Goal: Task Accomplishment & Management: Manage account settings

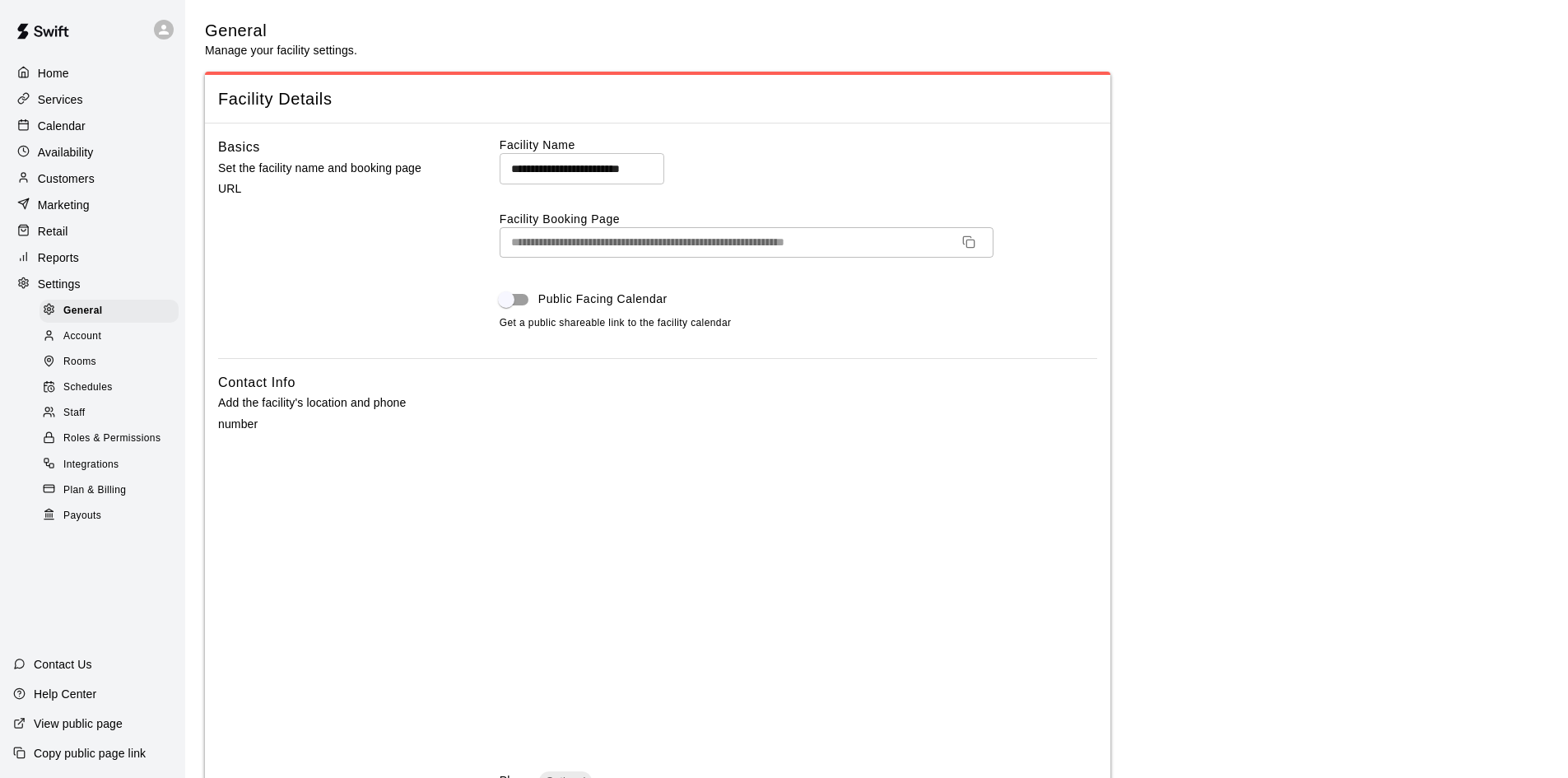
select select "**"
drag, startPoint x: 49, startPoint y: 238, endPoint x: 63, endPoint y: 238, distance: 14.0
click at [49, 238] on p "Retail" at bounding box center [53, 231] width 30 height 16
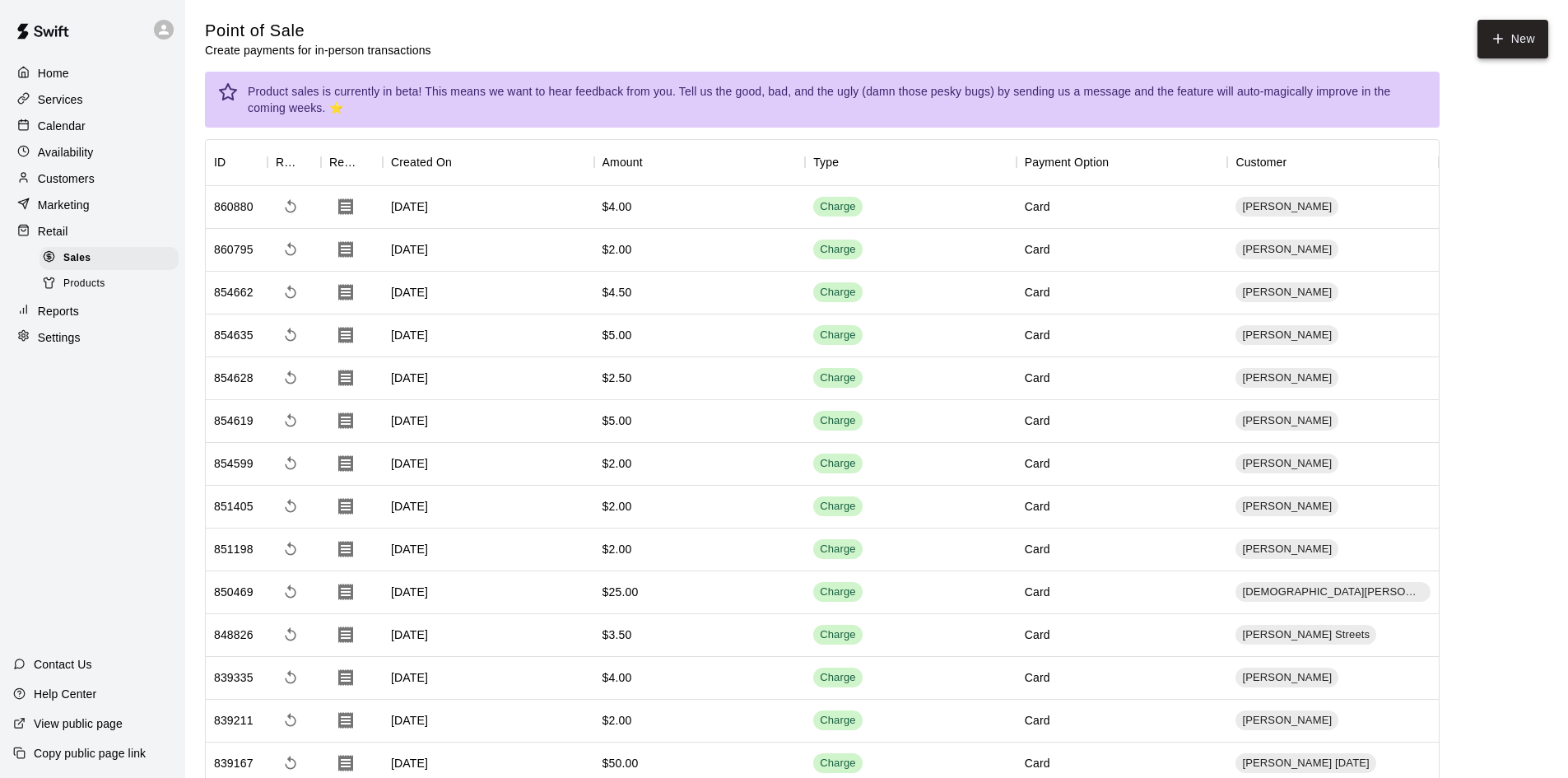
click at [1492, 39] on icon "button" at bounding box center [1498, 39] width 15 height 15
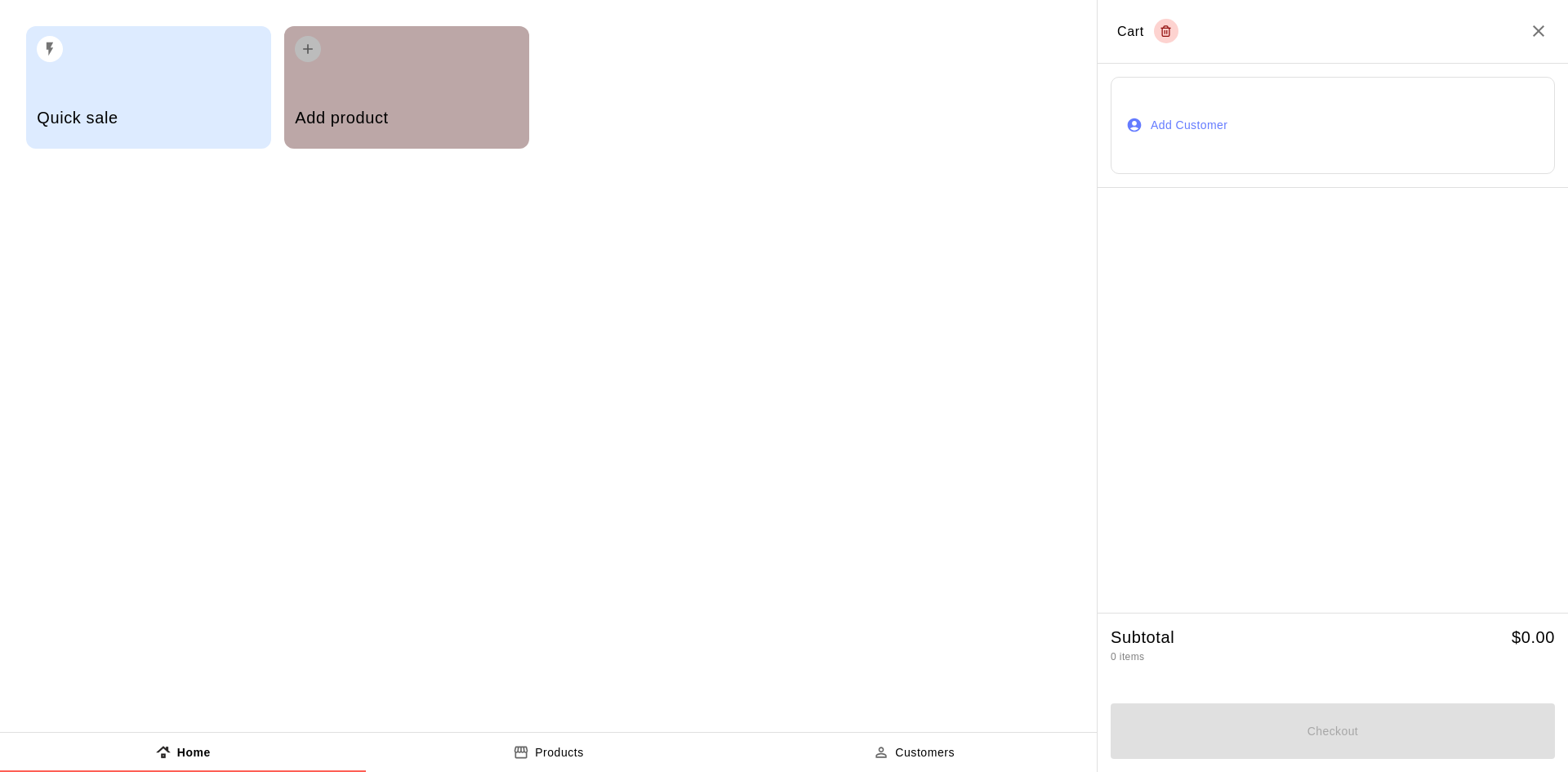
click at [388, 76] on div "Add product" at bounding box center [407, 87] width 245 height 123
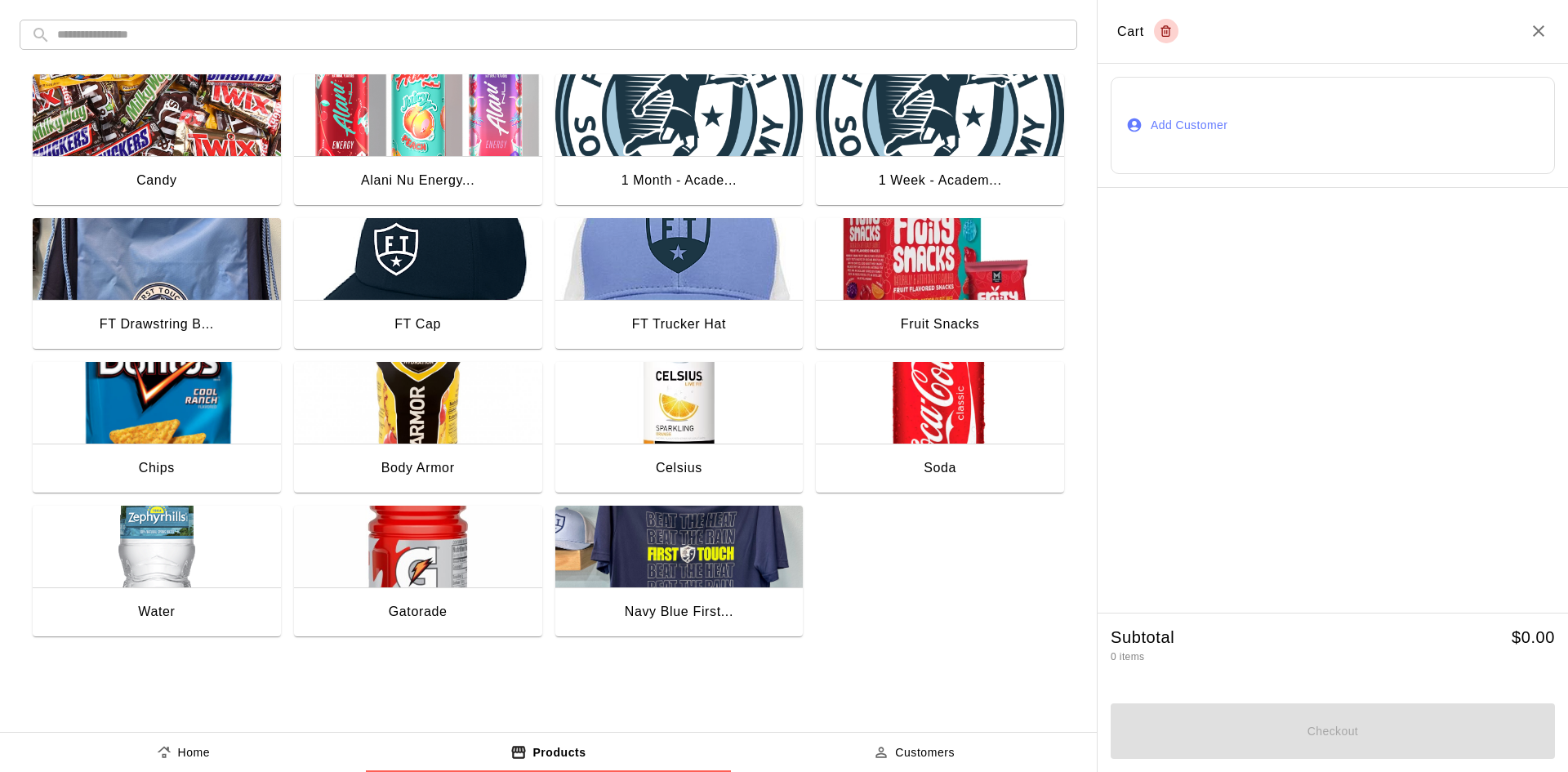
click at [365, 571] on img "button" at bounding box center [418, 545] width 248 height 81
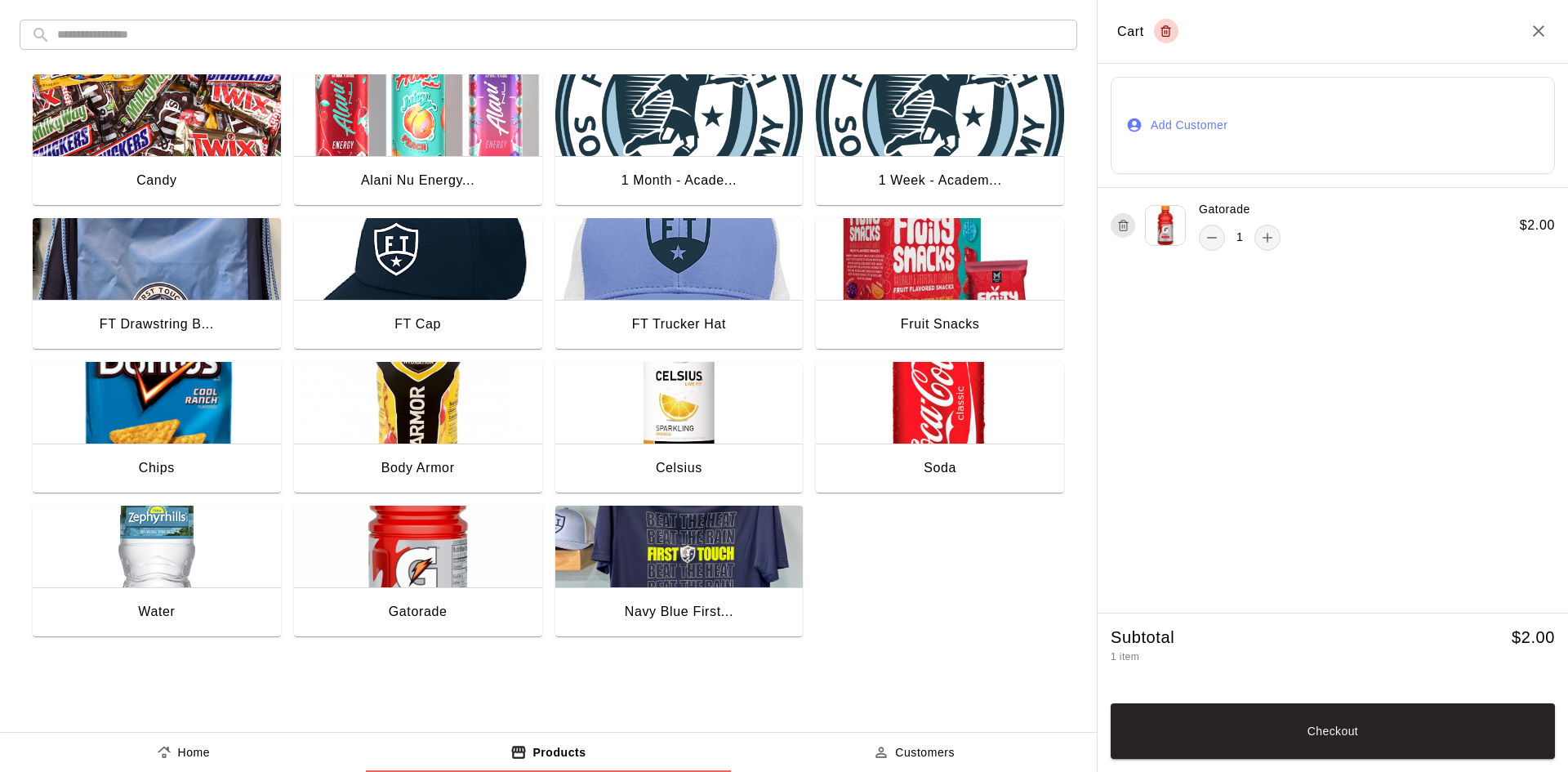
click at [1238, 113] on button "Add Customer" at bounding box center [1332, 125] width 444 height 97
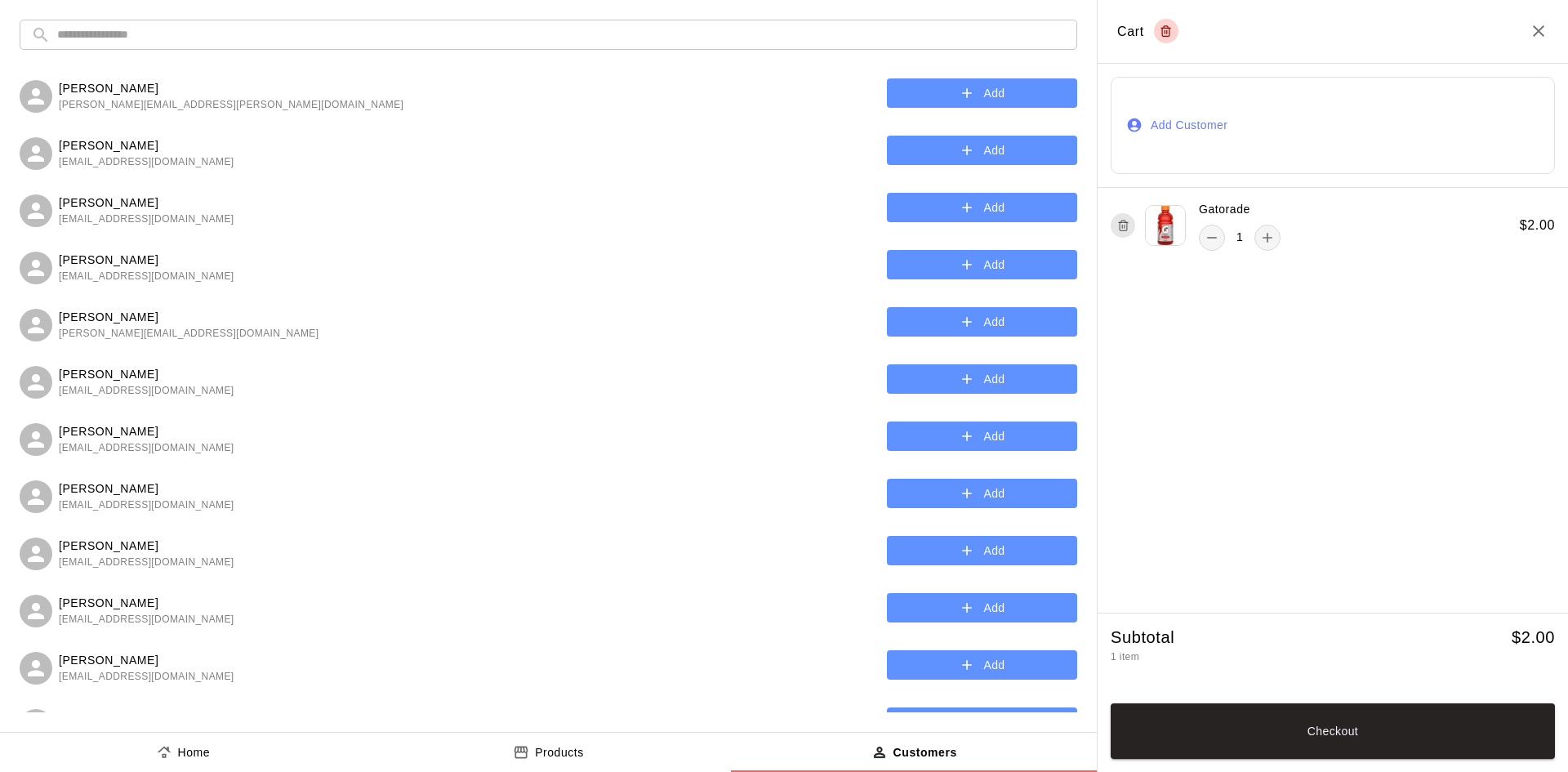
click at [154, 39] on input "text" at bounding box center [562, 34] width 1009 height 30
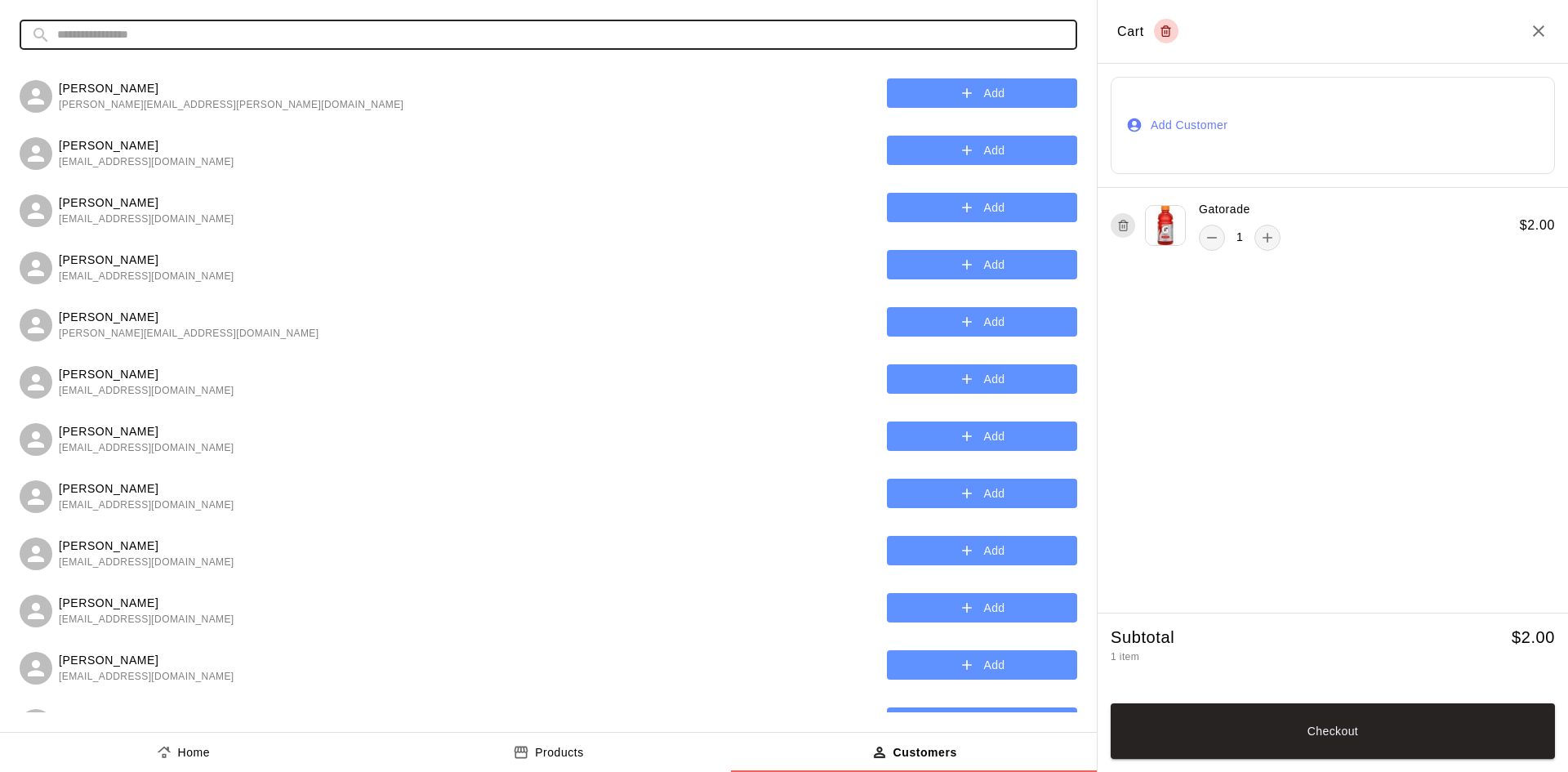
type input "***"
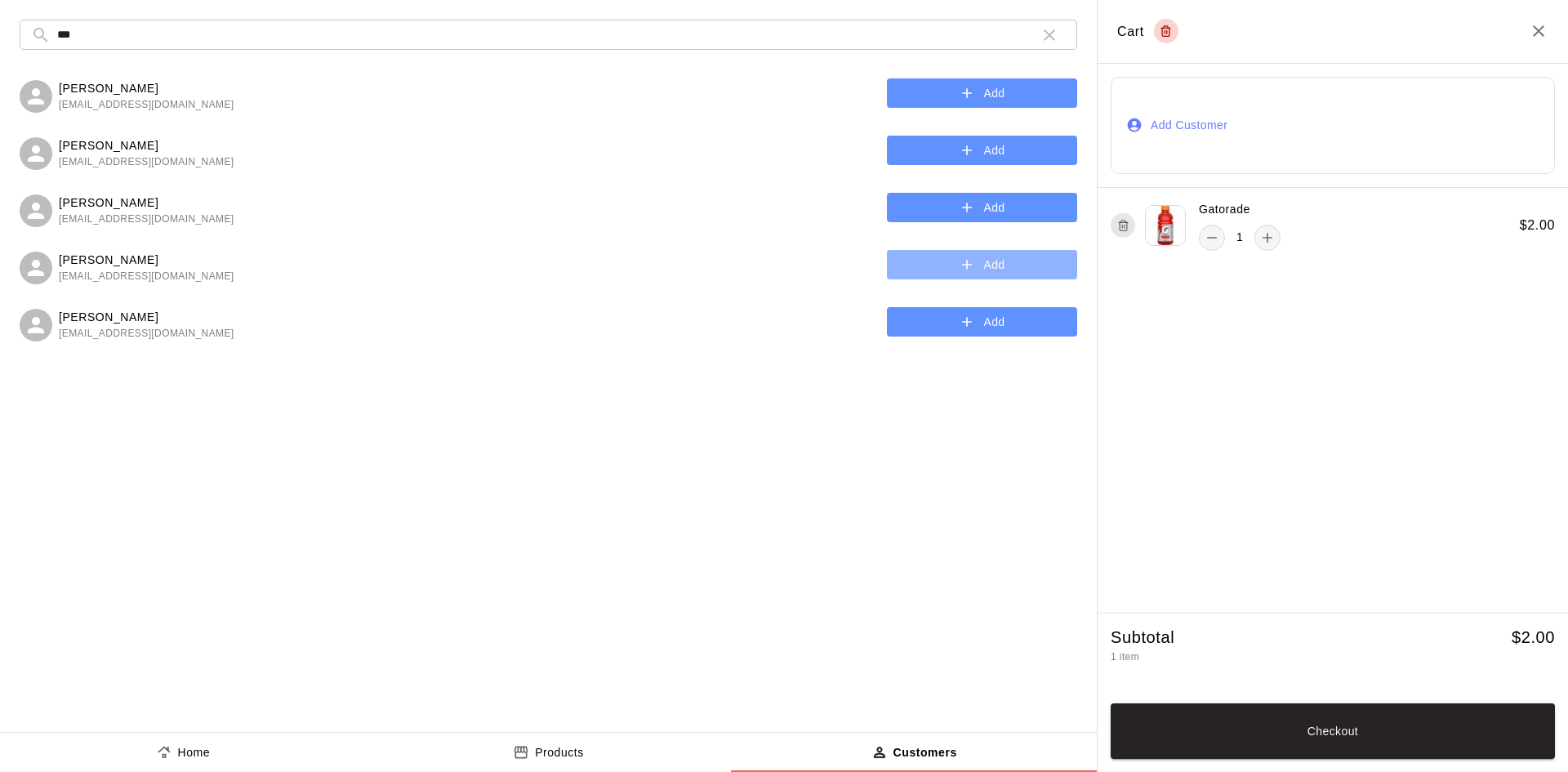
click at [948, 258] on button "Add" at bounding box center [982, 265] width 191 height 30
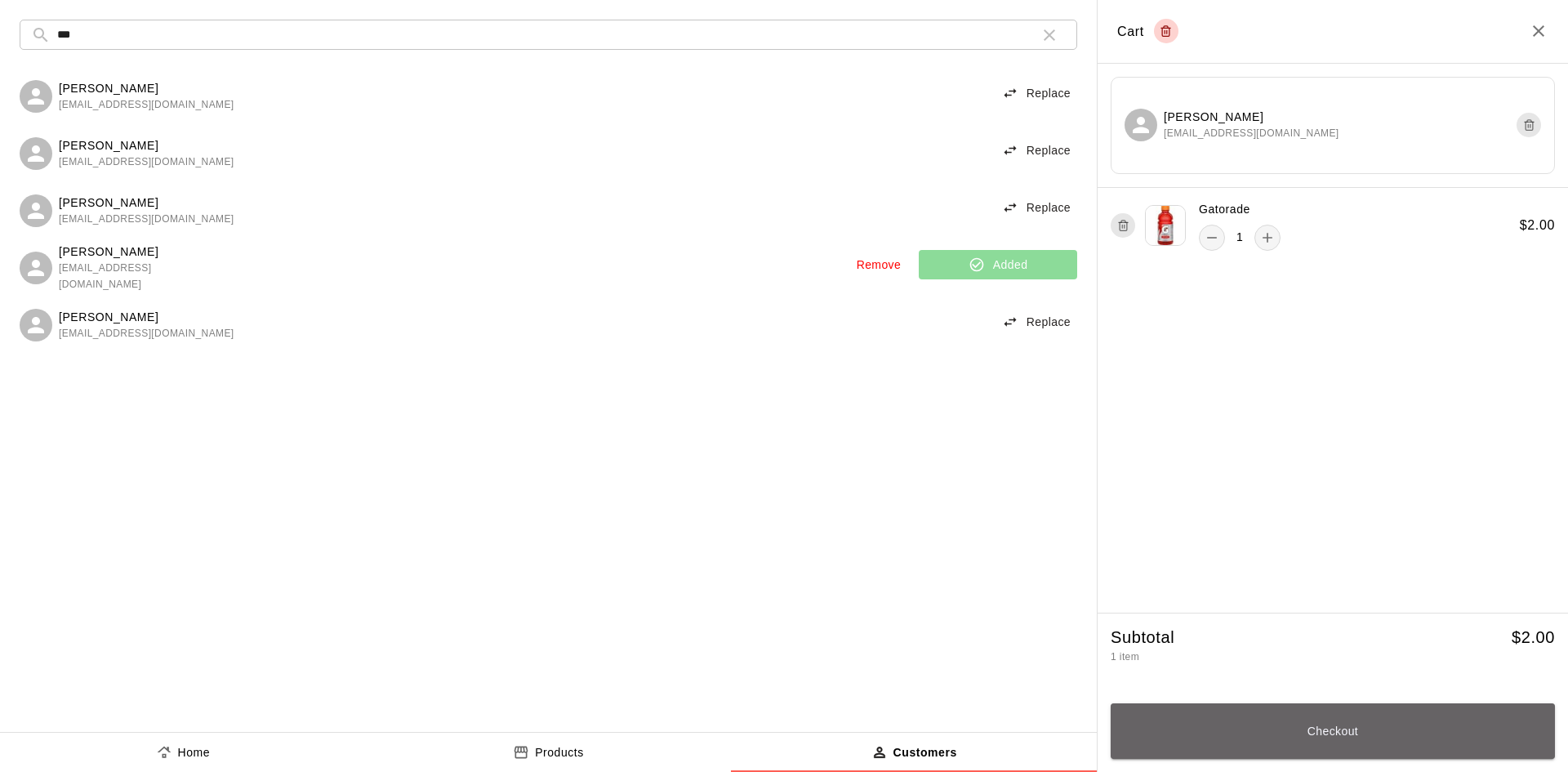
click at [1351, 716] on button "Checkout" at bounding box center [1332, 731] width 444 height 55
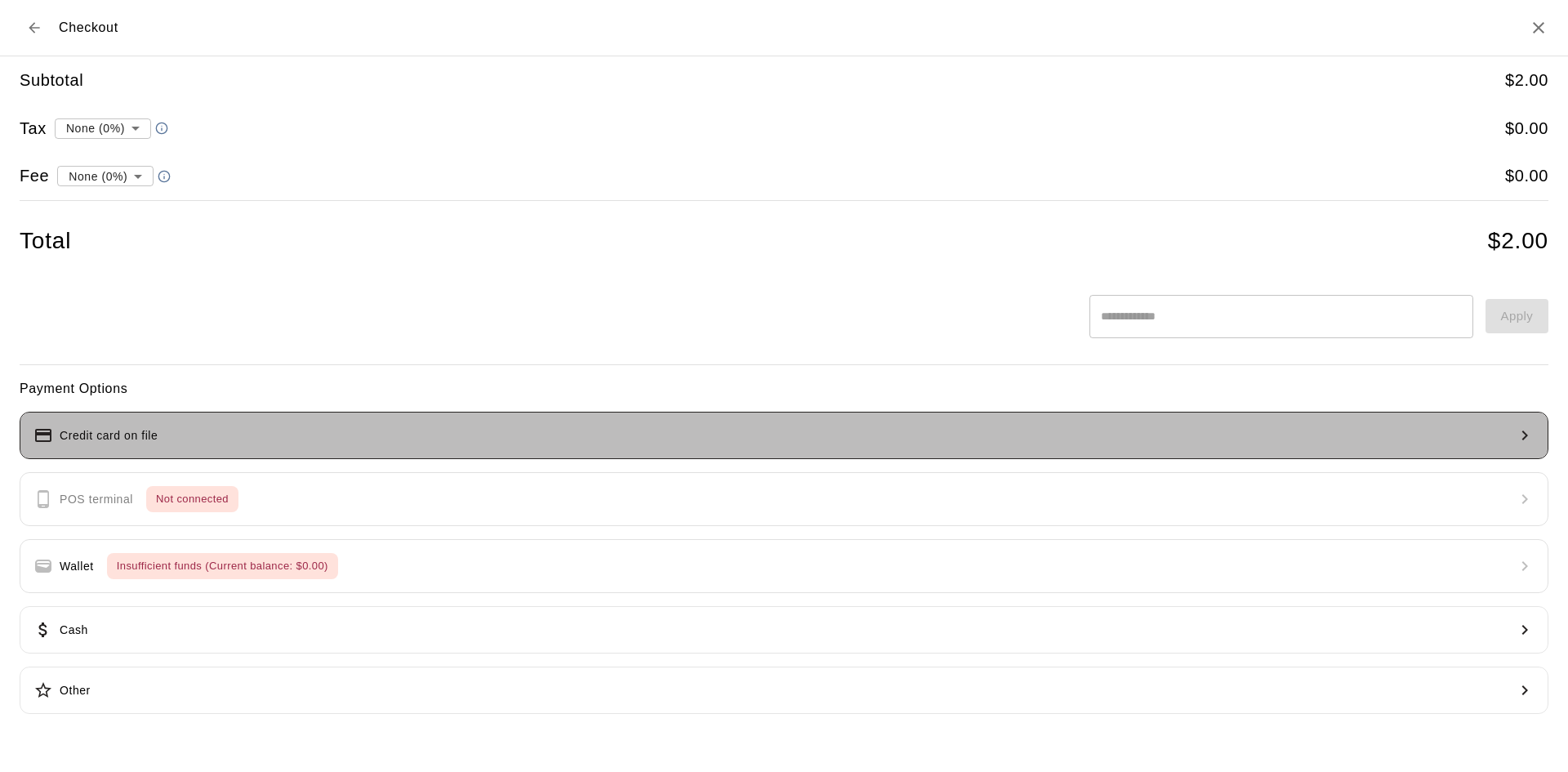
click at [259, 430] on button "Credit card on file" at bounding box center [784, 435] width 1529 height 47
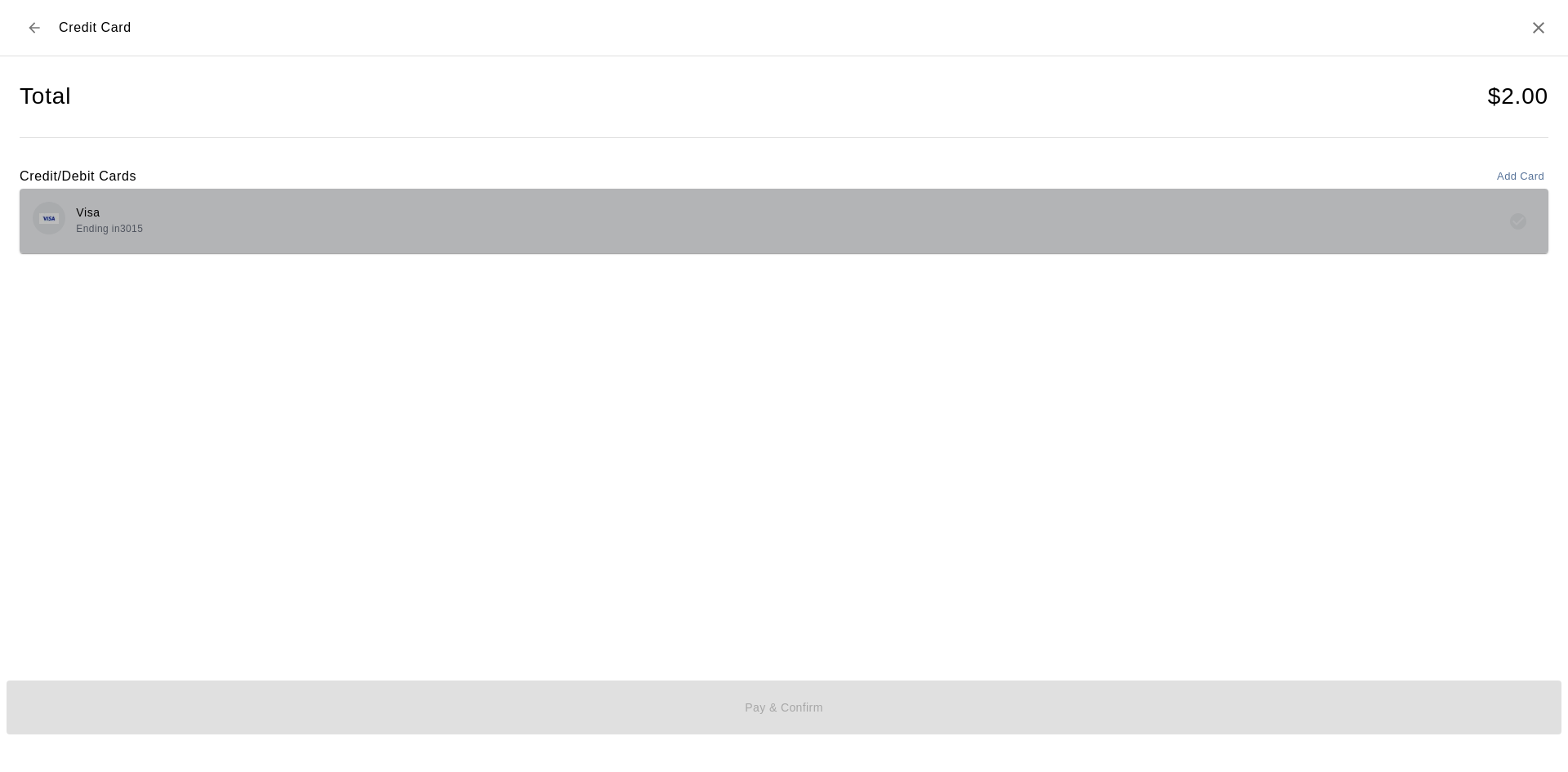
click at [429, 227] on div "Visa Ending in 3015" at bounding box center [784, 221] width 1503 height 39
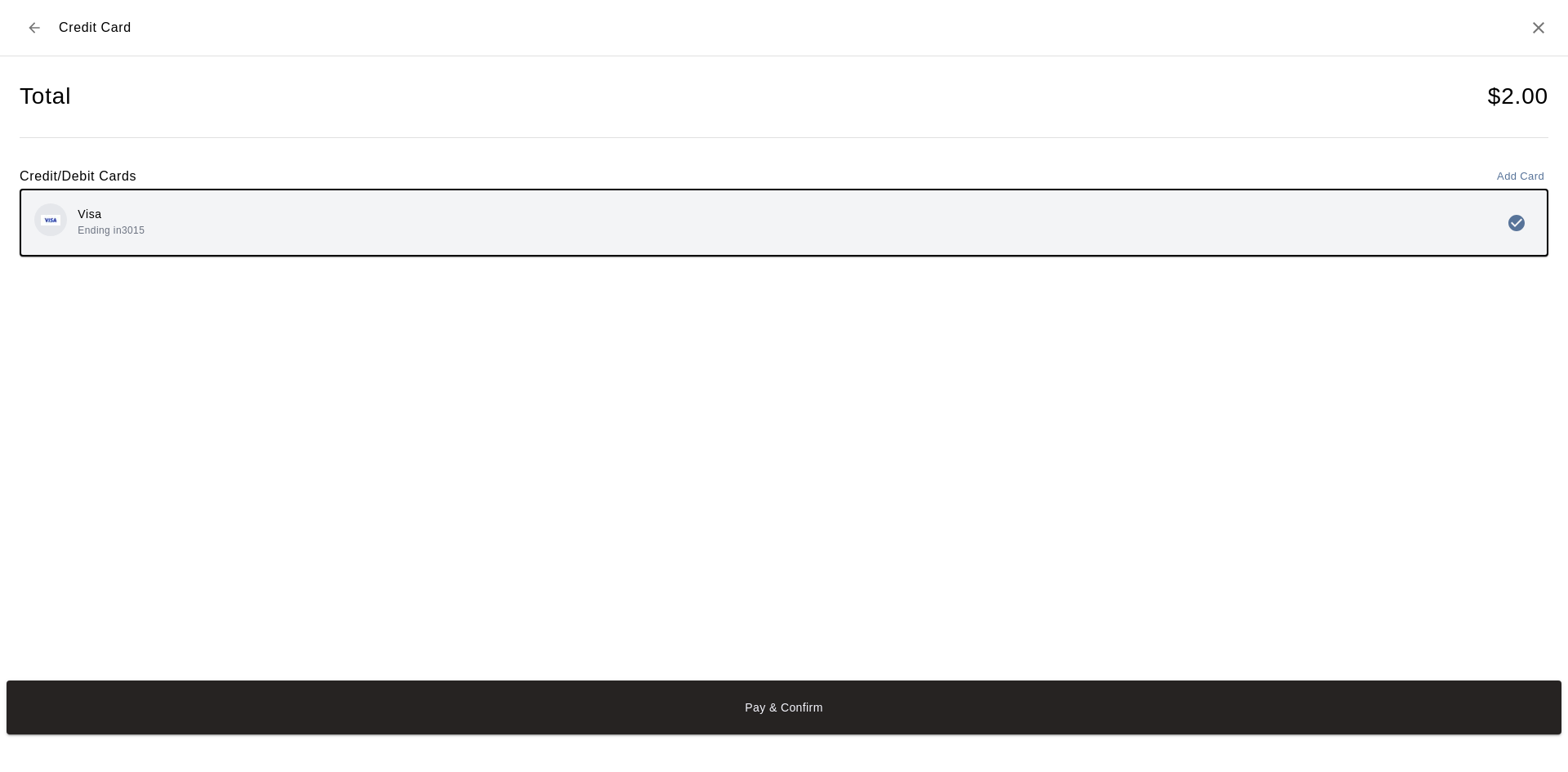
click at [770, 715] on button "Pay & Confirm" at bounding box center [784, 707] width 1555 height 54
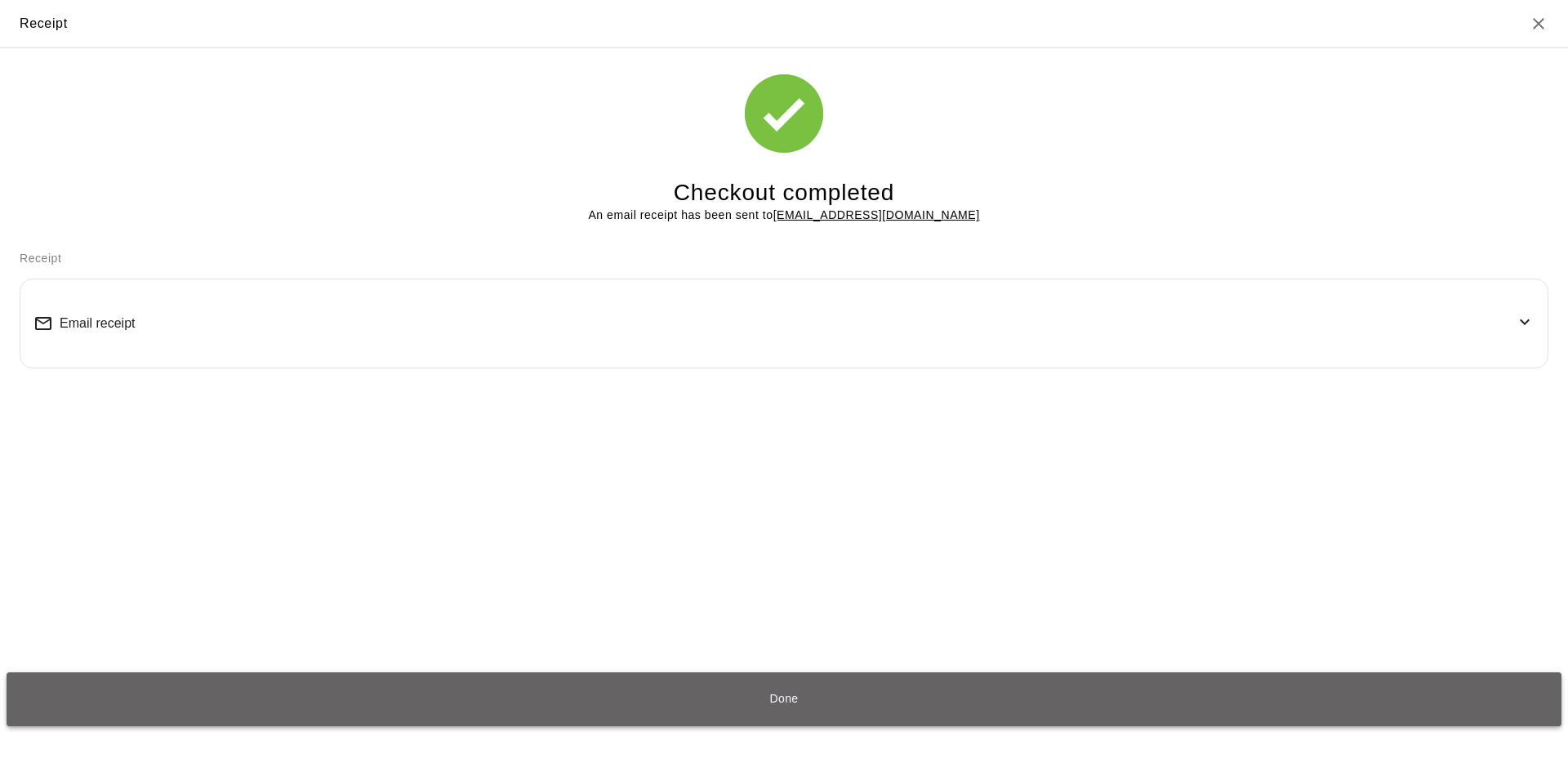
click at [773, 694] on button "Done" at bounding box center [784, 699] width 1555 height 54
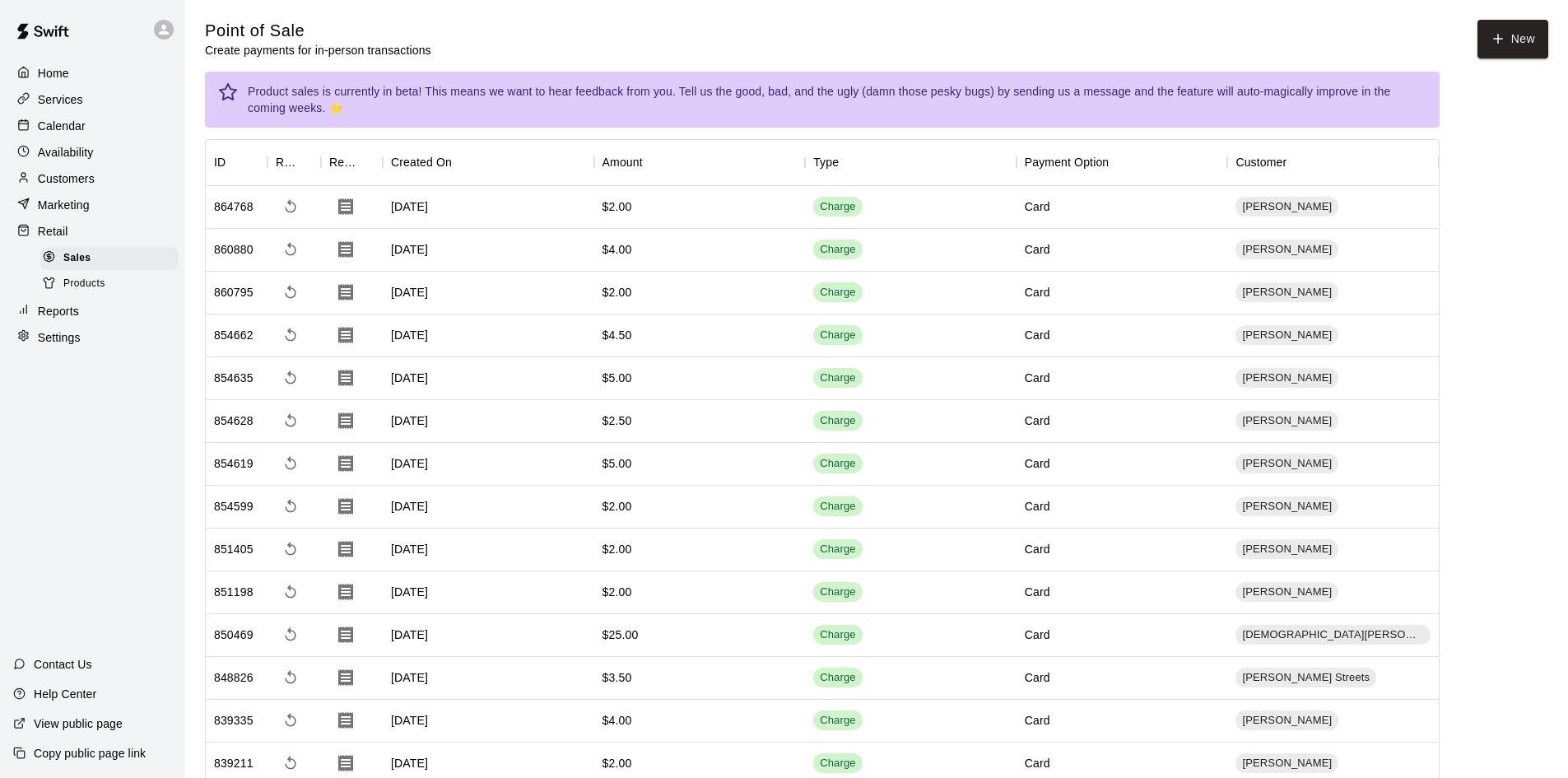
click at [117, 124] on div "Calendar" at bounding box center [93, 125] width 159 height 25
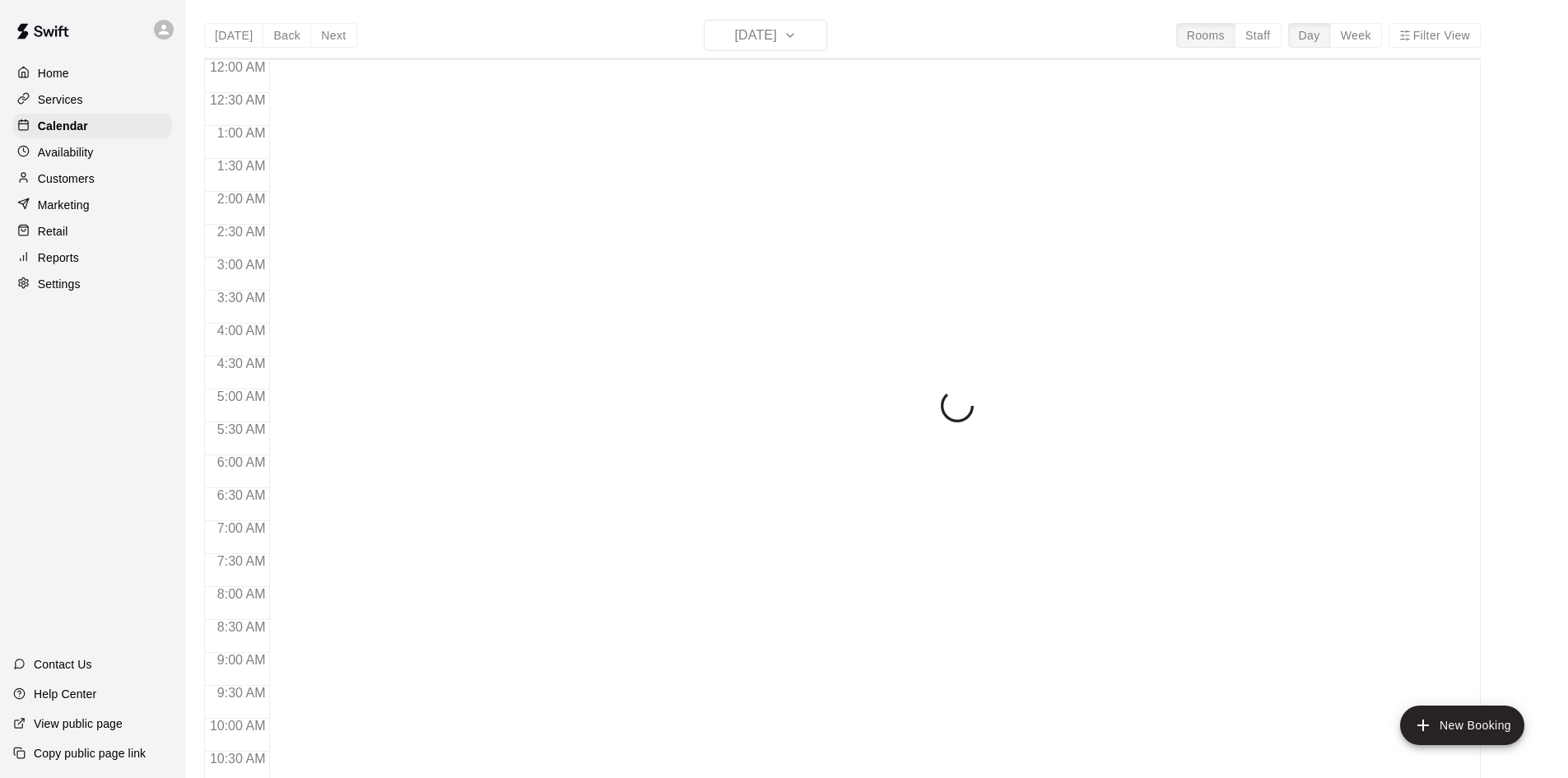
scroll to position [843, 0]
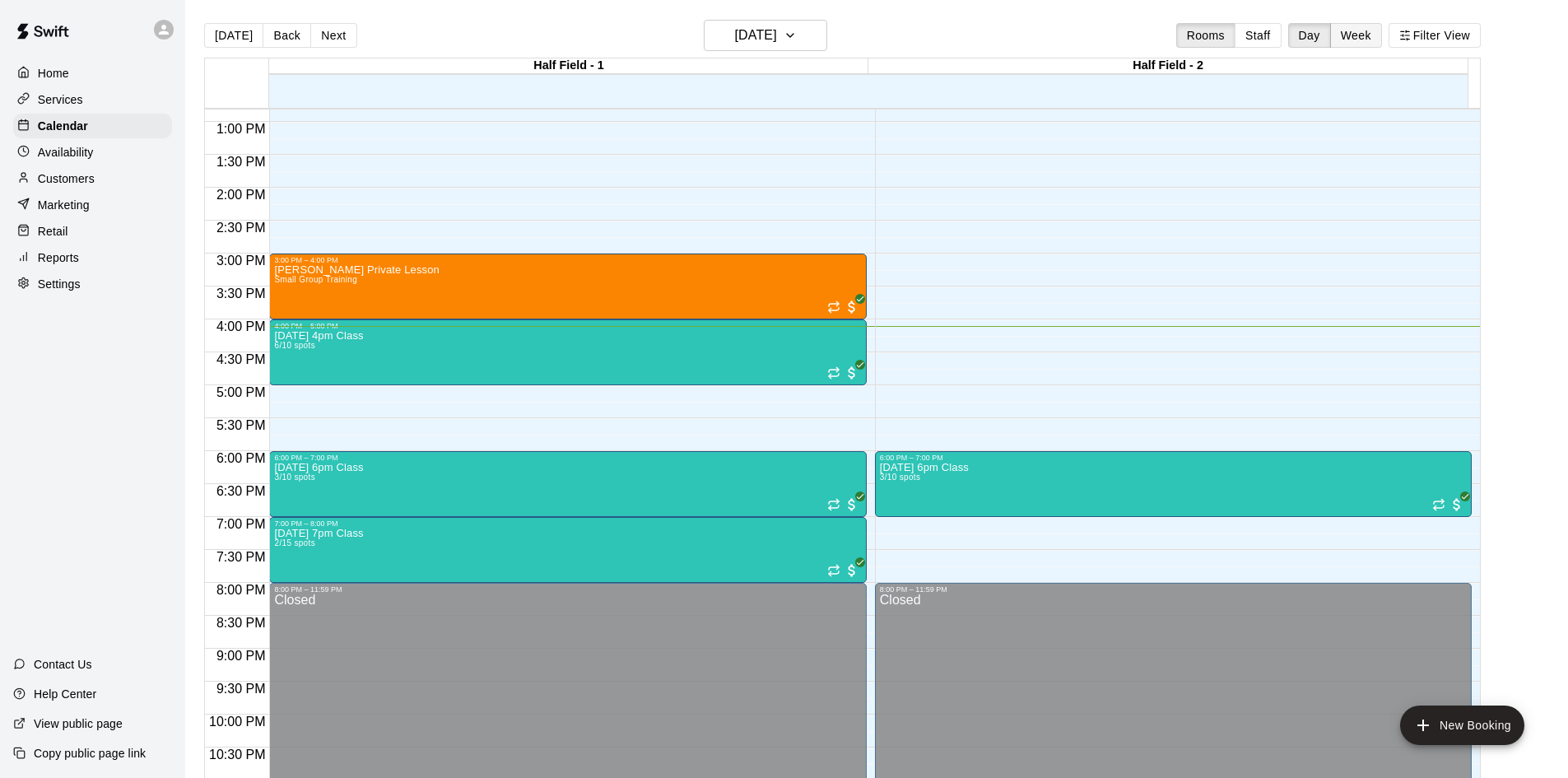
click at [1363, 31] on button "Week" at bounding box center [1355, 35] width 52 height 25
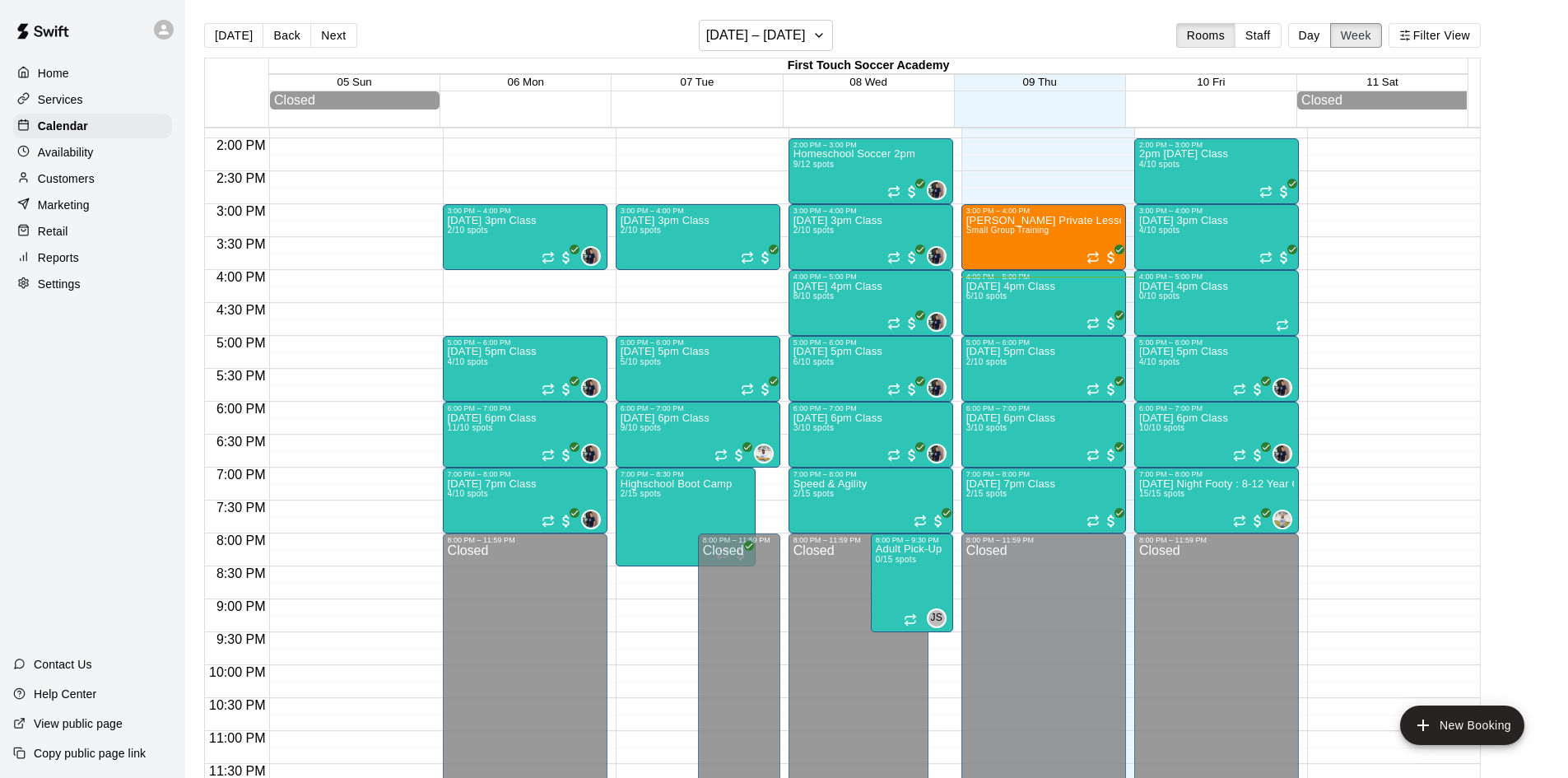
scroll to position [26, 0]
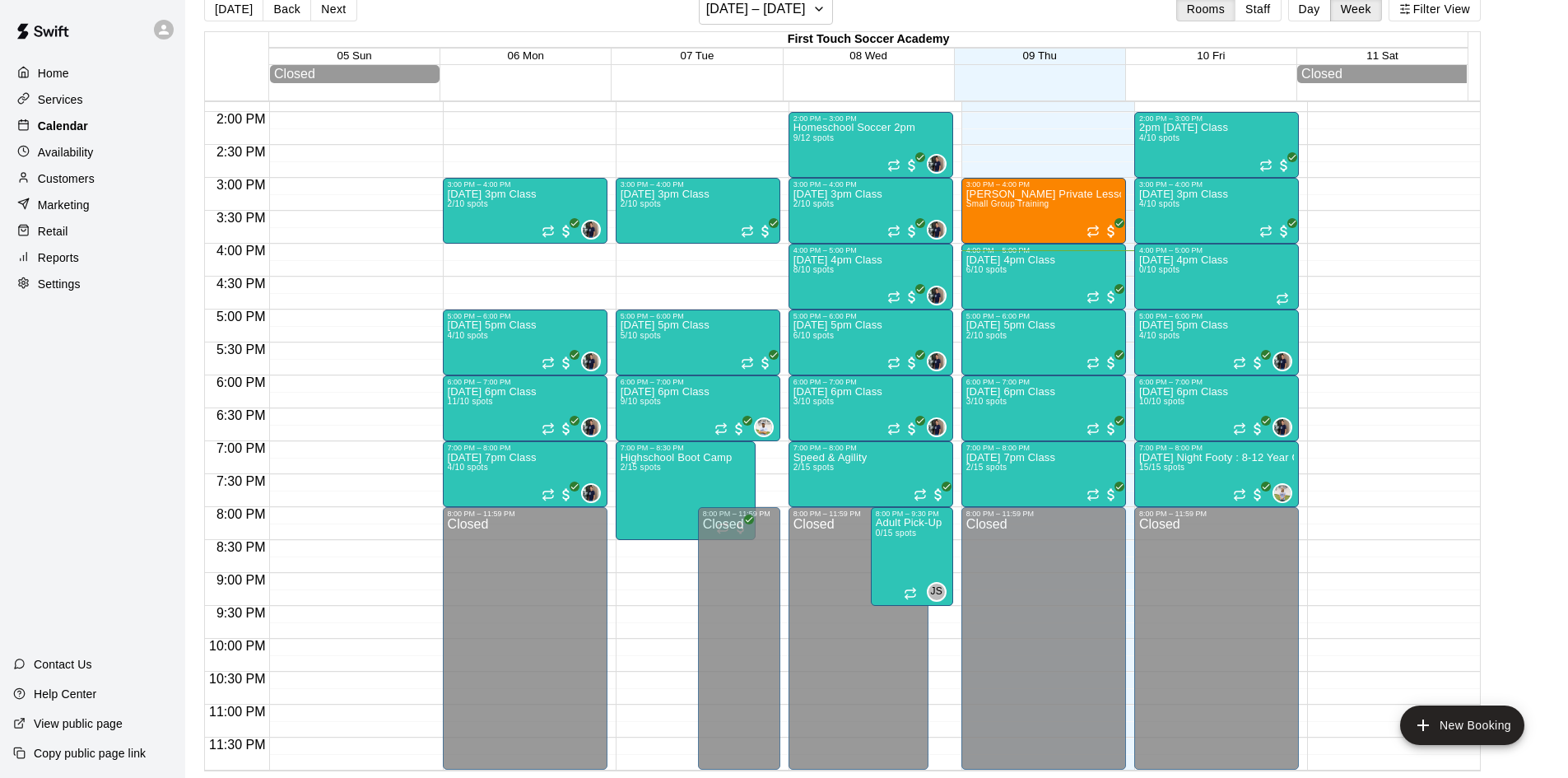
click at [109, 124] on div "Calendar" at bounding box center [93, 125] width 159 height 25
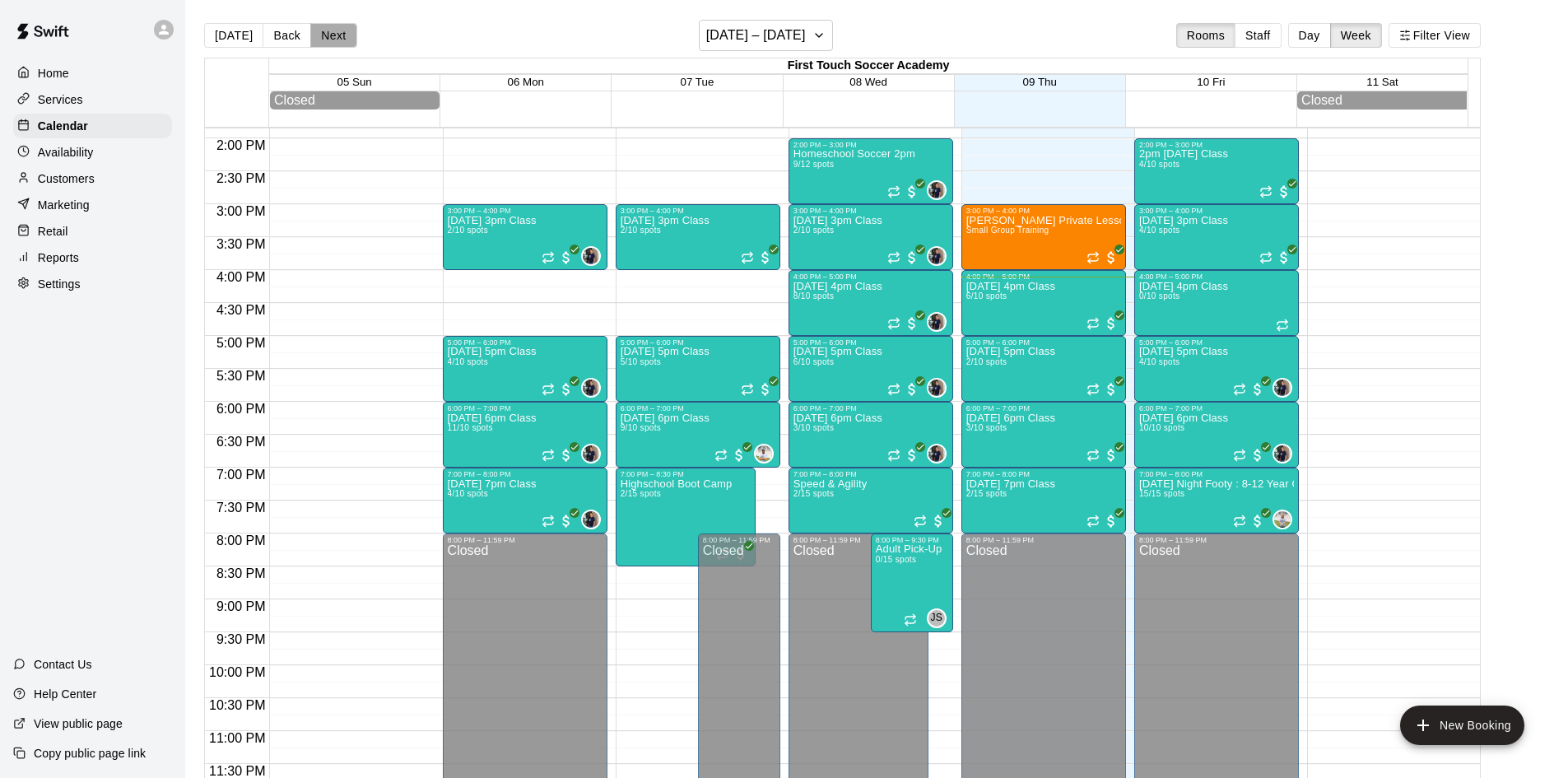
click at [316, 31] on button "Next" at bounding box center [333, 35] width 46 height 25
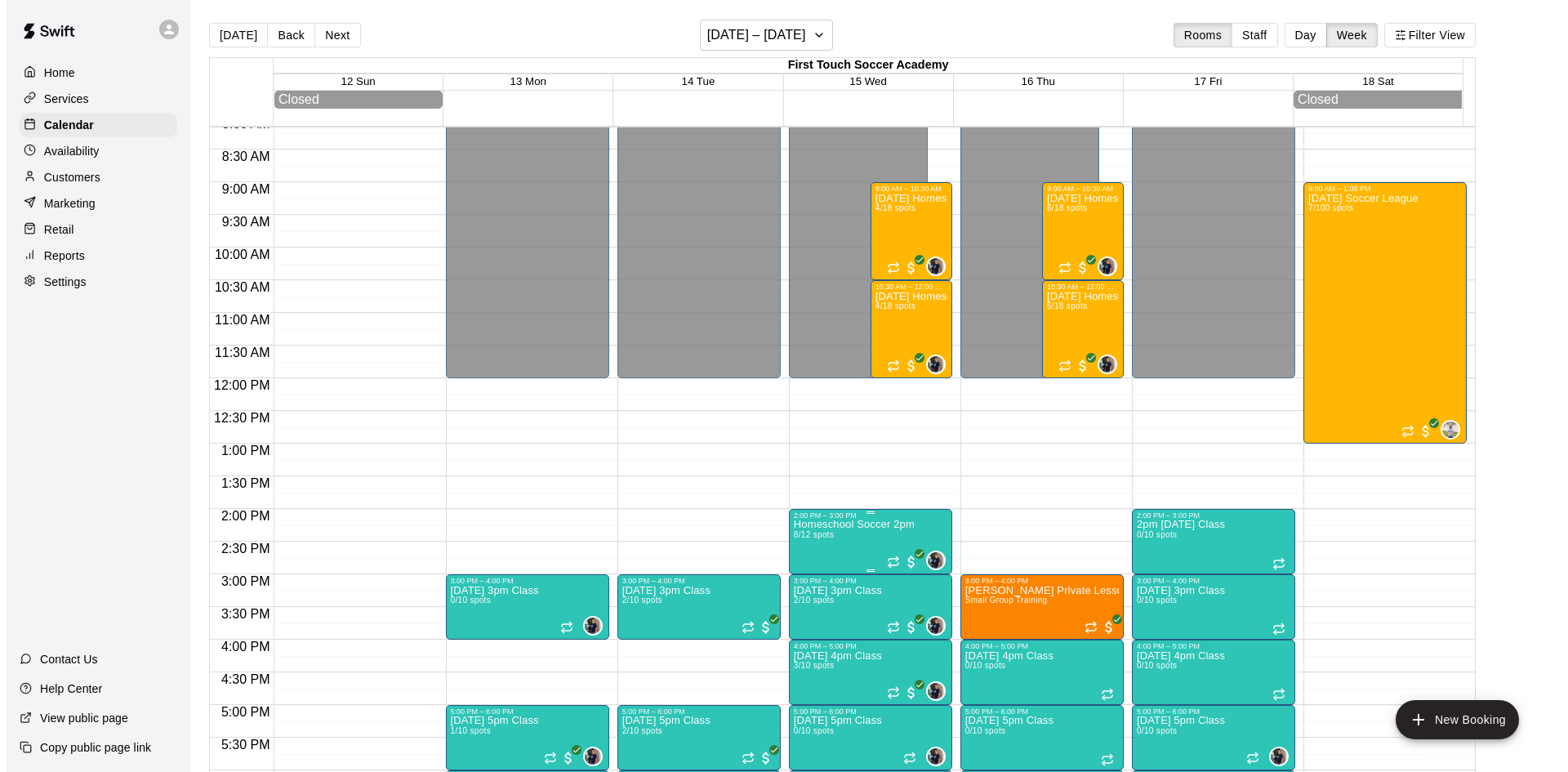
scroll to position [501, 0]
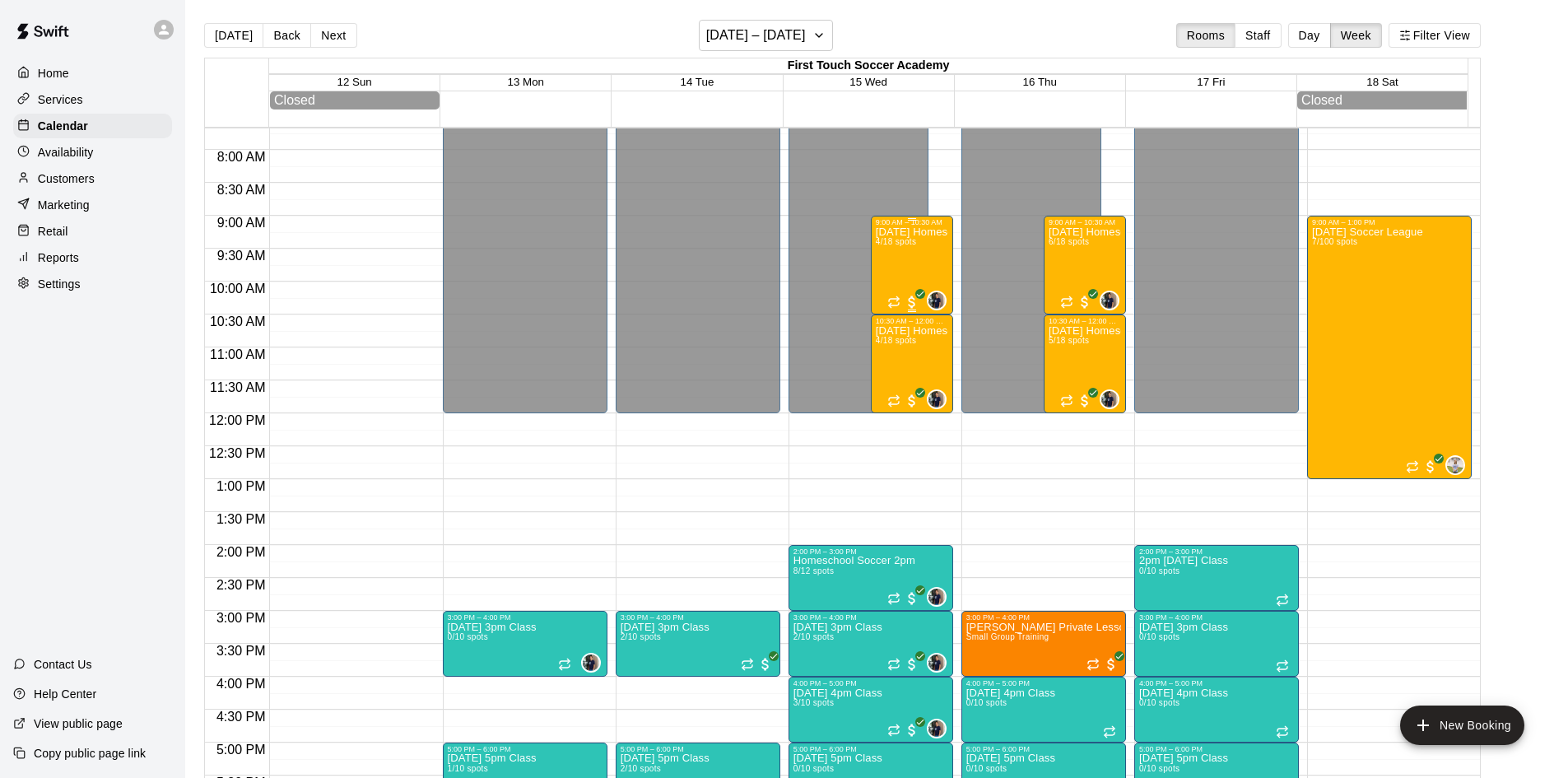
click at [888, 268] on div "Wednesday Homeschool PE 4/18 spots" at bounding box center [912, 616] width 73 height 778
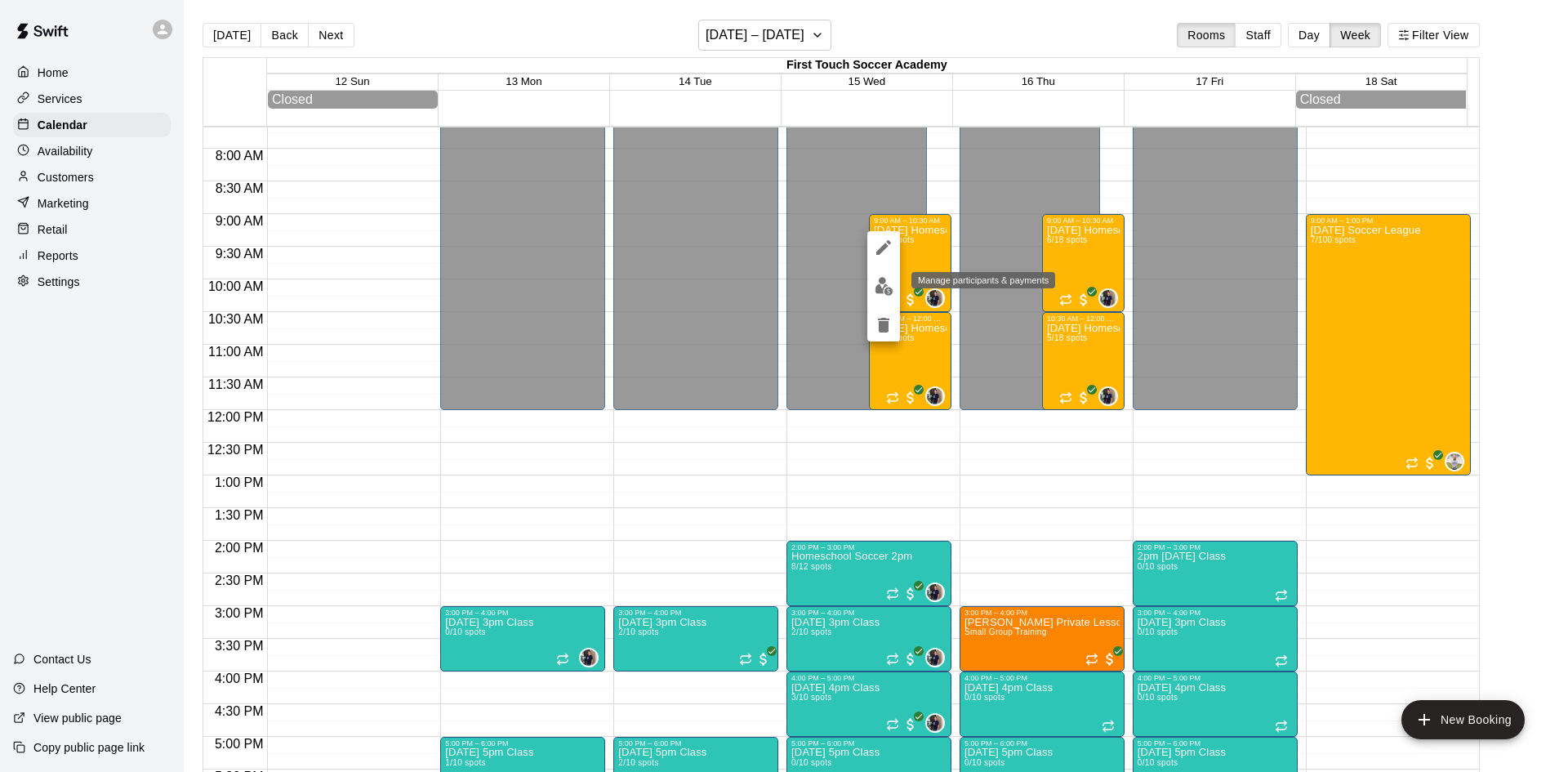
click at [877, 286] on img "edit" at bounding box center [884, 286] width 18 height 18
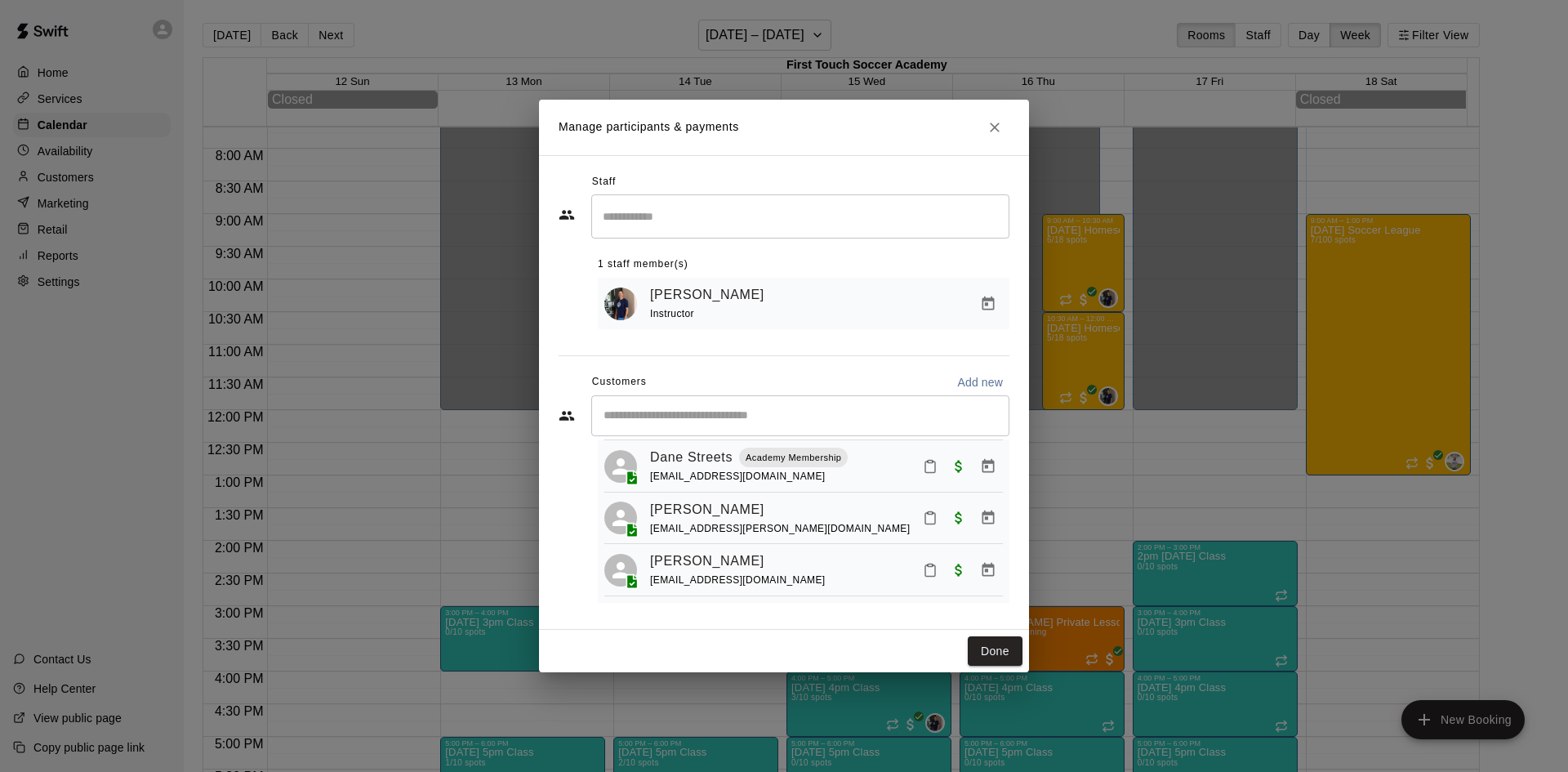
scroll to position [100, 0]
click at [993, 656] on button "Done" at bounding box center [995, 651] width 55 height 30
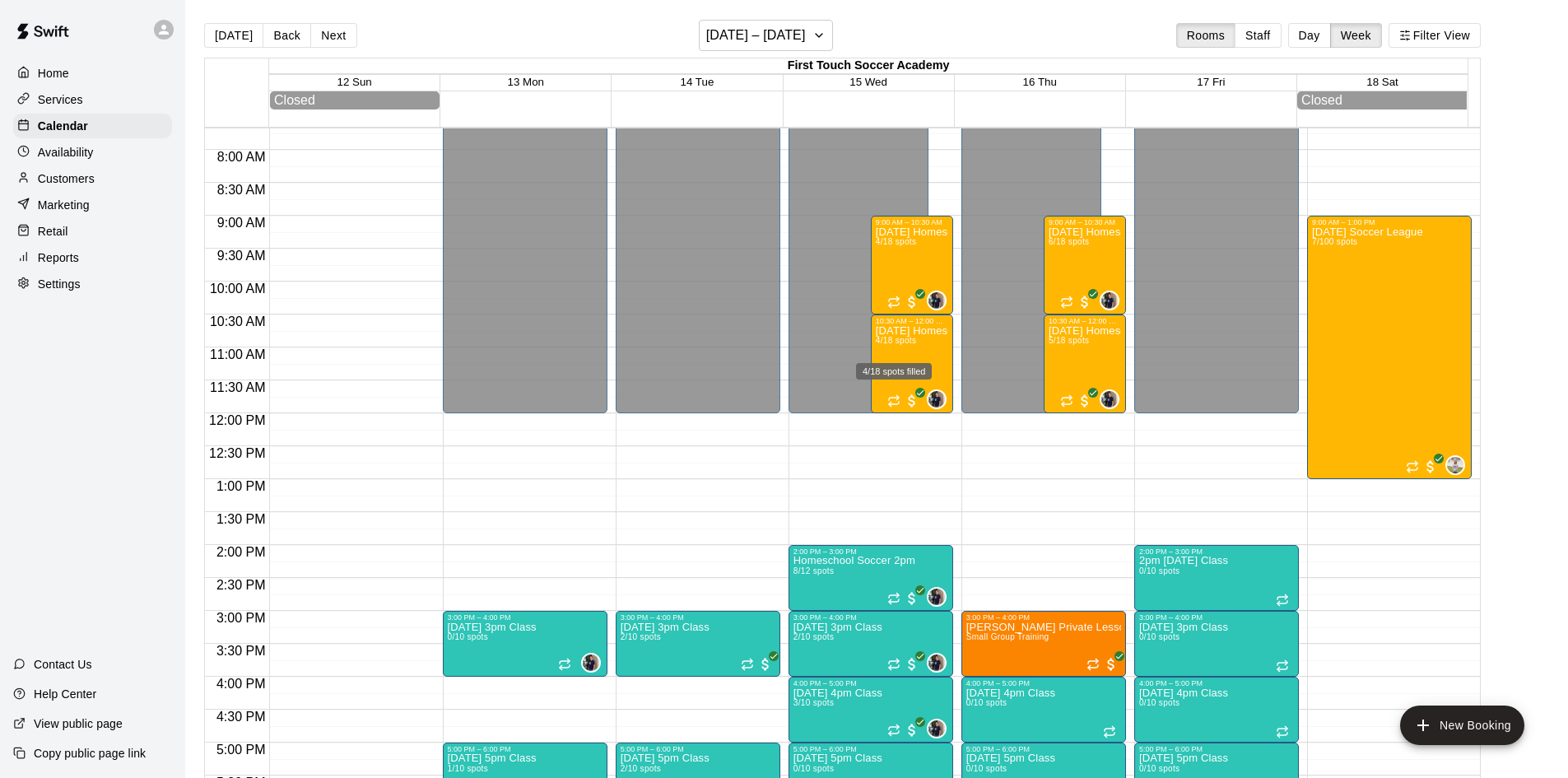
click at [900, 353] on div "4/18 spots filled" at bounding box center [893, 366] width 79 height 30
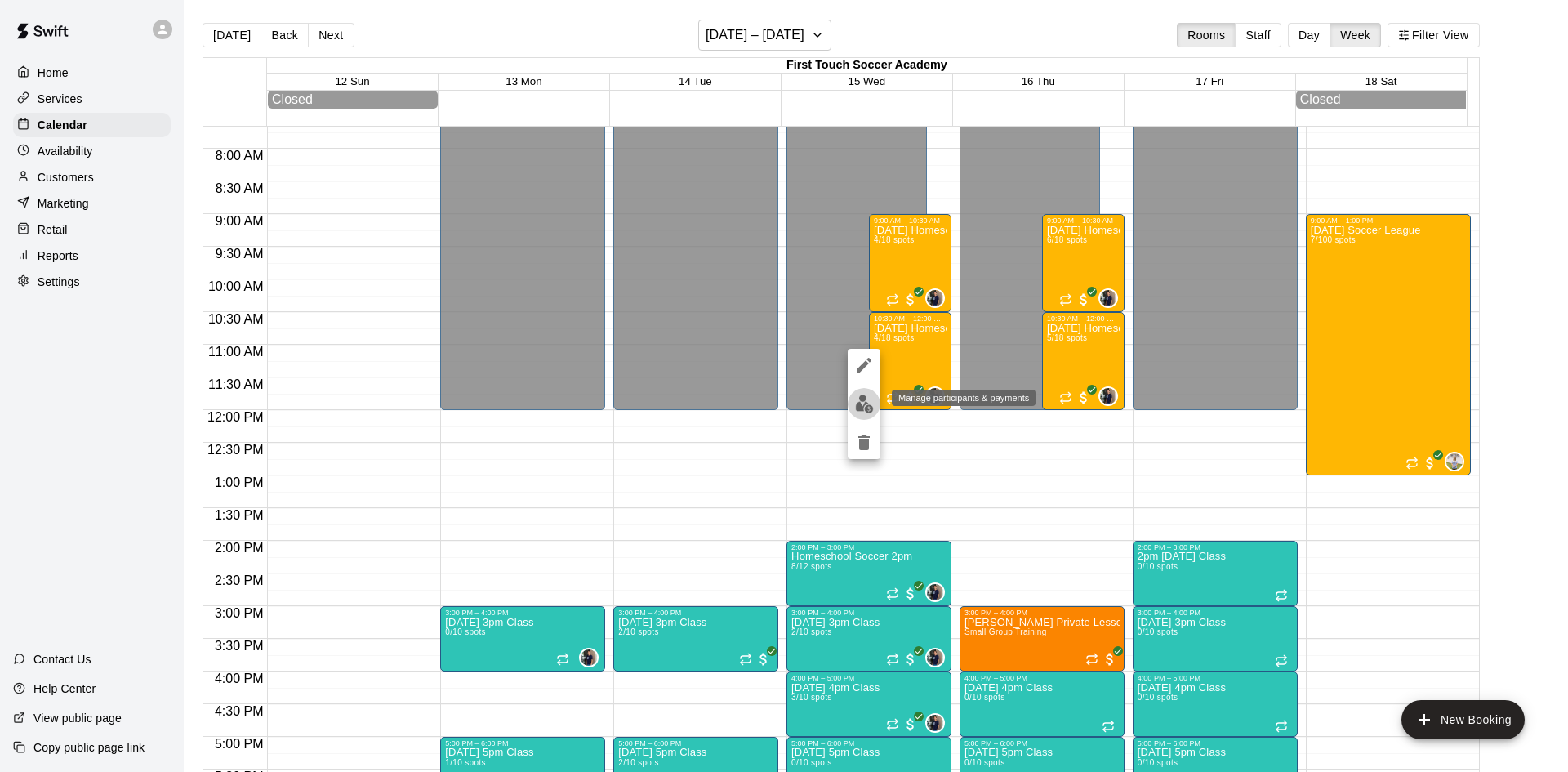
click at [861, 401] on img "edit" at bounding box center [865, 404] width 18 height 18
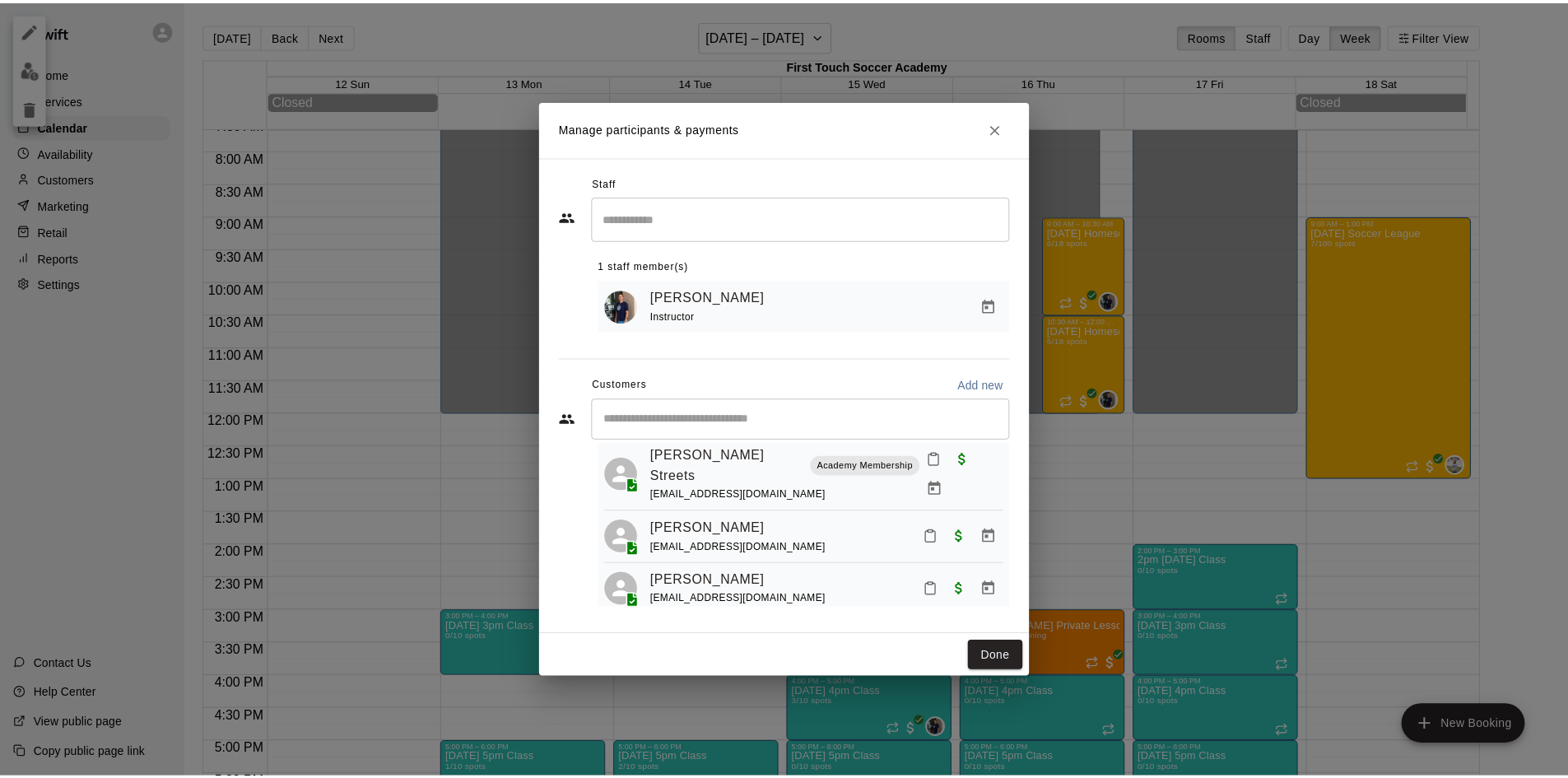
scroll to position [18, 0]
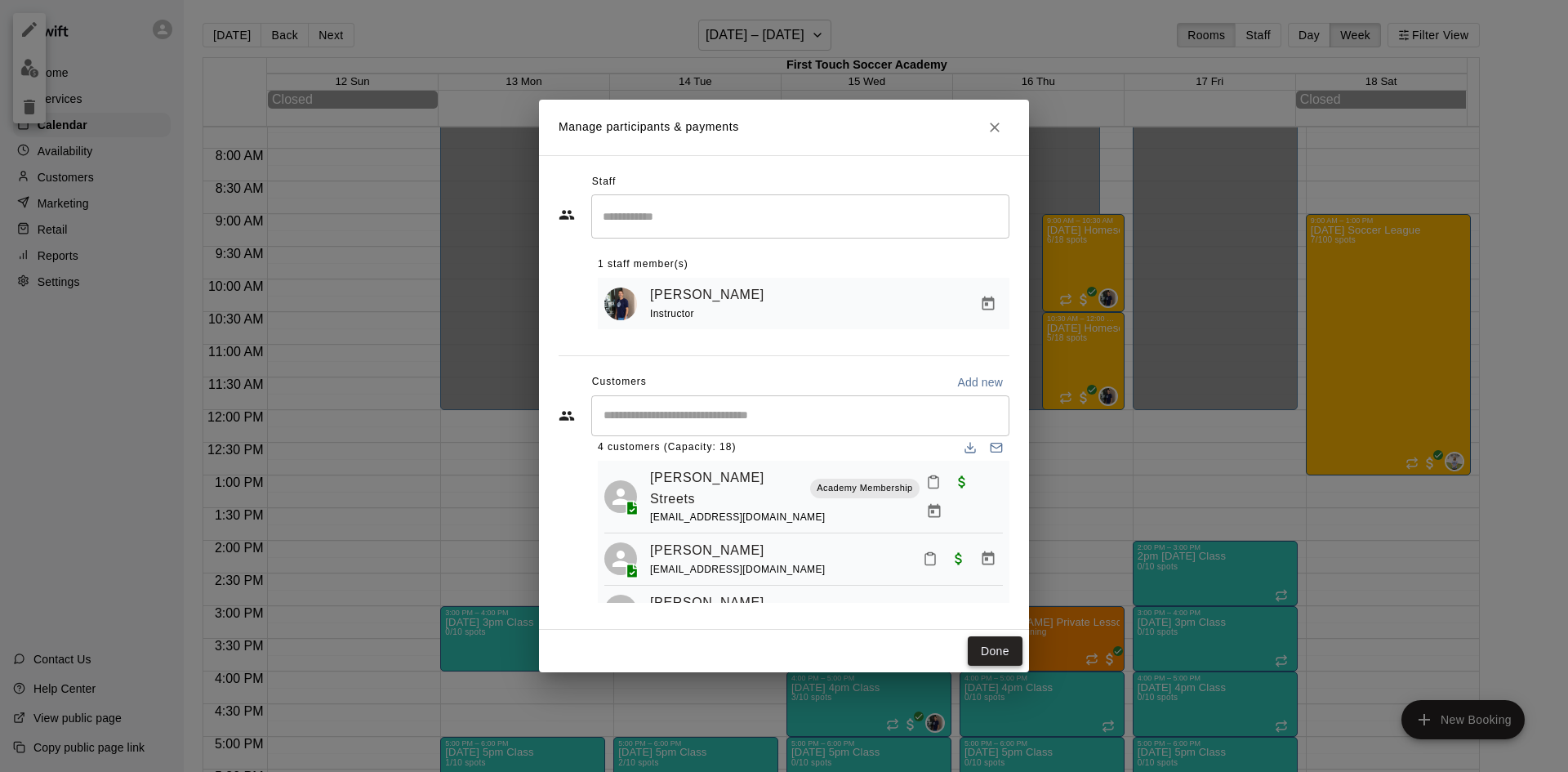
click at [988, 649] on button "Done" at bounding box center [995, 651] width 55 height 30
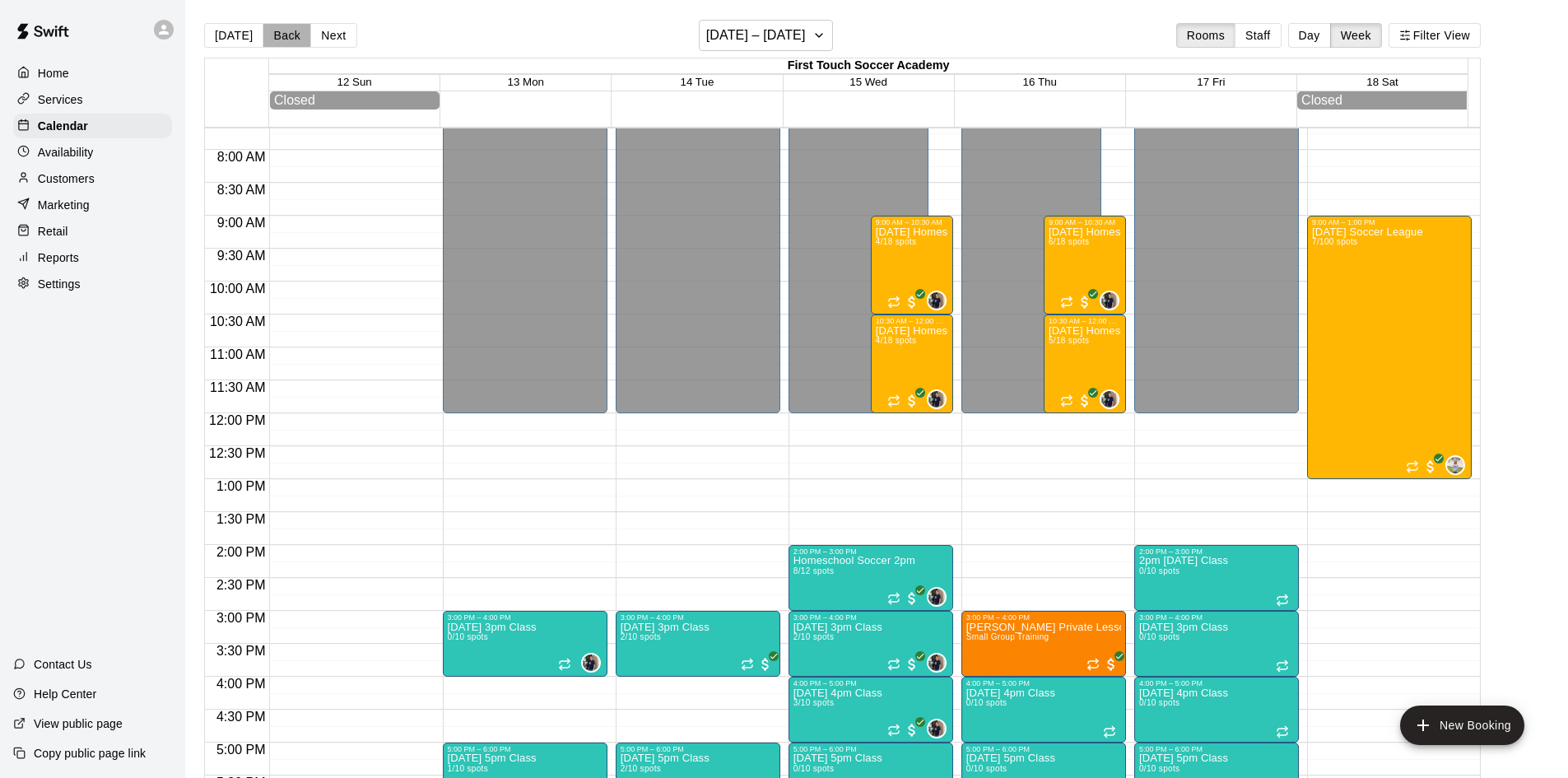
click at [268, 33] on button "Back" at bounding box center [286, 35] width 48 height 25
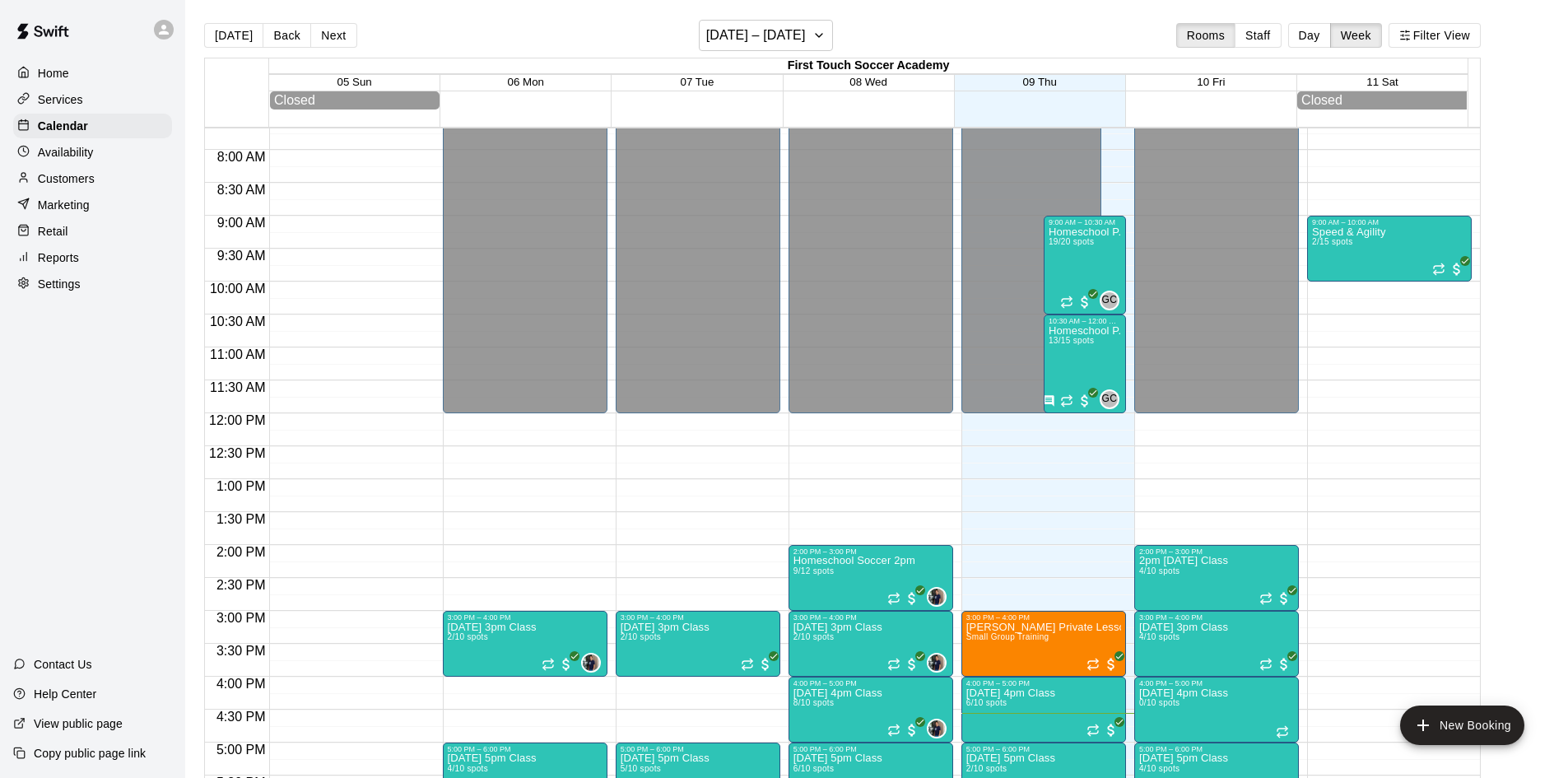
click at [45, 97] on p "Services" at bounding box center [61, 99] width 46 height 16
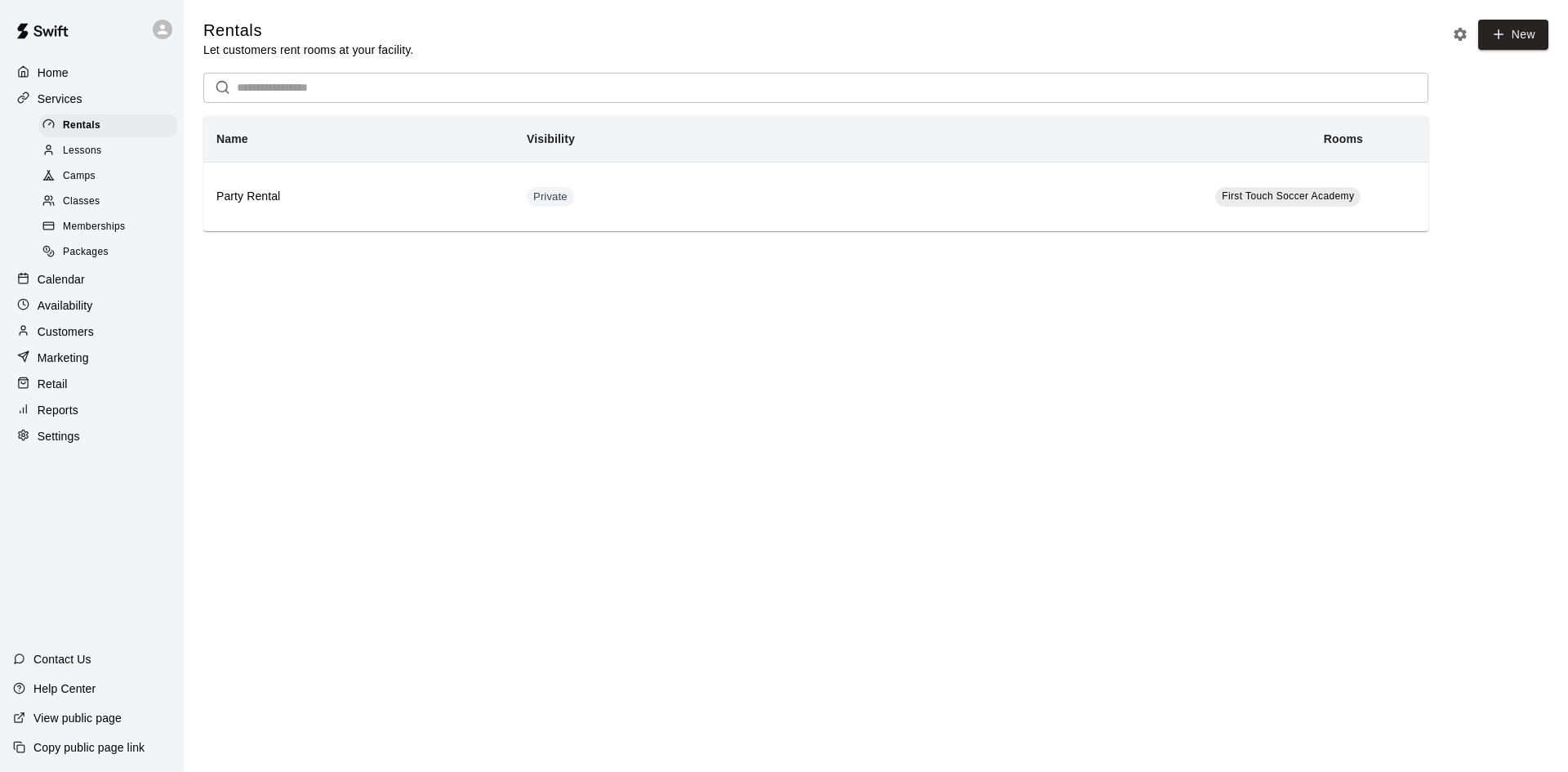
click at [111, 334] on div "Customers" at bounding box center [92, 331] width 158 height 24
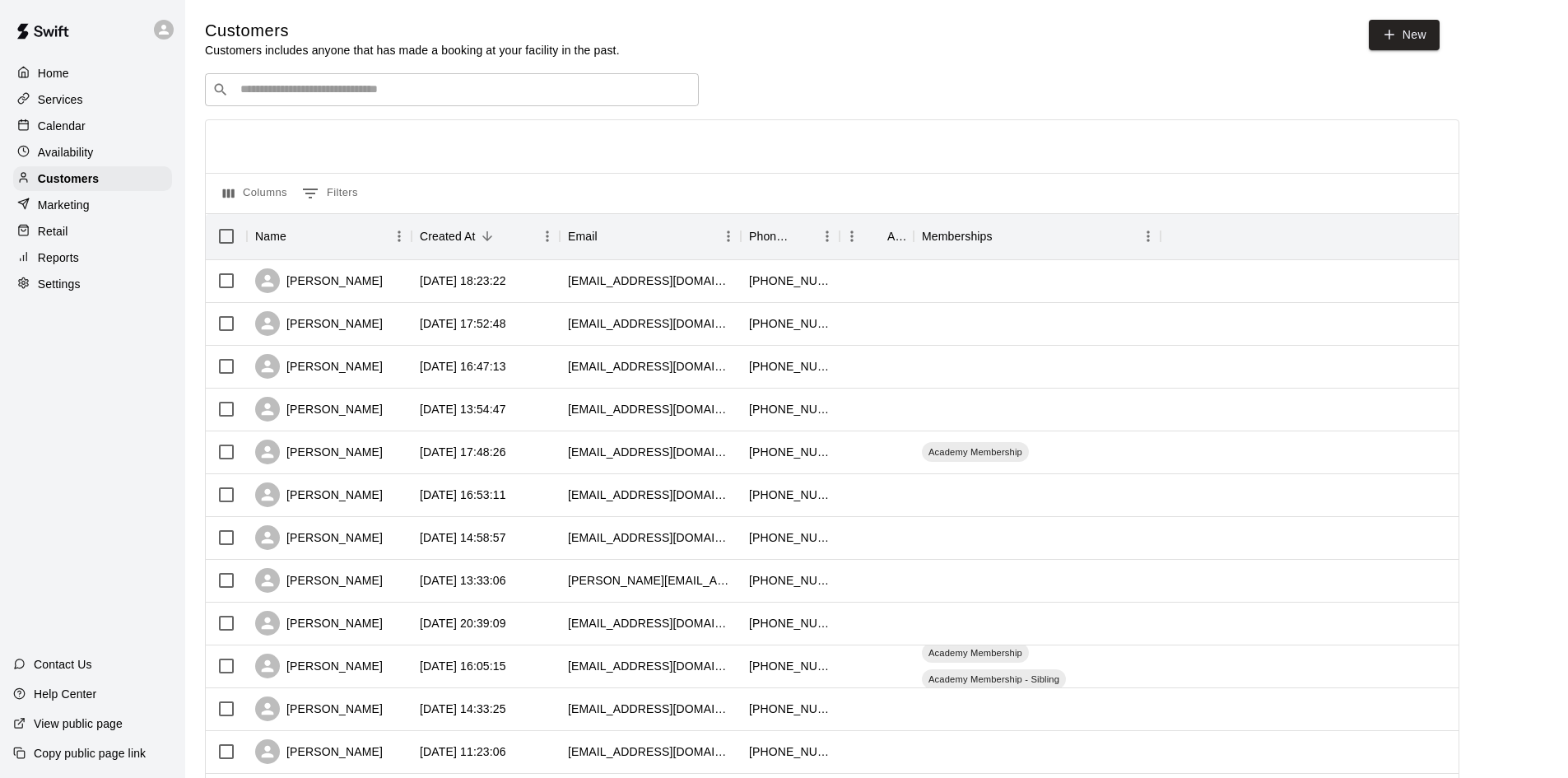
click at [343, 93] on input "Search customers by name or email" at bounding box center [463, 89] width 456 height 16
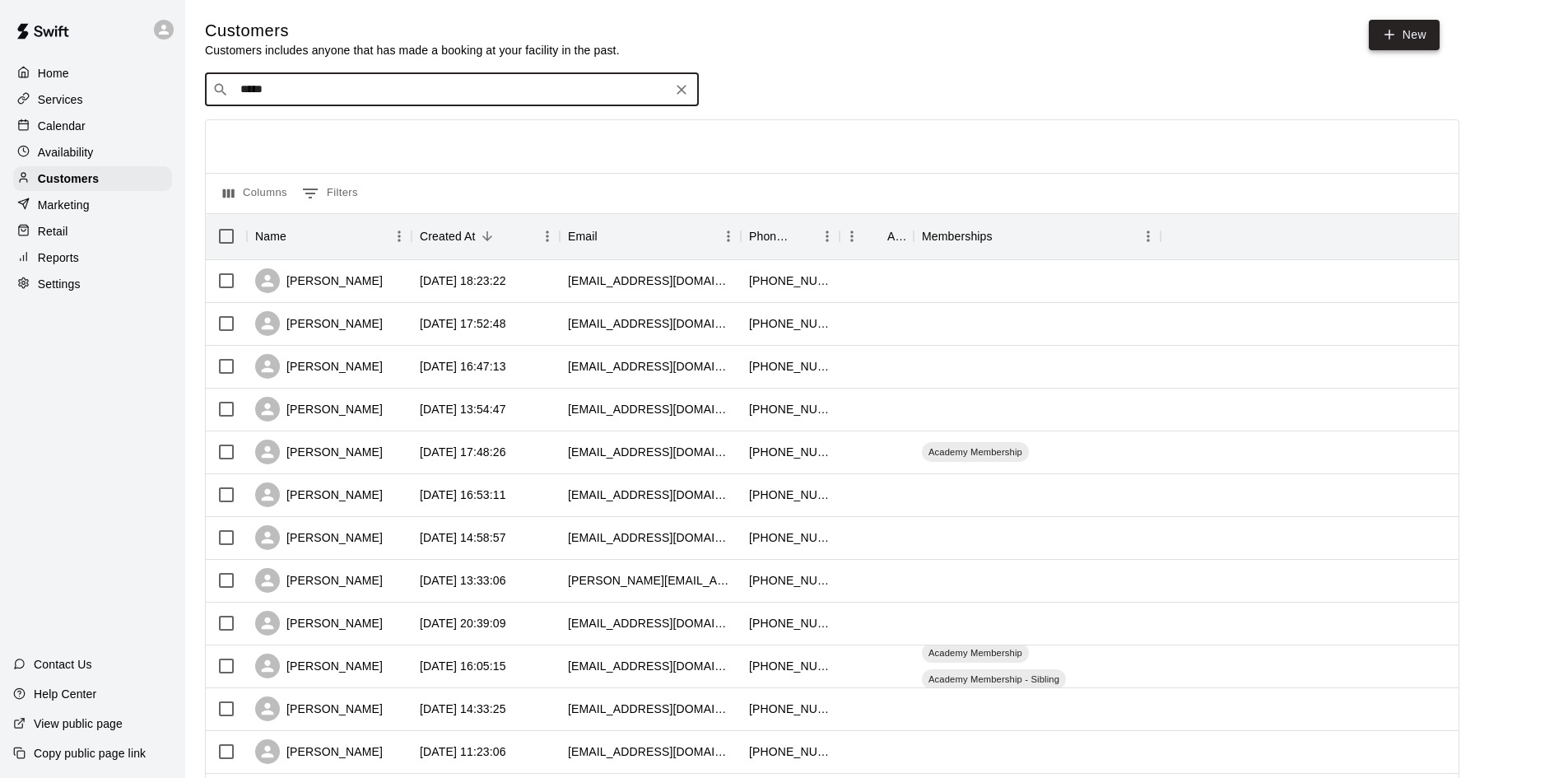
type input "*****"
click at [1411, 27] on link "New" at bounding box center [1404, 35] width 71 height 30
select select "**"
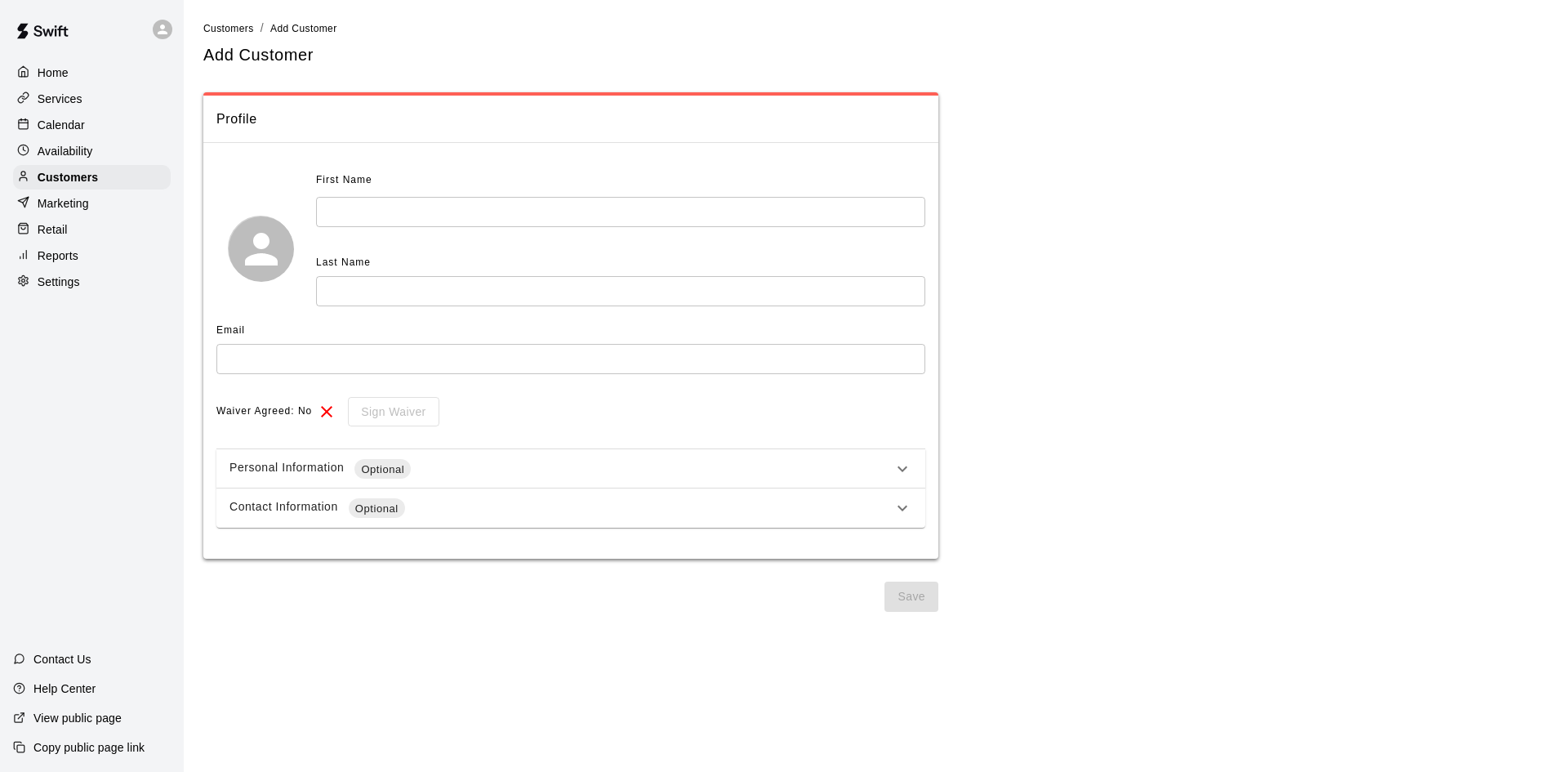
click at [577, 228] on div "First Name ​ Last Name ​" at bounding box center [621, 236] width 609 height 138
click at [578, 220] on input "text" at bounding box center [621, 212] width 609 height 30
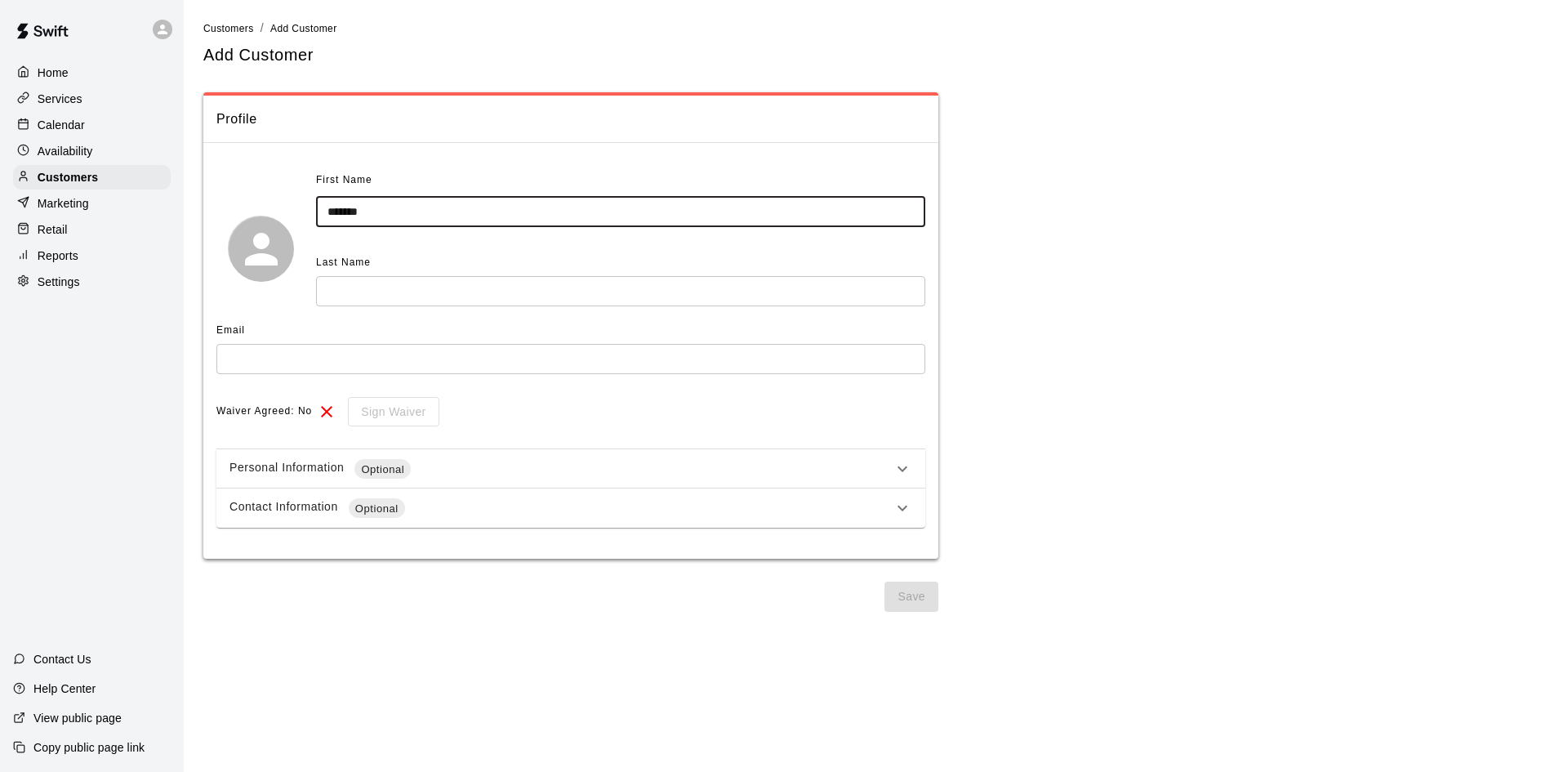
click at [342, 211] on input "*******" at bounding box center [621, 212] width 609 height 30
type input "******"
click at [376, 285] on input "text" at bounding box center [621, 291] width 609 height 30
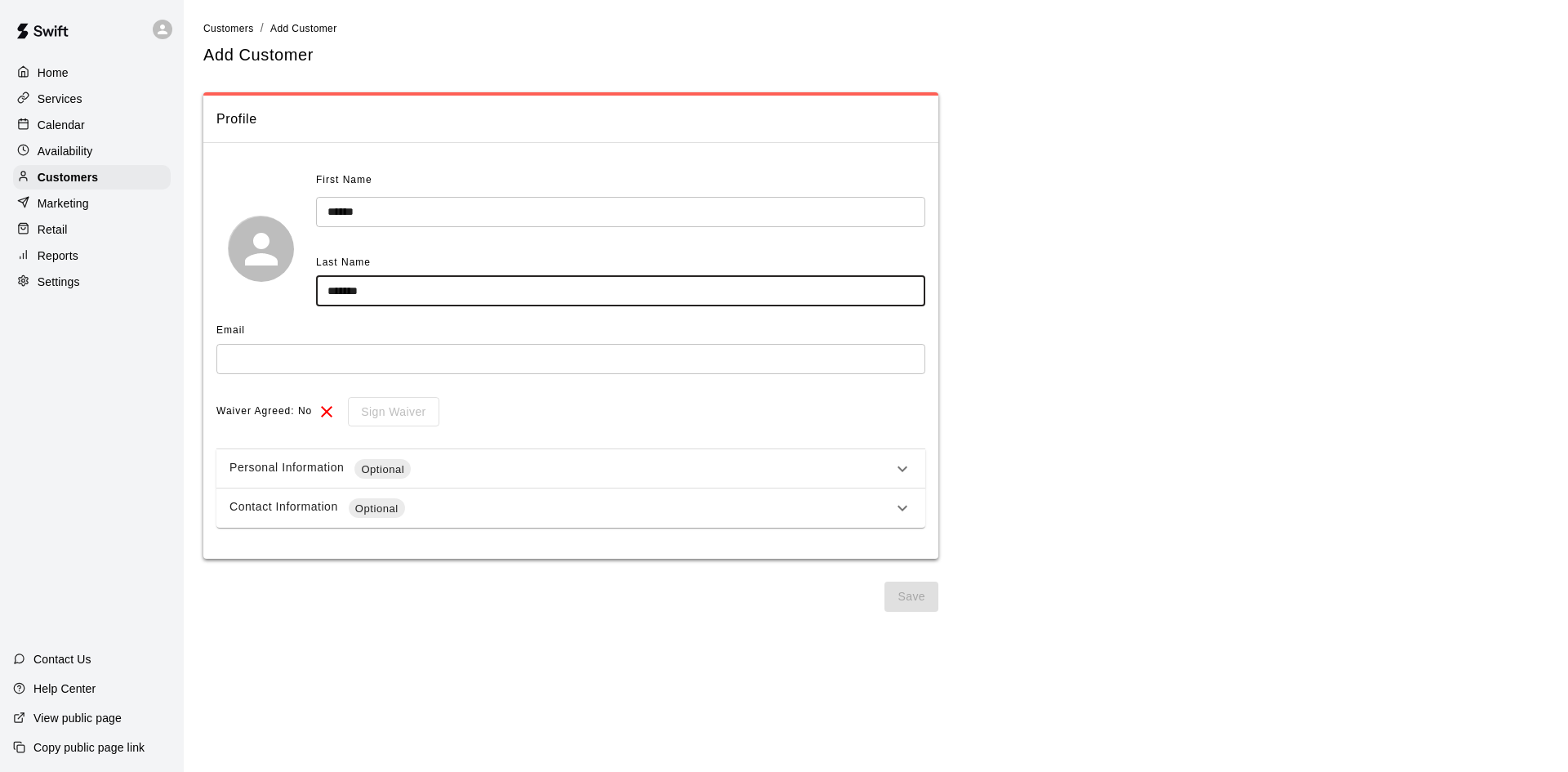
type input "*******"
click at [319, 462] on div "Personal Information Optional" at bounding box center [561, 468] width 663 height 19
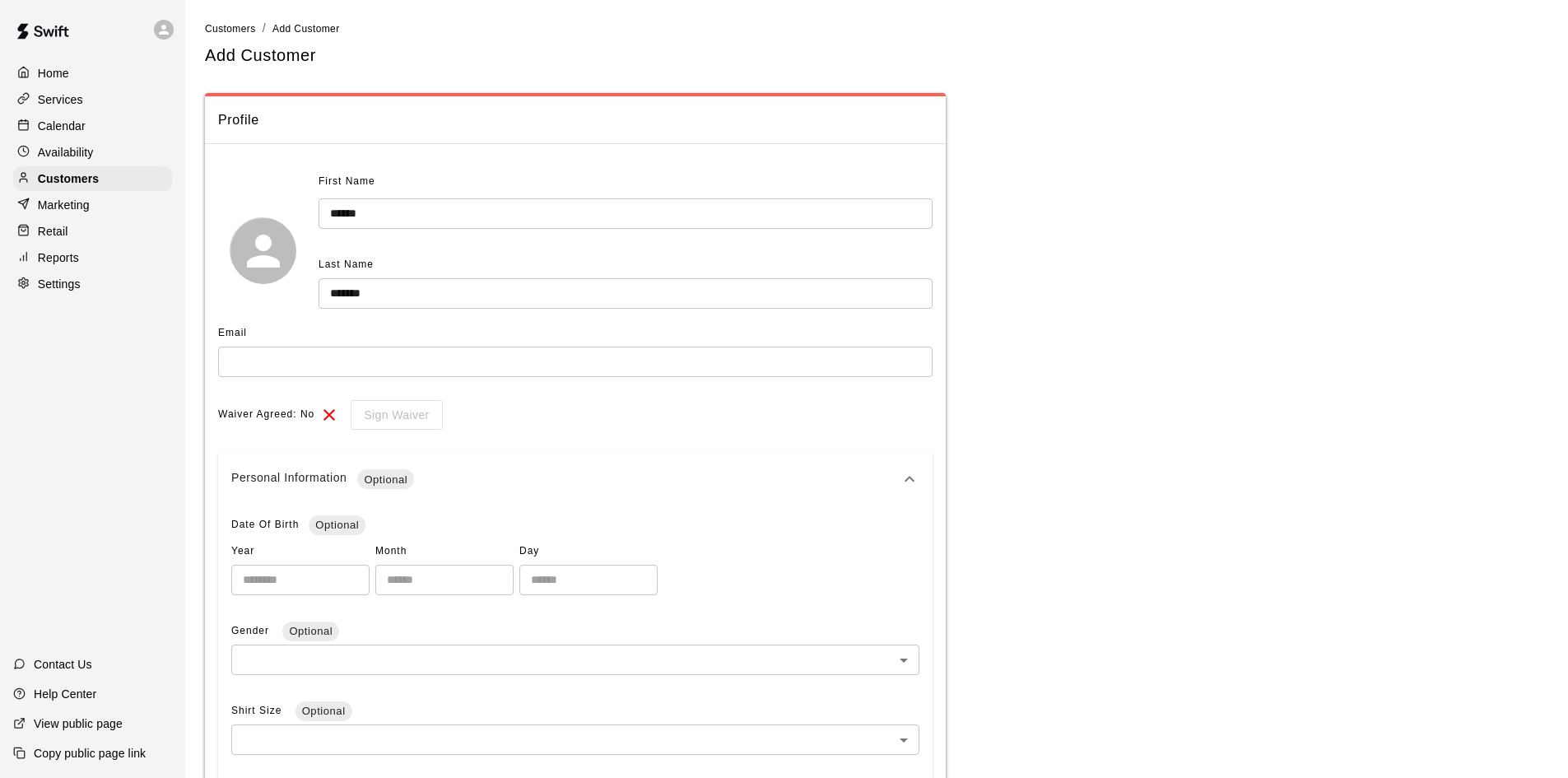
click at [321, 367] on input "text" at bounding box center [575, 362] width 715 height 30
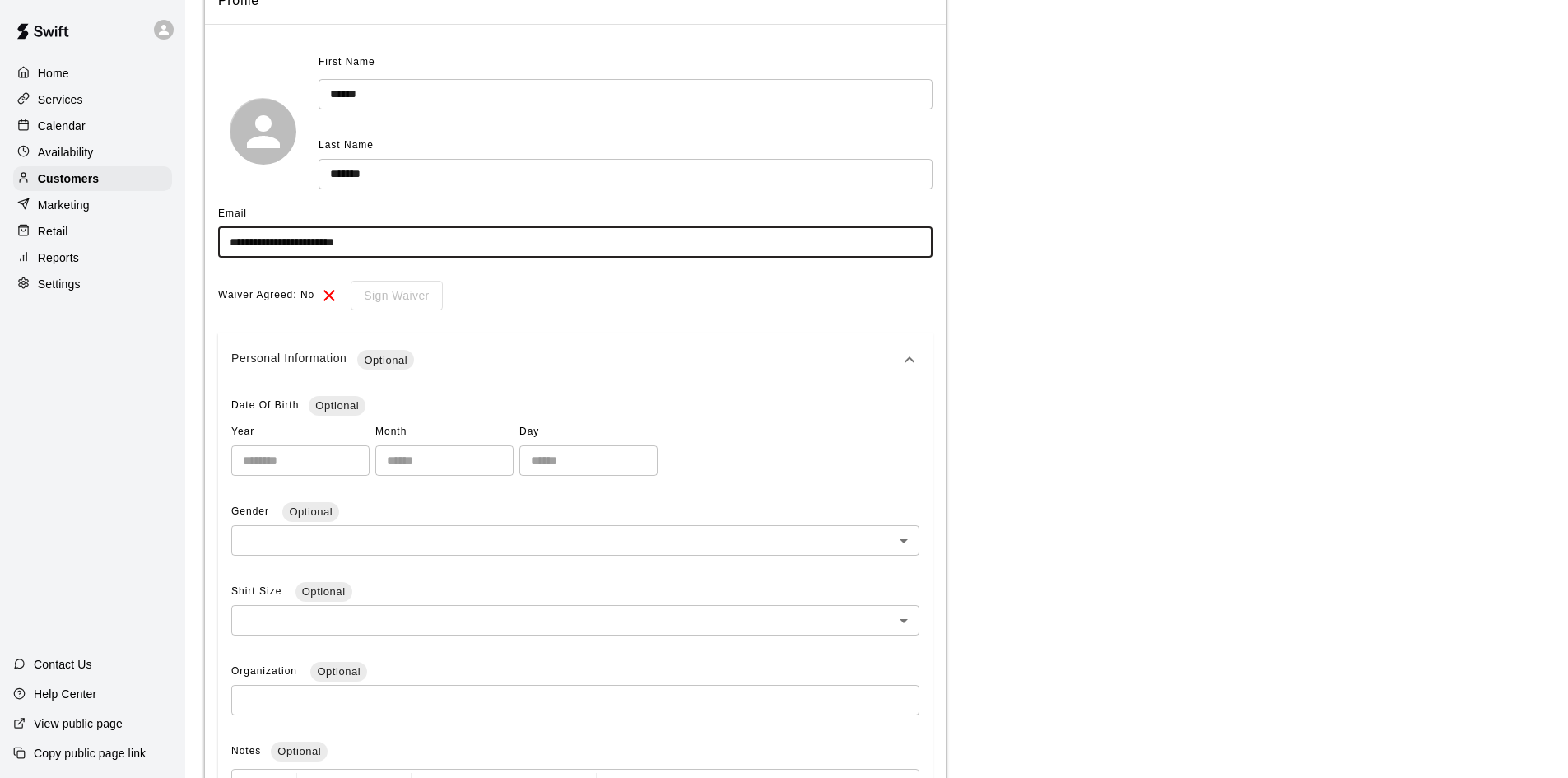
scroll to position [247, 0]
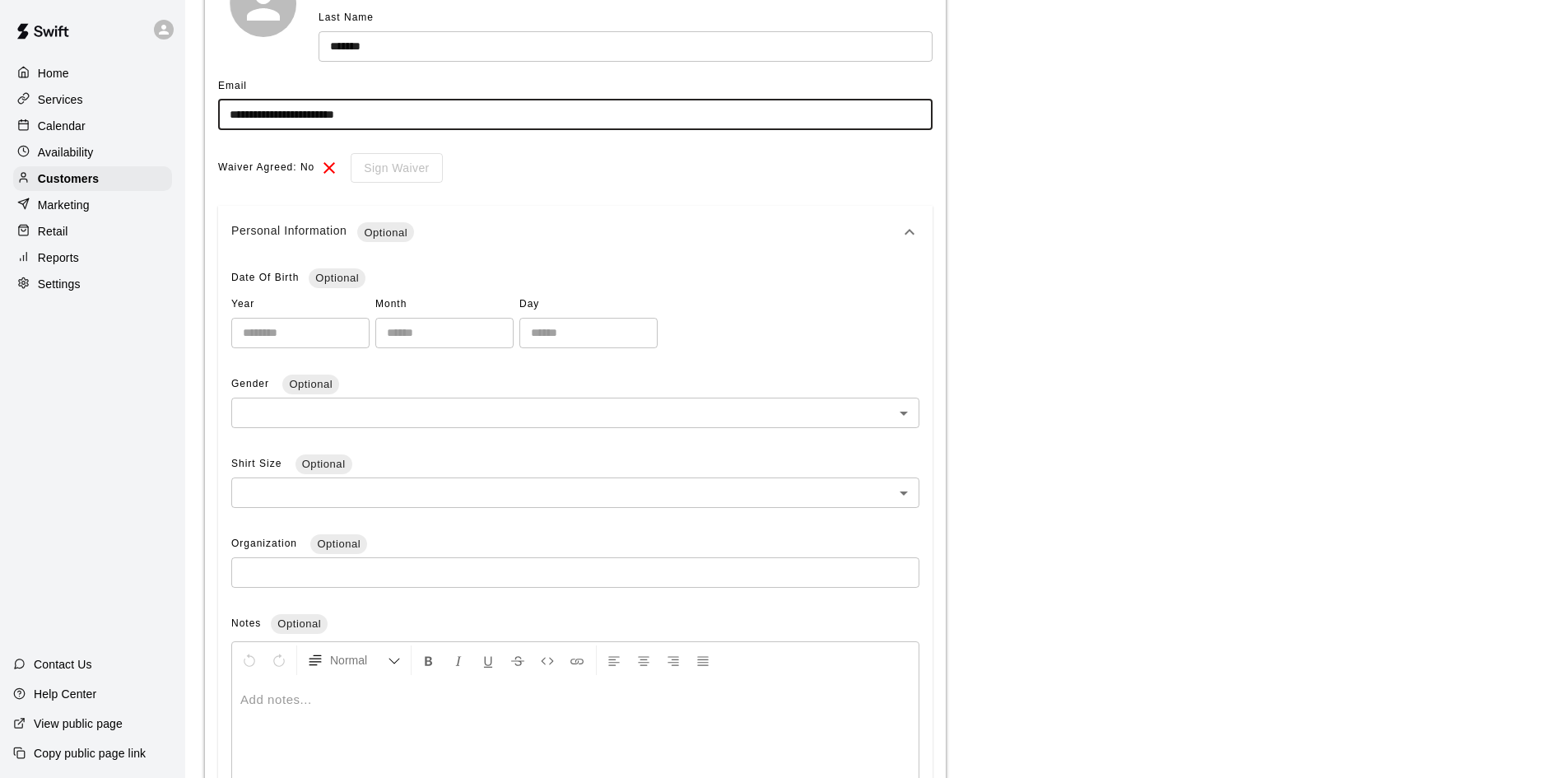
type input "**********"
click at [348, 350] on div "Date Of Birth Optional Year ​ Month ​ Day ​ Gender Optional ​ ​ Shirt Size Opti…" at bounding box center [574, 535] width 688 height 542
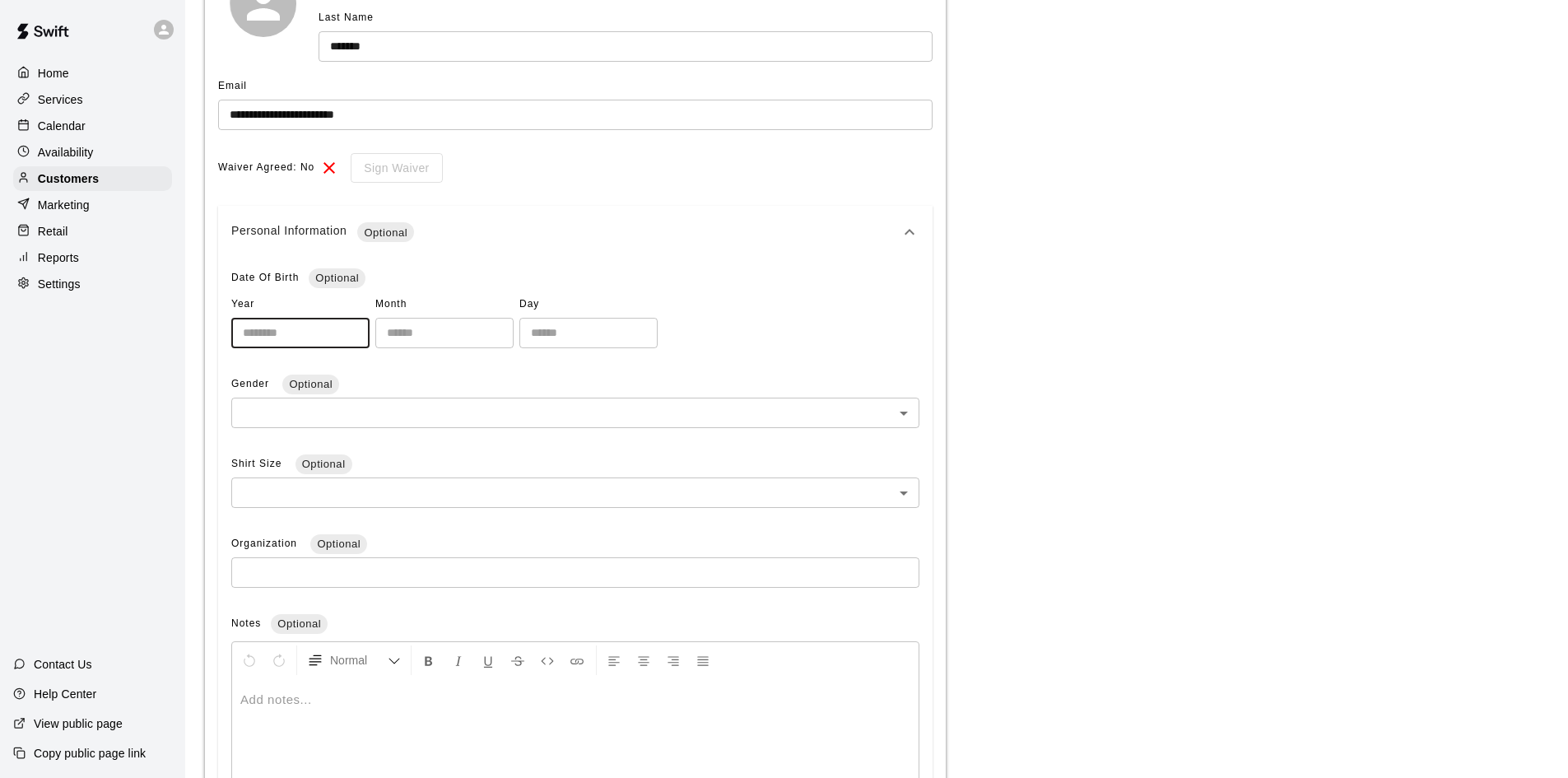
click at [343, 336] on input "number" at bounding box center [299, 333] width 138 height 30
type input "**"
click at [435, 335] on input "number" at bounding box center [444, 333] width 138 height 30
type input "**"
drag, startPoint x: 281, startPoint y: 333, endPoint x: 271, endPoint y: 325, distance: 12.8
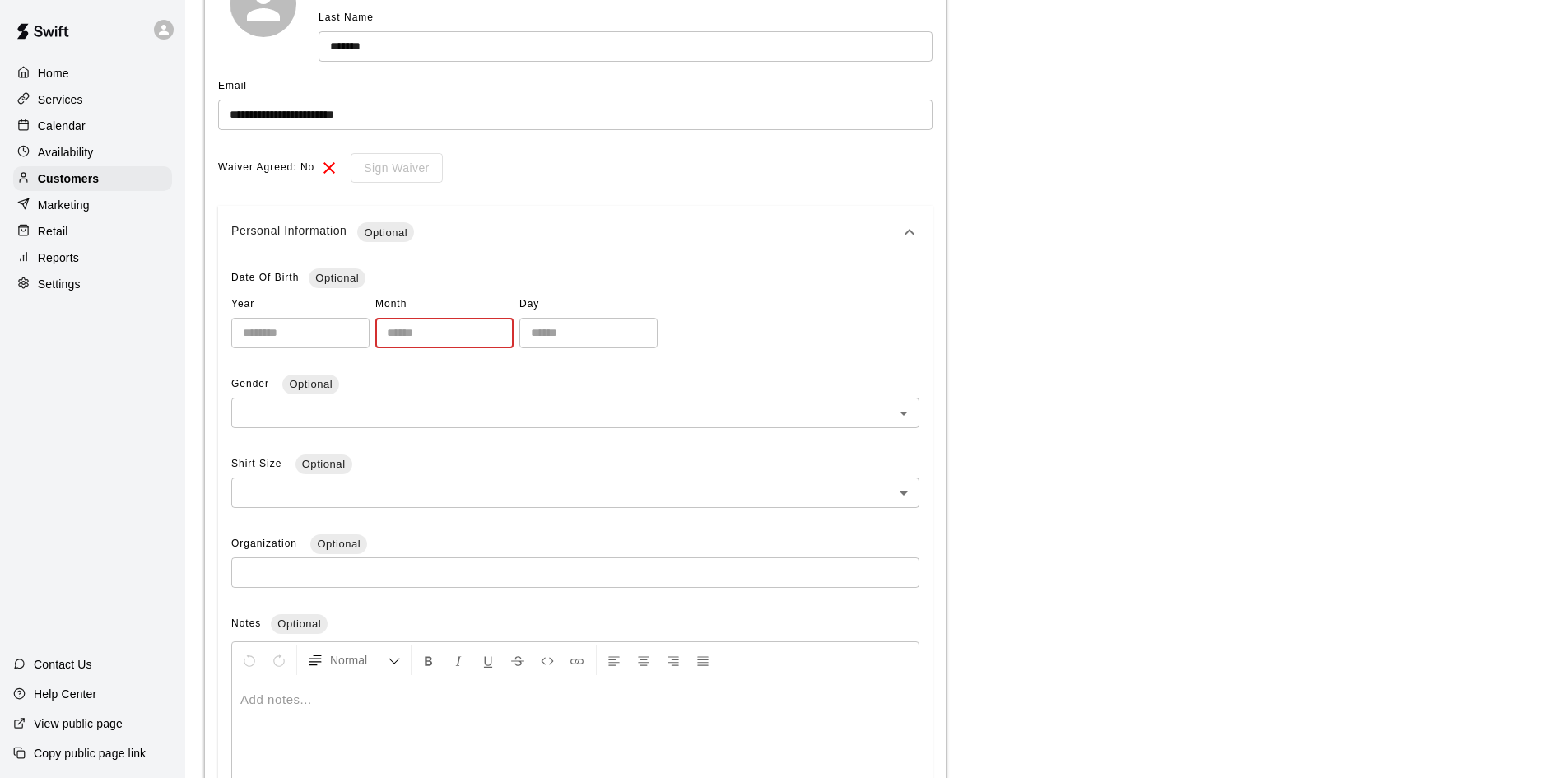
click at [279, 333] on input "**" at bounding box center [299, 333] width 138 height 30
type input "*"
type input "****"
click at [436, 326] on input "**" at bounding box center [444, 333] width 138 height 30
type input "*"
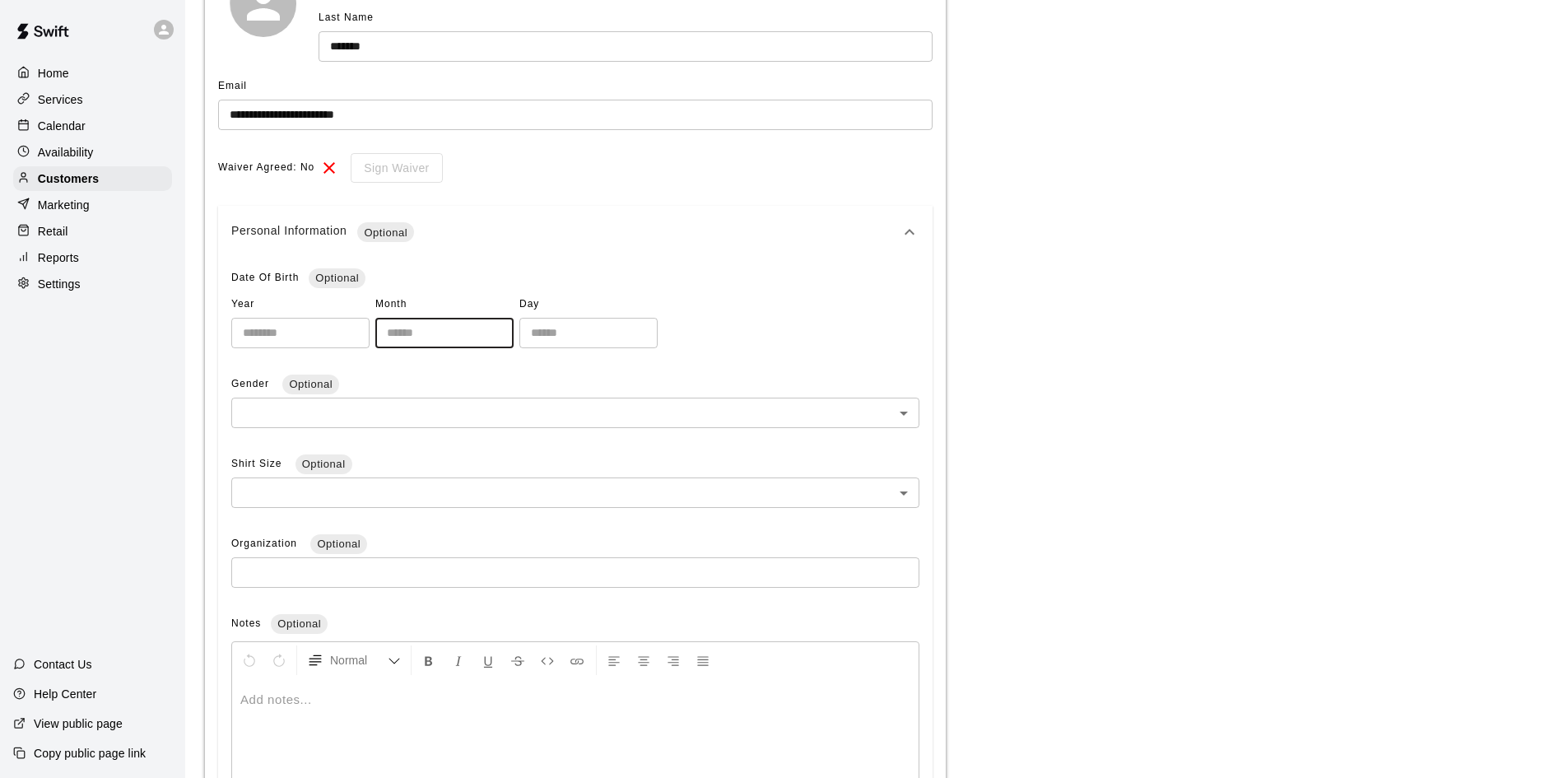
type input "**"
click at [657, 336] on input "number" at bounding box center [588, 333] width 138 height 30
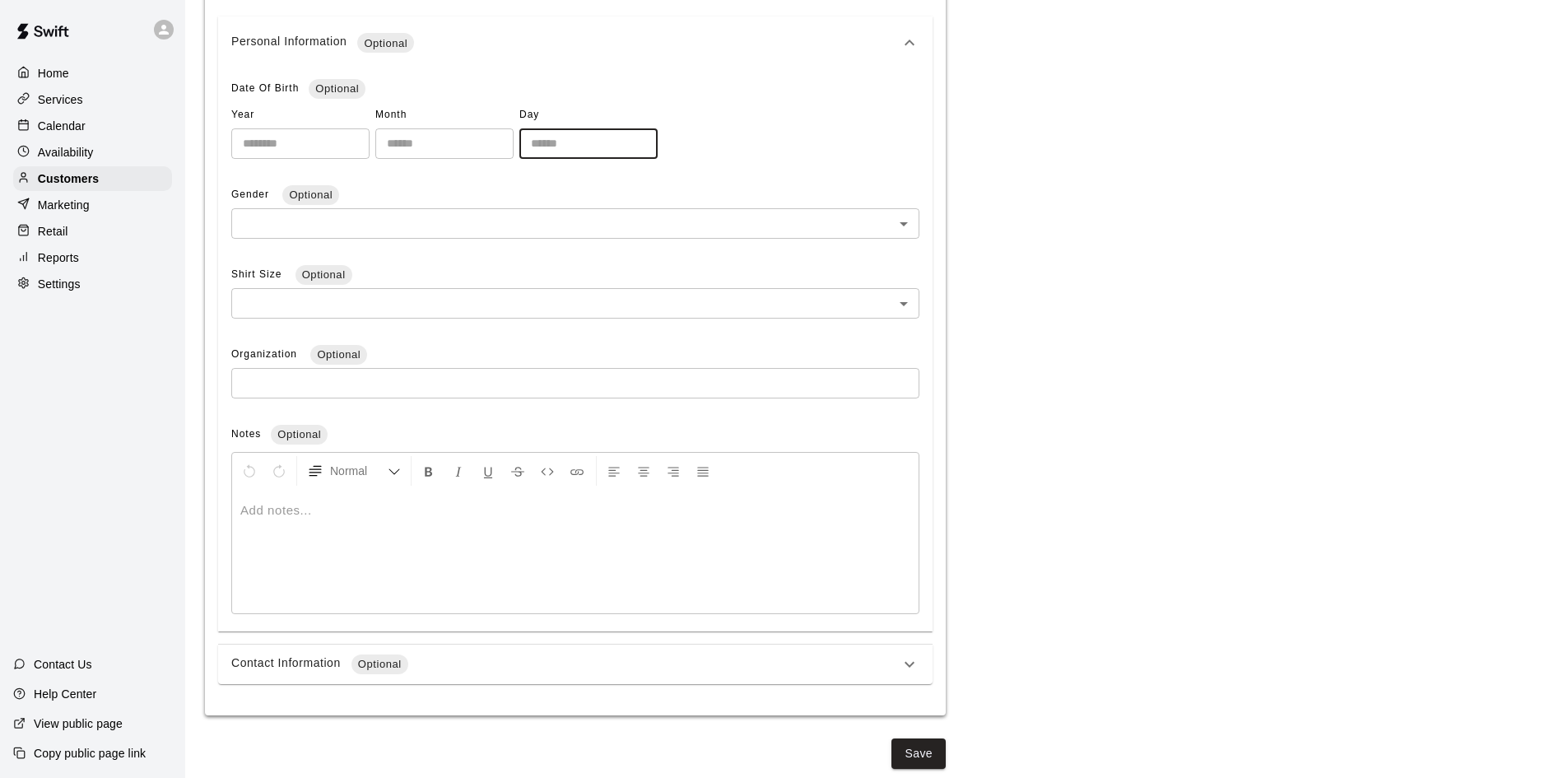
scroll to position [441, 0]
type input "**"
click at [425, 670] on div "Contact Information Optional" at bounding box center [565, 660] width 668 height 19
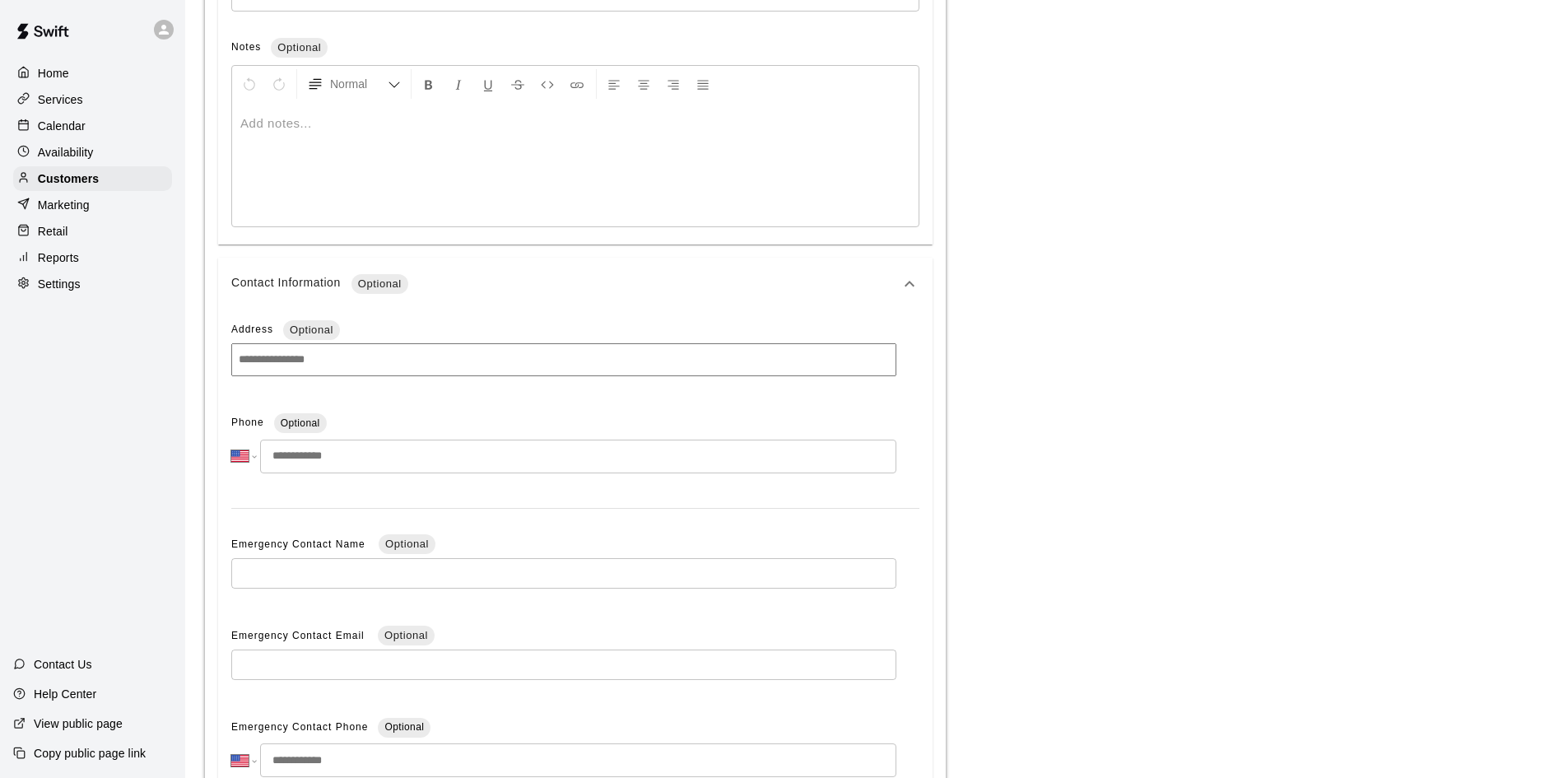
scroll to position [852, 0]
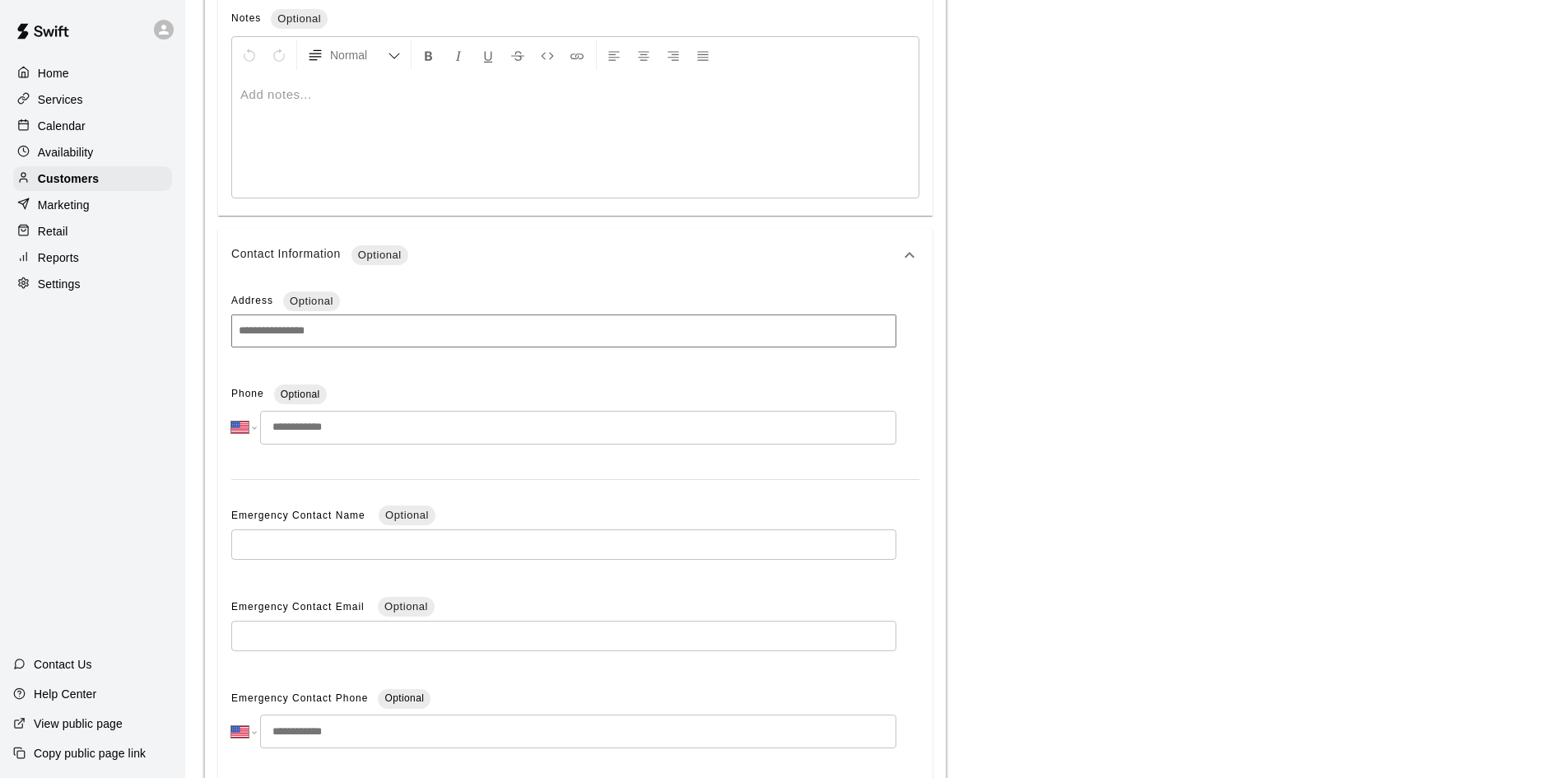
click at [363, 424] on input "tel" at bounding box center [578, 428] width 636 height 34
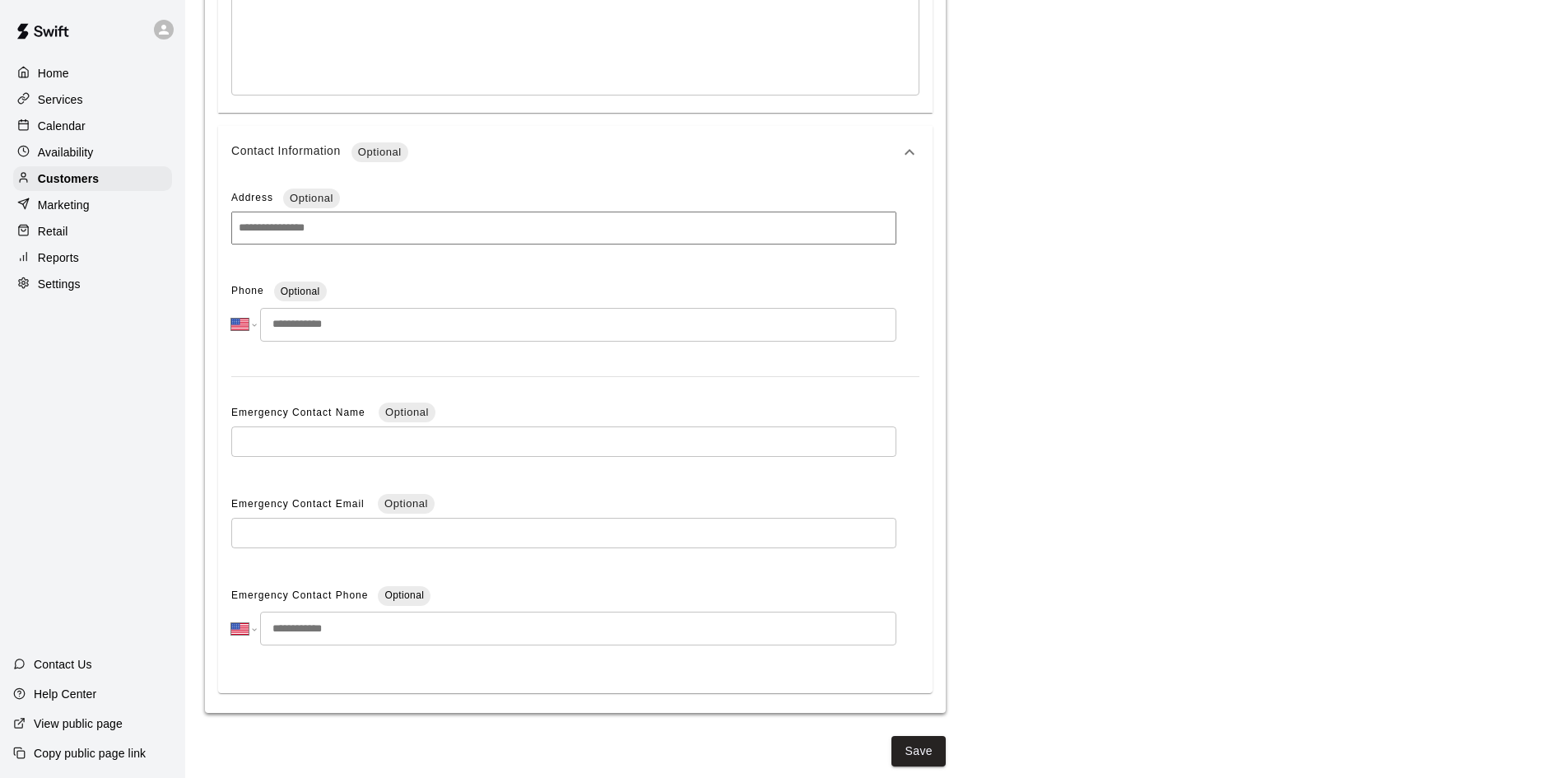
scroll to position [958, 0]
click at [916, 745] on button "Save" at bounding box center [918, 749] width 54 height 30
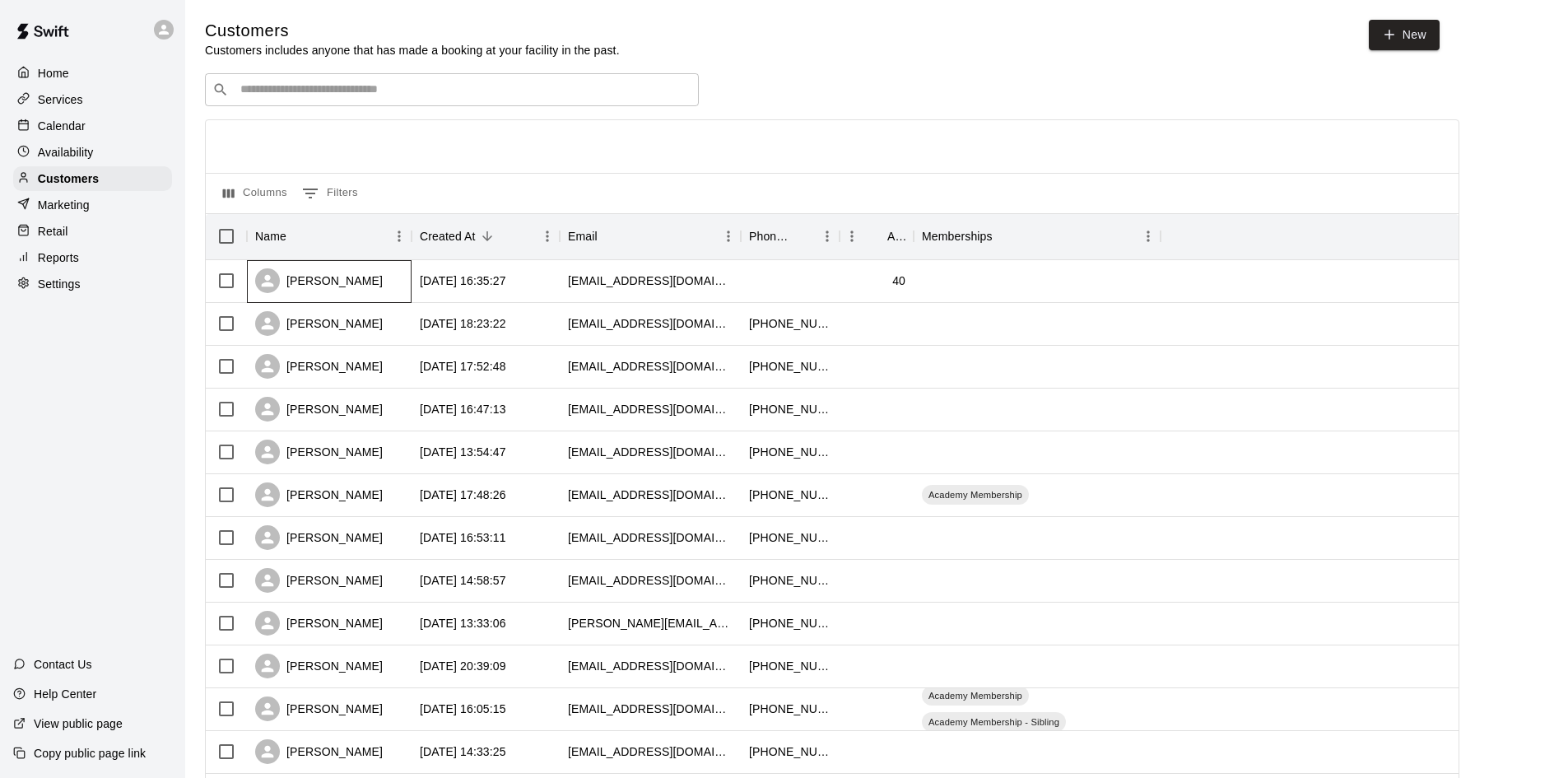
click at [358, 283] on div "[PERSON_NAME]" at bounding box center [319, 280] width 128 height 25
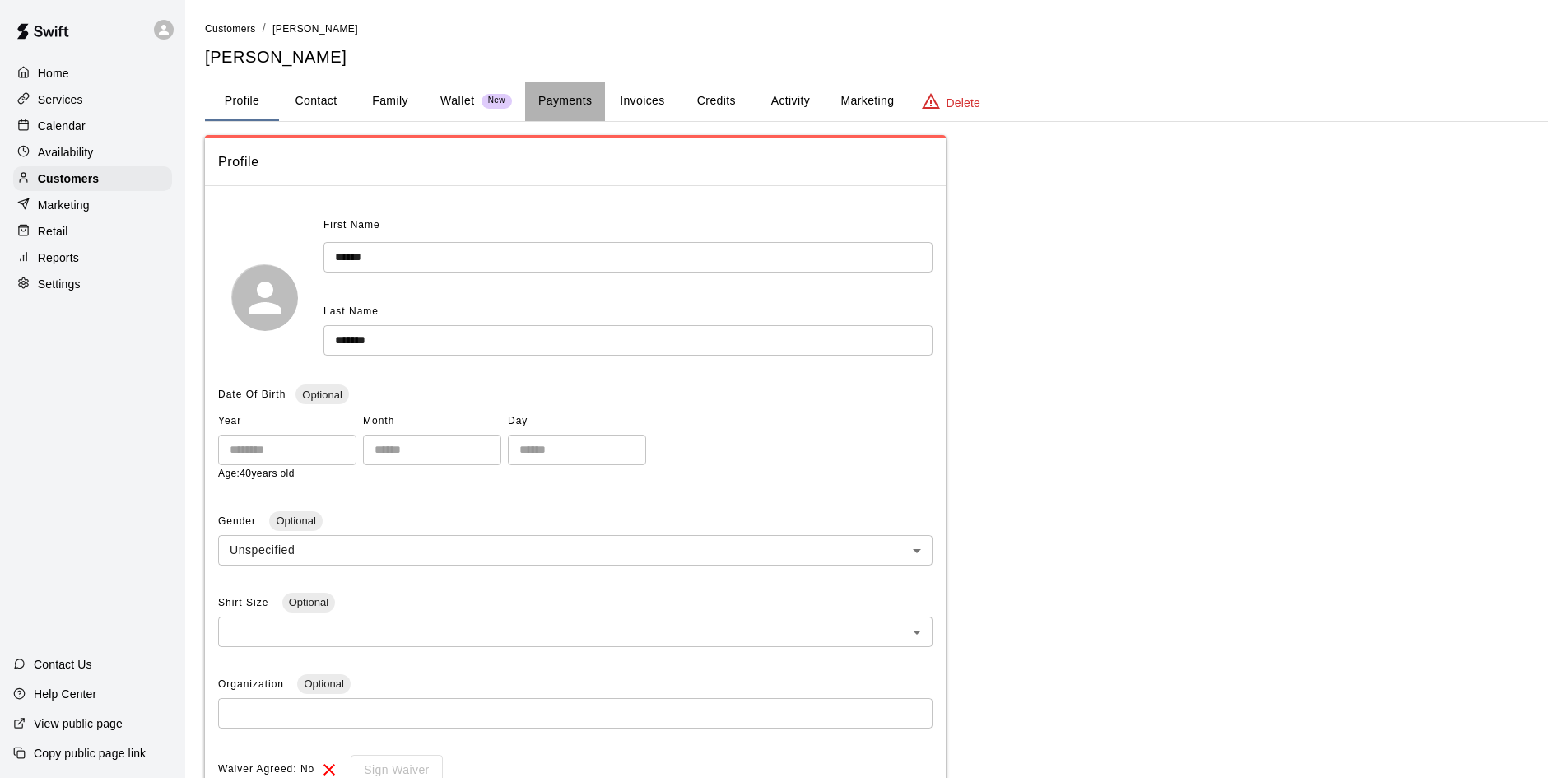
click at [578, 106] on button "Payments" at bounding box center [565, 101] width 79 height 40
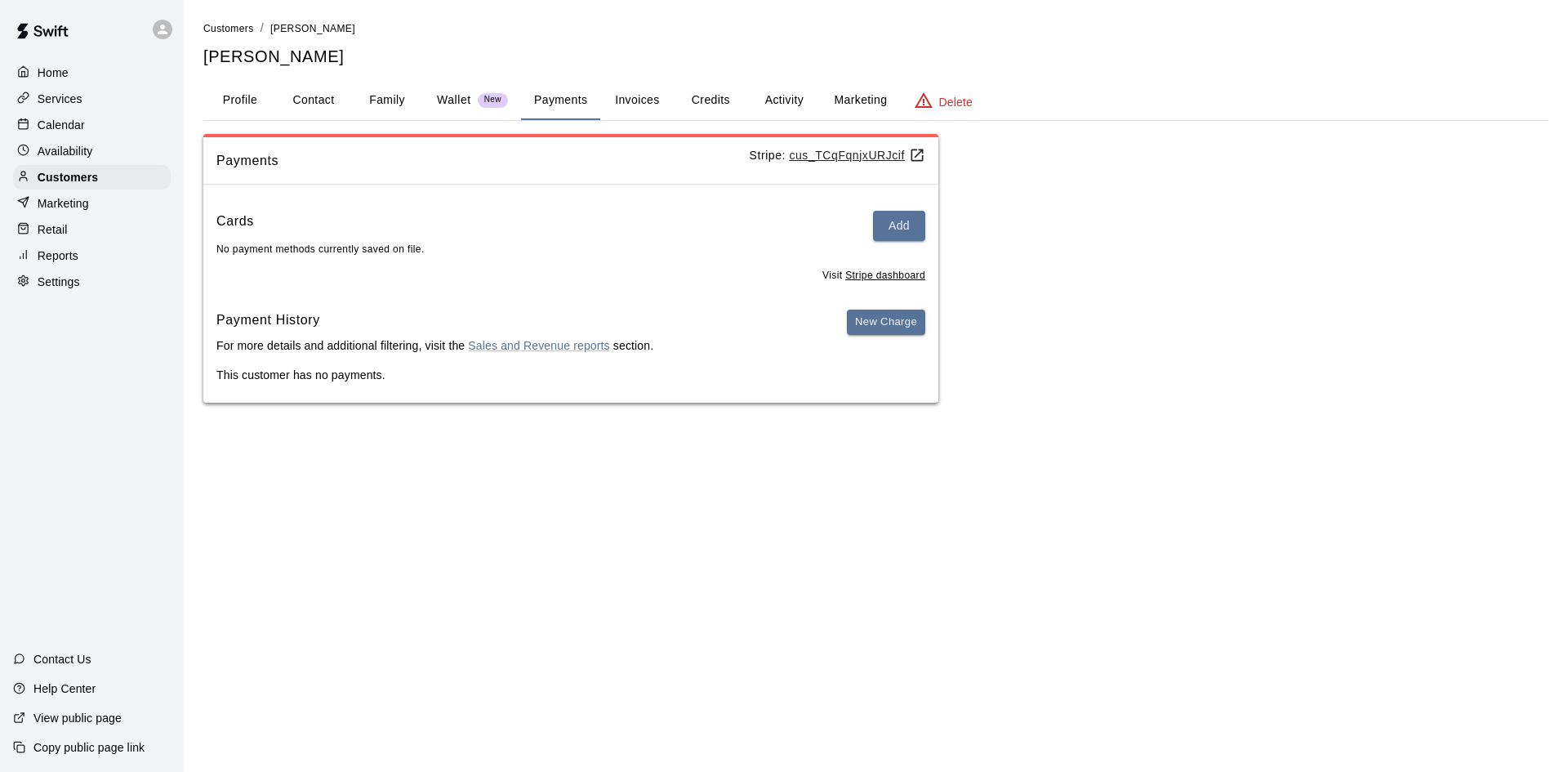
click at [97, 287] on div "Settings" at bounding box center [92, 281] width 158 height 24
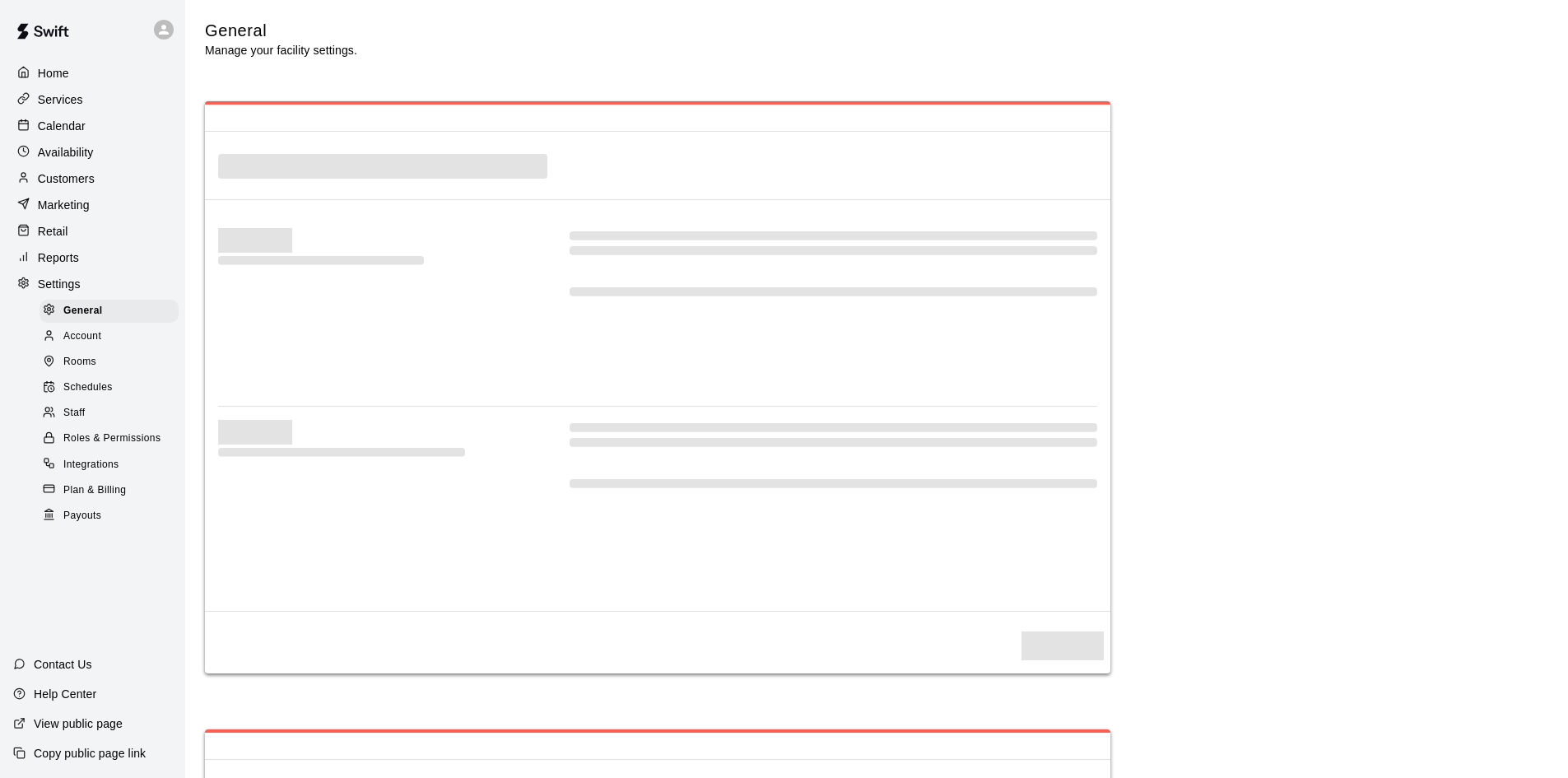
select select "**"
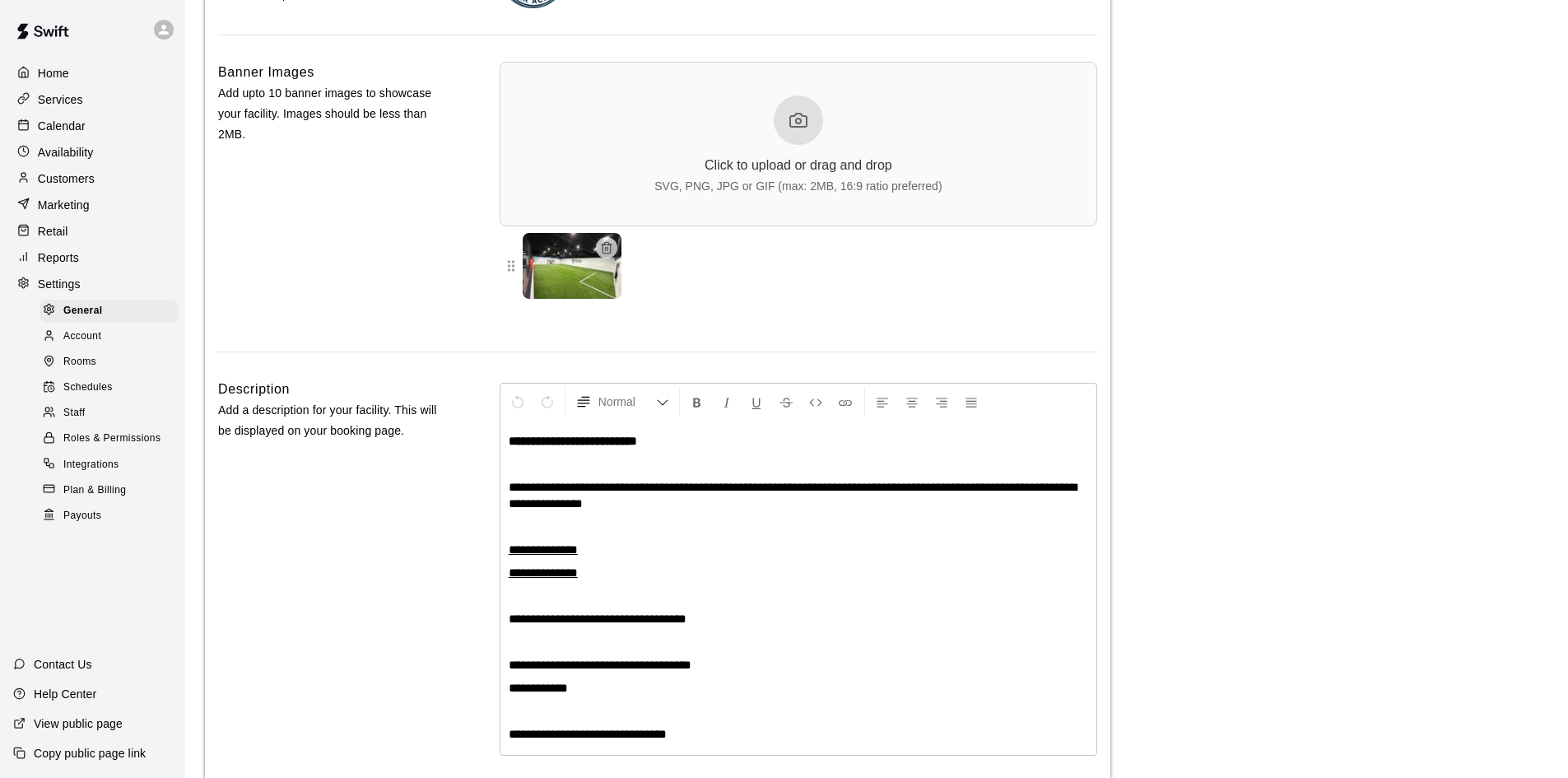
scroll to position [3508, 0]
click at [46, 73] on p "Home" at bounding box center [53, 73] width 31 height 16
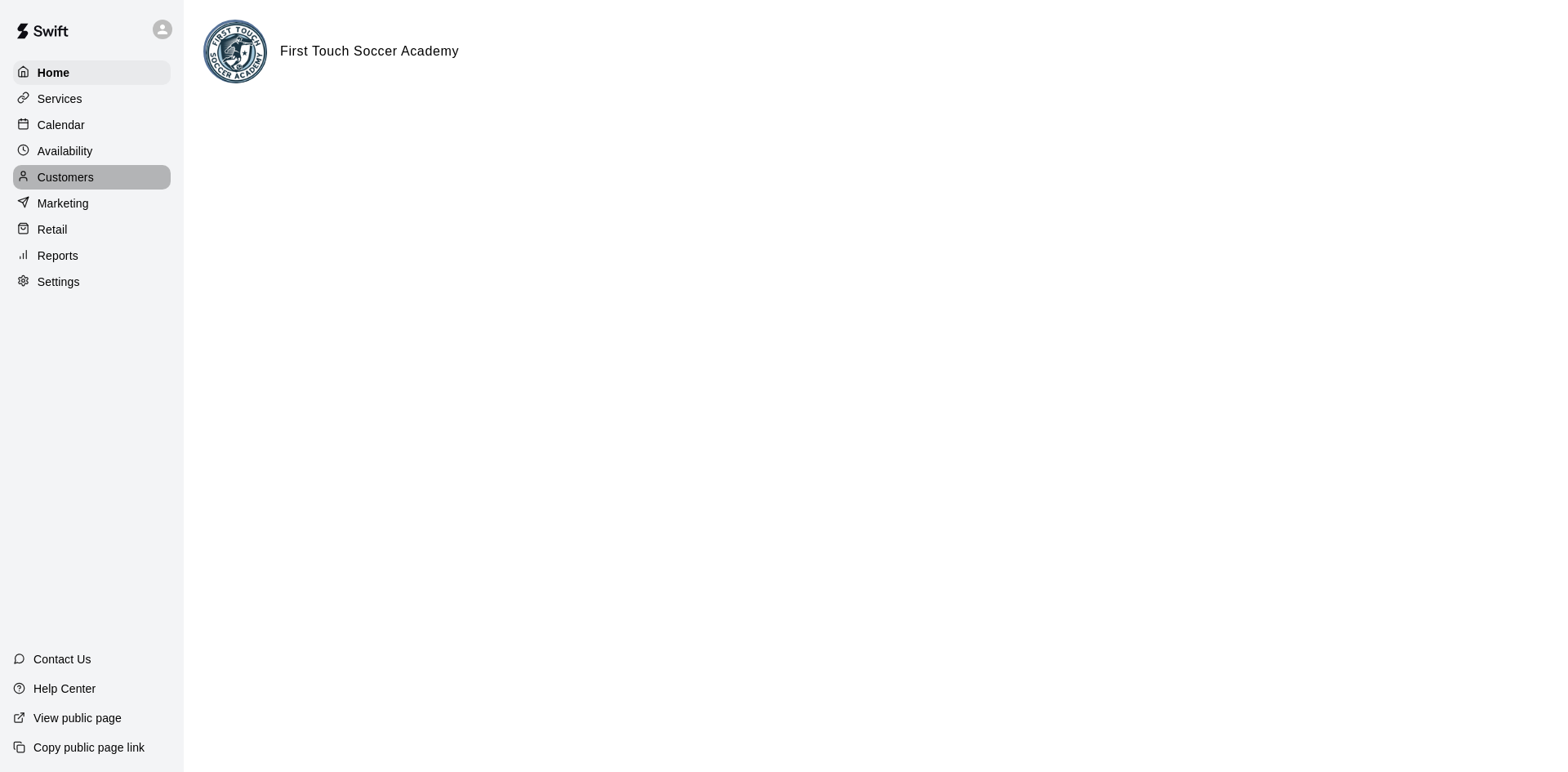
click at [77, 184] on p "Customers" at bounding box center [65, 176] width 56 height 16
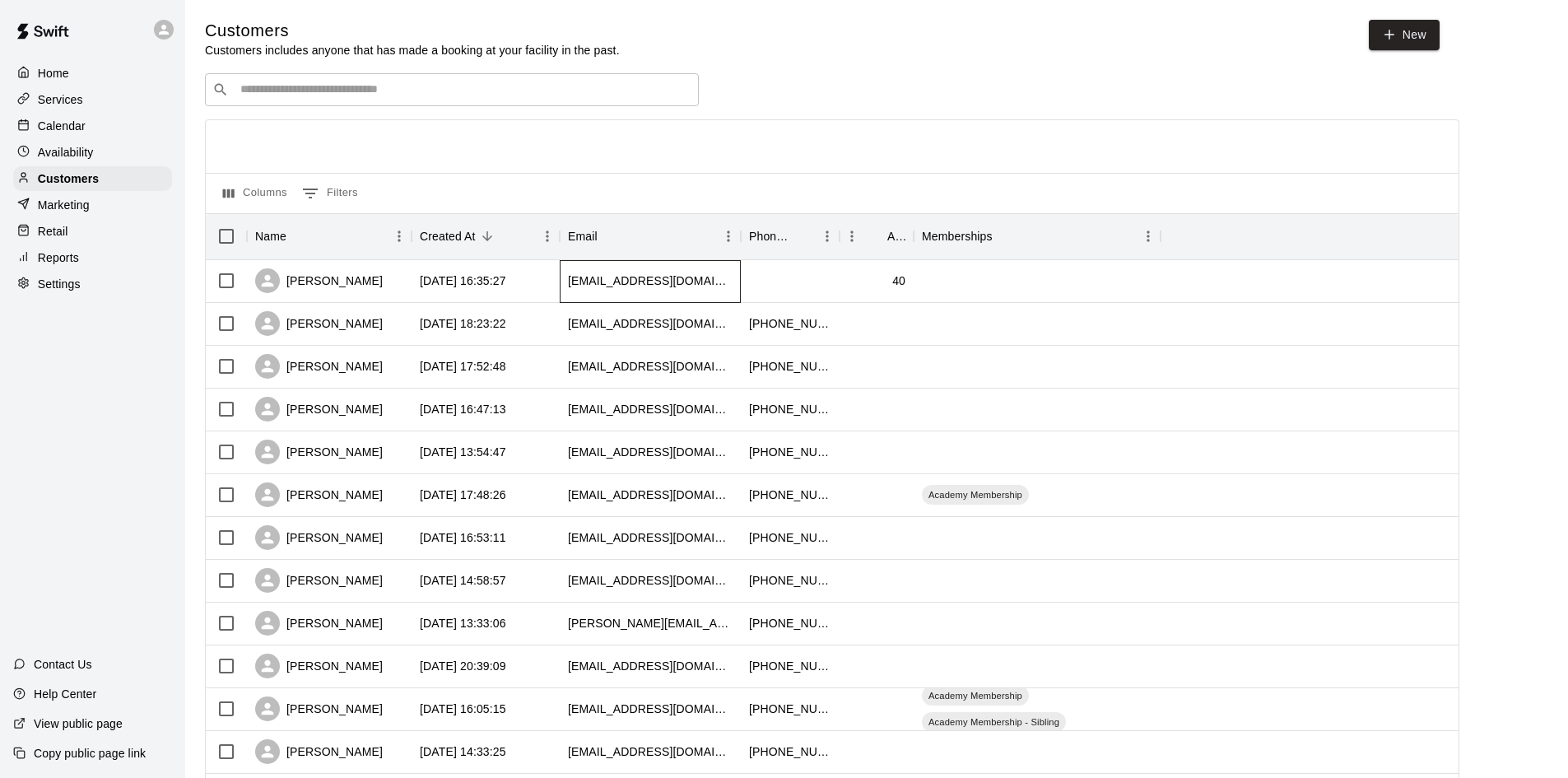
click at [569, 276] on div "[EMAIL_ADDRESS][DOMAIN_NAME]" at bounding box center [650, 280] width 165 height 16
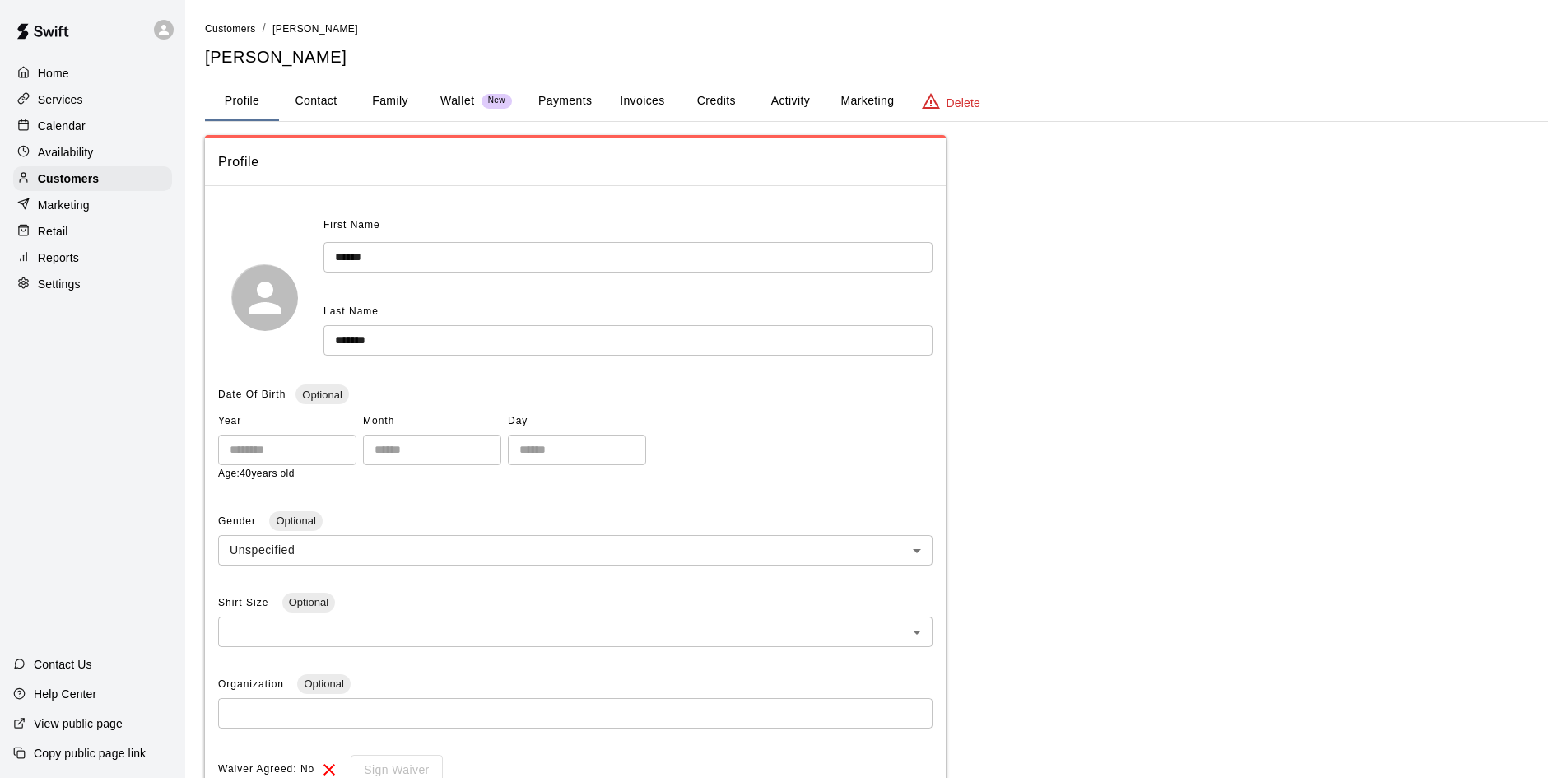
click at [330, 107] on button "Contact" at bounding box center [316, 101] width 74 height 40
select select "**"
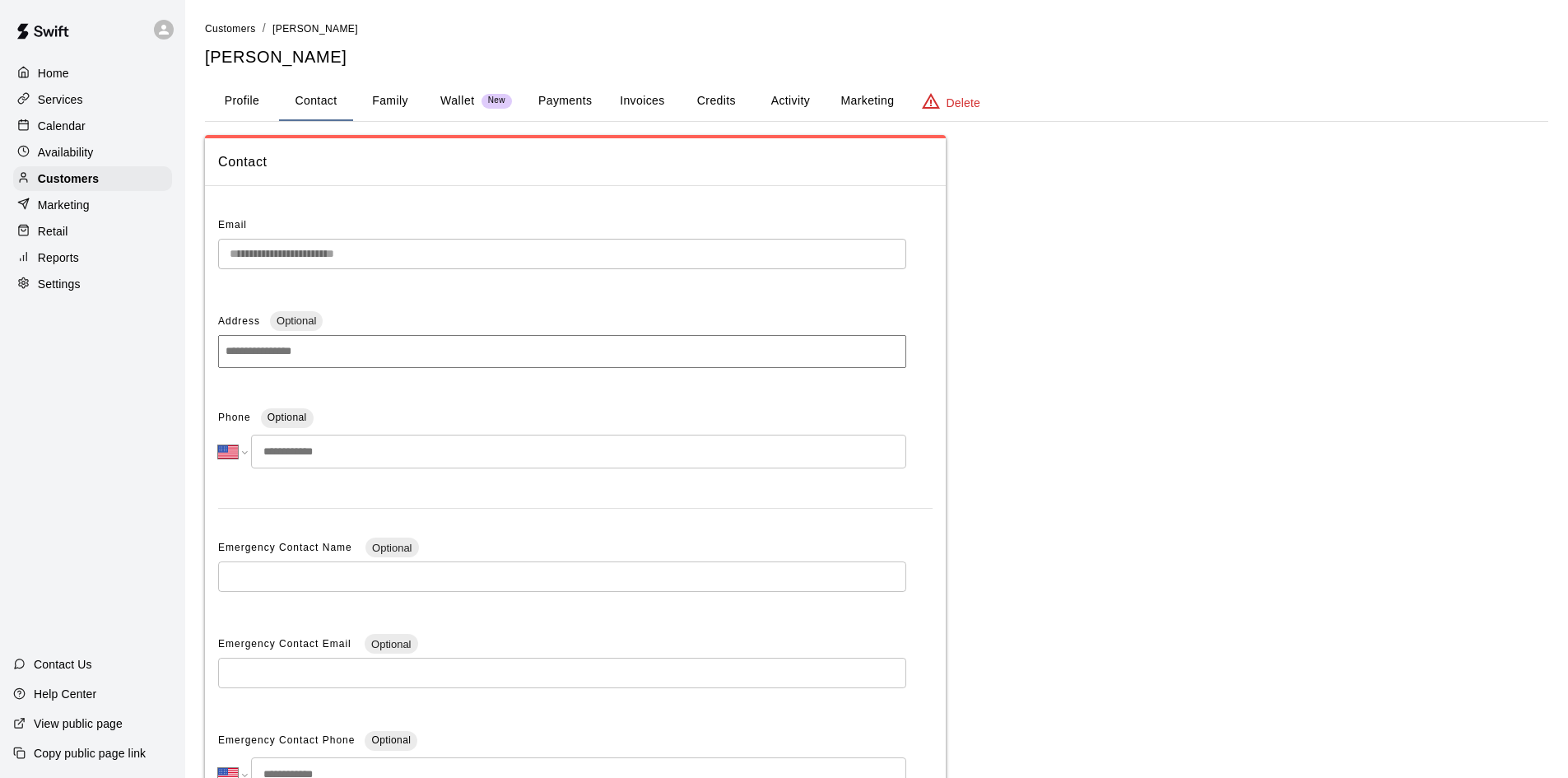
click at [289, 452] on input "tel" at bounding box center [578, 452] width 655 height 34
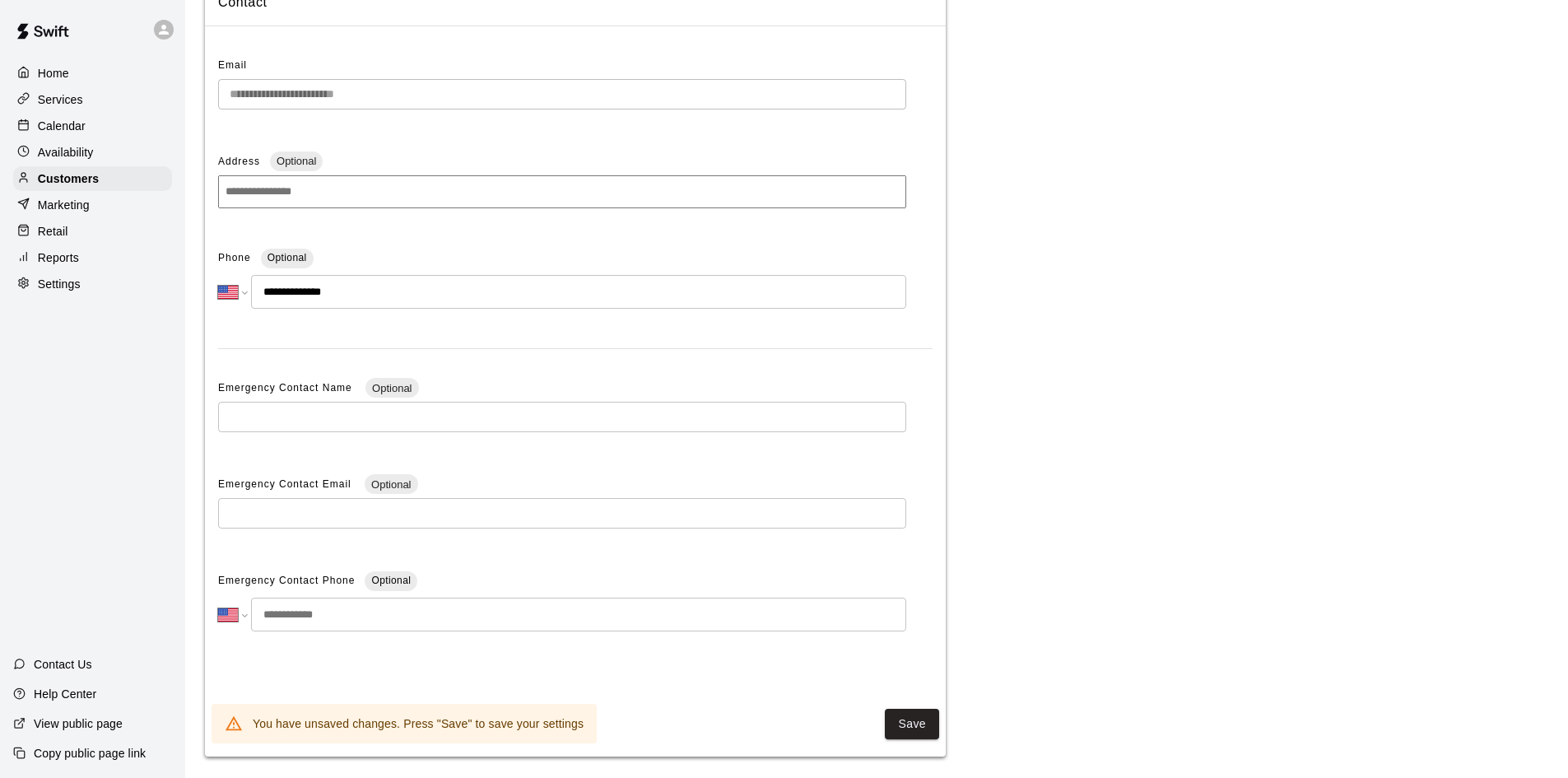
scroll to position [173, 0]
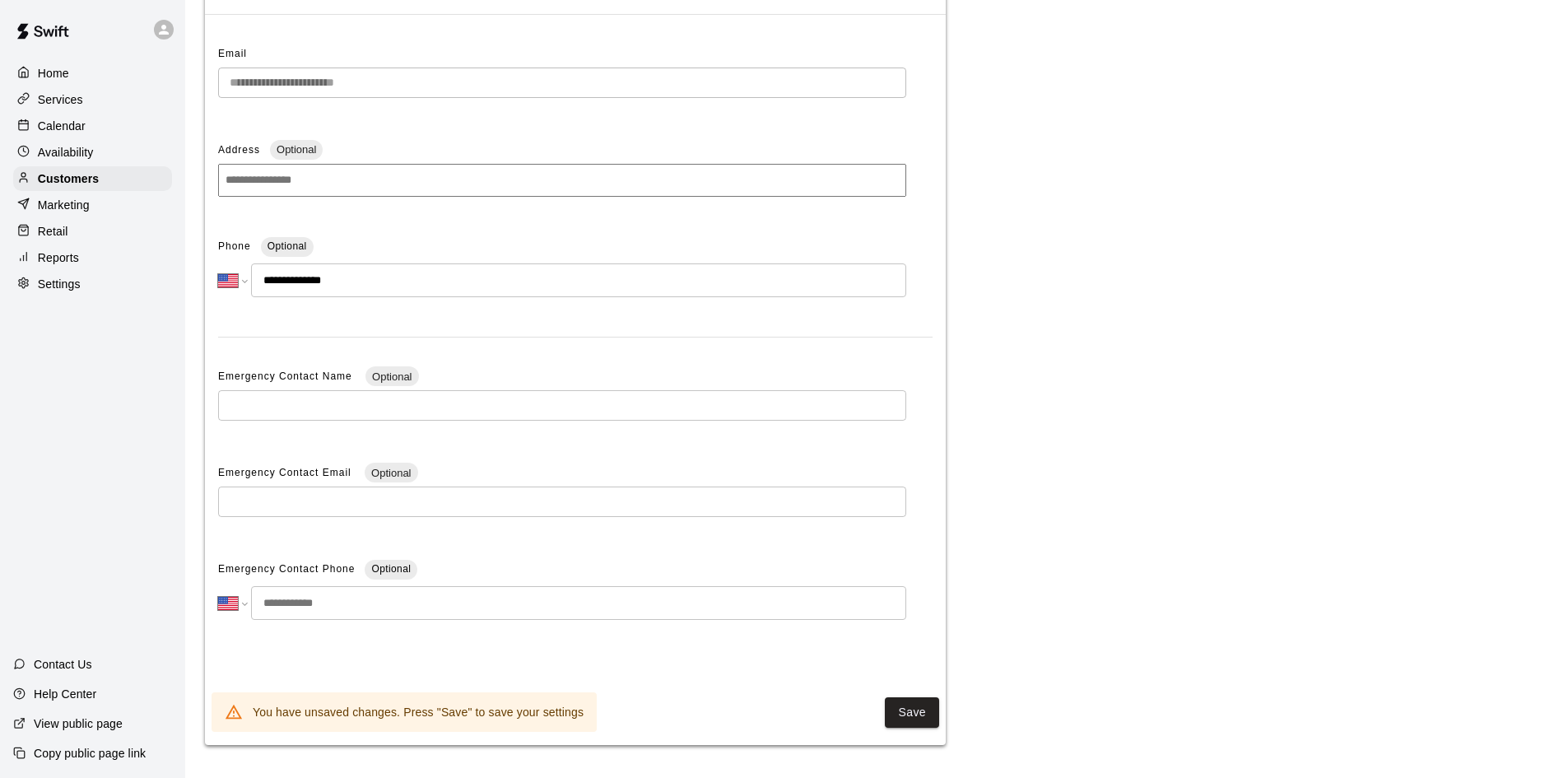
type input "**********"
click at [902, 696] on div "Save You have unsaved changes. Press "Save" to save your settings" at bounding box center [575, 712] width 741 height 52
click at [901, 708] on button "Save" at bounding box center [912, 712] width 54 height 30
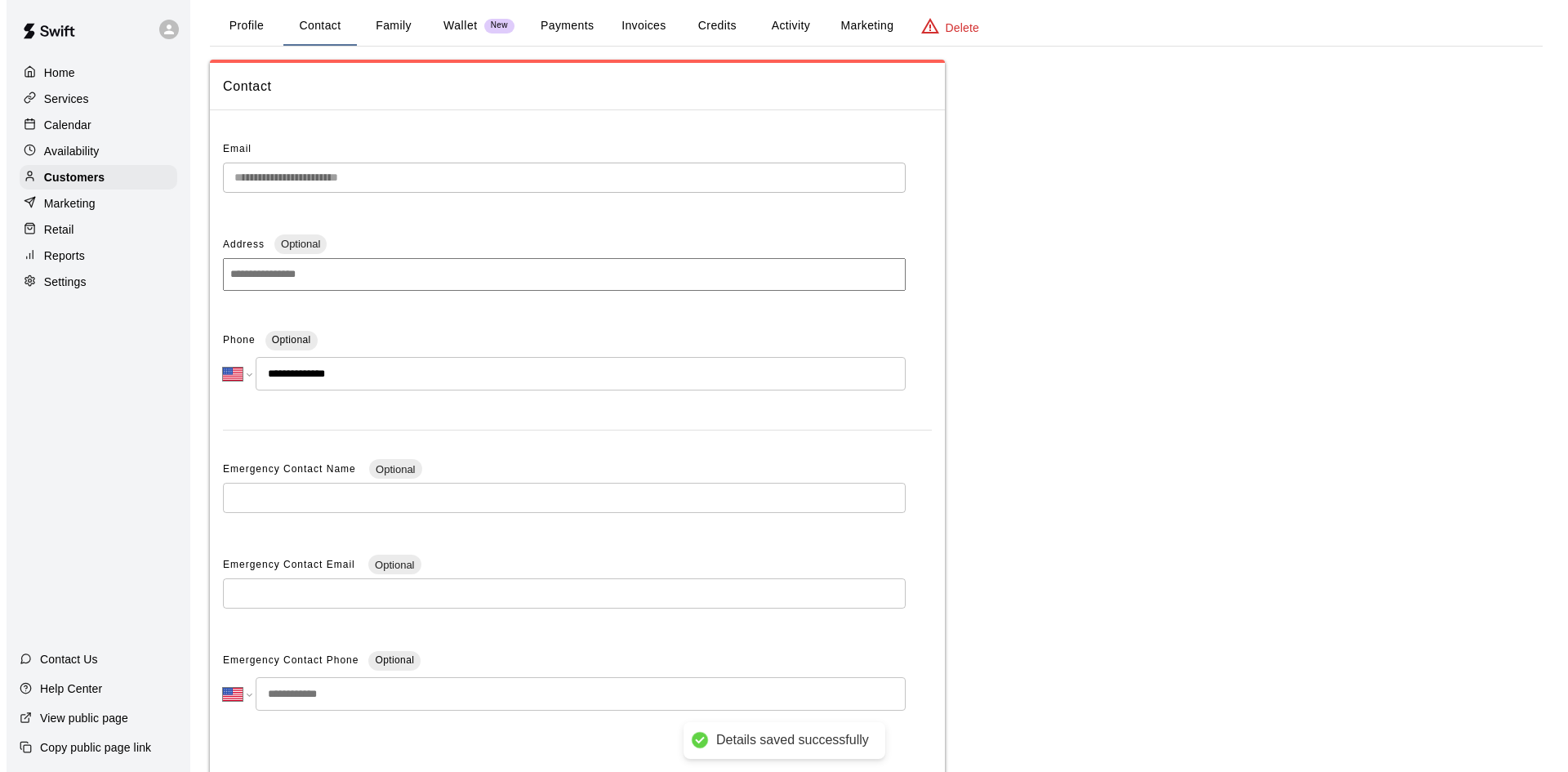
scroll to position [0, 0]
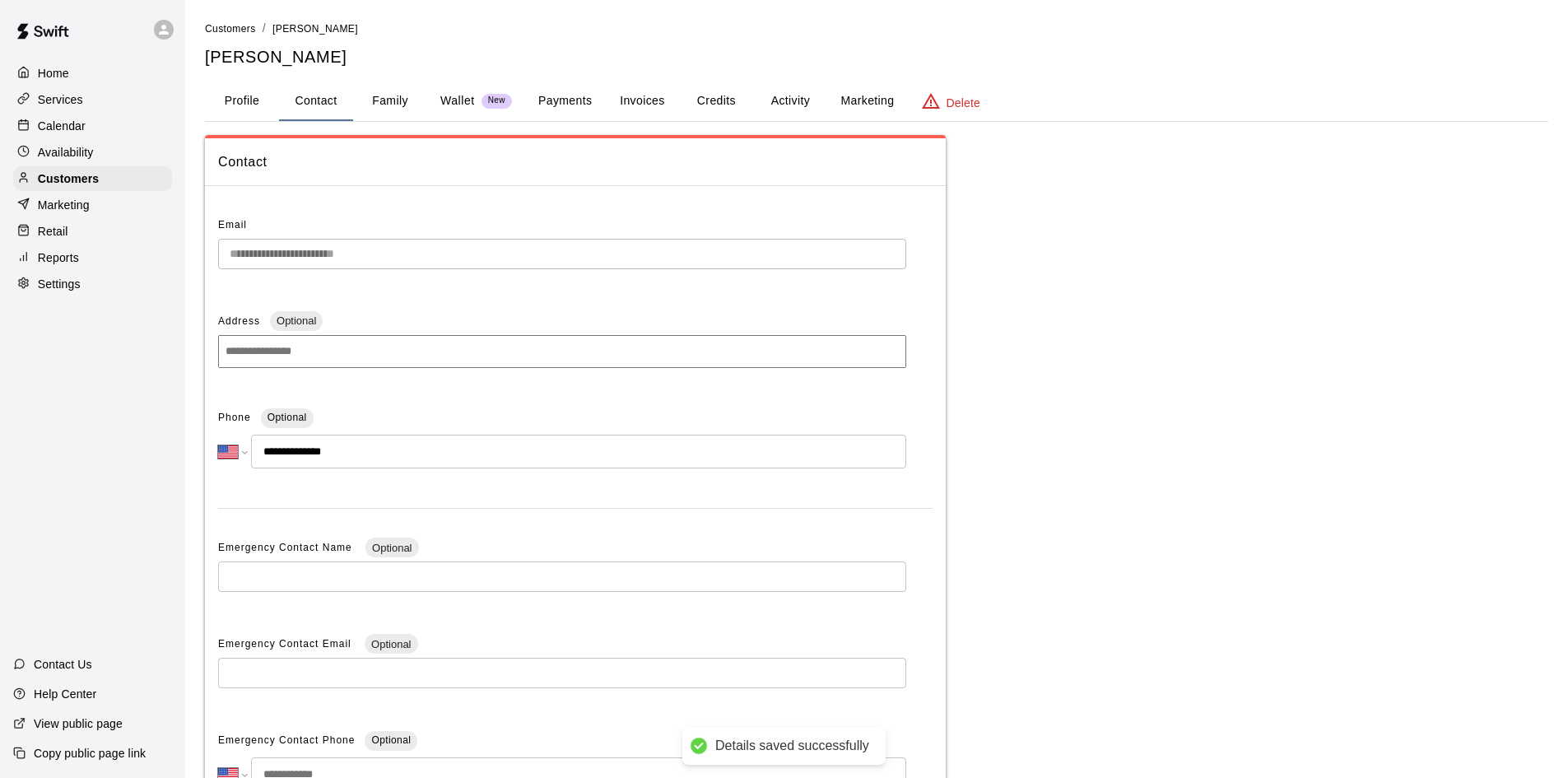
click at [576, 95] on button "Payments" at bounding box center [565, 101] width 79 height 40
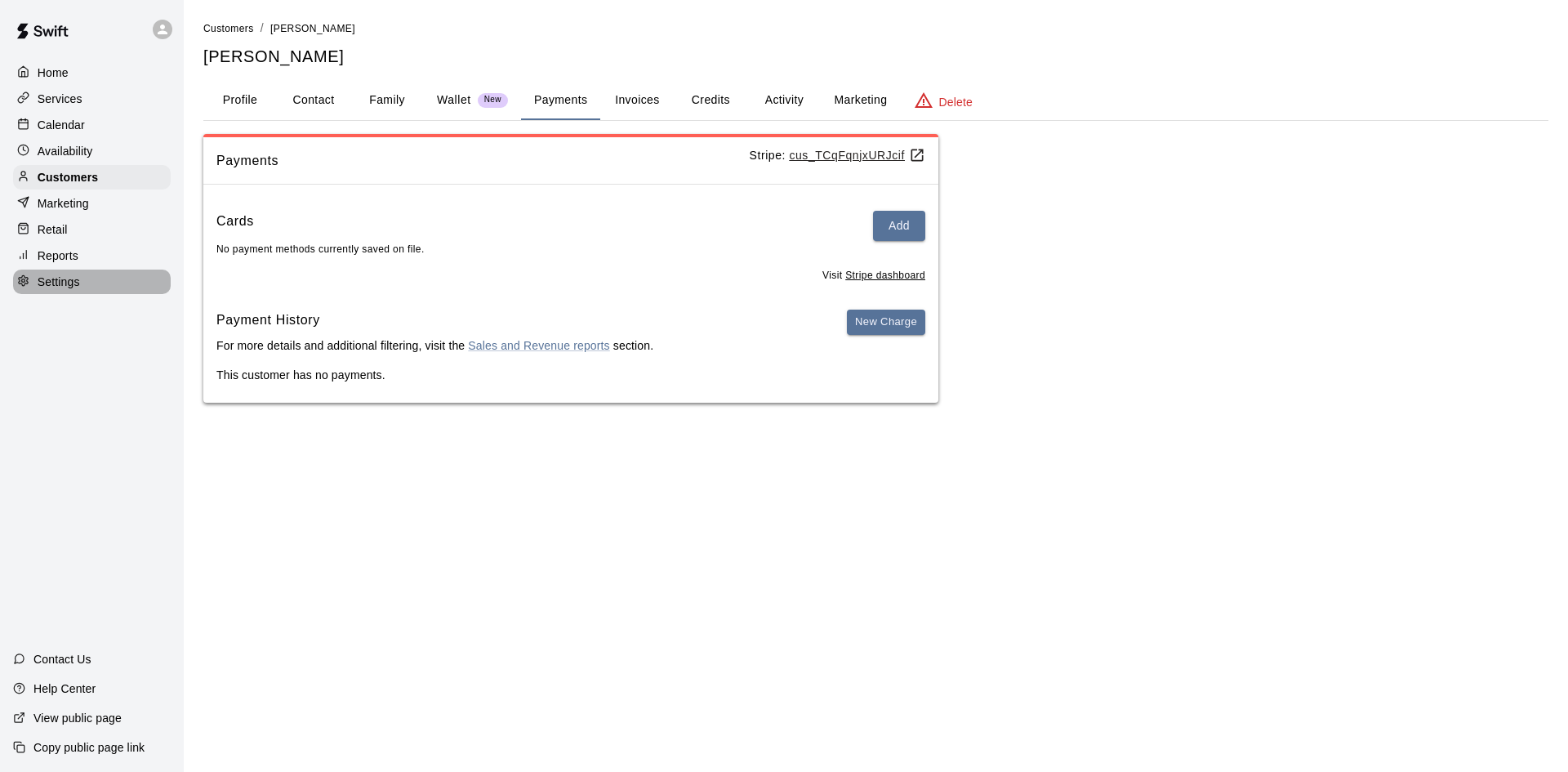
click at [46, 290] on p "Settings" at bounding box center [59, 281] width 43 height 16
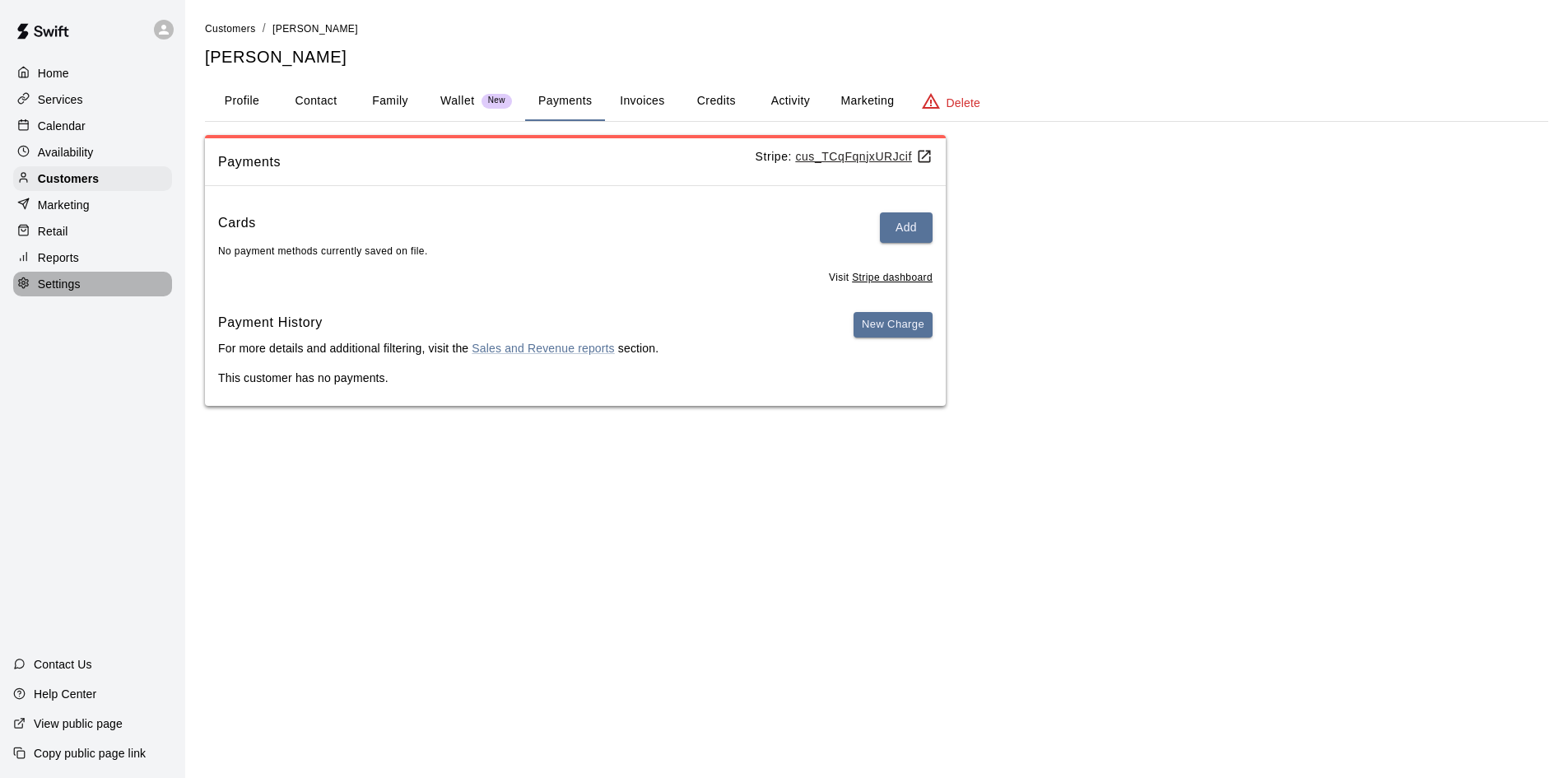
select select "**"
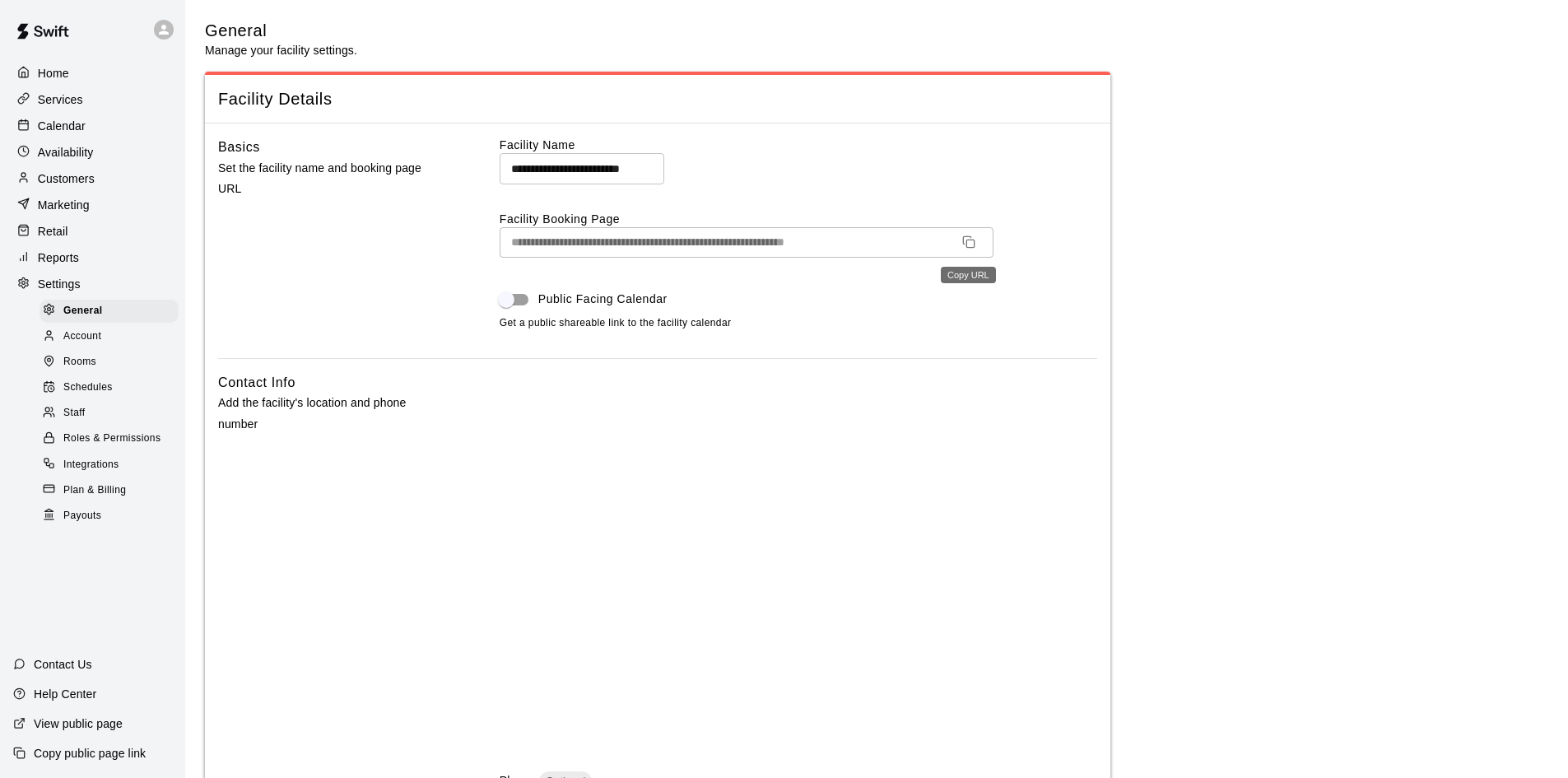
click at [966, 238] on icon "Copy URL" at bounding box center [969, 242] width 14 height 14
click at [85, 96] on div "Services" at bounding box center [93, 99] width 159 height 25
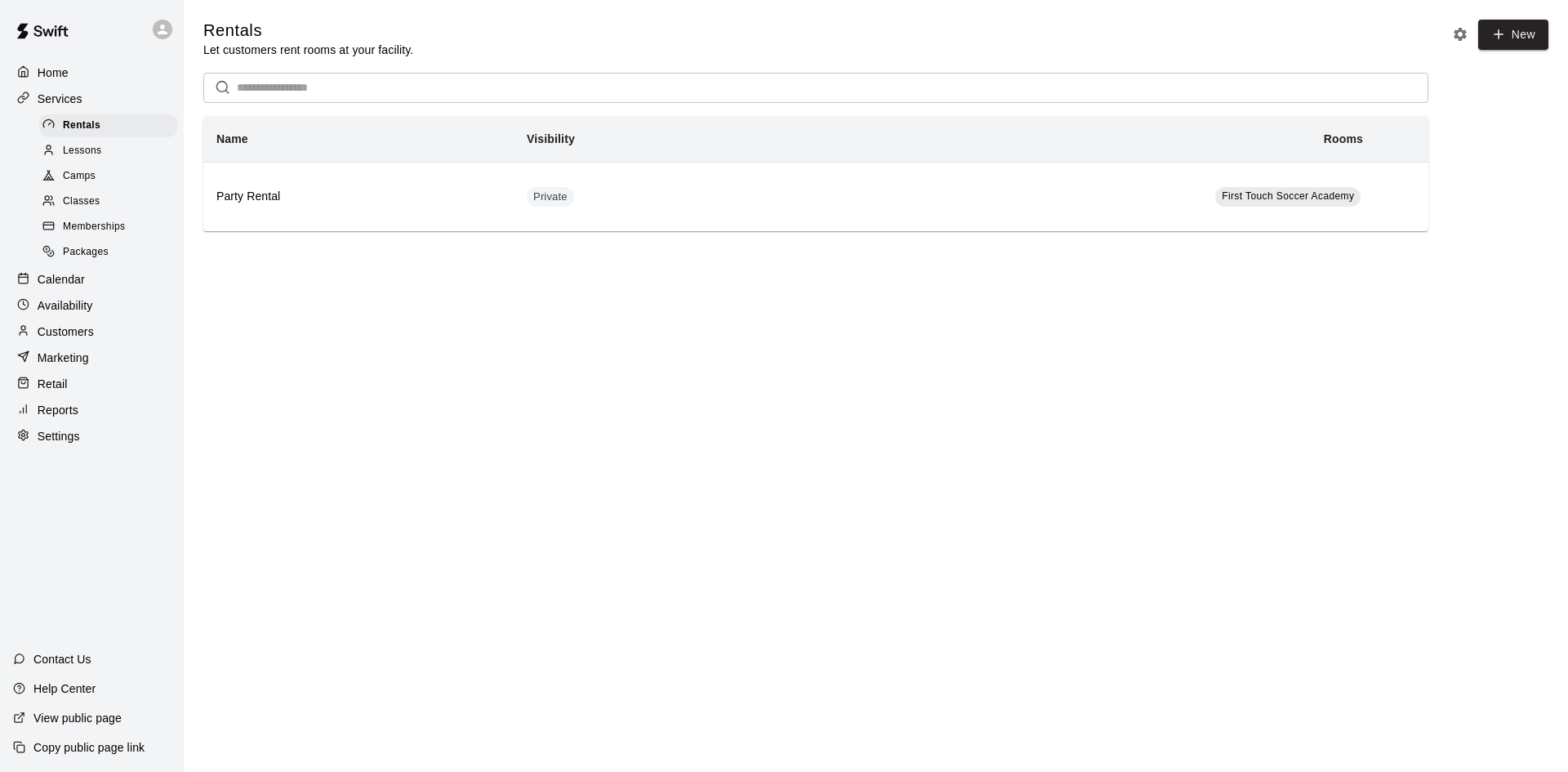
click at [53, 337] on p "Customers" at bounding box center [65, 331] width 56 height 16
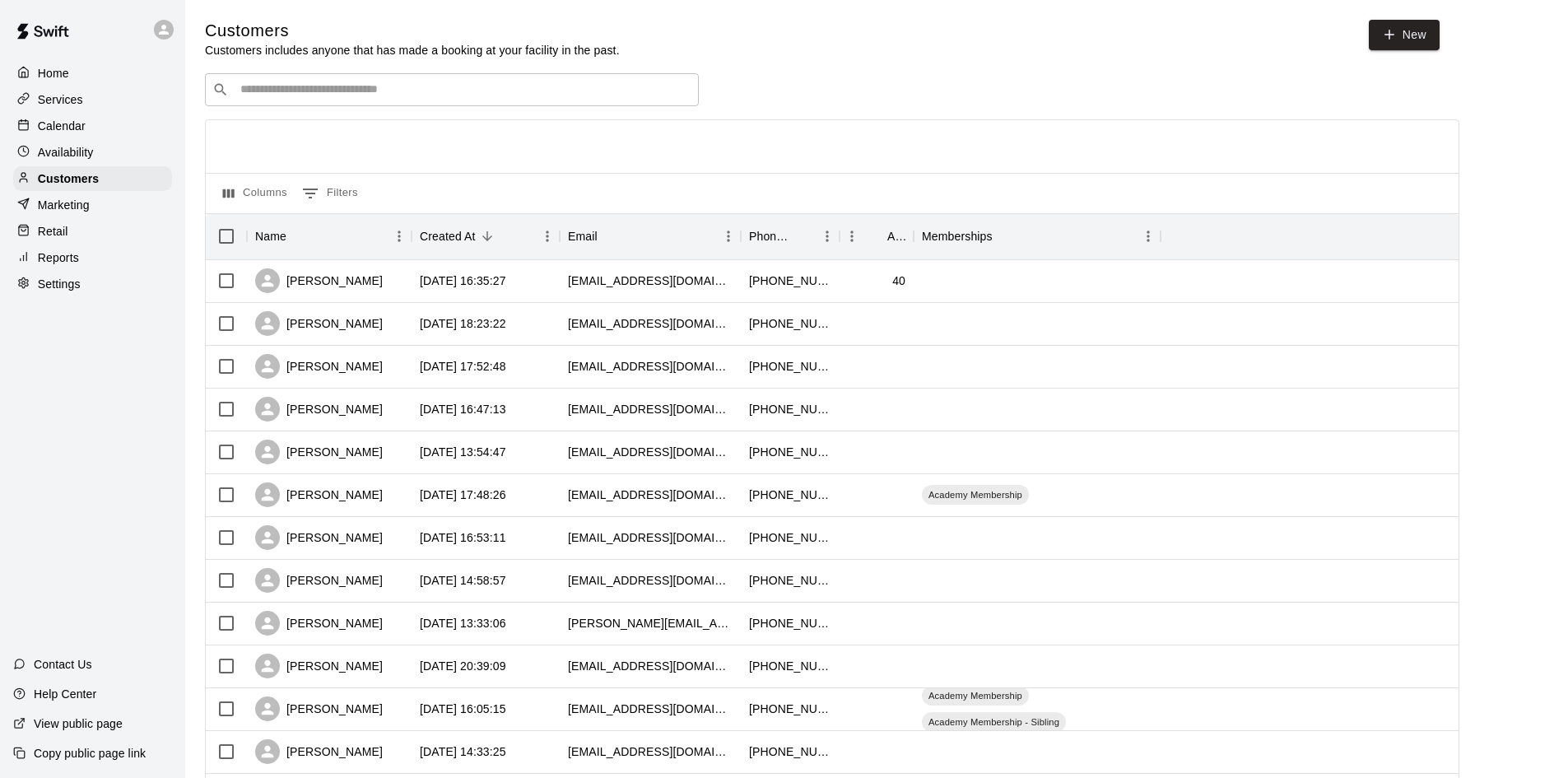
click at [286, 80] on div "​ ​" at bounding box center [452, 90] width 494 height 33
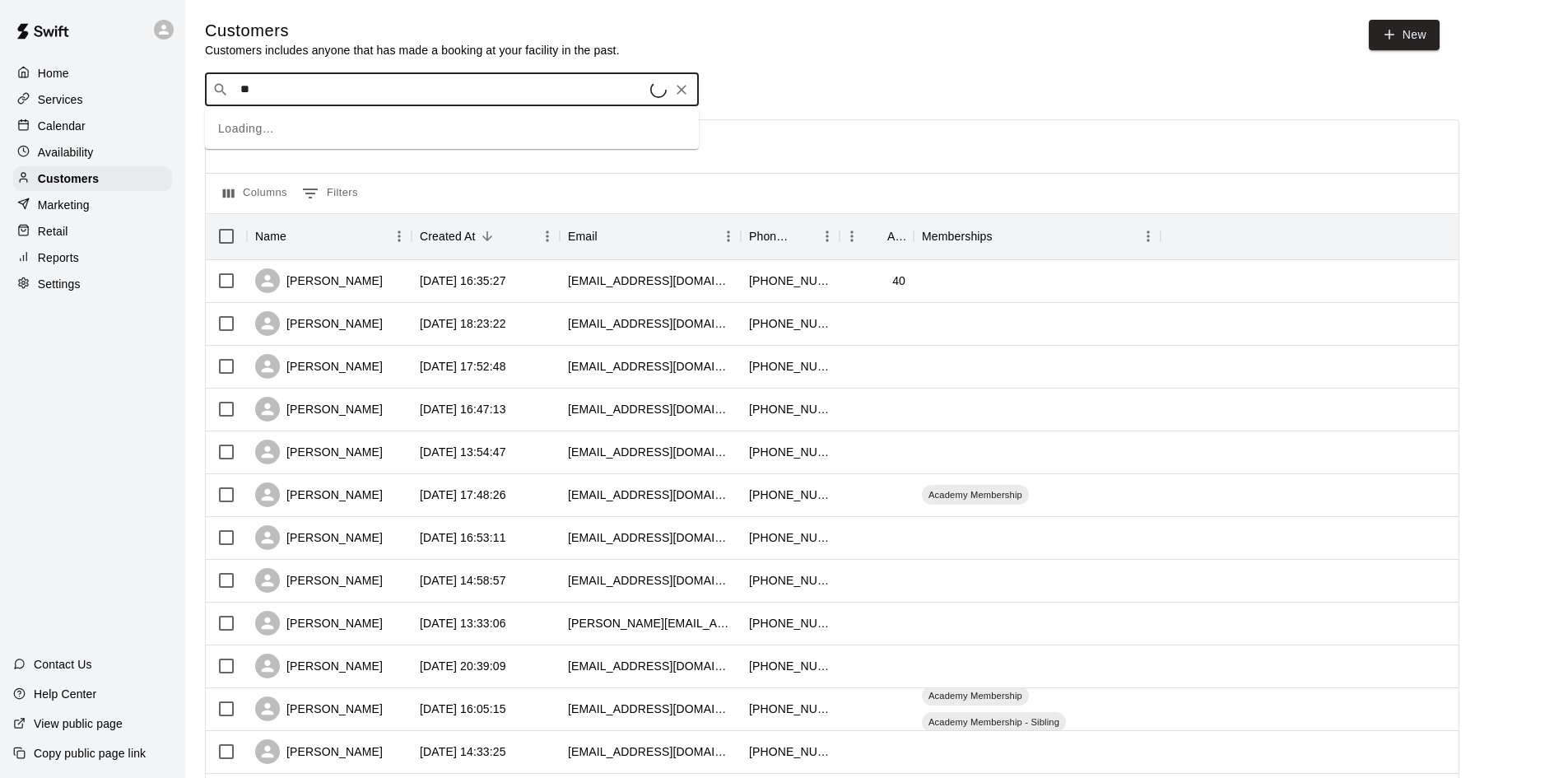
type input "*"
type input "*****"
click at [294, 182] on p "Alejandro Perez-Rosario" at bounding box center [301, 178] width 101 height 17
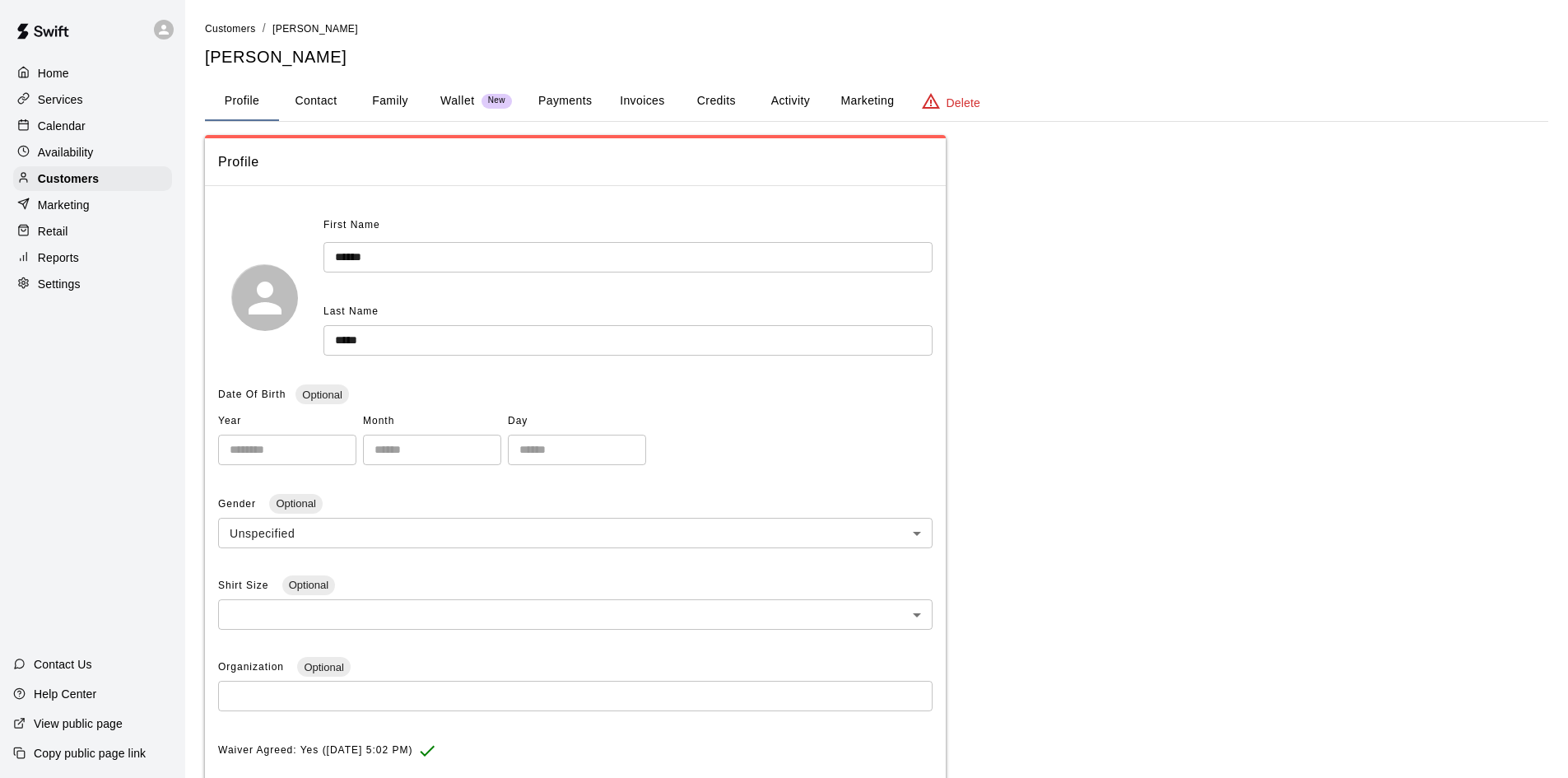
click at [319, 100] on button "Contact" at bounding box center [316, 101] width 74 height 40
select select "**"
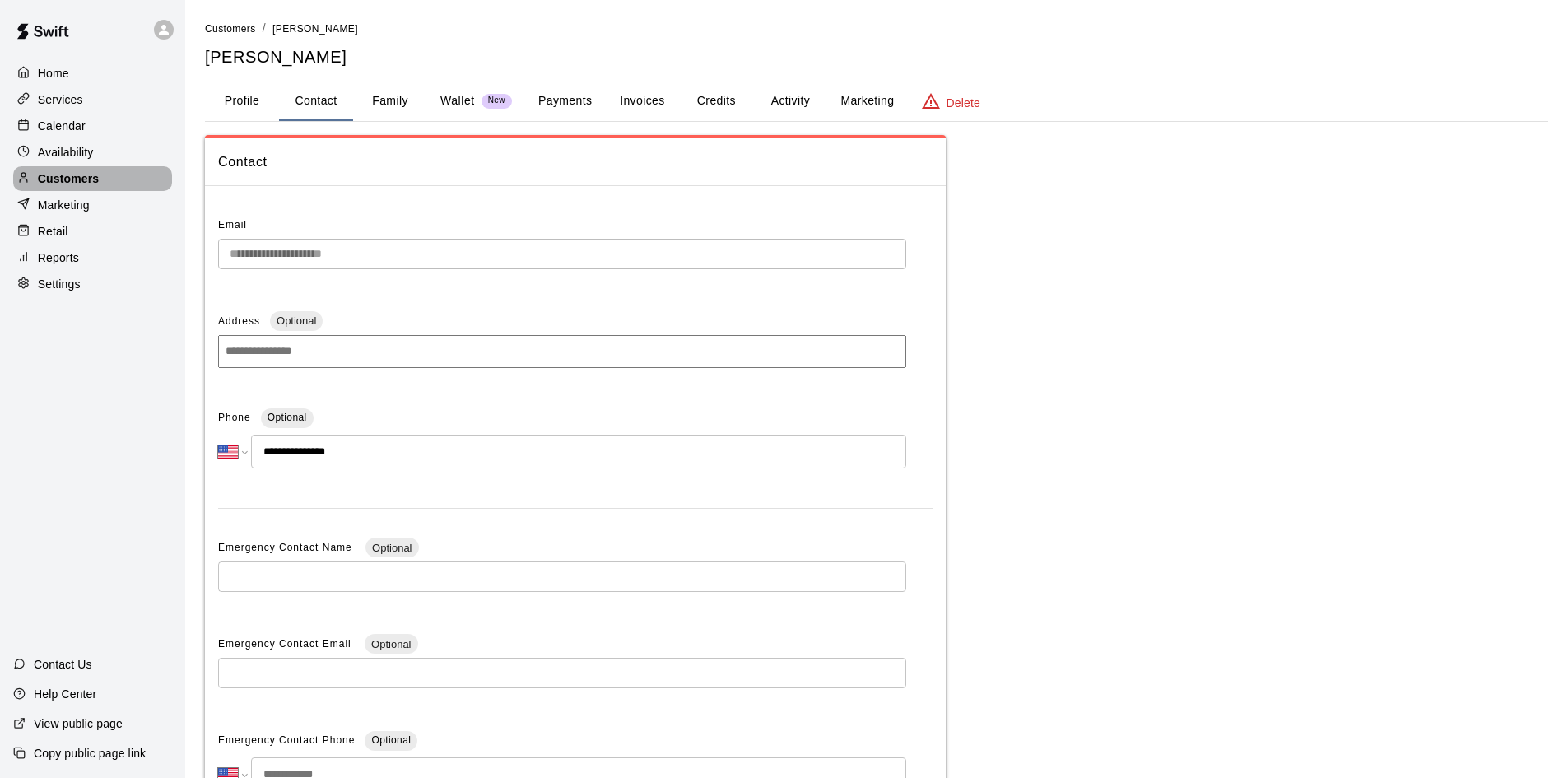
click at [96, 178] on p "Customers" at bounding box center [69, 178] width 61 height 16
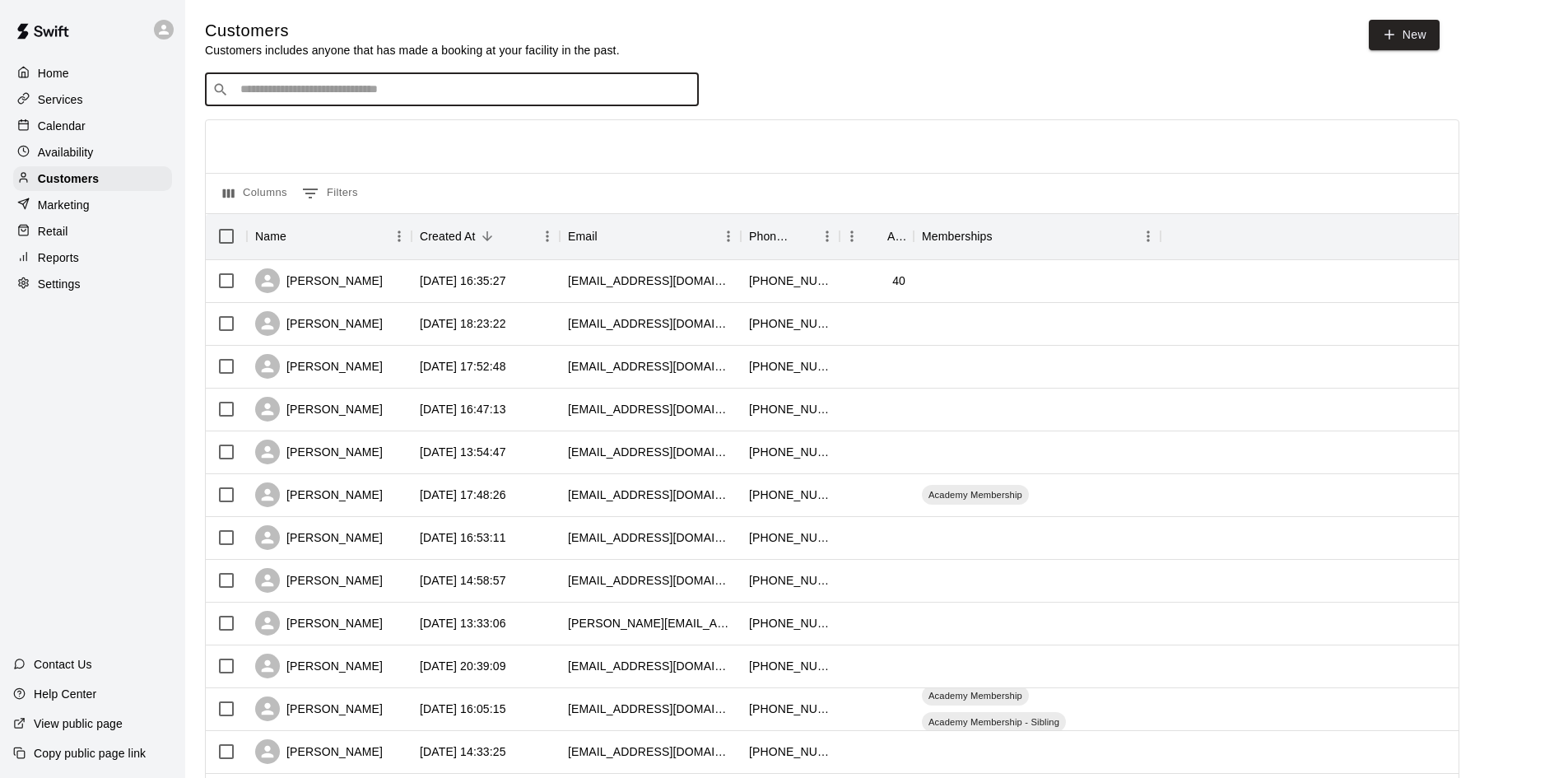
click at [504, 85] on input "Search customers by name or email" at bounding box center [463, 89] width 456 height 16
type input "*****"
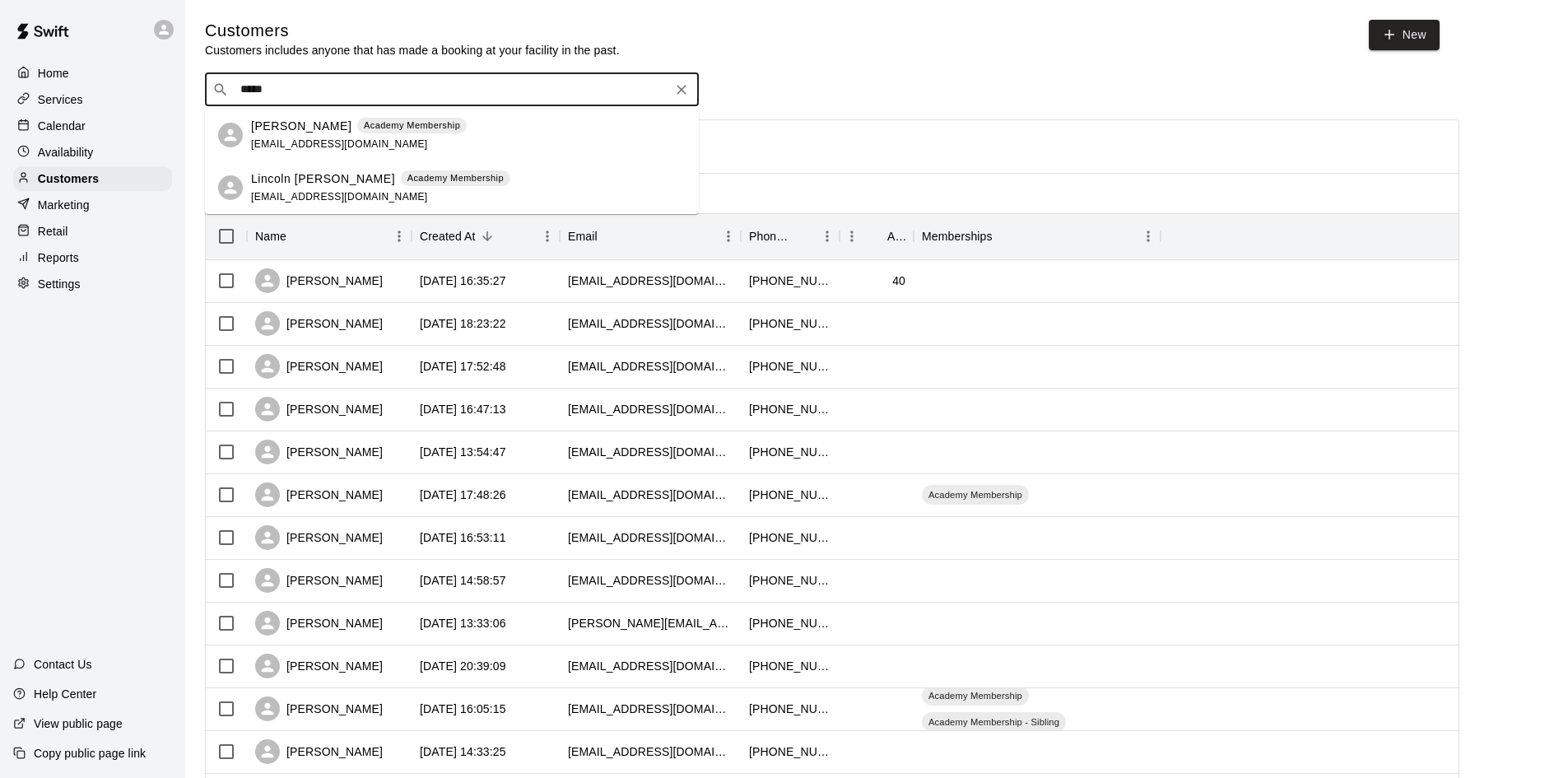
click at [444, 185] on div "Lincoln Lysak Academy Membership traemcg1987@gmail.com" at bounding box center [469, 188] width 435 height 36
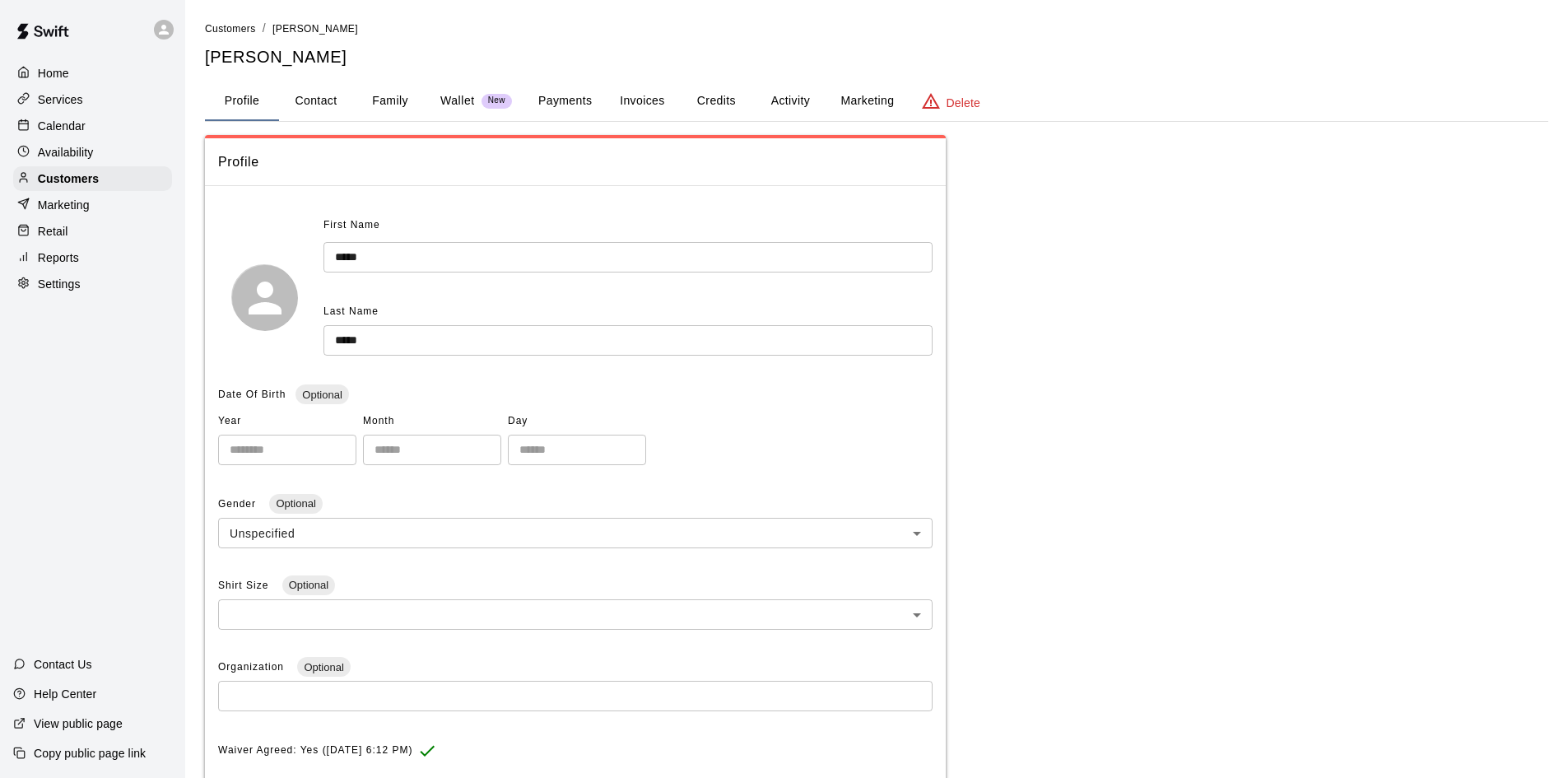
click at [64, 232] on p "Retail" at bounding box center [53, 231] width 30 height 16
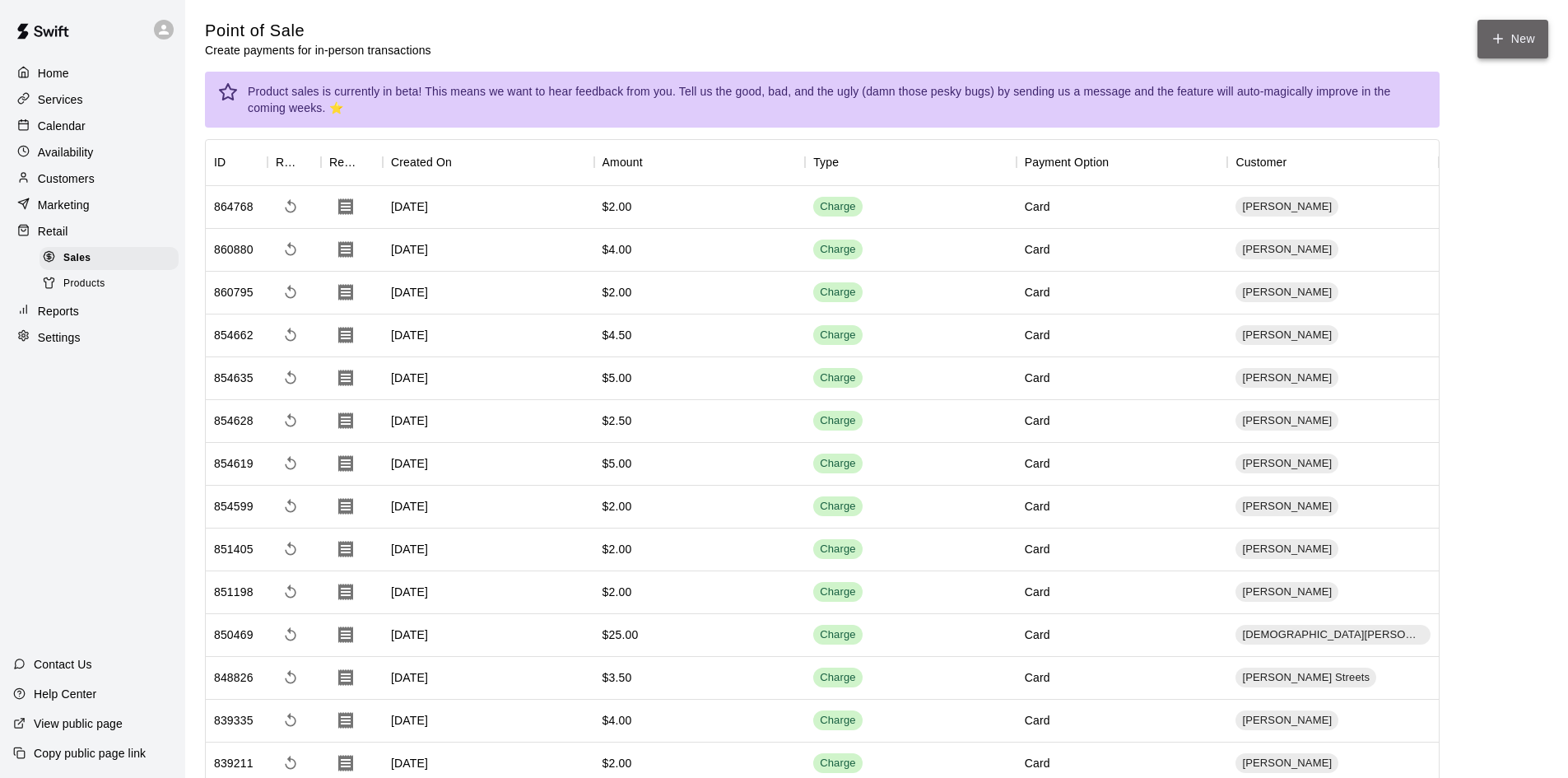
click at [1499, 43] on icon "button" at bounding box center [1498, 39] width 15 height 15
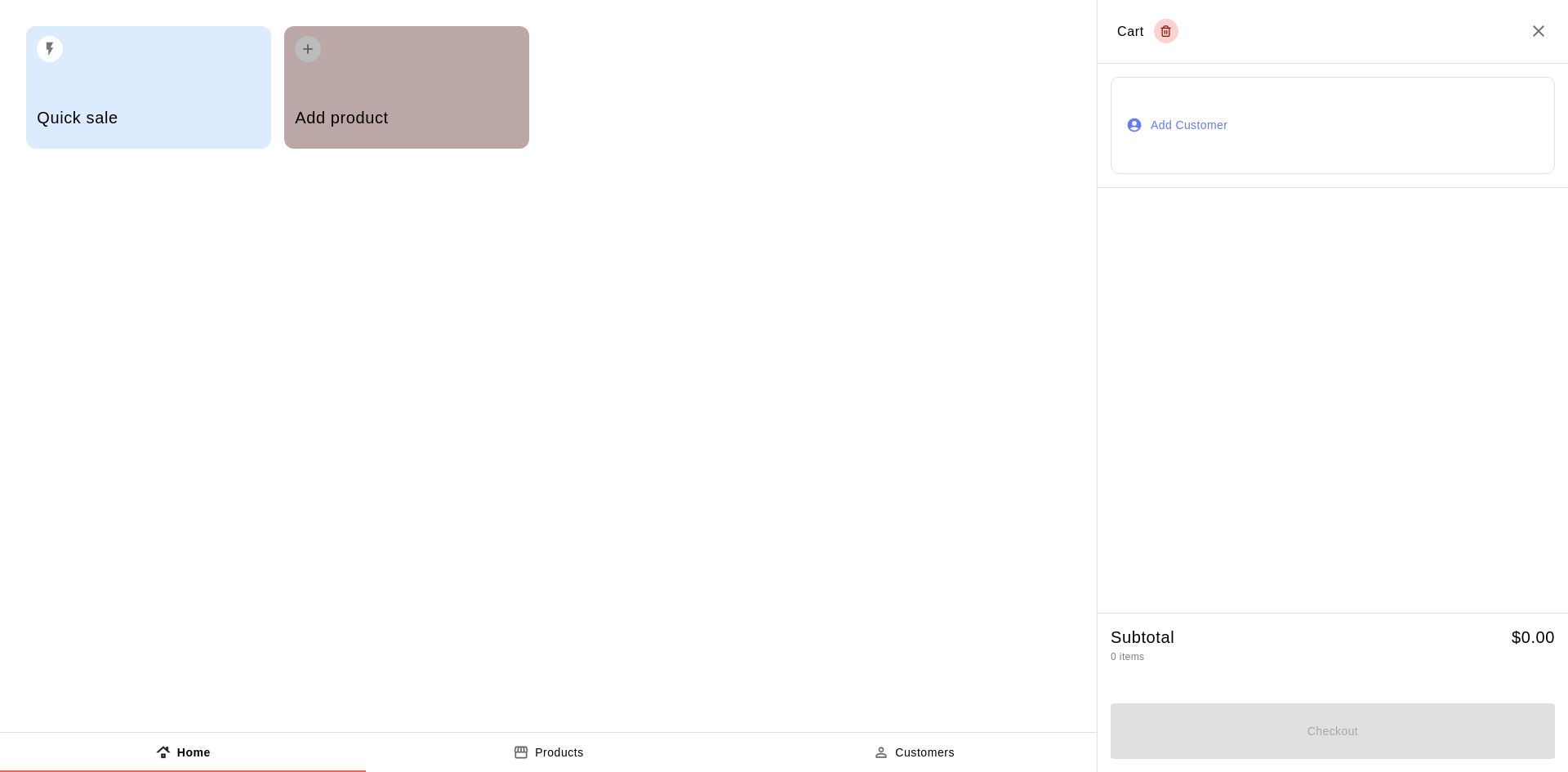
click at [421, 74] on div "Add product" at bounding box center [407, 87] width 245 height 123
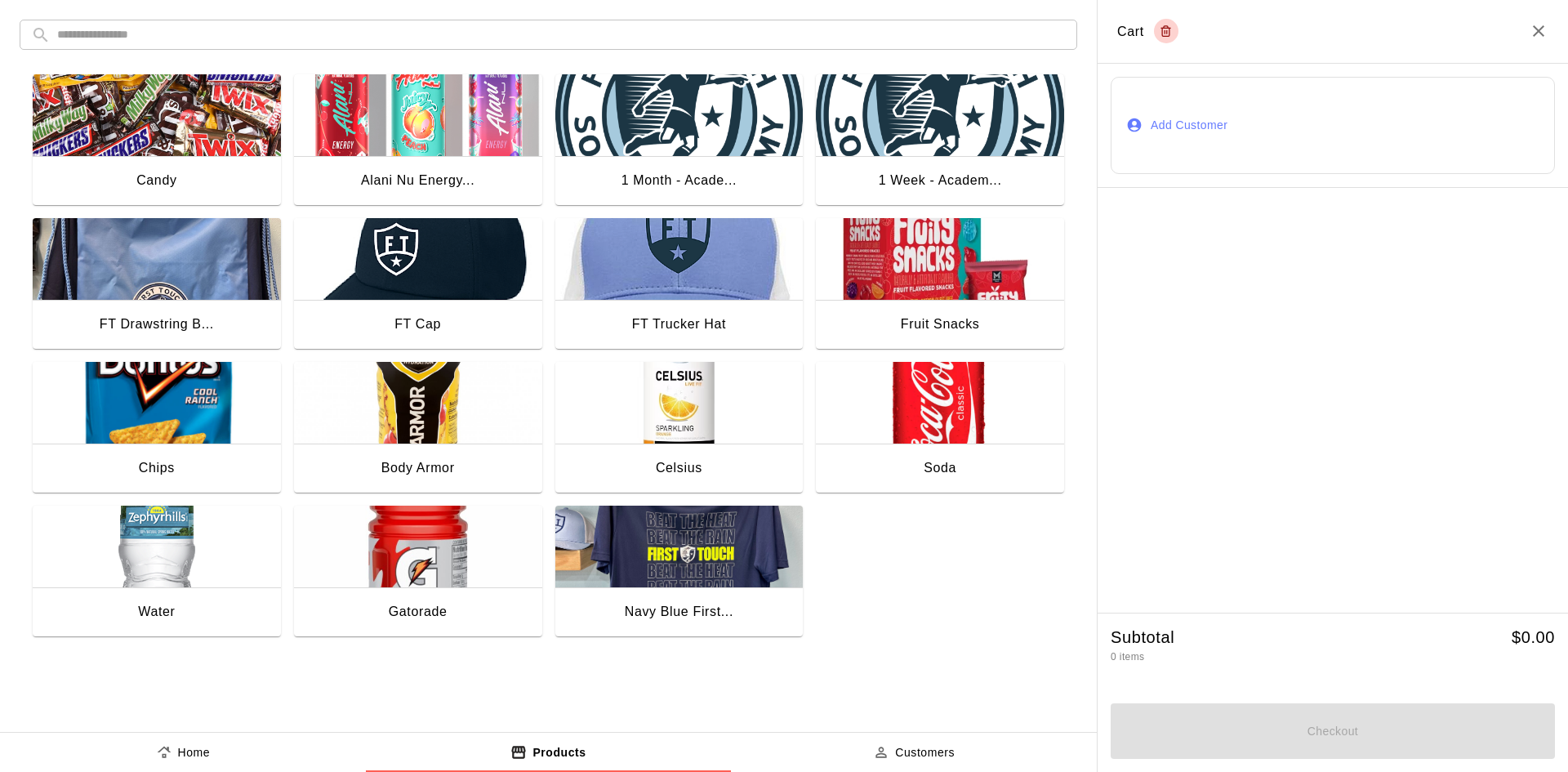
click at [433, 554] on img "button" at bounding box center [418, 545] width 248 height 81
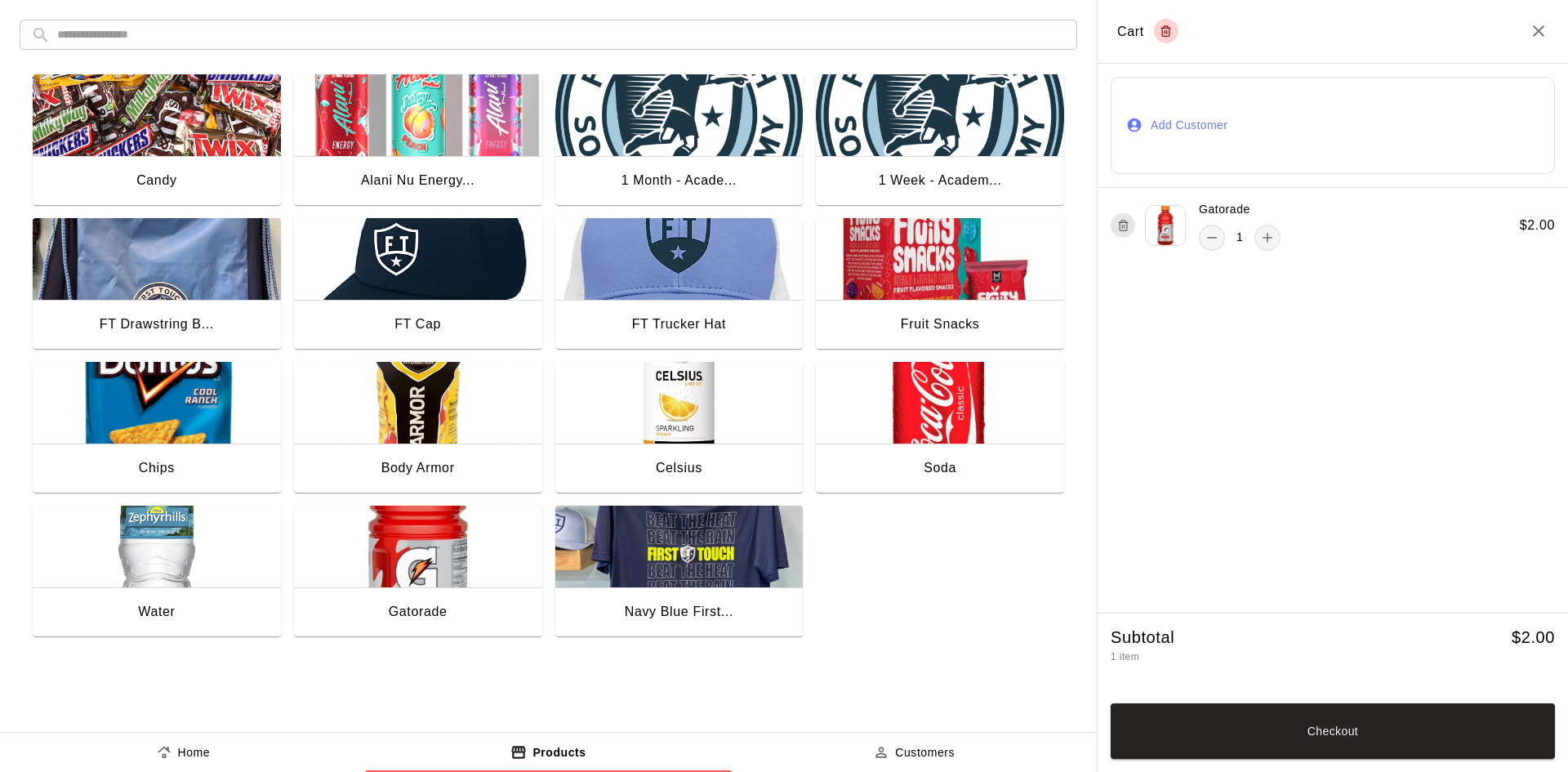
click at [410, 561] on img "button" at bounding box center [418, 545] width 248 height 81
click at [658, 419] on img "button" at bounding box center [680, 402] width 248 height 81
click at [1271, 726] on button "Checkout" at bounding box center [1332, 731] width 444 height 55
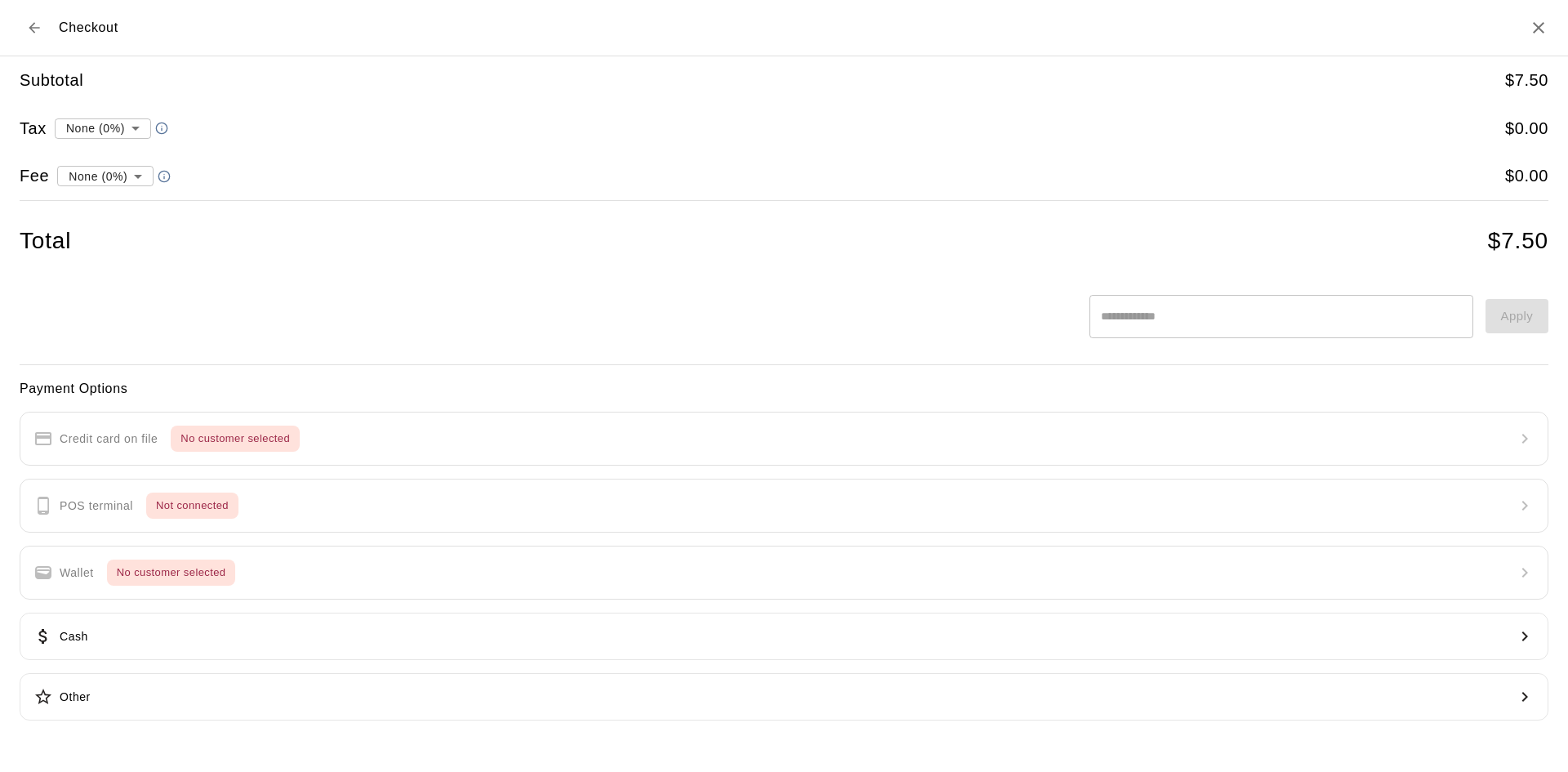
click at [317, 439] on div "Payment Options Credit card on file No customer selected POS terminal Not conne…" at bounding box center [784, 550] width 1529 height 343
click at [308, 441] on div "Payment Options Credit card on file No customer selected POS terminal Not conne…" at bounding box center [784, 550] width 1529 height 343
click at [307, 441] on div "Payment Options Credit card on file No customer selected POS terminal Not conne…" at bounding box center [784, 550] width 1529 height 343
click at [300, 444] on div "Payment Options Credit card on file No customer selected POS terminal Not conne…" at bounding box center [784, 550] width 1529 height 343
click at [28, 18] on button "Back to cart" at bounding box center [34, 28] width 29 height 29
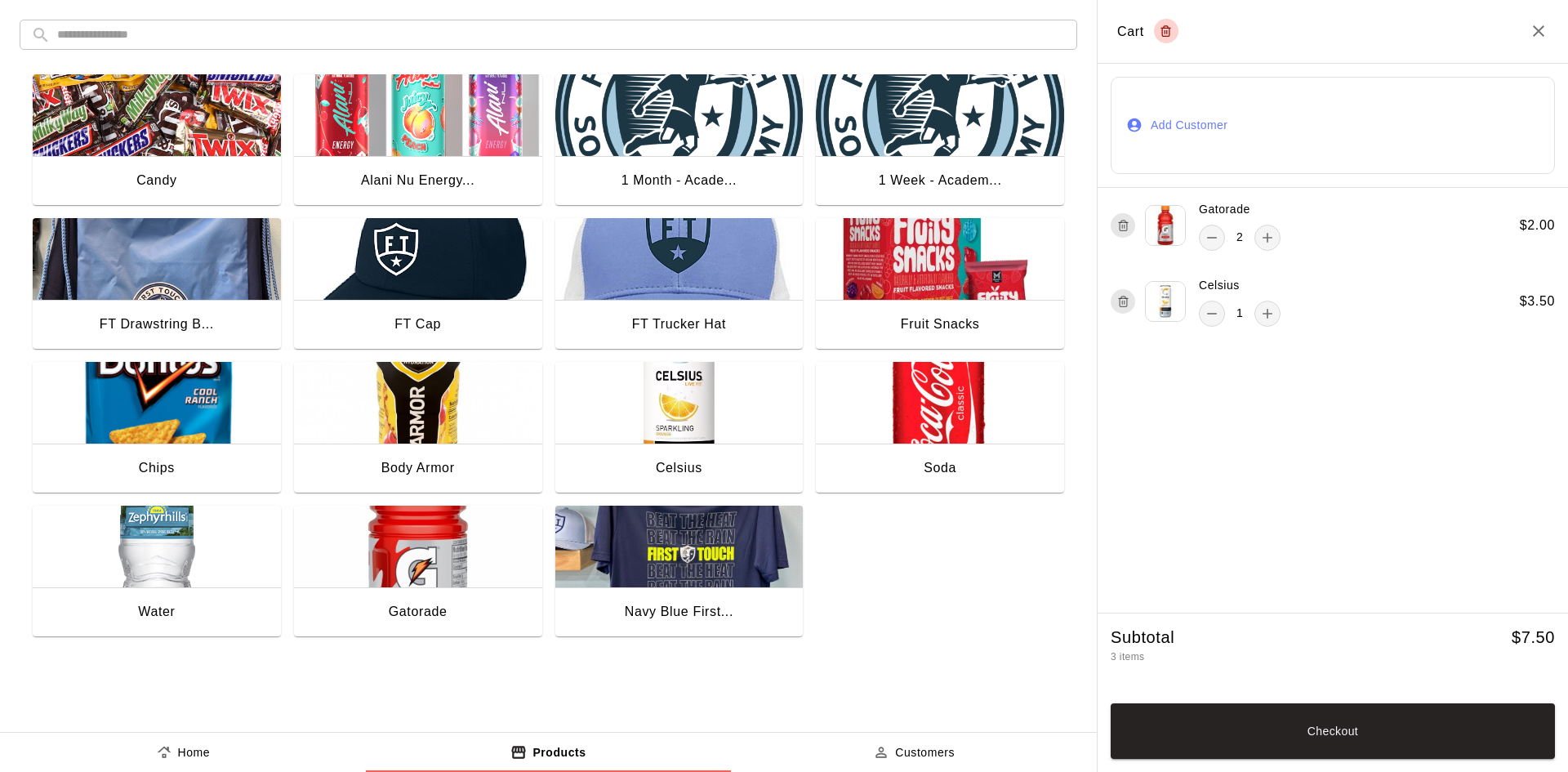
click at [1293, 108] on button "Add Customer" at bounding box center [1332, 125] width 444 height 97
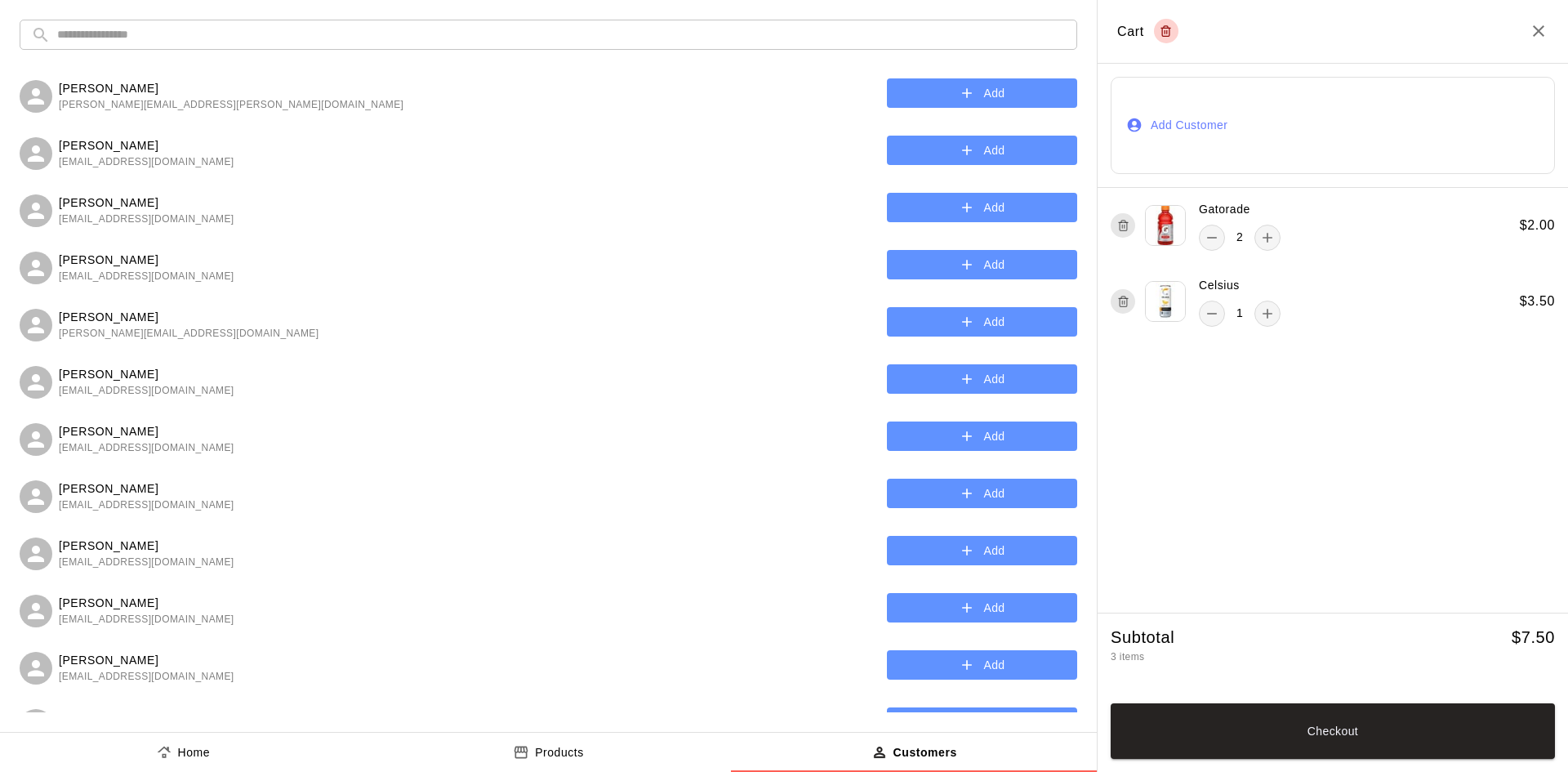
click at [298, 27] on input "text" at bounding box center [562, 34] width 1009 height 30
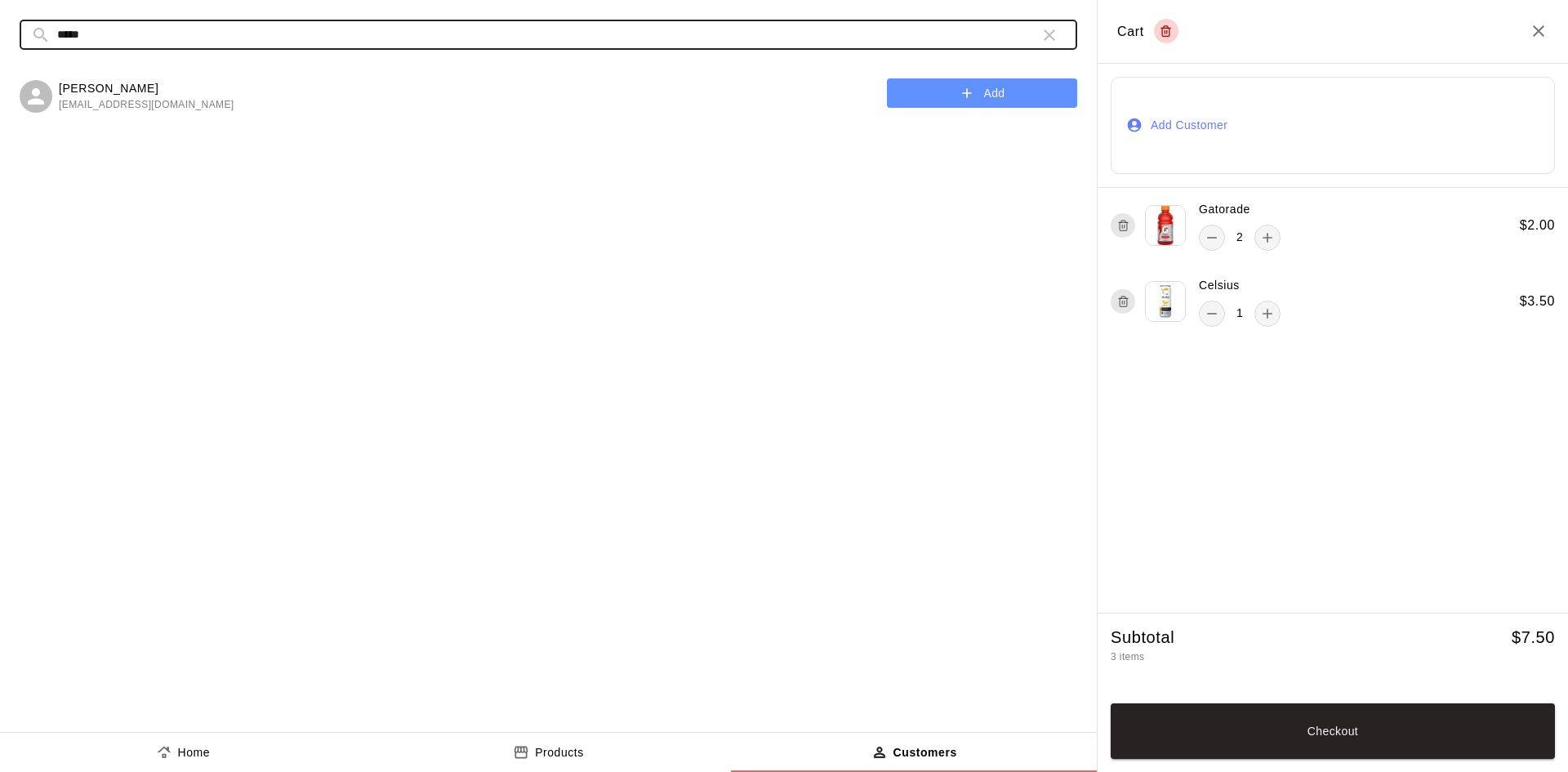
type input "*****"
click at [954, 102] on button "Add" at bounding box center [982, 93] width 191 height 30
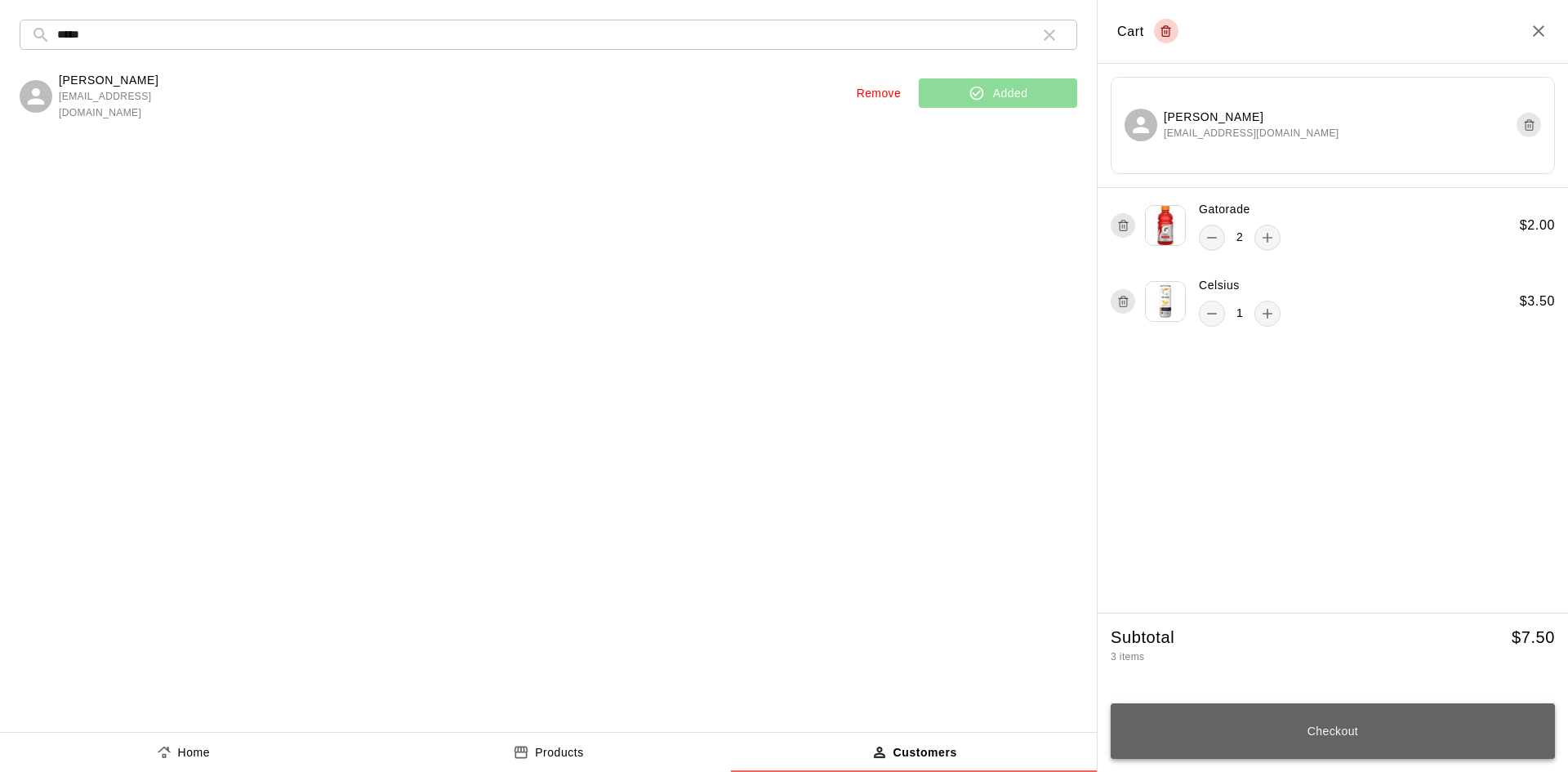
click at [1296, 720] on button "Checkout" at bounding box center [1332, 731] width 444 height 55
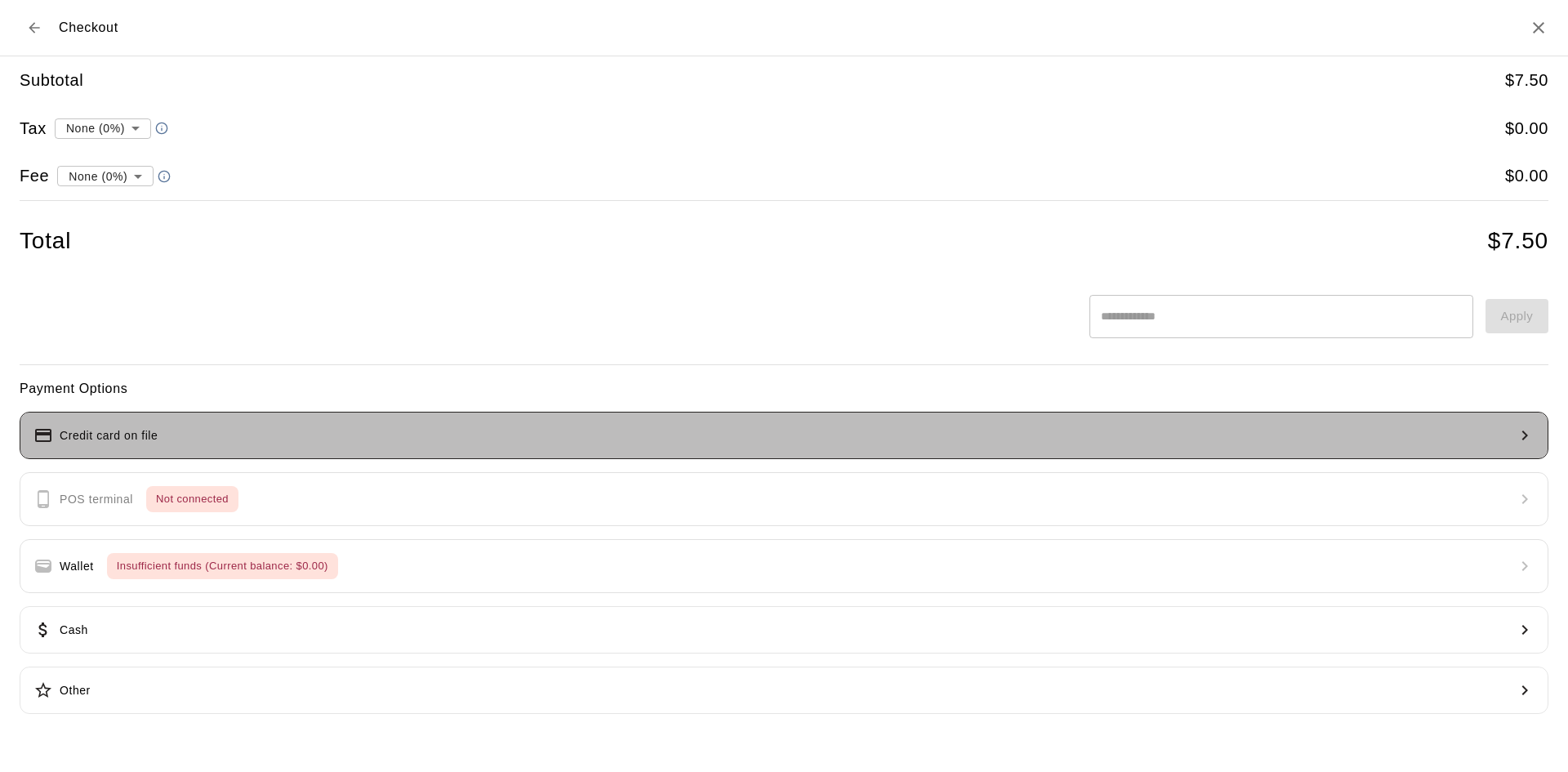
click at [368, 443] on button "Credit card on file" at bounding box center [784, 435] width 1529 height 47
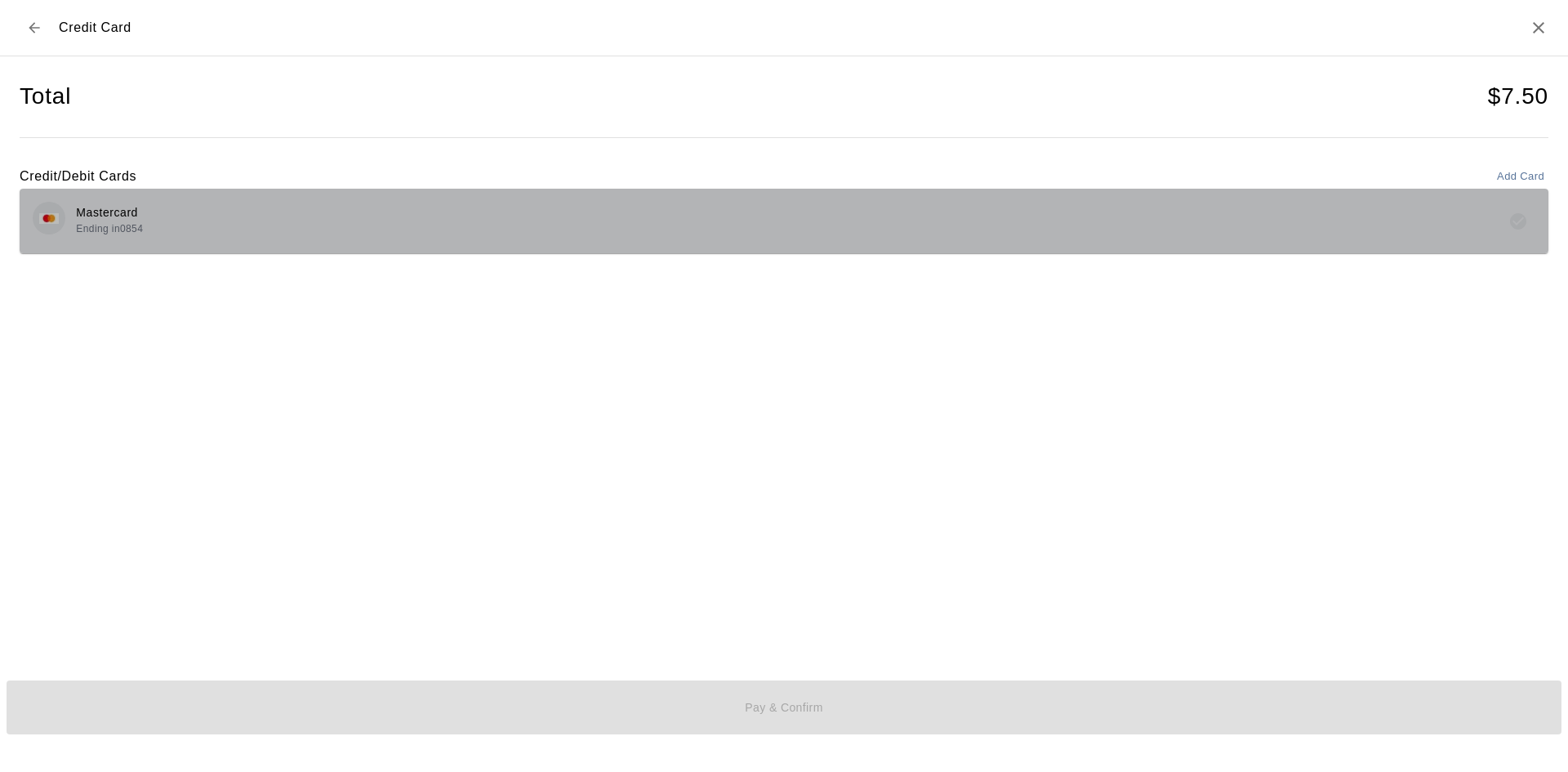
click at [253, 221] on div "Mastercard Ending in 0854" at bounding box center [784, 221] width 1503 height 39
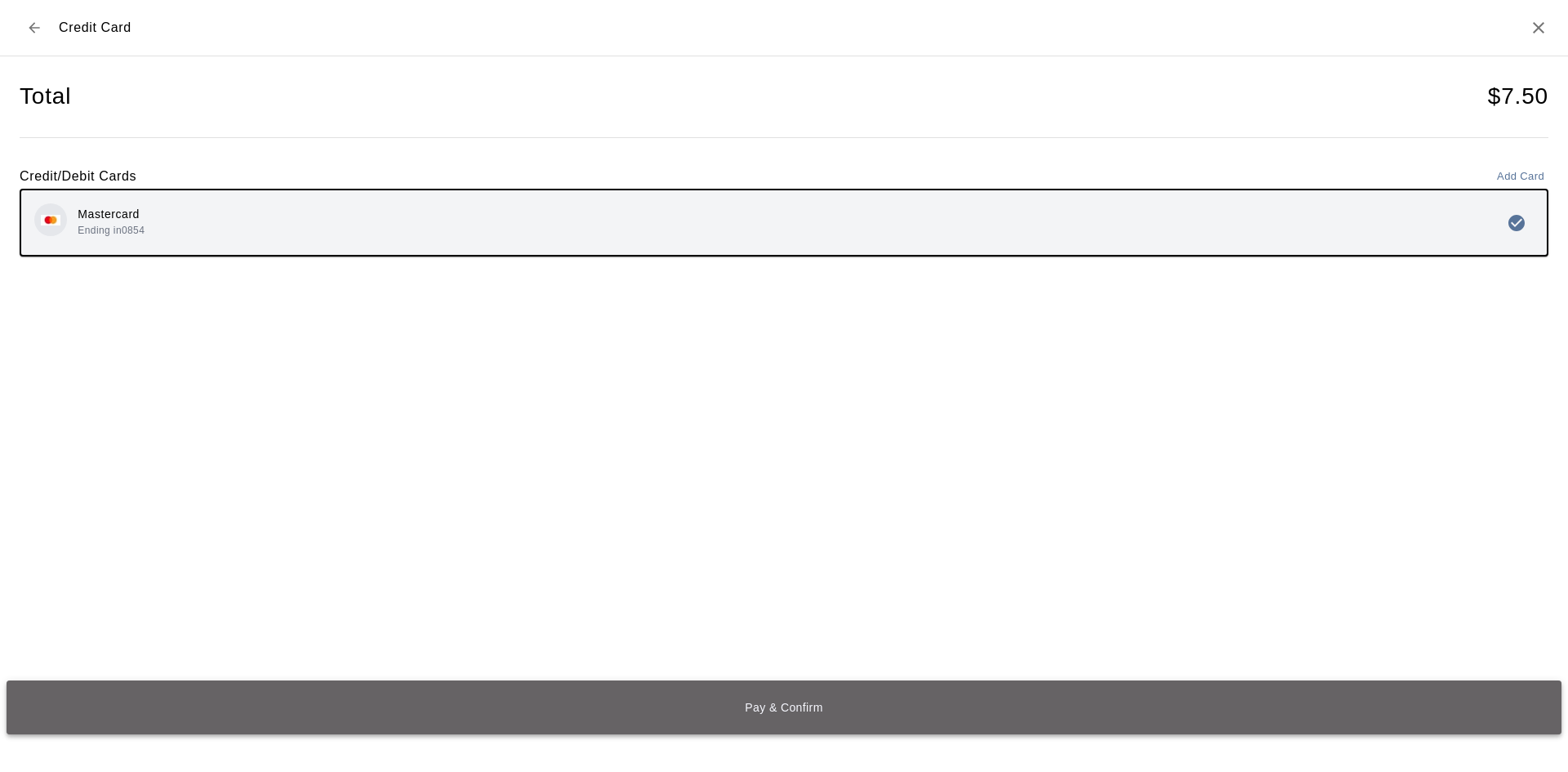
click at [672, 702] on button "Pay & Confirm" at bounding box center [784, 707] width 1555 height 54
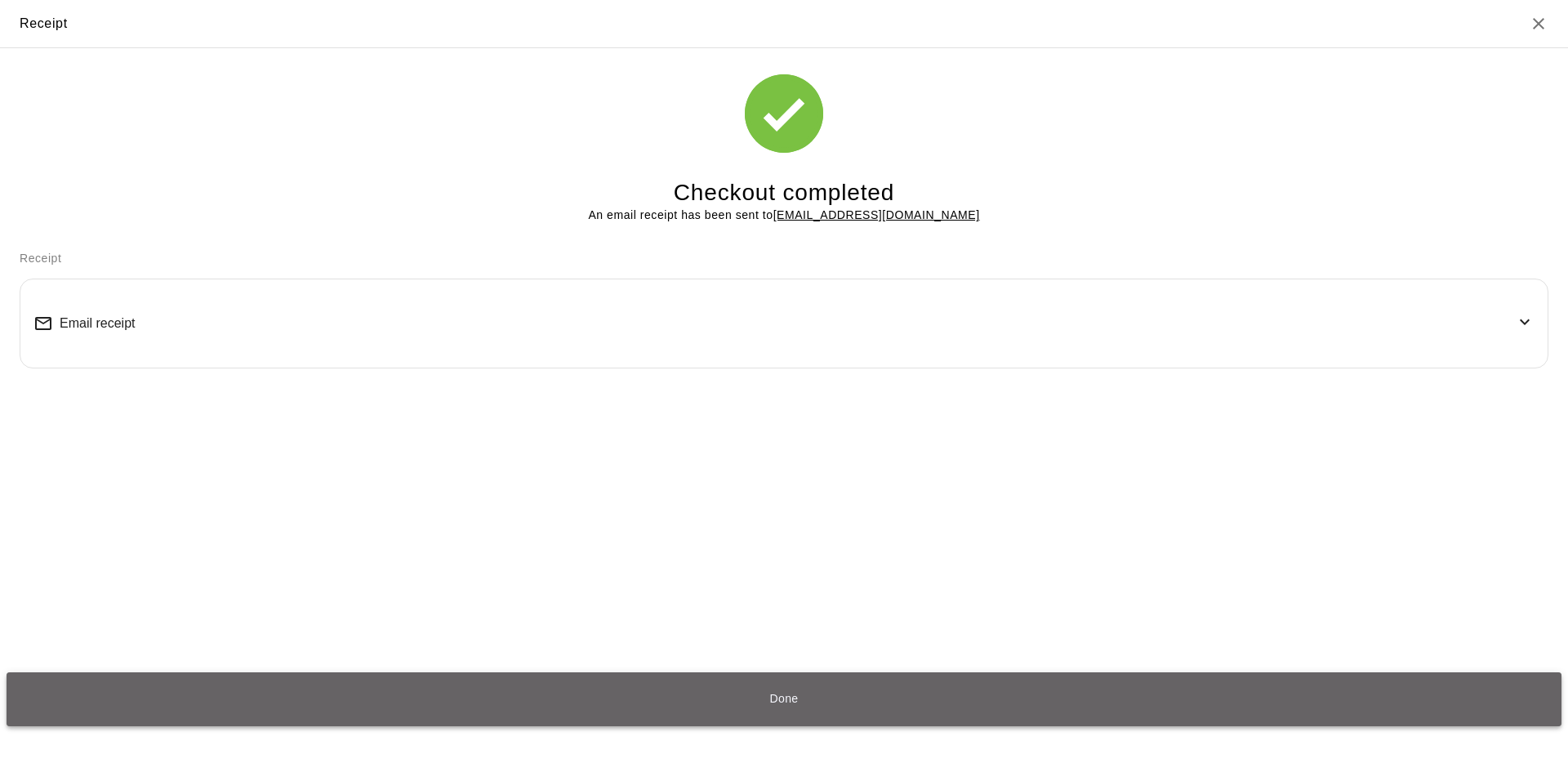
click at [839, 701] on button "Done" at bounding box center [784, 699] width 1555 height 54
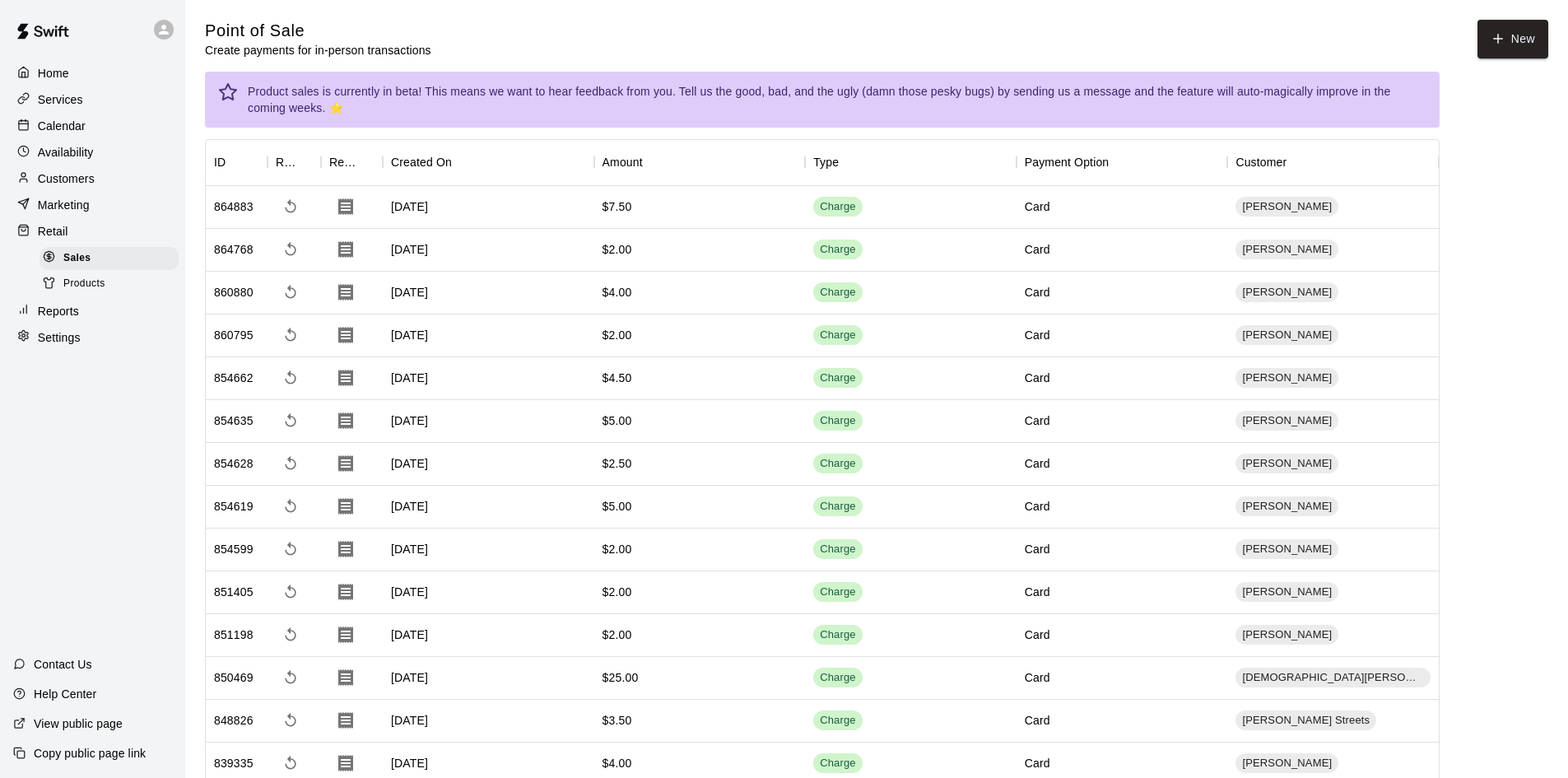
click at [76, 450] on div "Home Services Calendar Availability Customers Marketing Retail Sales Products R…" at bounding box center [92, 389] width 185 height 778
click at [69, 101] on p "Services" at bounding box center [61, 99] width 46 height 16
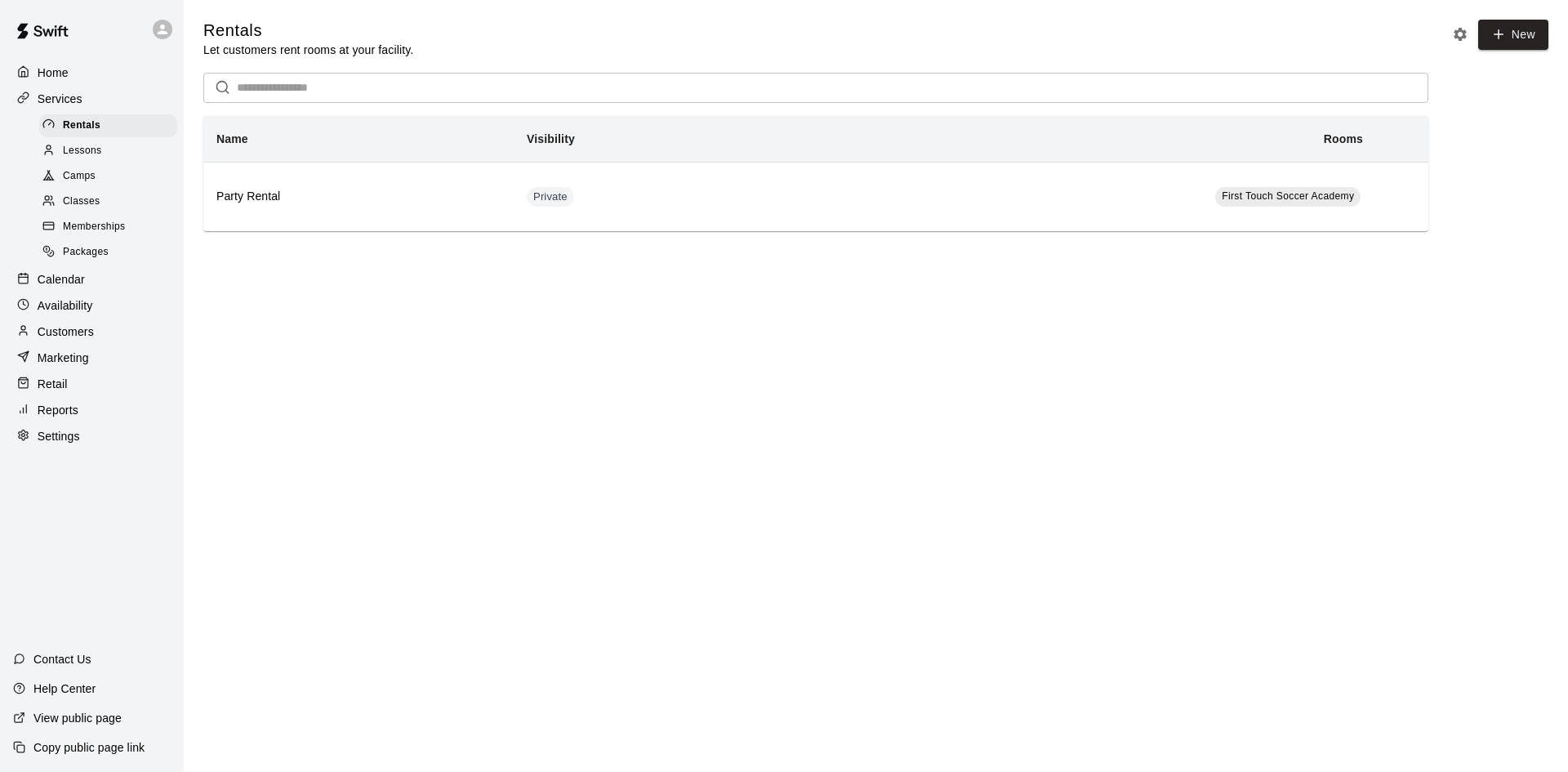
click at [80, 234] on span "Memberships" at bounding box center [94, 227] width 62 height 16
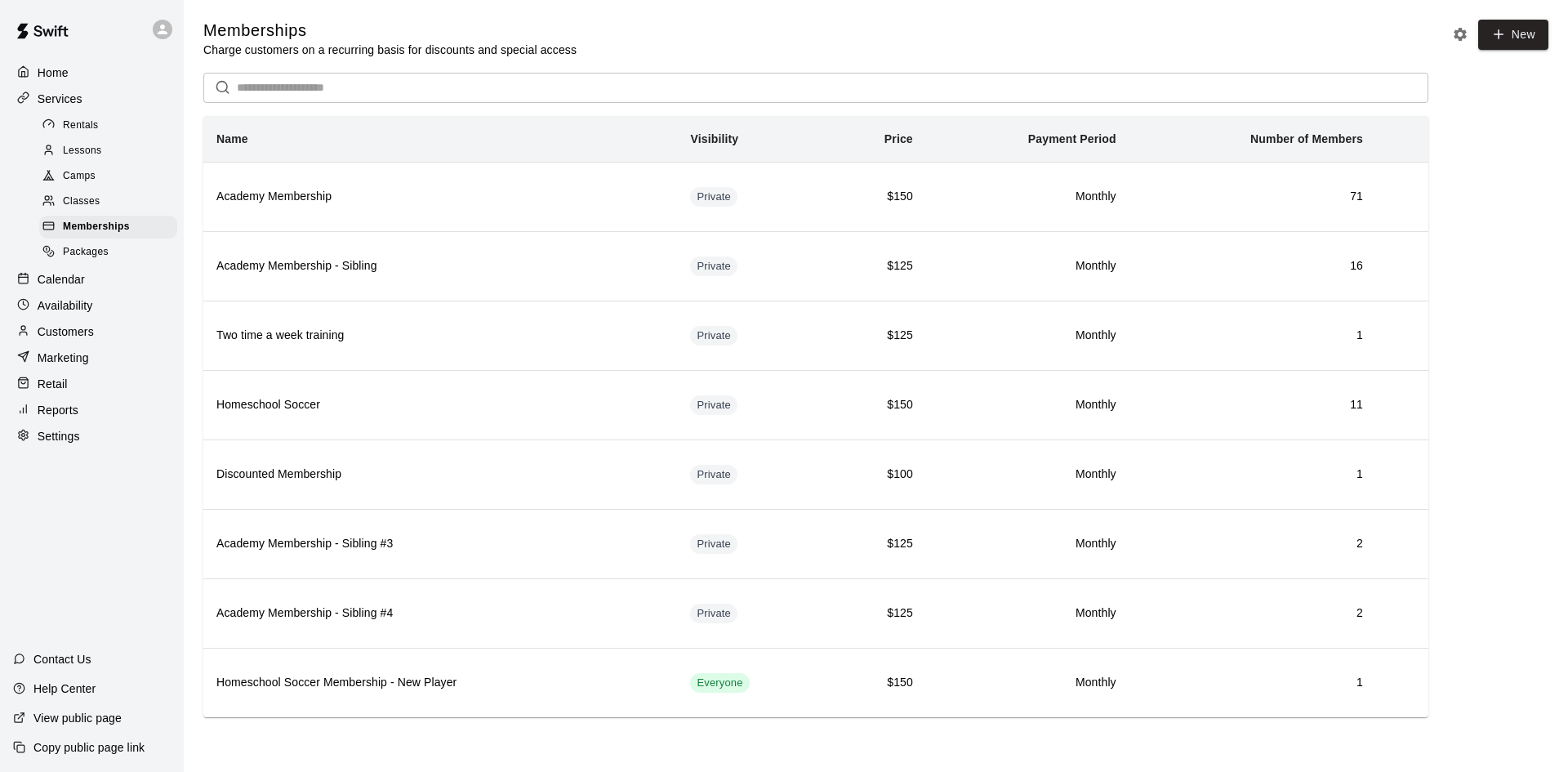
click at [76, 396] on div "Retail" at bounding box center [92, 383] width 158 height 24
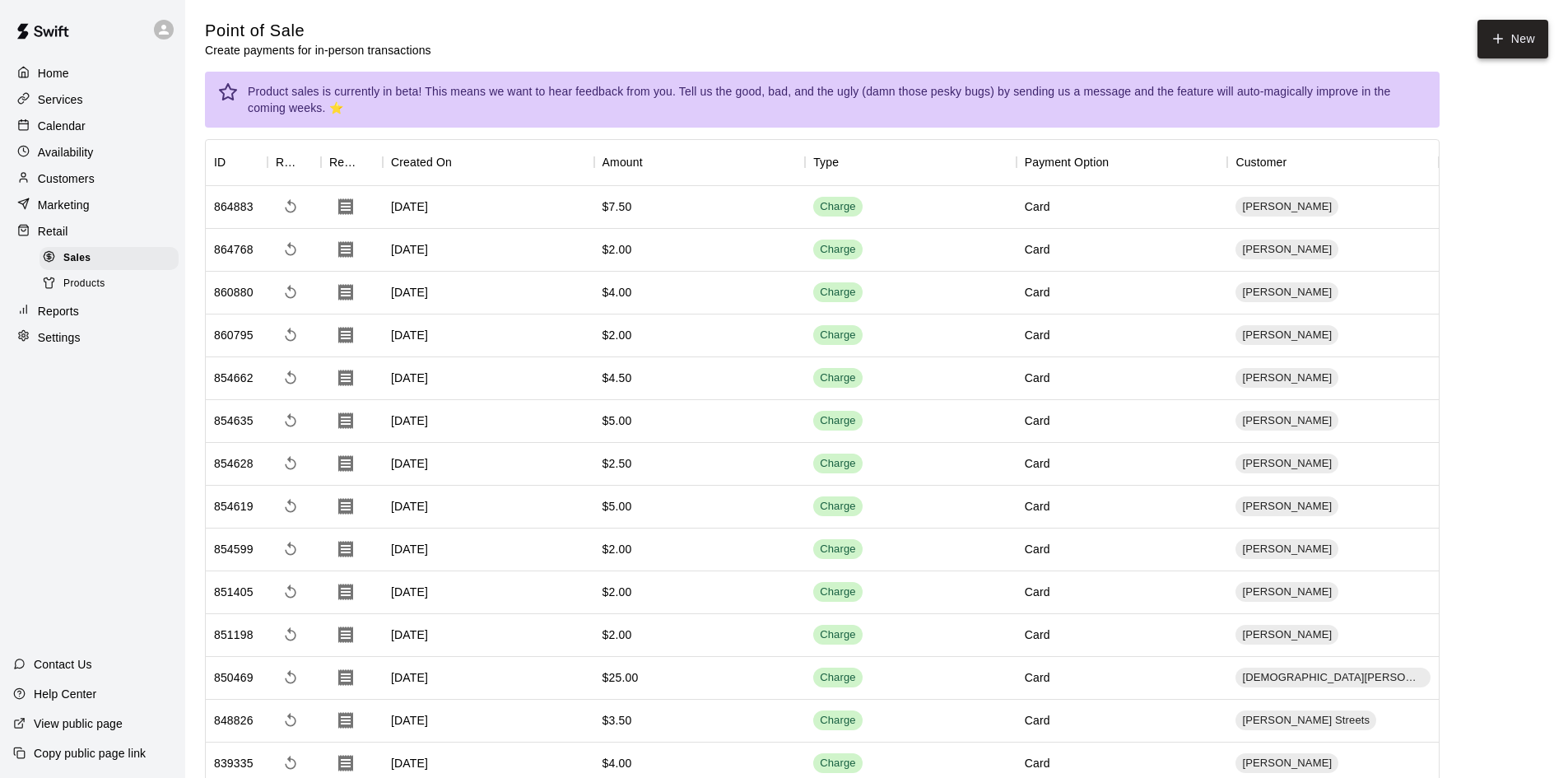
click at [1499, 39] on icon "button" at bounding box center [1498, 39] width 9 height 0
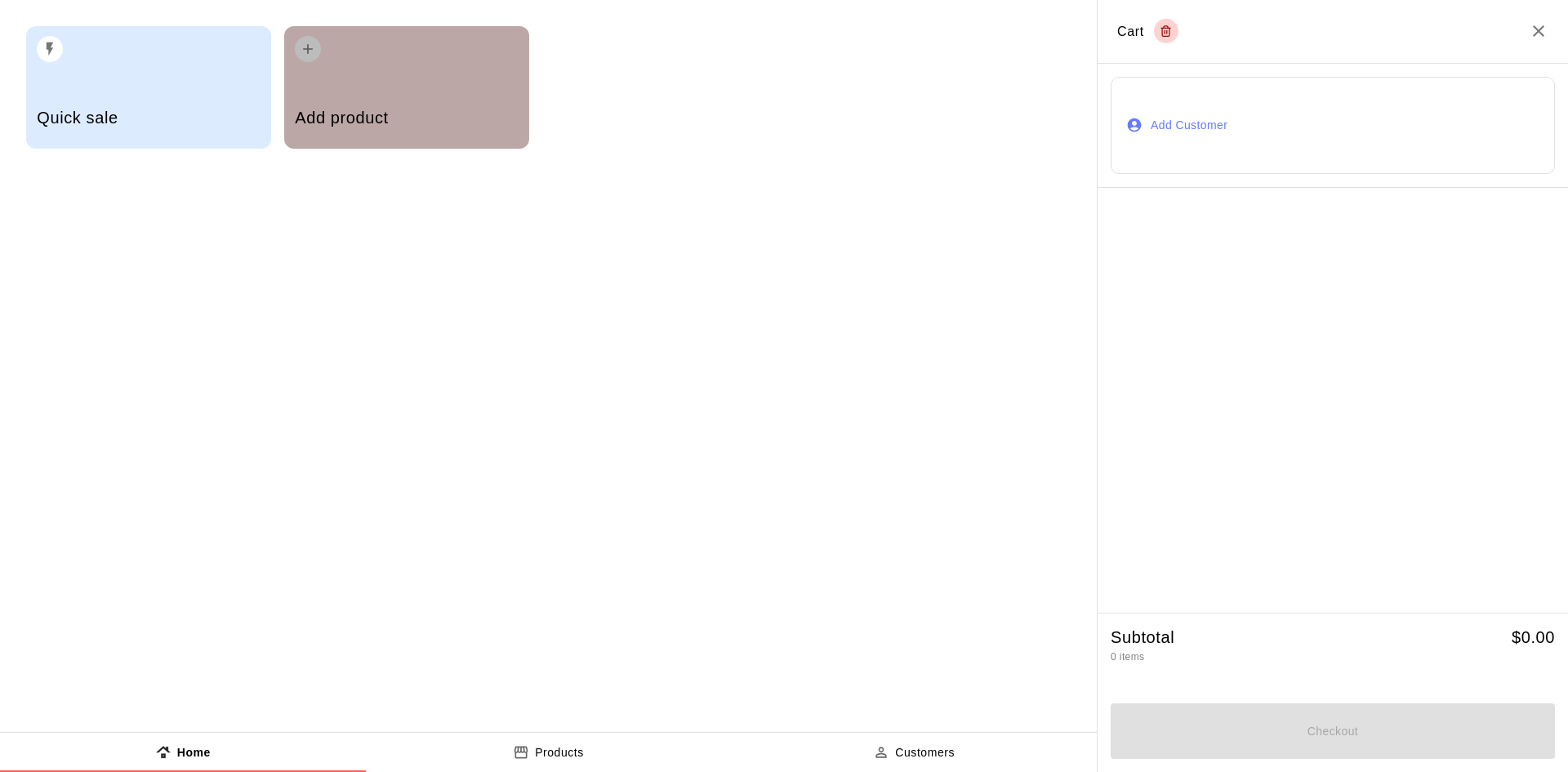
drag, startPoint x: 398, startPoint y: 107, endPoint x: 396, endPoint y: 115, distance: 8.2
click at [398, 112] on h5 "Add product" at bounding box center [406, 117] width 223 height 22
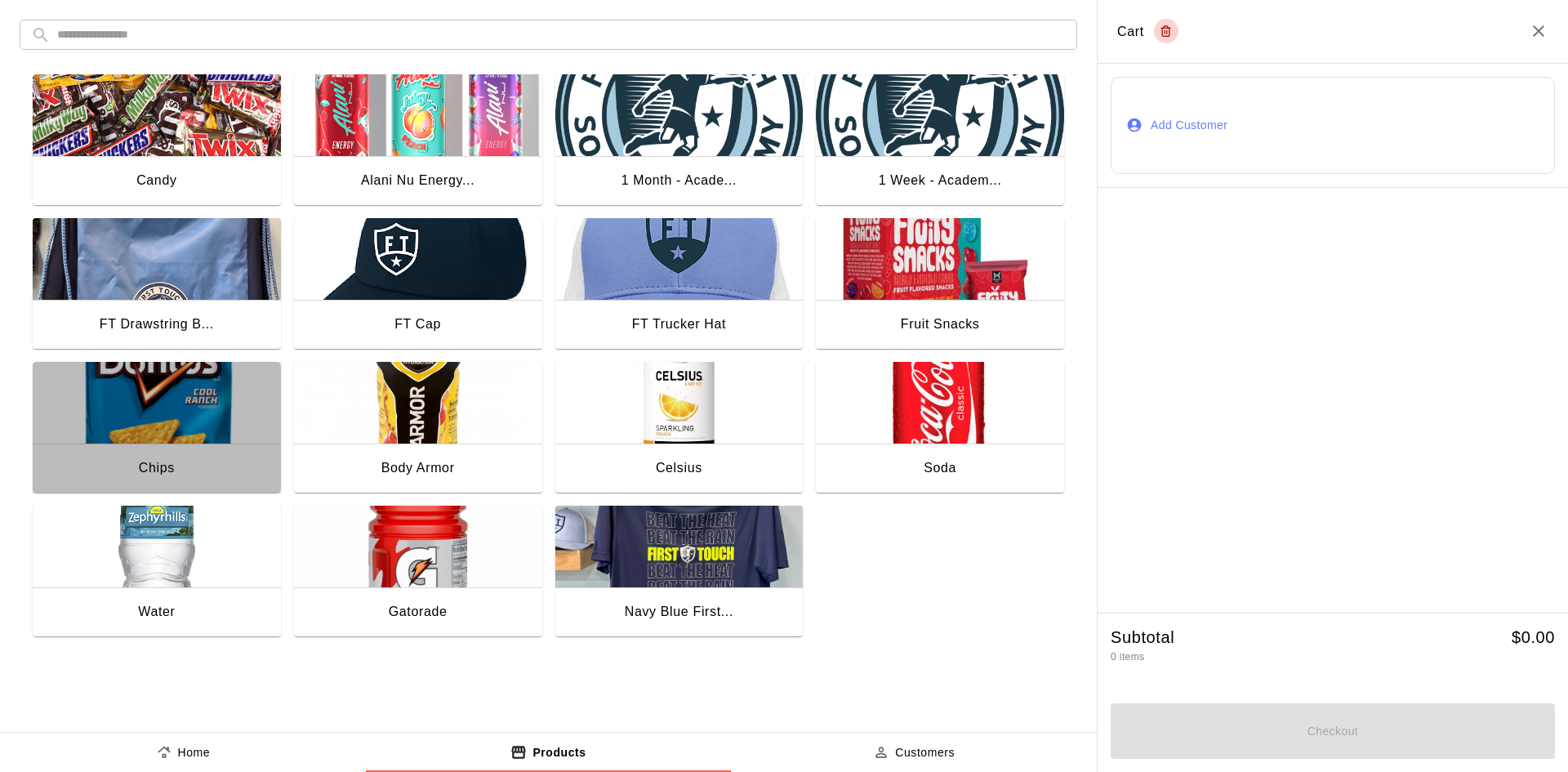
click at [98, 390] on img "button" at bounding box center [157, 402] width 248 height 81
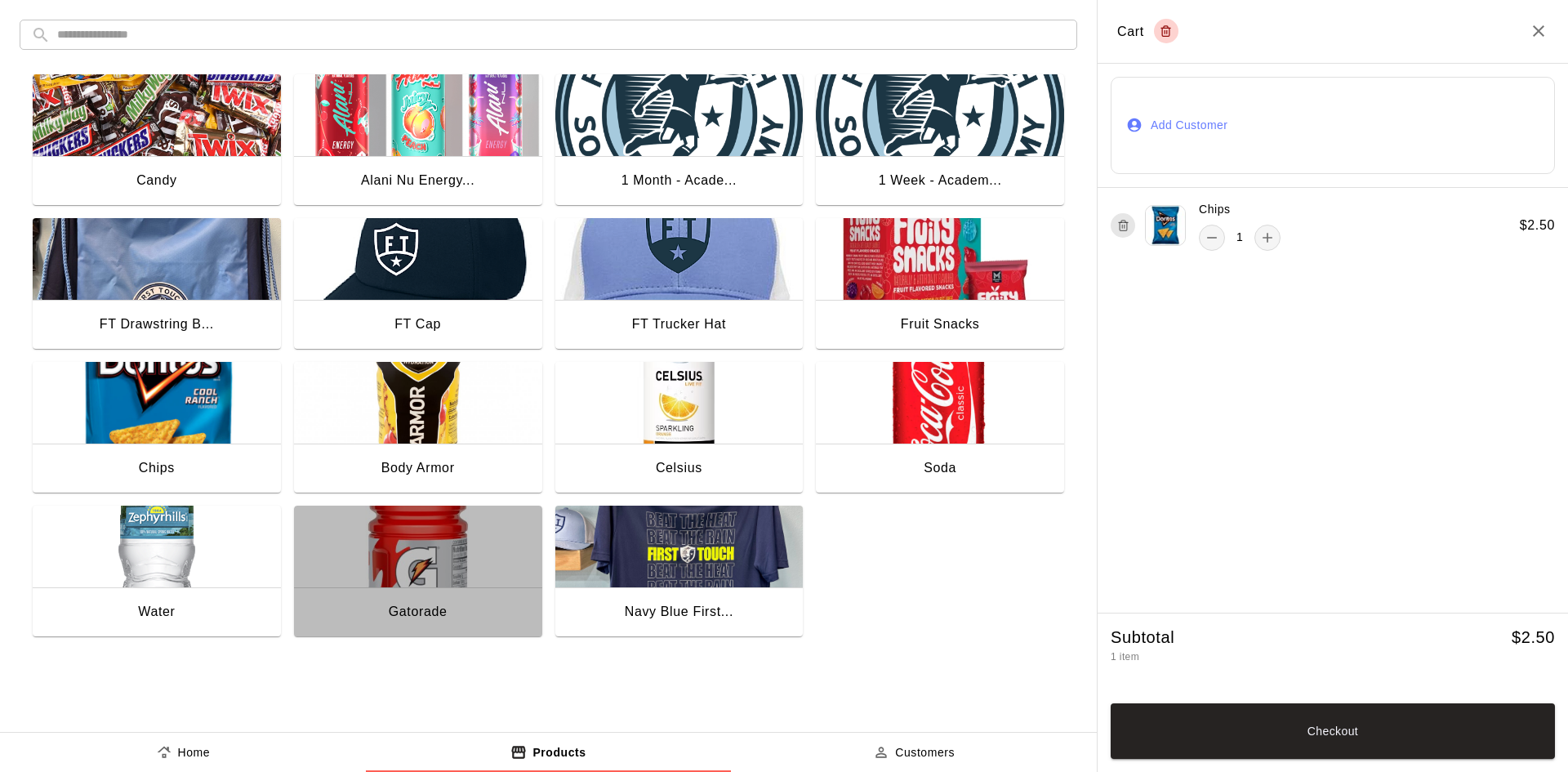
drag, startPoint x: 442, startPoint y: 590, endPoint x: 1266, endPoint y: 449, distance: 836.0
click at [442, 589] on div "Gatorade" at bounding box center [418, 613] width 248 height 52
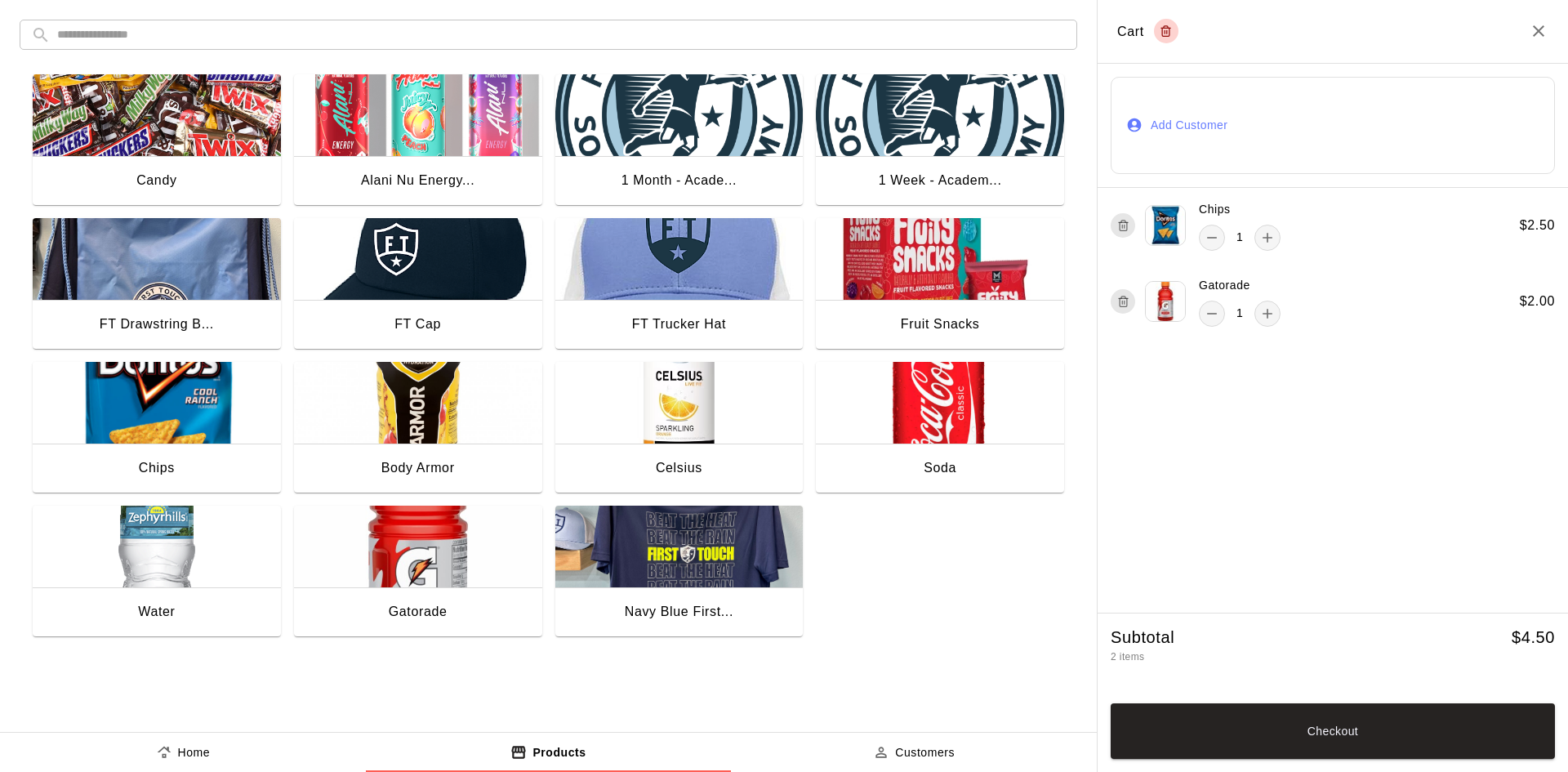
click at [1317, 140] on button "Add Customer" at bounding box center [1332, 125] width 444 height 97
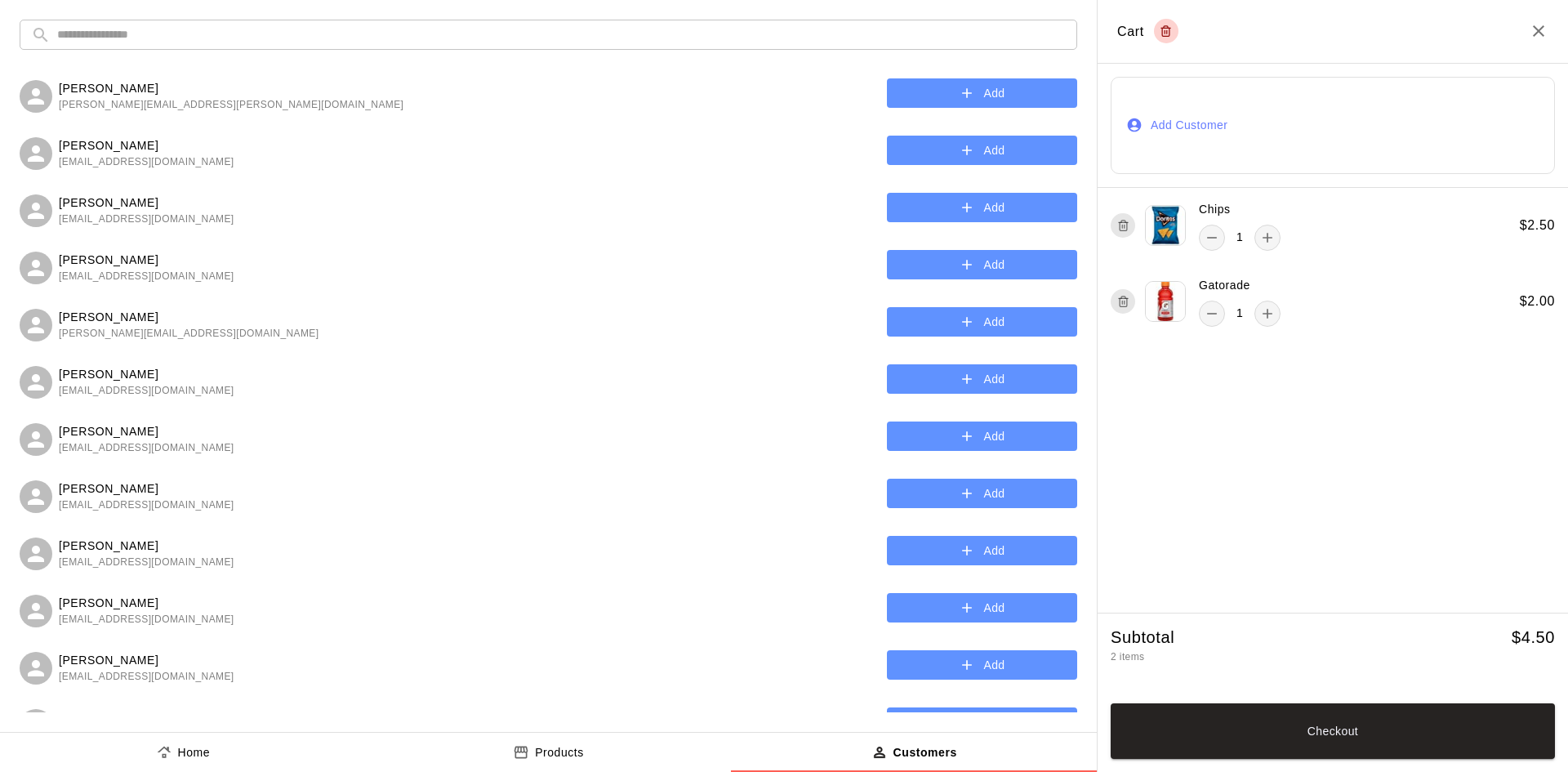
click at [134, 38] on input "text" at bounding box center [562, 34] width 1009 height 30
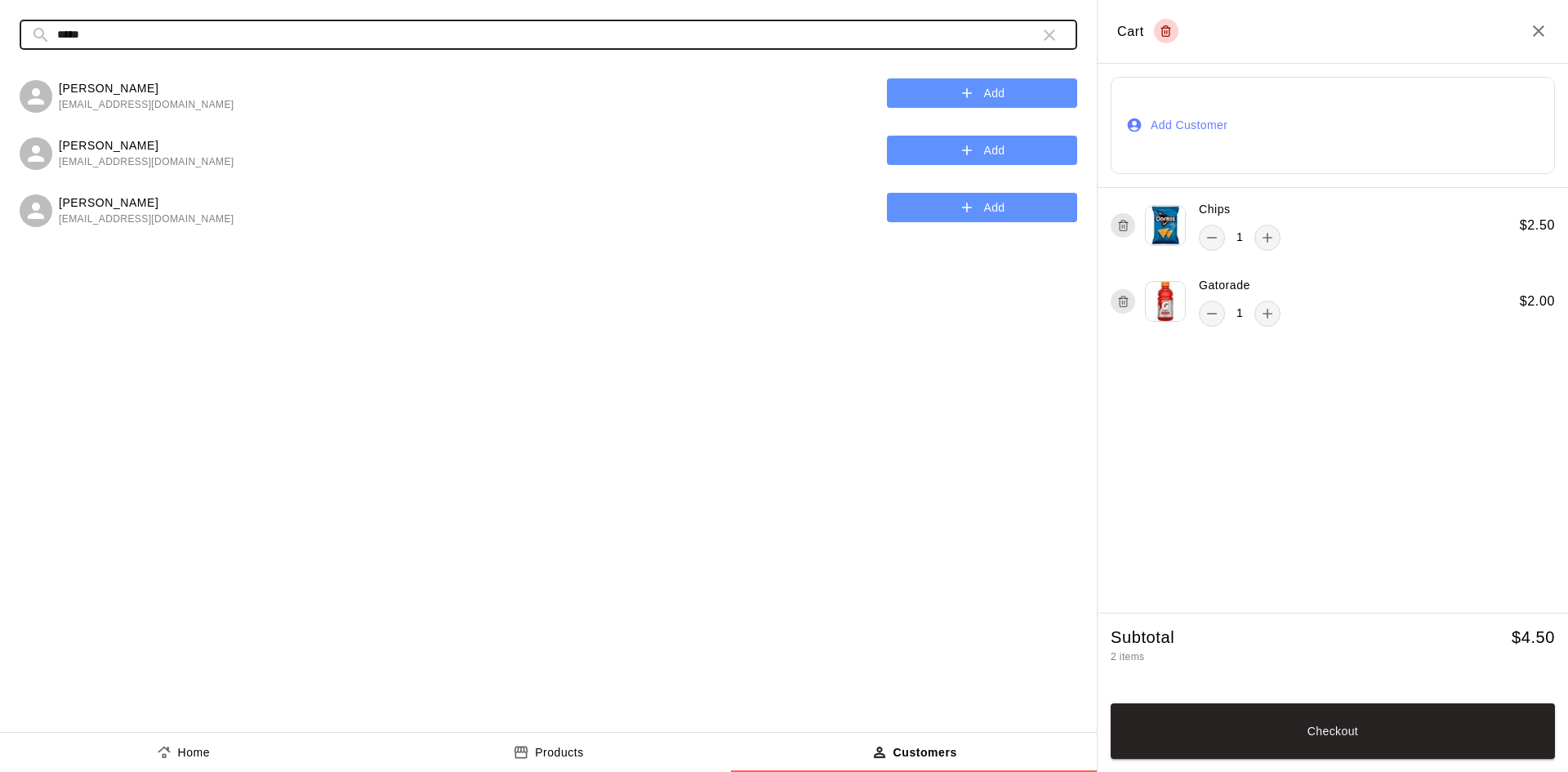
type input "*****"
click at [949, 83] on button "Add" at bounding box center [982, 93] width 191 height 30
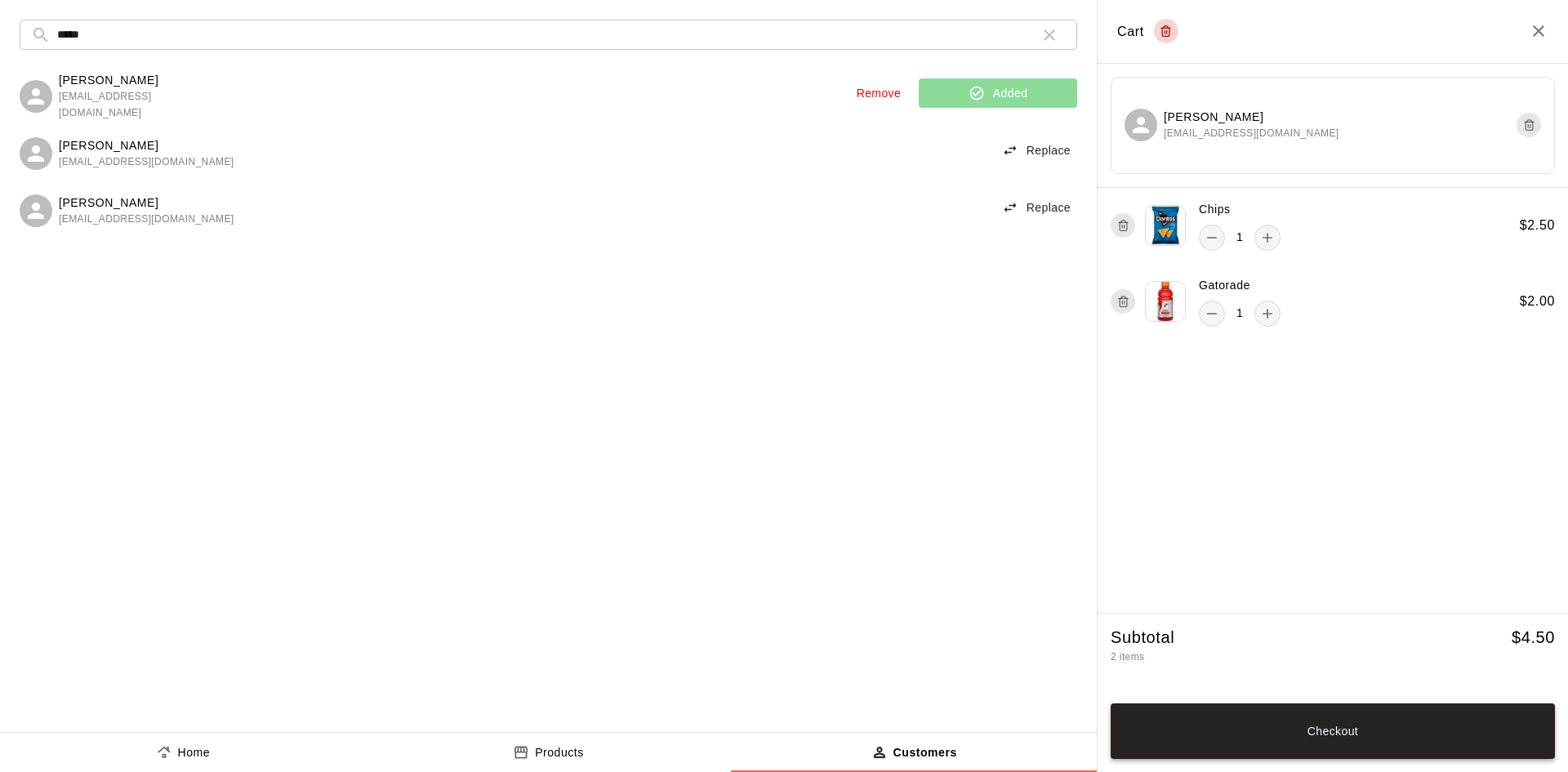
click at [1347, 723] on button "Checkout" at bounding box center [1332, 731] width 444 height 55
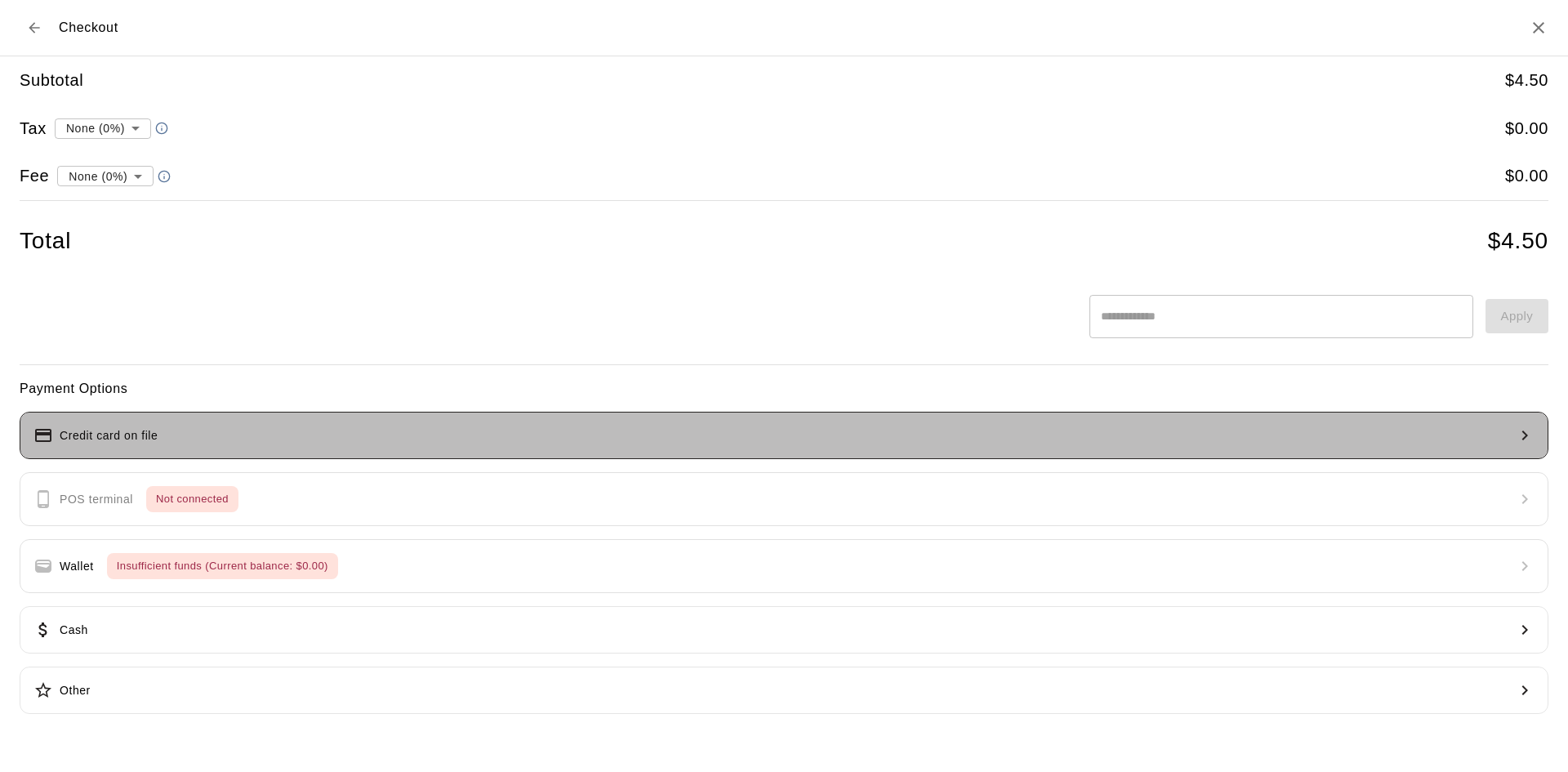
click at [587, 427] on button "Credit card on file" at bounding box center [784, 435] width 1529 height 47
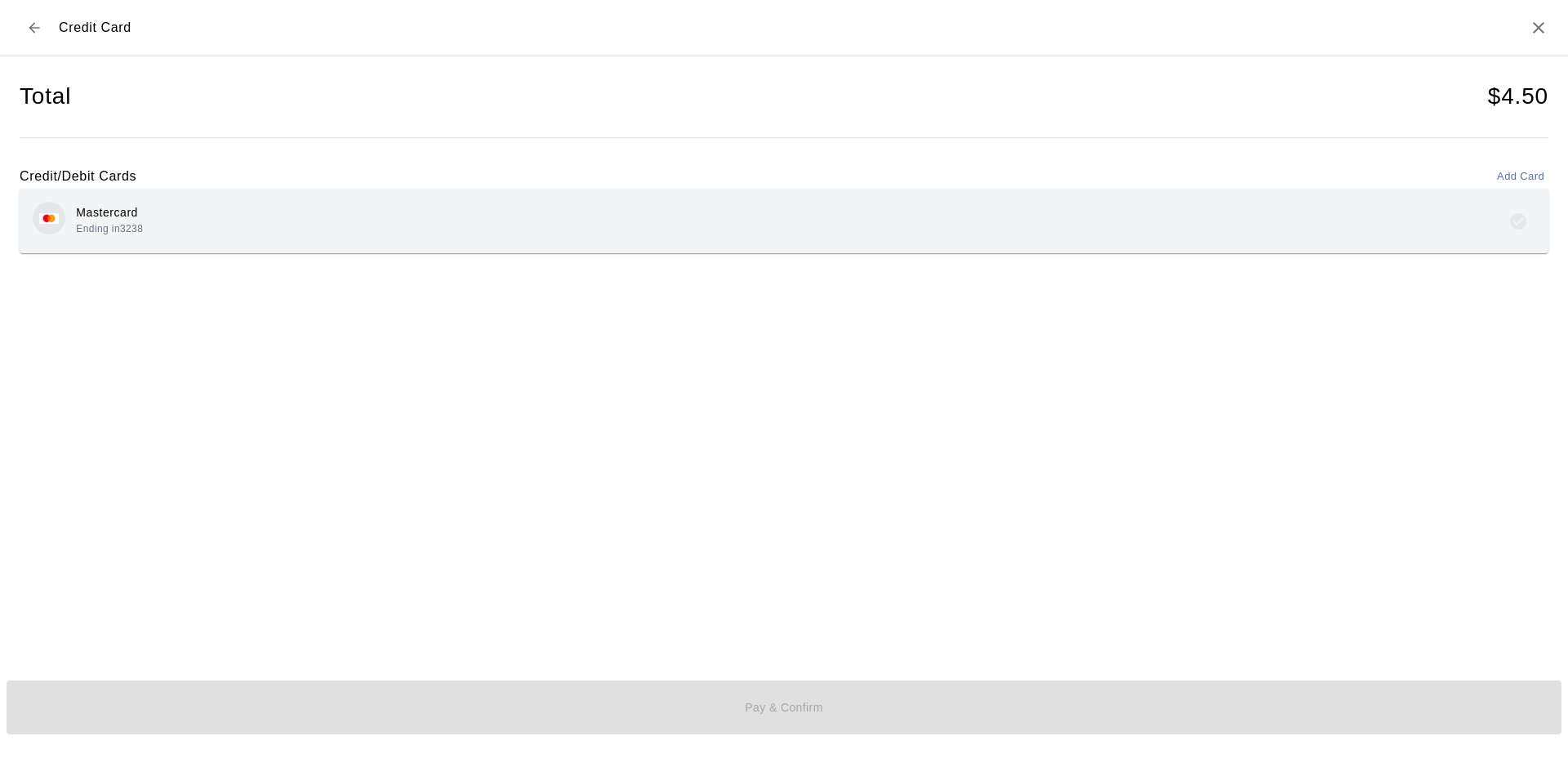
click at [551, 230] on div "Mastercard Ending in 3238" at bounding box center [784, 221] width 1503 height 39
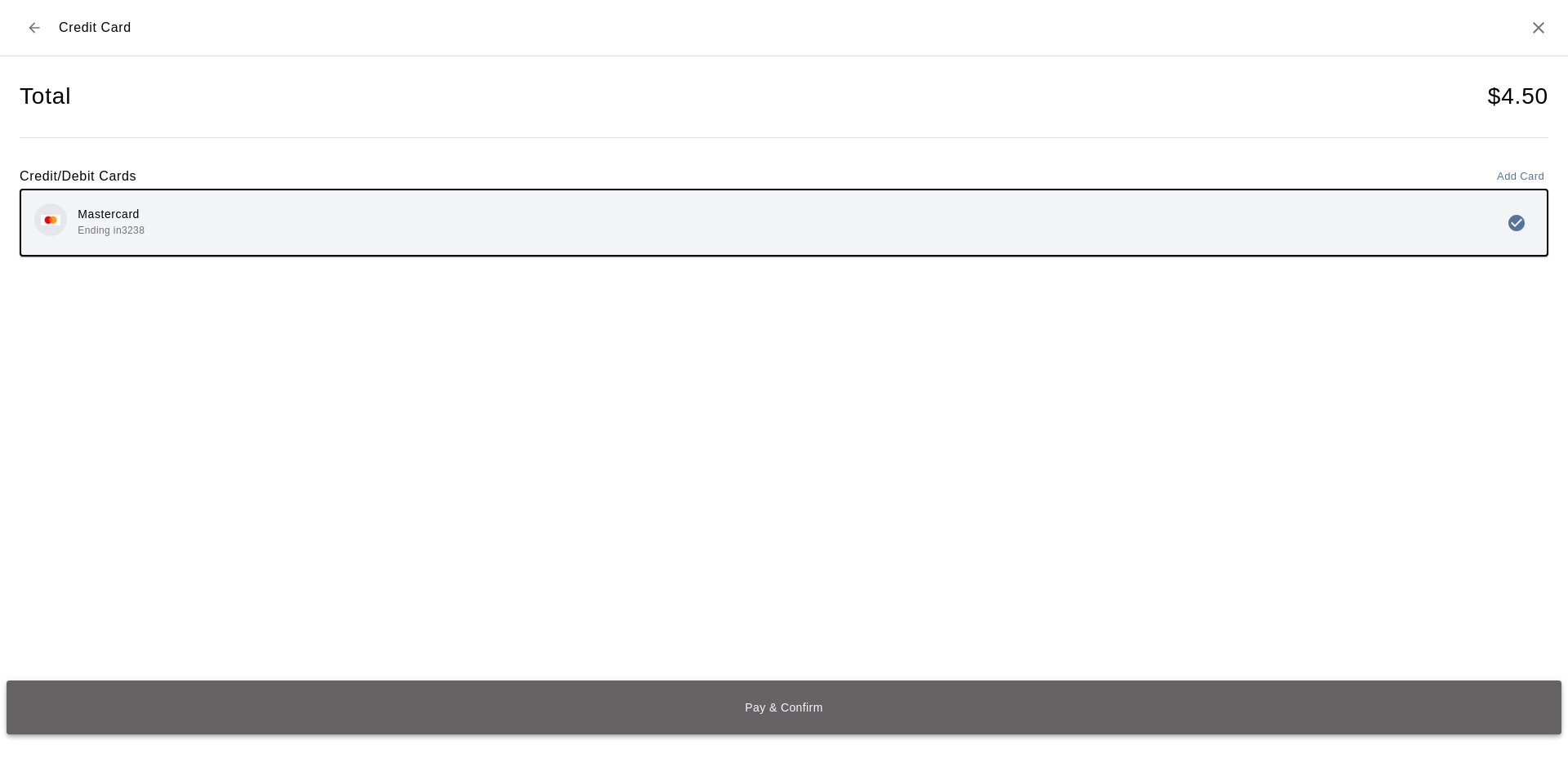
click at [750, 699] on button "Pay & Confirm" at bounding box center [784, 707] width 1555 height 54
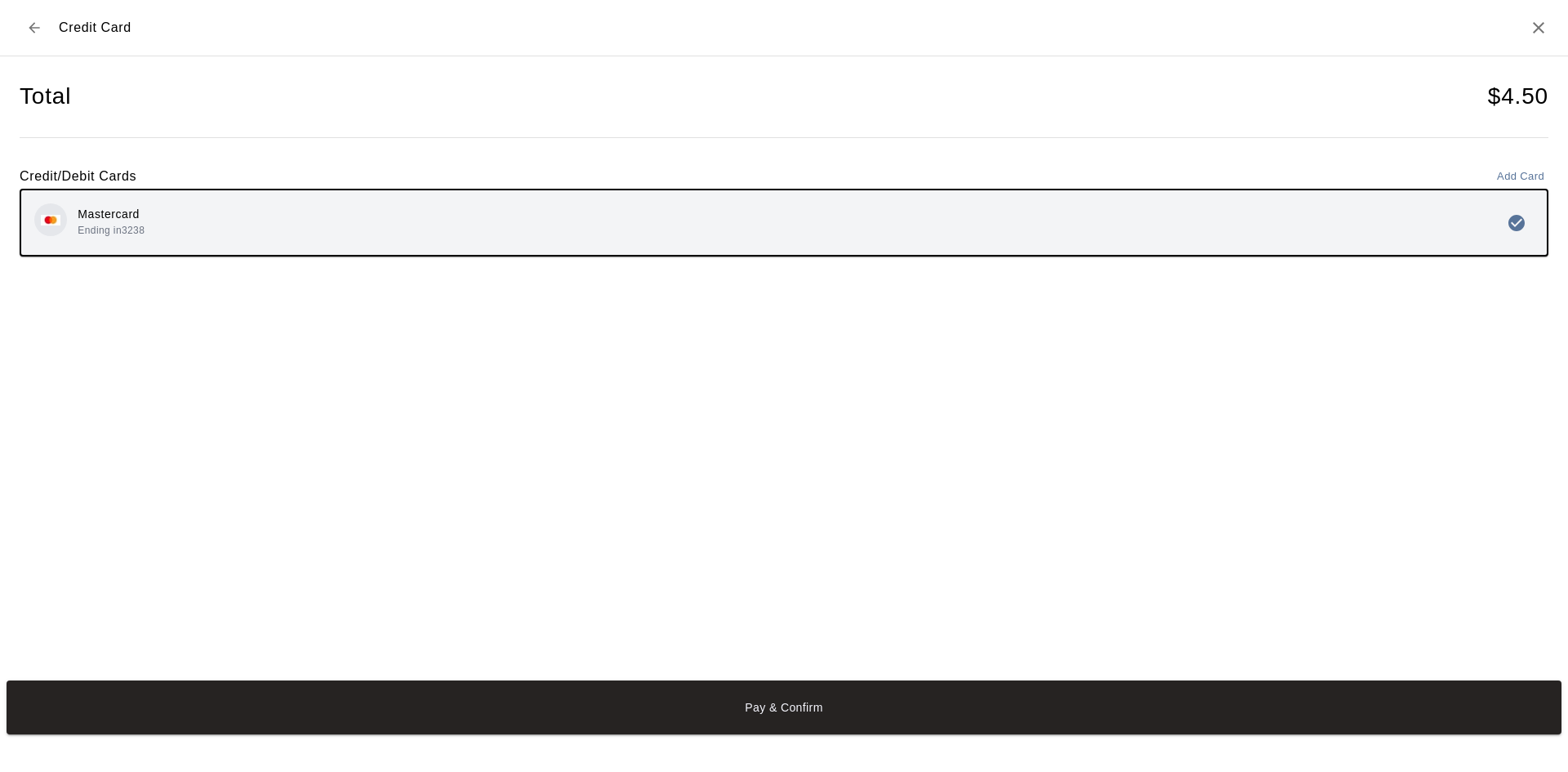
click at [605, 696] on button "Pay & Confirm" at bounding box center [784, 707] width 1555 height 54
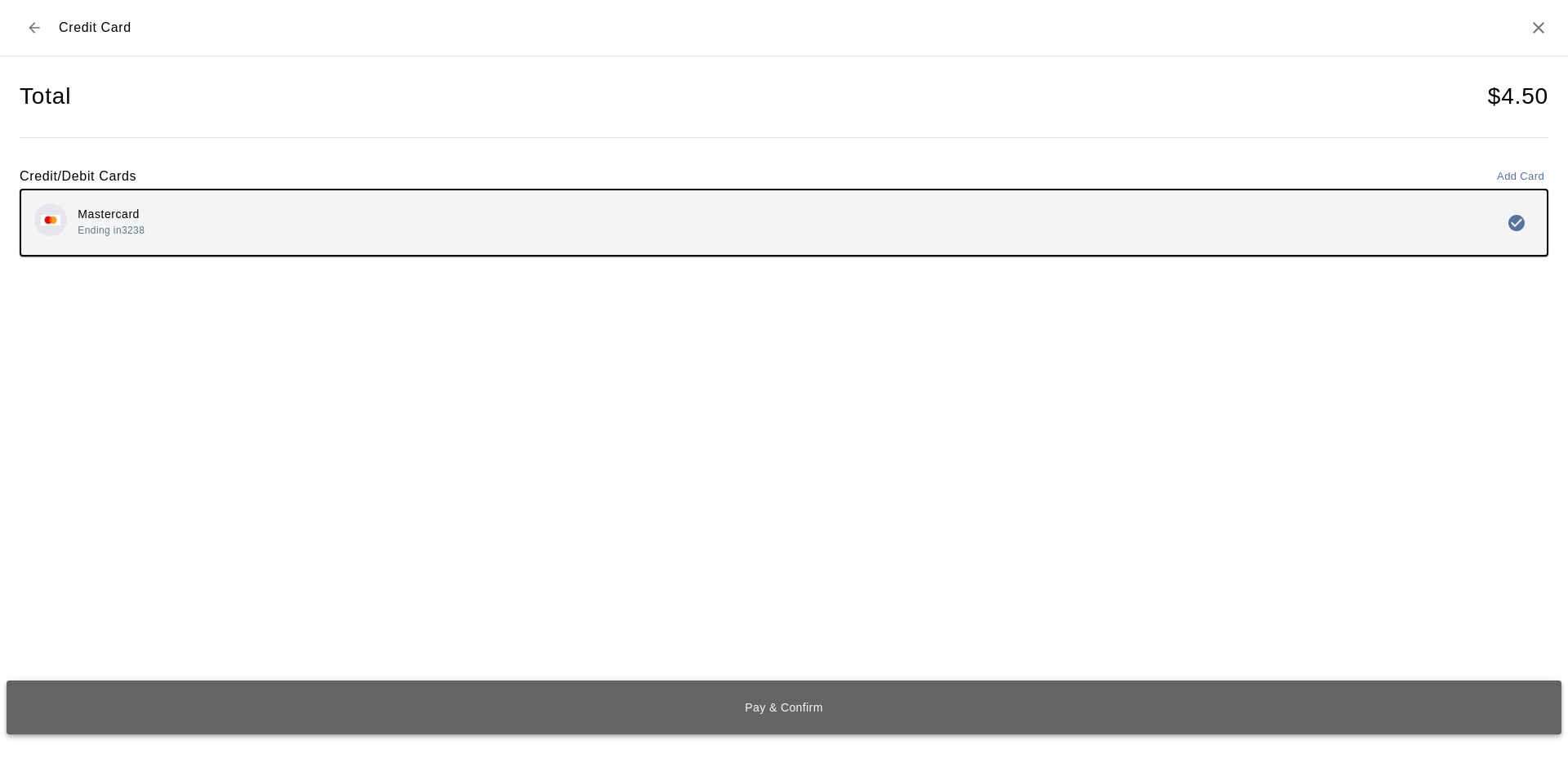
click at [792, 712] on button "Pay & Confirm" at bounding box center [784, 707] width 1555 height 54
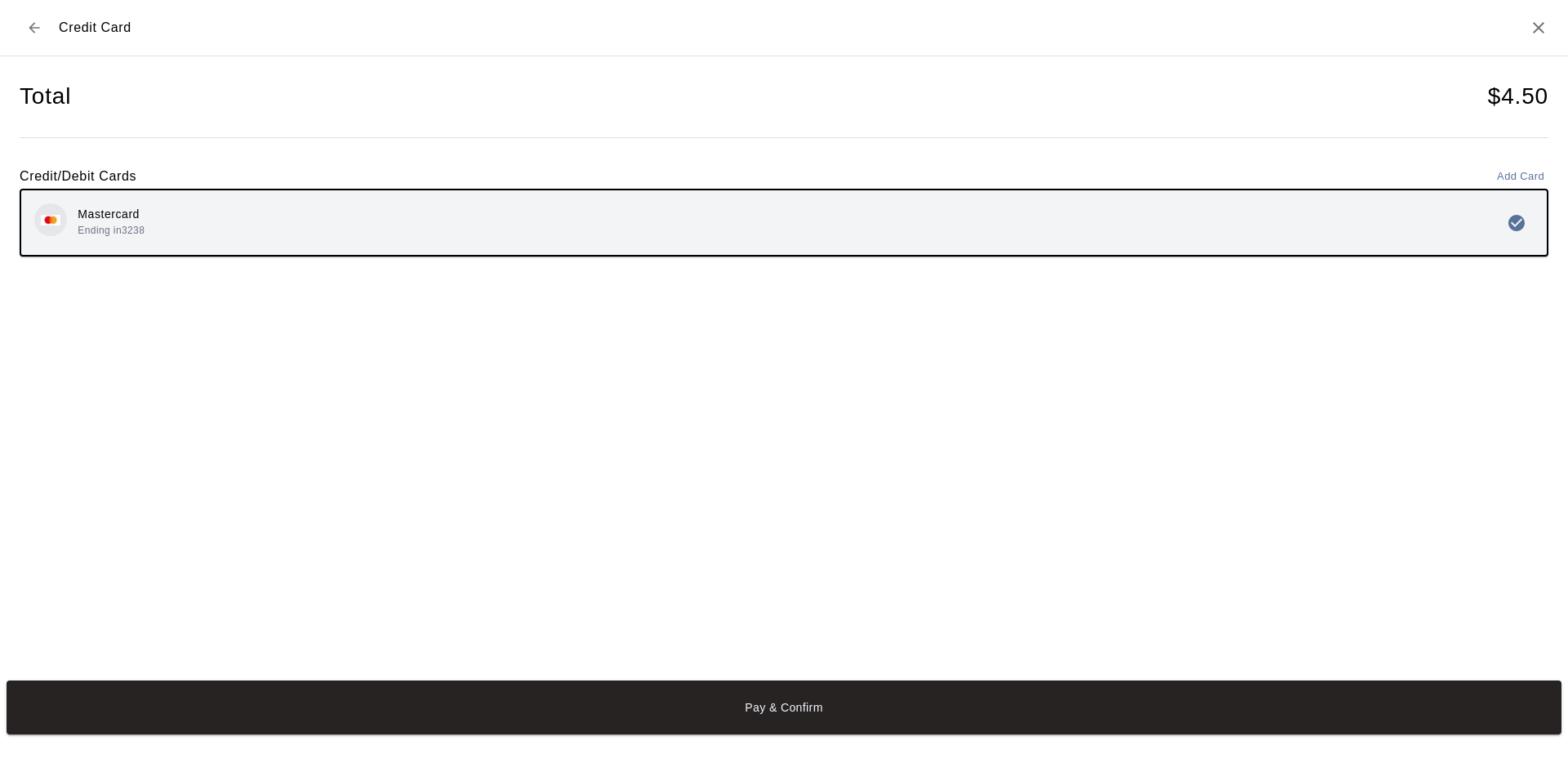
click at [1544, 32] on icon "Close" at bounding box center [1539, 28] width 12 height 12
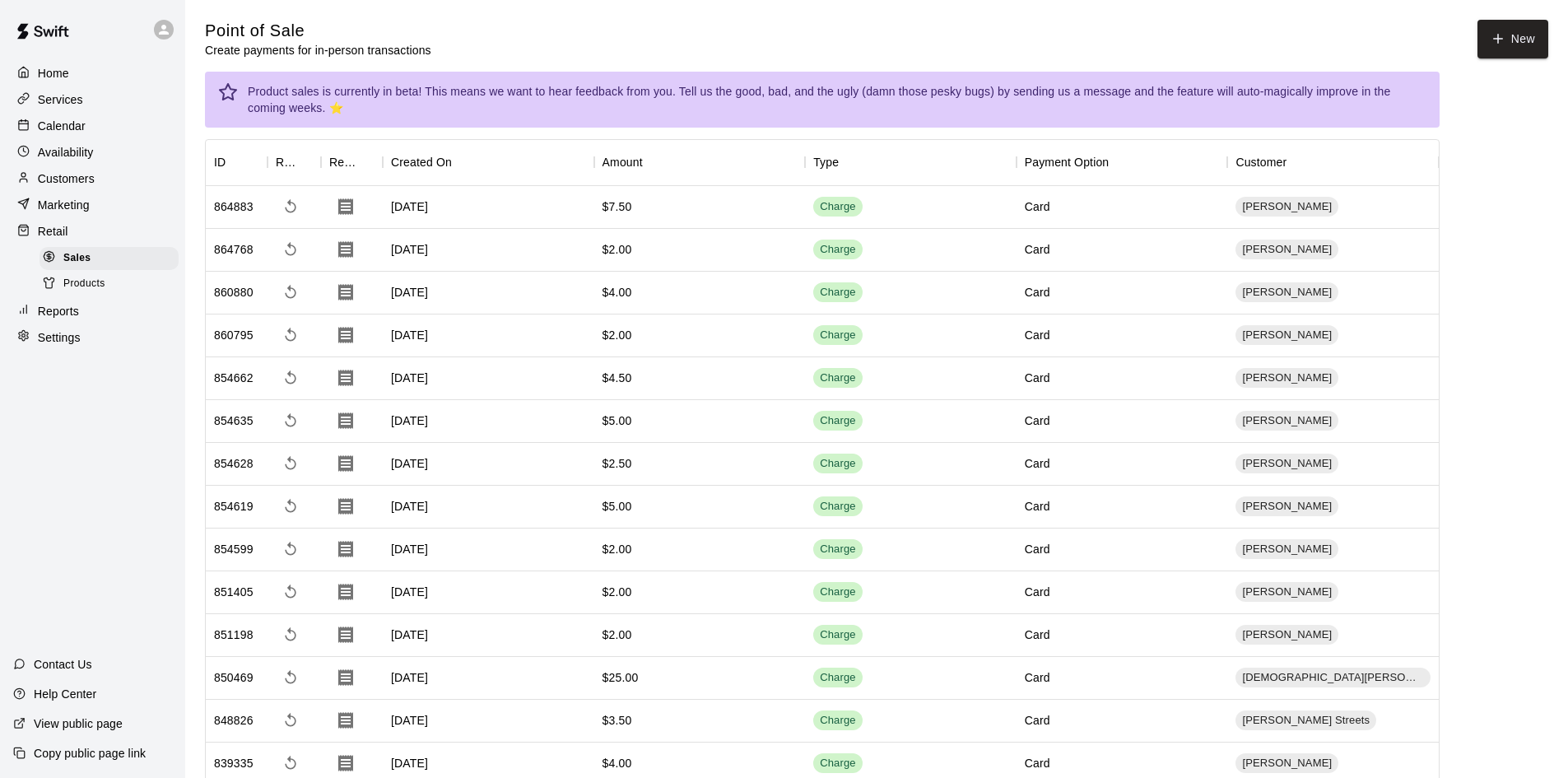
click at [46, 175] on p "Customers" at bounding box center [66, 178] width 57 height 16
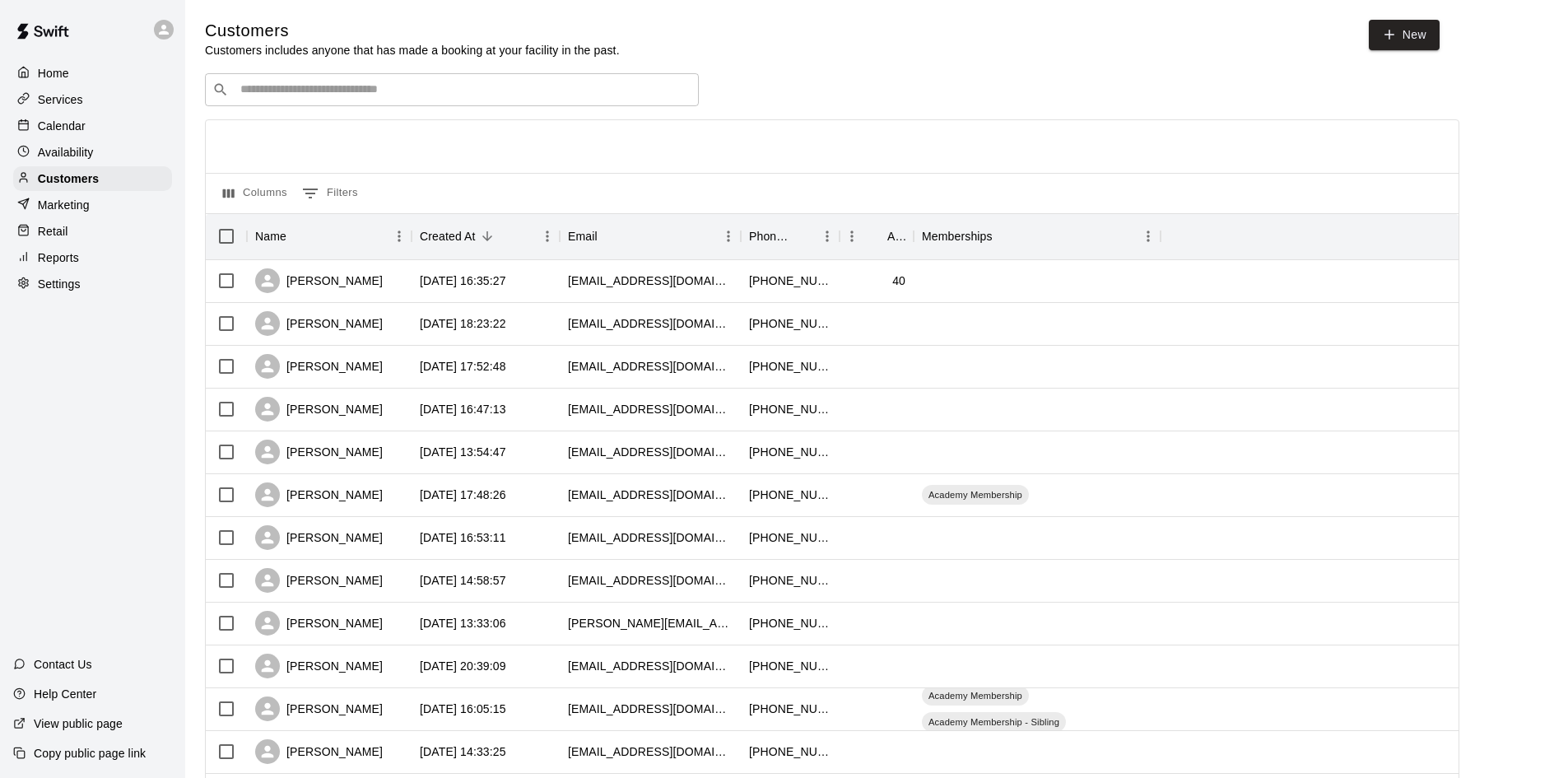
click at [324, 81] on div "​ ​" at bounding box center [452, 90] width 494 height 33
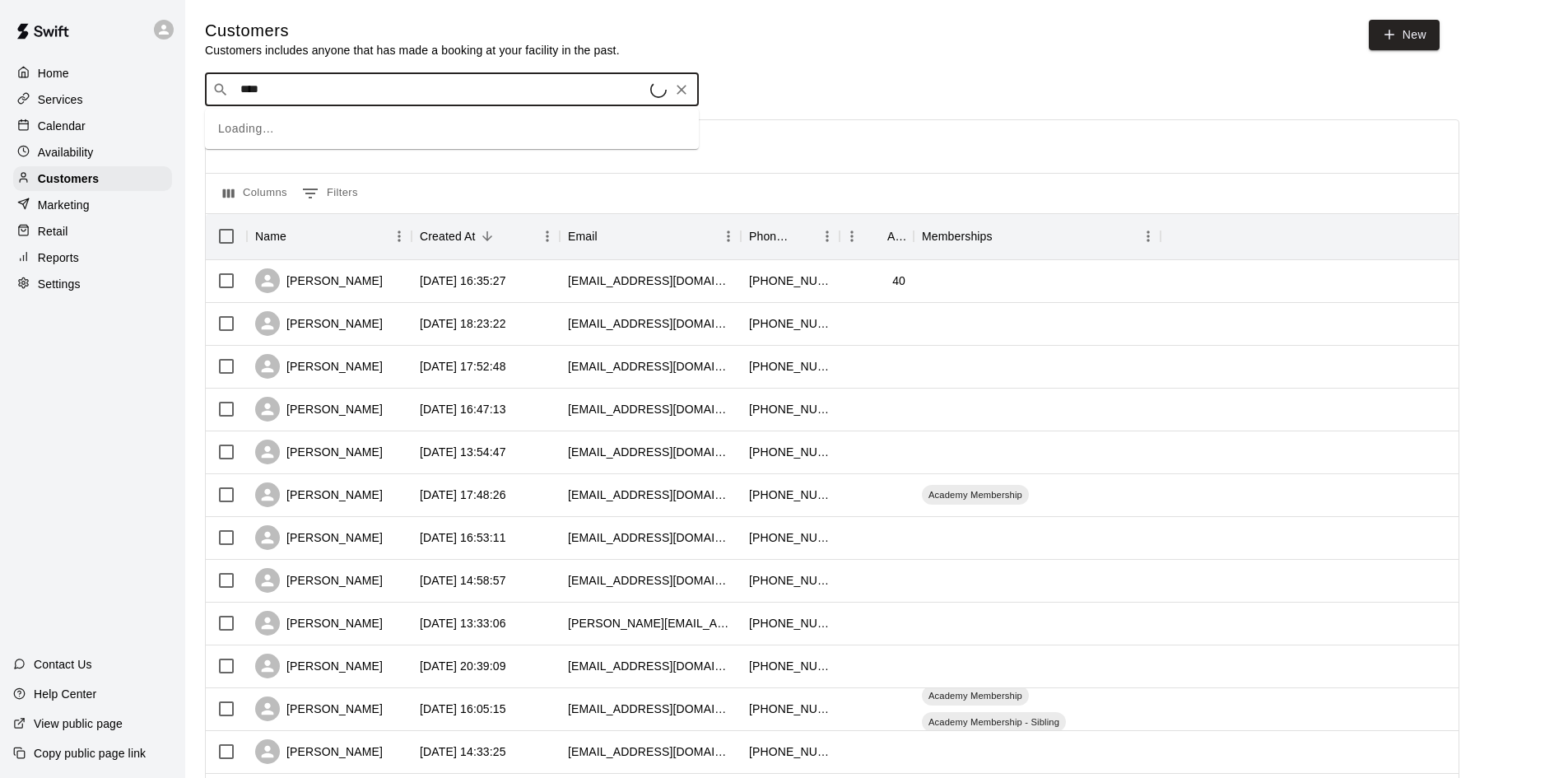
type input "*****"
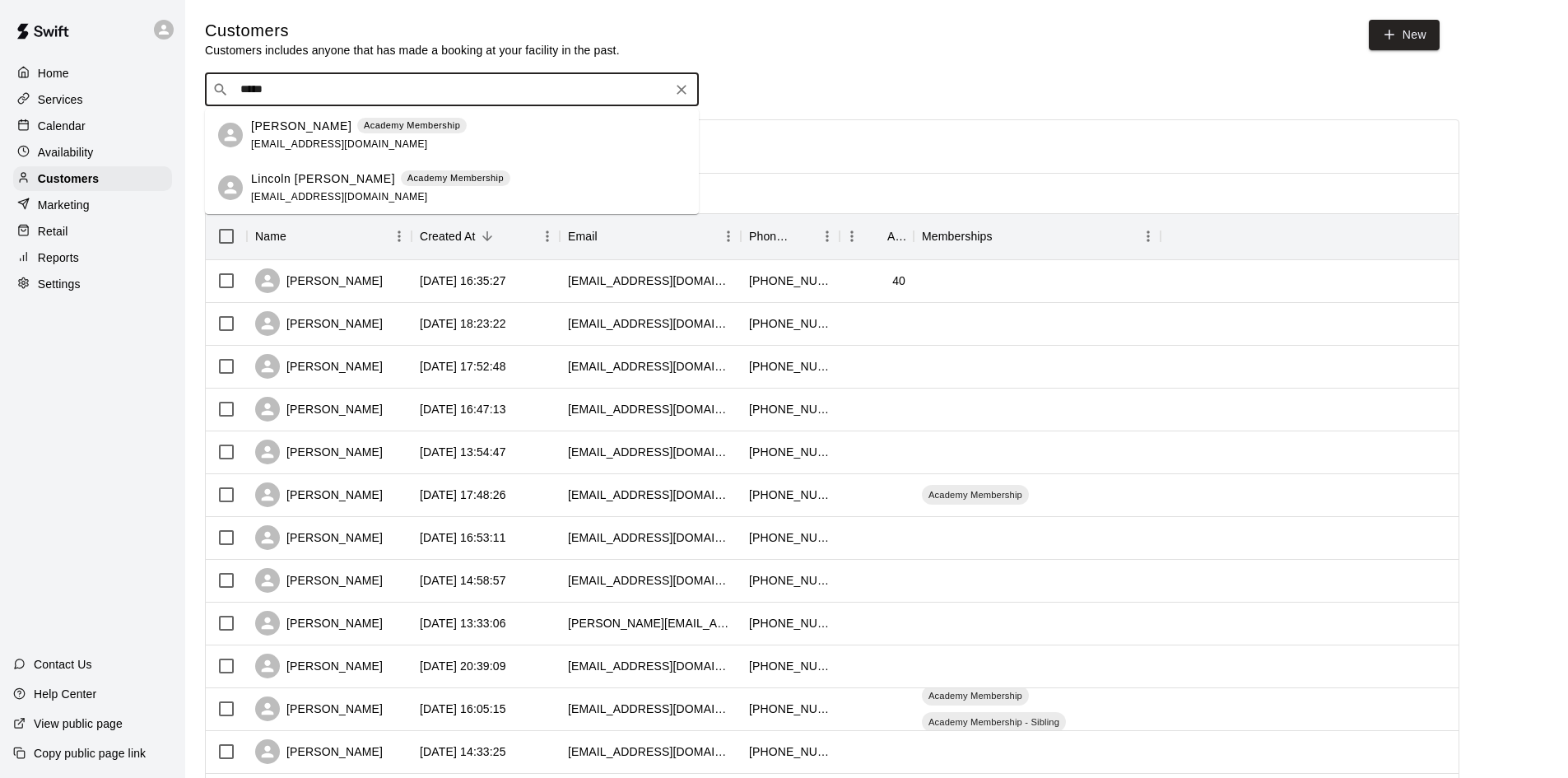
click at [270, 186] on p "Lincoln Lysak" at bounding box center [323, 178] width 144 height 17
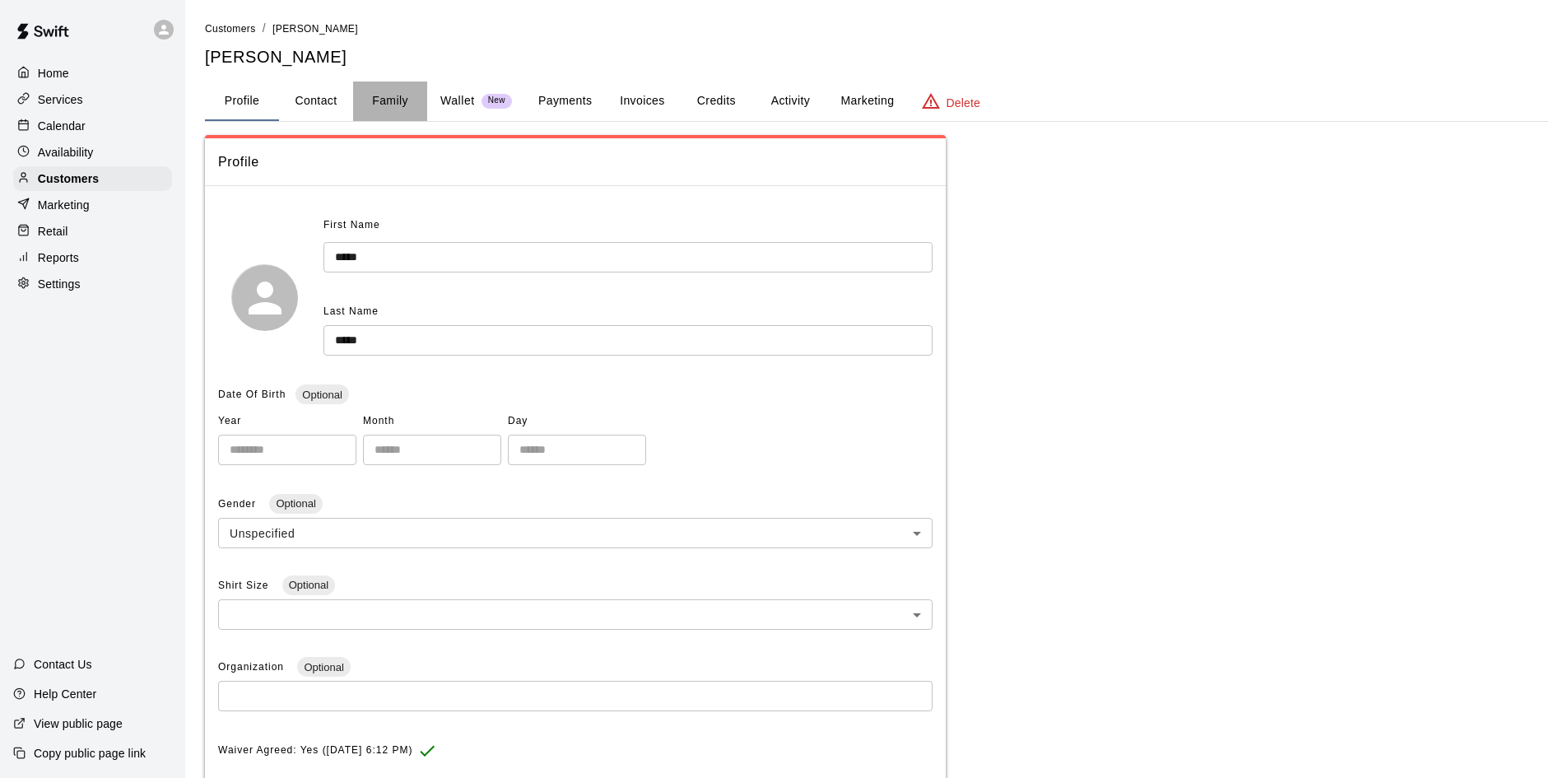
click at [376, 105] on button "Family" at bounding box center [390, 101] width 74 height 40
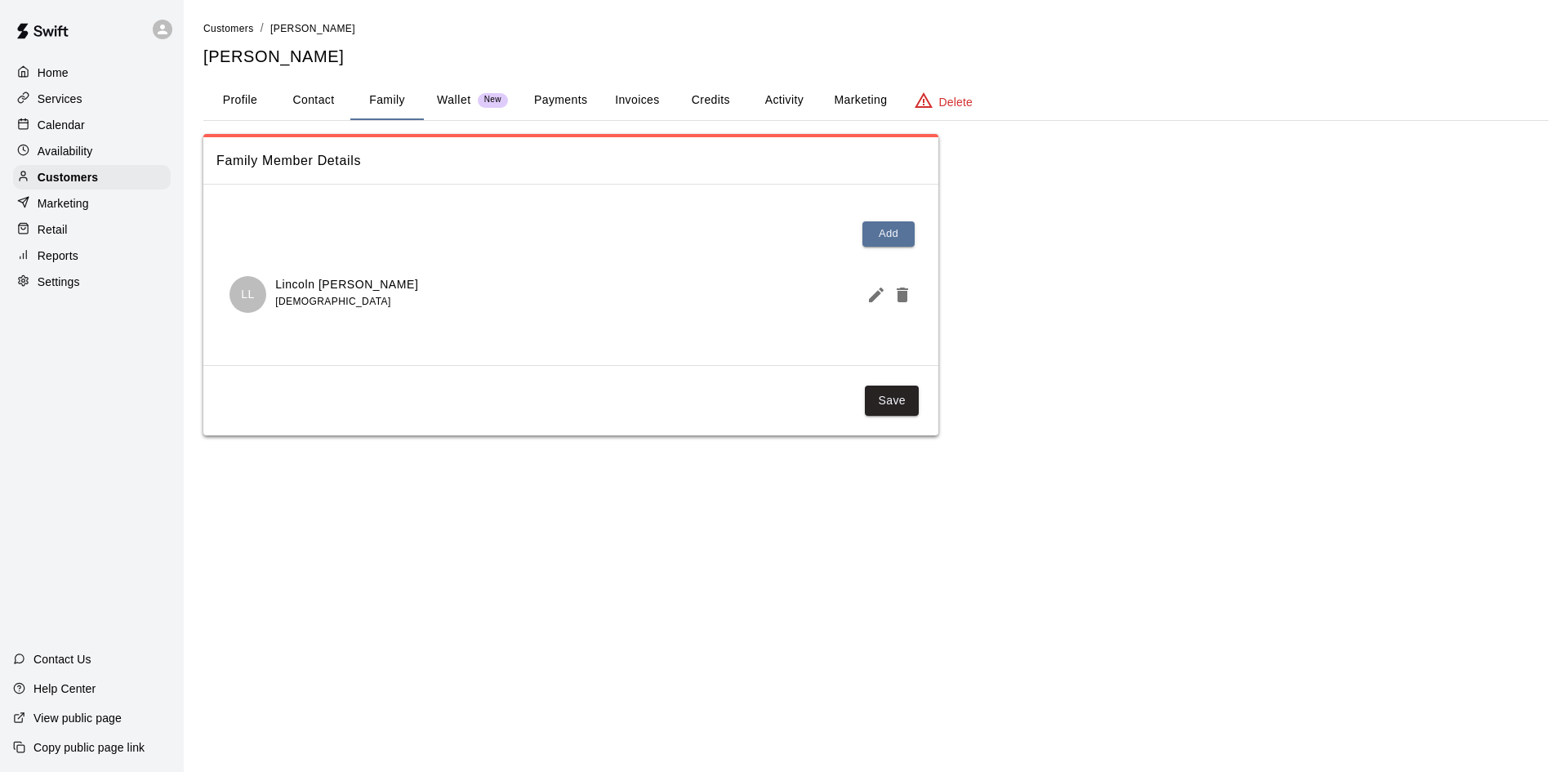
click at [444, 298] on div "LL Lincoln Lysak 7 years old" at bounding box center [570, 295] width 682 height 37
click at [316, 287] on p "Lincoln Lysak" at bounding box center [347, 284] width 143 height 17
click at [87, 178] on p "Customers" at bounding box center [68, 176] width 60 height 16
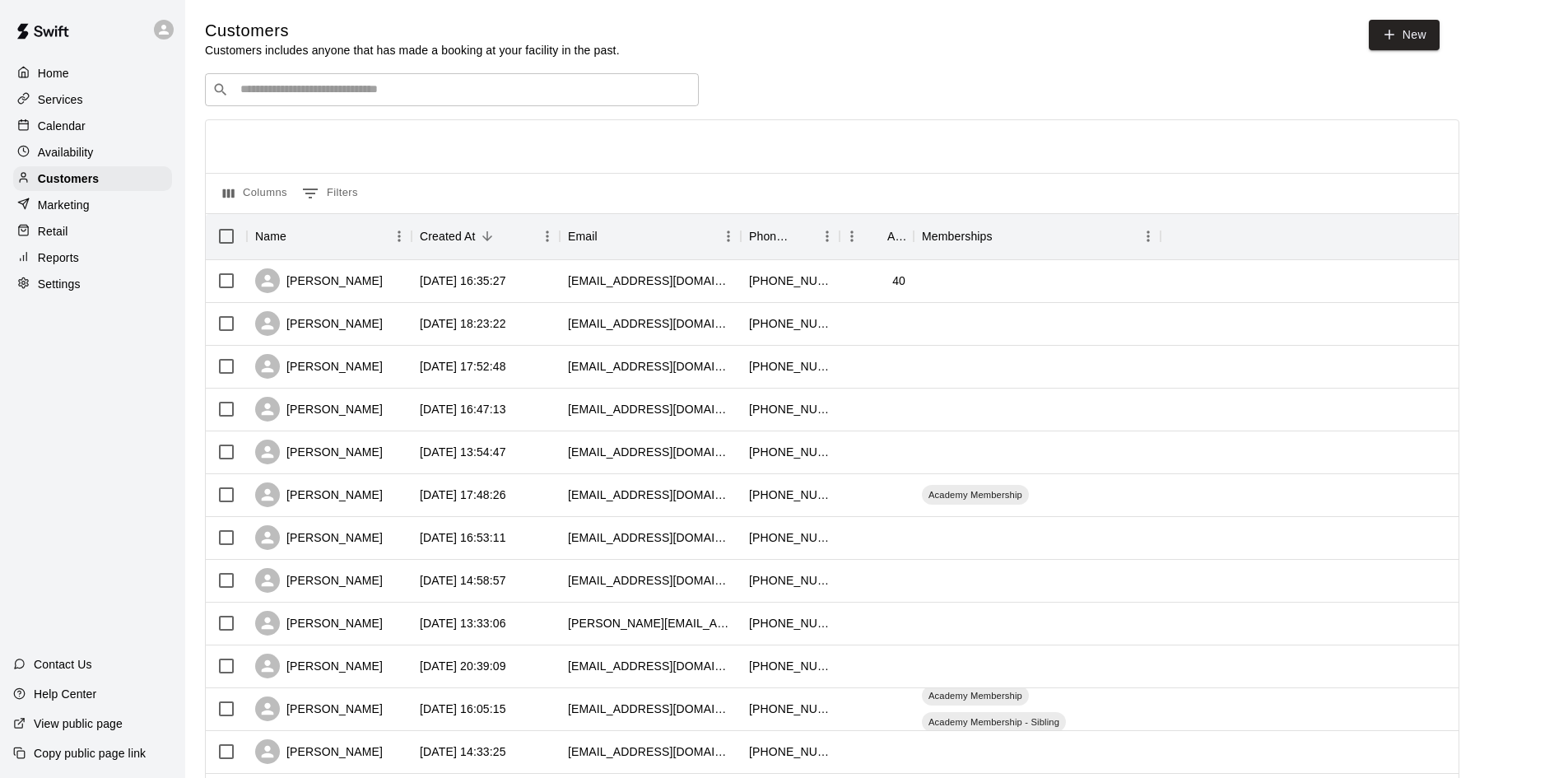
drag, startPoint x: 376, startPoint y: 79, endPoint x: 378, endPoint y: 100, distance: 21.1
click at [378, 98] on div "​ ​" at bounding box center [452, 90] width 494 height 33
type input "*"
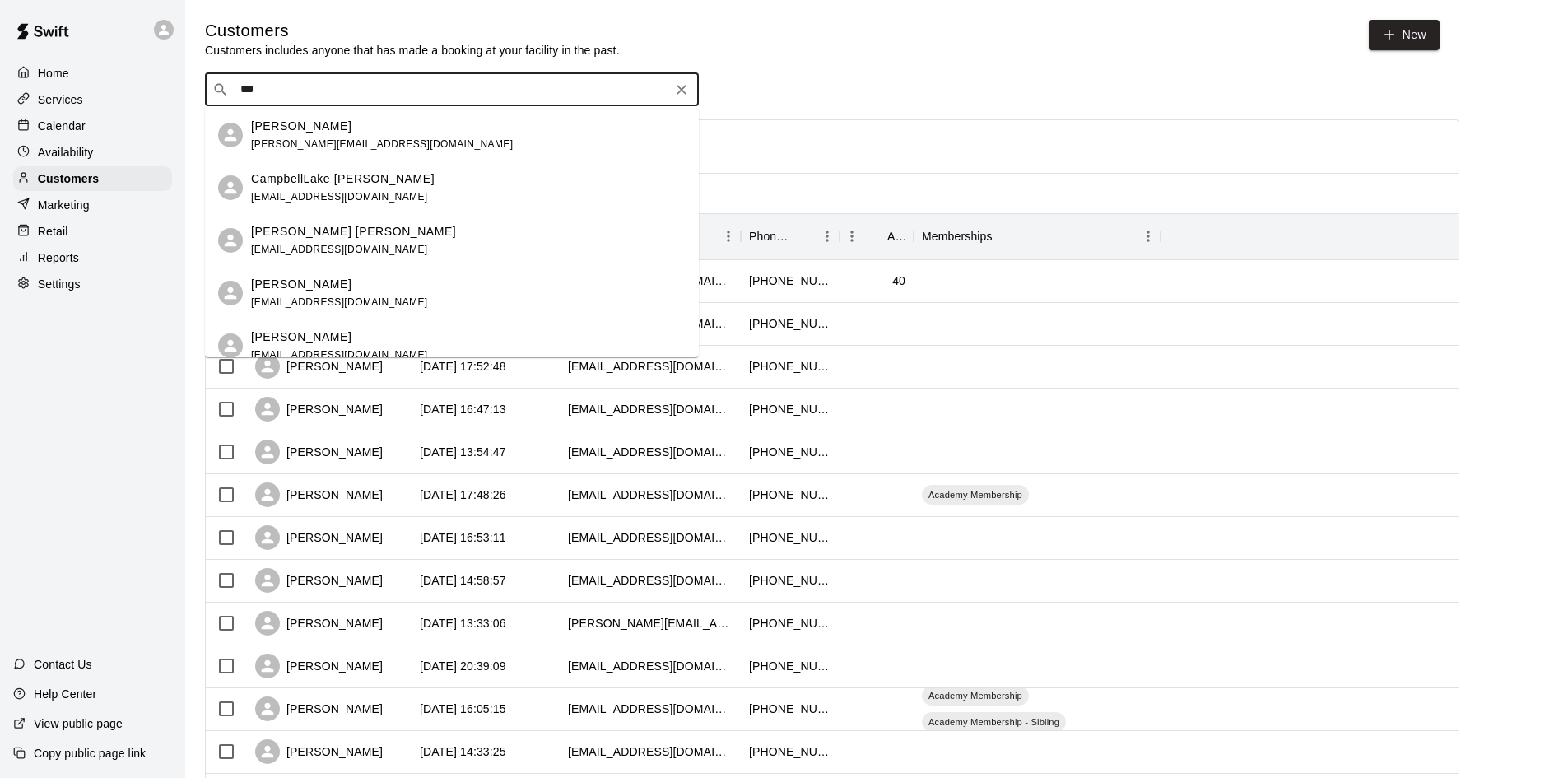
type input "****"
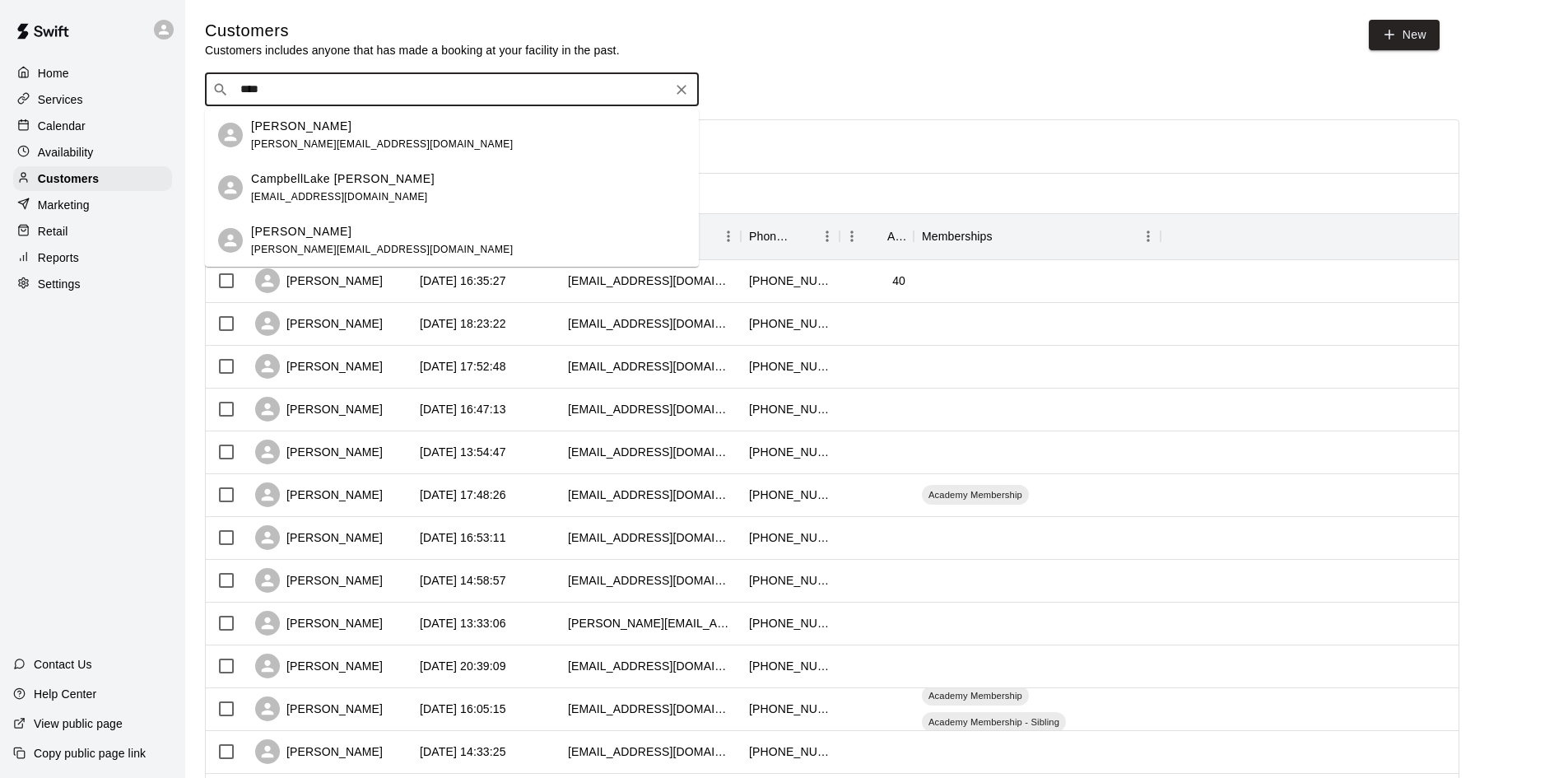
click at [262, 179] on p "CampbellLake Strawbridge" at bounding box center [343, 178] width 184 height 17
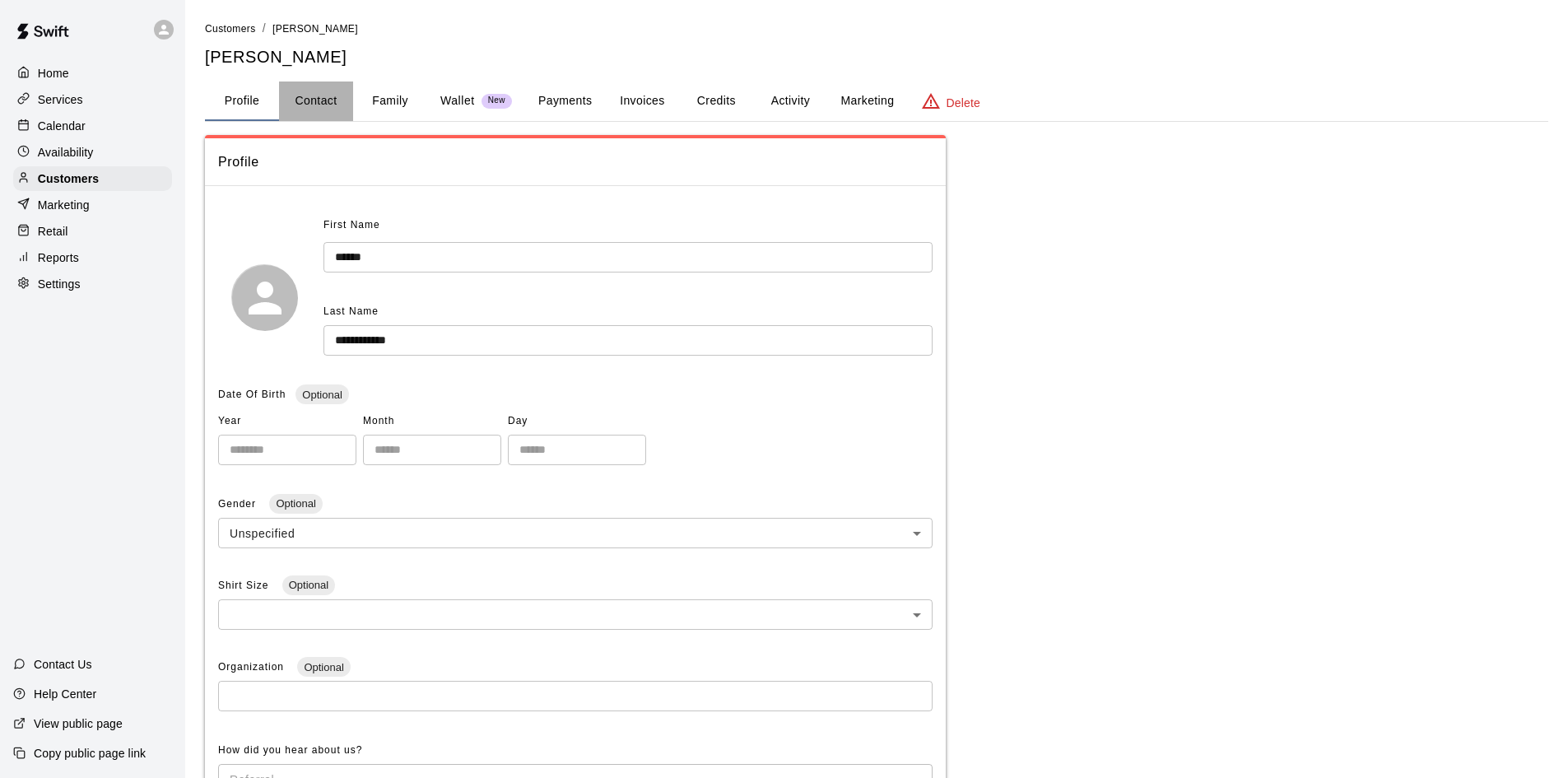
click at [321, 99] on button "Contact" at bounding box center [316, 101] width 74 height 40
select select "**"
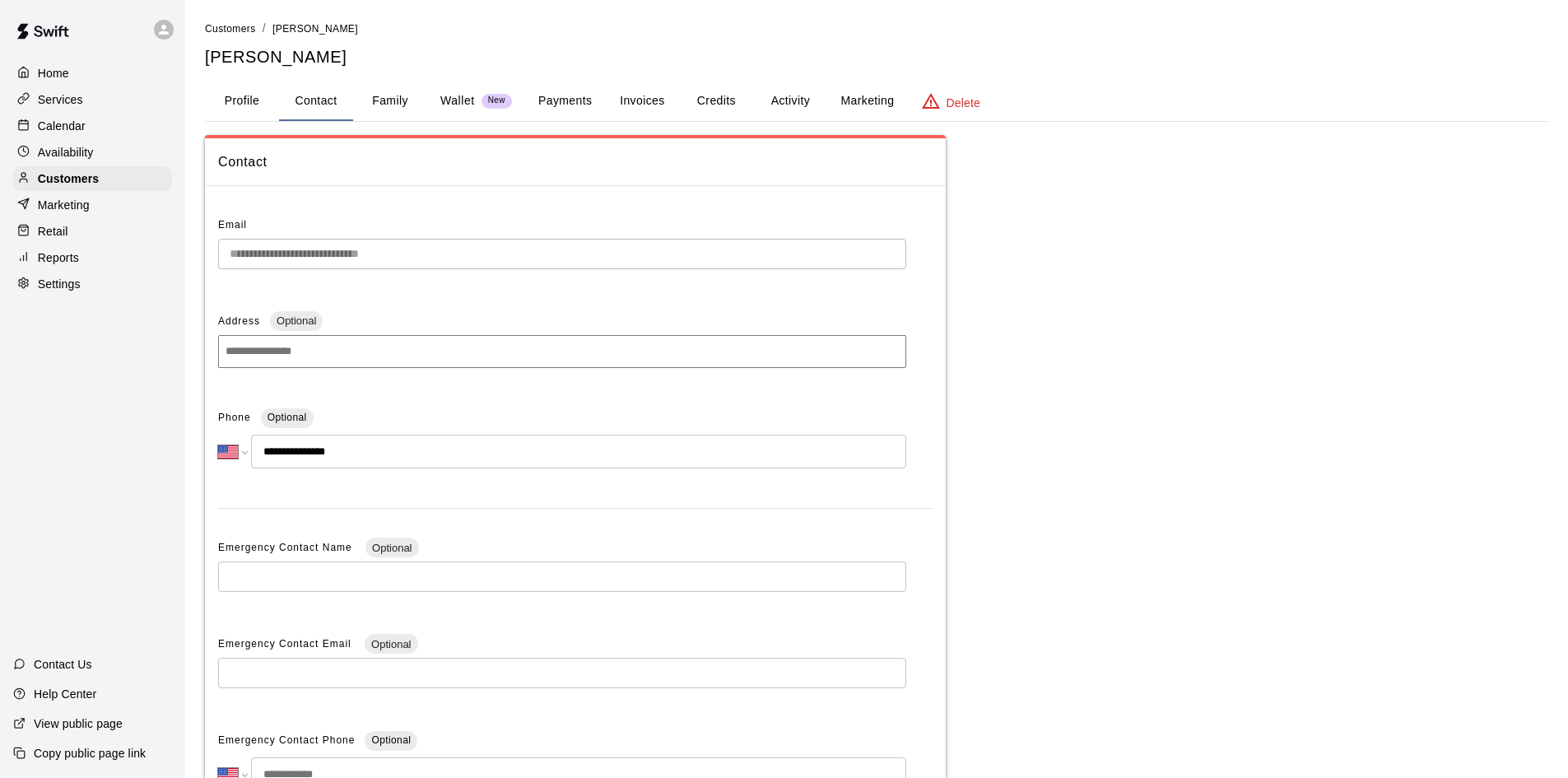
click at [546, 98] on button "Payments" at bounding box center [565, 101] width 79 height 40
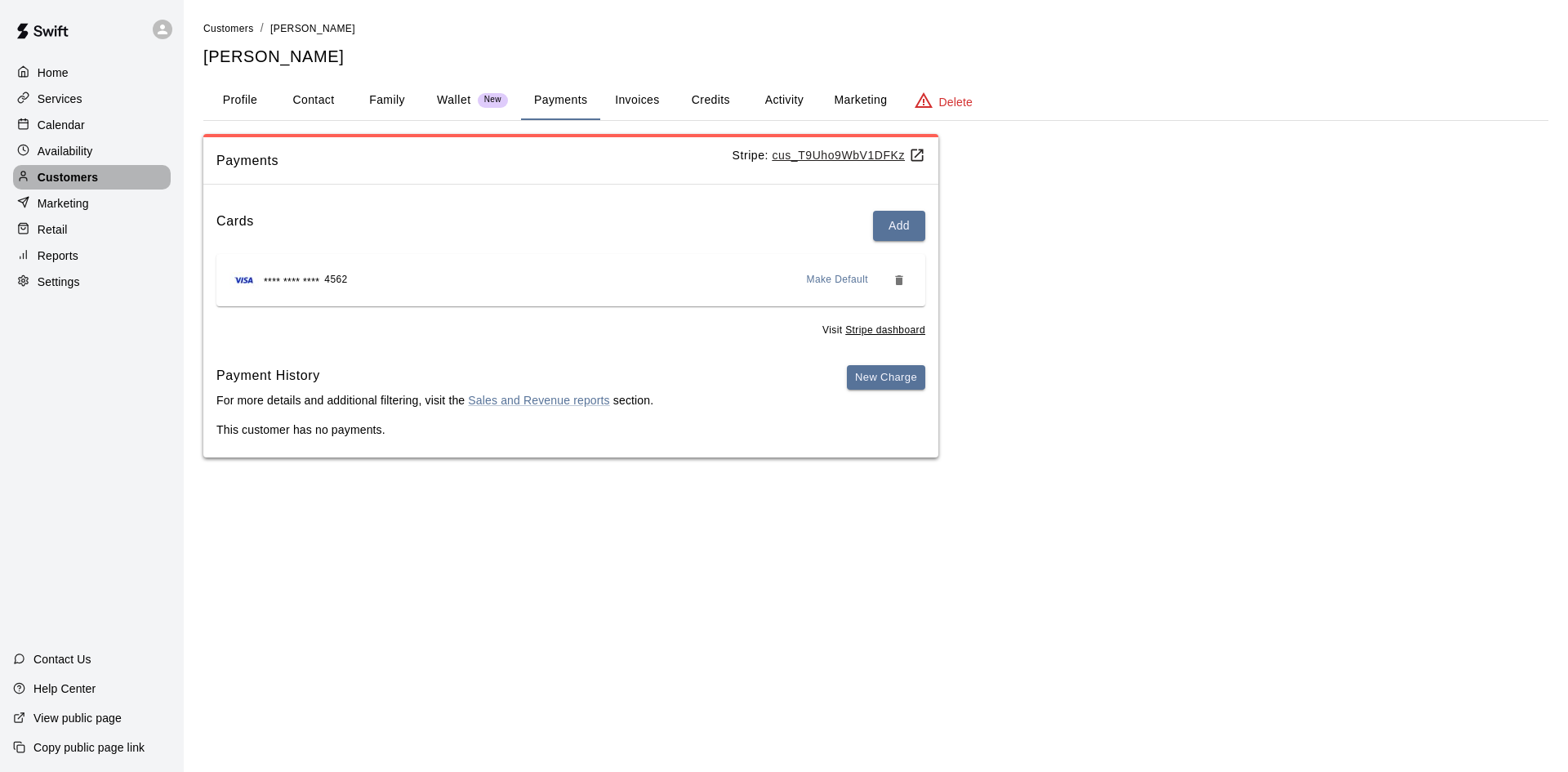
click at [119, 176] on div "Customers" at bounding box center [92, 177] width 158 height 24
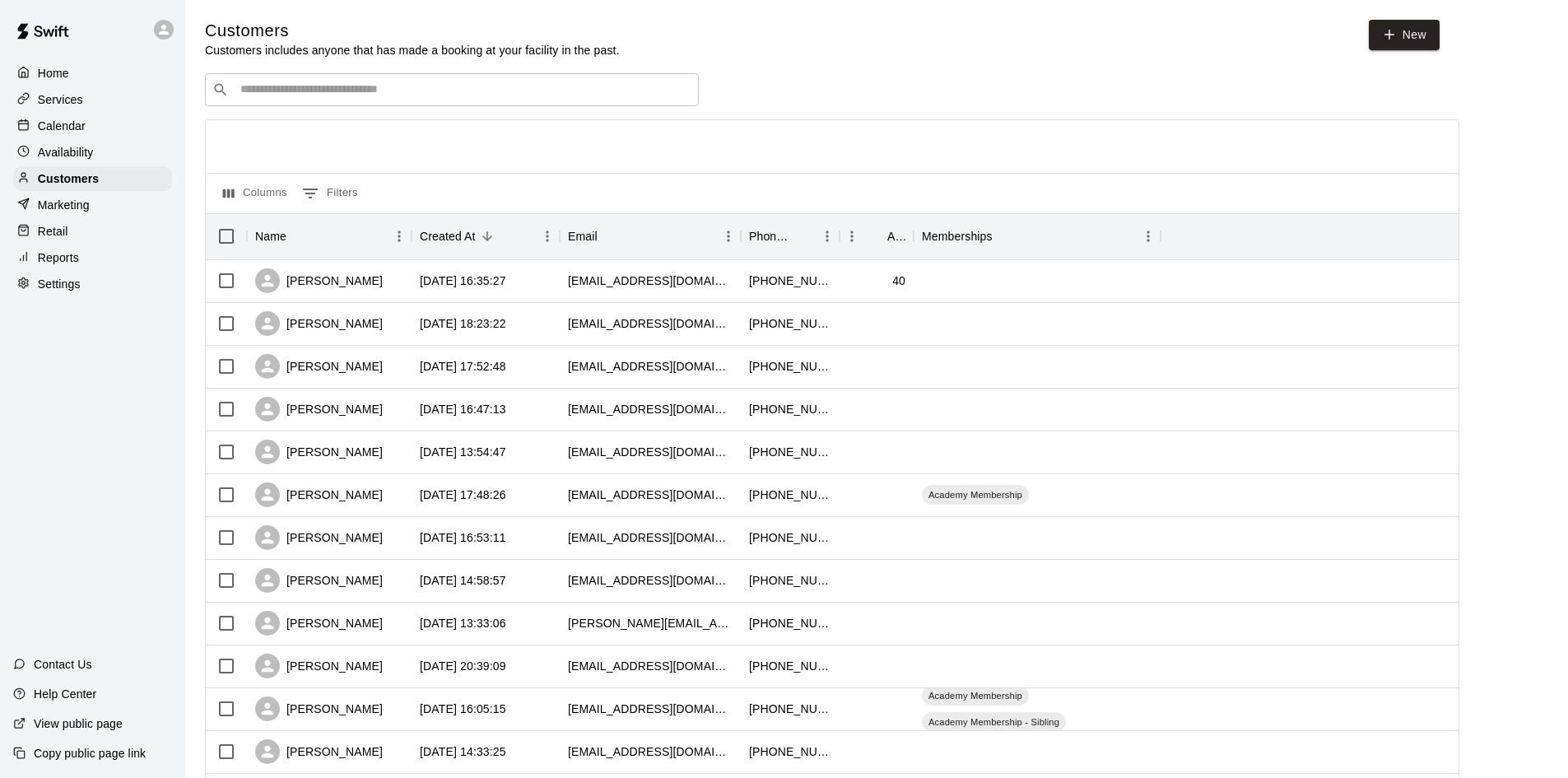
click at [296, 82] on div "​ ​" at bounding box center [452, 90] width 494 height 33
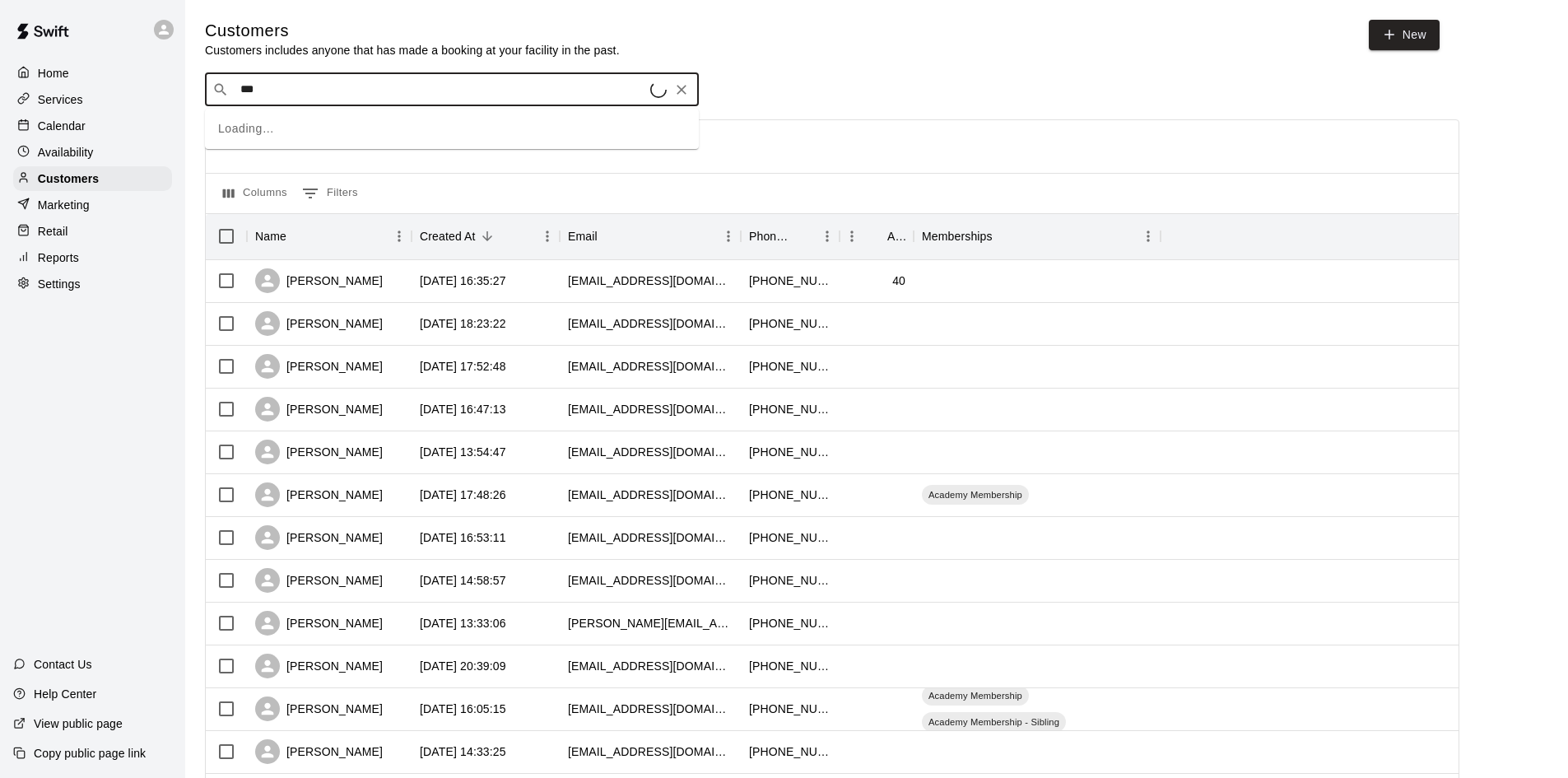
type input "****"
click at [265, 194] on span "[EMAIL_ADDRESS][DOMAIN_NAME]" at bounding box center [339, 197] width 177 height 12
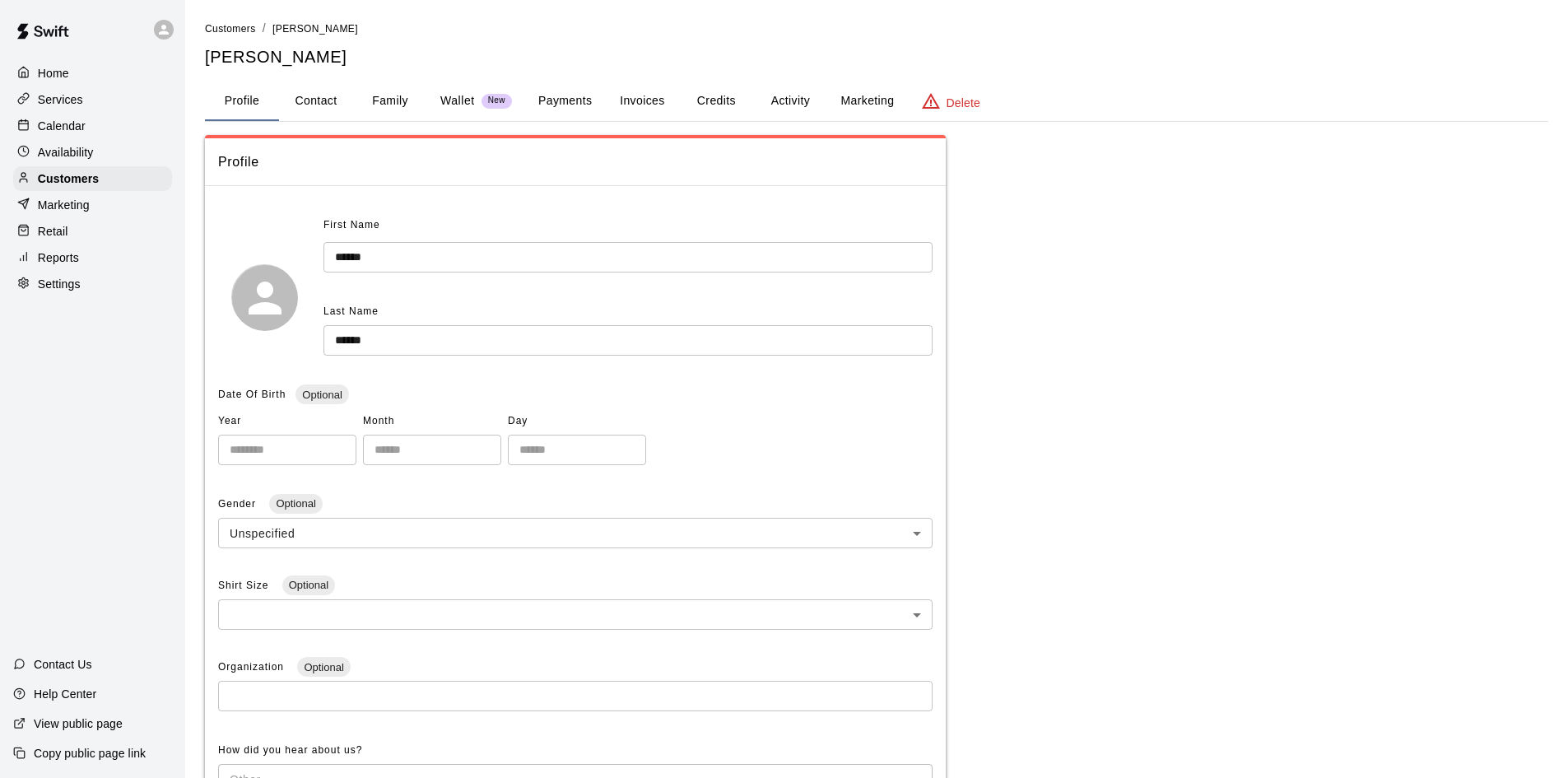
click at [562, 93] on button "Payments" at bounding box center [565, 101] width 79 height 40
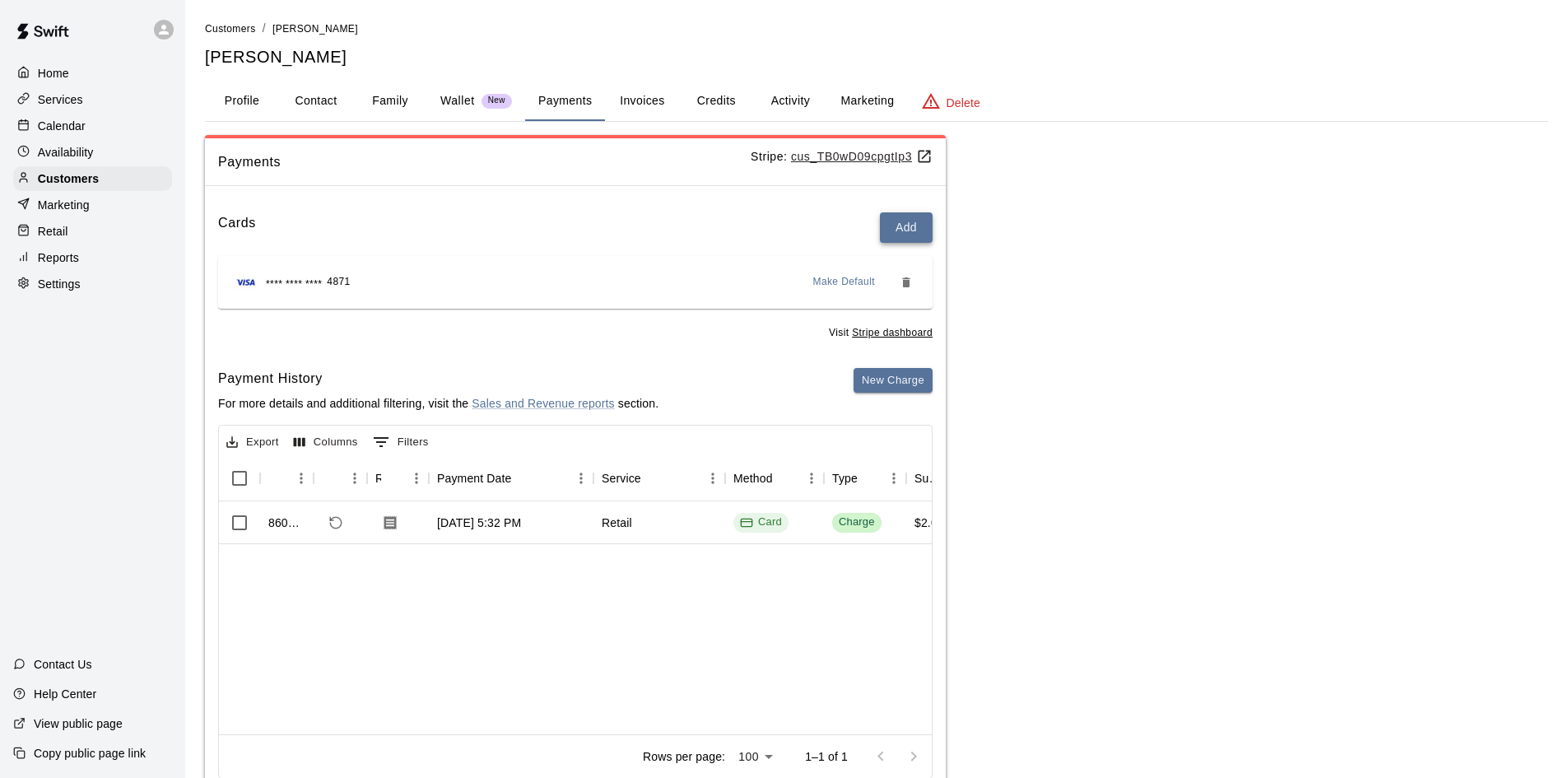
click at [900, 220] on button "Add" at bounding box center [906, 227] width 52 height 30
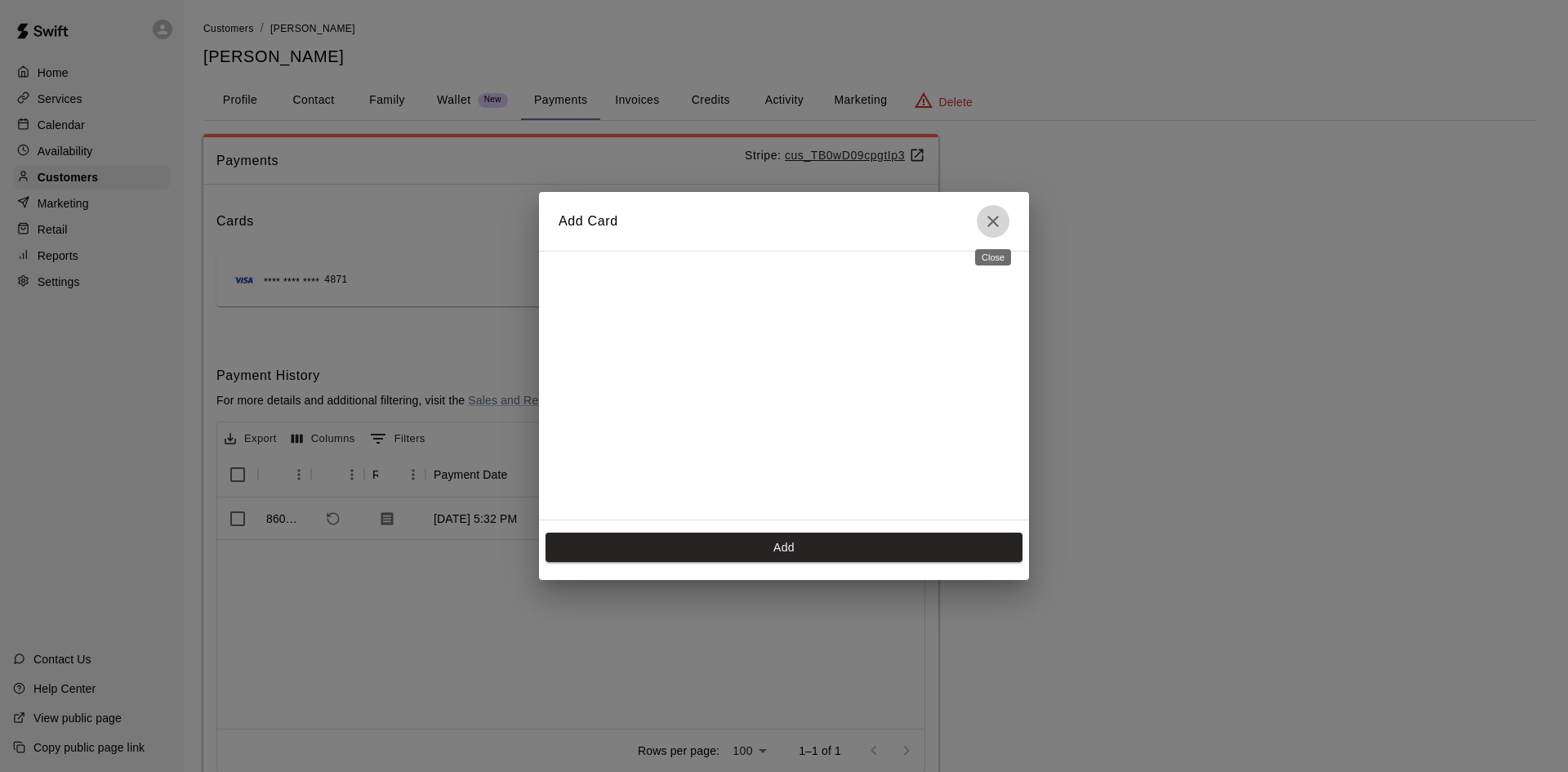
click at [990, 217] on icon "Close" at bounding box center [993, 222] width 12 height 12
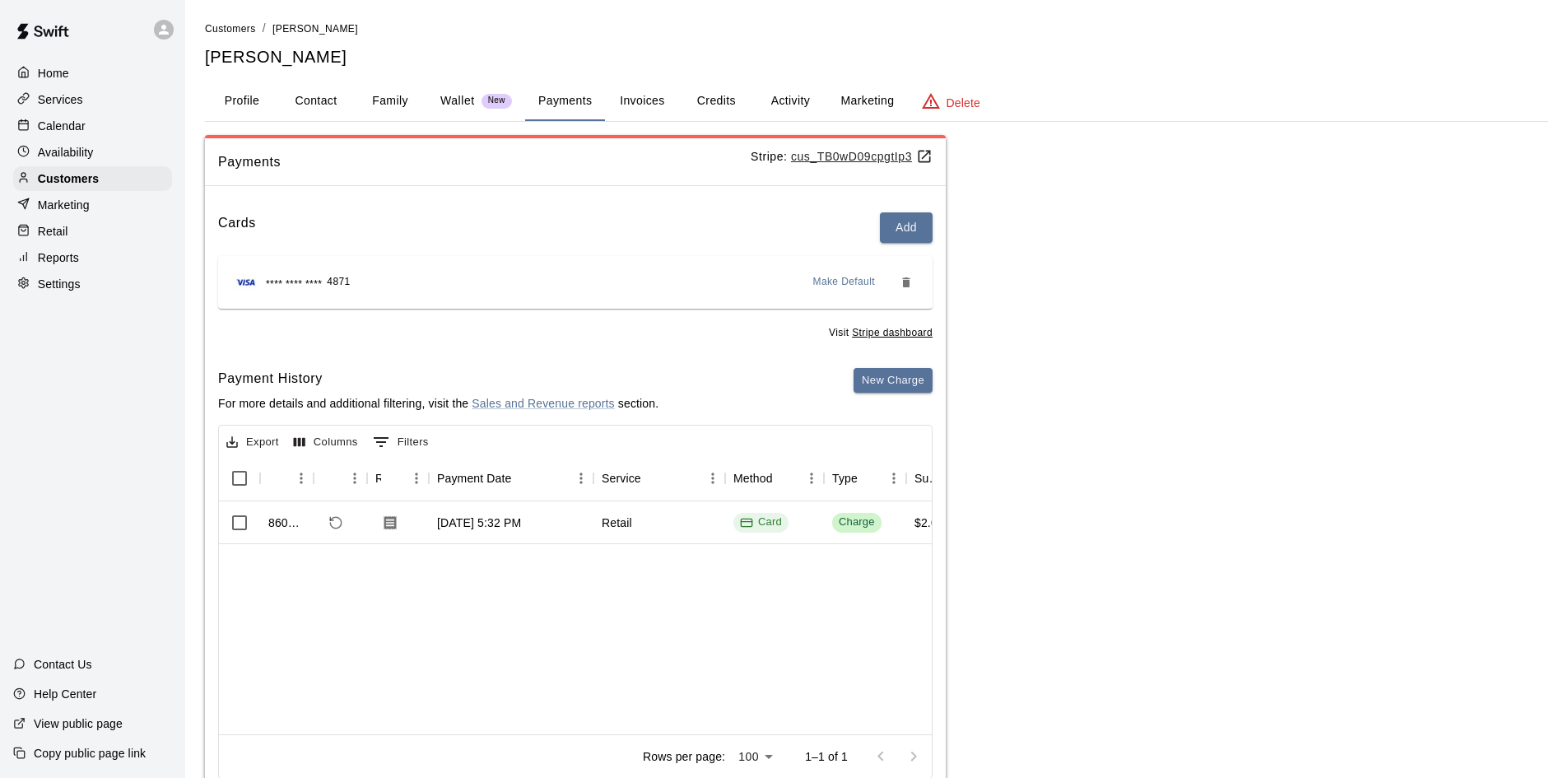
click at [603, 69] on div "Customers / Jaenea Gorman Jaenea Gorman Profile Contact Family Wallet New Payme…" at bounding box center [876, 408] width 1343 height 779
click at [778, 95] on button "Activity" at bounding box center [790, 101] width 74 height 40
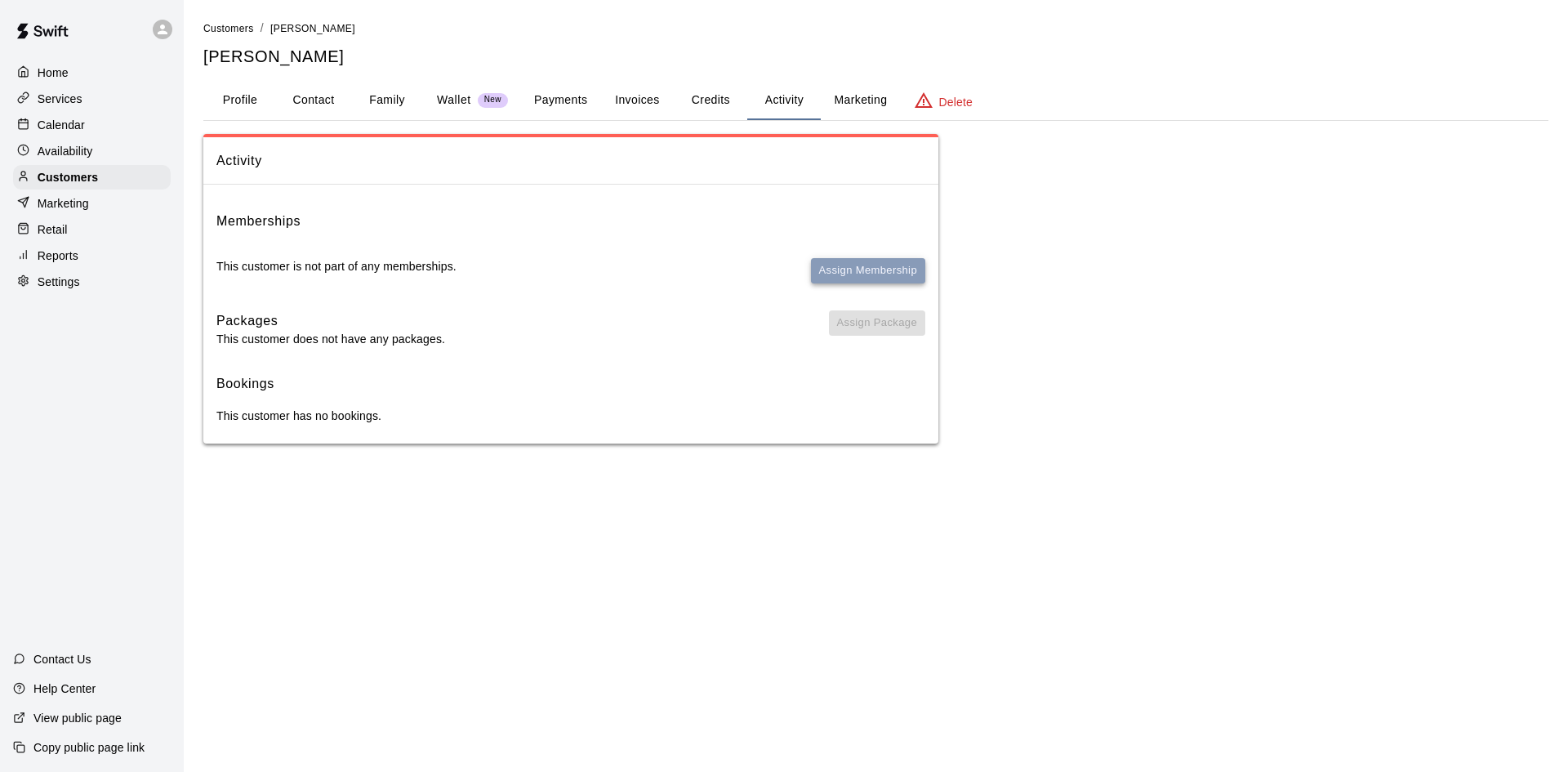
click at [834, 258] on button "Assign Membership" at bounding box center [868, 270] width 114 height 25
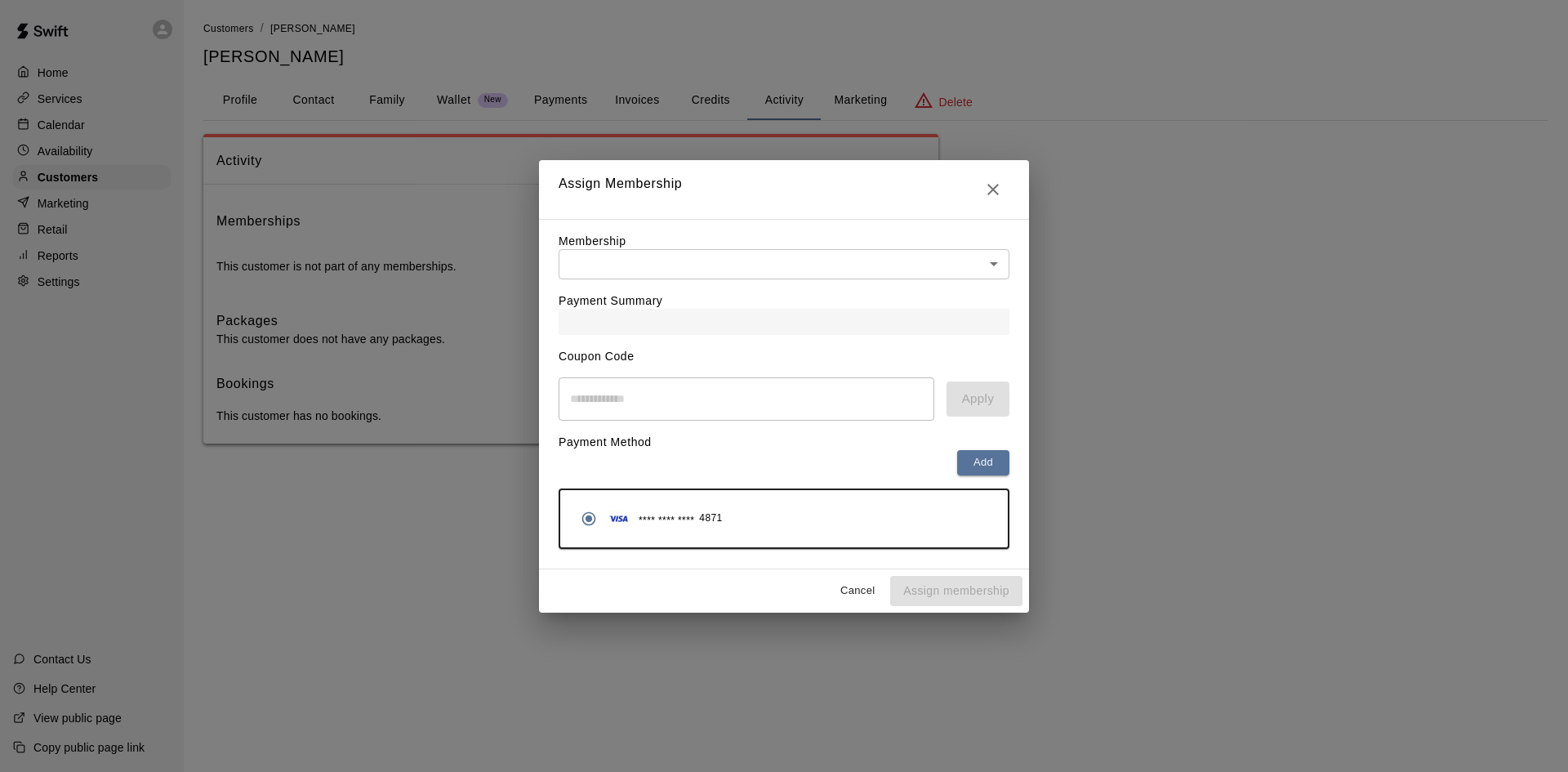
click at [828, 258] on body "Home Services Calendar Availability Customers Marketing Retail Reports Settings…" at bounding box center [784, 237] width 1568 height 476
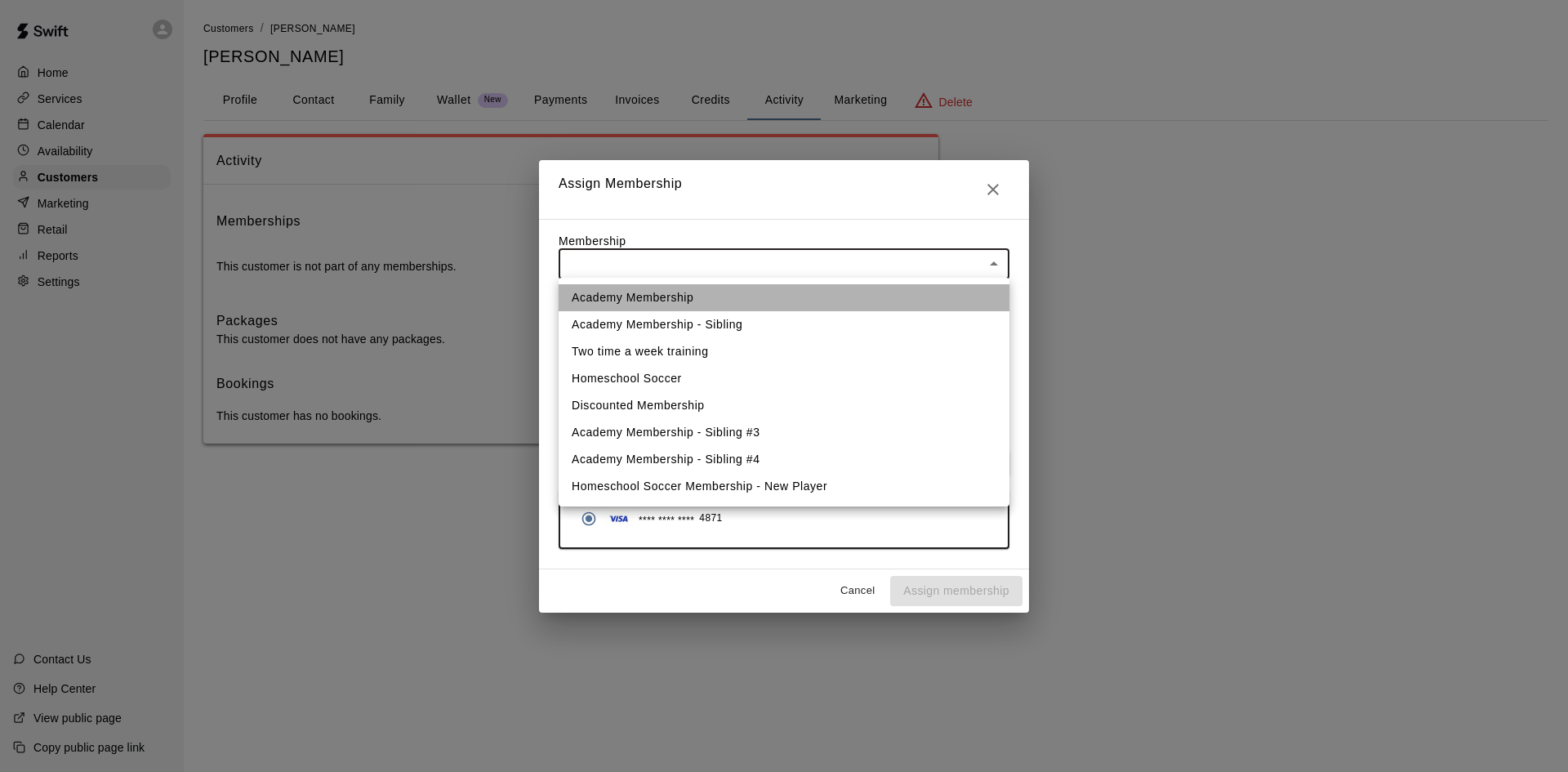
click at [769, 286] on li "Academy Membership" at bounding box center [784, 298] width 451 height 27
type input "**********"
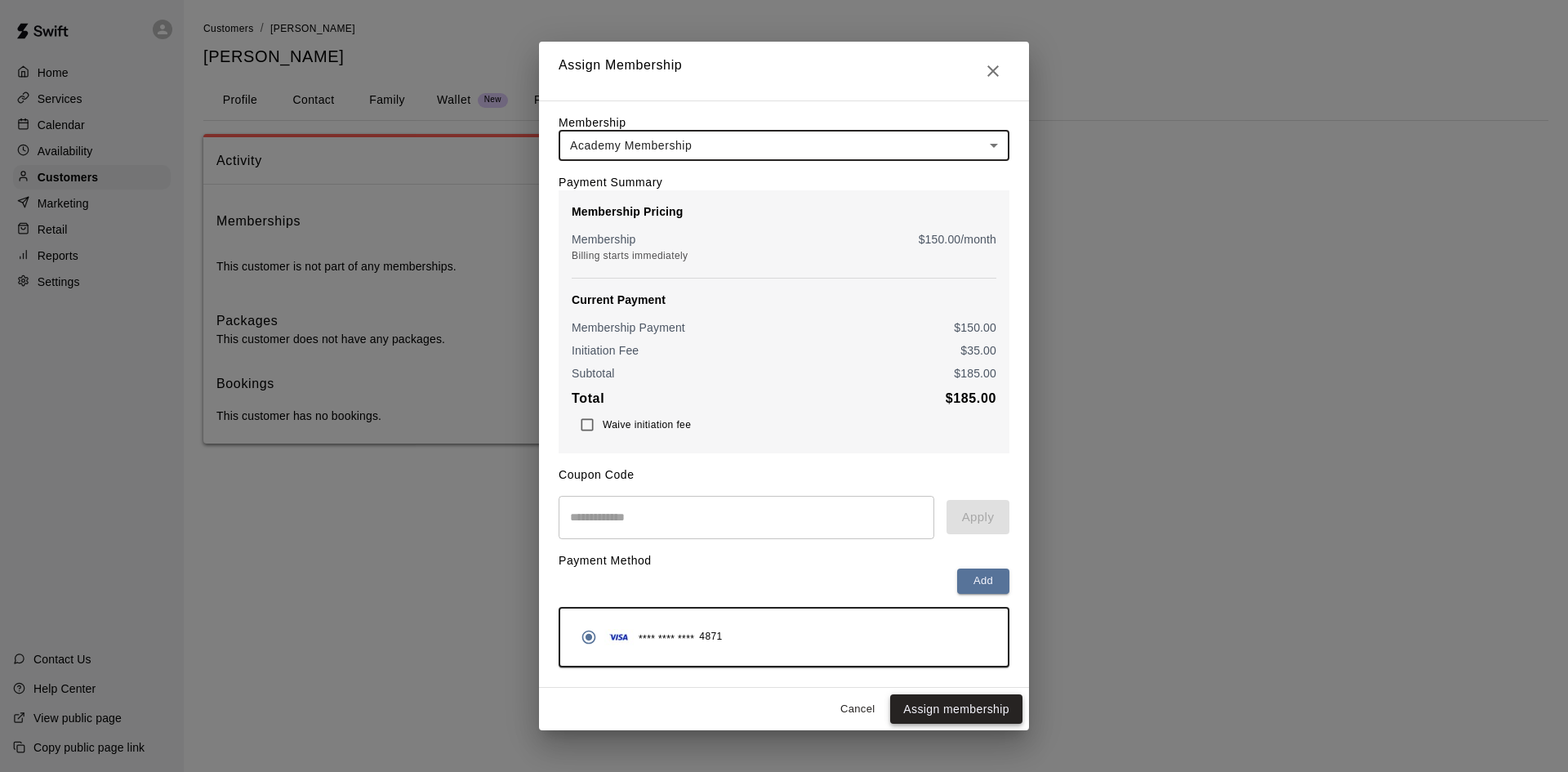
click at [933, 718] on button "Assign membership" at bounding box center [957, 709] width 133 height 30
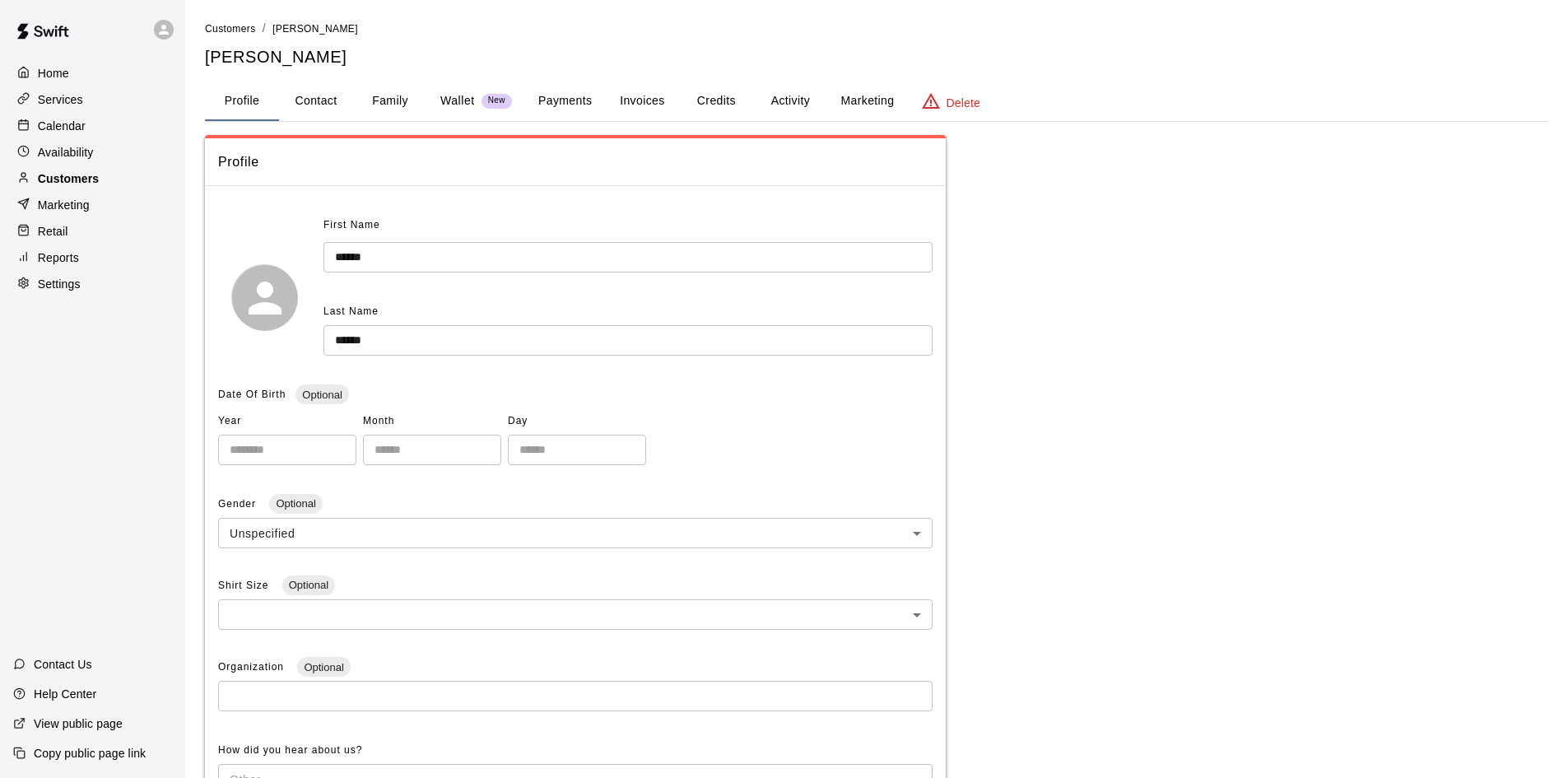
click at [129, 185] on div "Customers" at bounding box center [93, 178] width 159 height 25
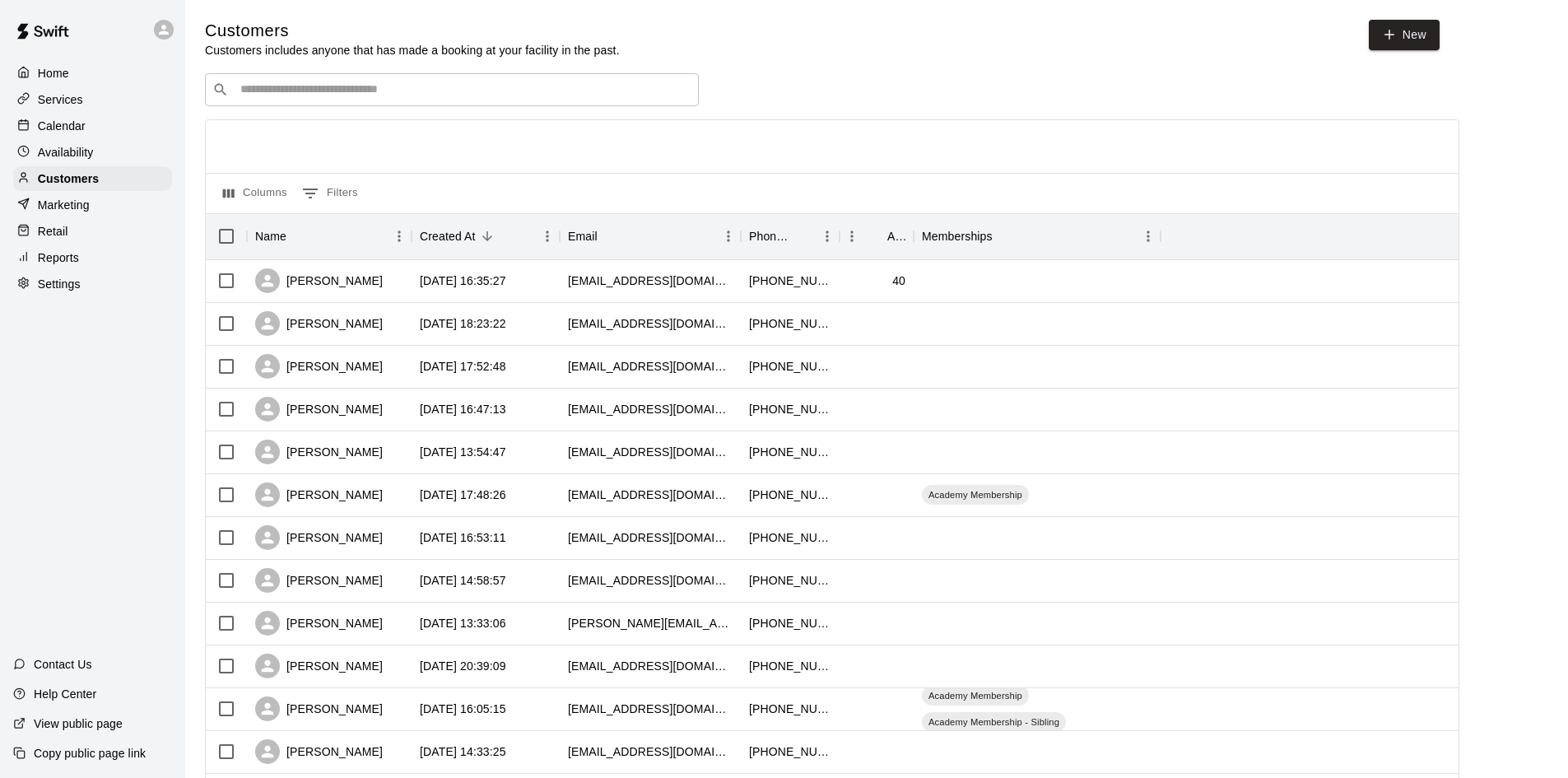
click at [319, 107] on div "​ ​" at bounding box center [452, 90] width 494 height 33
click at [321, 90] on input "Search customers by name or email" at bounding box center [463, 89] width 456 height 16
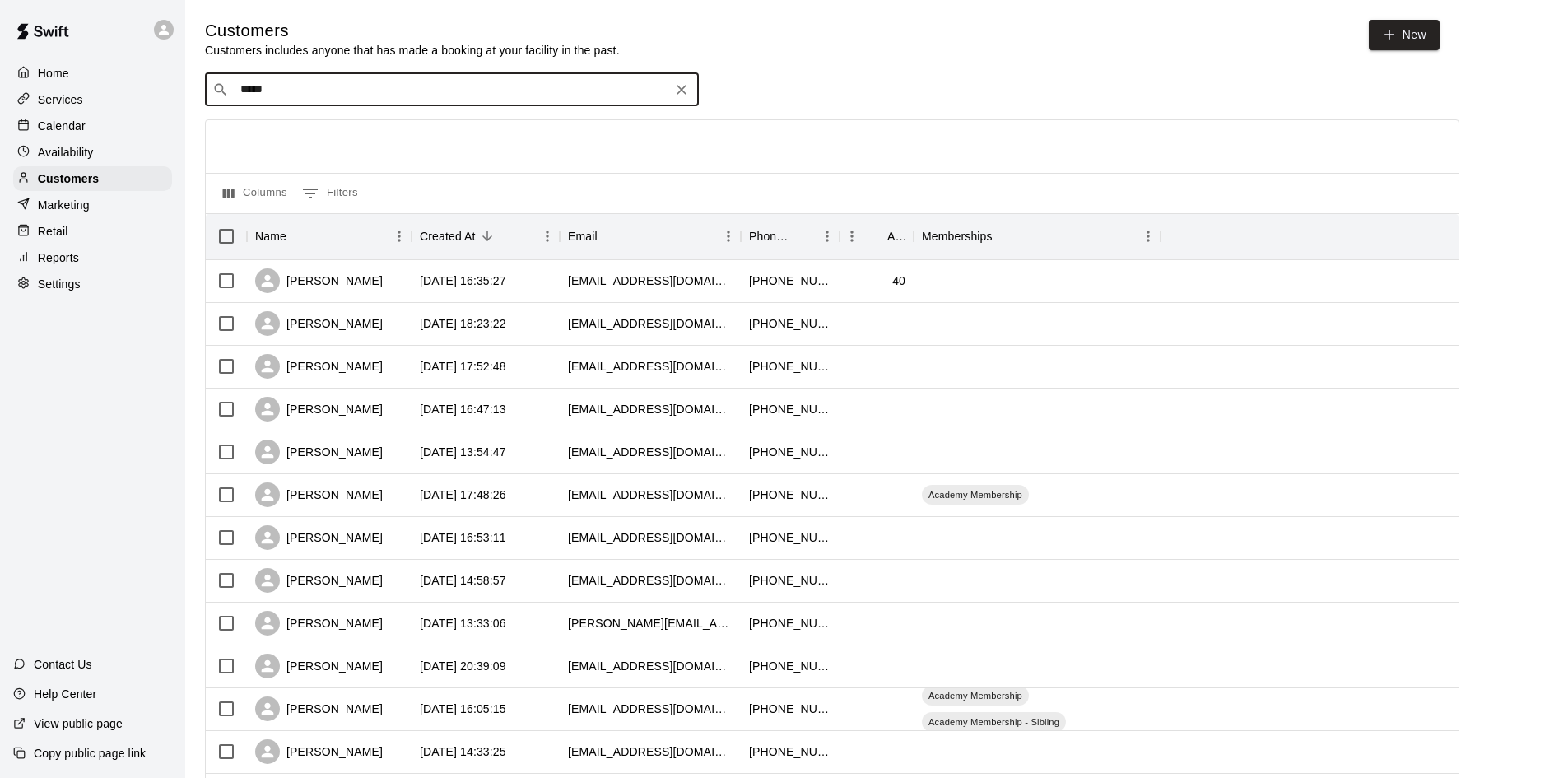
type input "******"
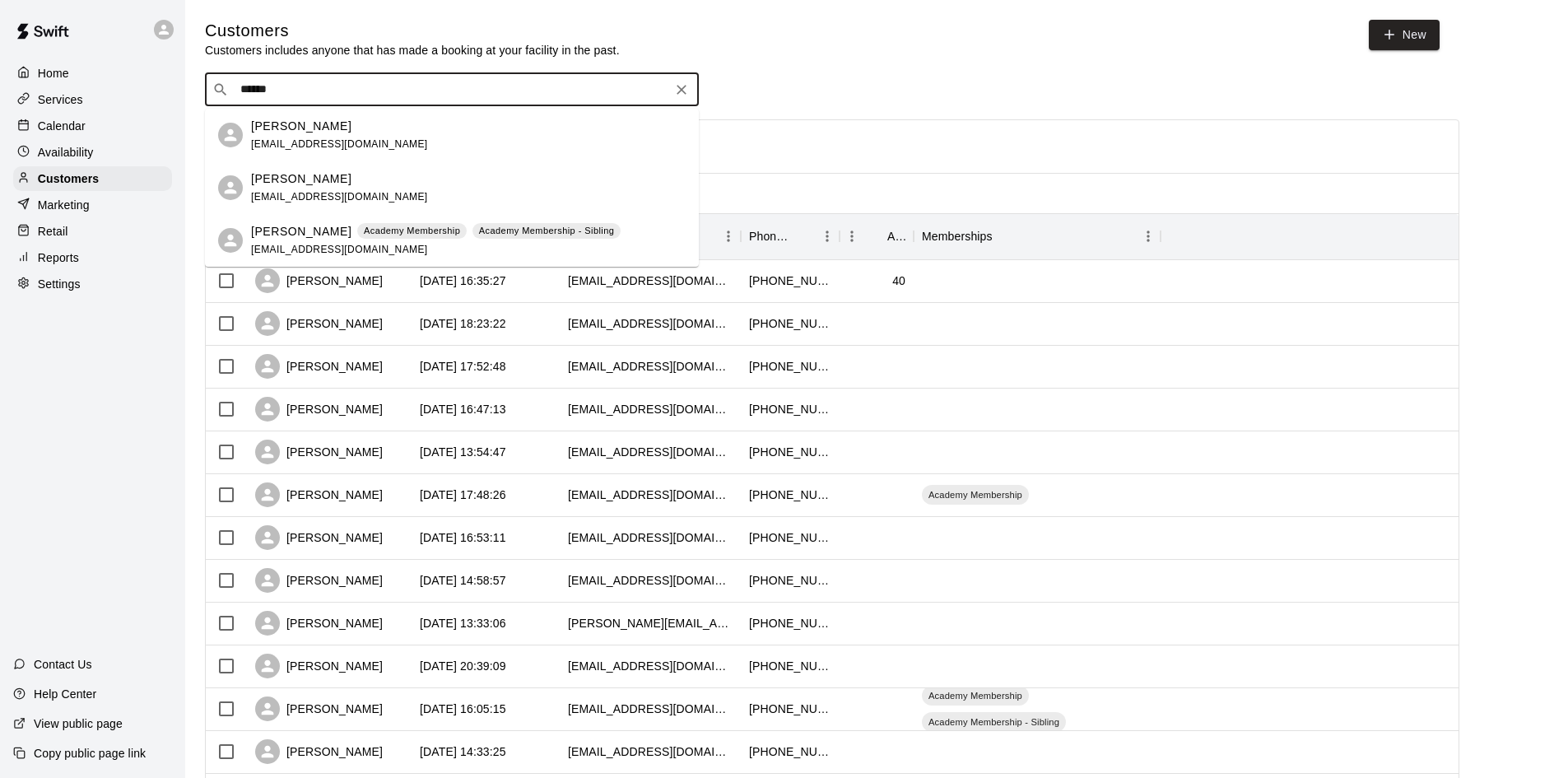
click at [364, 135] on div "Hannah George hannah.george36@yahoo.com" at bounding box center [339, 135] width 177 height 36
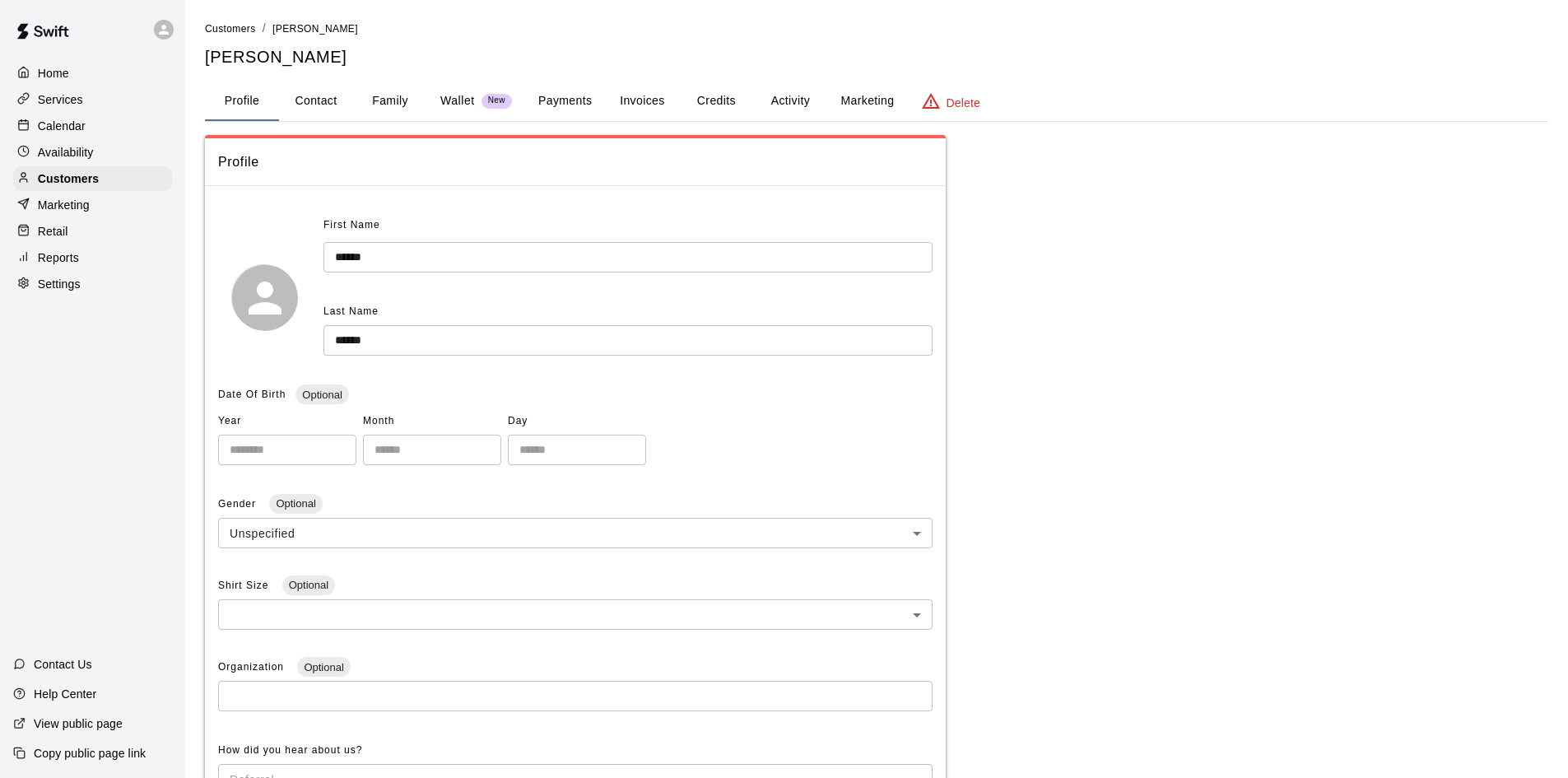
click at [548, 95] on button "Payments" at bounding box center [565, 101] width 79 height 40
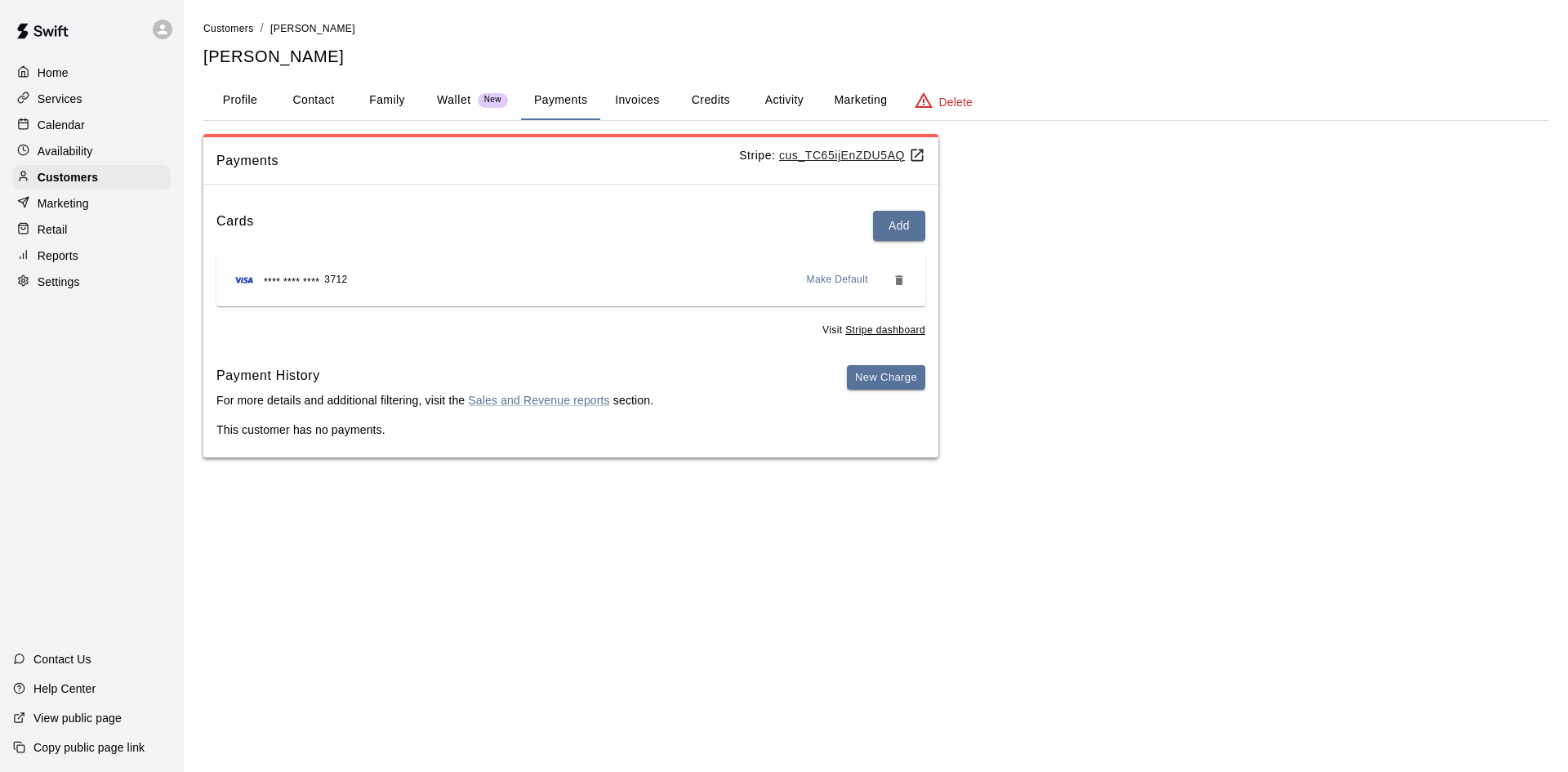
click at [778, 100] on button "Activity" at bounding box center [784, 100] width 74 height 39
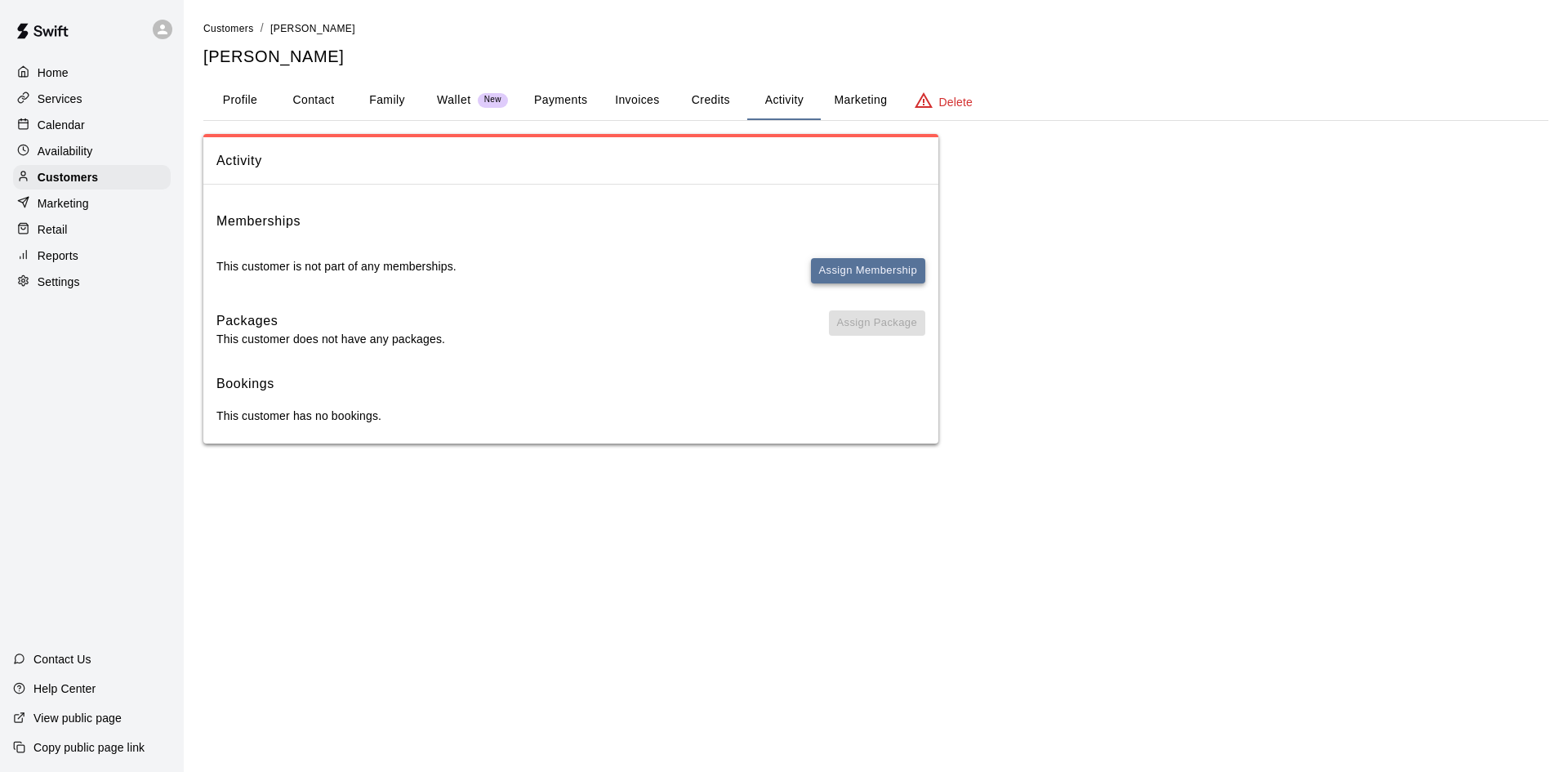
click at [854, 270] on button "Assign Membership" at bounding box center [868, 270] width 114 height 25
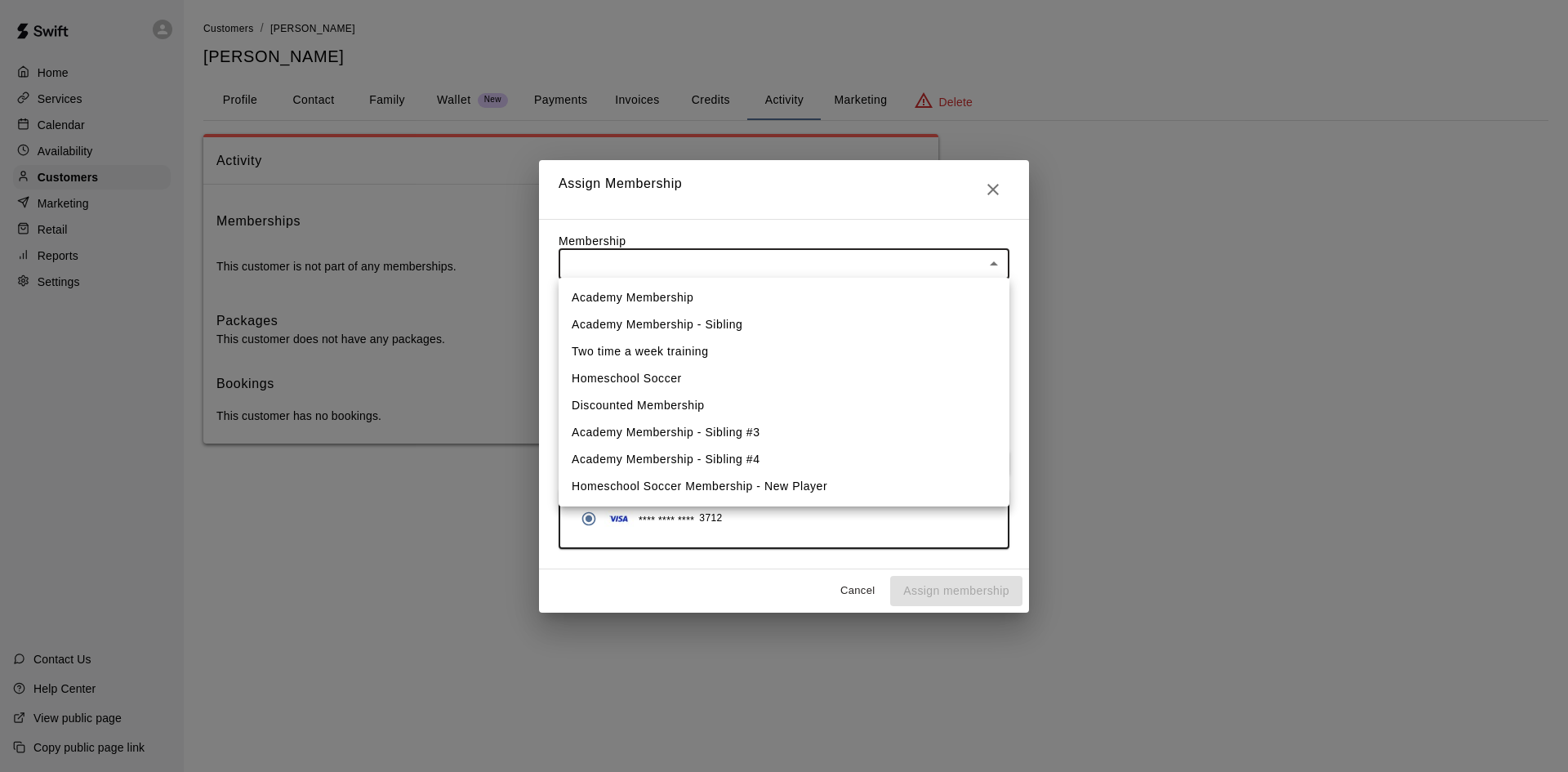
click at [858, 279] on body "Home Services Calendar Availability Customers Marketing Retail Reports Settings…" at bounding box center [784, 237] width 1568 height 476
click at [724, 304] on li "Academy Membership" at bounding box center [784, 298] width 451 height 27
type input "**********"
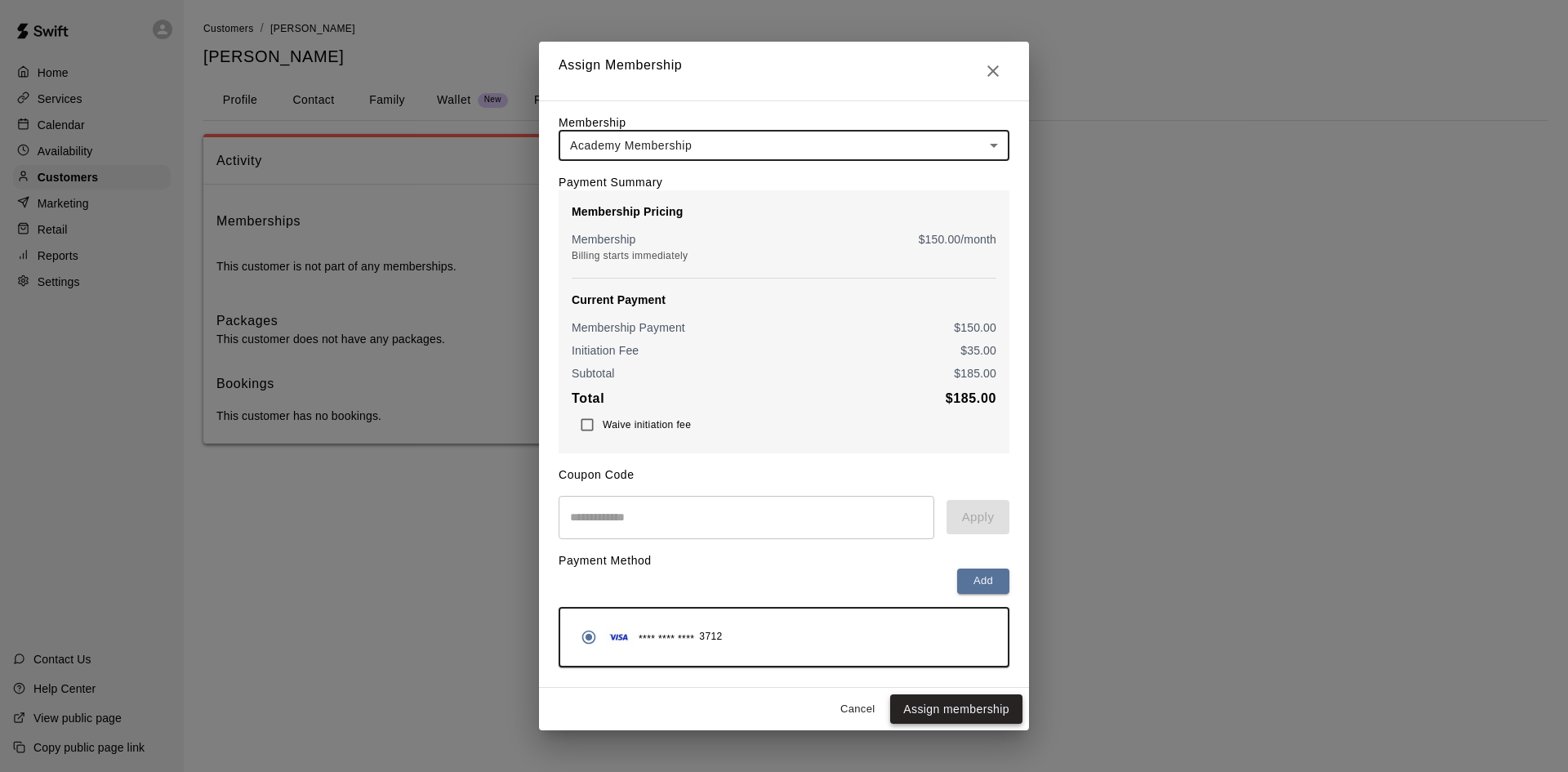
click at [933, 720] on button "Assign membership" at bounding box center [957, 709] width 133 height 30
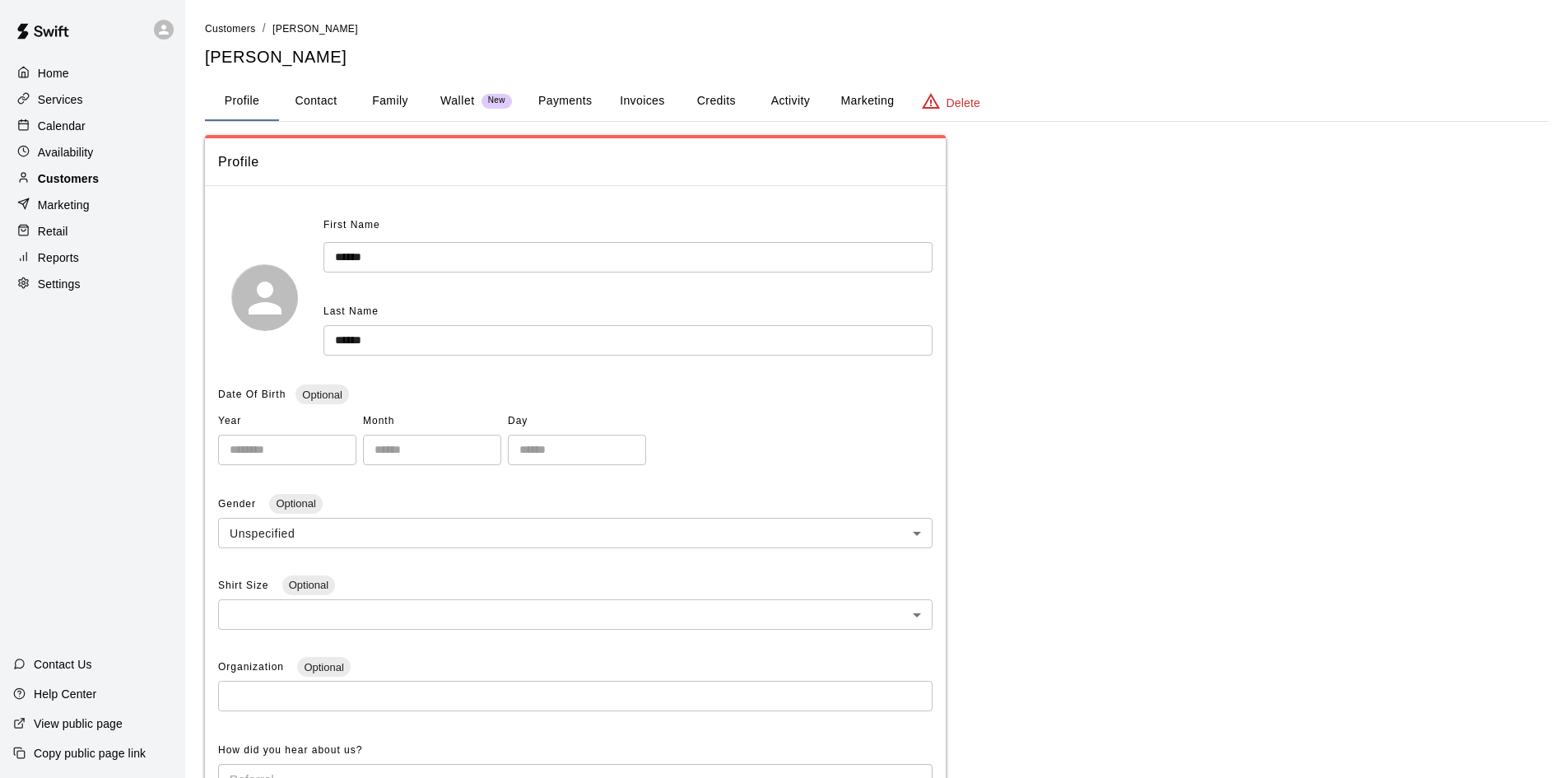
click at [56, 187] on p "Customers" at bounding box center [69, 178] width 61 height 16
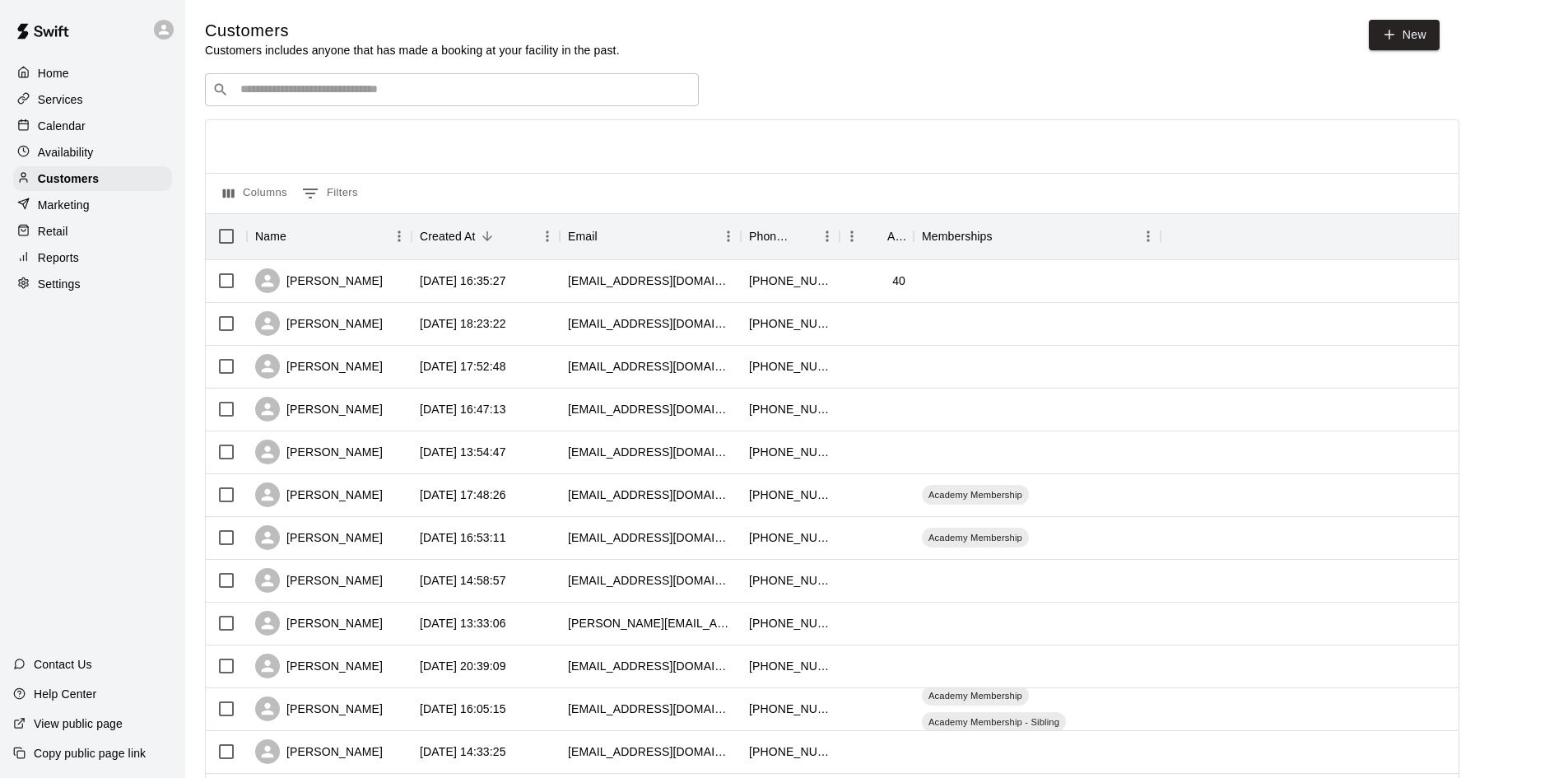
click at [344, 94] on input "Search customers by name or email" at bounding box center [463, 89] width 456 height 16
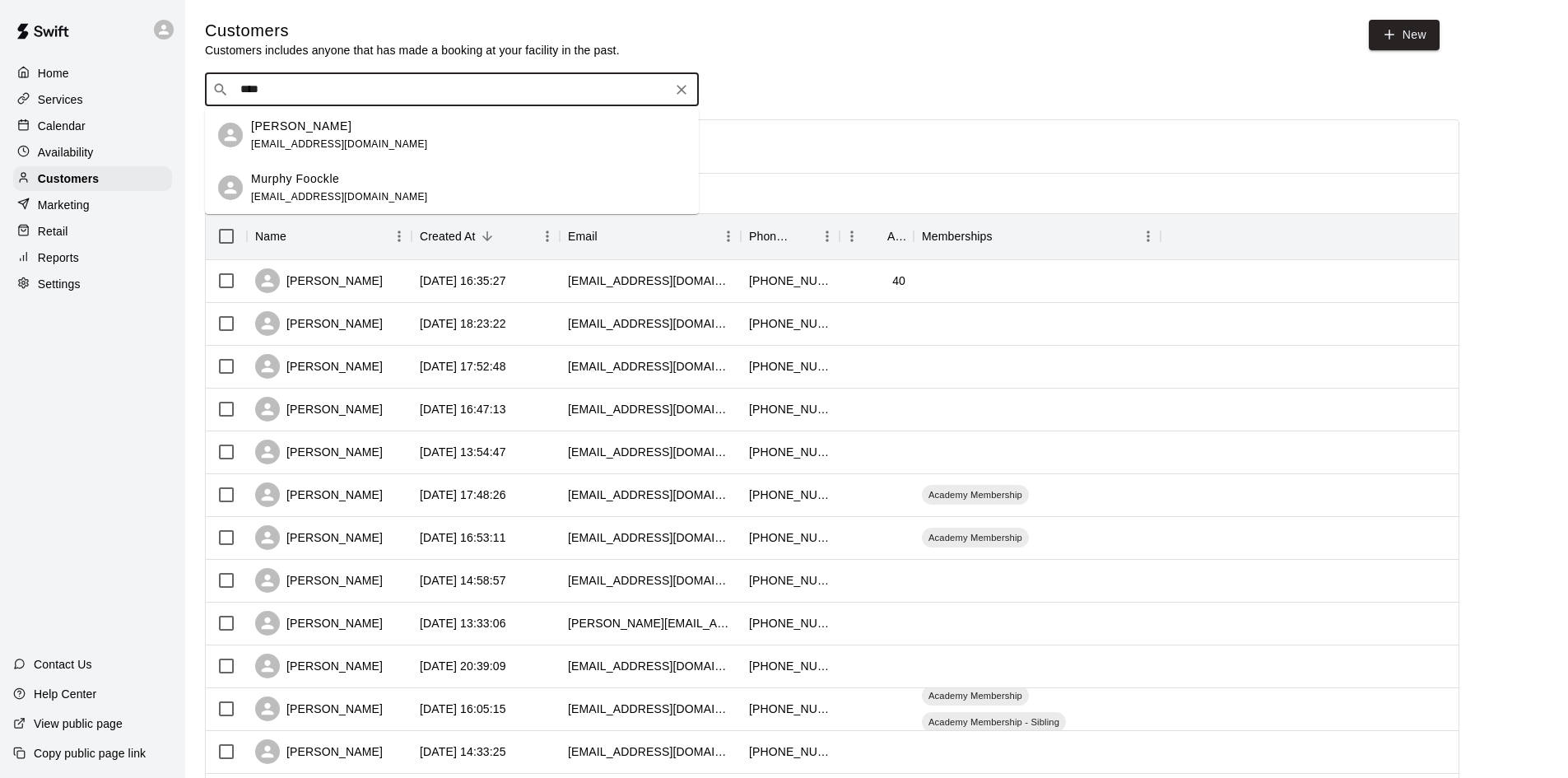
type input "*****"
click at [356, 132] on div "[PERSON_NAME]" at bounding box center [339, 126] width 177 height 17
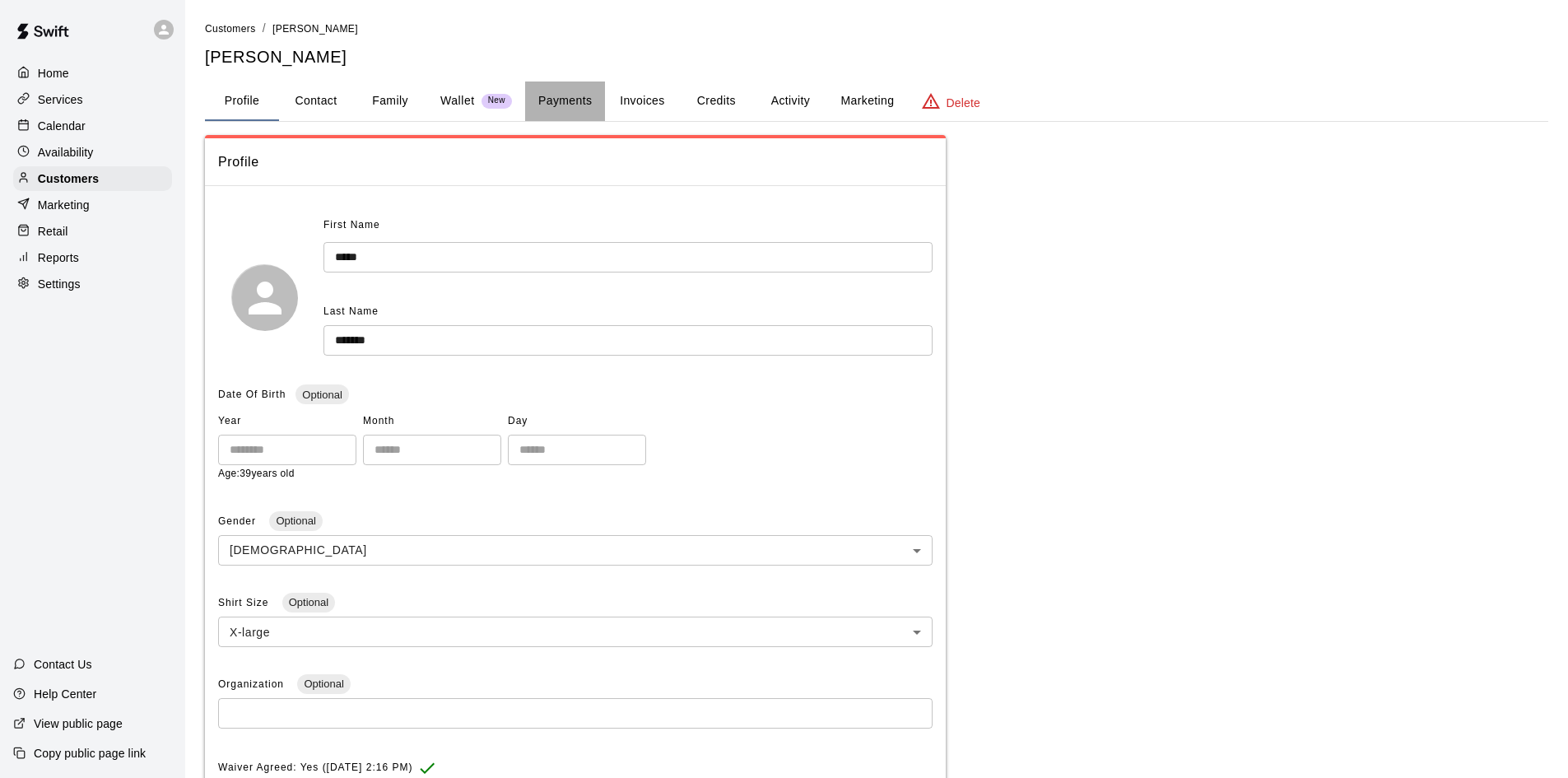
click at [574, 106] on button "Payments" at bounding box center [565, 101] width 79 height 40
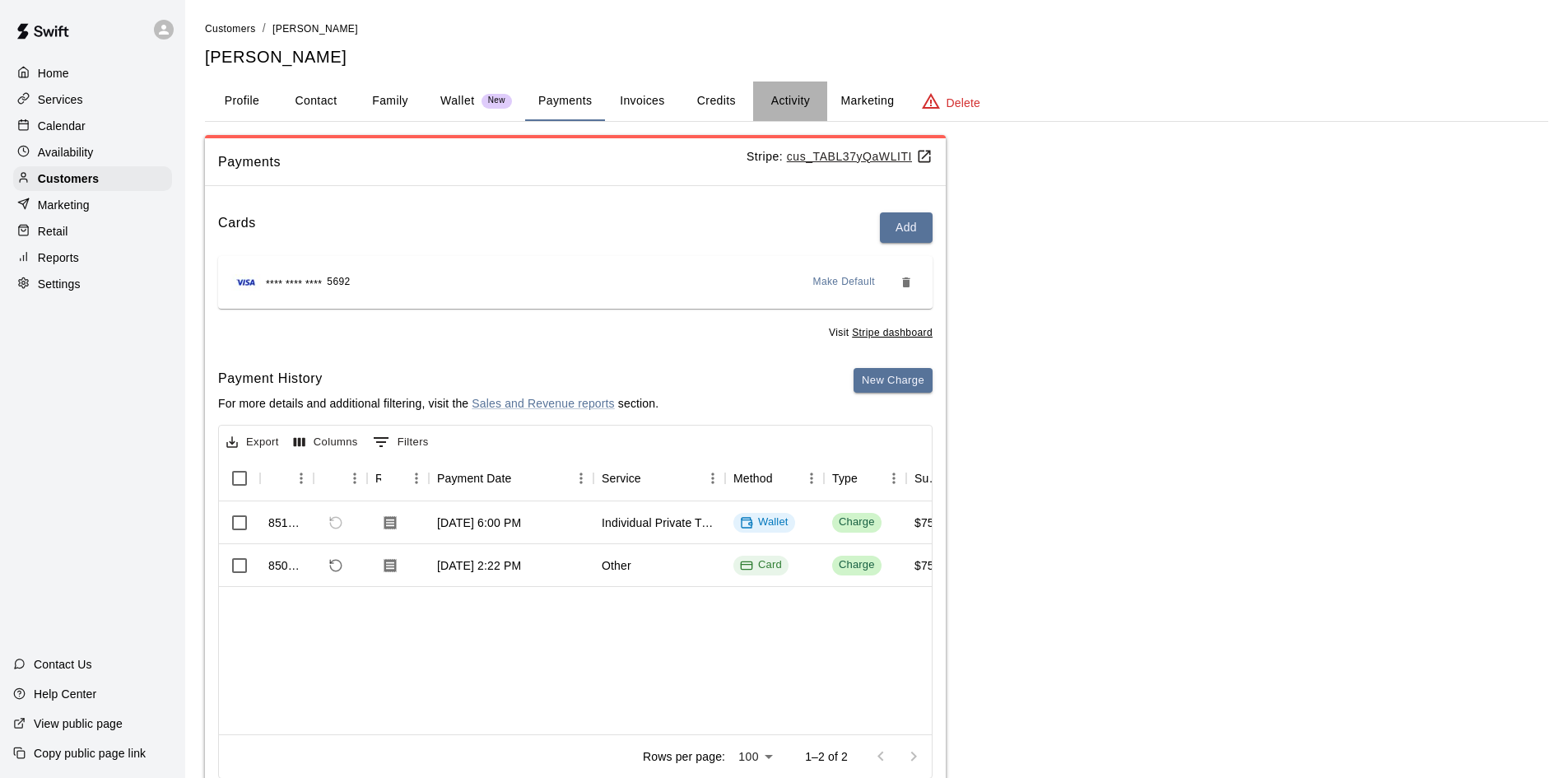
click at [789, 94] on button "Activity" at bounding box center [790, 101] width 74 height 40
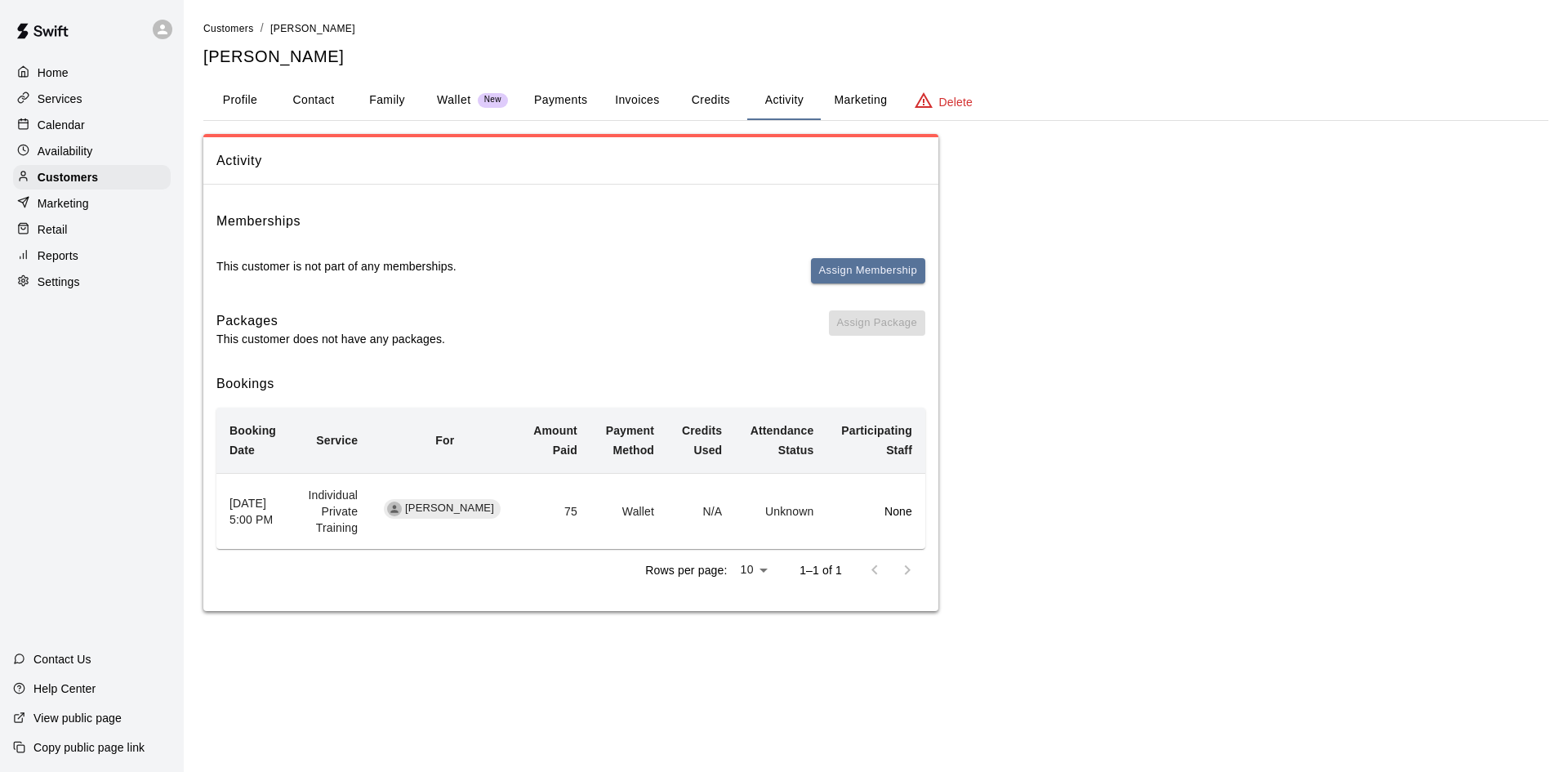
click at [557, 95] on button "Payments" at bounding box center [561, 100] width 79 height 39
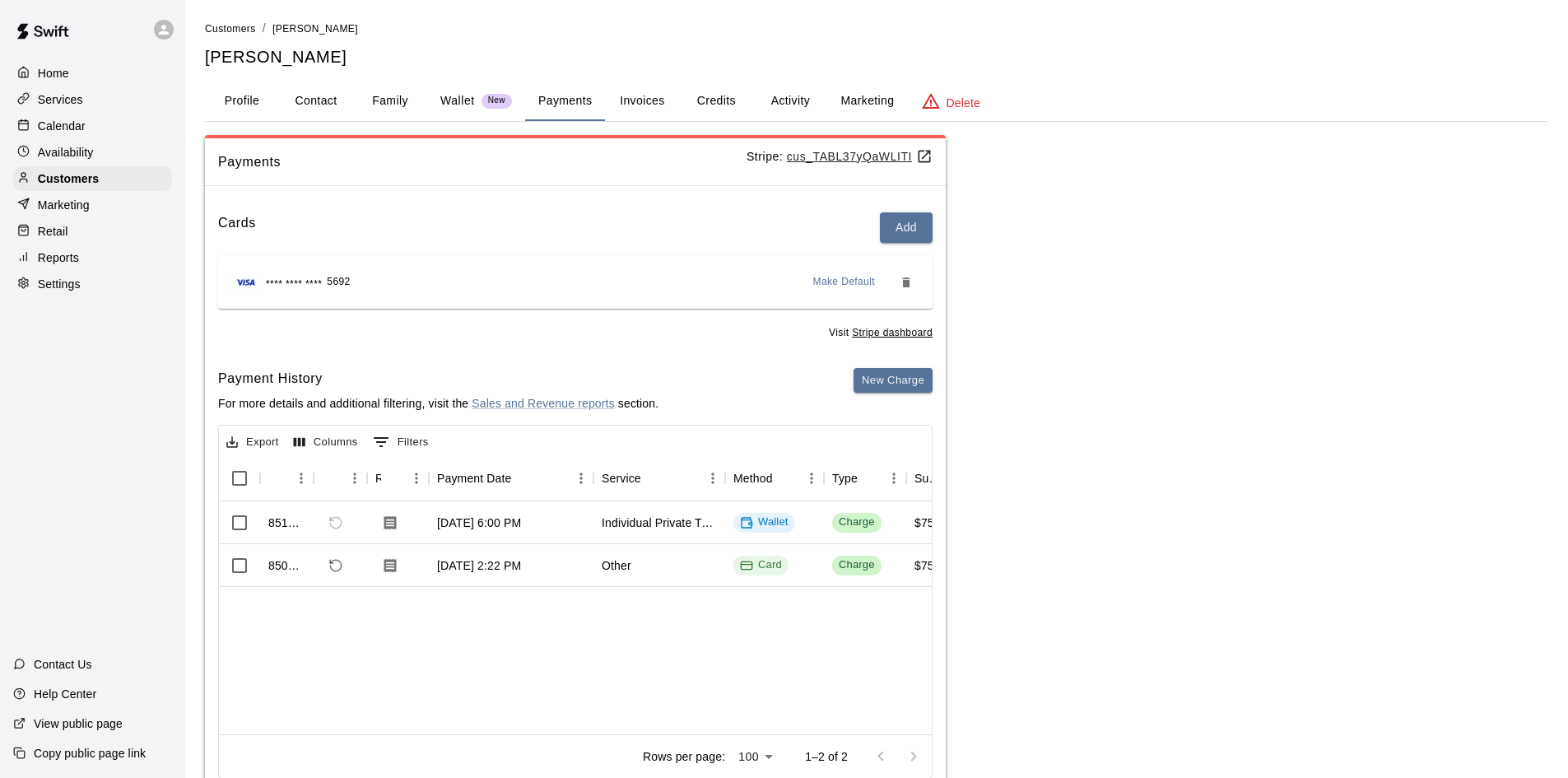
click at [878, 331] on u "Stripe dashboard" at bounding box center [891, 332] width 80 height 12
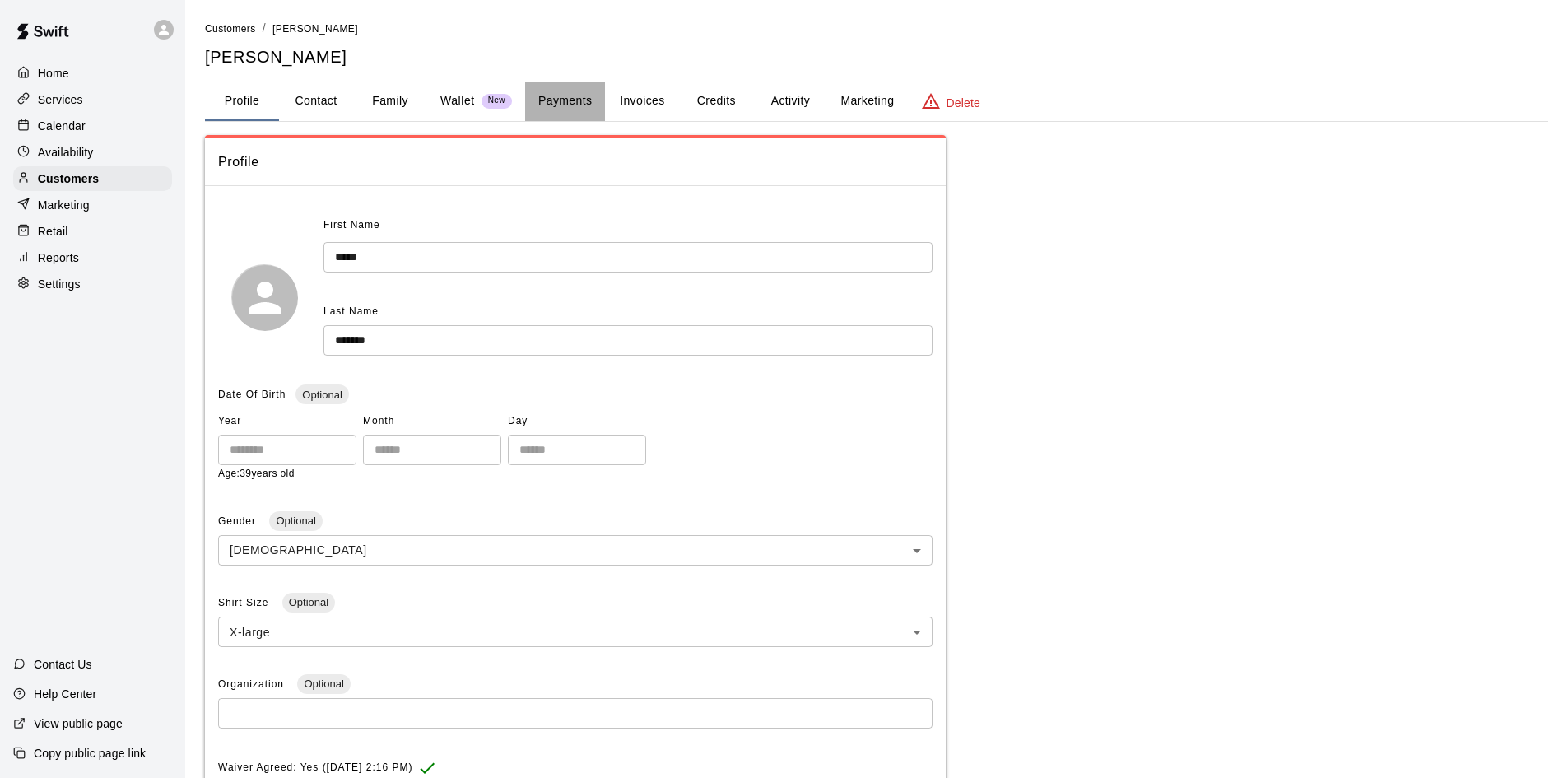
click at [548, 99] on button "Payments" at bounding box center [565, 101] width 79 height 40
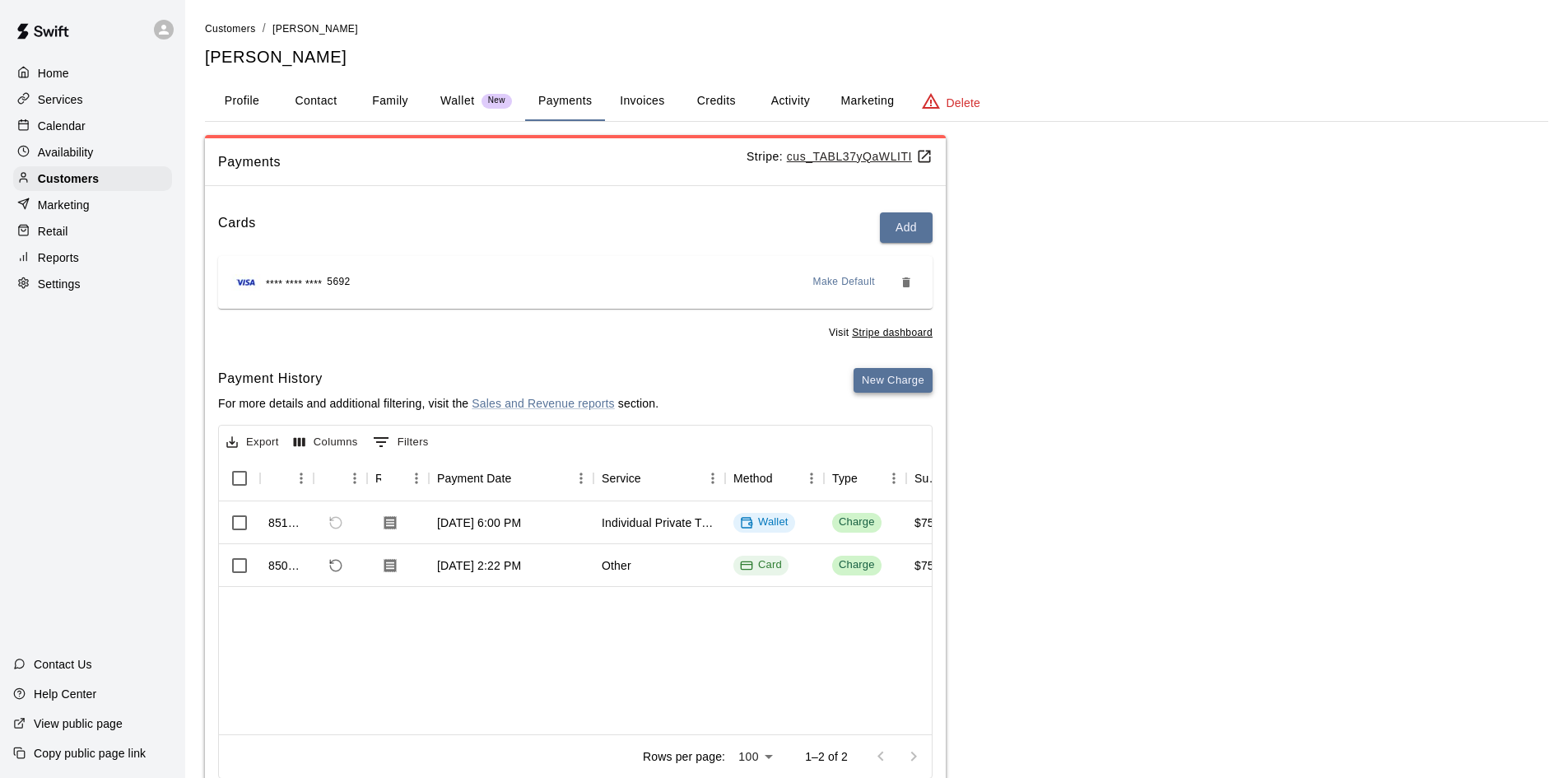
click at [885, 375] on button "New Charge" at bounding box center [892, 381] width 79 height 25
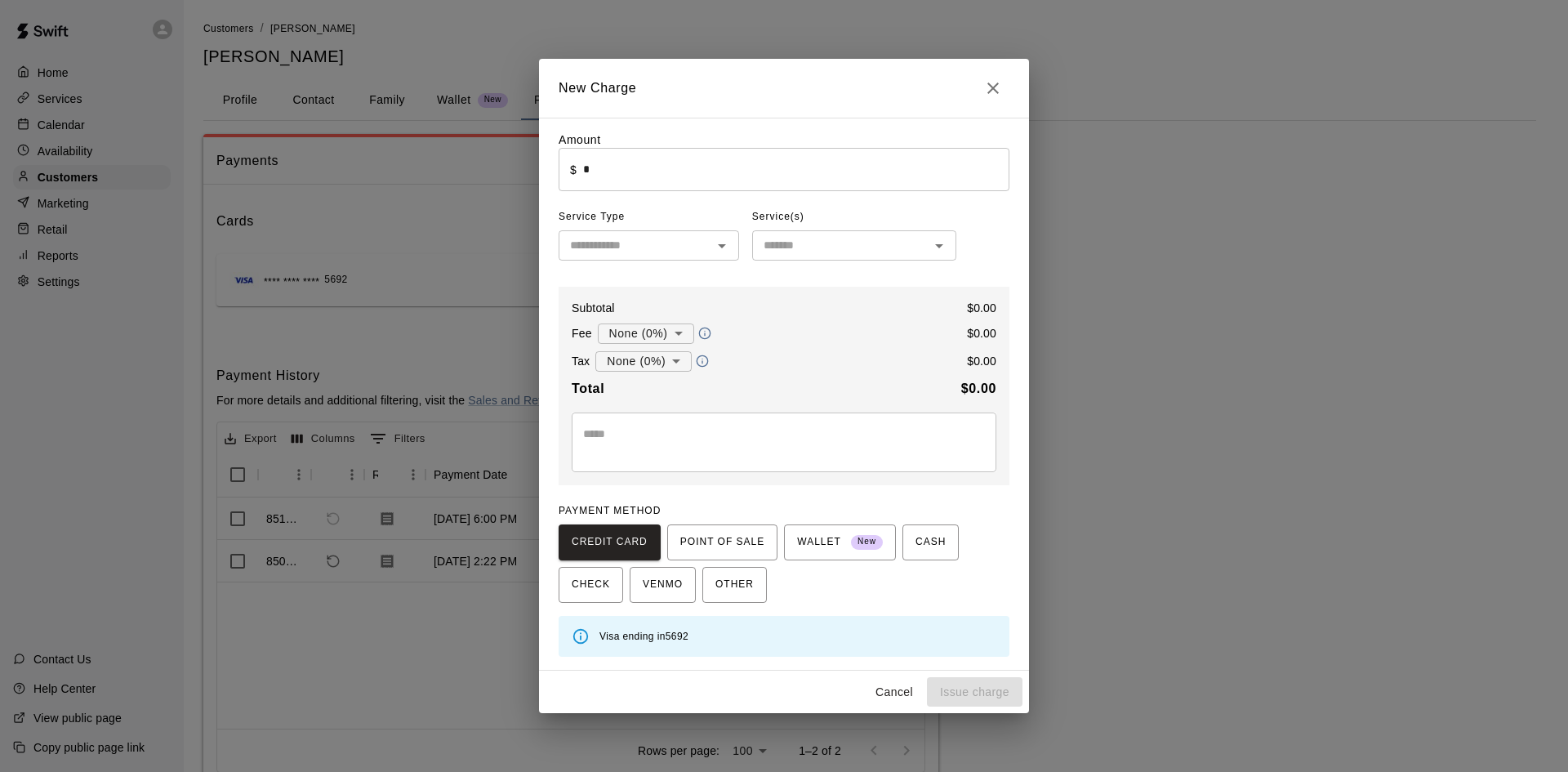
click at [708, 177] on input "*" at bounding box center [797, 170] width 426 height 44
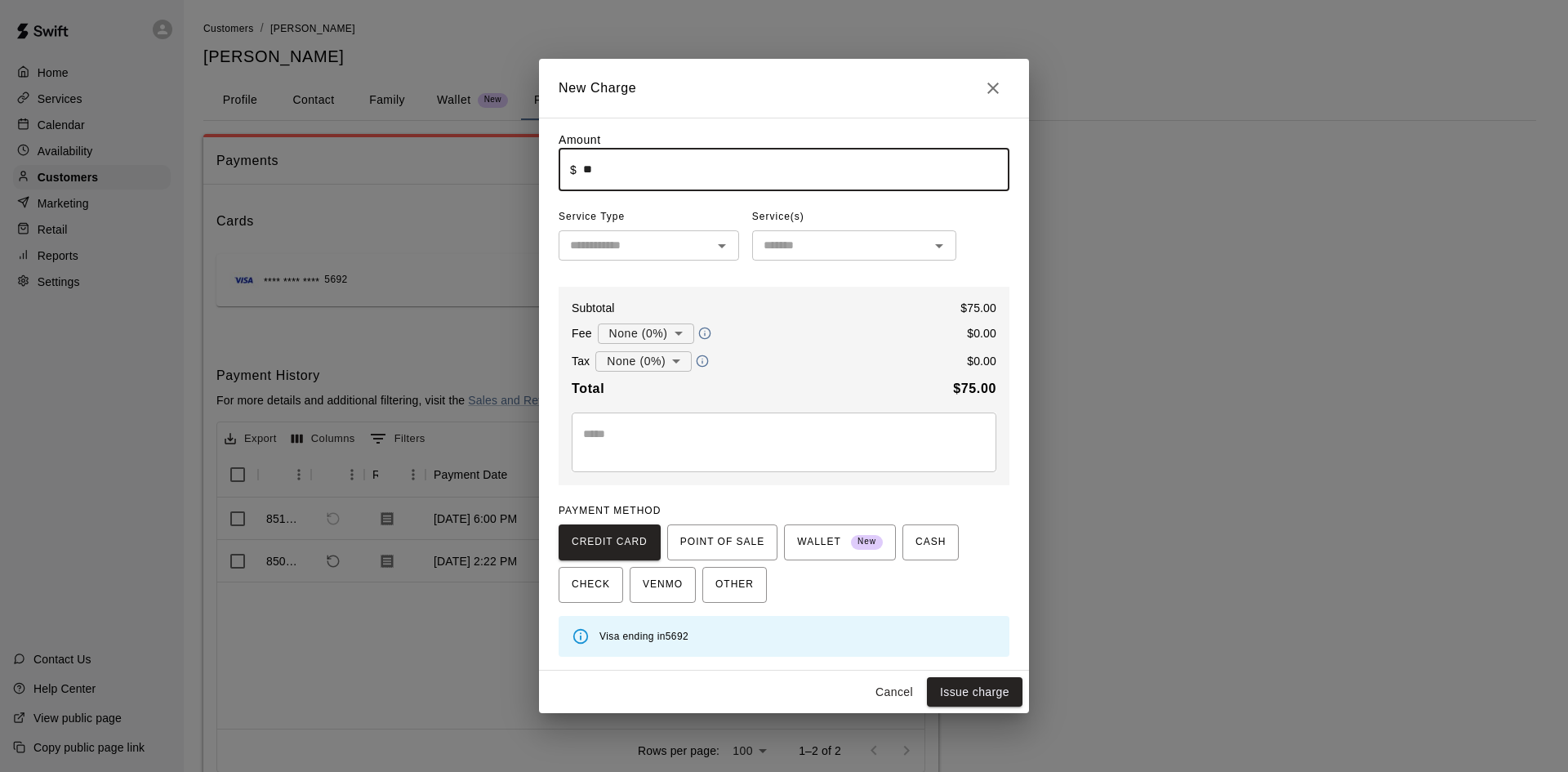
type input "*****"
click at [668, 241] on input "text" at bounding box center [635, 245] width 144 height 20
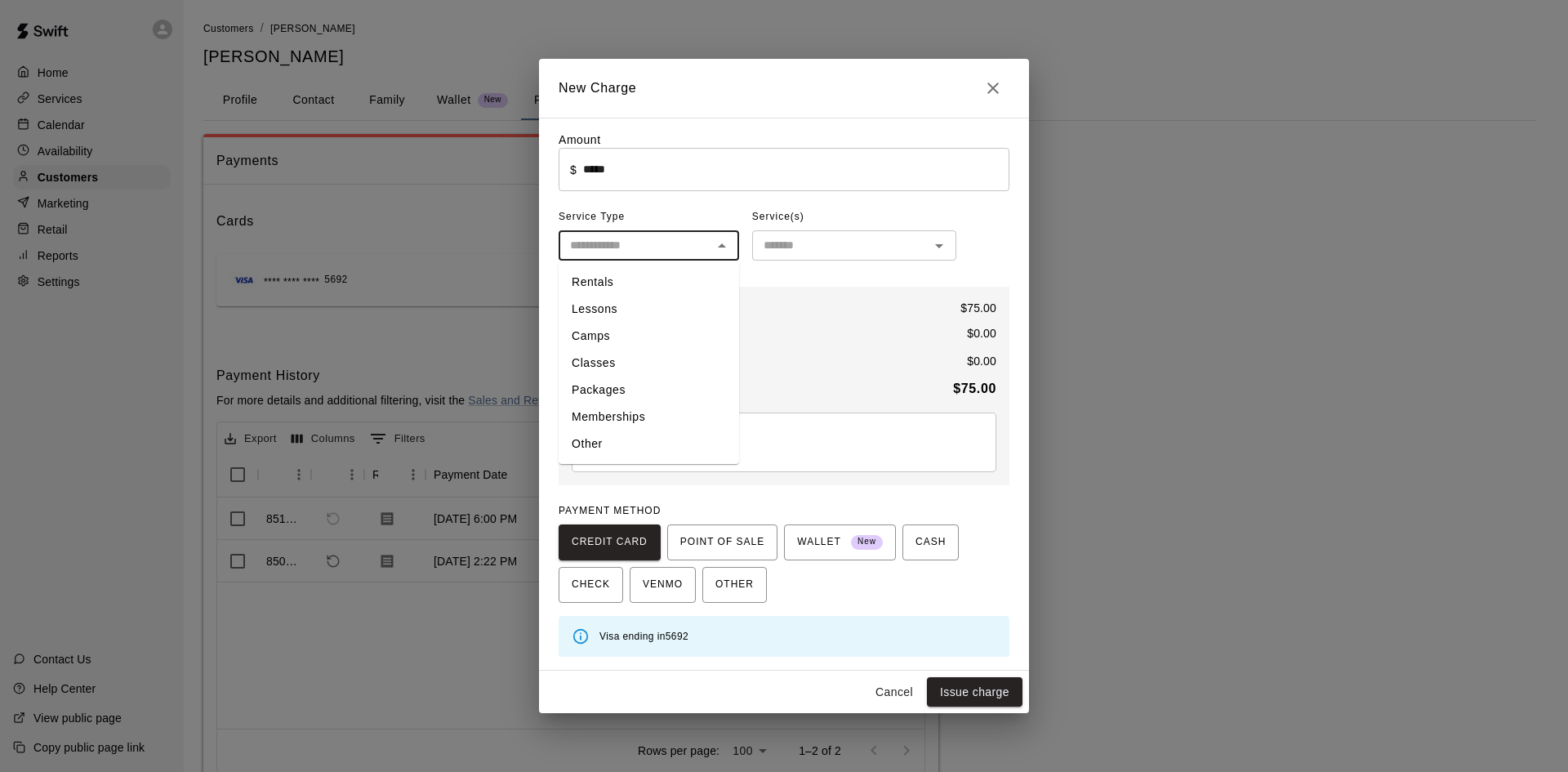
click at [603, 305] on li "Lessons" at bounding box center [649, 309] width 180 height 27
type input "*******"
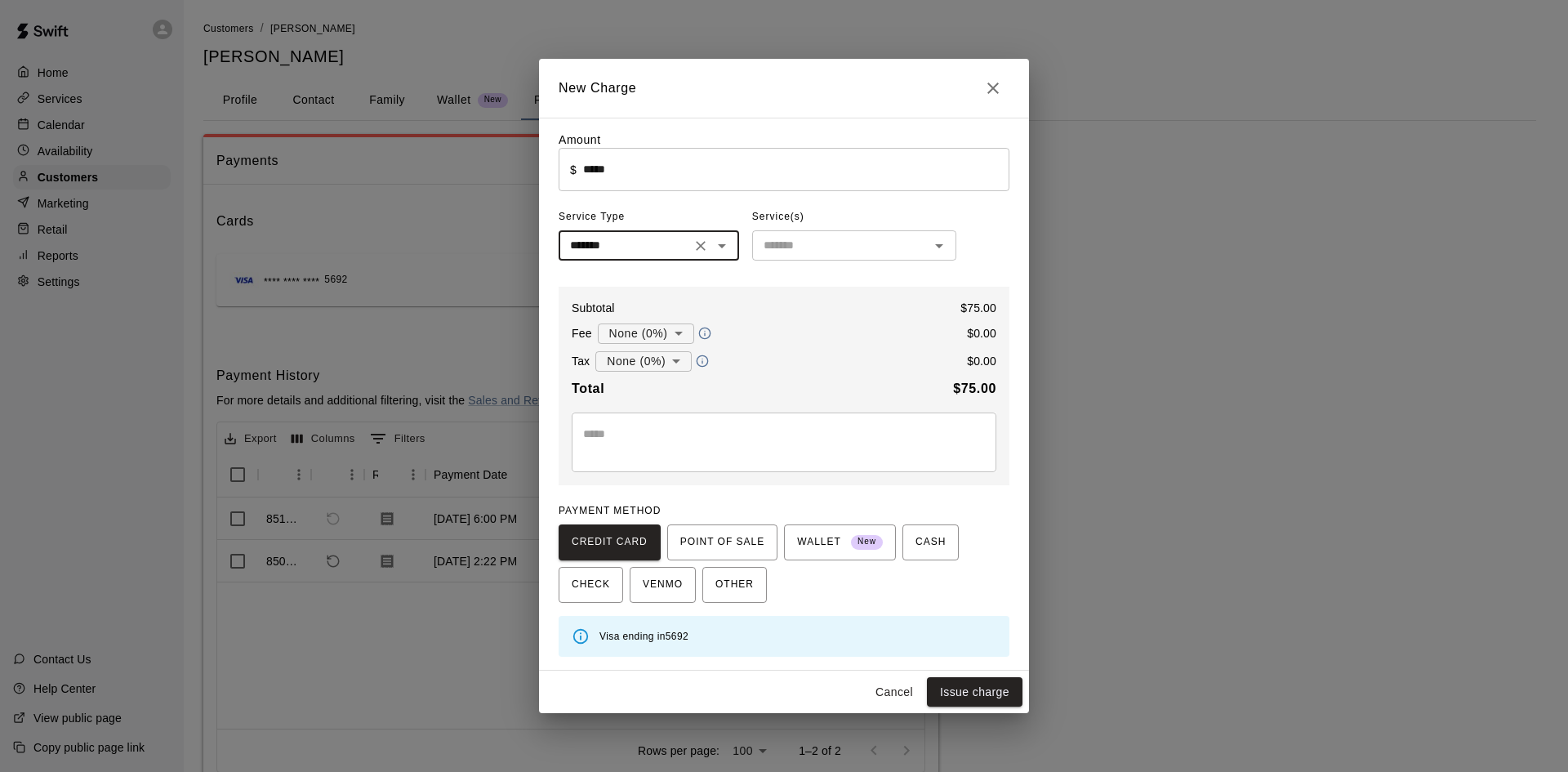
click at [848, 244] on input "text" at bounding box center [840, 245] width 167 height 20
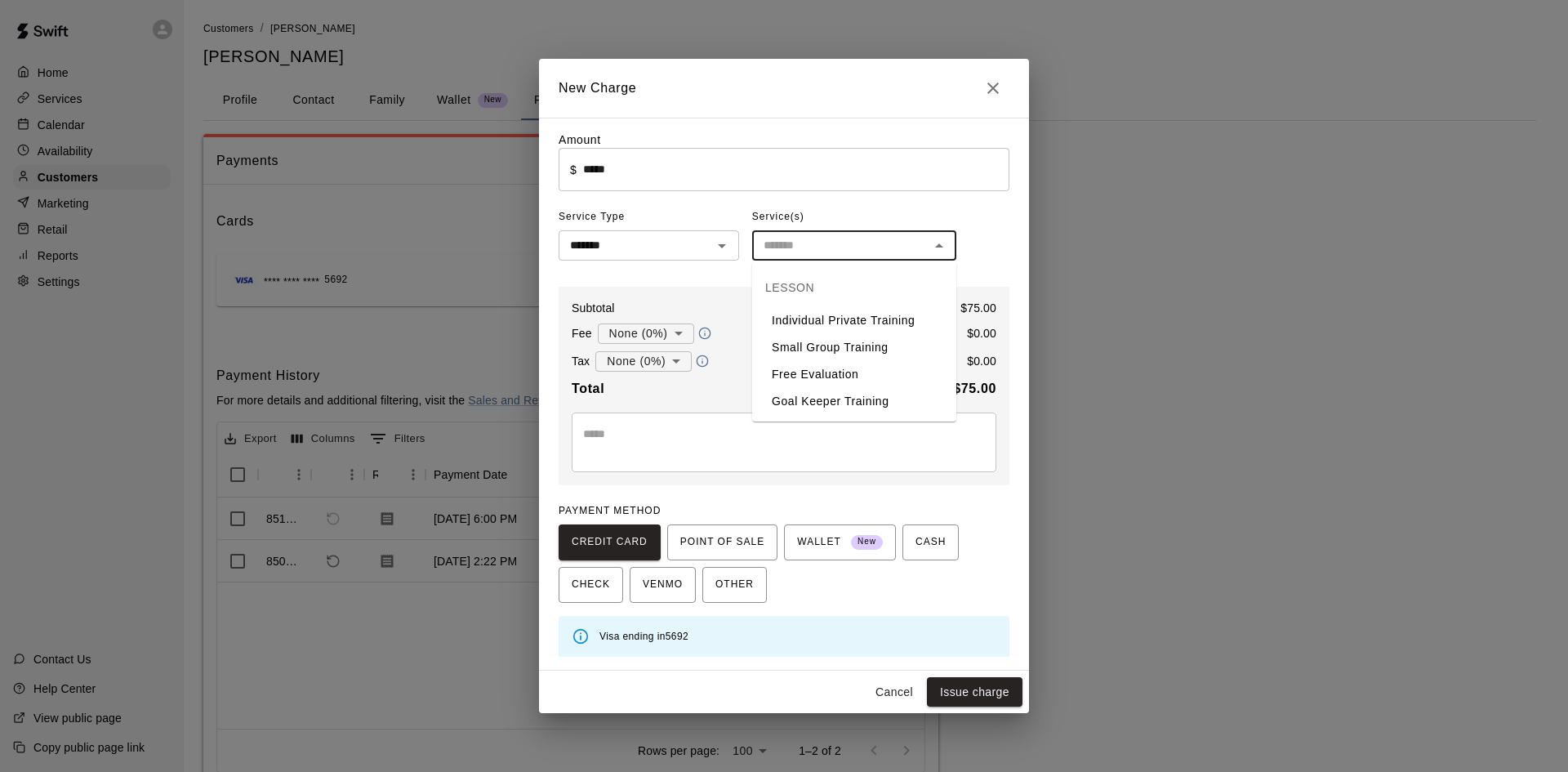
click at [844, 328] on li "Individual Private Training" at bounding box center [854, 321] width 204 height 27
type input "**********"
click at [950, 691] on button "Issue charge" at bounding box center [975, 692] width 96 height 30
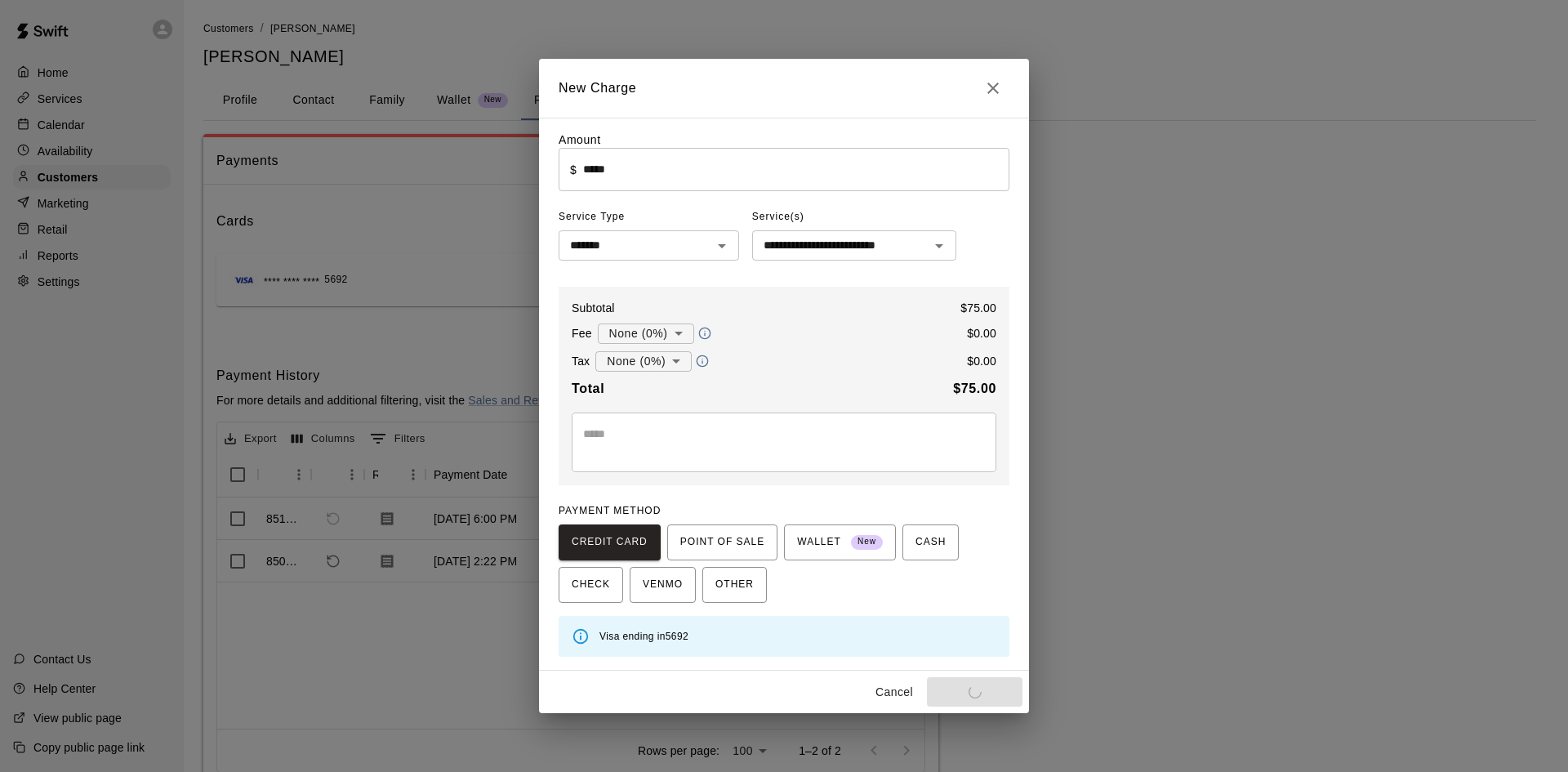
type input "*"
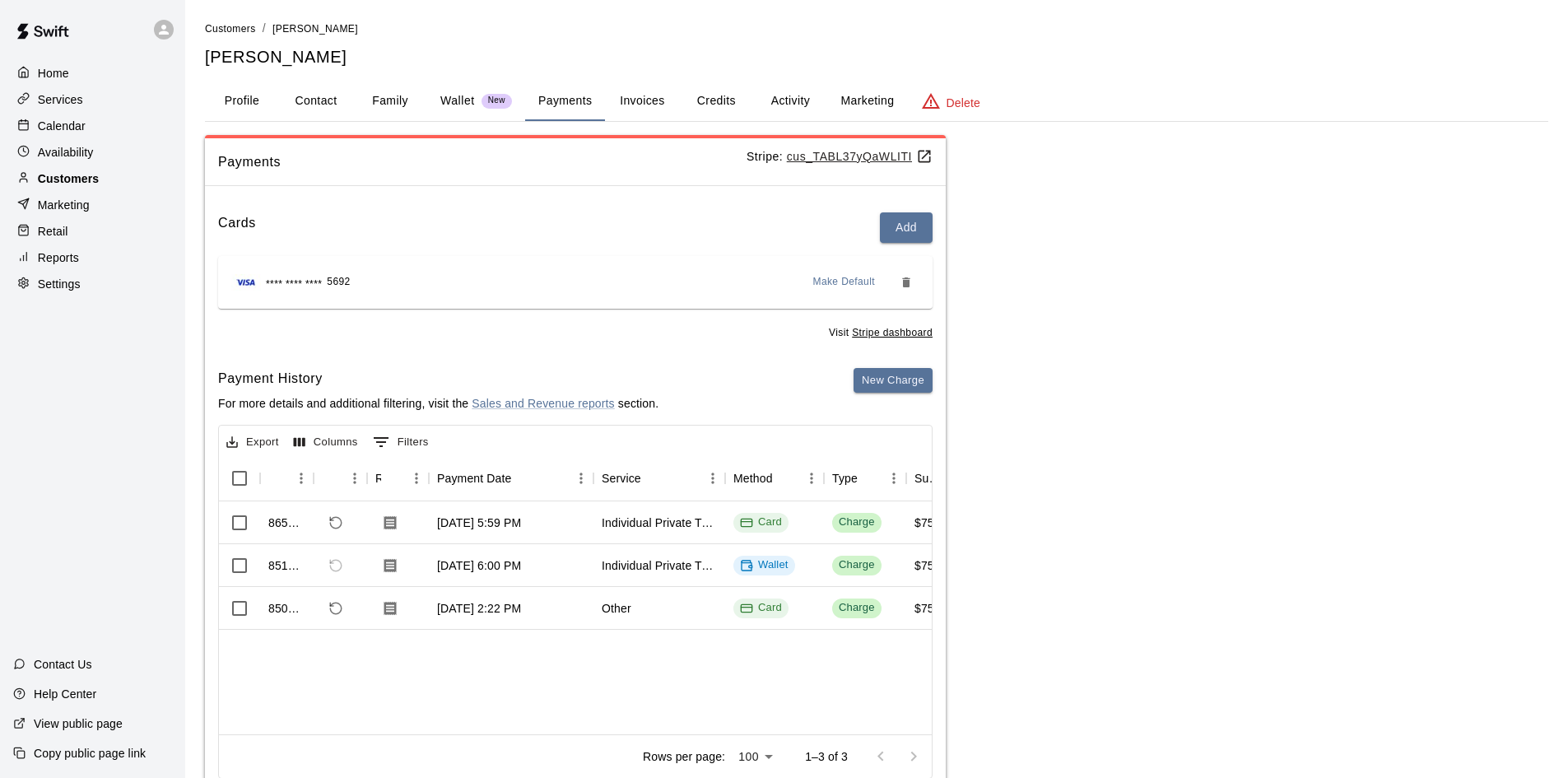
drag, startPoint x: 90, startPoint y: 185, endPoint x: 105, endPoint y: 178, distance: 16.6
click at [91, 185] on p "Customers" at bounding box center [69, 178] width 61 height 16
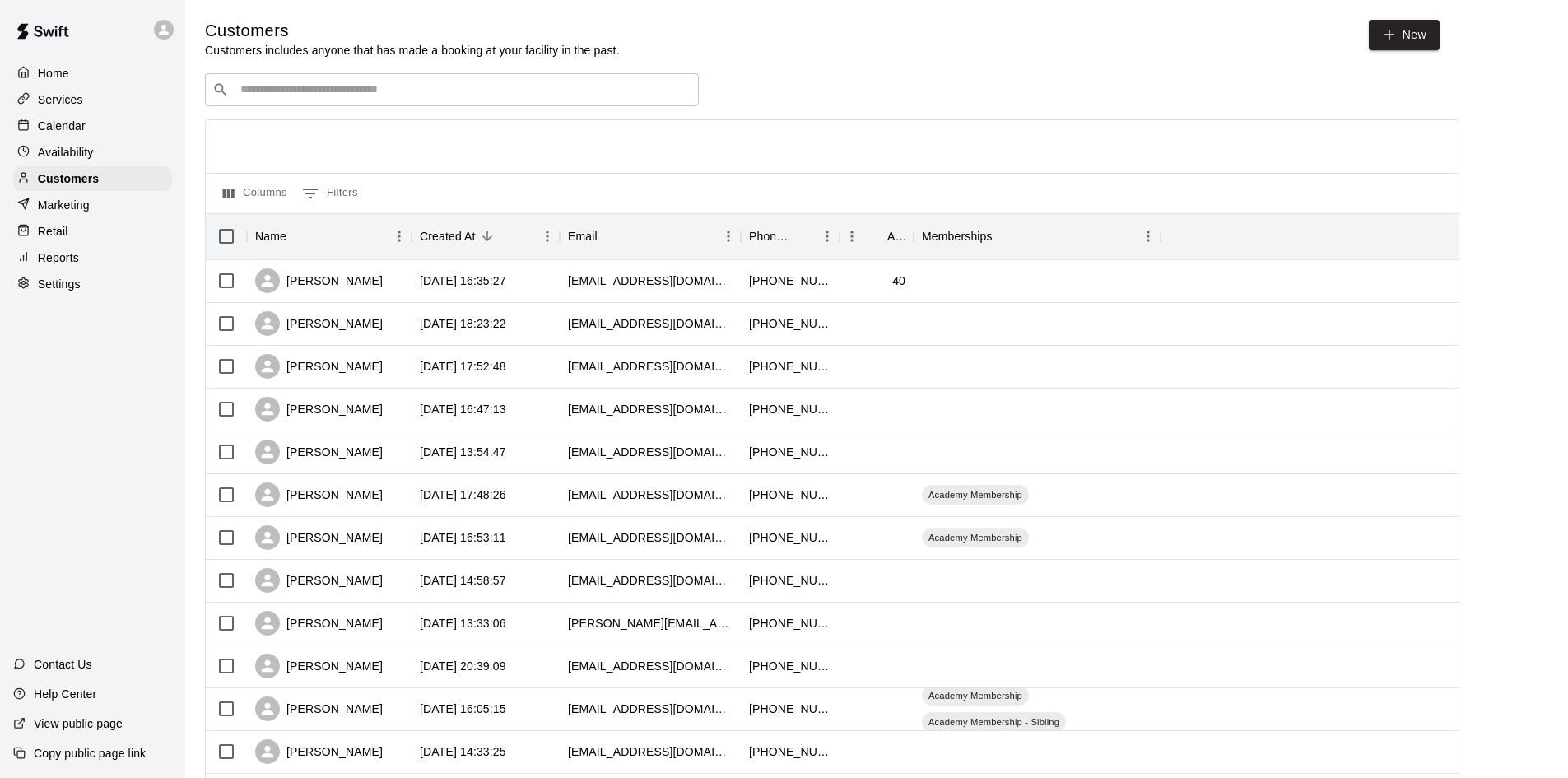
click at [352, 98] on input "Search customers by name or email" at bounding box center [463, 89] width 456 height 16
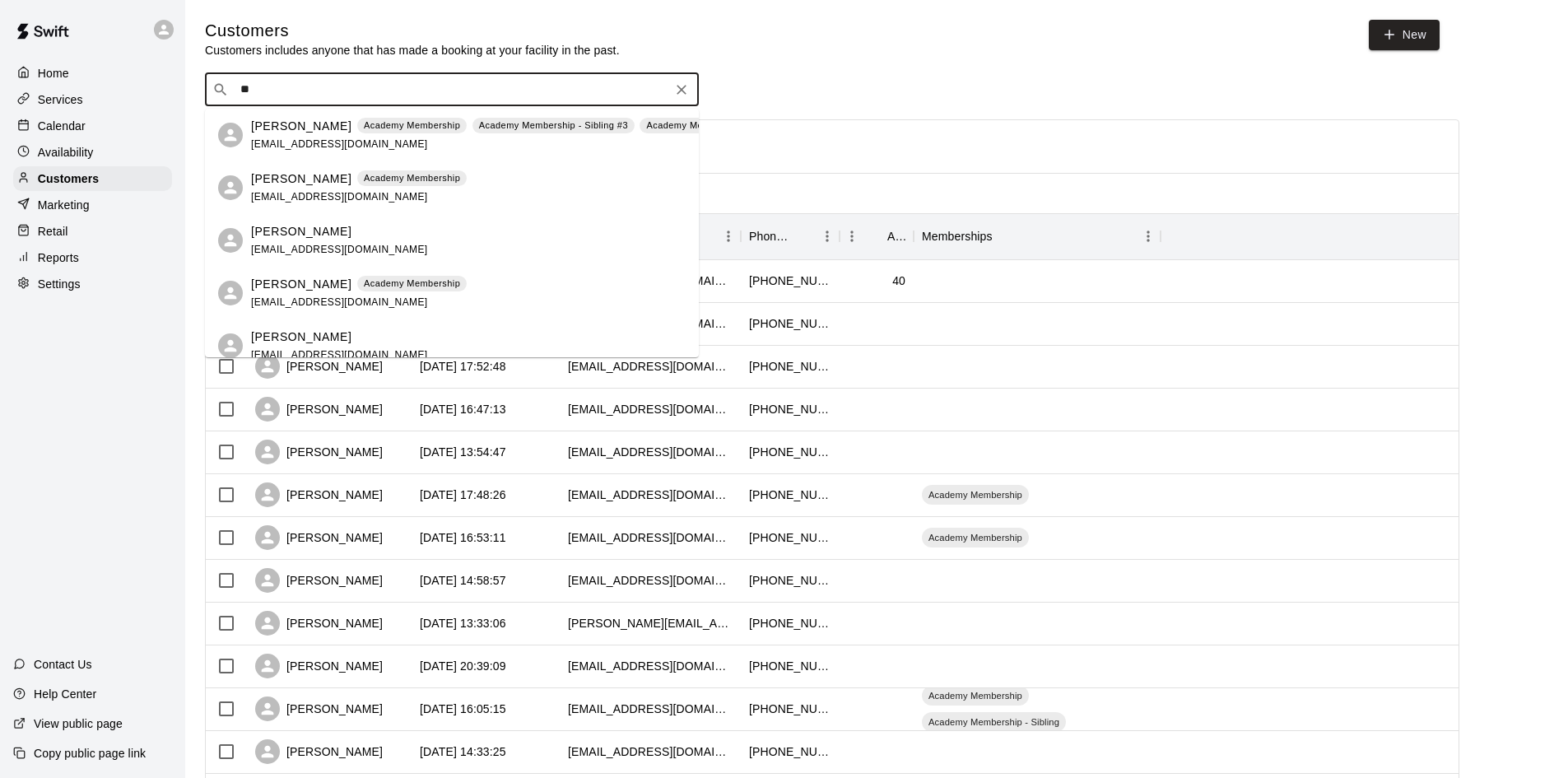
type input "*"
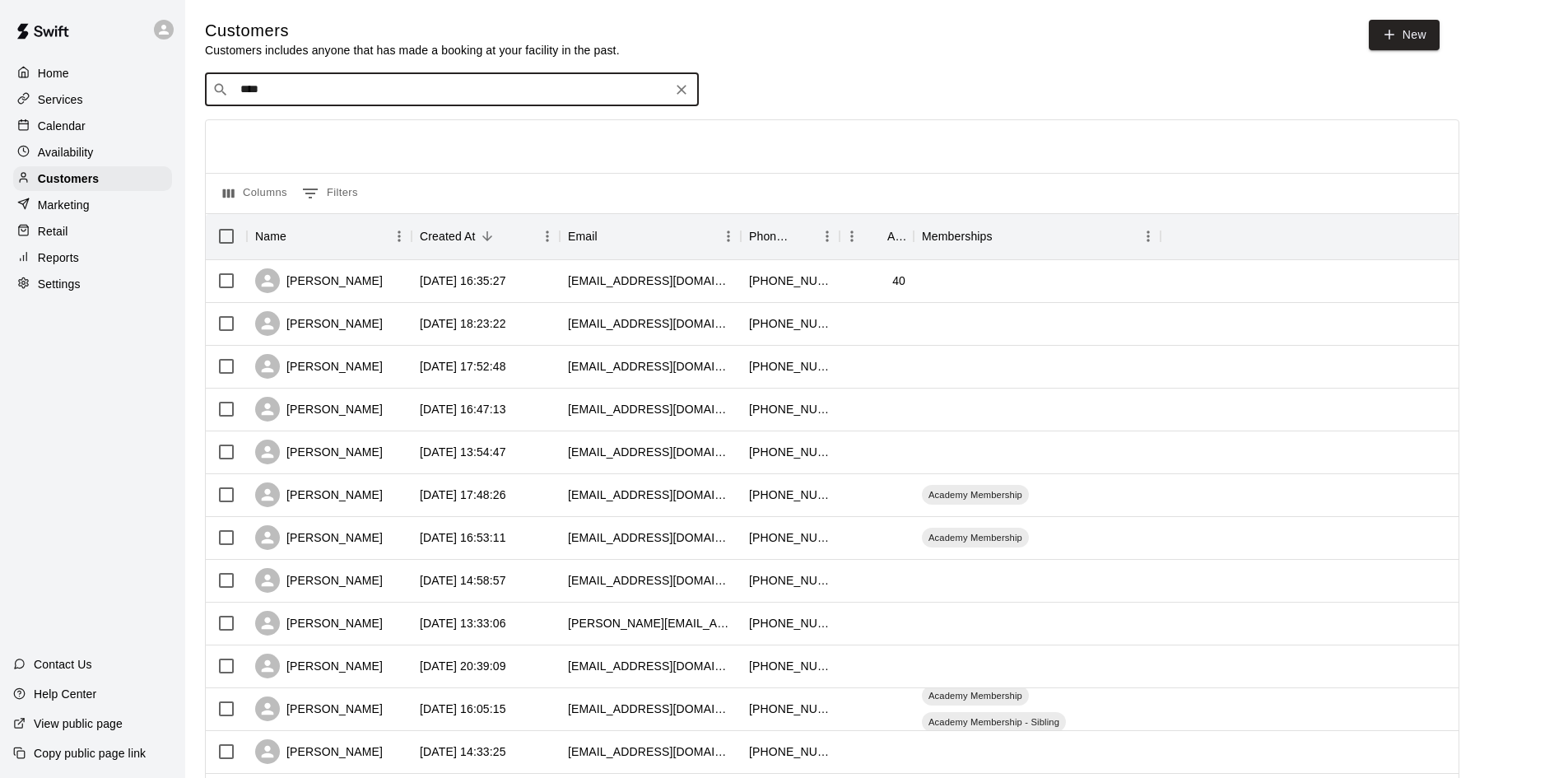
type input "*****"
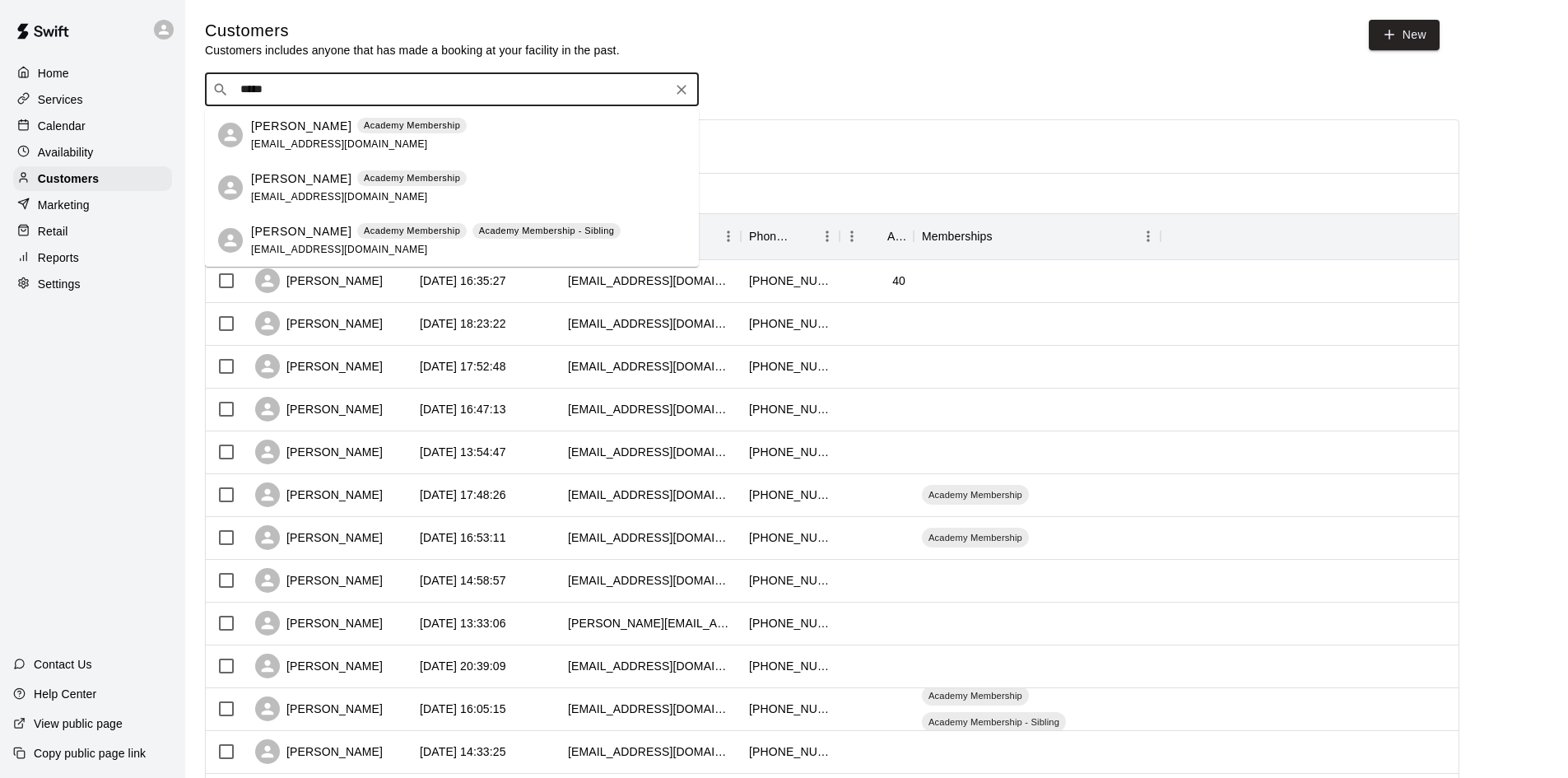
click at [300, 180] on p "[PERSON_NAME]" at bounding box center [301, 178] width 101 height 17
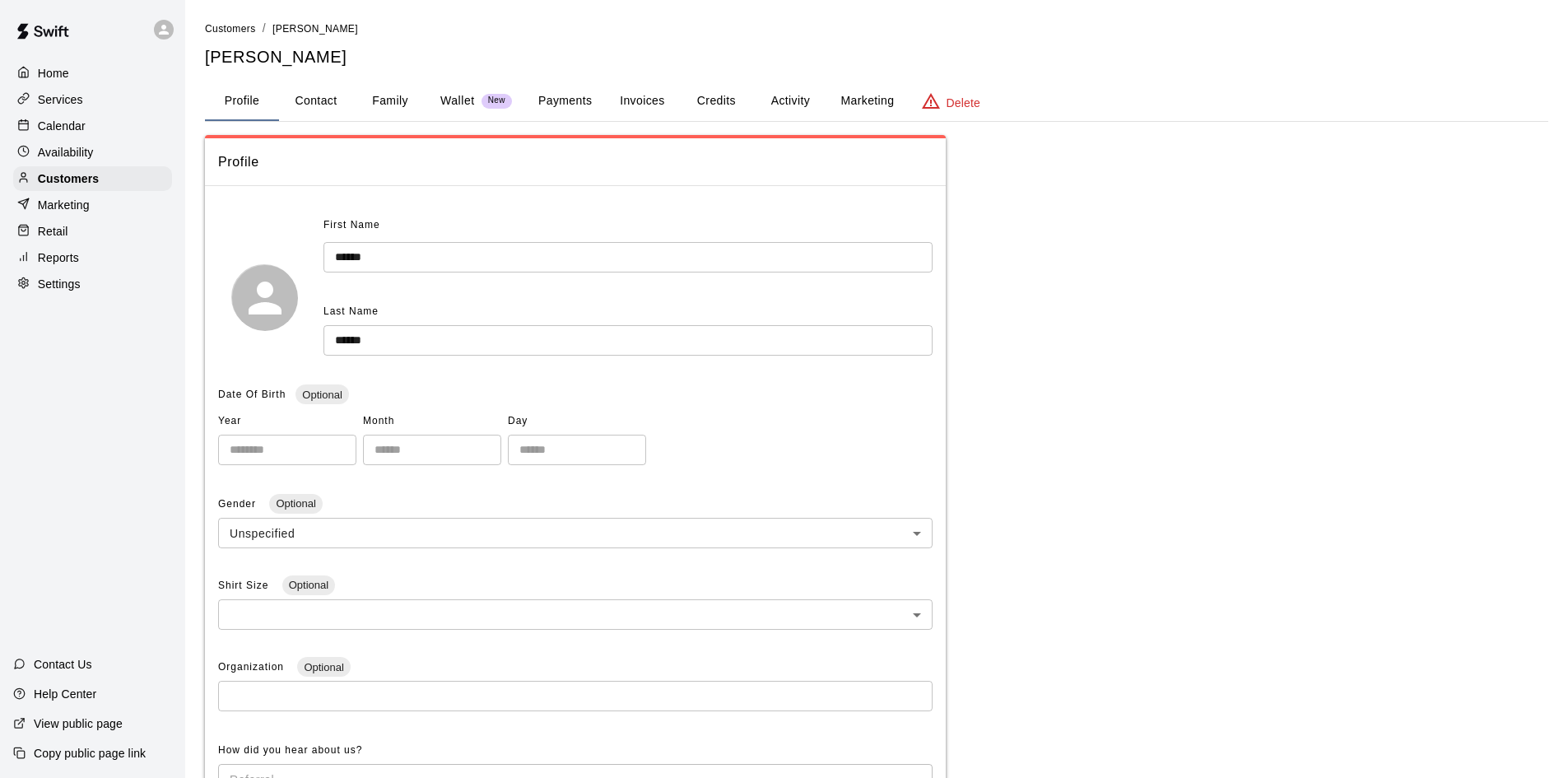
click at [386, 102] on button "Family" at bounding box center [390, 101] width 74 height 40
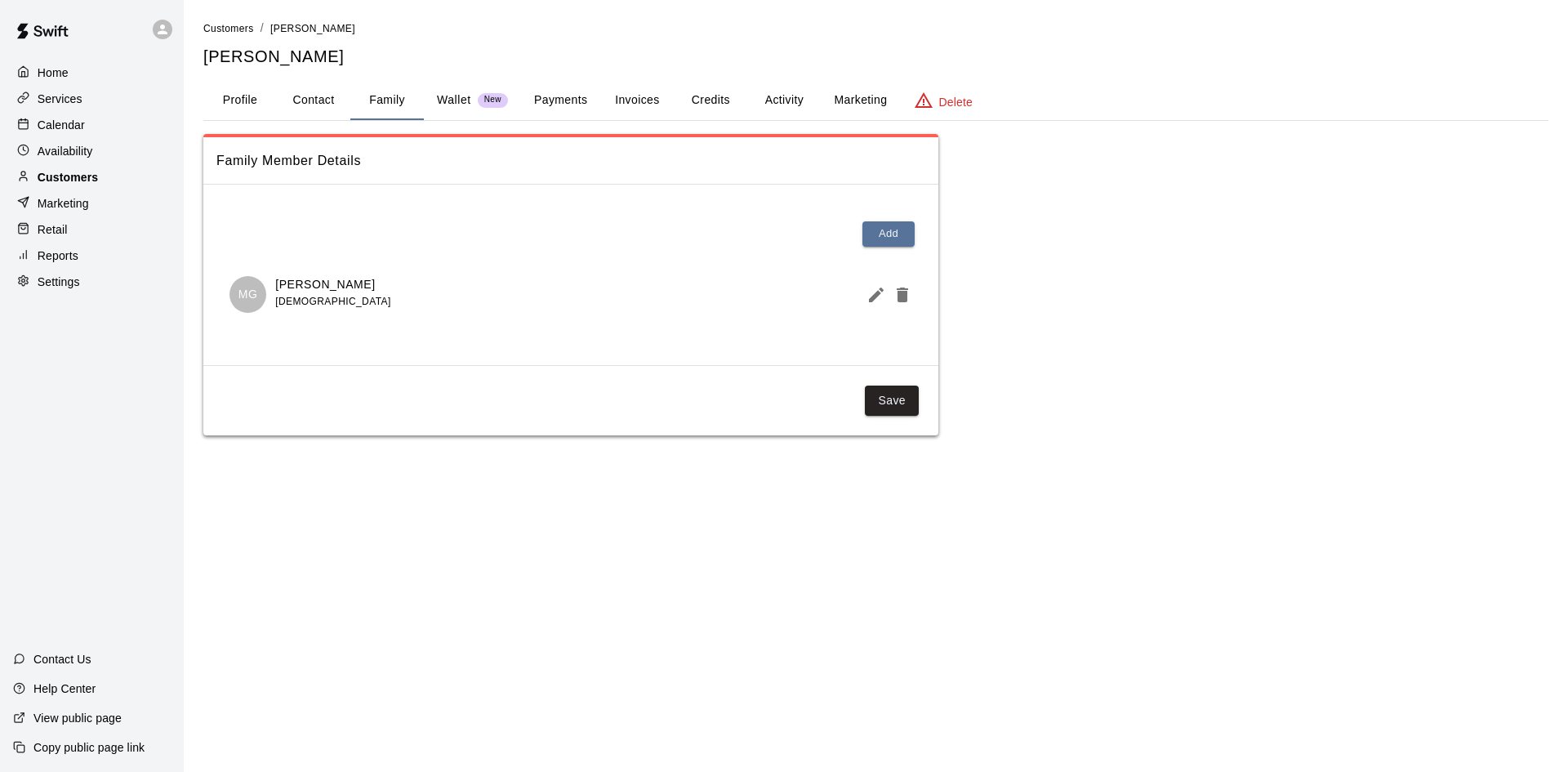
click at [90, 175] on p "Customers" at bounding box center [68, 176] width 60 height 16
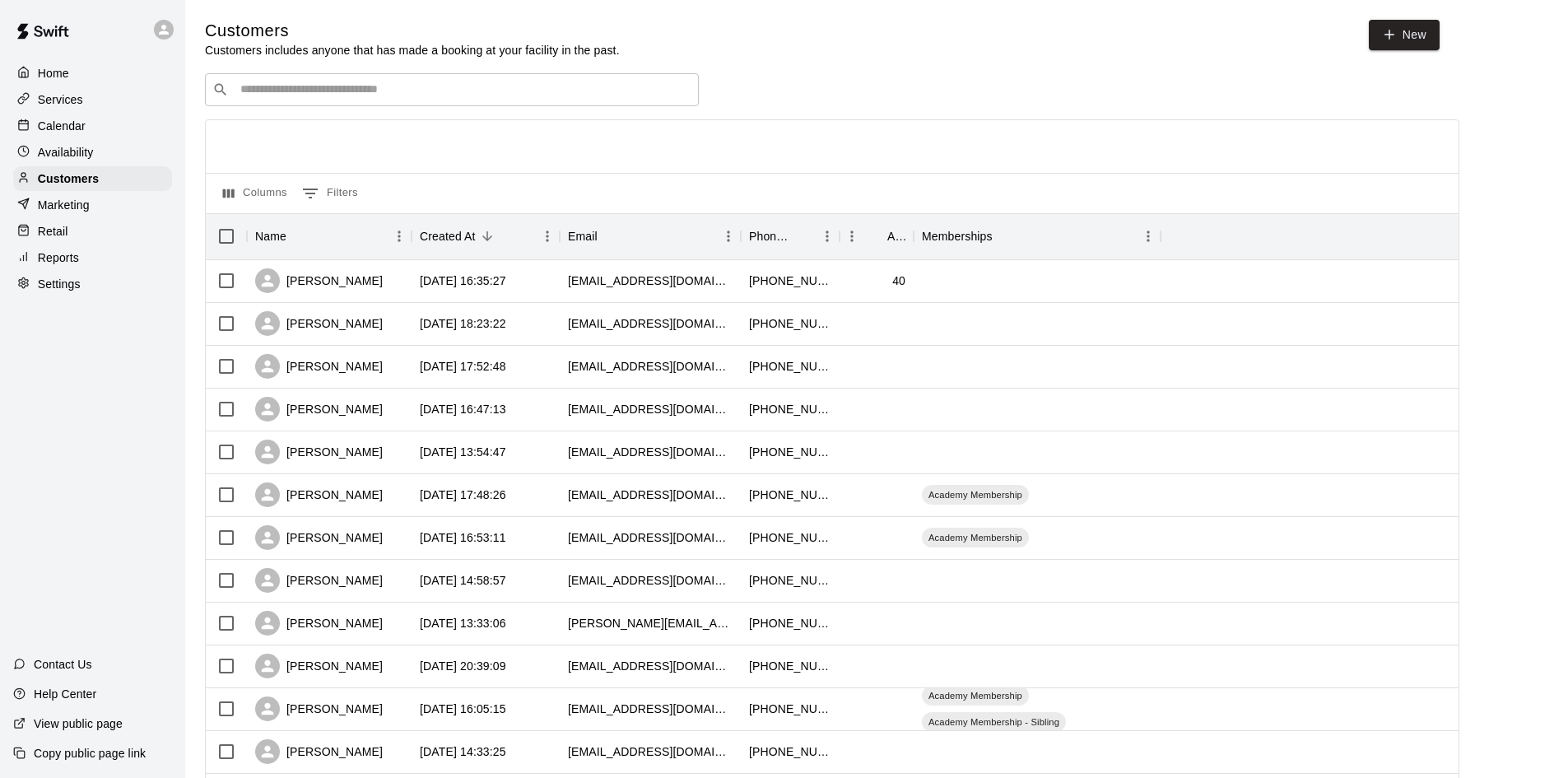
click at [298, 92] on input "Search customers by name or email" at bounding box center [463, 89] width 456 height 16
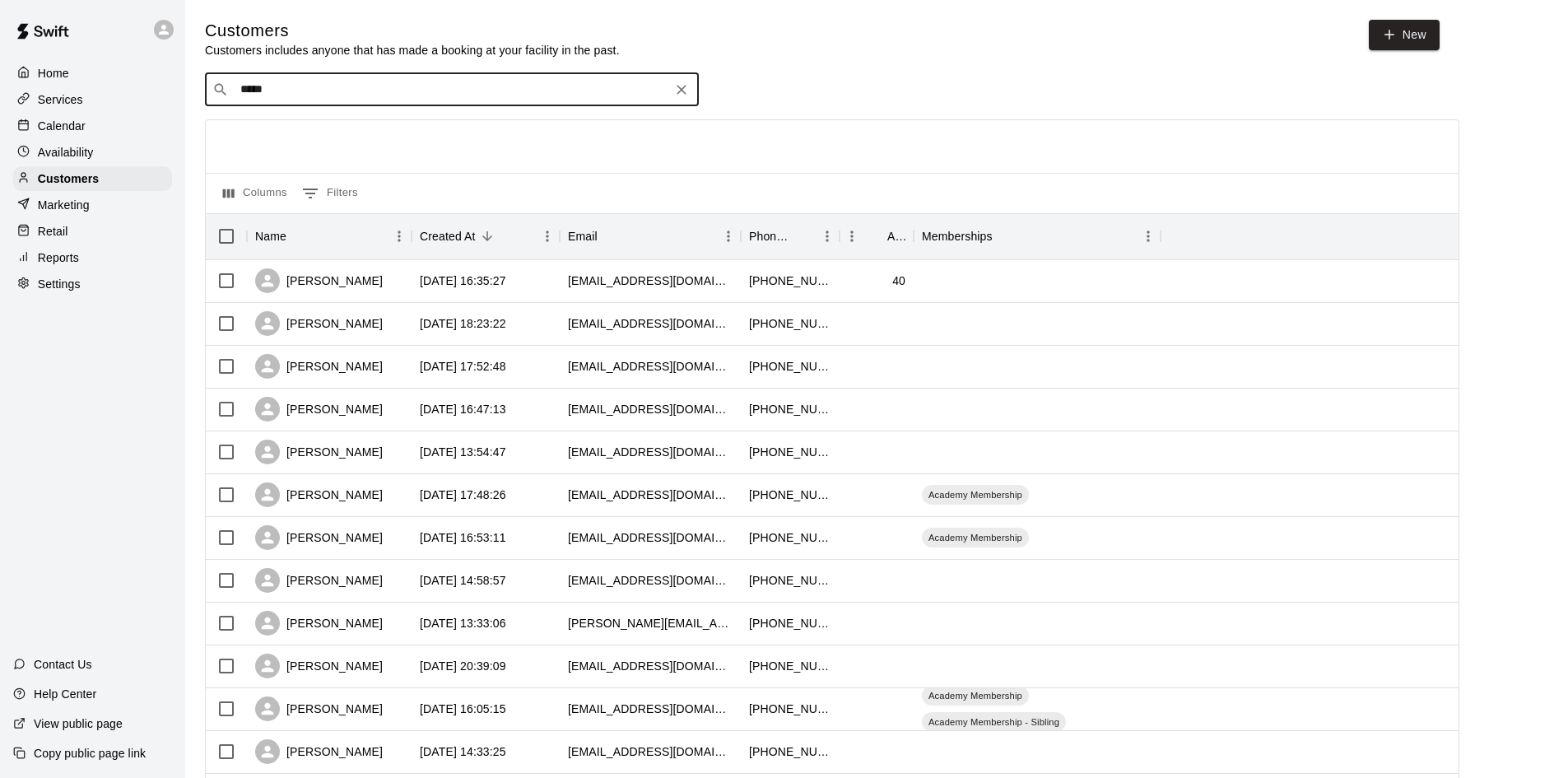
type input "******"
click at [334, 134] on div "Maddex Mann jaclynmann0408@aol.com" at bounding box center [339, 135] width 177 height 36
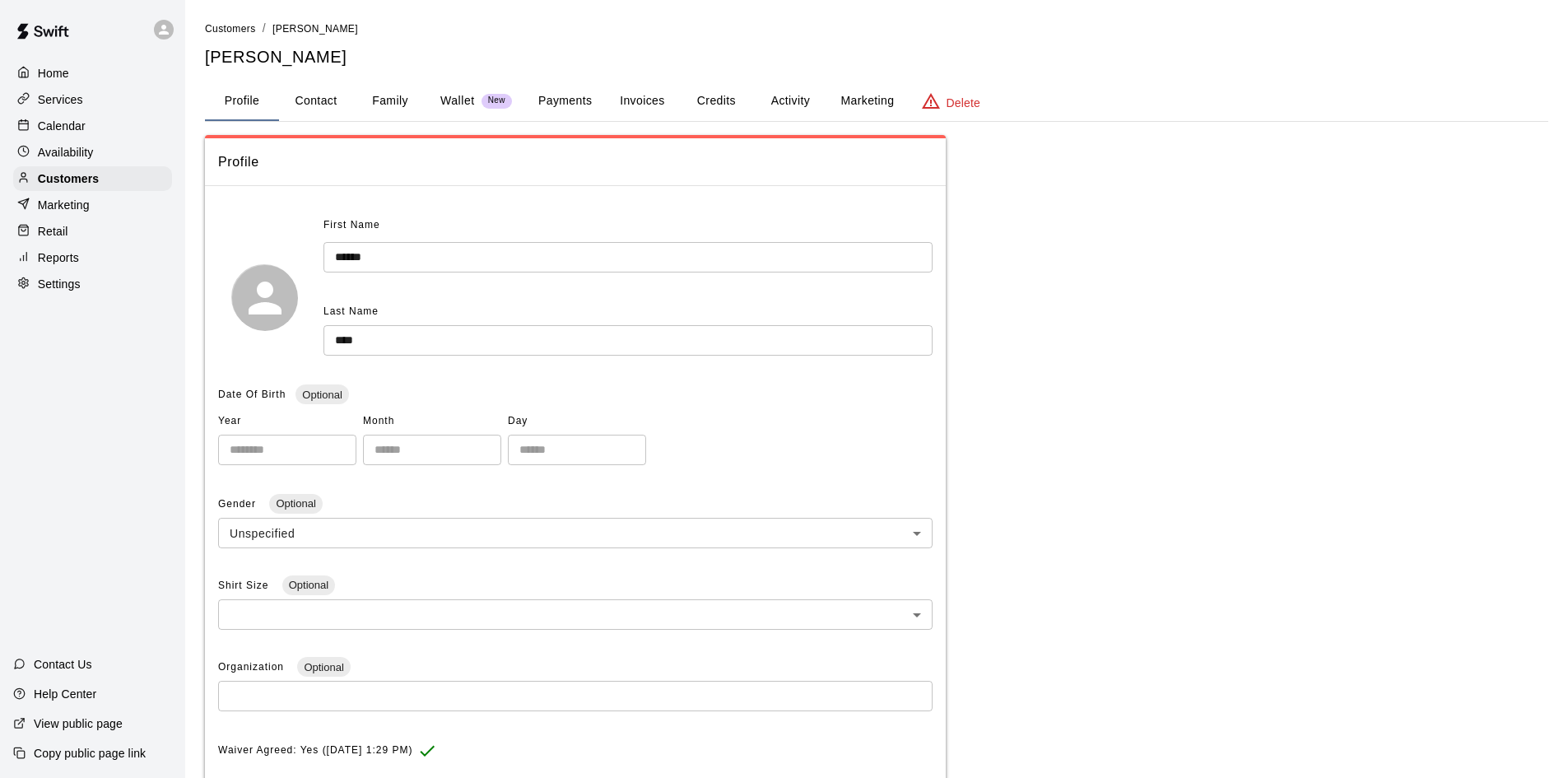
click at [779, 89] on button "Activity" at bounding box center [790, 101] width 74 height 40
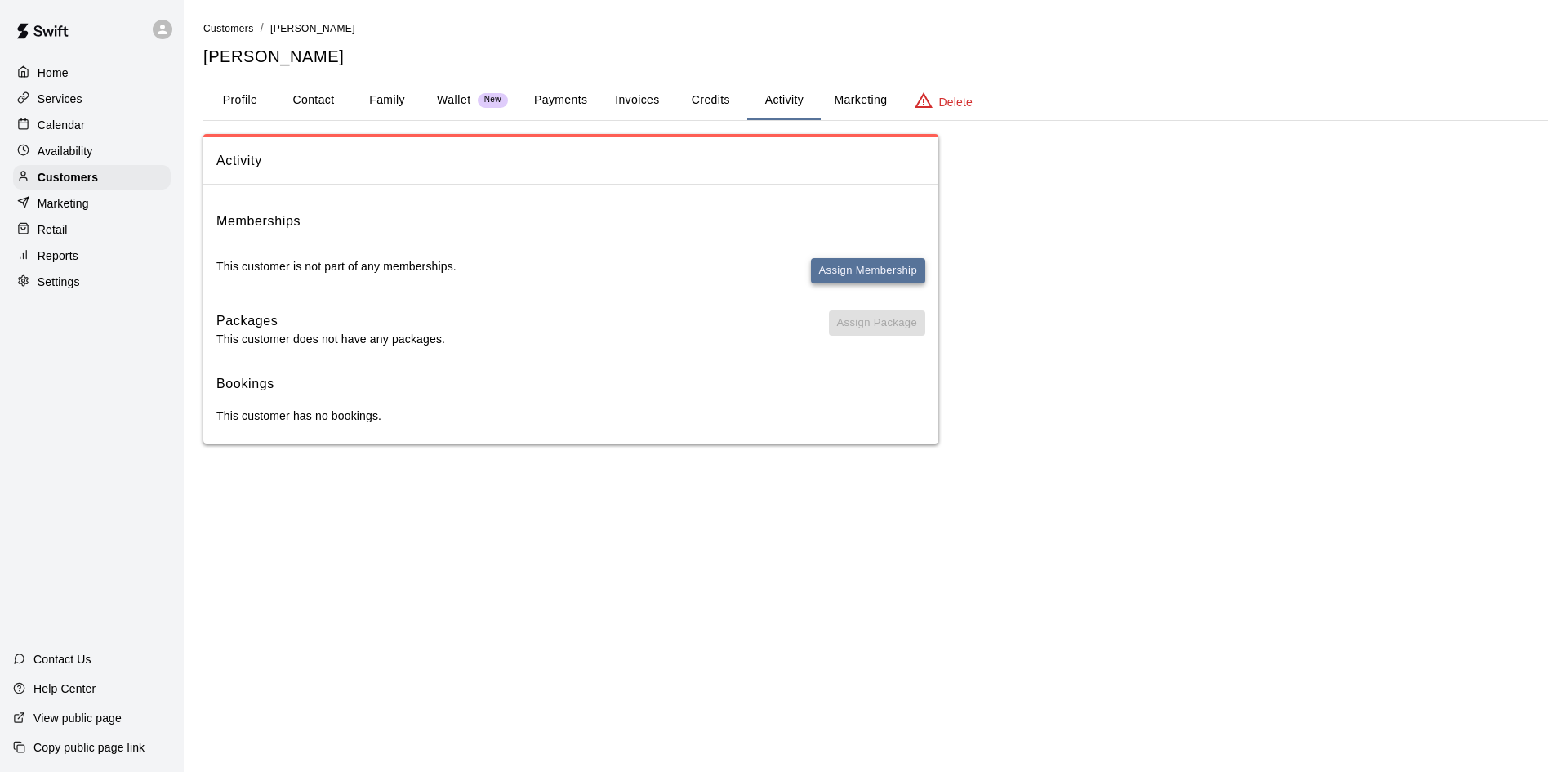
click at [865, 267] on button "Assign Membership" at bounding box center [868, 270] width 114 height 25
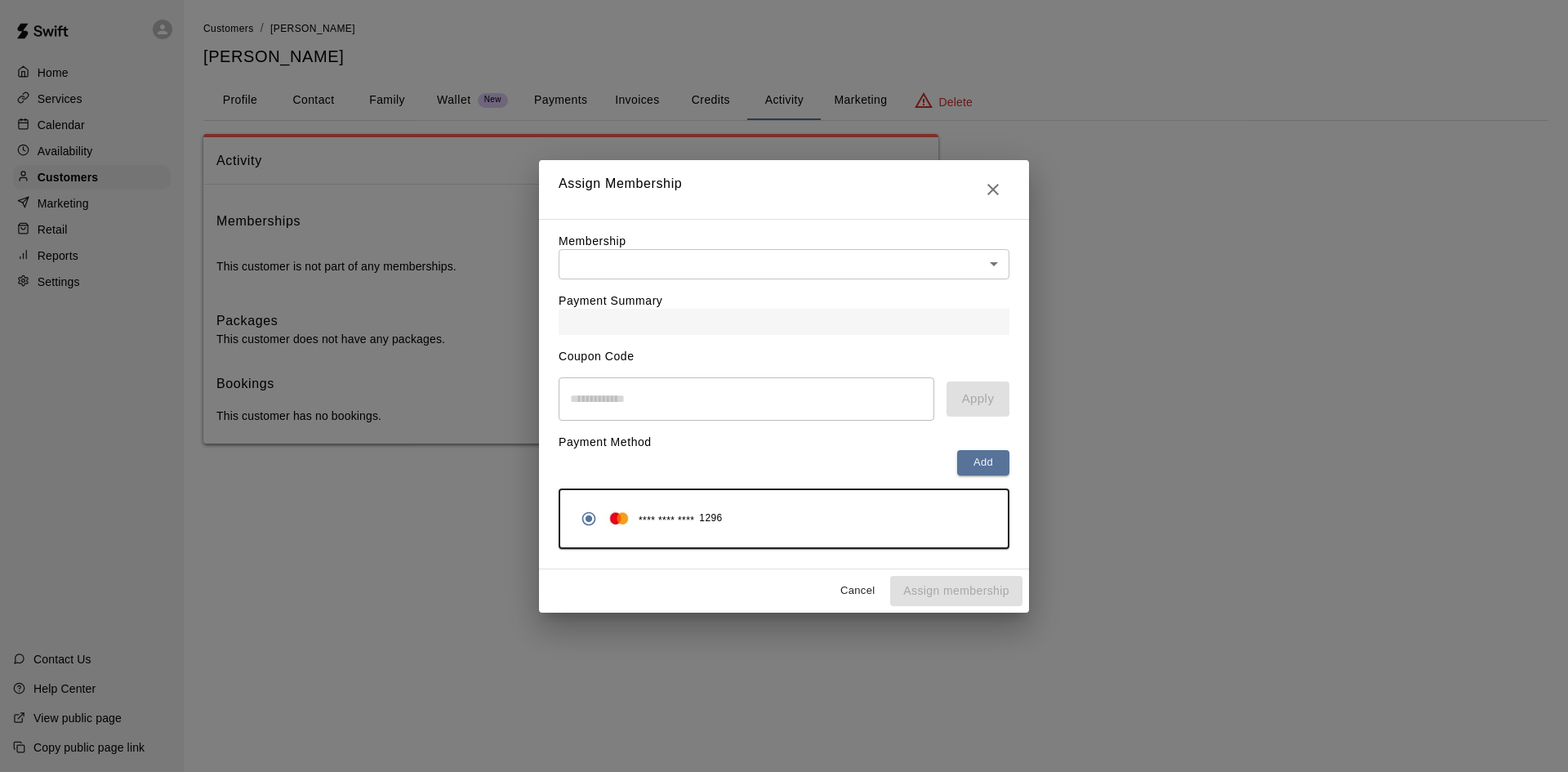
click at [816, 262] on body "Home Services Calendar Availability Customers Marketing Retail Reports Settings…" at bounding box center [784, 237] width 1568 height 476
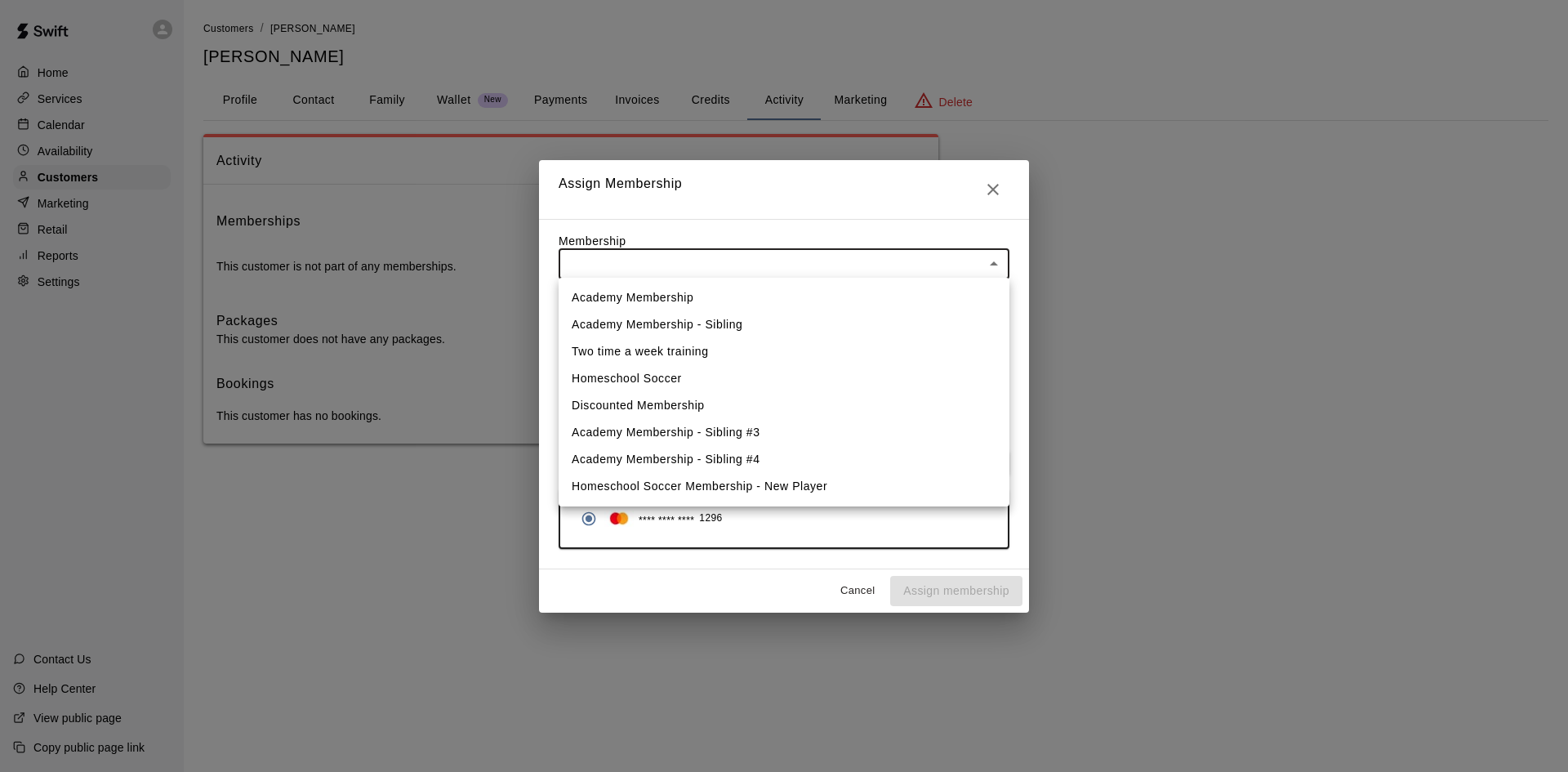
click at [701, 284] on ul "Academy Membership Academy Membership - Sibling Two time a week training Homesc…" at bounding box center [784, 392] width 451 height 228
click at [696, 292] on li "Academy Membership" at bounding box center [784, 298] width 451 height 27
type input "**********"
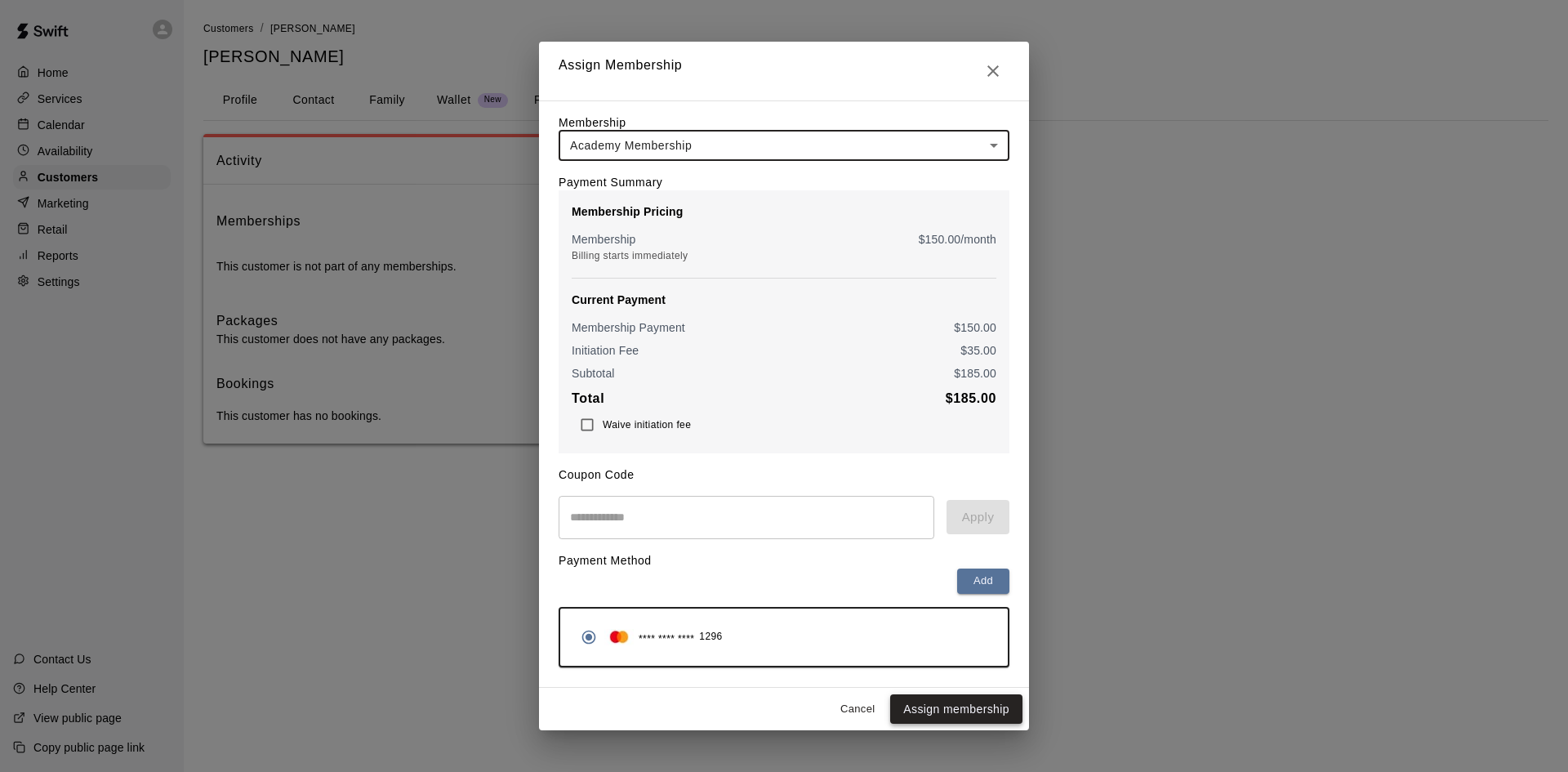
click at [924, 707] on button "Assign membership" at bounding box center [957, 709] width 133 height 30
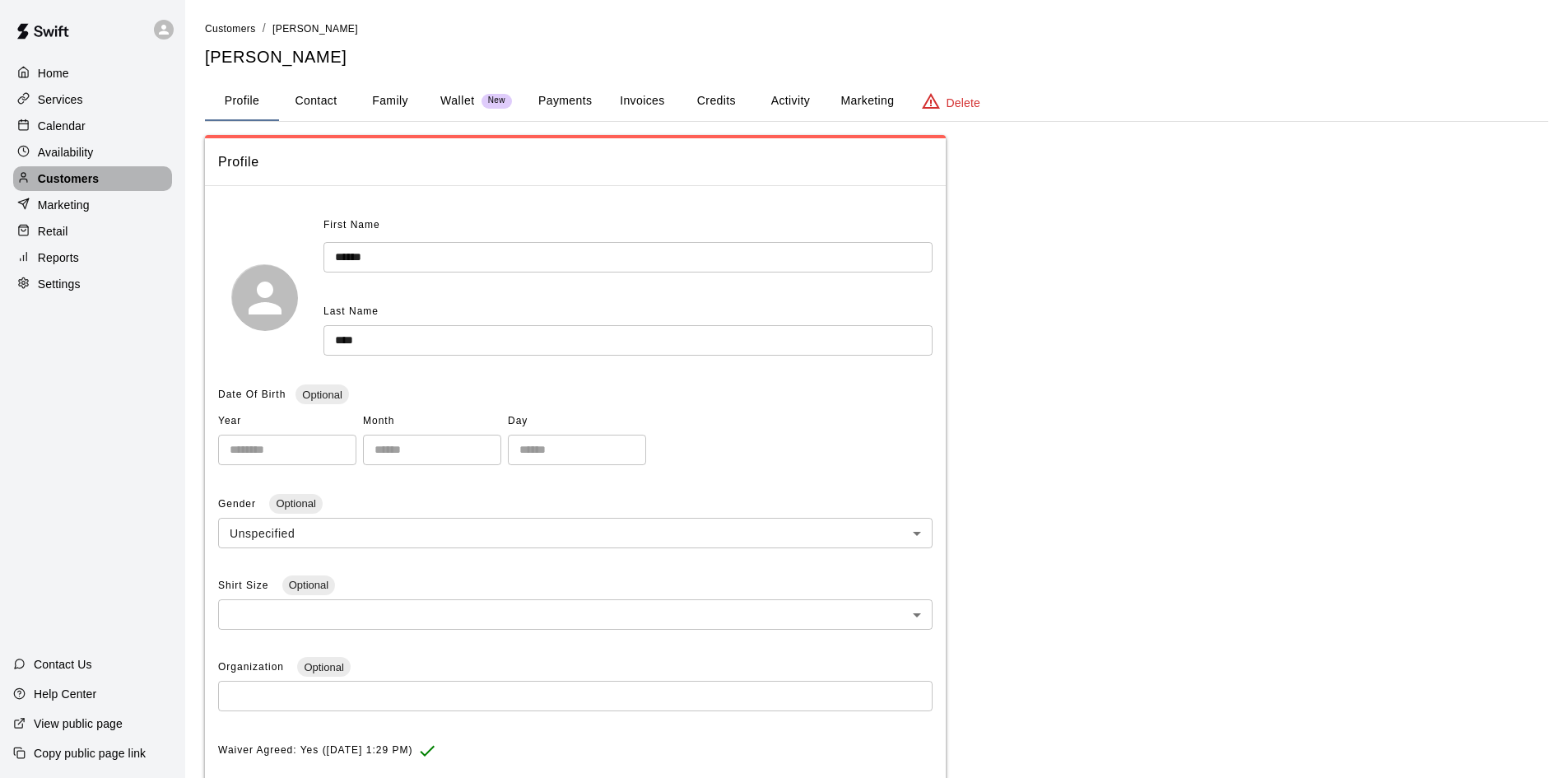
click at [69, 187] on p "Customers" at bounding box center [69, 178] width 61 height 16
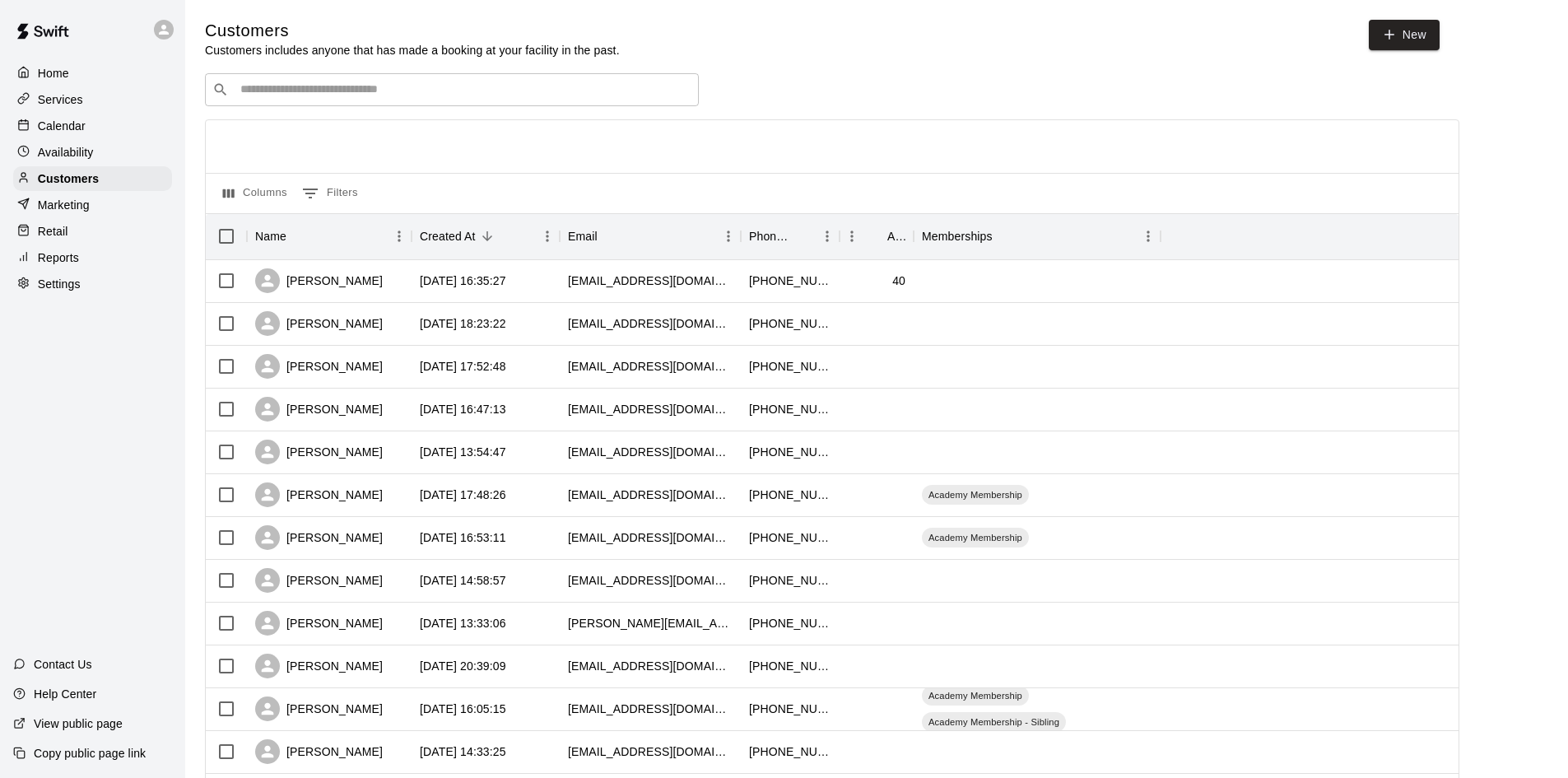
click at [319, 96] on input "Search customers by name or email" at bounding box center [463, 89] width 456 height 16
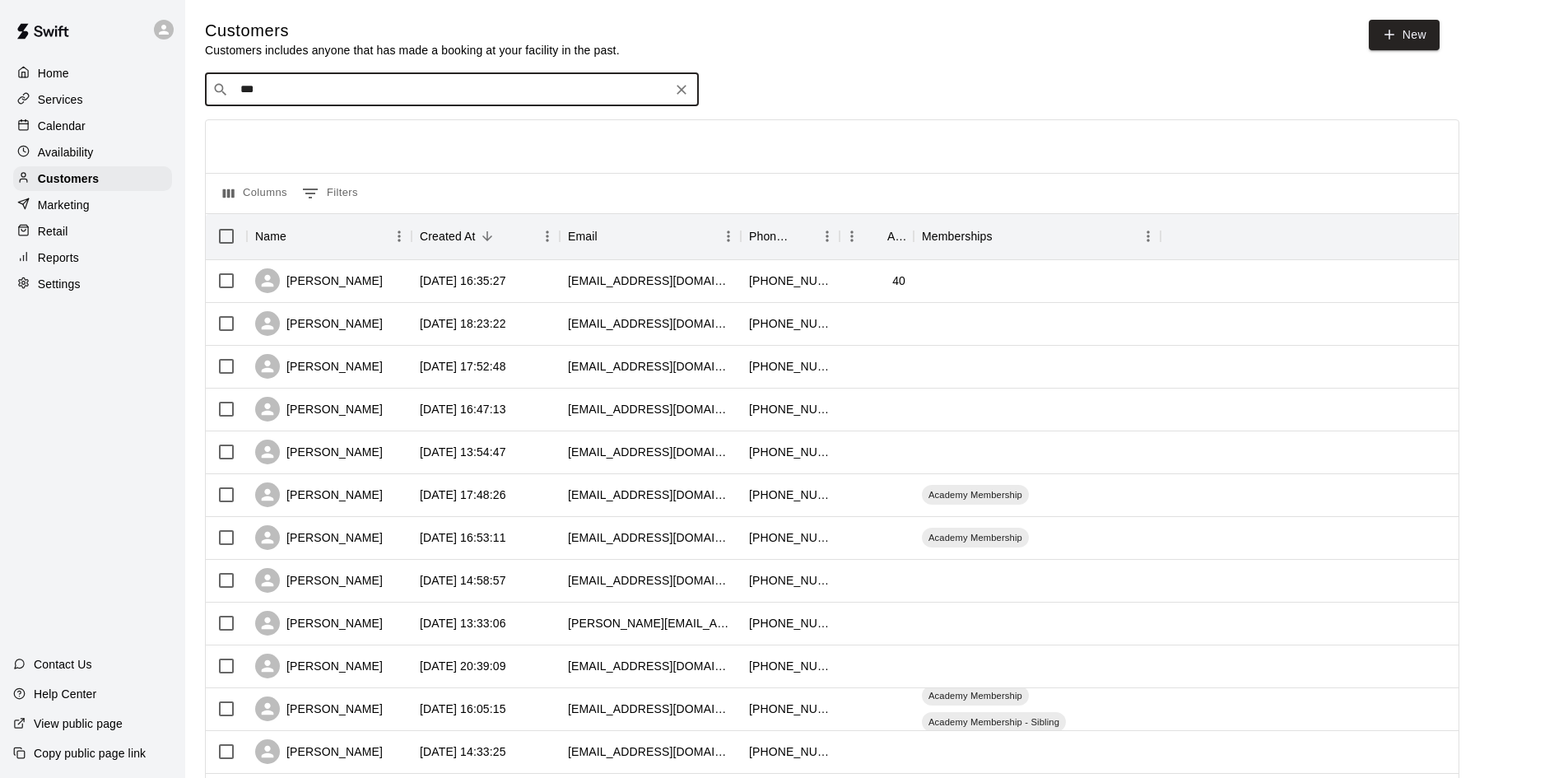
type input "****"
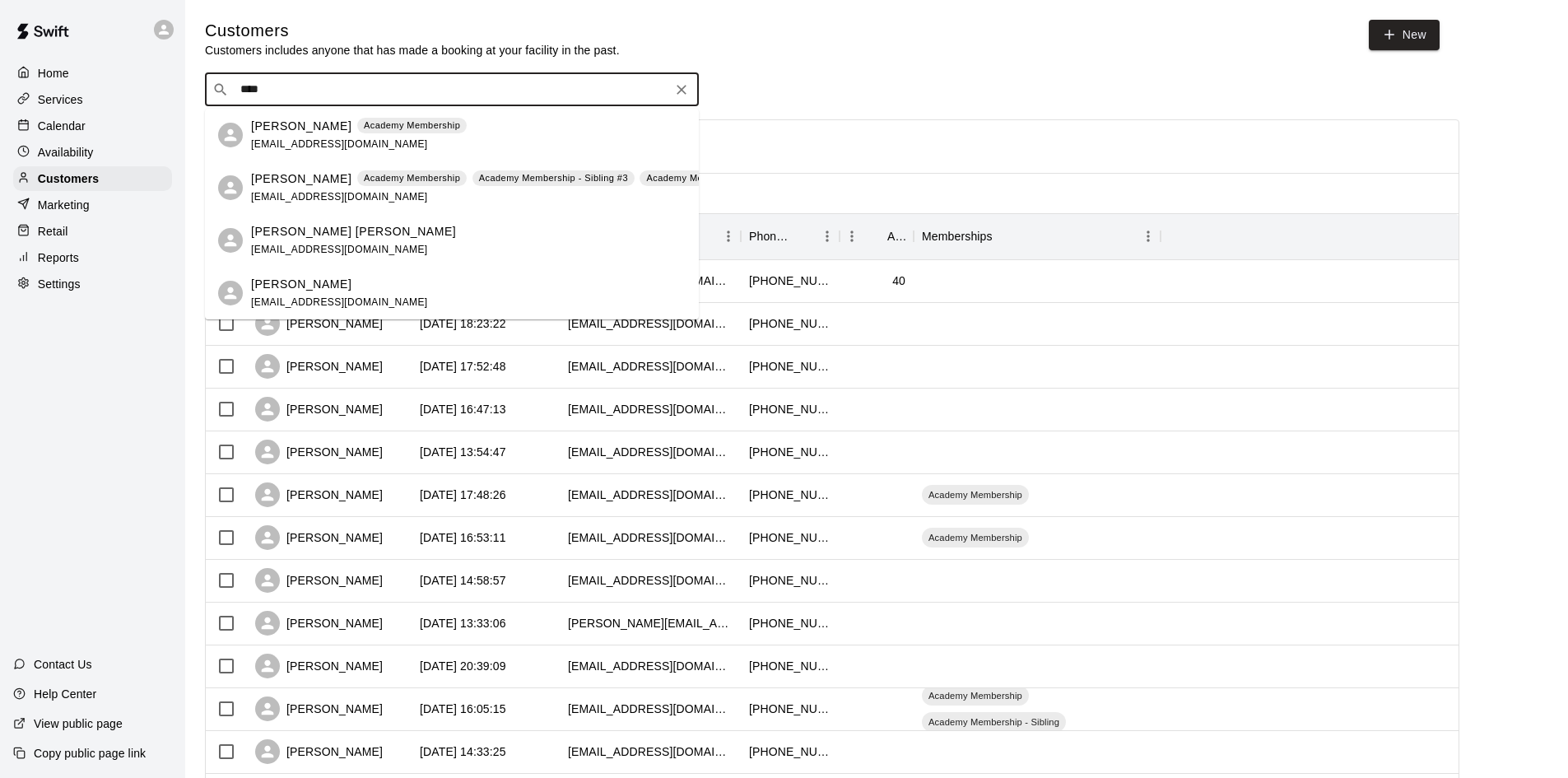
click at [274, 125] on p "[PERSON_NAME]" at bounding box center [301, 126] width 101 height 17
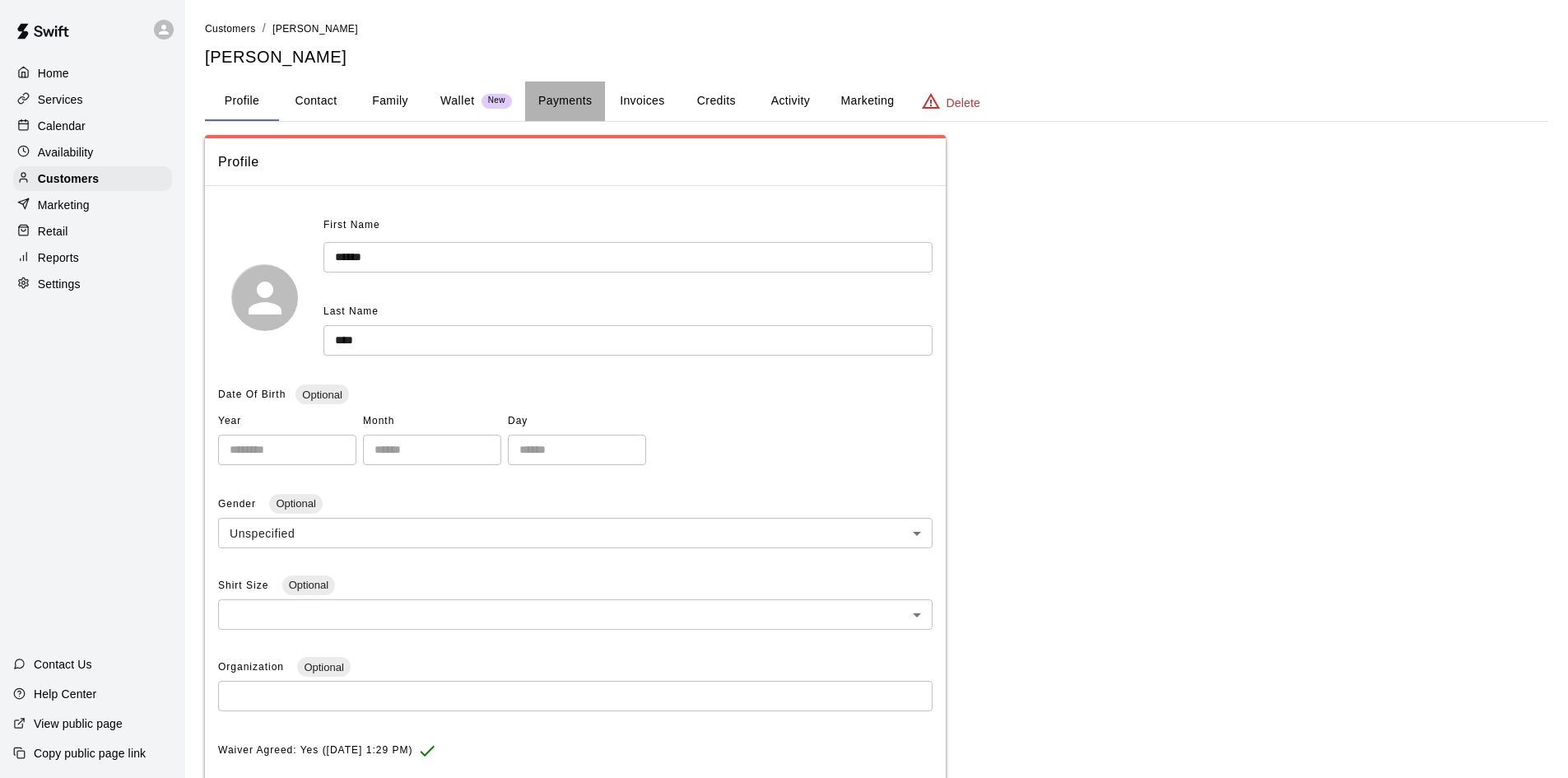
click at [565, 100] on button "Payments" at bounding box center [565, 101] width 79 height 40
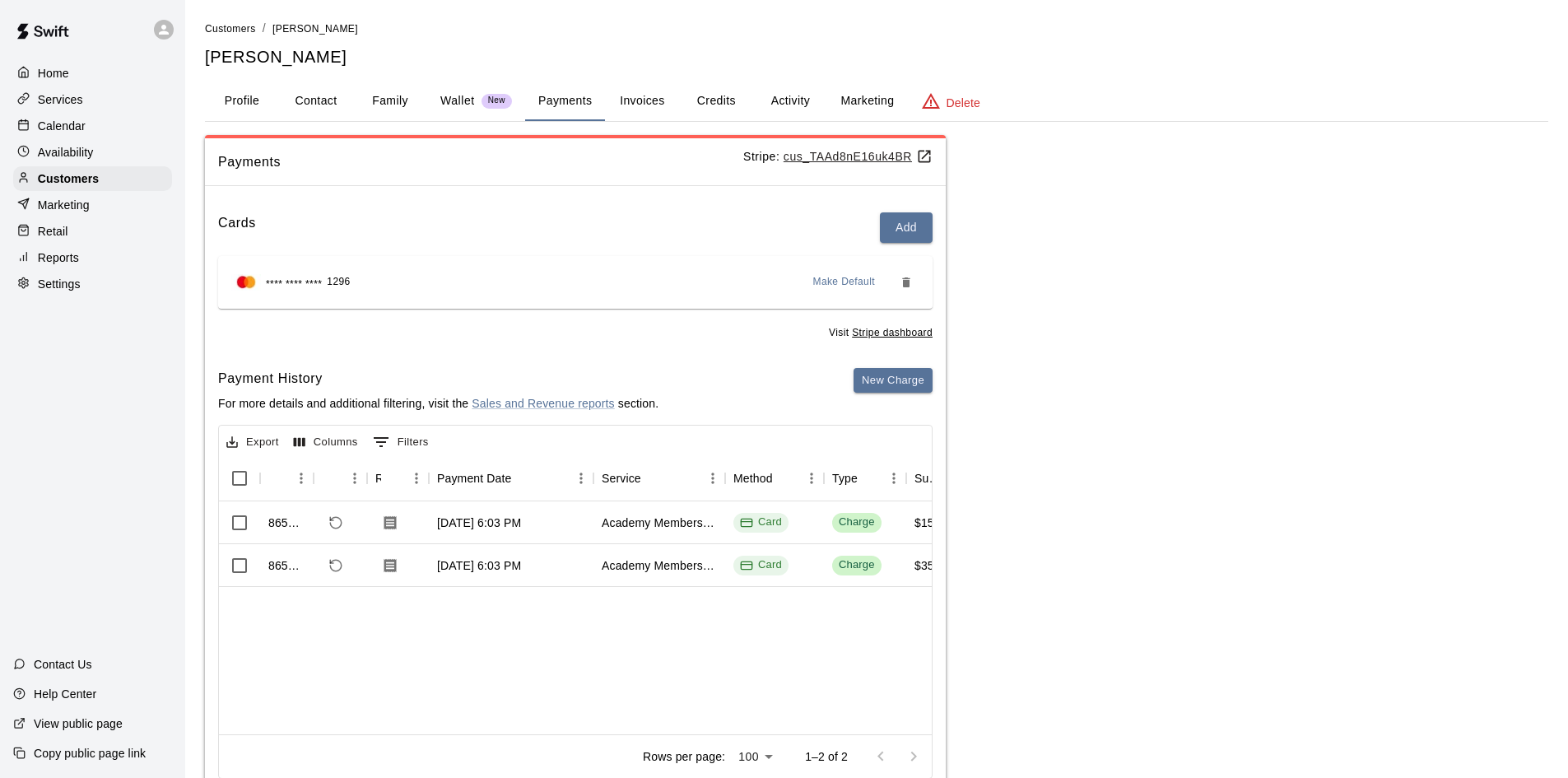
click at [90, 235] on div "Retail" at bounding box center [93, 231] width 159 height 25
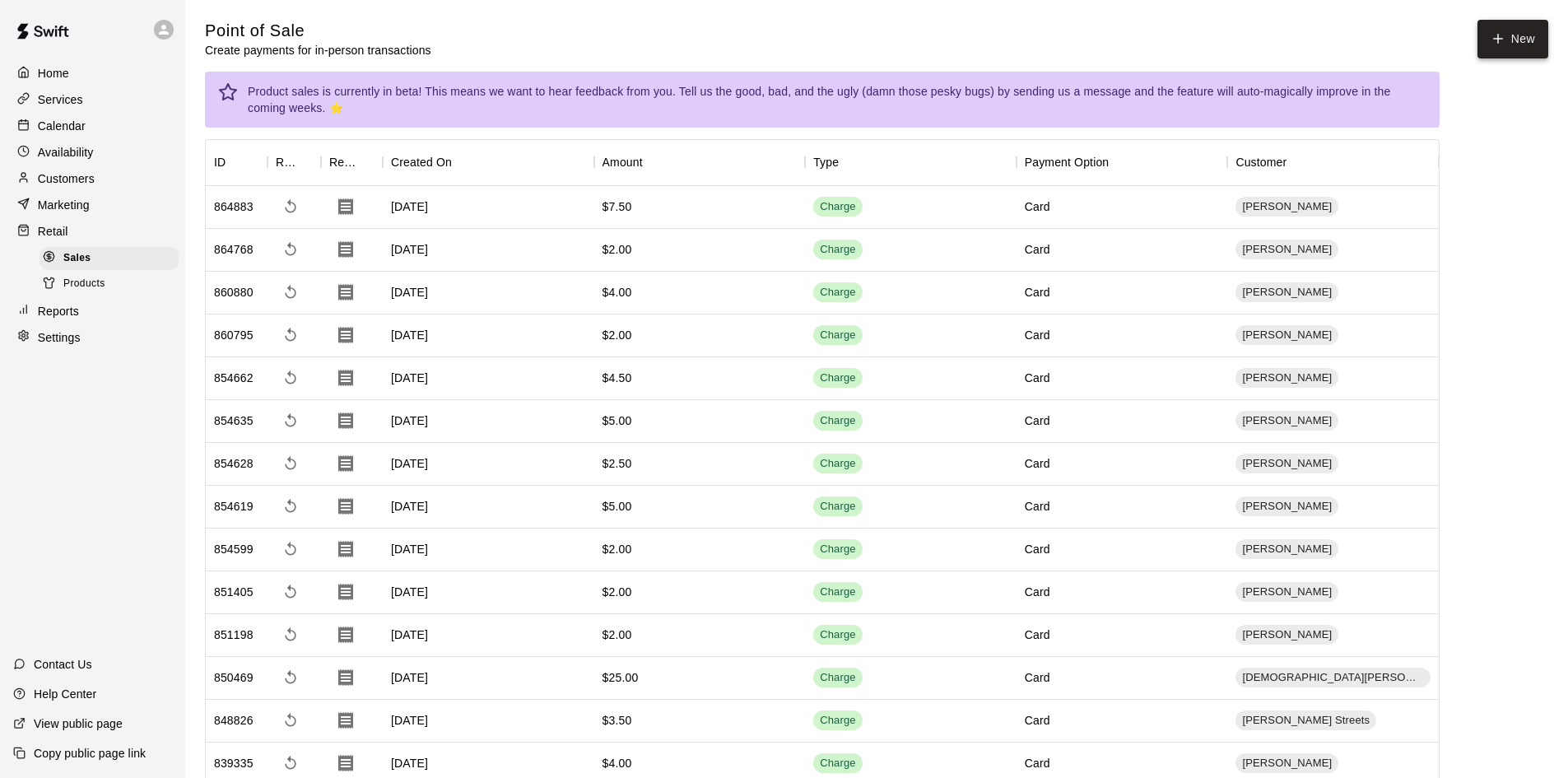
click at [1481, 44] on button "New" at bounding box center [1513, 39] width 71 height 39
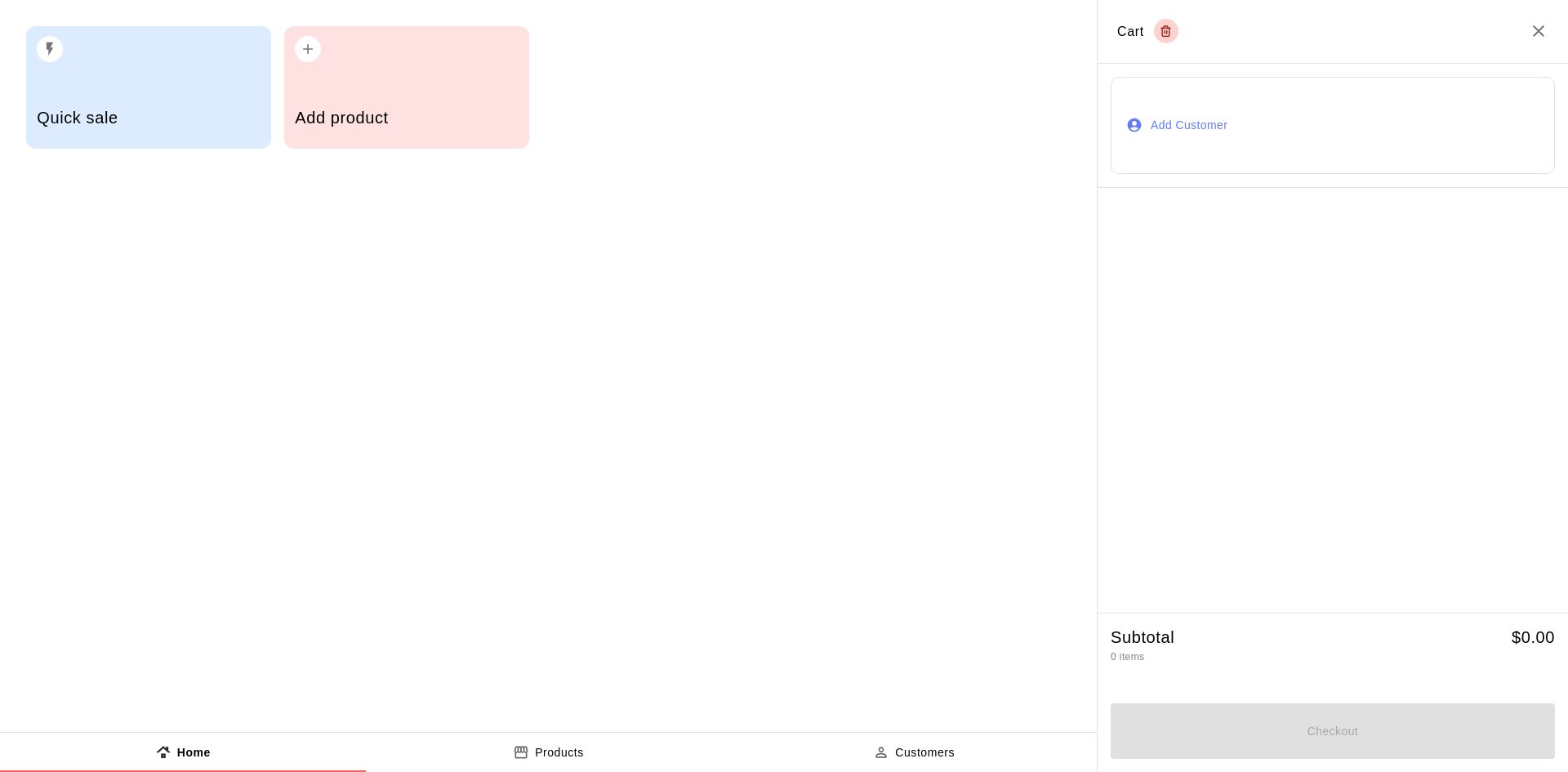
click at [374, 76] on div "Add product" at bounding box center [407, 87] width 245 height 123
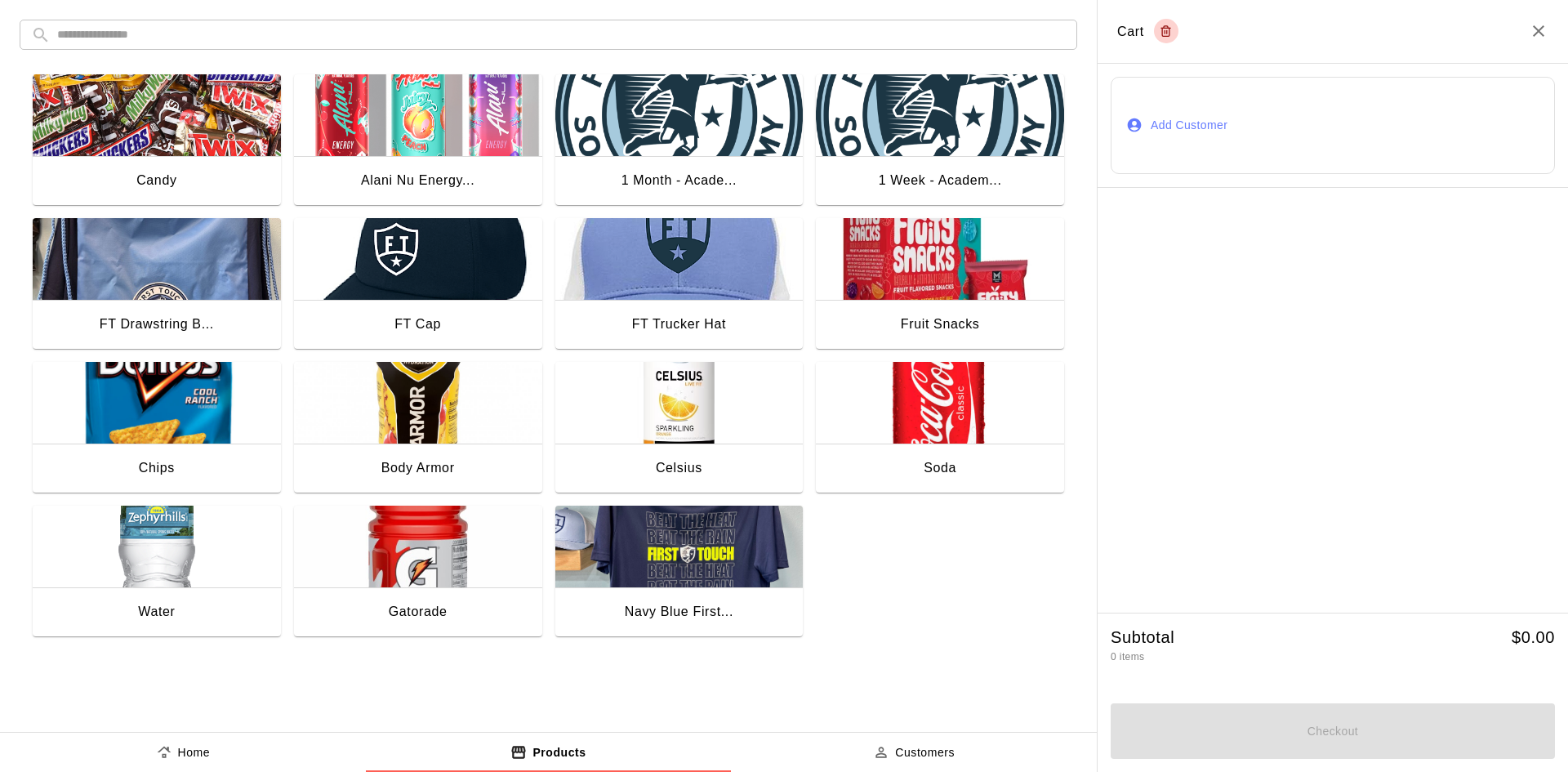
click at [408, 558] on img "button" at bounding box center [418, 545] width 248 height 81
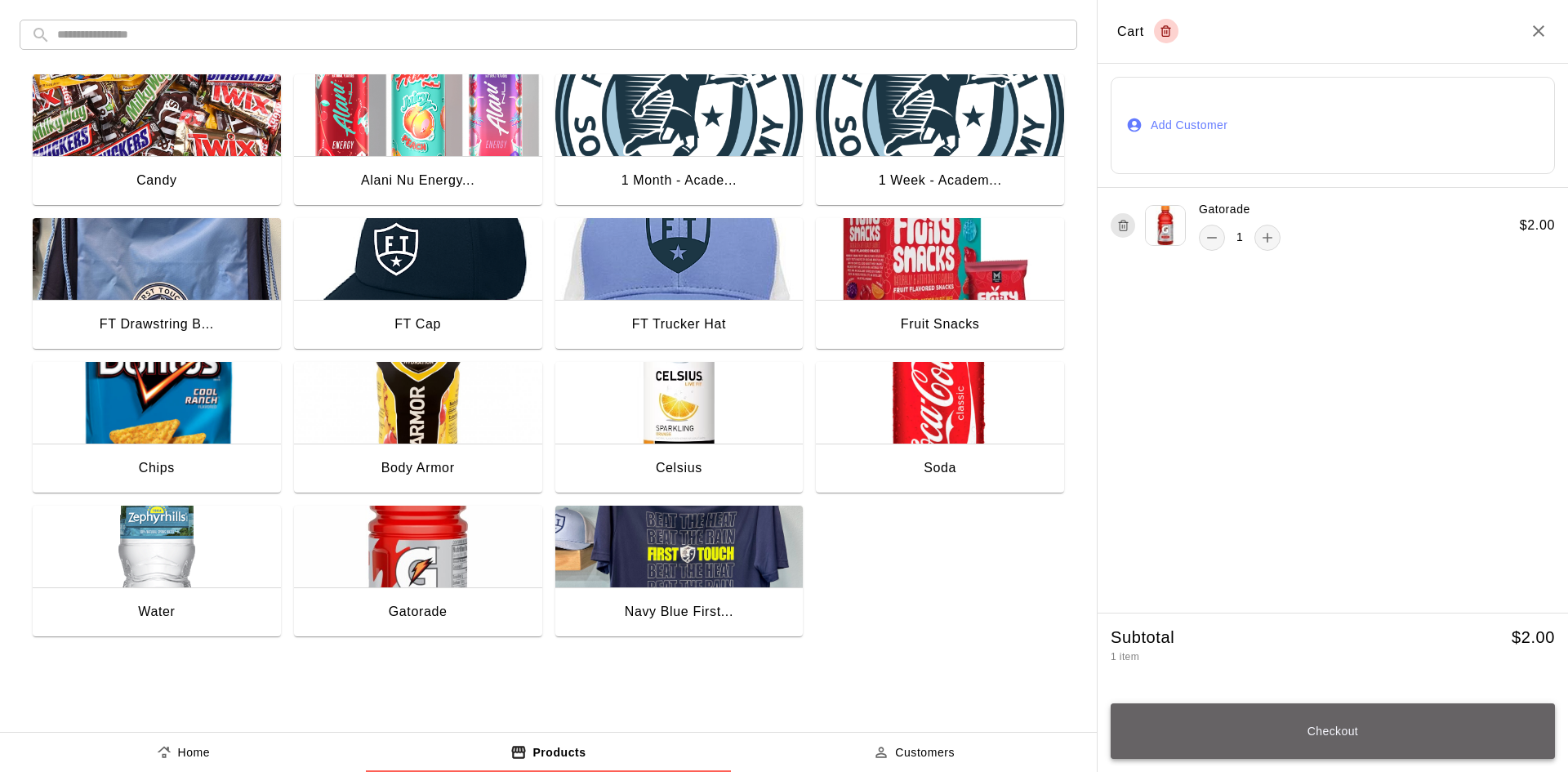
click at [1283, 722] on button "Checkout" at bounding box center [1332, 731] width 444 height 55
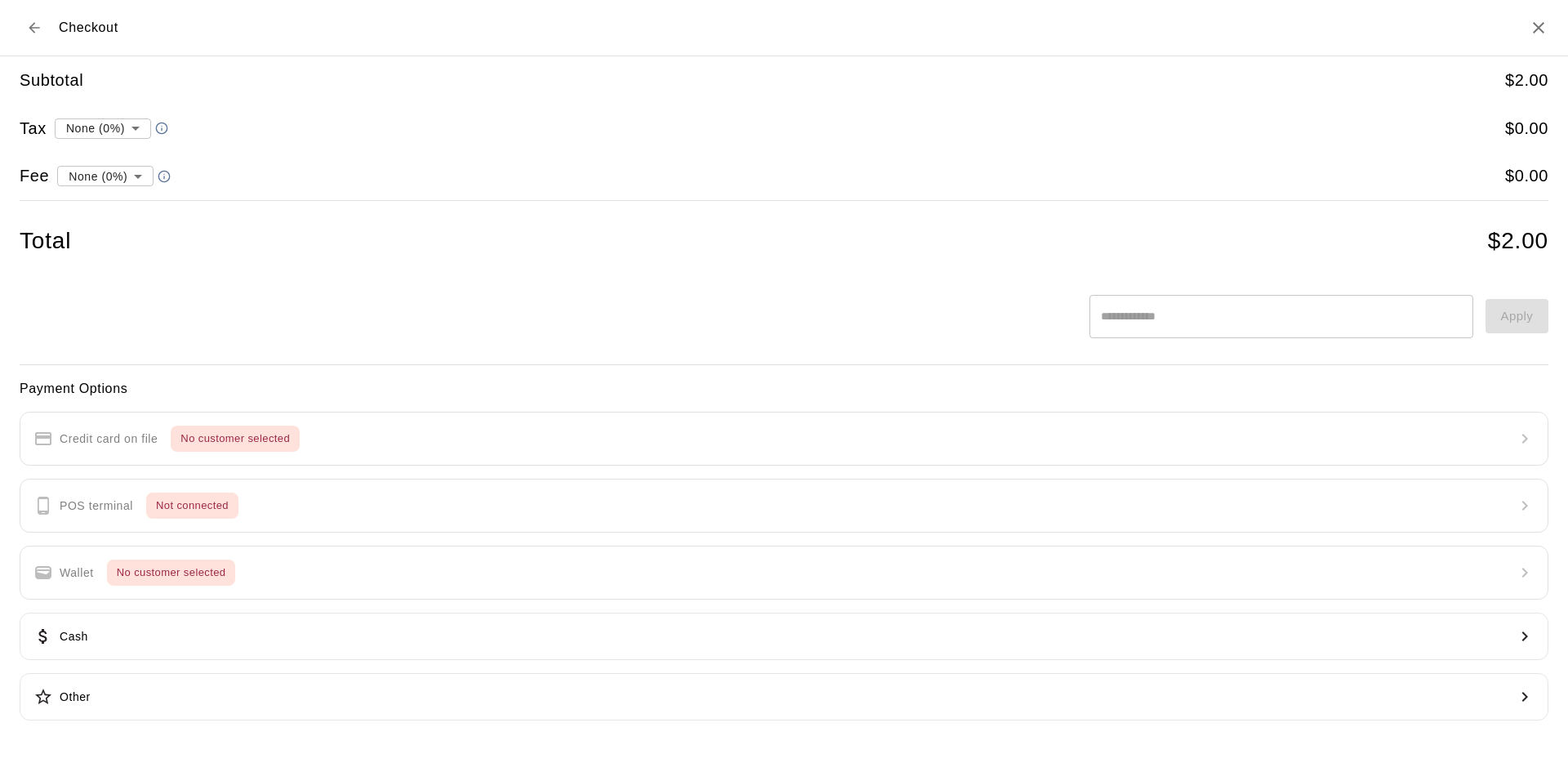
click at [37, 25] on icon "Back to cart" at bounding box center [34, 27] width 16 height 16
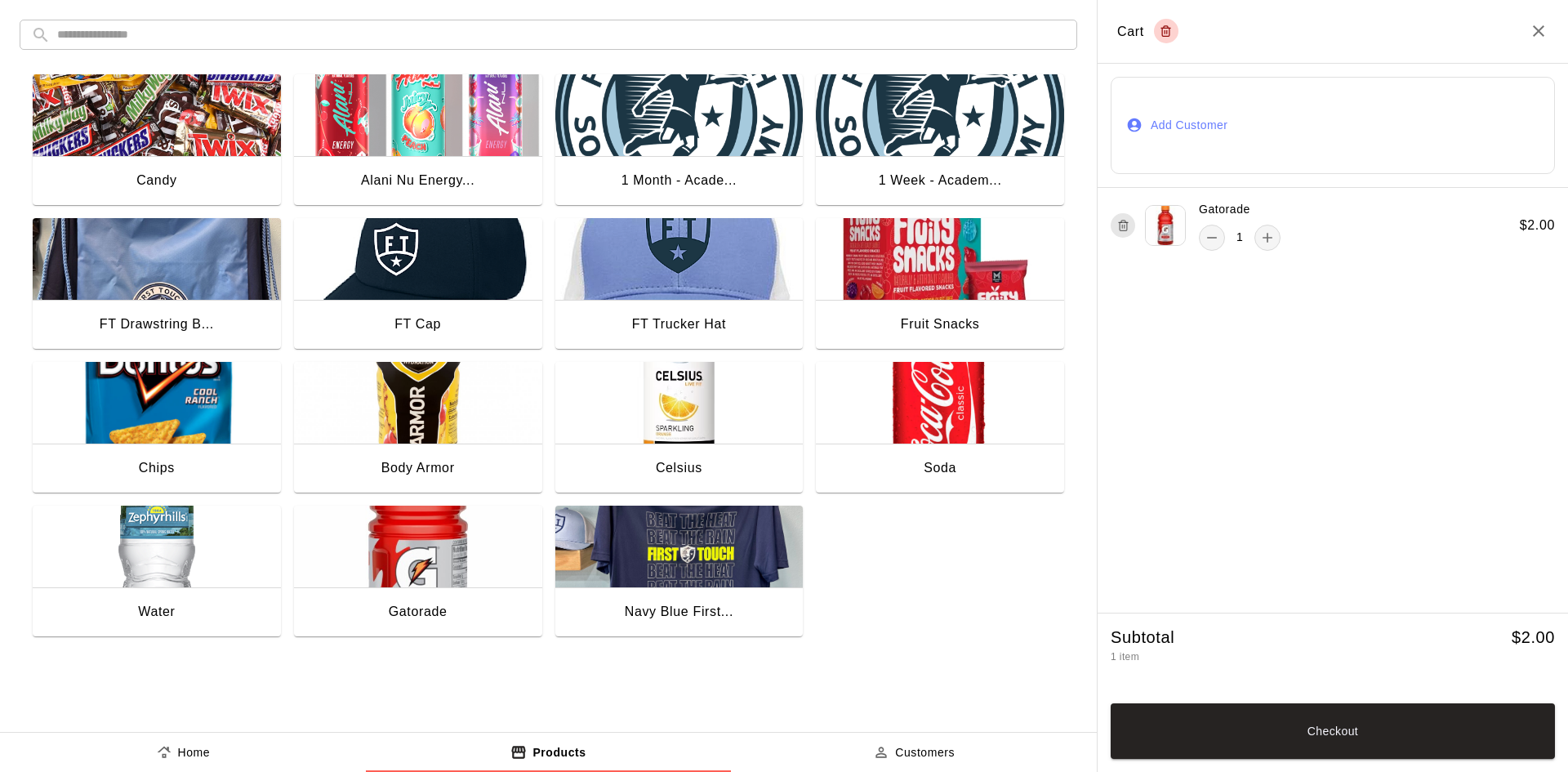
click at [1194, 145] on button "Add Customer" at bounding box center [1332, 125] width 444 height 97
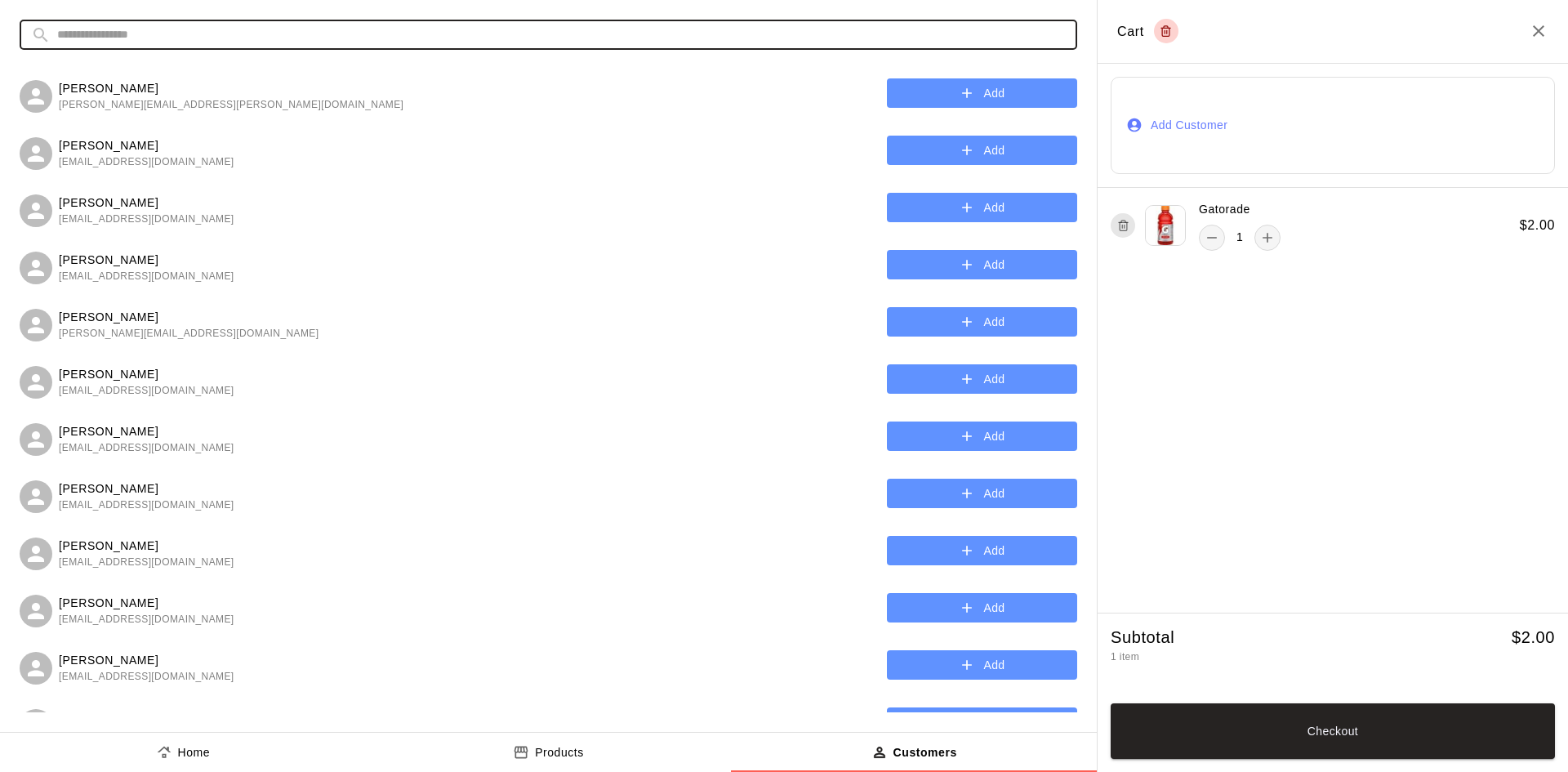
click at [529, 39] on input "text" at bounding box center [562, 34] width 1009 height 30
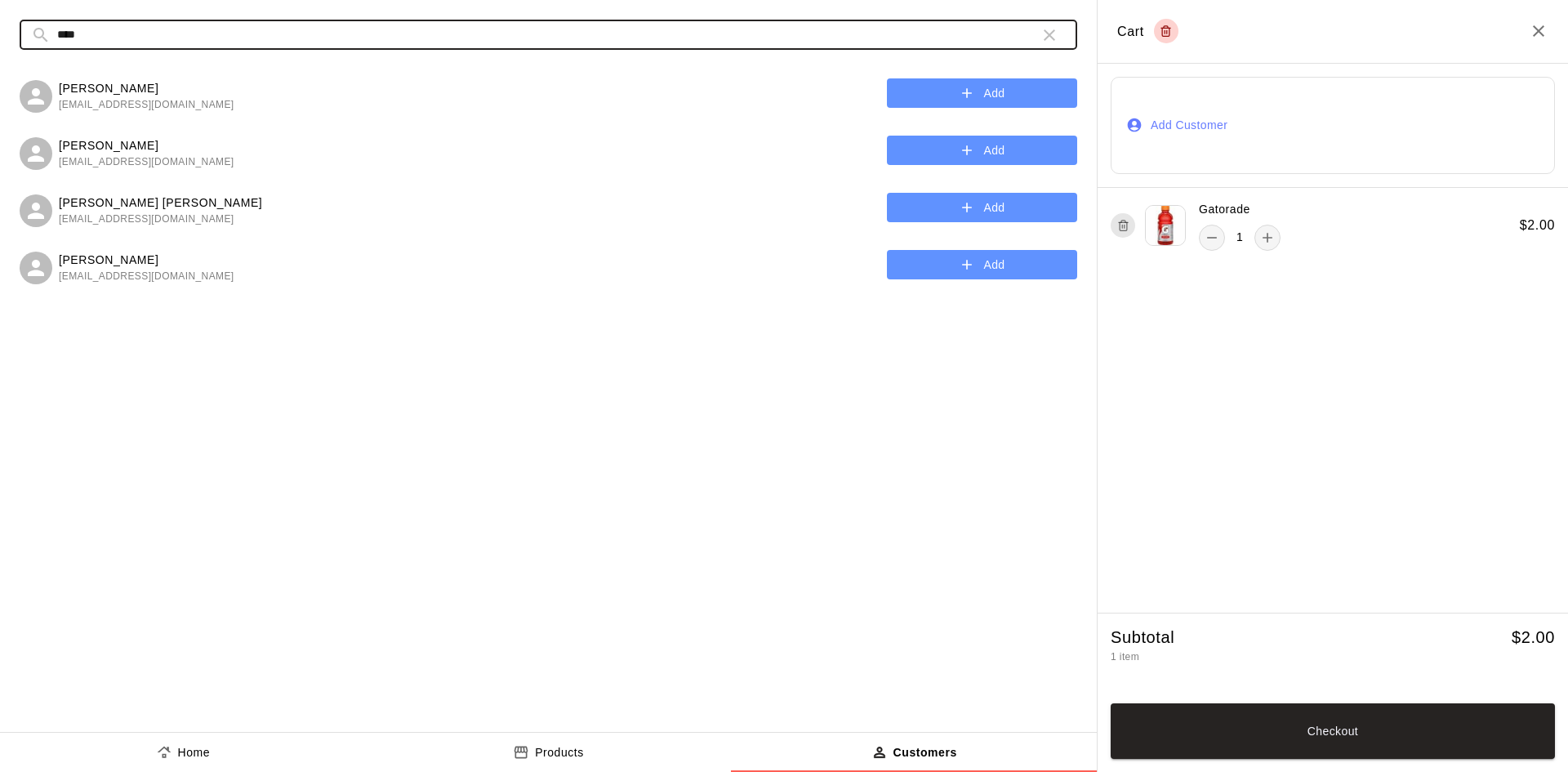
type input "****"
click at [983, 81] on button "Add" at bounding box center [982, 93] width 191 height 30
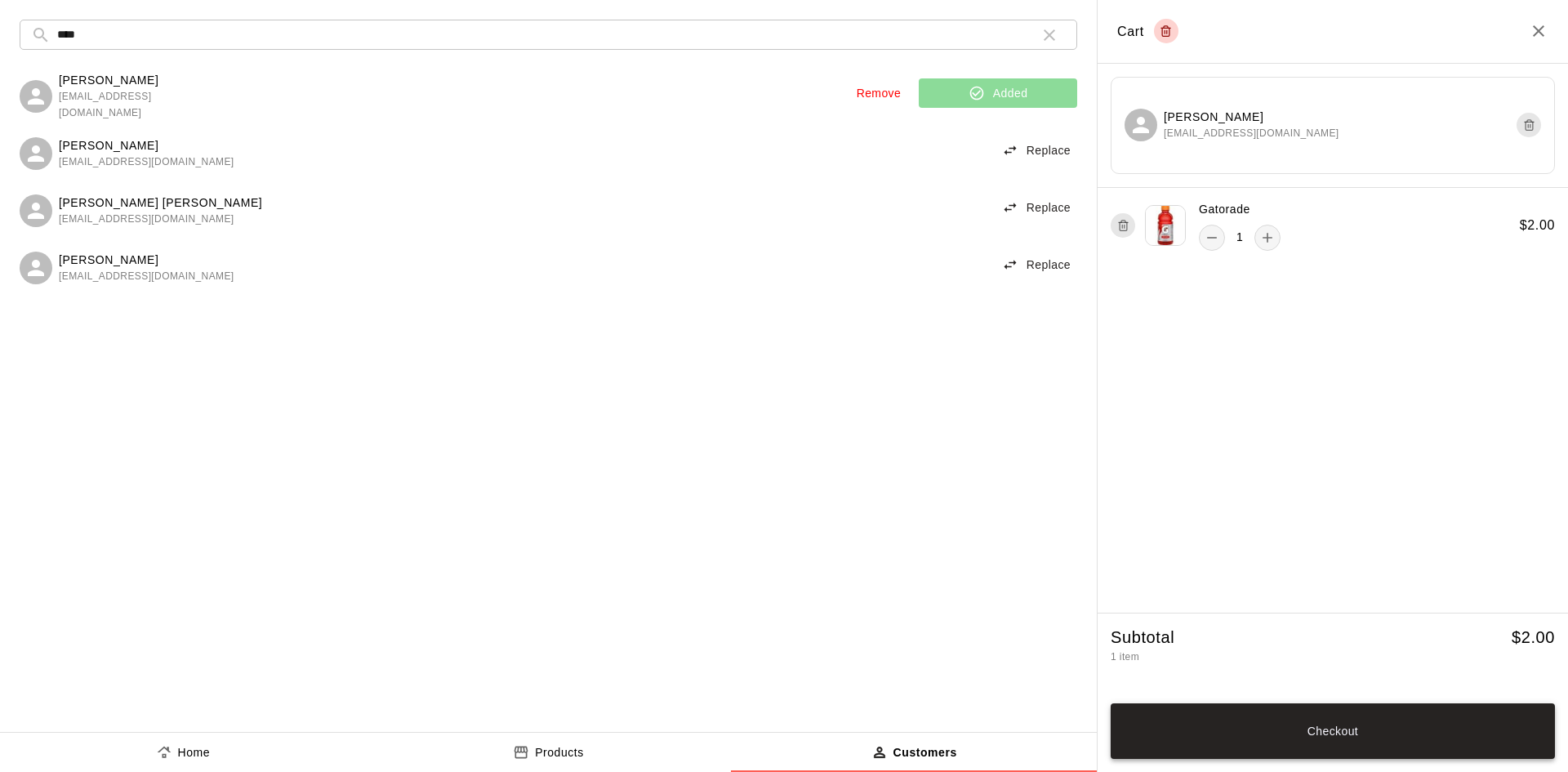
click at [1367, 733] on button "Checkout" at bounding box center [1332, 731] width 444 height 55
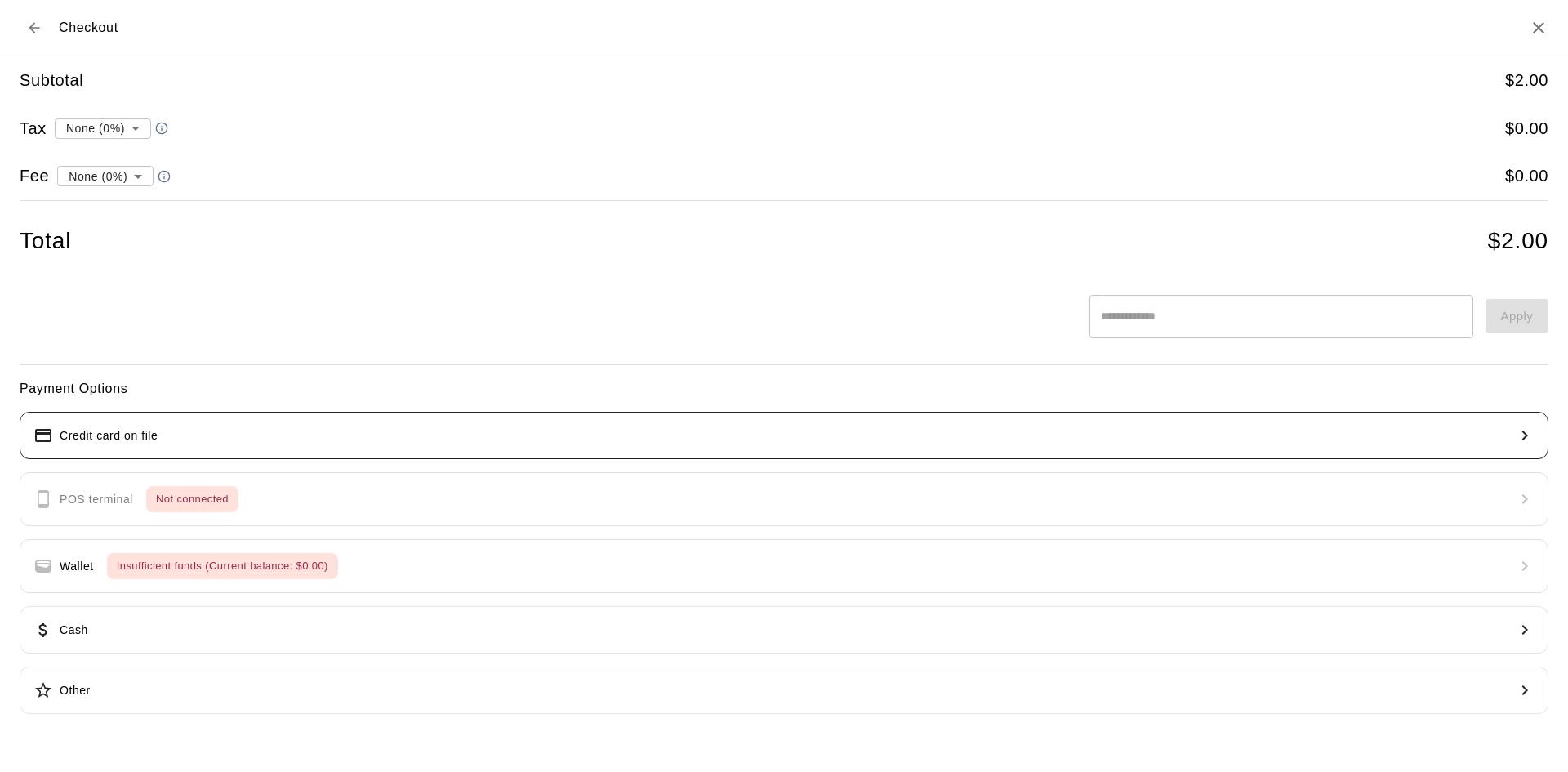
click at [224, 443] on button "Credit card on file" at bounding box center [784, 435] width 1529 height 47
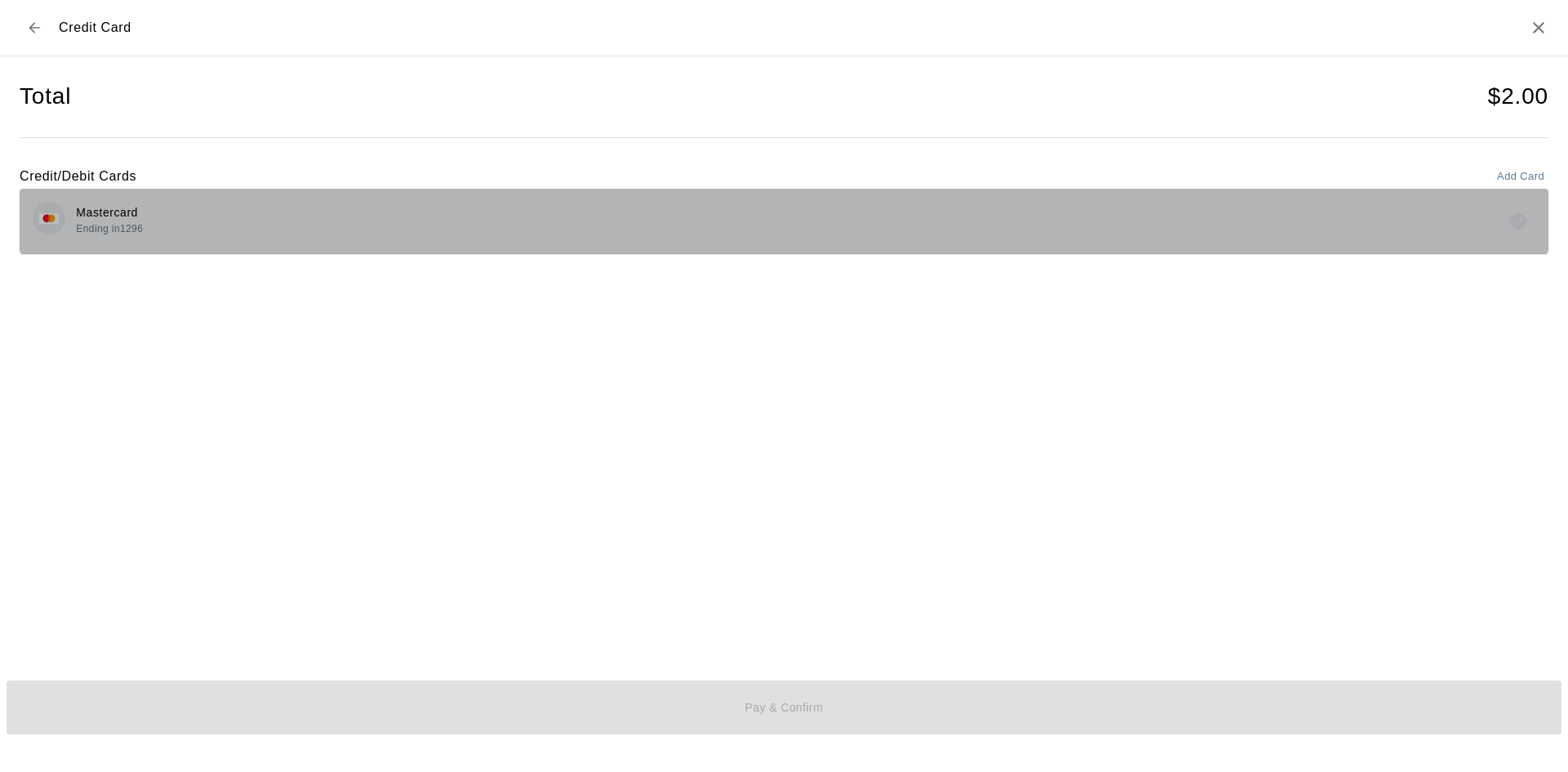
click at [386, 216] on div "Mastercard Ending in 1296" at bounding box center [784, 221] width 1503 height 39
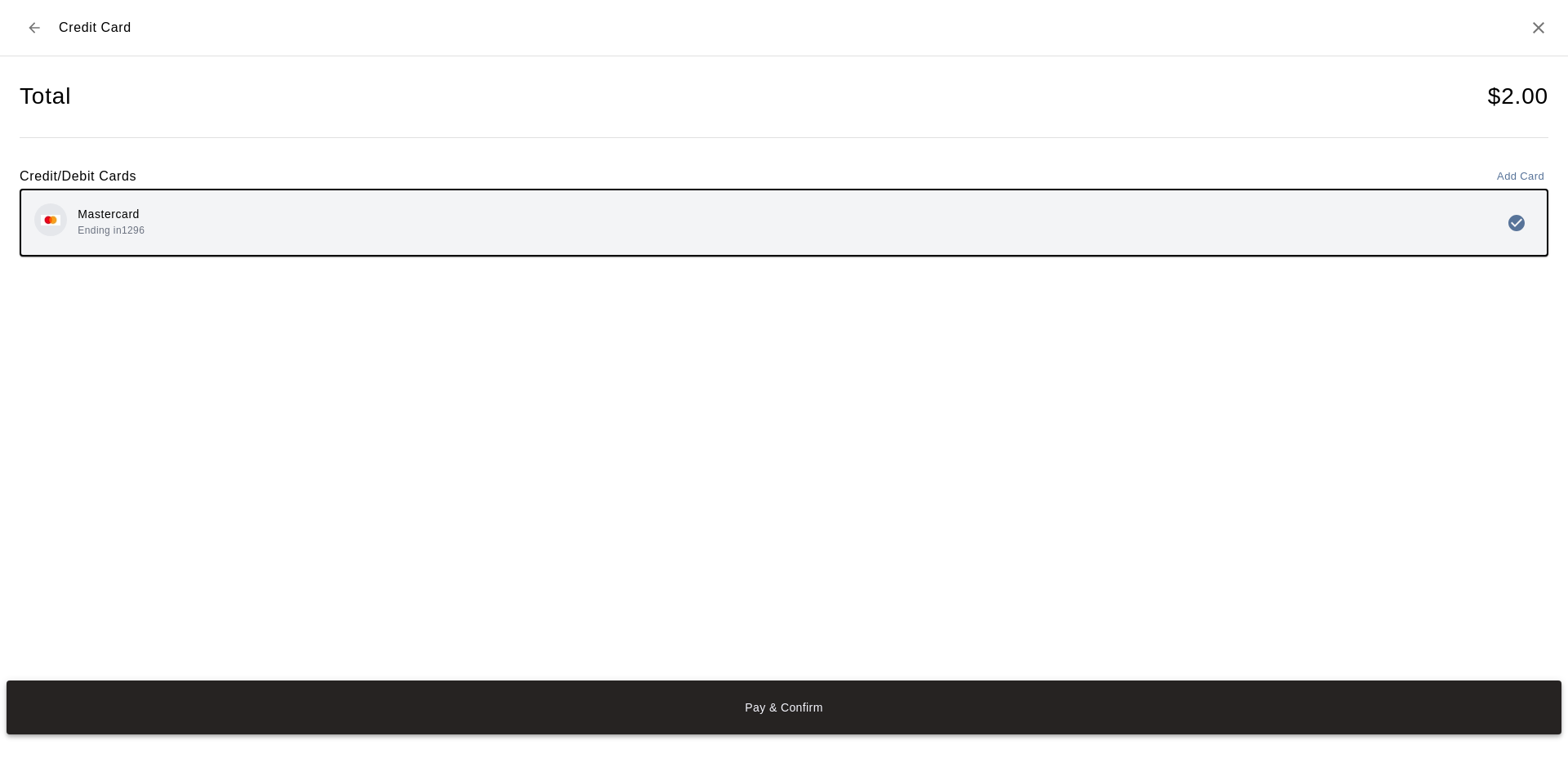
click at [614, 695] on button "Pay & Confirm" at bounding box center [784, 707] width 1555 height 54
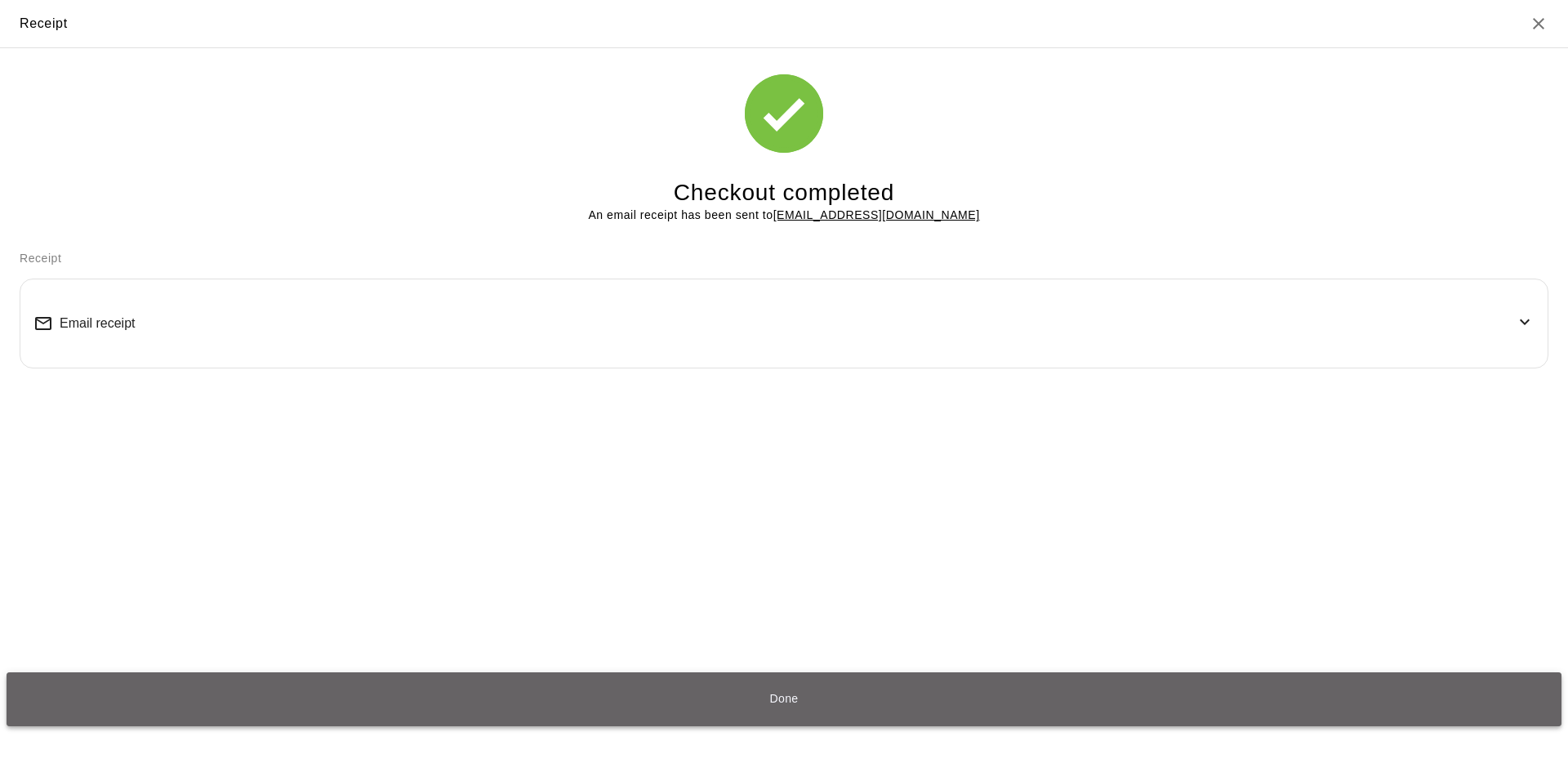
click at [839, 701] on button "Done" at bounding box center [784, 699] width 1555 height 54
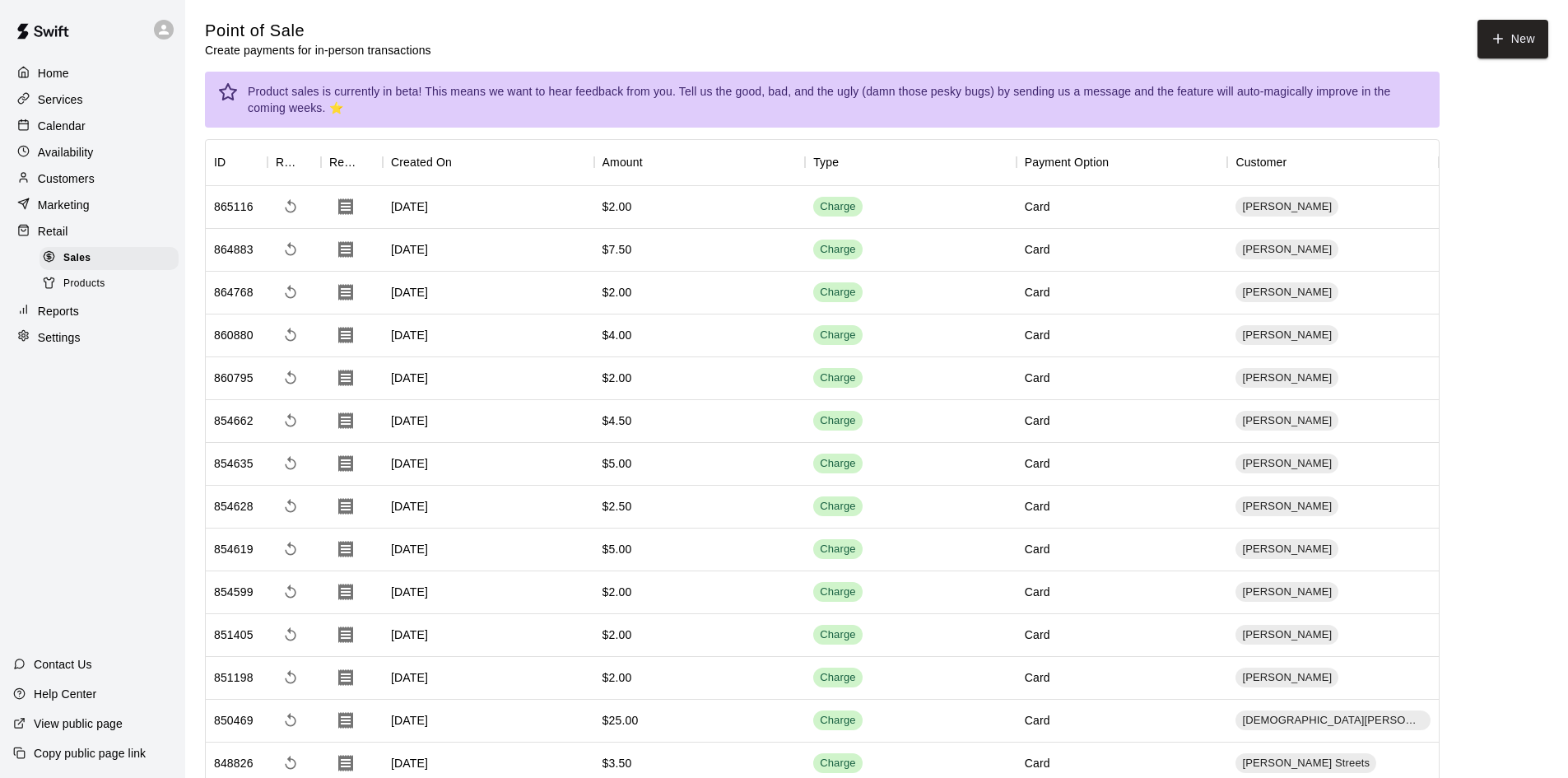
click at [36, 87] on div "Home Services Calendar Availability Customers Marketing Retail Sales Products R…" at bounding box center [92, 205] width 185 height 292
click at [56, 99] on p "Services" at bounding box center [61, 99] width 46 height 16
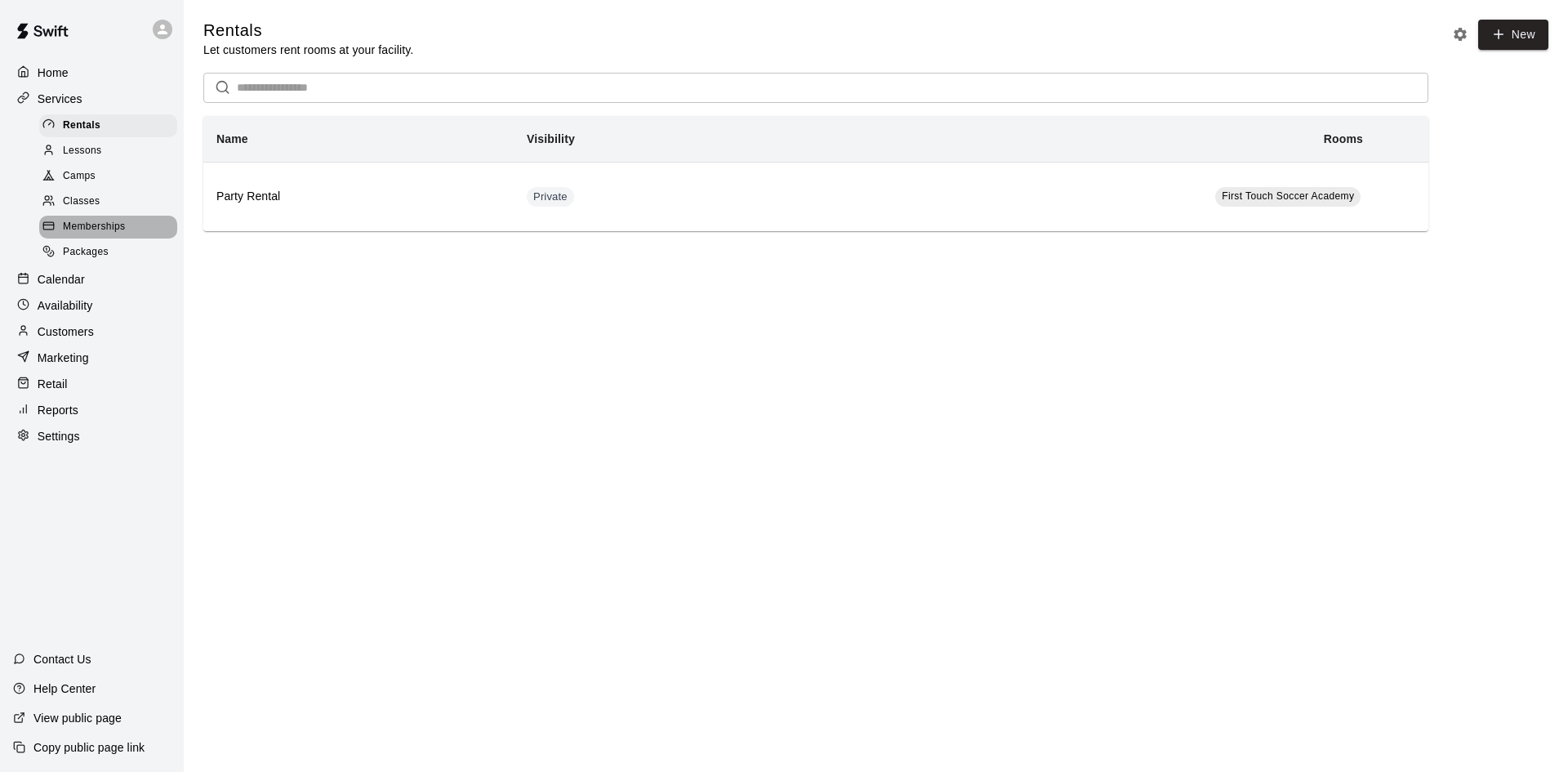
click at [118, 226] on div "Memberships" at bounding box center [108, 227] width 138 height 23
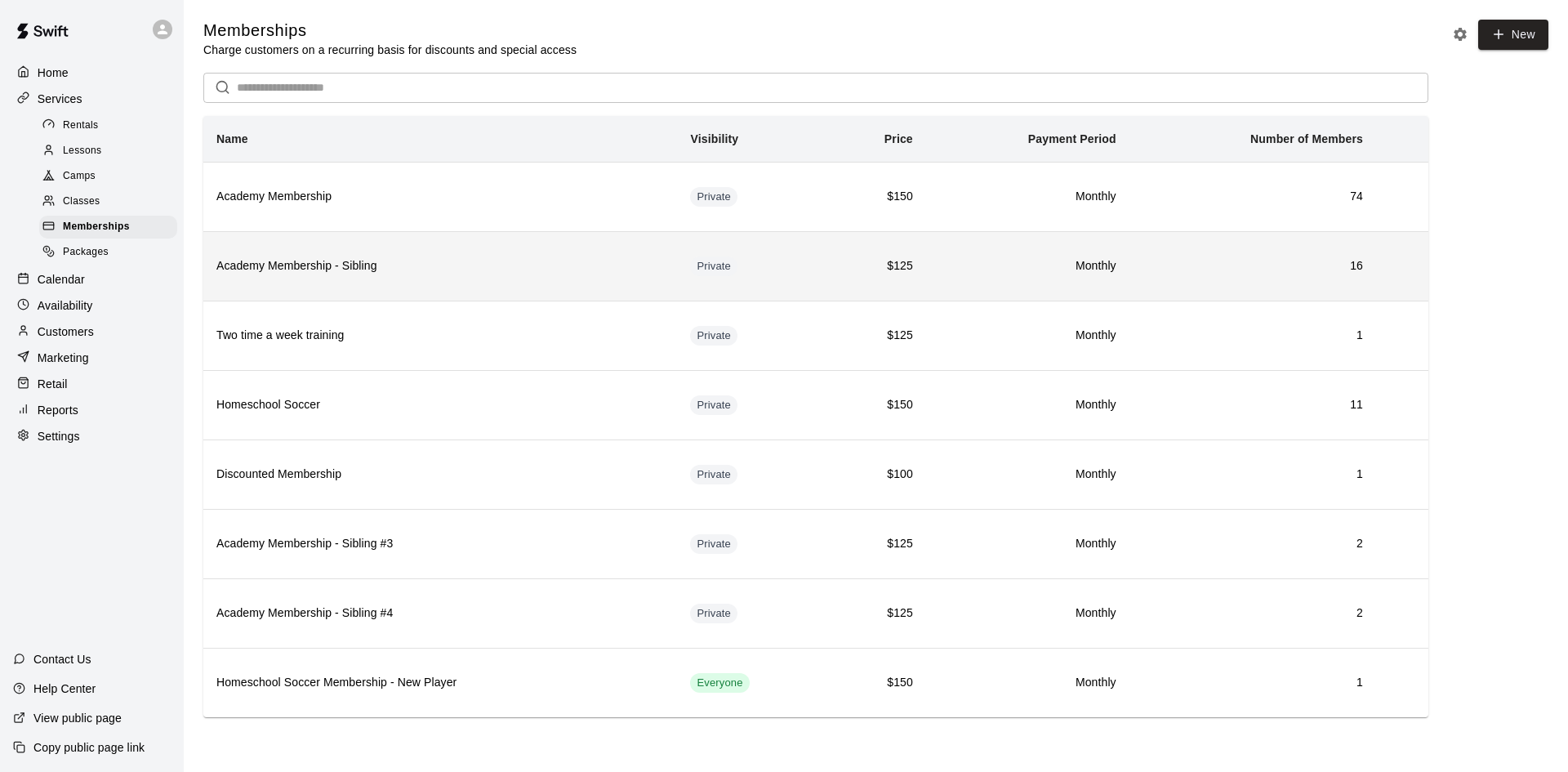
drag, startPoint x: 118, startPoint y: 231, endPoint x: 203, endPoint y: 242, distance: 85.7
click at [118, 231] on span "Memberships" at bounding box center [97, 227] width 67 height 16
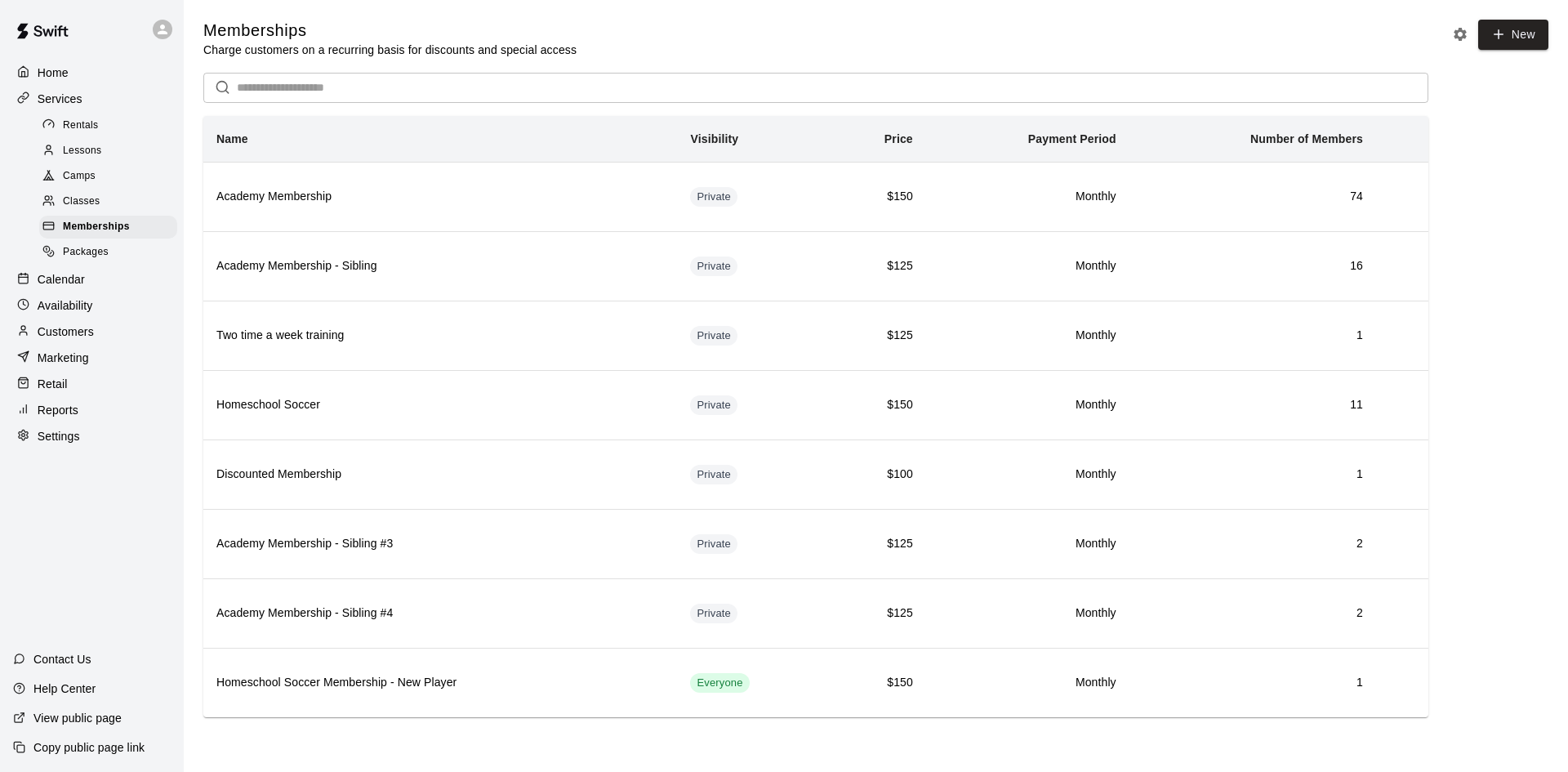
click at [329, 90] on input "text" at bounding box center [833, 88] width 1192 height 30
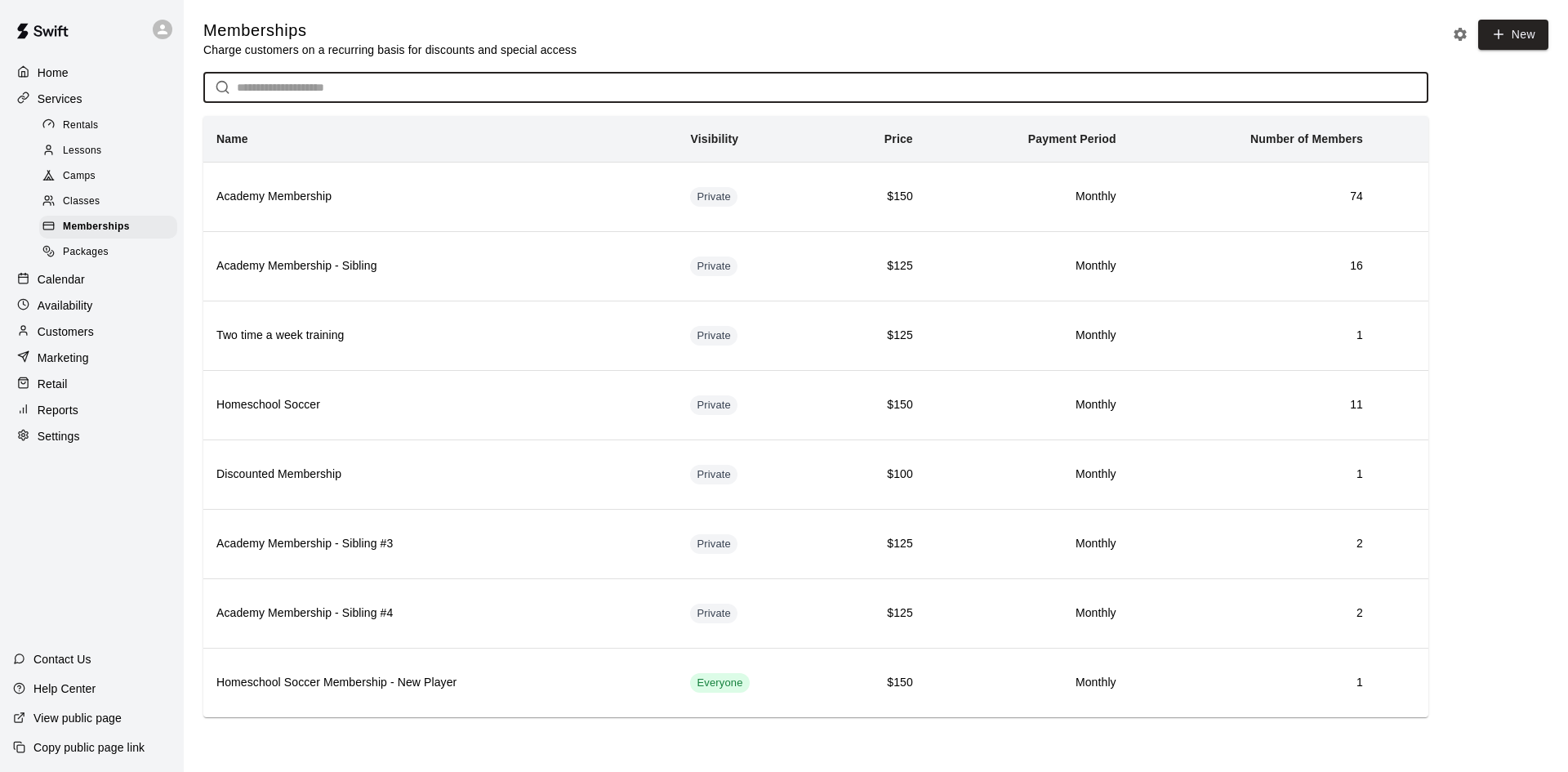
click at [65, 147] on span "Lessons" at bounding box center [82, 150] width 39 height 16
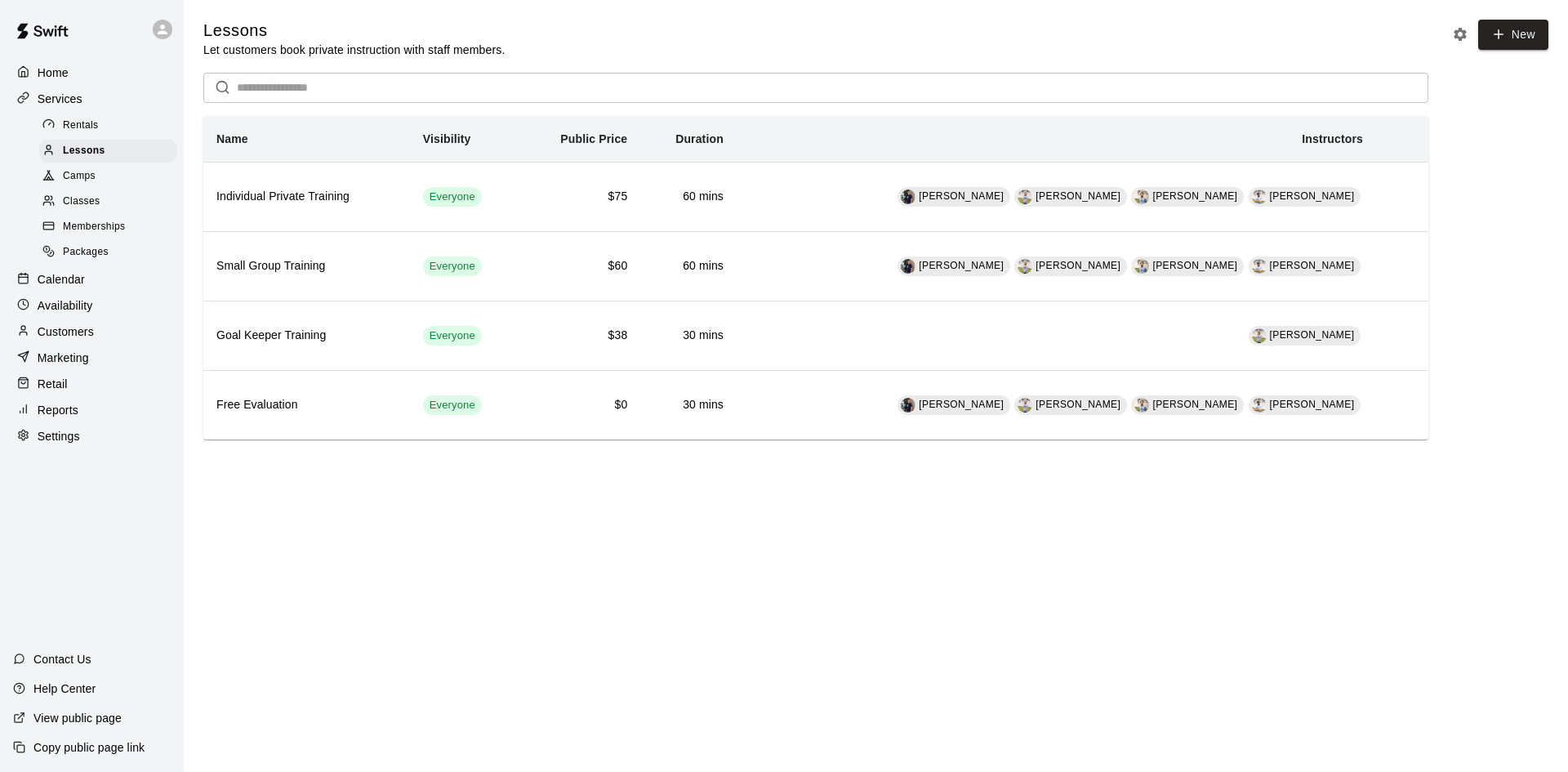
click at [87, 336] on p "Customers" at bounding box center [65, 331] width 56 height 16
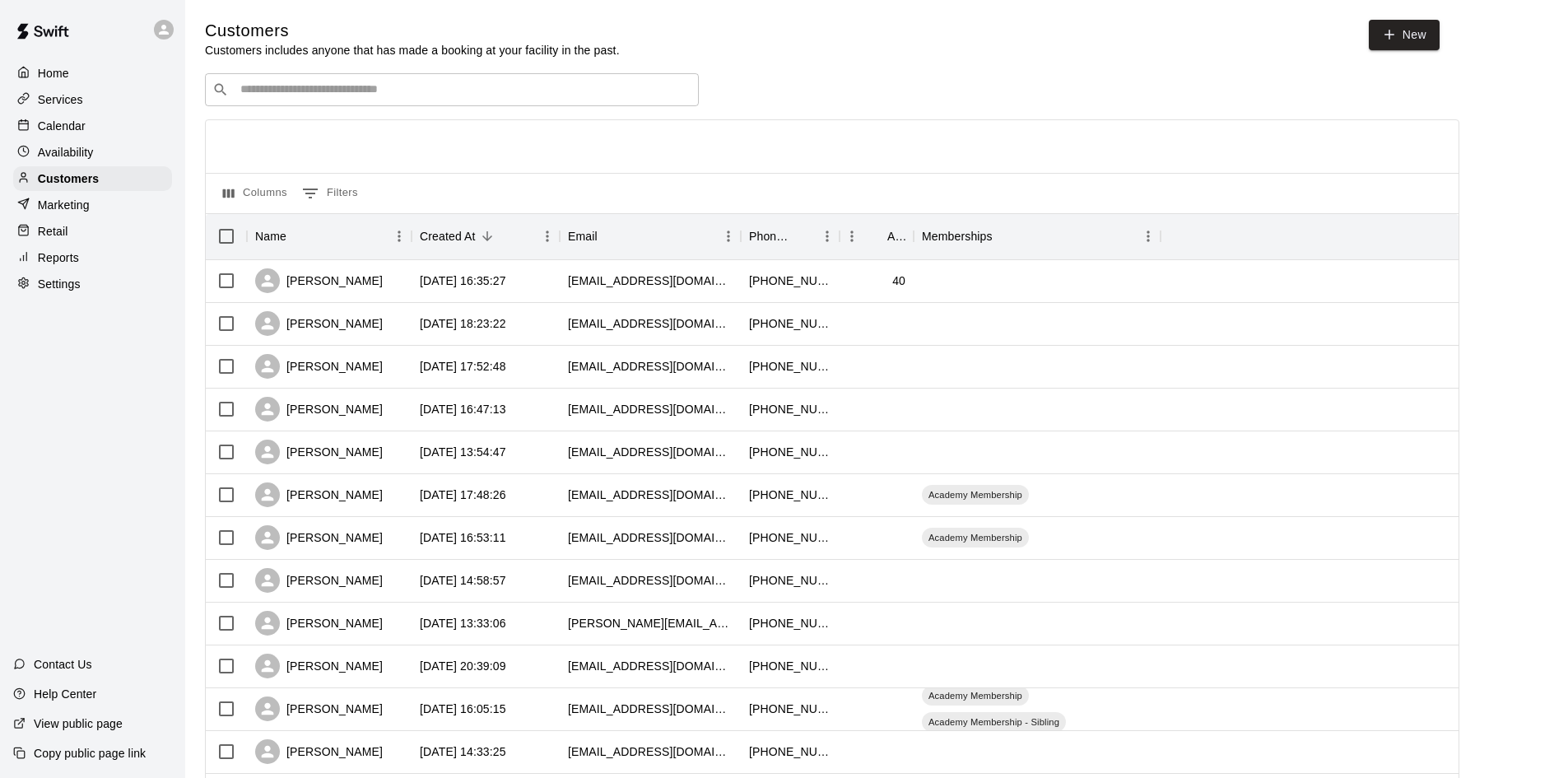
click at [494, 92] on input "Search customers by name or email" at bounding box center [463, 89] width 456 height 16
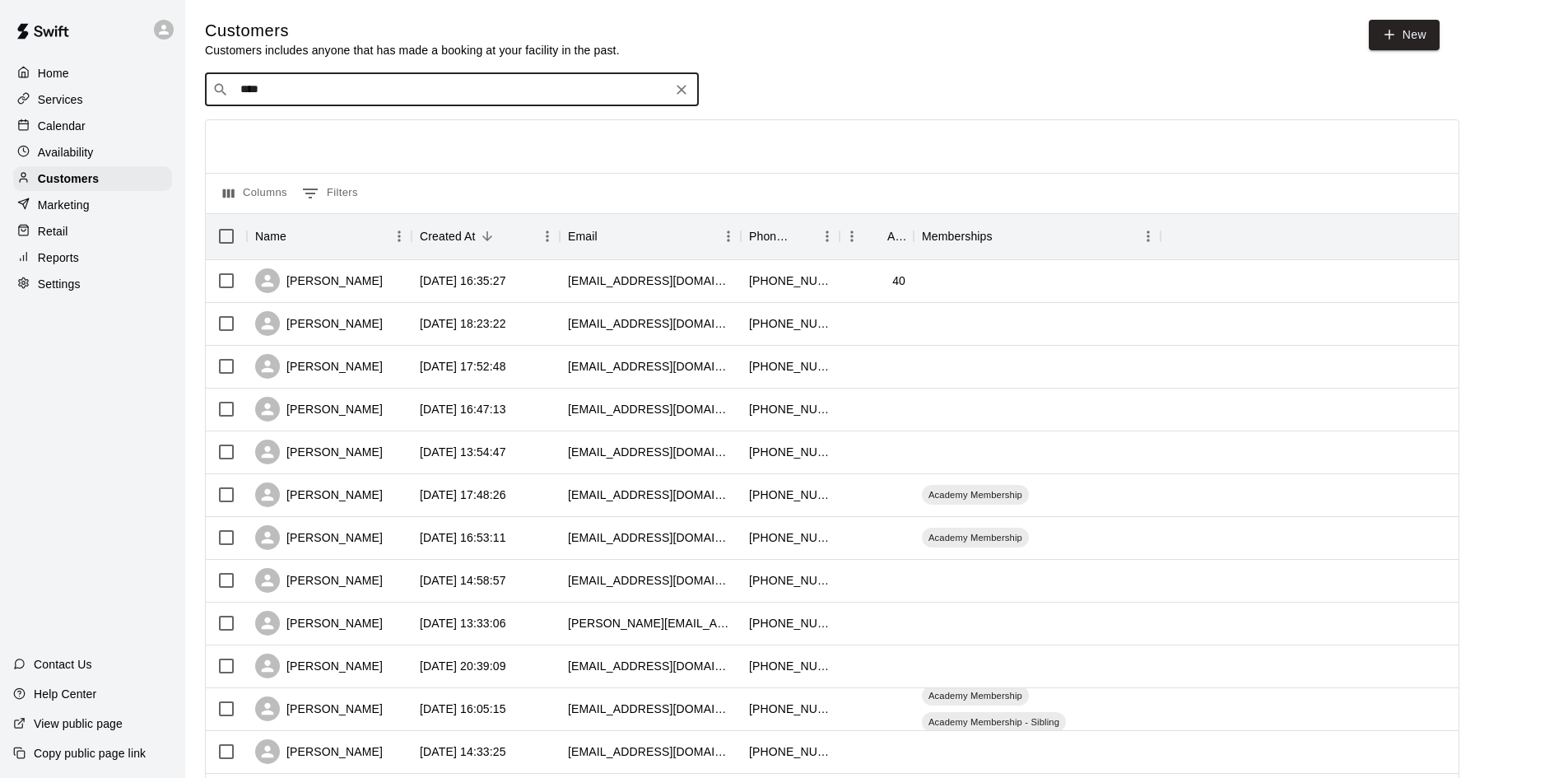
type input "*****"
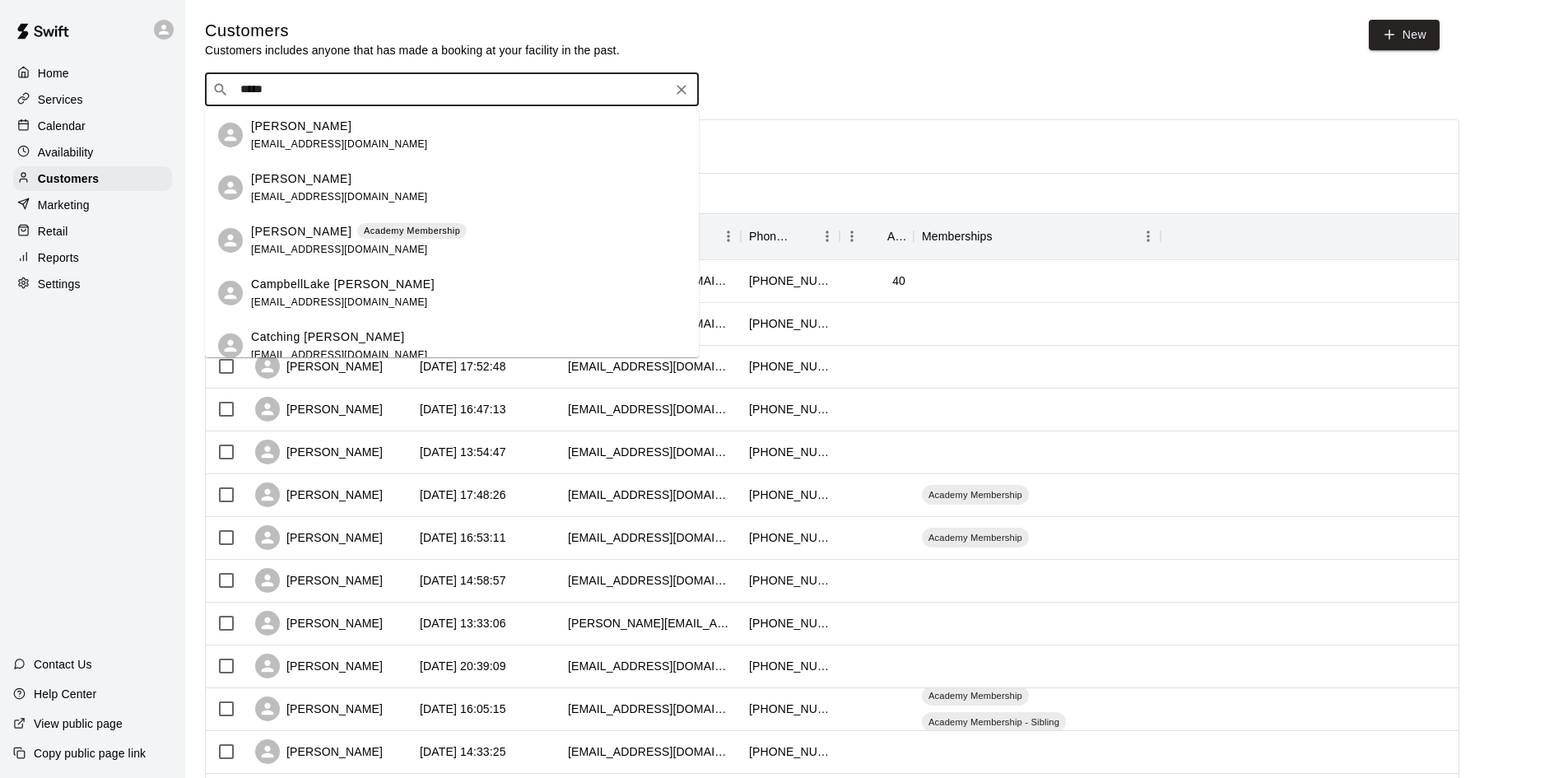
click at [419, 140] on div "Amanda Strawbridge strawbridgesalesgroup@gmail.com" at bounding box center [469, 135] width 435 height 36
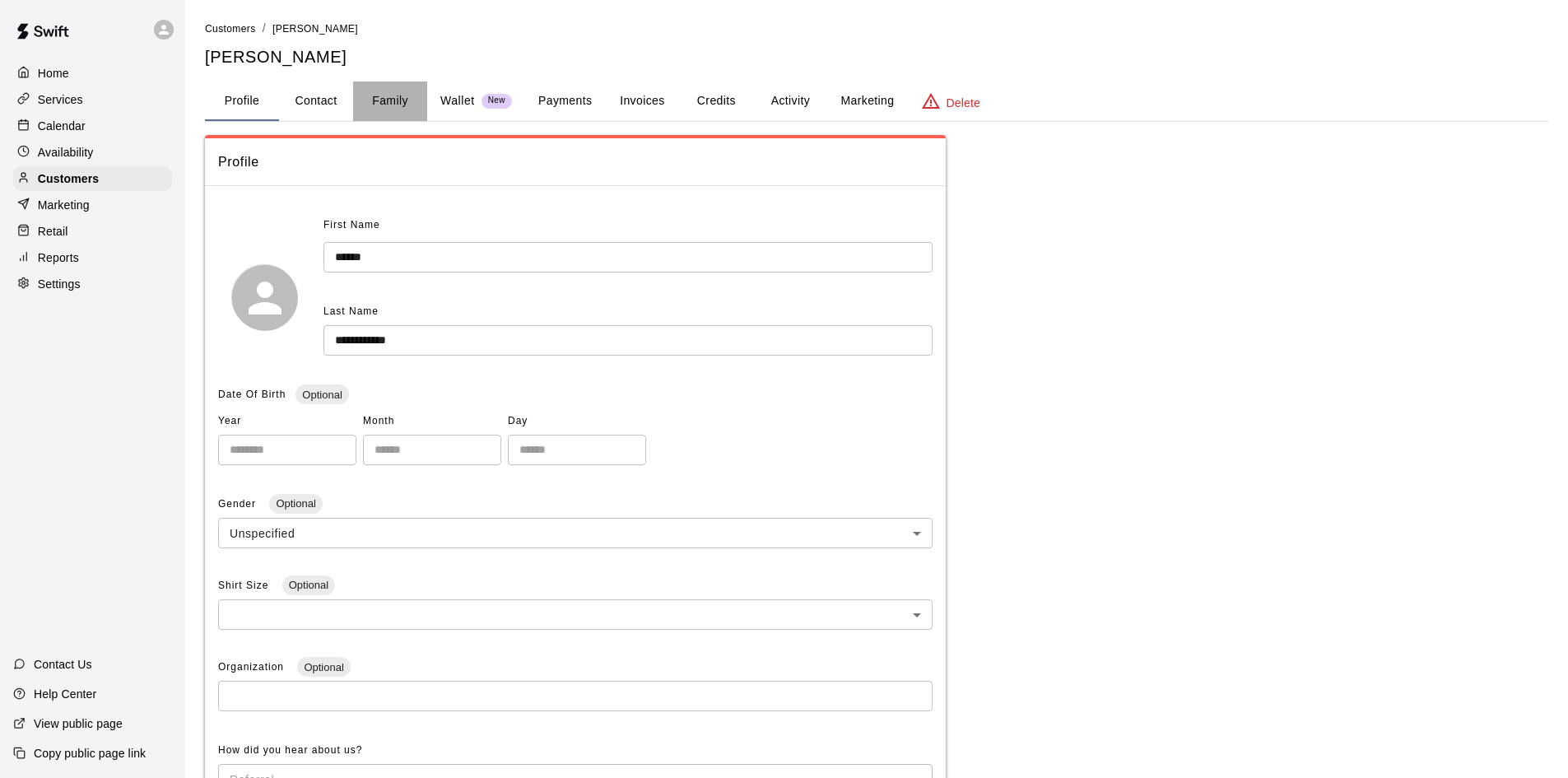
click at [387, 90] on button "Family" at bounding box center [390, 101] width 74 height 40
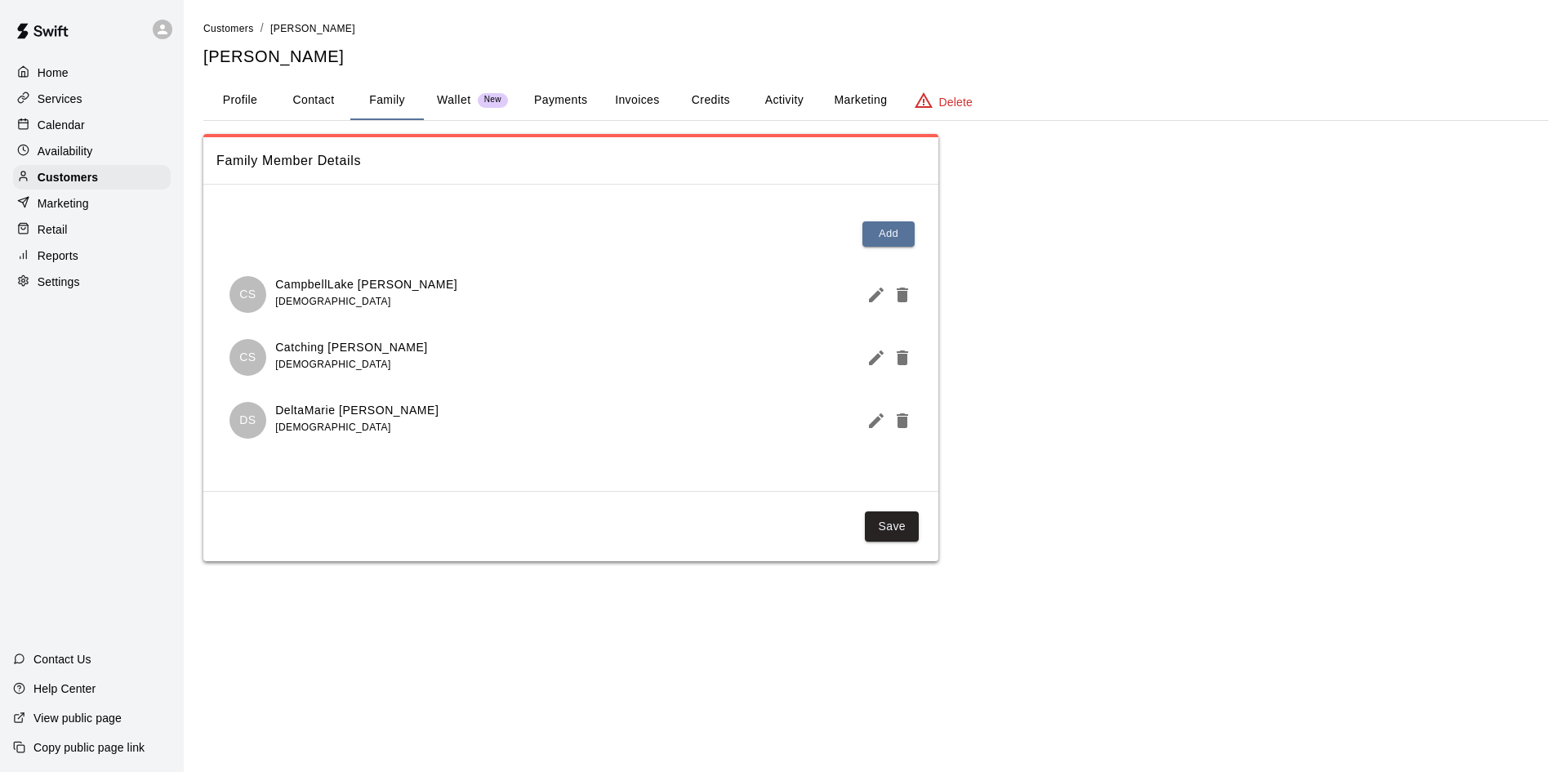
click at [565, 104] on button "Payments" at bounding box center [561, 100] width 79 height 39
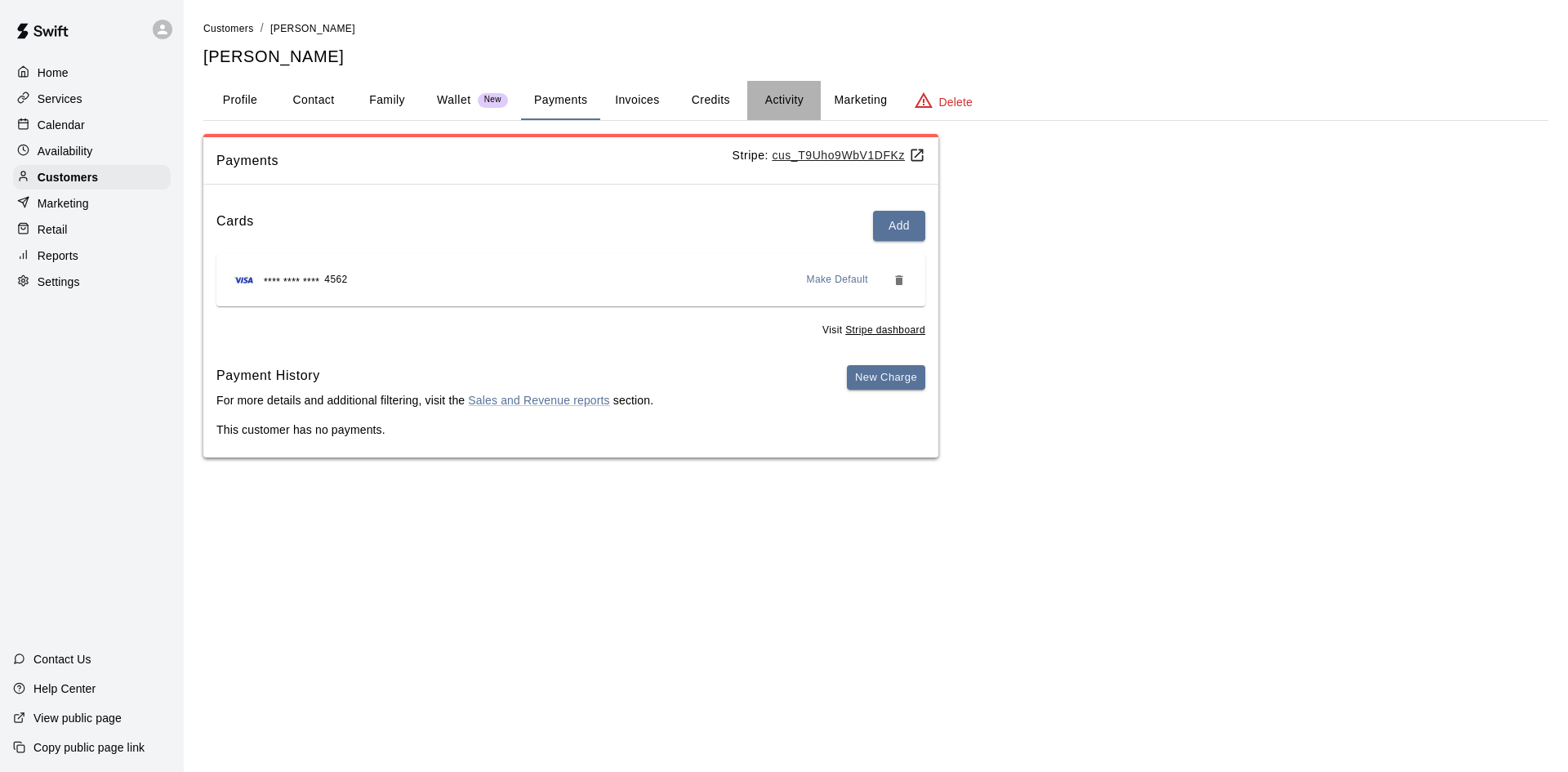
click at [772, 105] on button "Activity" at bounding box center [784, 100] width 74 height 39
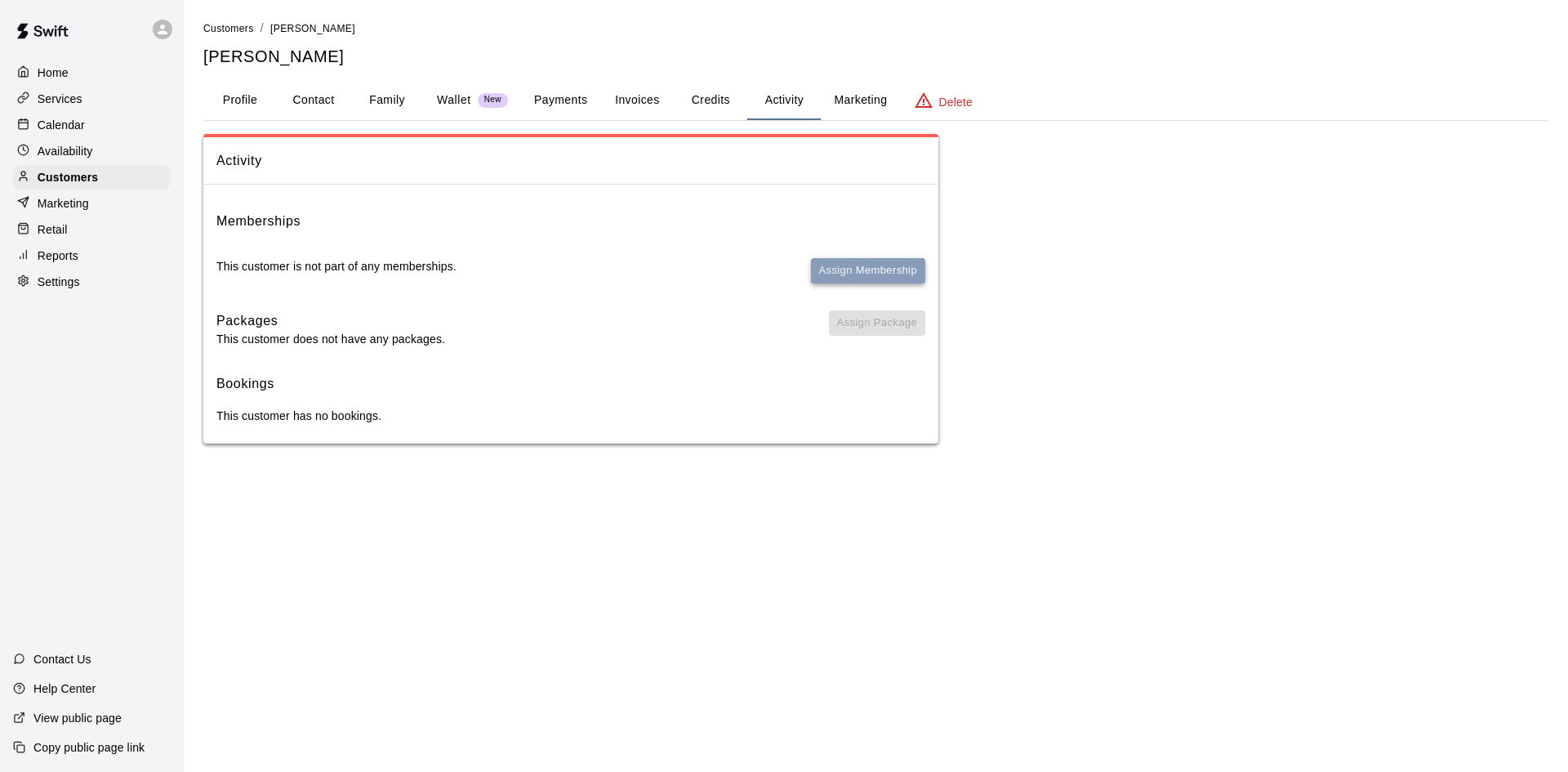
click at [847, 267] on button "Assign Membership" at bounding box center [868, 270] width 114 height 25
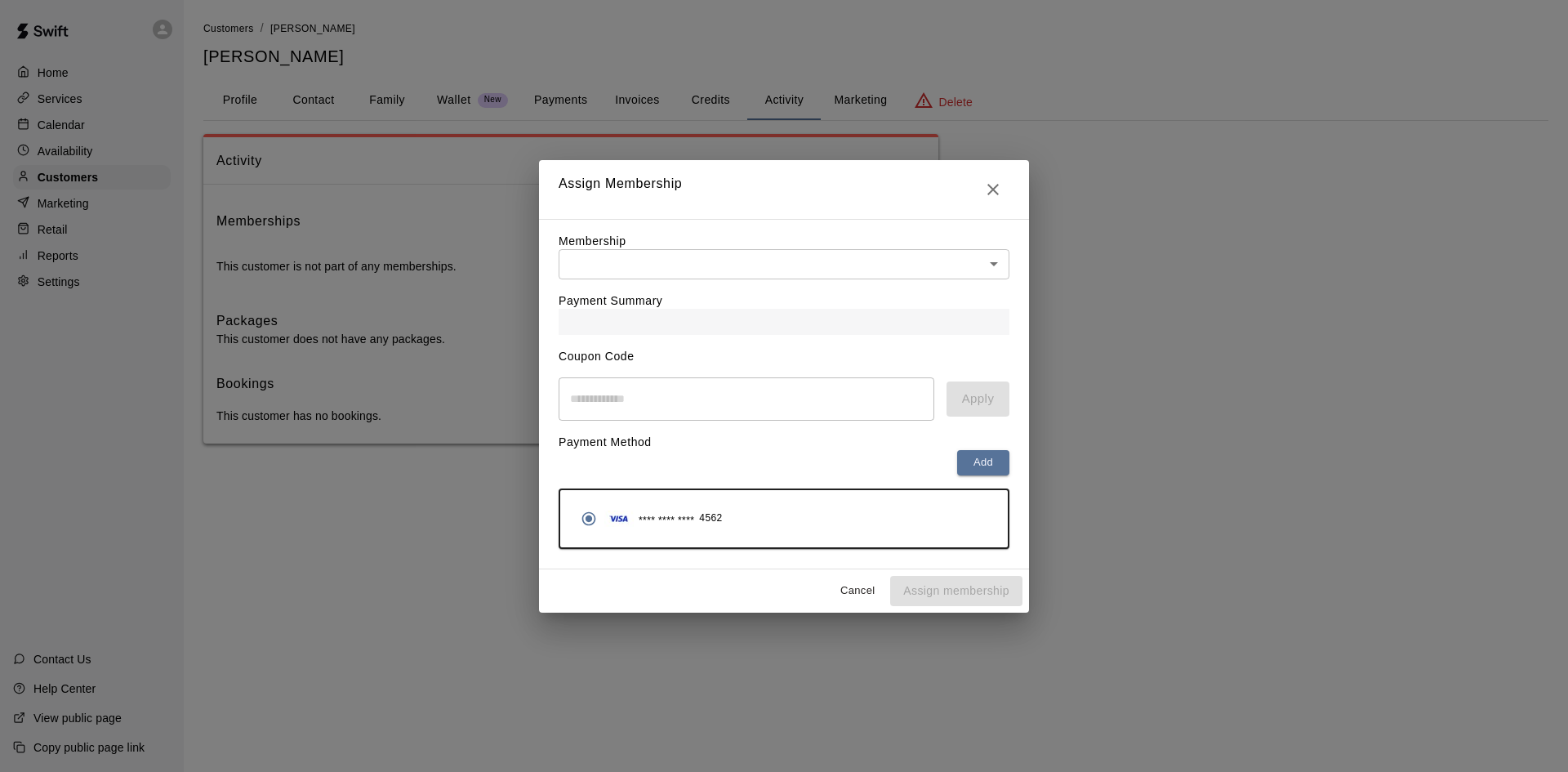
click at [749, 268] on body "Home Services Calendar Availability Customers Marketing Retail Reports Settings…" at bounding box center [784, 237] width 1568 height 476
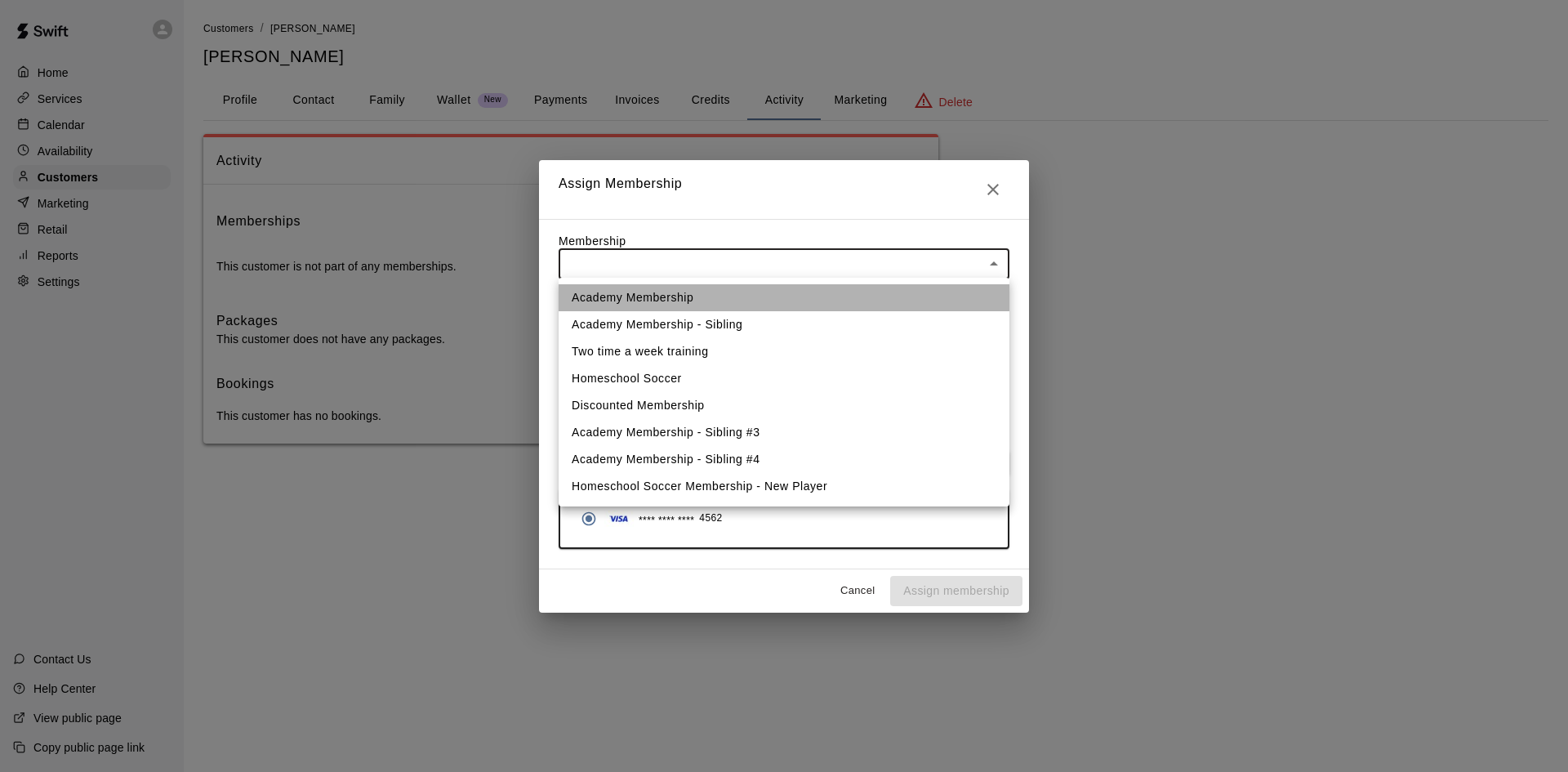
click at [708, 295] on li "Academy Membership" at bounding box center [784, 298] width 451 height 27
type input "**********"
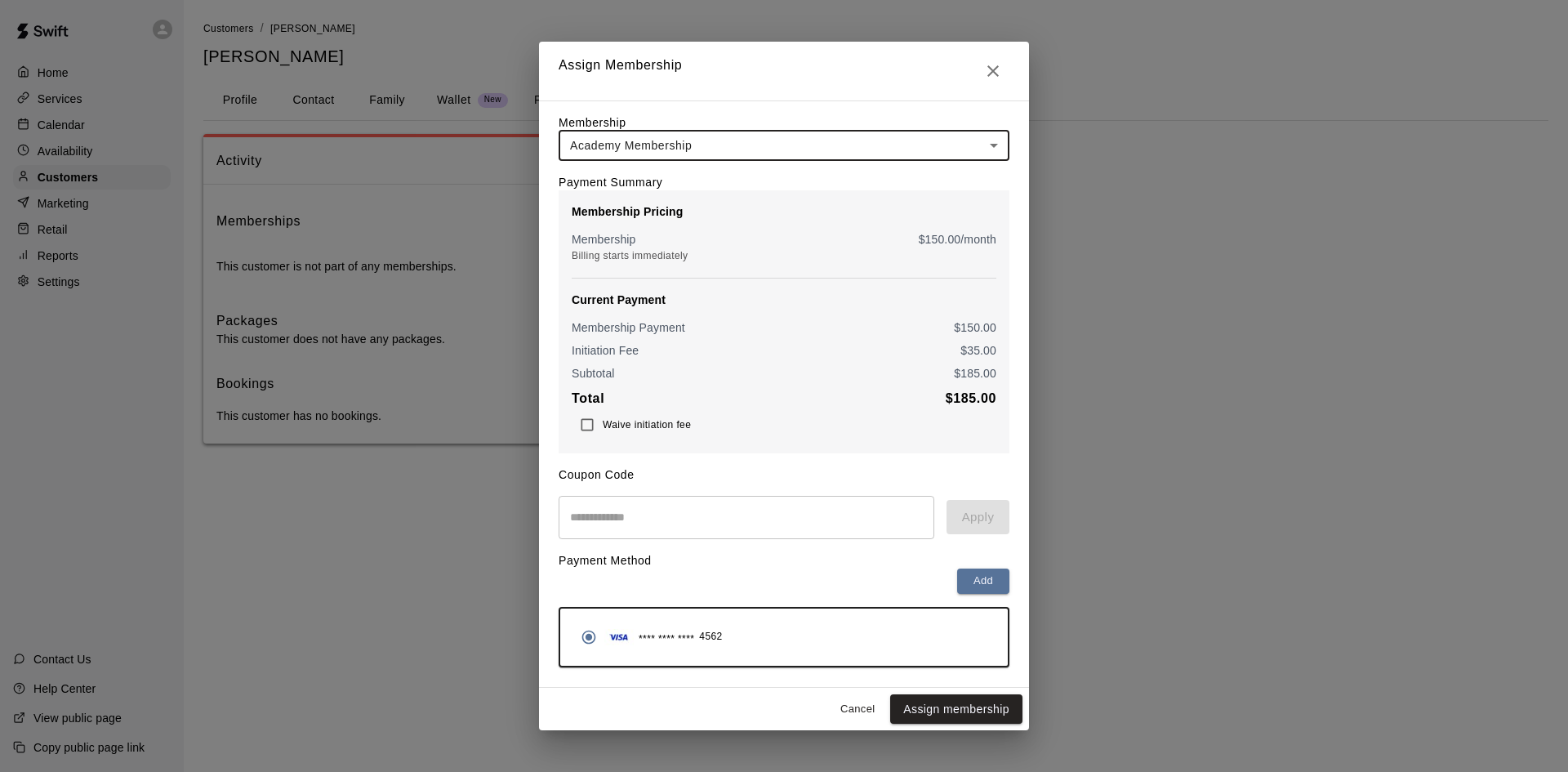
click at [950, 712] on button "Assign membership" at bounding box center [957, 709] width 133 height 30
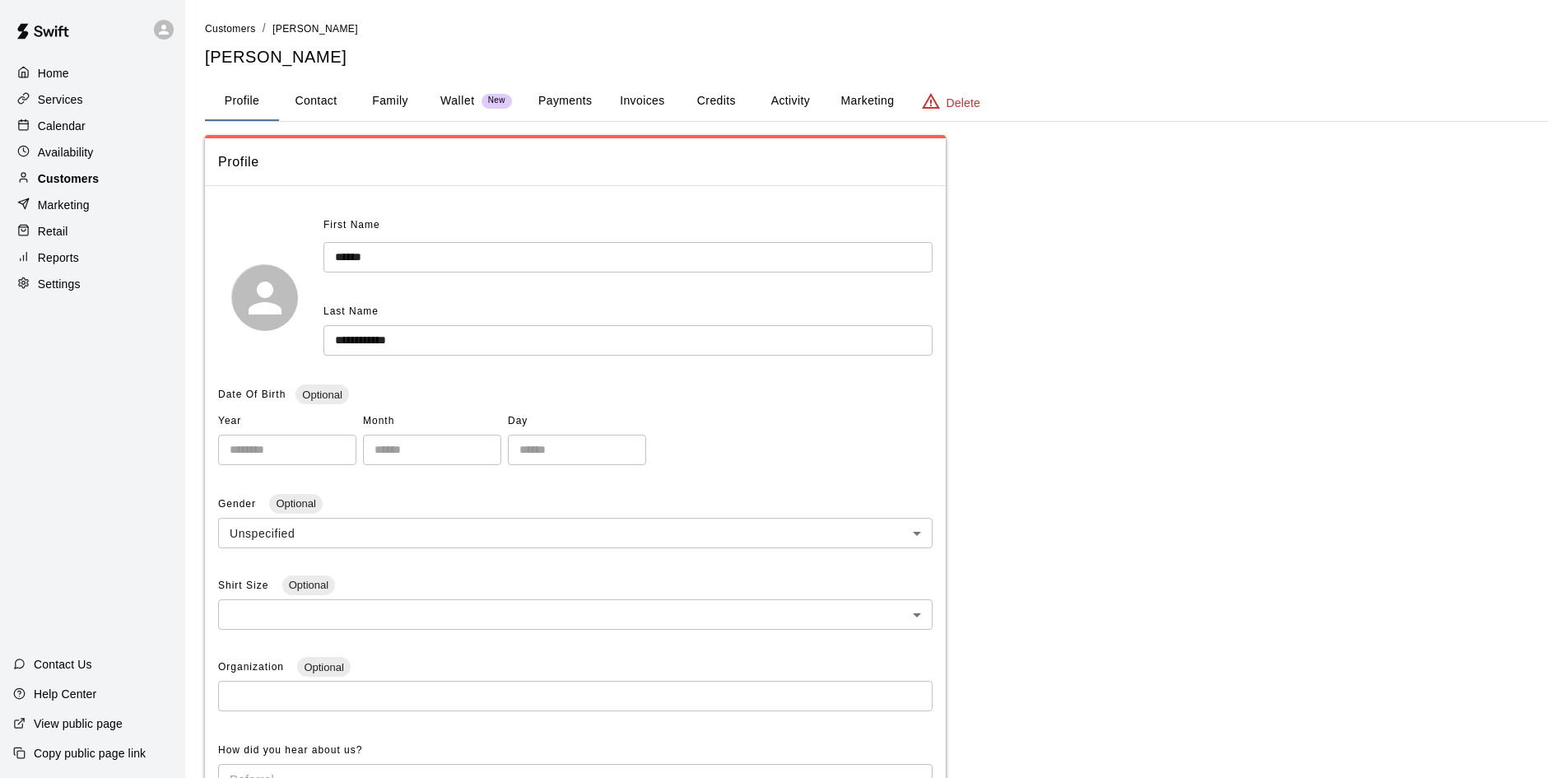
click at [91, 183] on p "Customers" at bounding box center [69, 178] width 61 height 16
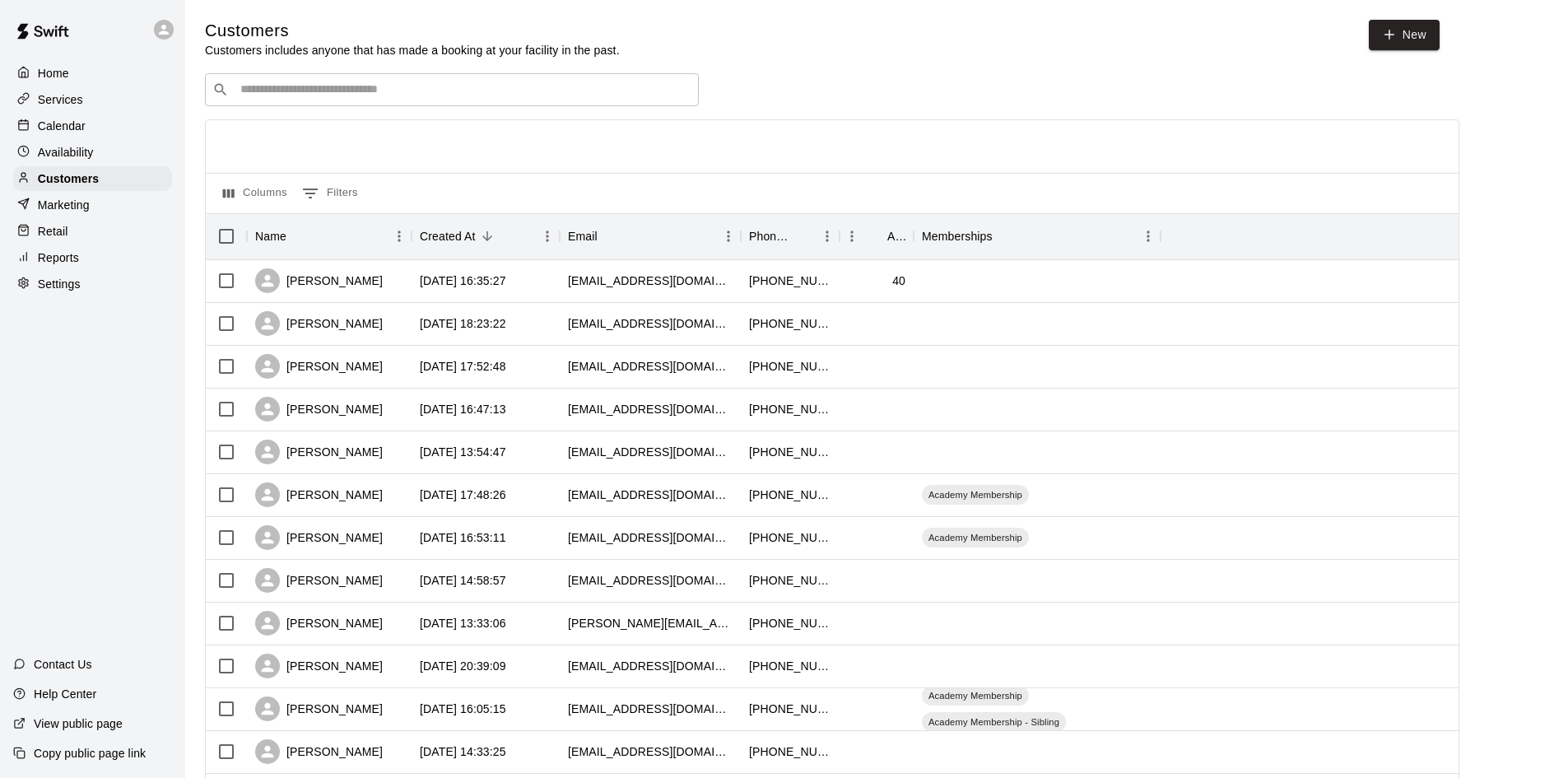
click at [338, 89] on input "Search customers by name or email" at bounding box center [463, 89] width 456 height 16
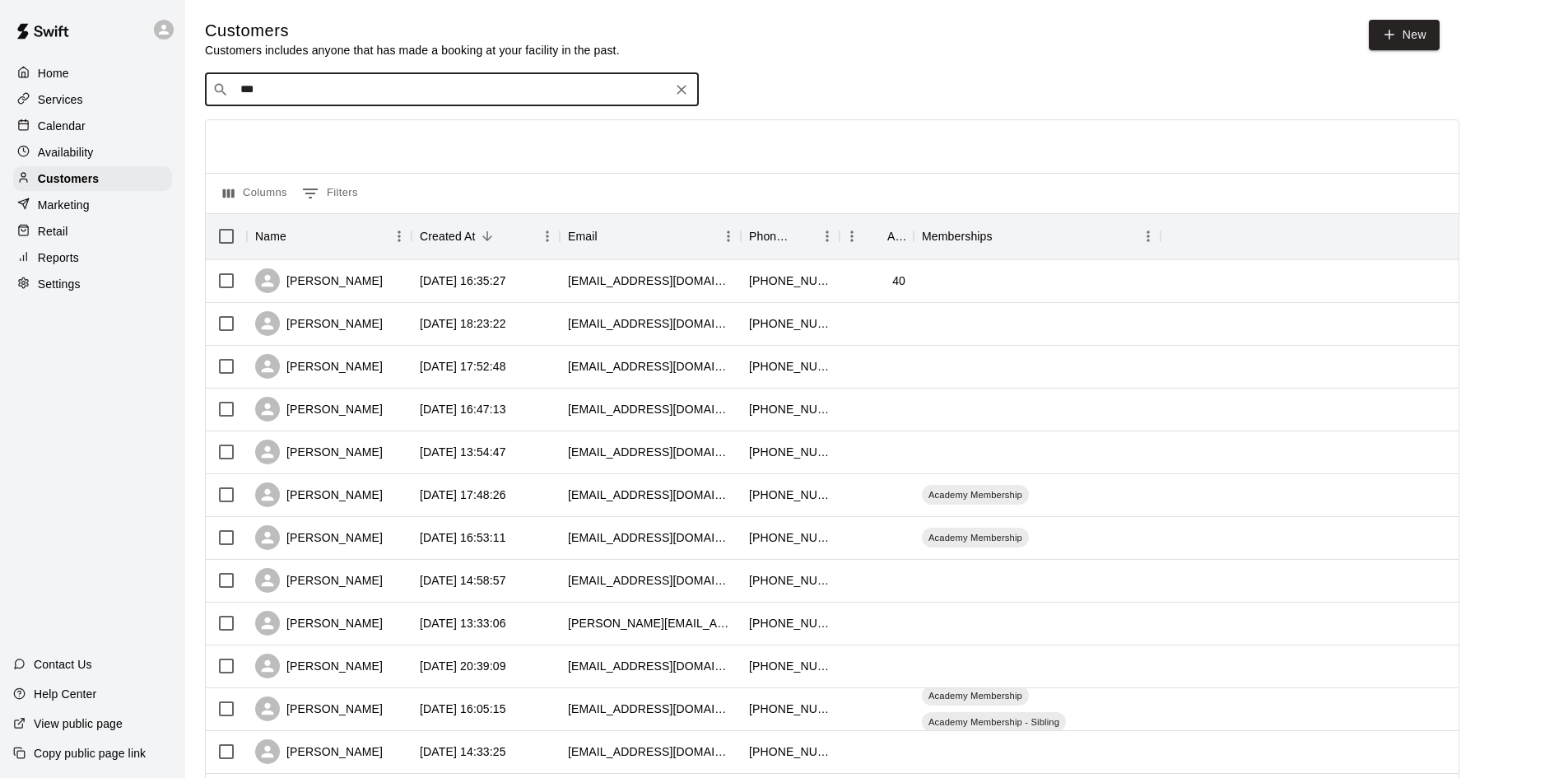
type input "****"
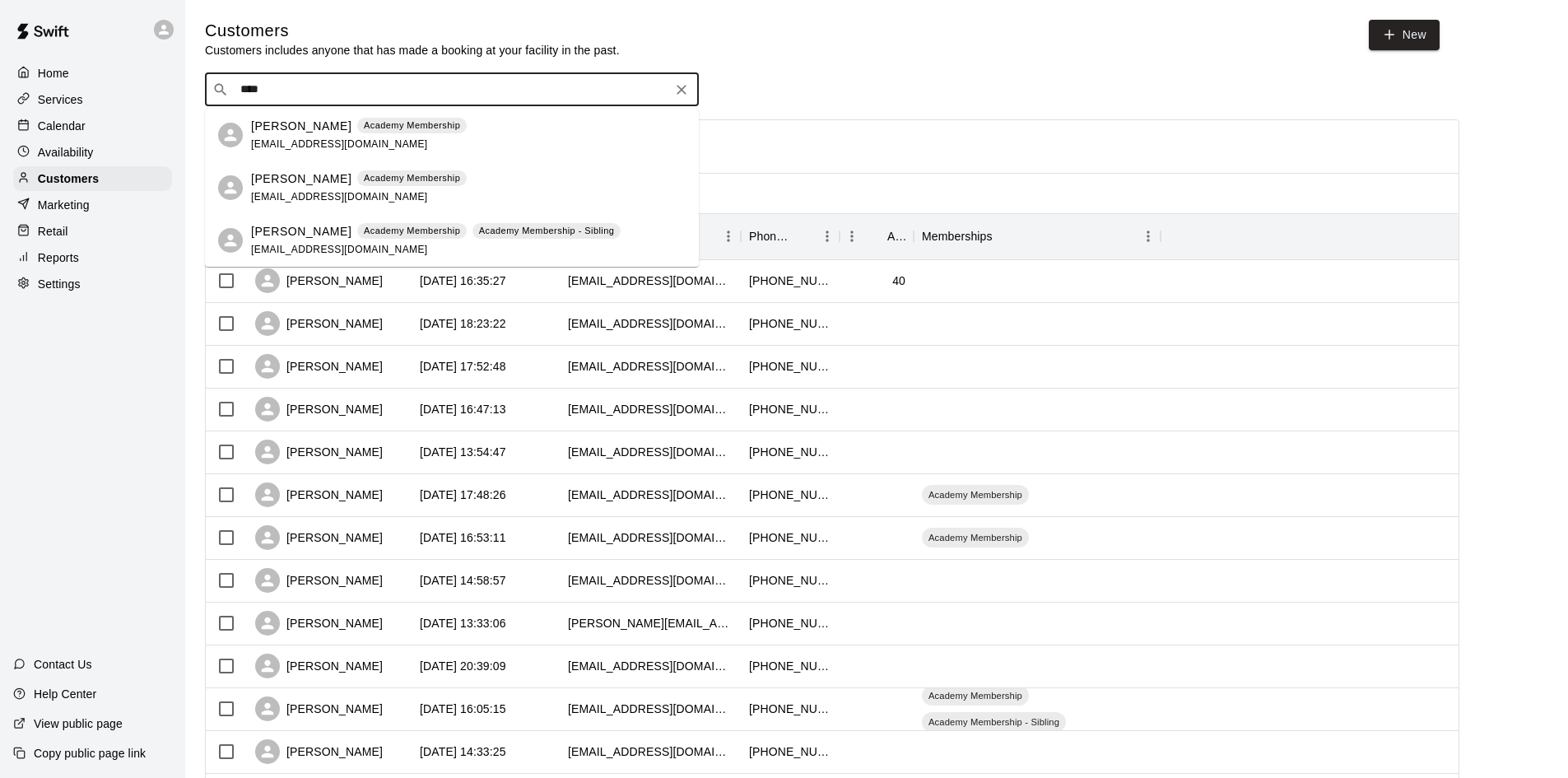
click at [279, 175] on p "[PERSON_NAME]" at bounding box center [301, 178] width 101 height 17
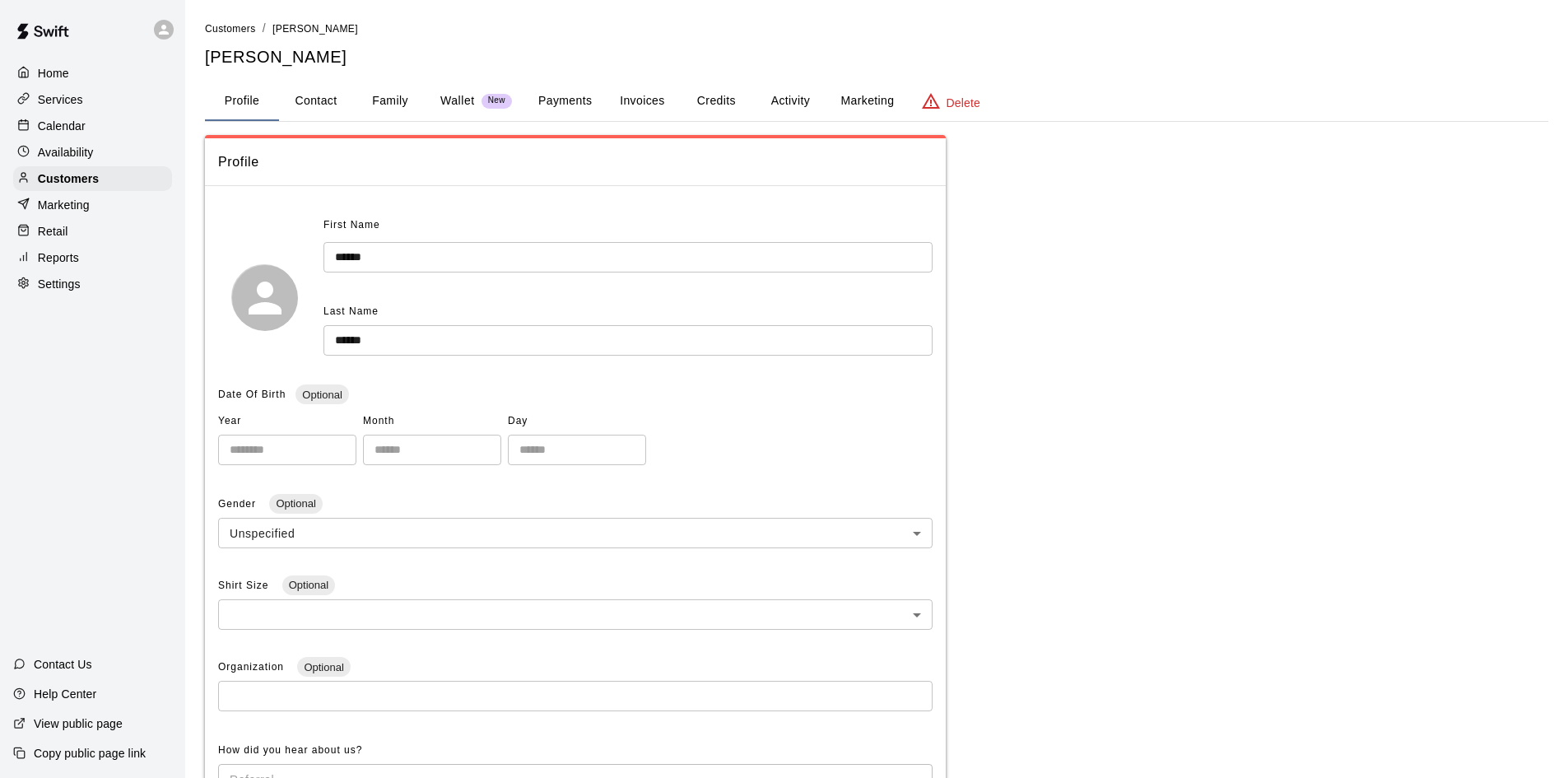
click at [560, 100] on button "Payments" at bounding box center [565, 101] width 79 height 40
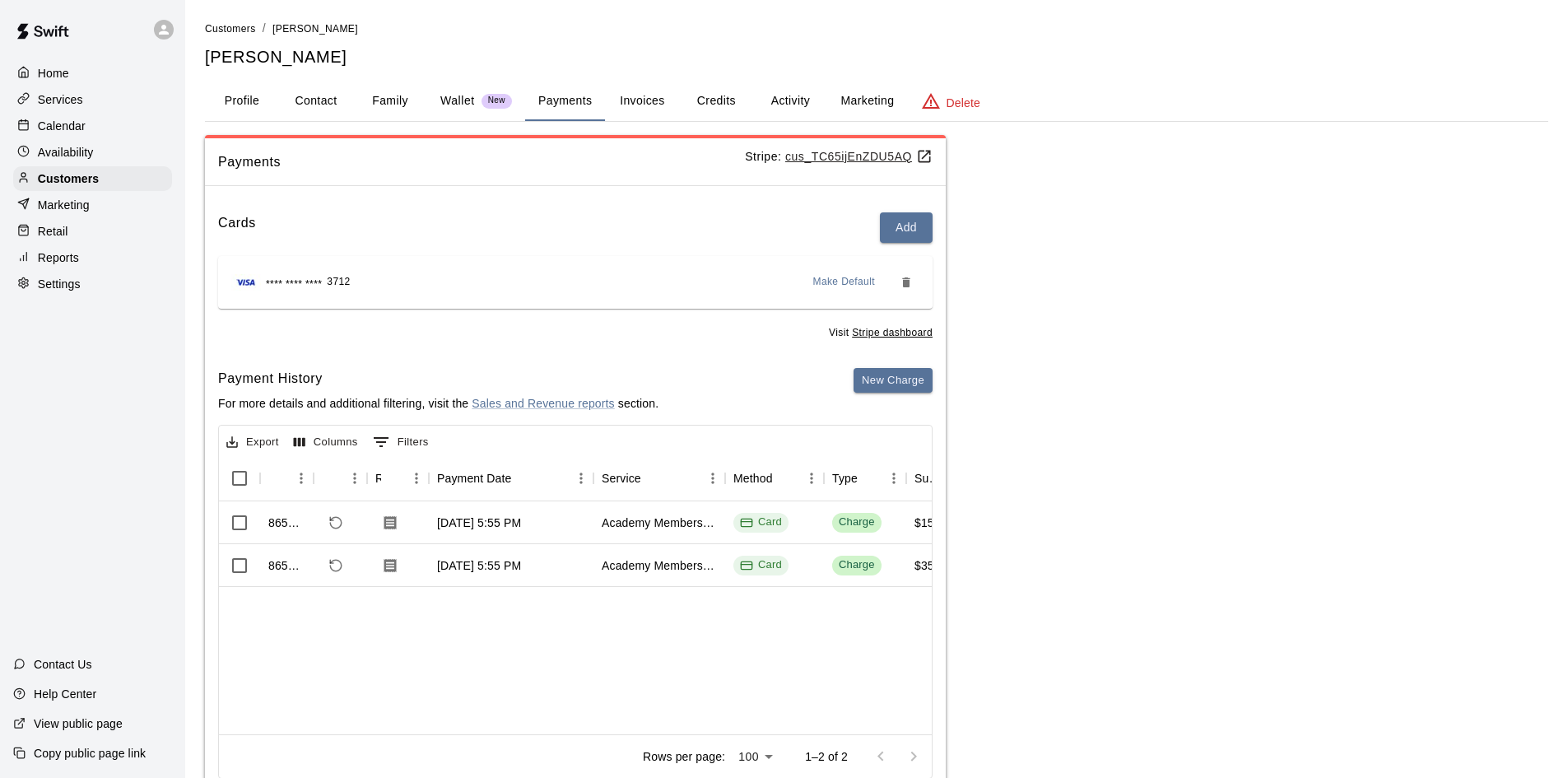
click at [801, 100] on button "Activity" at bounding box center [790, 101] width 74 height 40
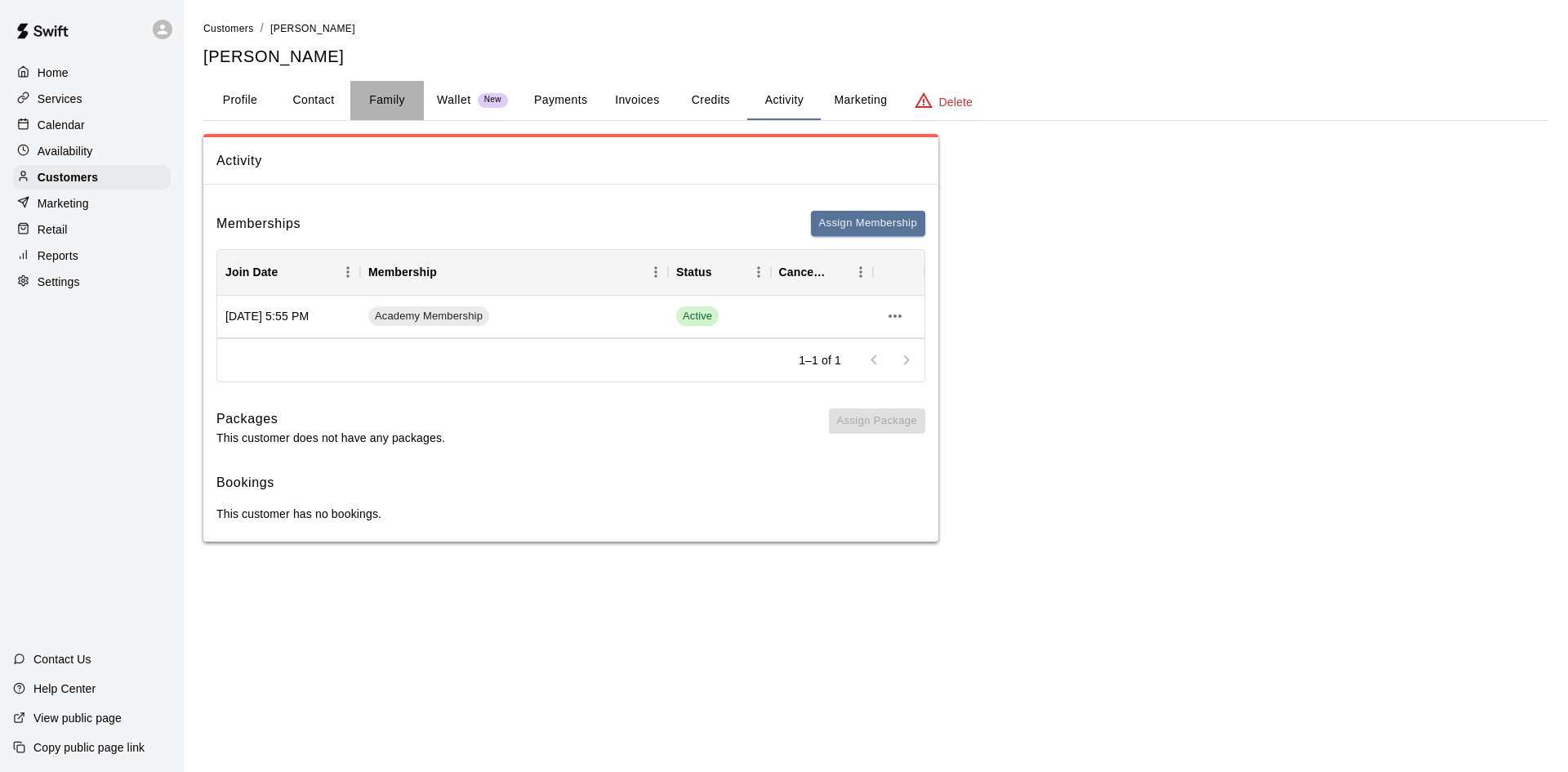
click at [386, 97] on button "Family" at bounding box center [387, 100] width 74 height 39
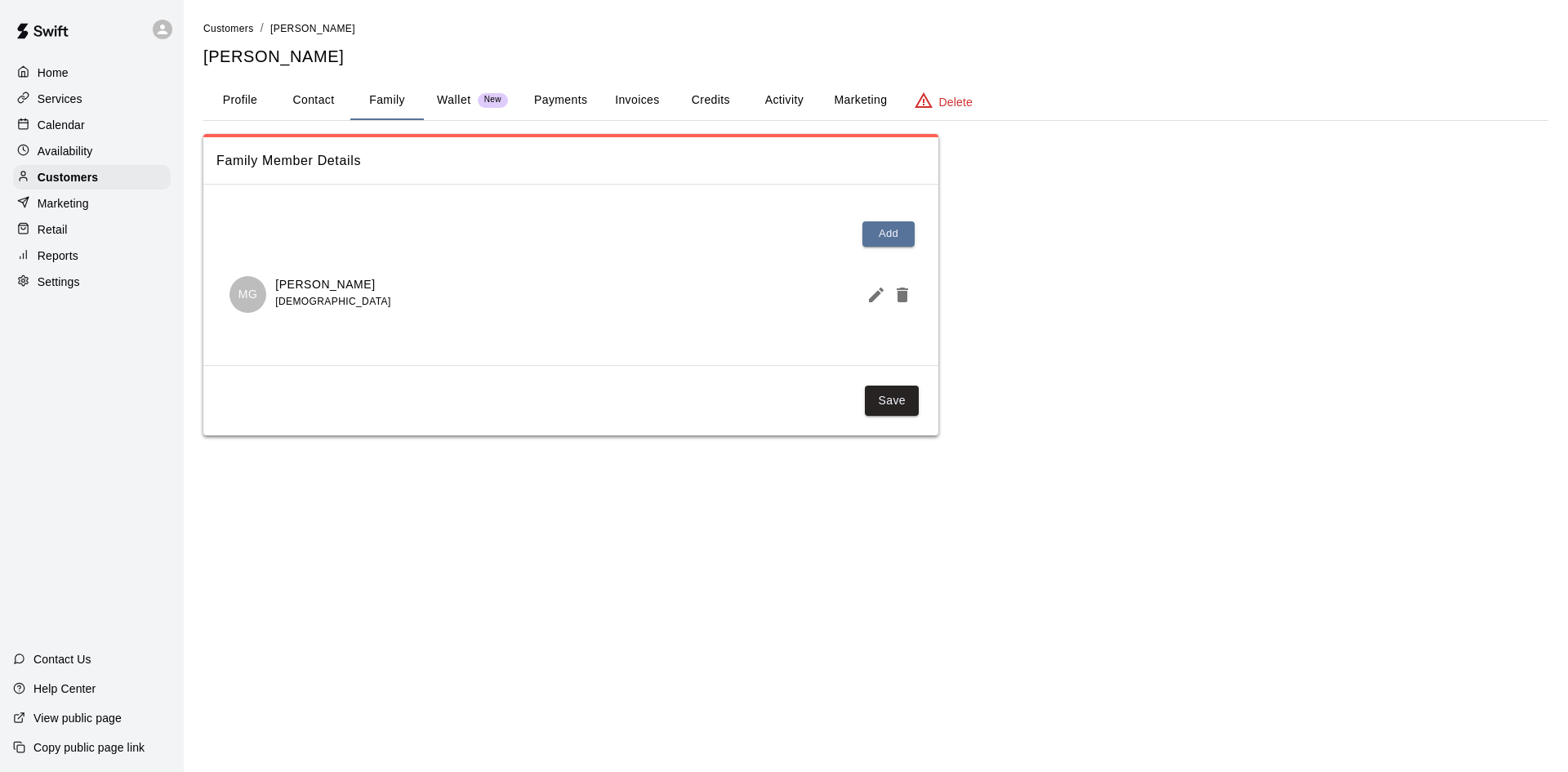
click at [350, 81] on button "Family" at bounding box center [387, 100] width 74 height 39
click at [135, 184] on div "Customers" at bounding box center [92, 177] width 158 height 24
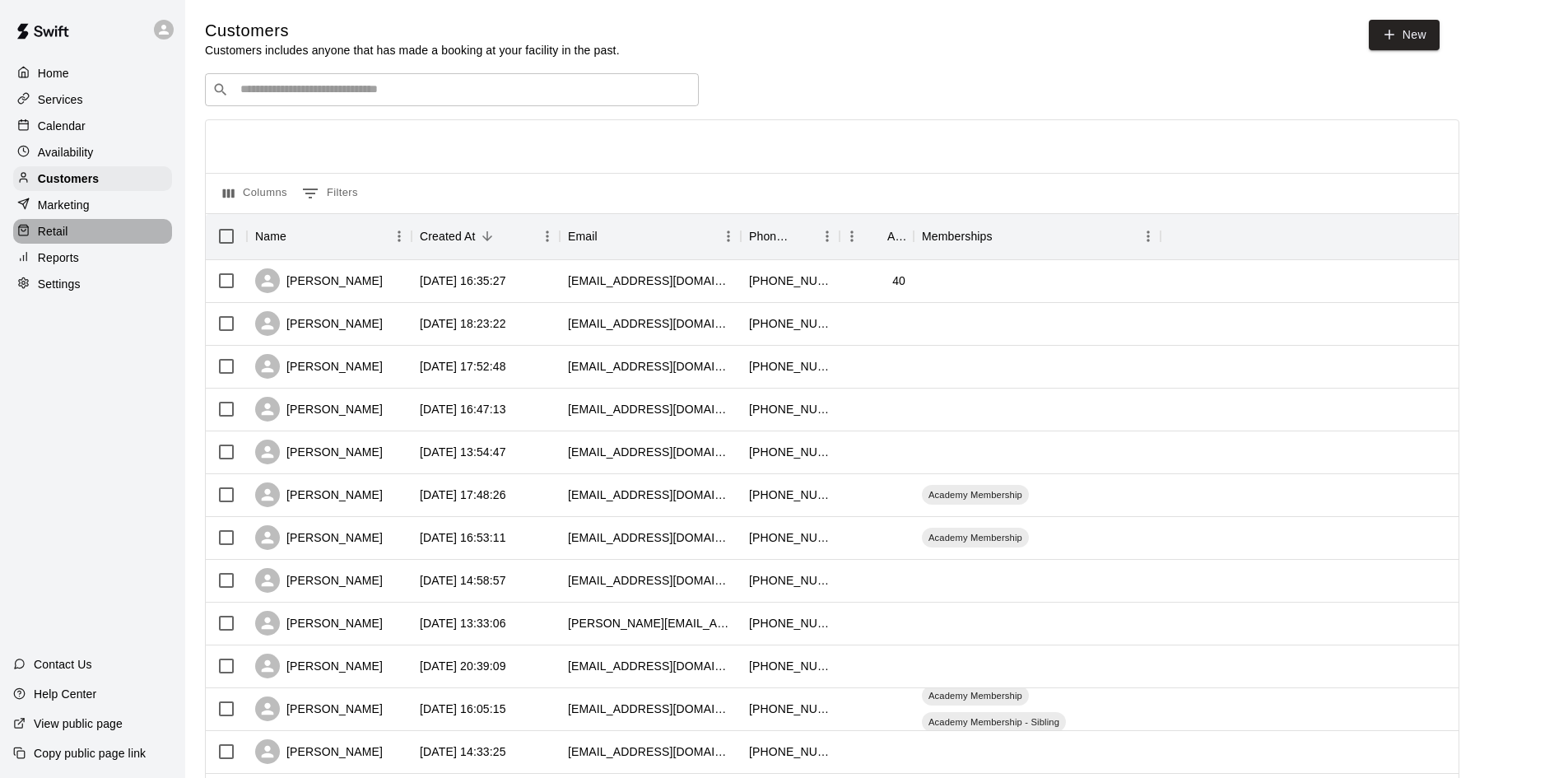
click at [83, 234] on div "Retail" at bounding box center [93, 231] width 159 height 25
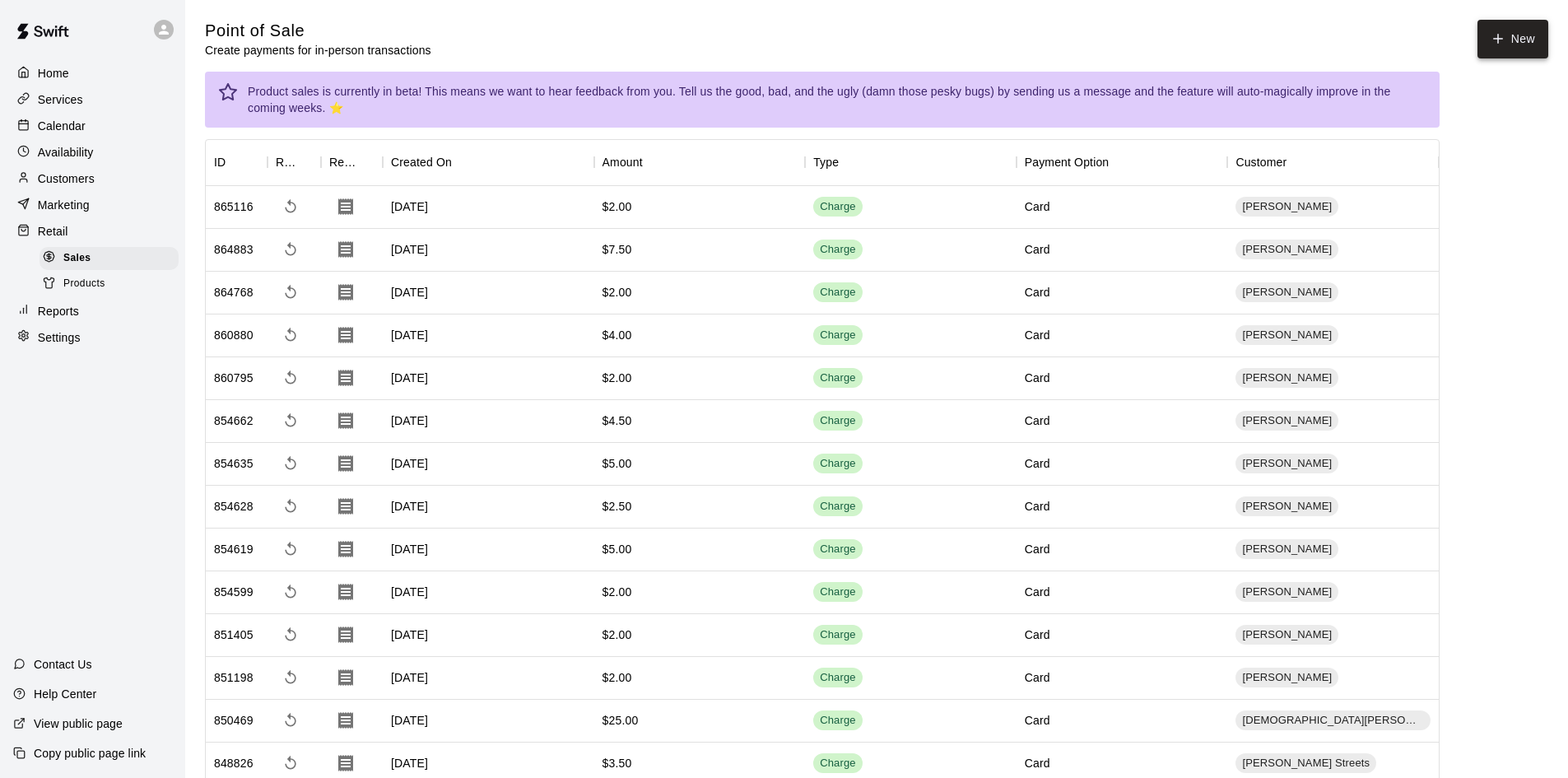
click at [1522, 39] on button "New" at bounding box center [1513, 39] width 71 height 39
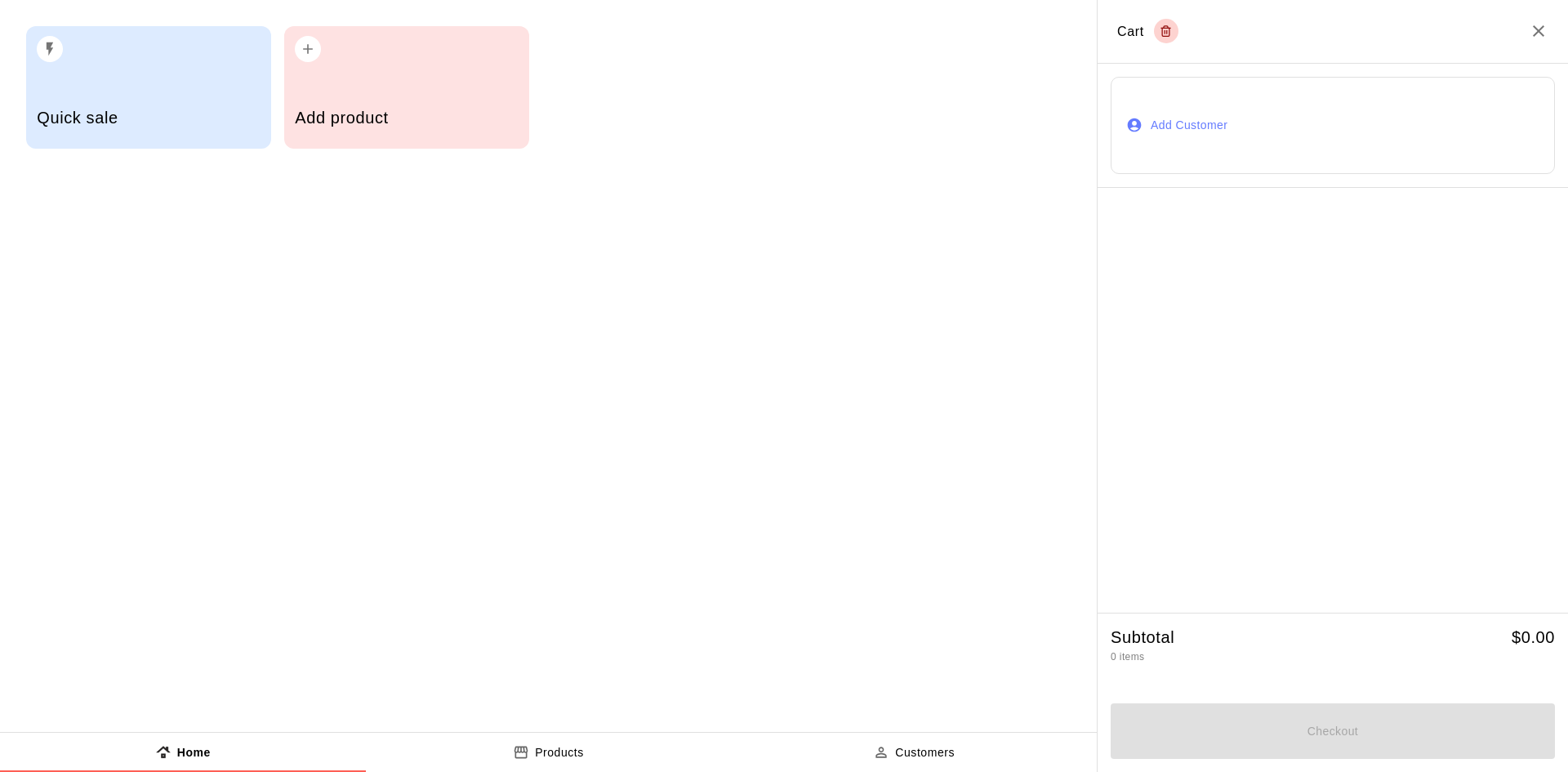
click at [388, 96] on div "Add product" at bounding box center [406, 119] width 223 height 58
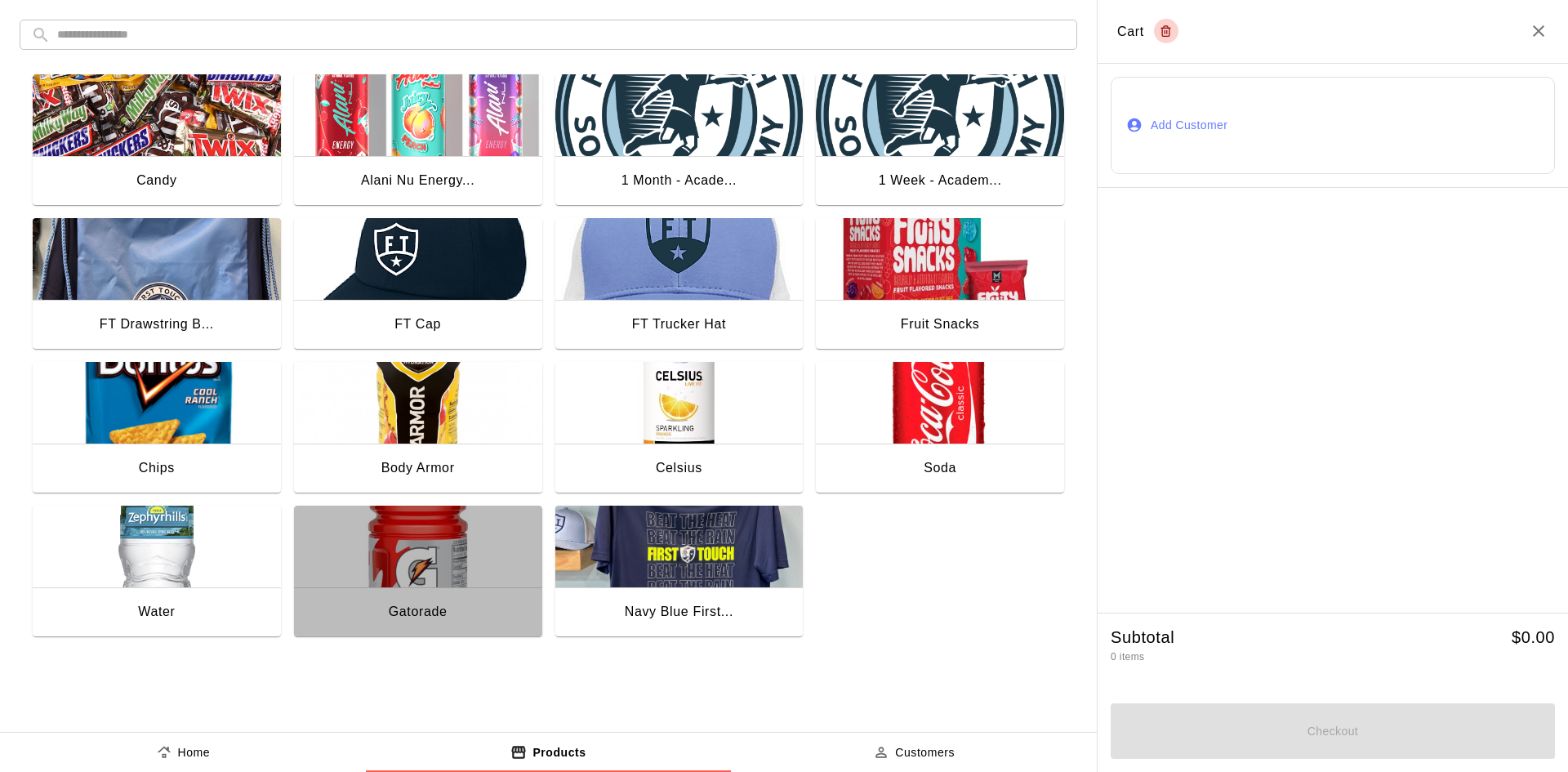
click at [389, 520] on img "button" at bounding box center [418, 545] width 248 height 81
click at [389, 521] on img "button" at bounding box center [418, 545] width 248 height 81
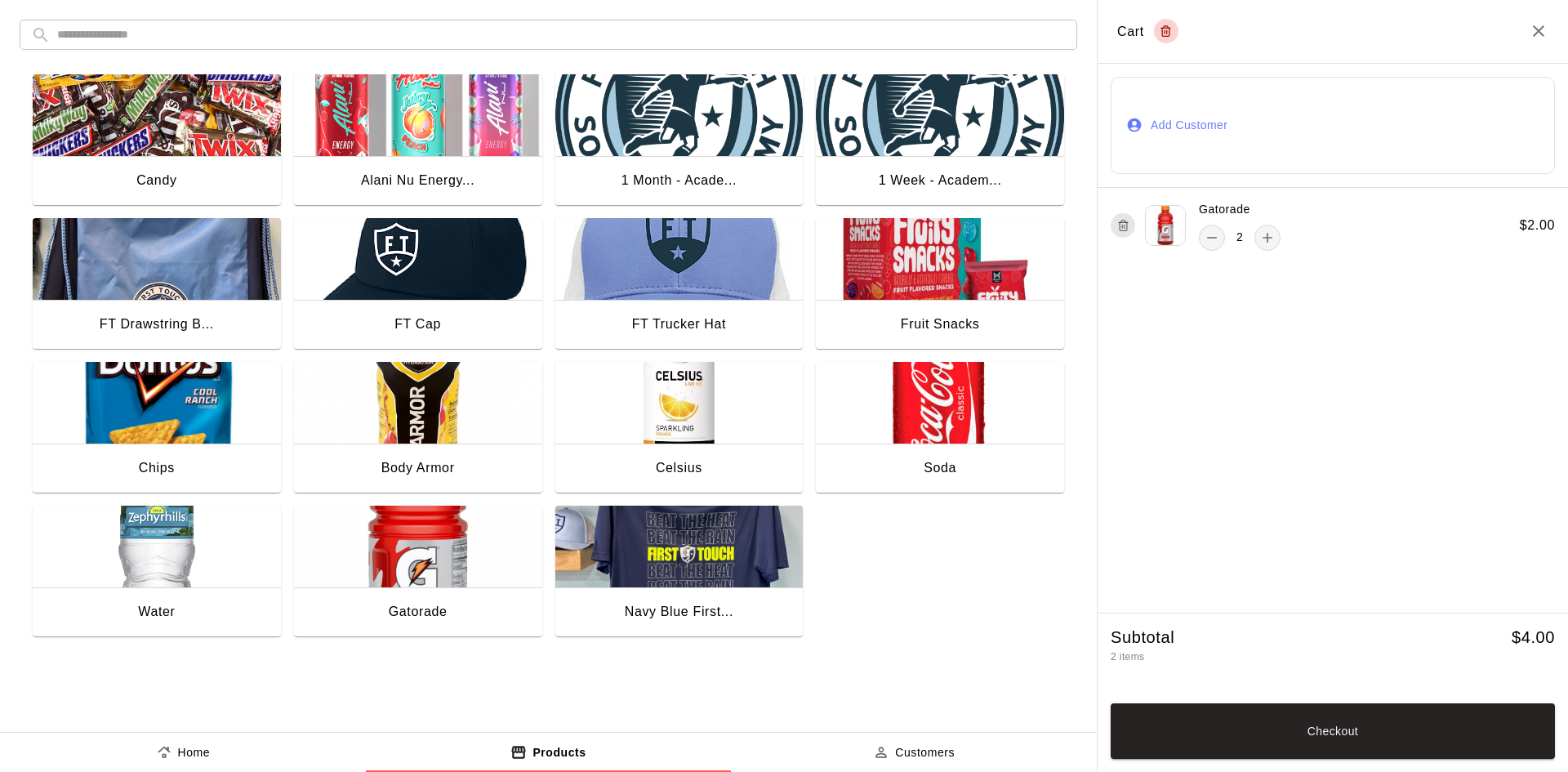
drag, startPoint x: 1371, startPoint y: 128, endPoint x: 1347, endPoint y: 119, distance: 25.6
click at [1370, 128] on button "Add Customer" at bounding box center [1332, 125] width 444 height 97
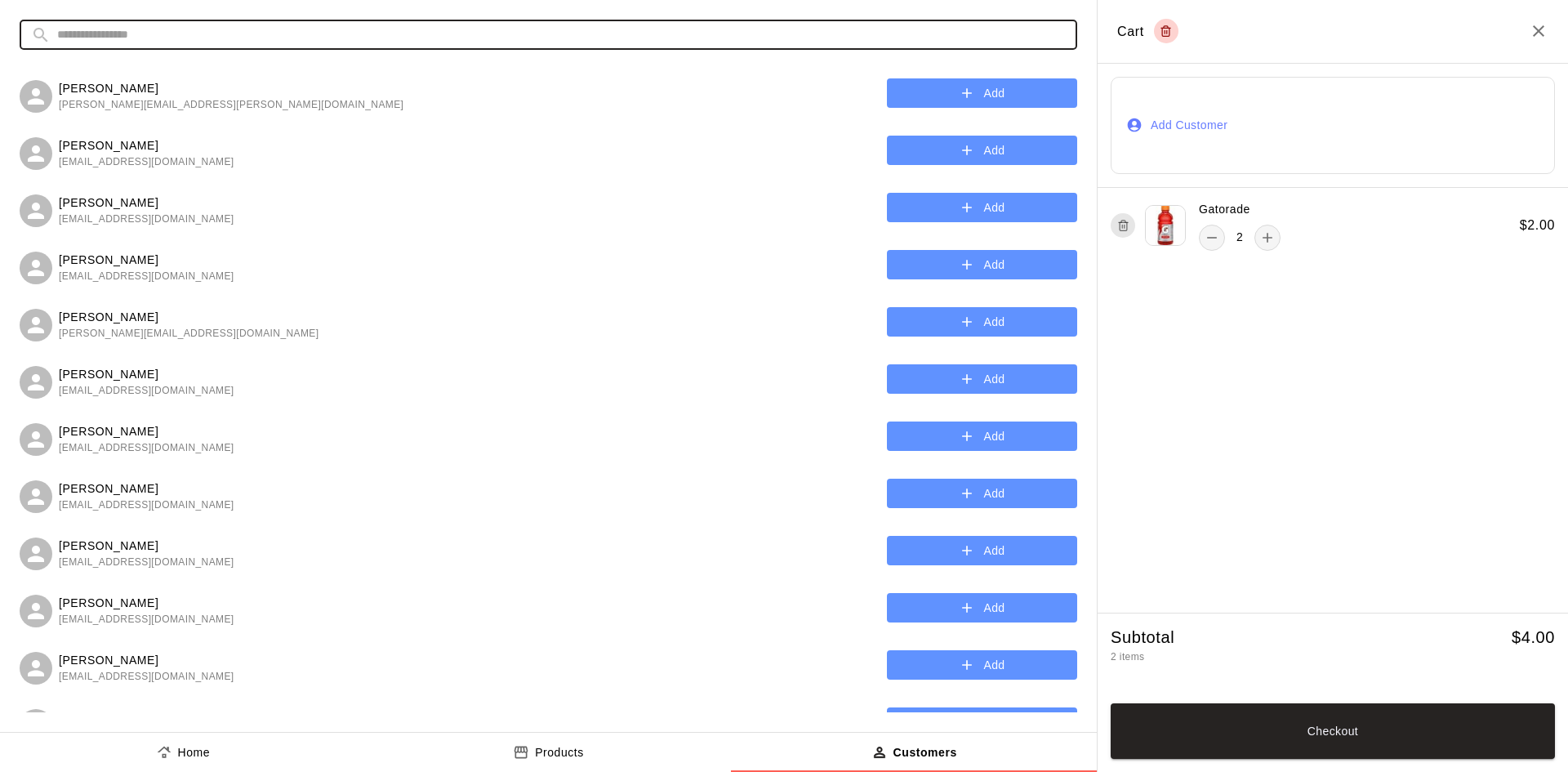
click at [274, 46] on input "text" at bounding box center [562, 34] width 1009 height 30
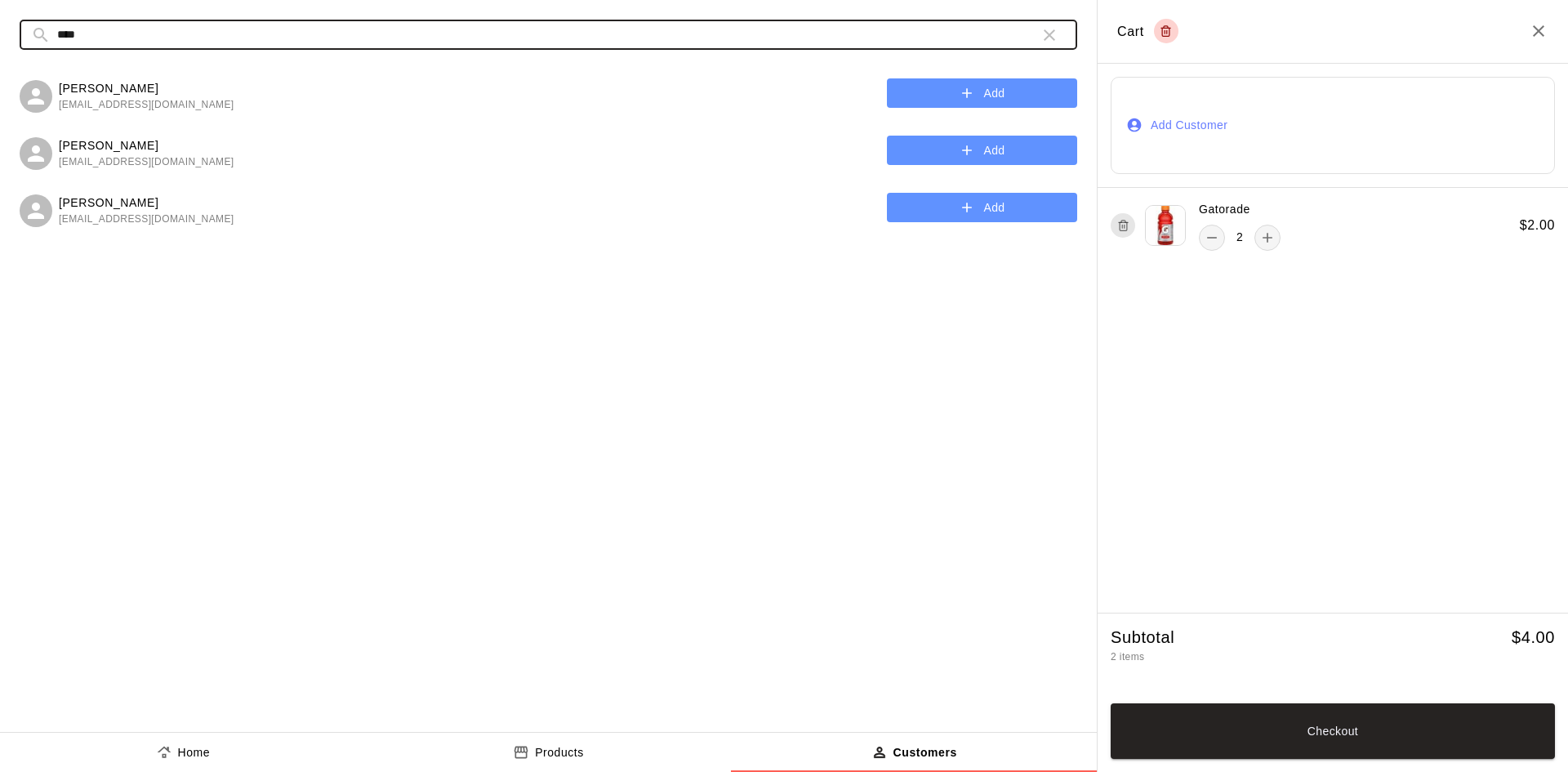
type input "****"
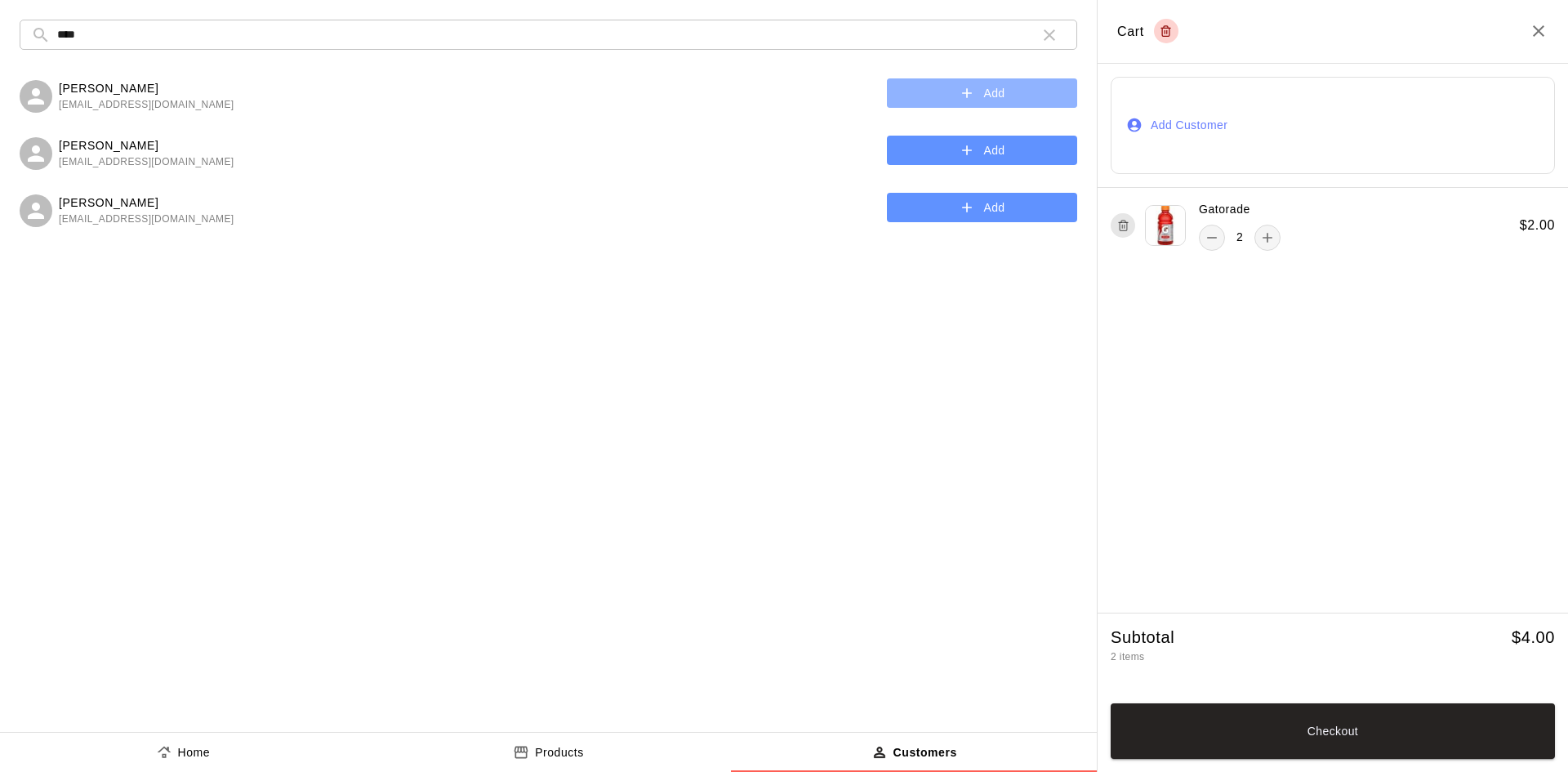
click at [952, 89] on button "Add" at bounding box center [982, 93] width 191 height 30
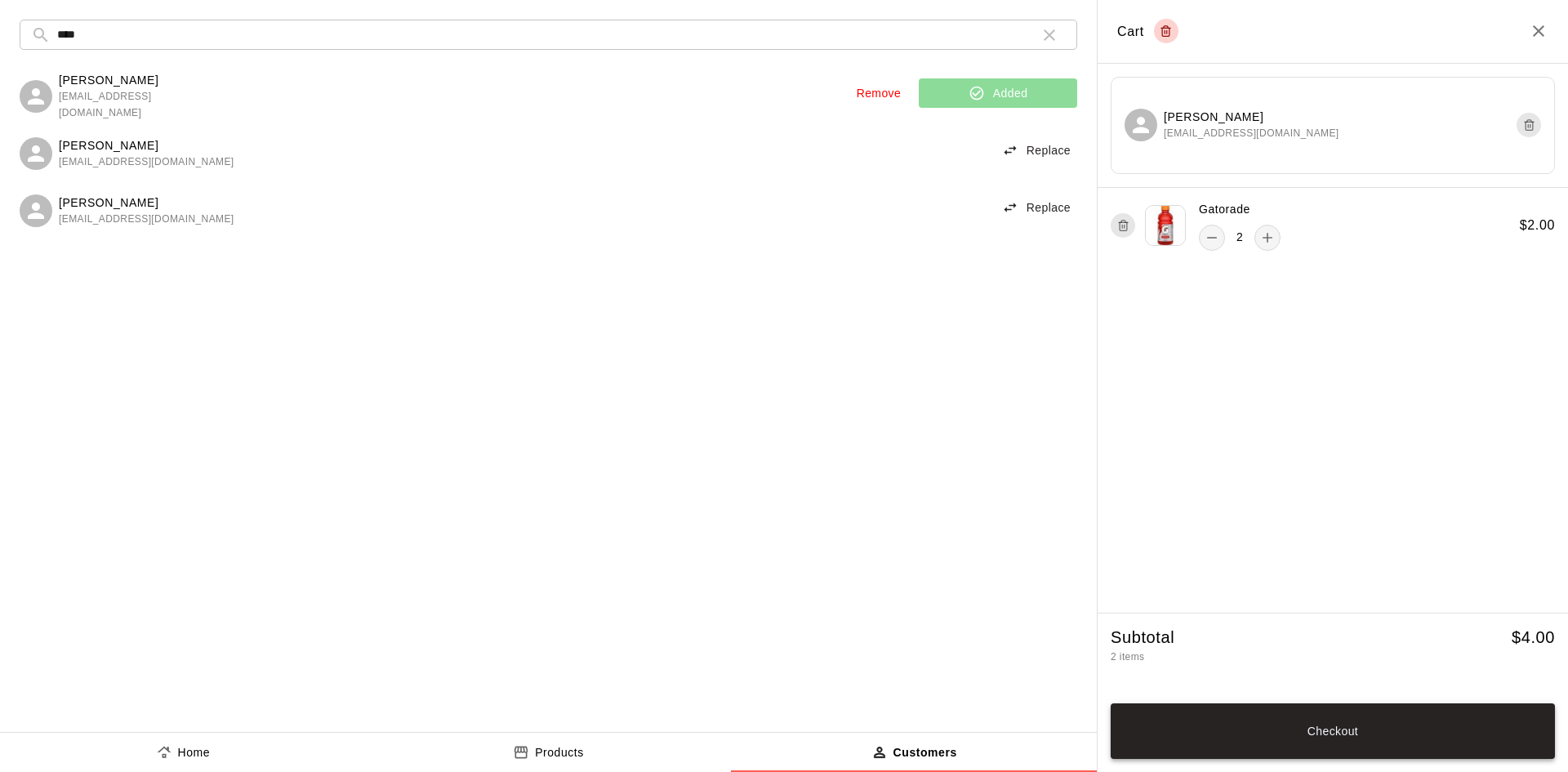
click at [1281, 722] on button "Checkout" at bounding box center [1332, 731] width 444 height 55
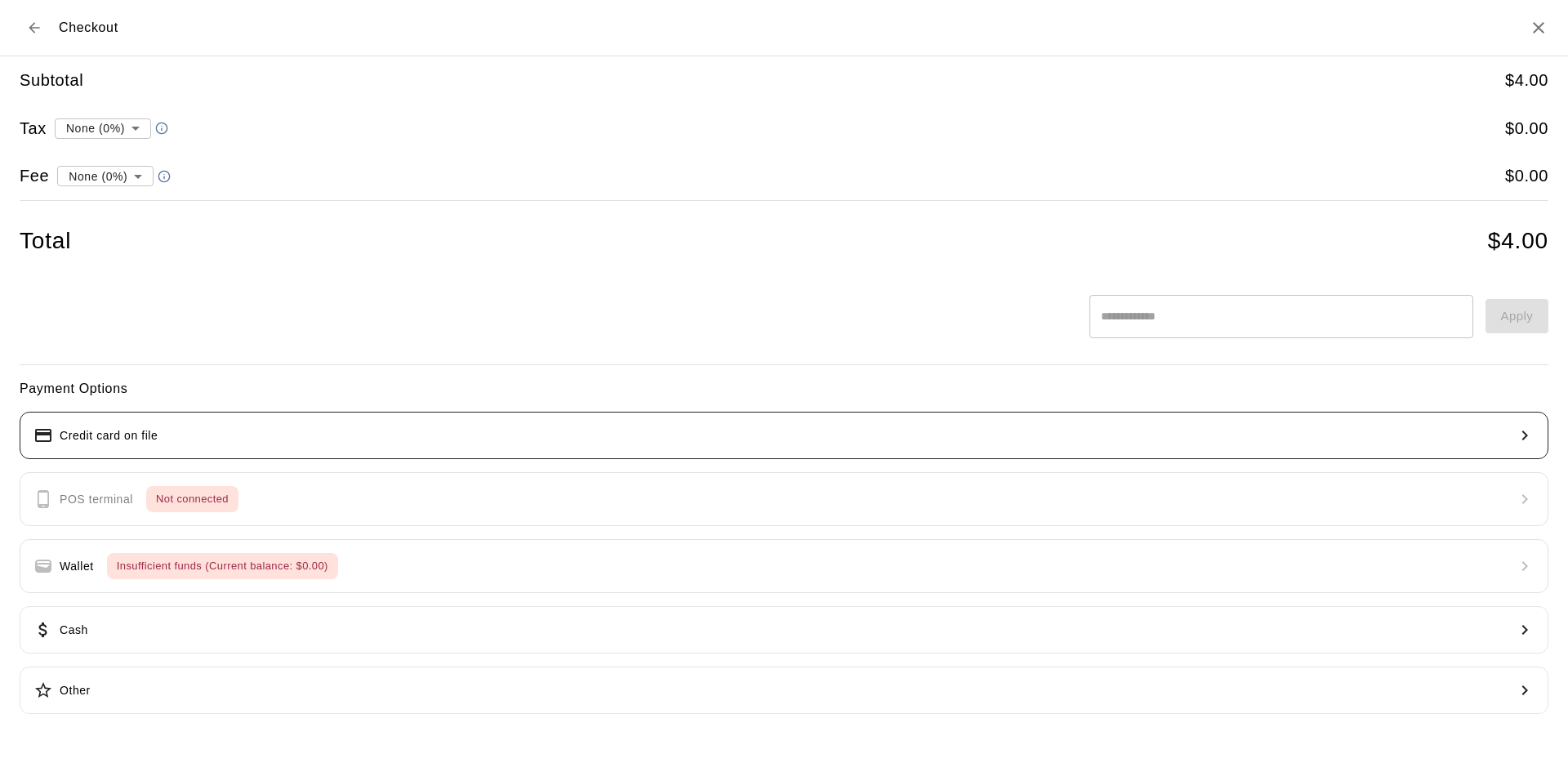
click at [303, 436] on button "Credit card on file" at bounding box center [784, 435] width 1529 height 47
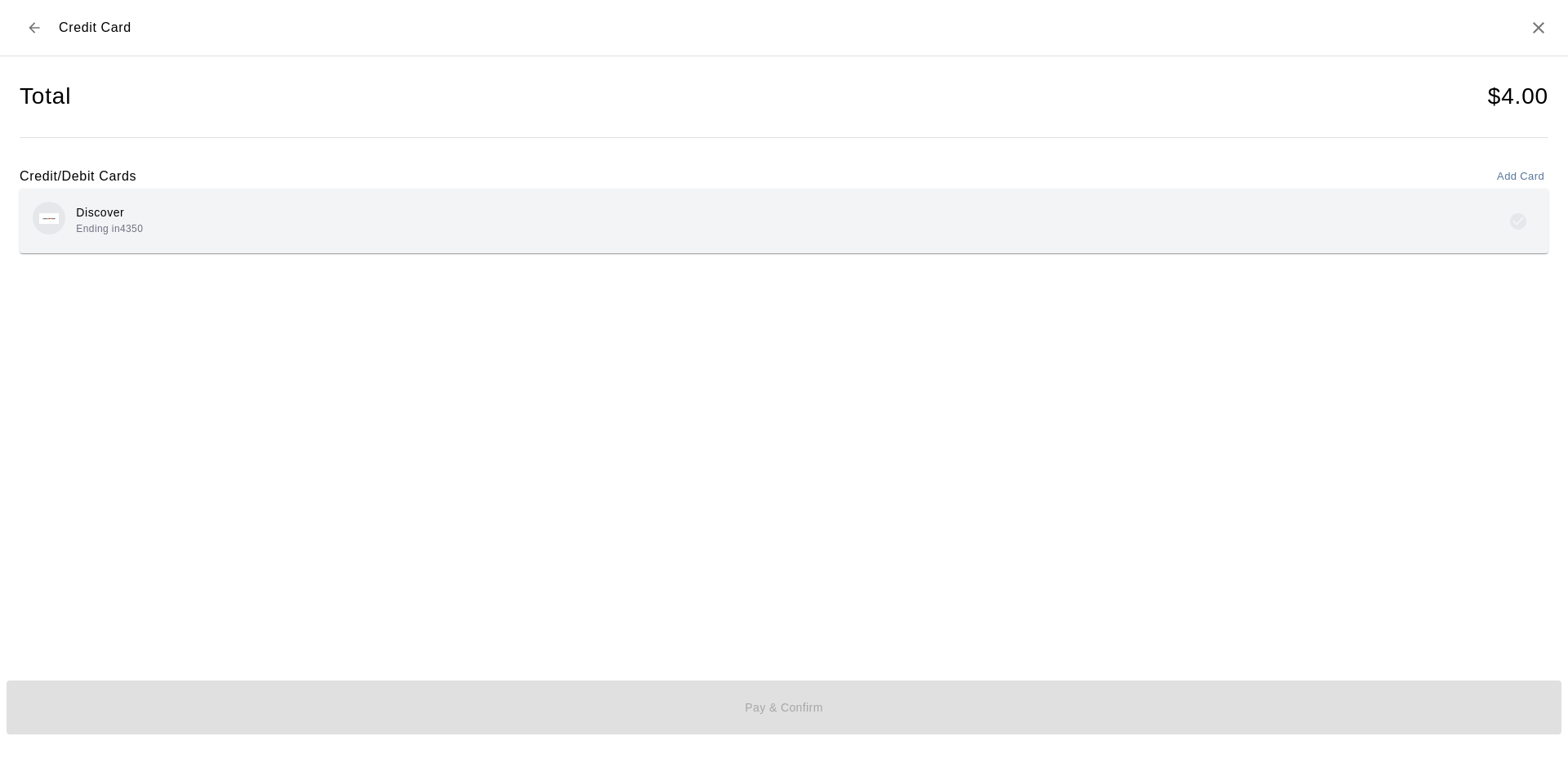
click at [281, 218] on div "Discover Ending in 4350" at bounding box center [784, 221] width 1503 height 39
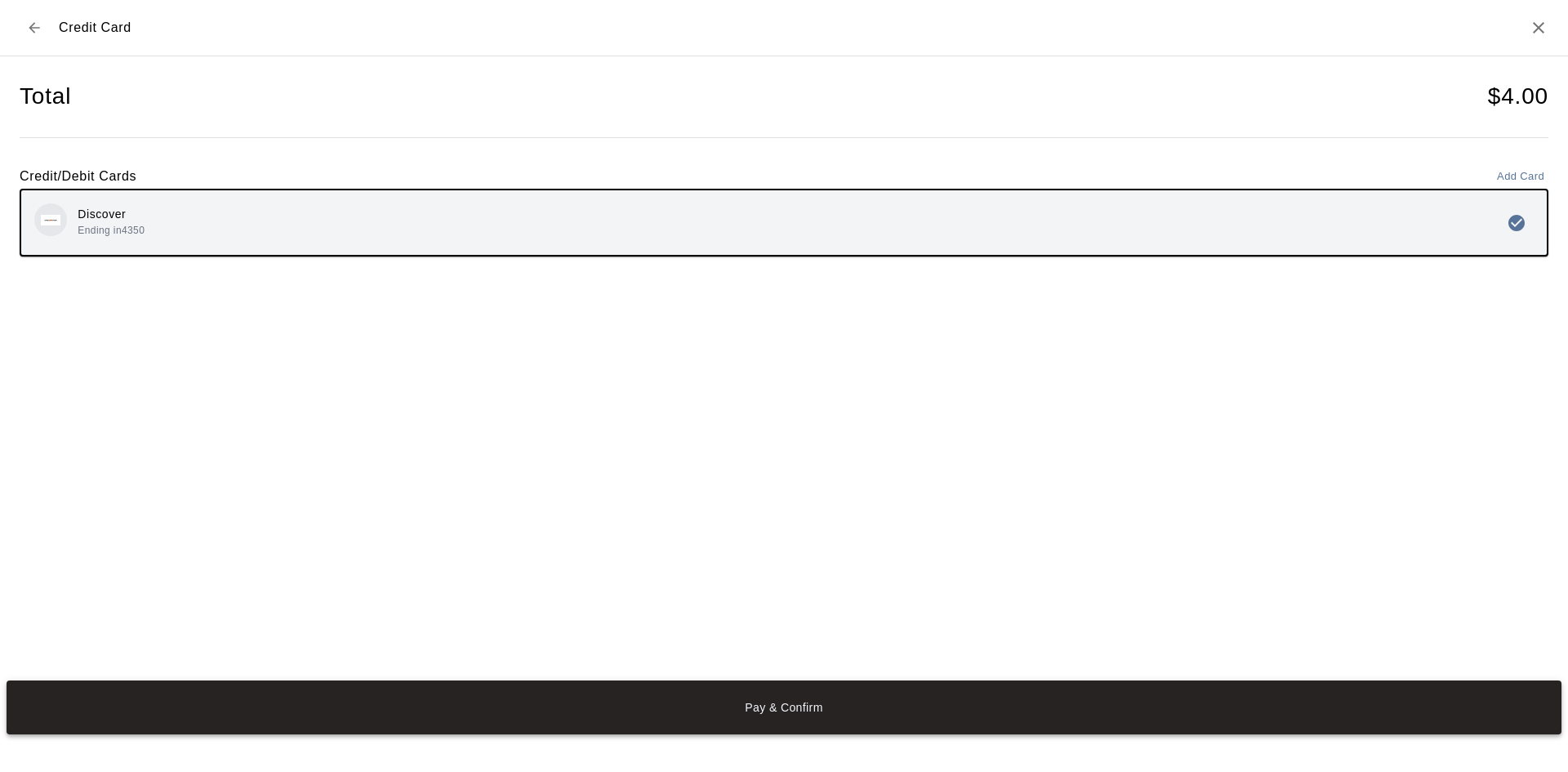
click at [519, 696] on button "Pay & Confirm" at bounding box center [784, 707] width 1555 height 54
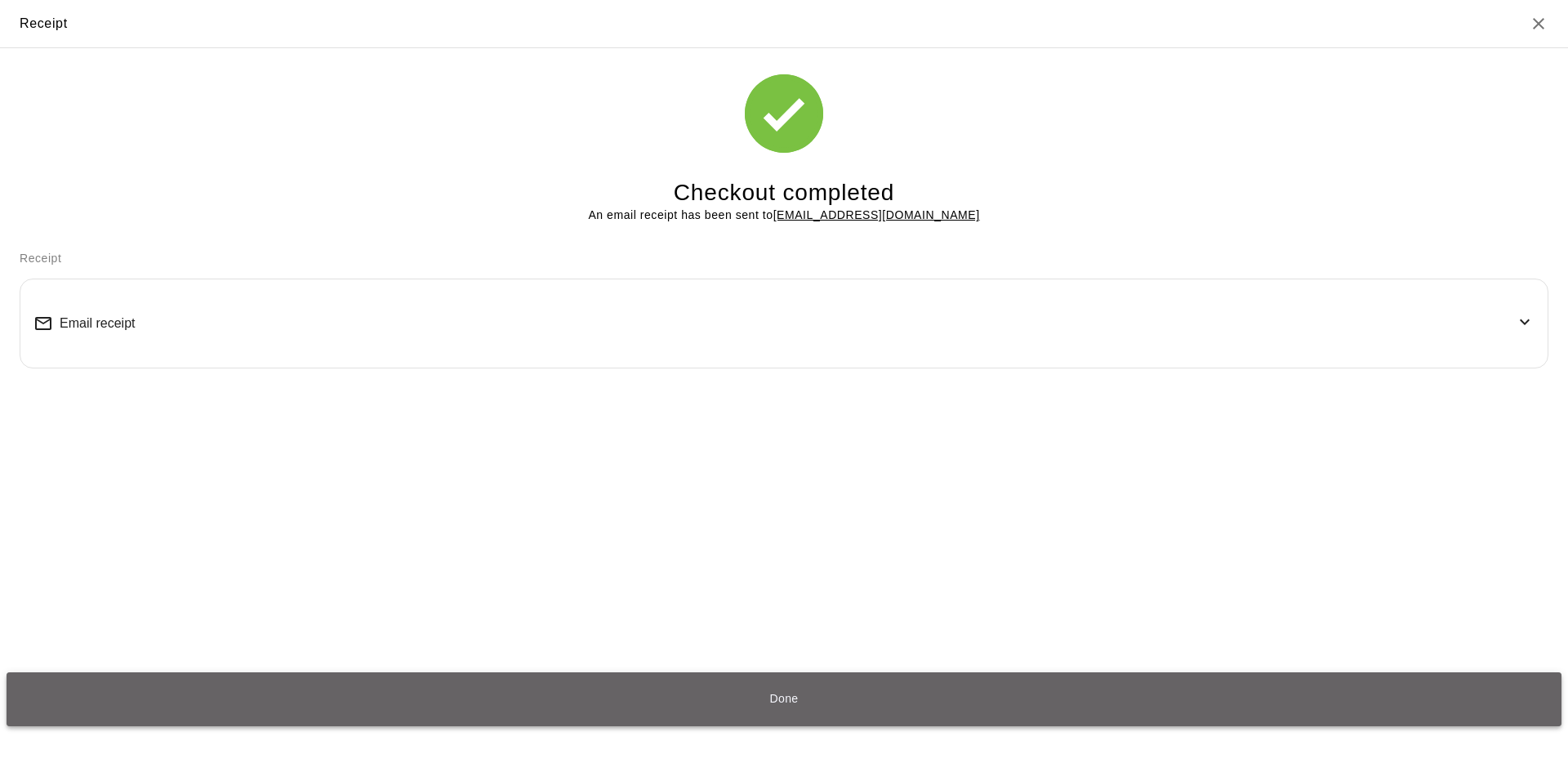
click at [622, 705] on button "Done" at bounding box center [784, 699] width 1555 height 54
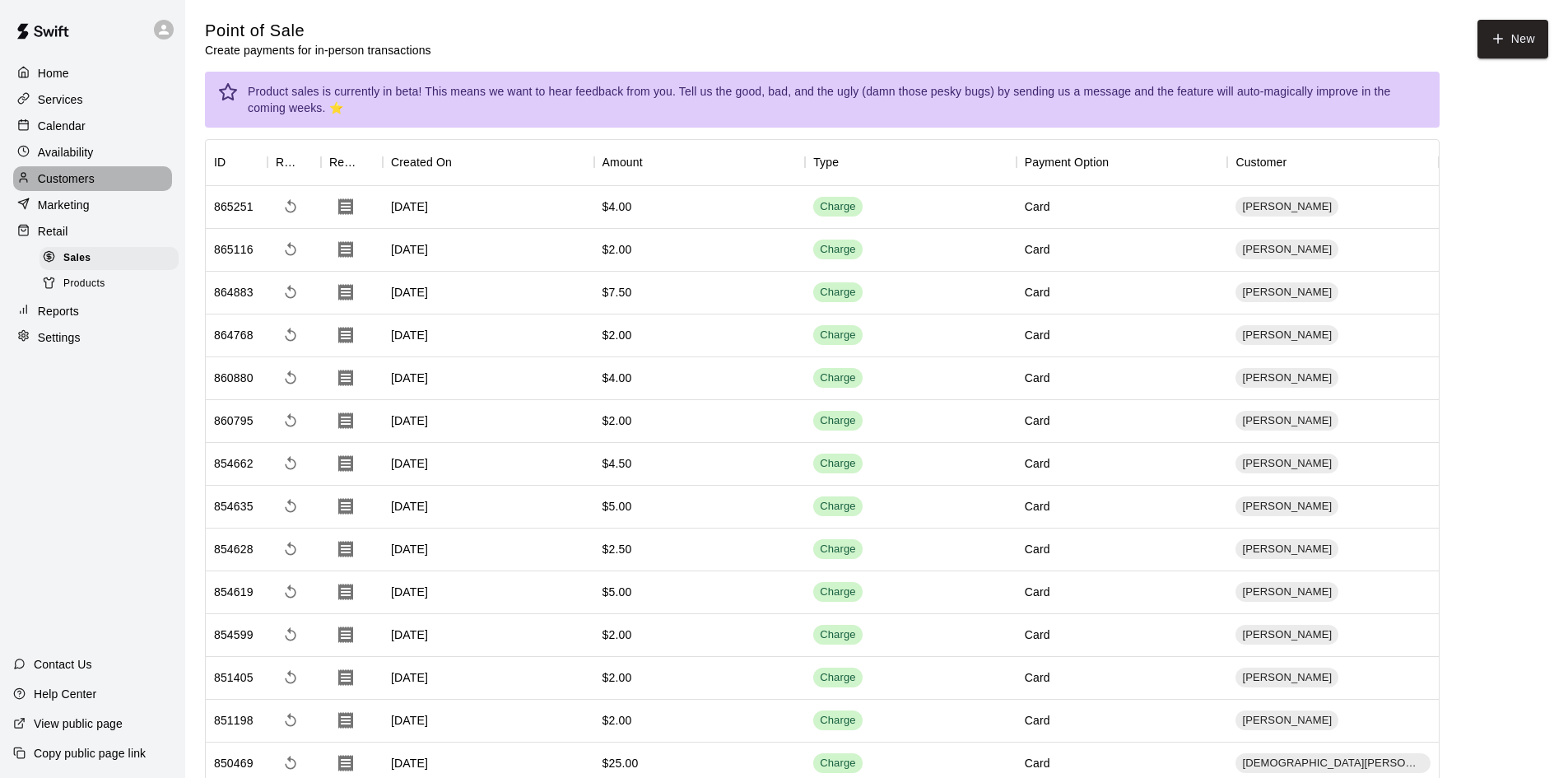
click at [74, 184] on p "Customers" at bounding box center [66, 178] width 57 height 16
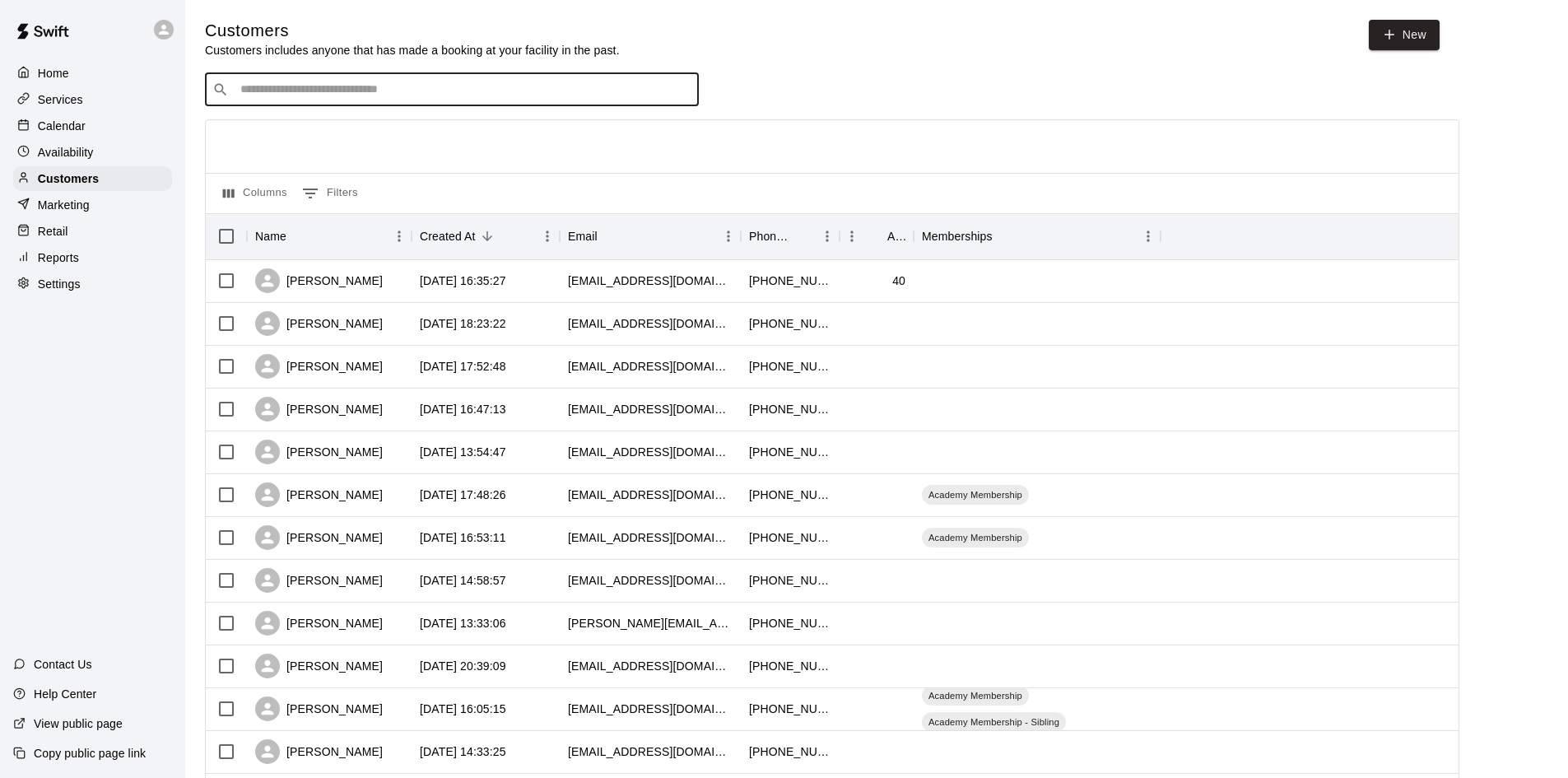
click at [260, 90] on input "Search customers by name or email" at bounding box center [463, 89] width 456 height 16
click at [107, 134] on div "Calendar" at bounding box center [93, 125] width 159 height 25
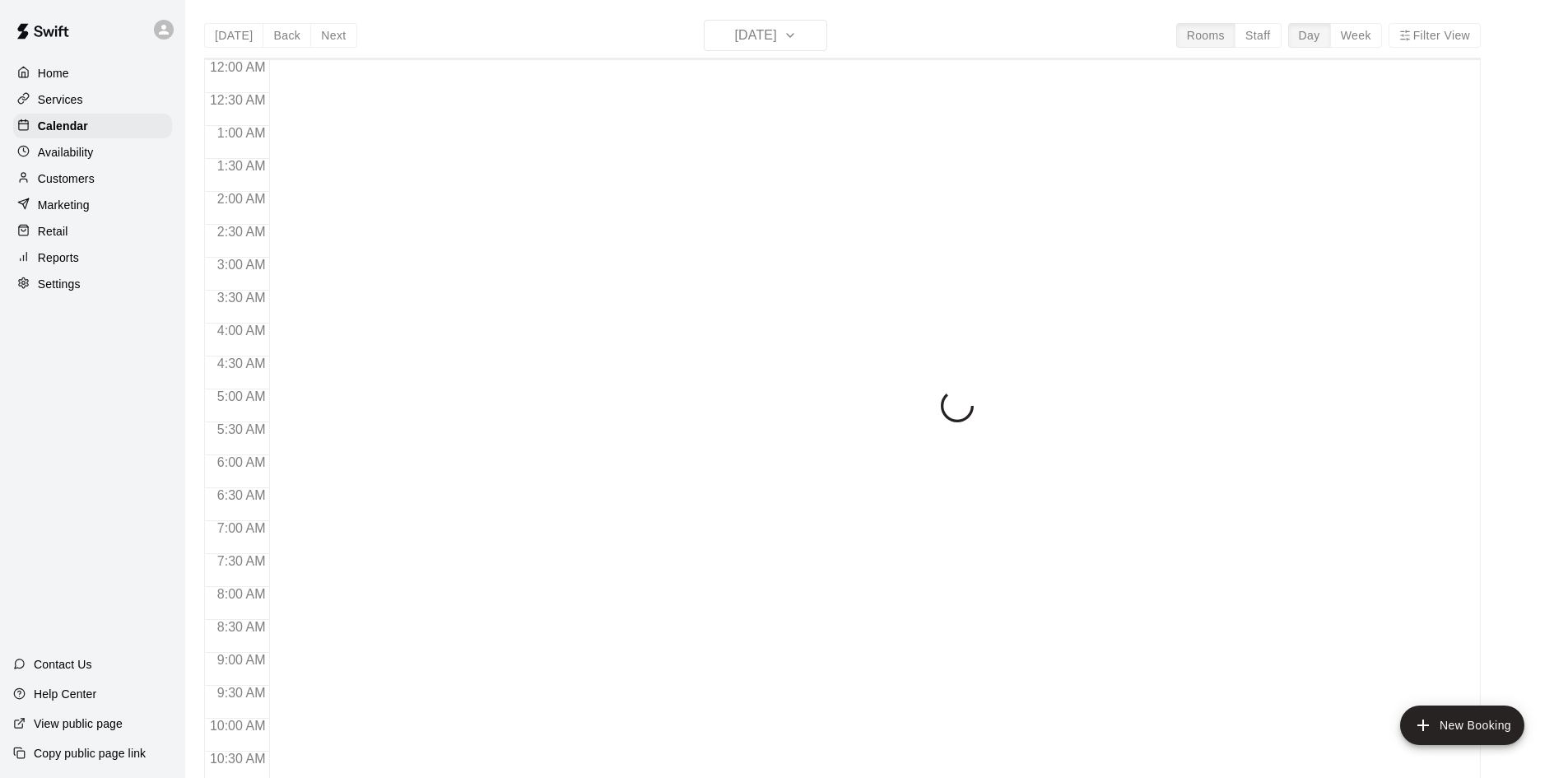
scroll to position [843, 0]
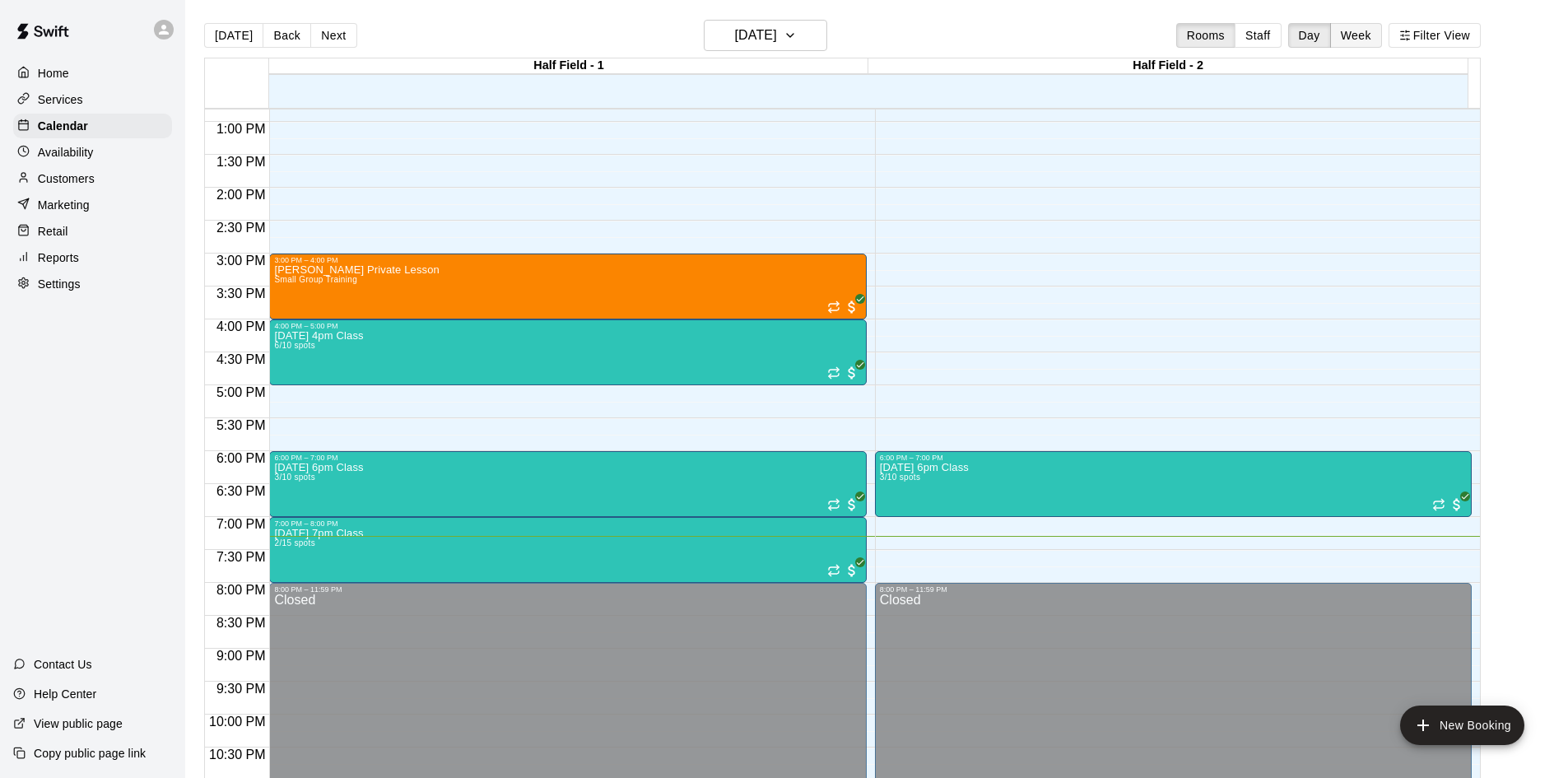
click at [1365, 38] on button "Week" at bounding box center [1355, 35] width 52 height 25
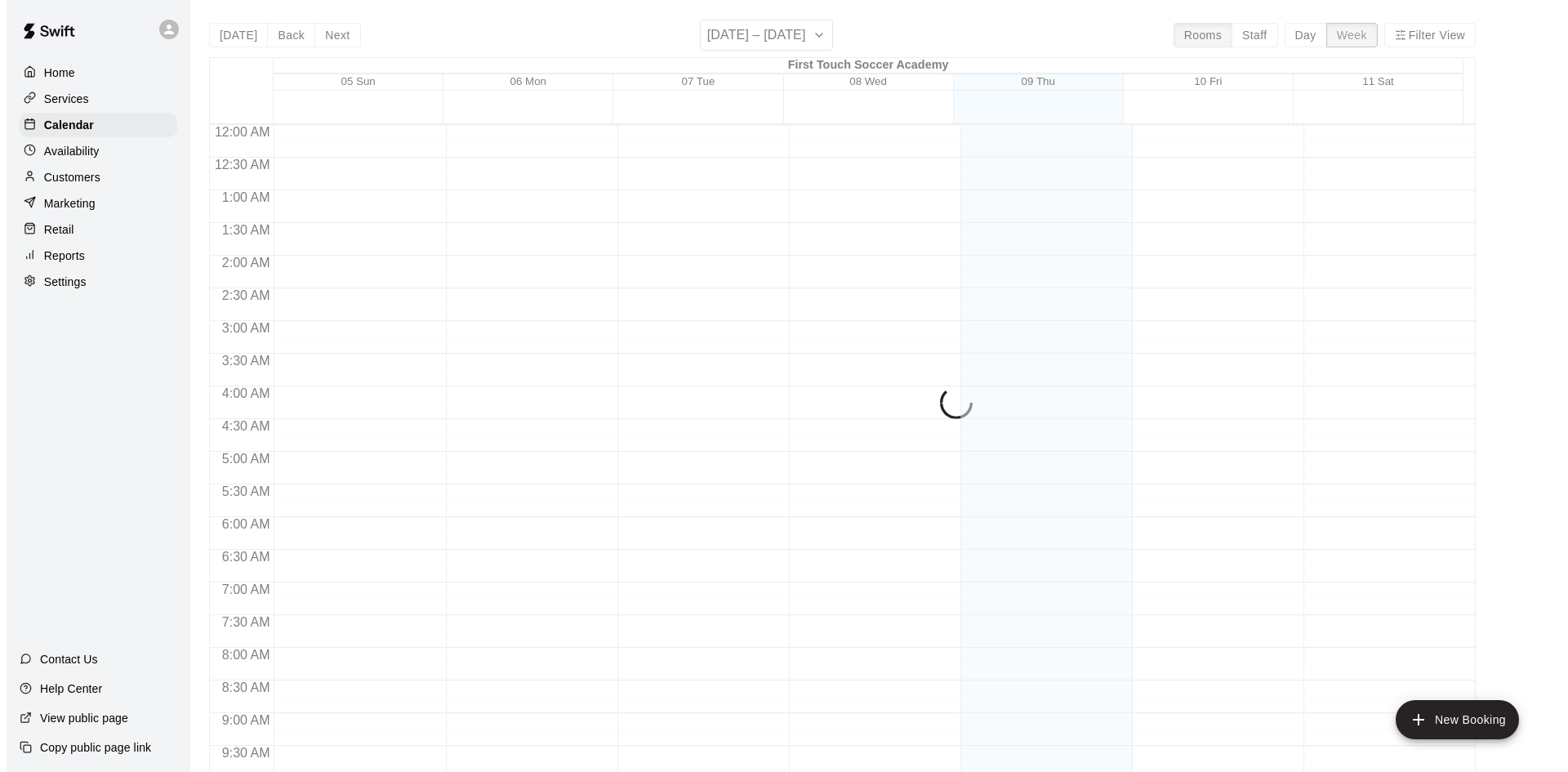
scroll to position [905, 0]
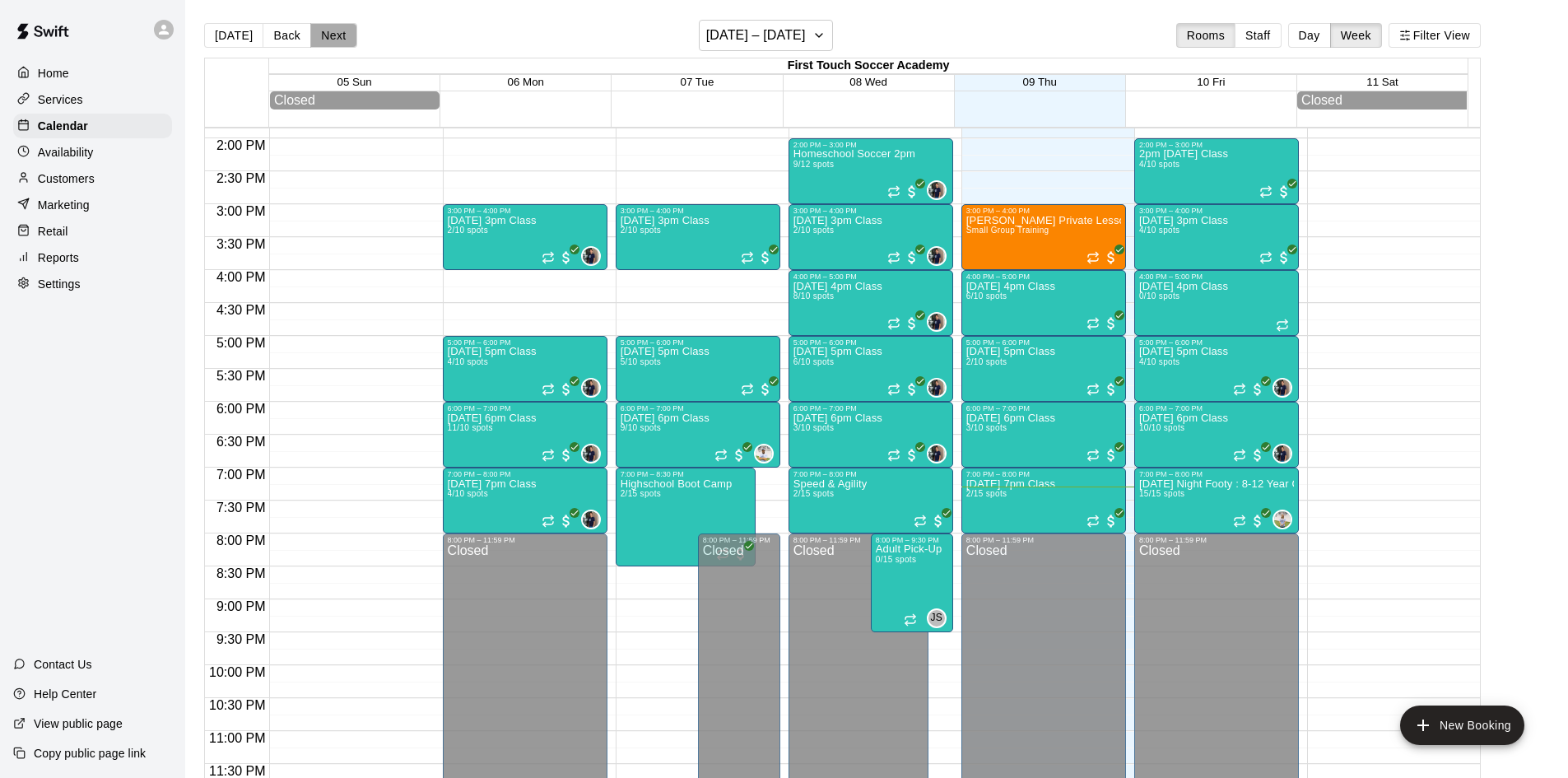
click at [316, 34] on button "Next" at bounding box center [333, 35] width 46 height 25
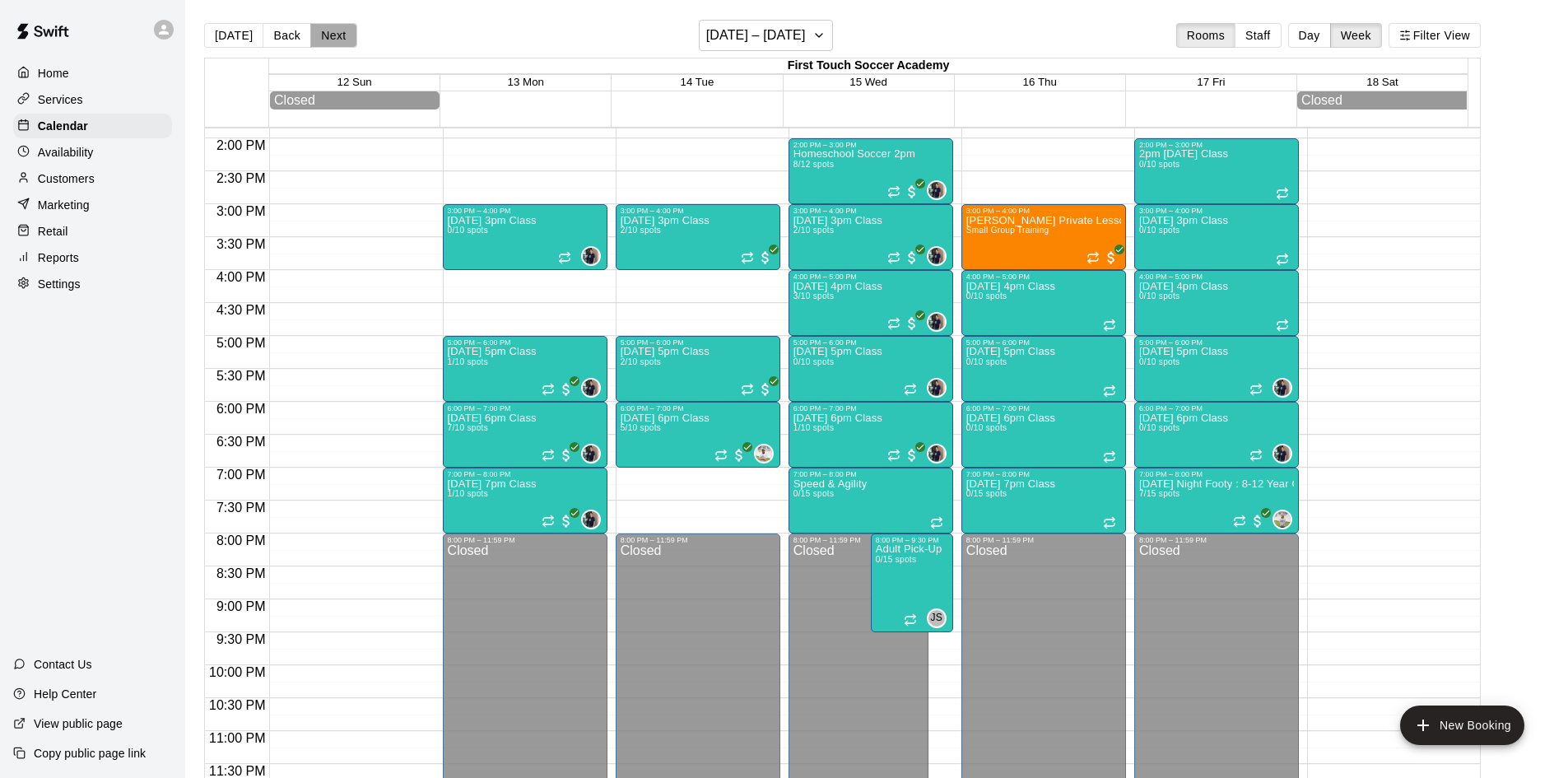
click at [346, 34] on button "Next" at bounding box center [333, 35] width 46 height 25
click at [282, 34] on button "Back" at bounding box center [286, 35] width 48 height 25
click at [279, 29] on button "Back" at bounding box center [286, 35] width 48 height 25
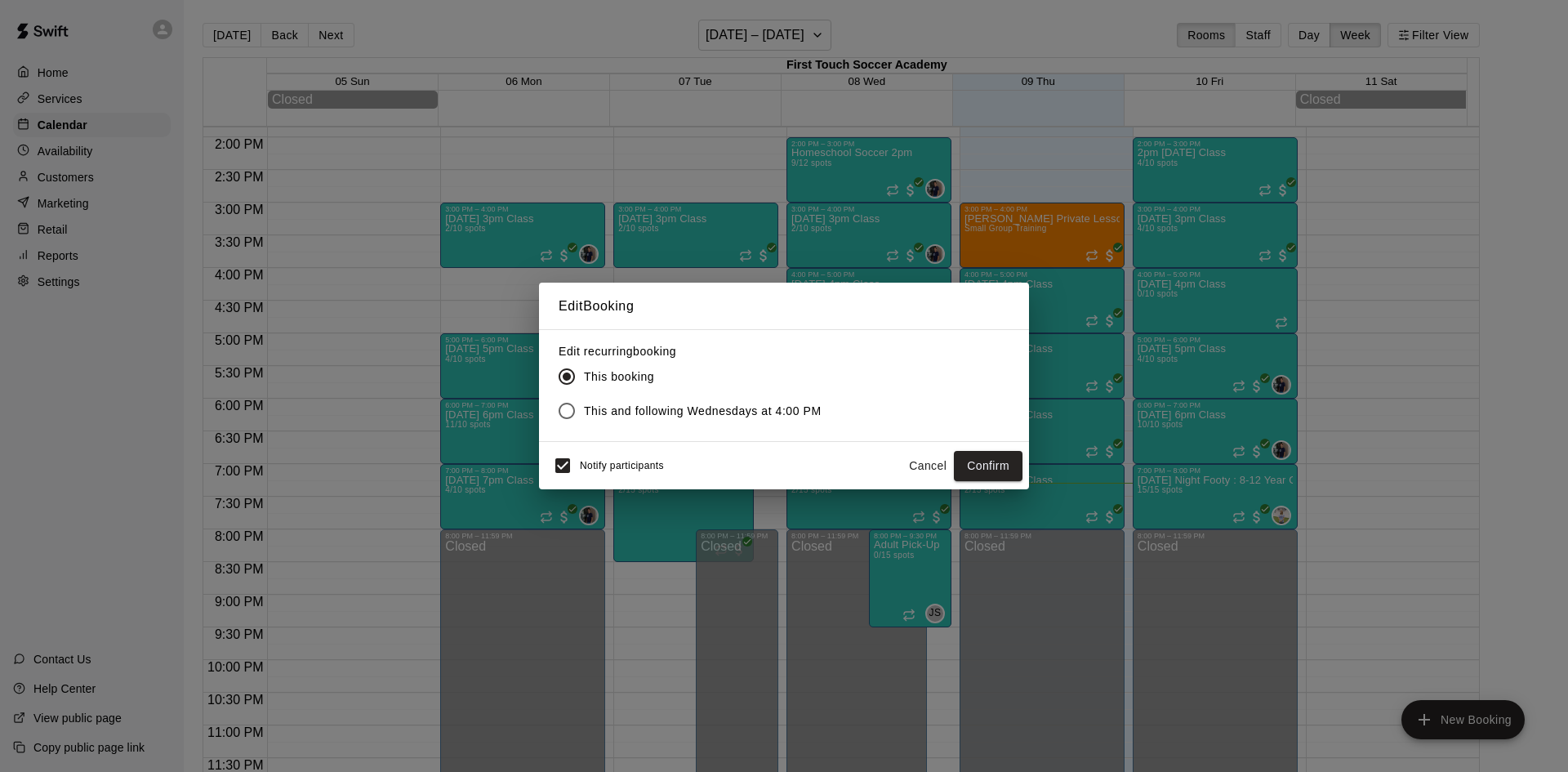
click at [923, 459] on button "Cancel" at bounding box center [928, 466] width 52 height 30
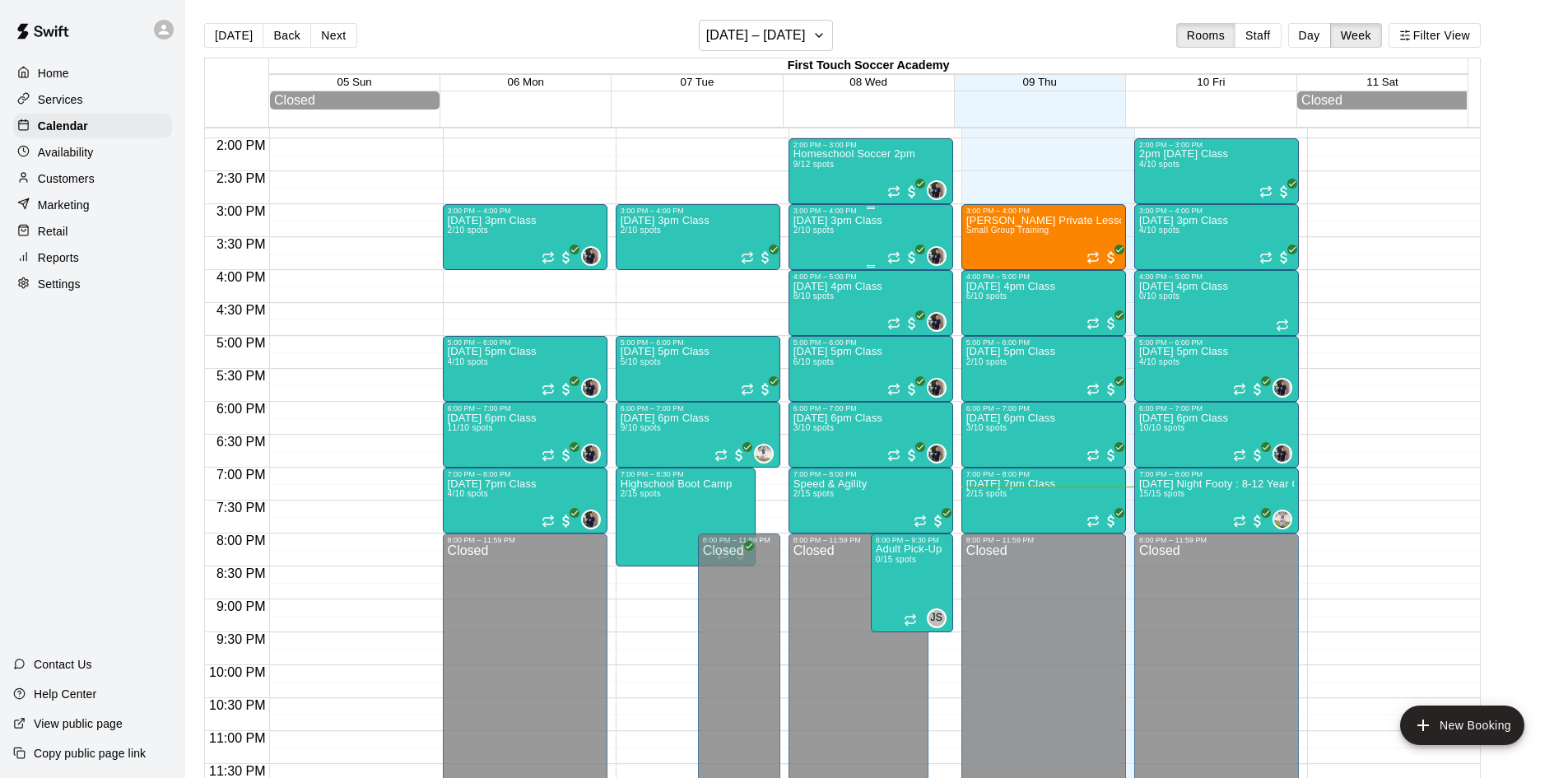
click at [882, 235] on div "[DATE] 3pm Class 2/10 spots" at bounding box center [837, 604] width 89 height 778
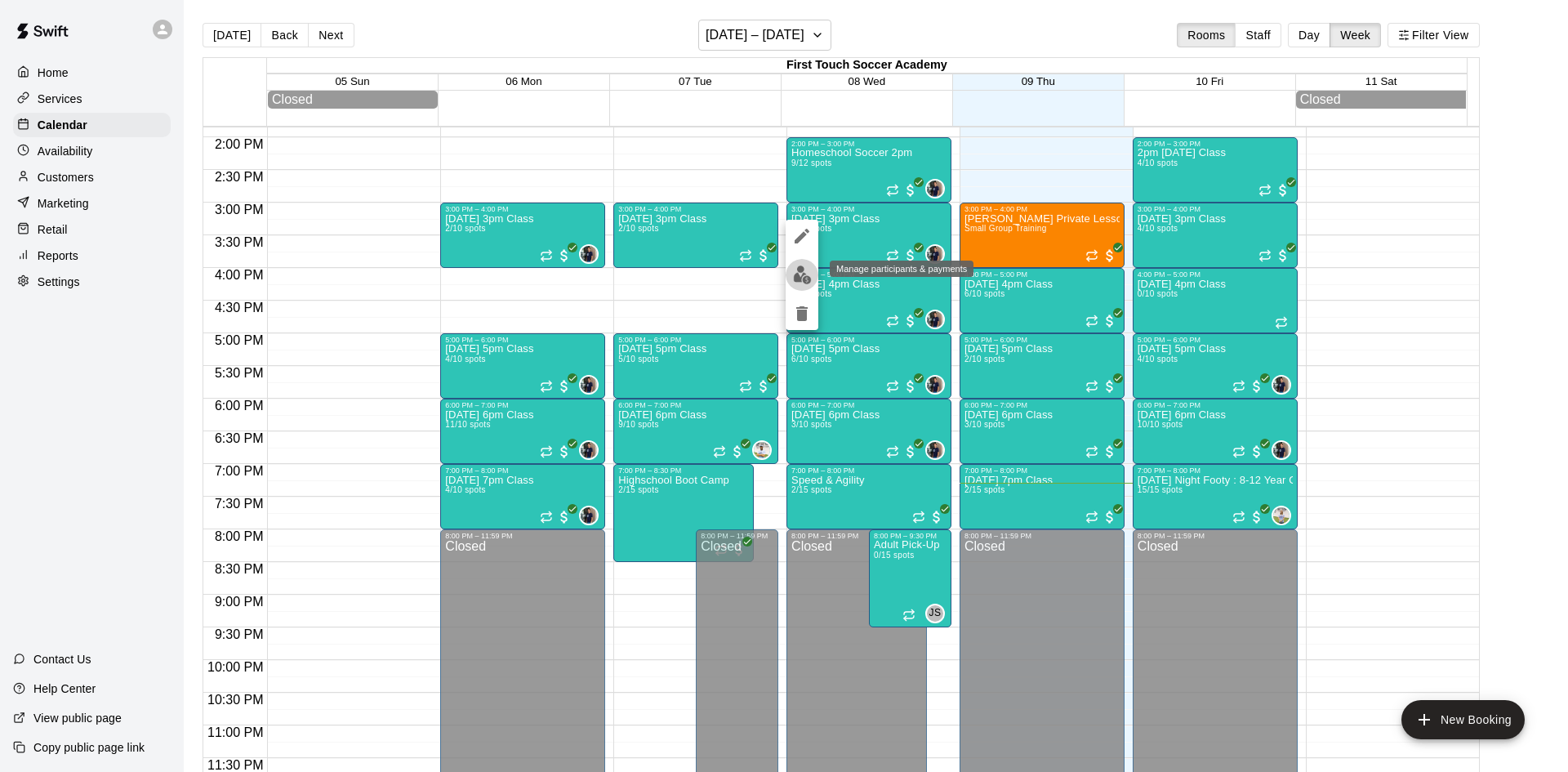
click at [793, 271] on img "edit" at bounding box center [802, 274] width 18 height 18
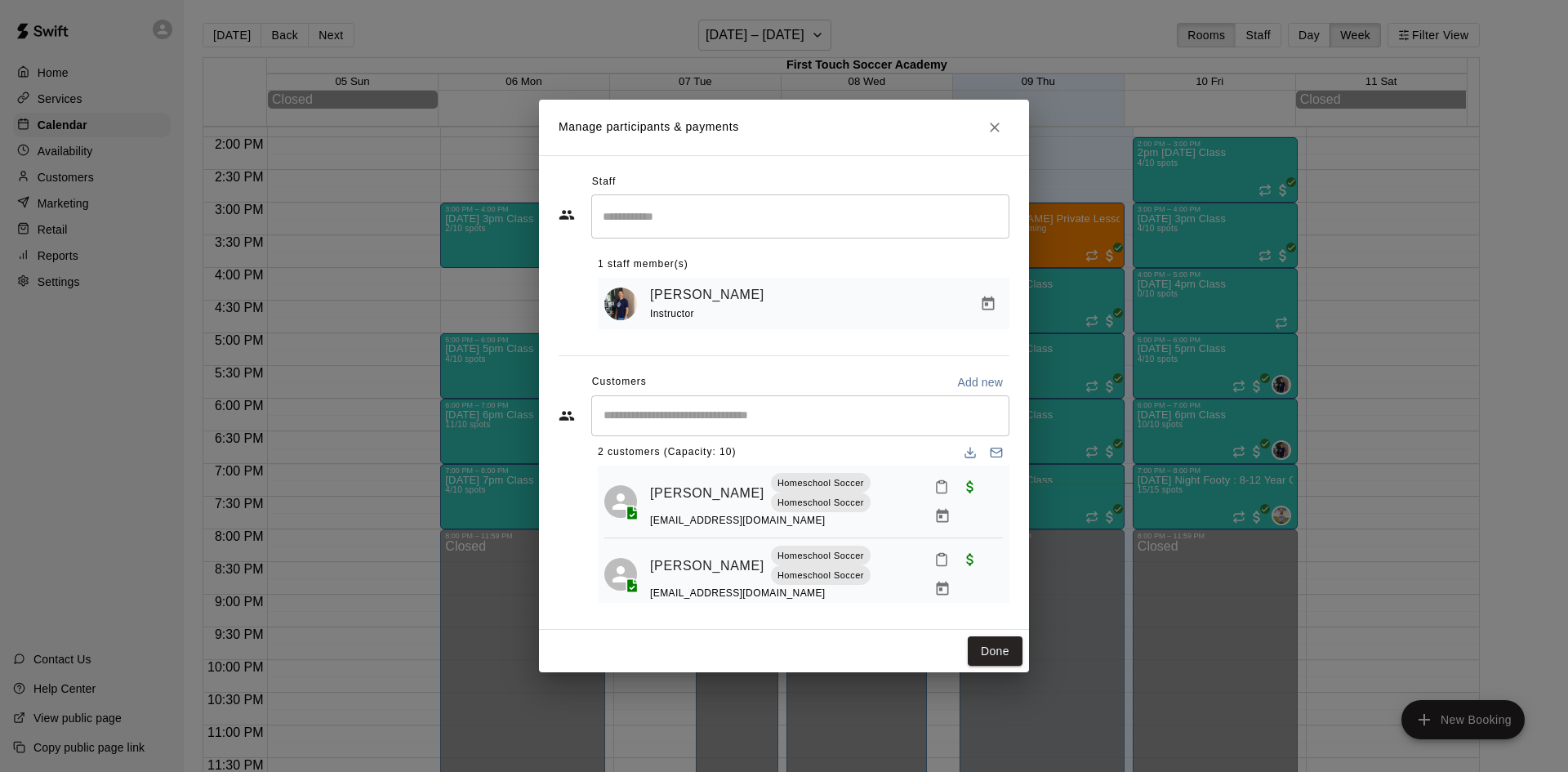
scroll to position [33, 0]
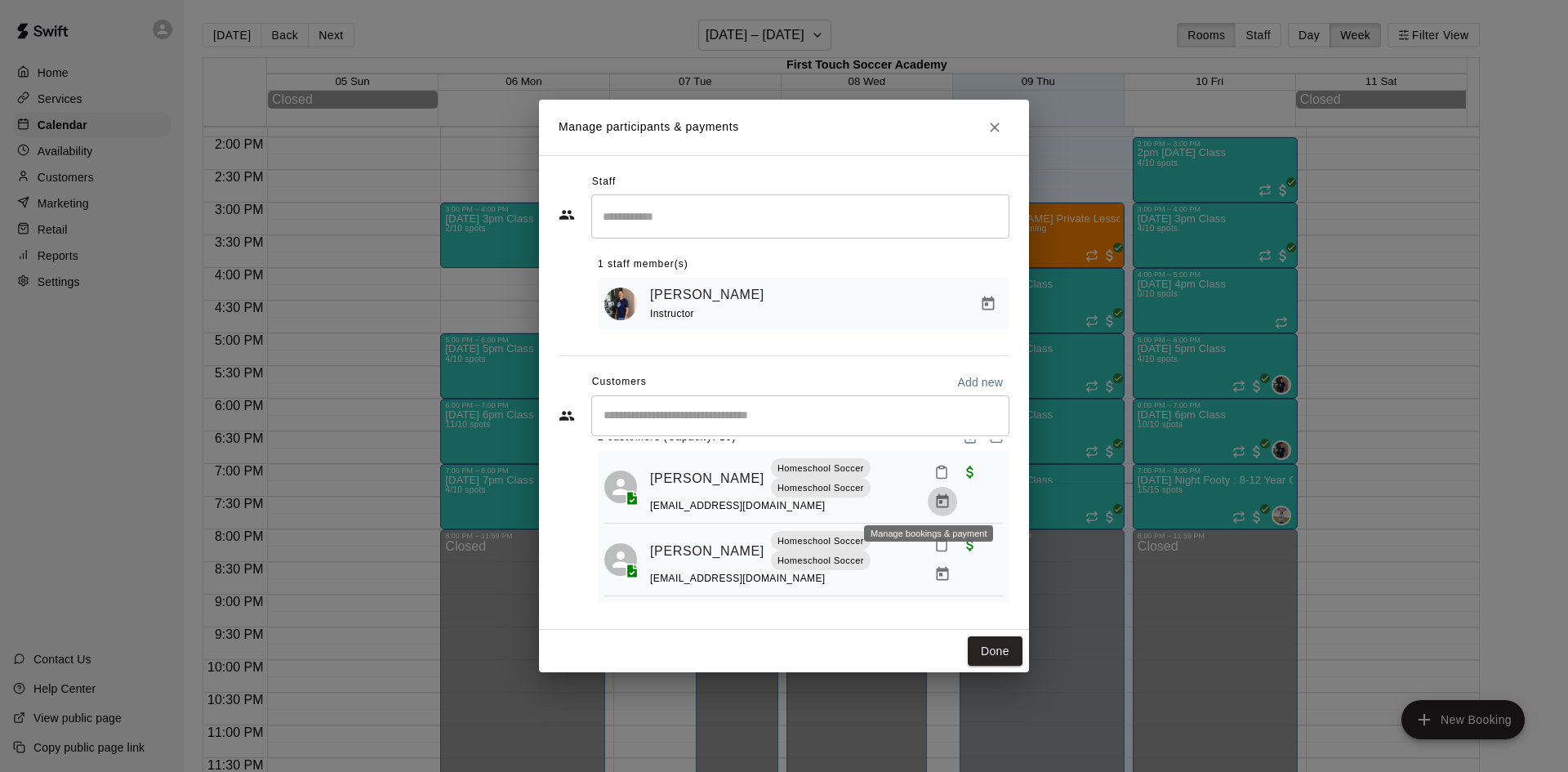
click at [934, 503] on icon "Manage bookings & payment" at bounding box center [942, 501] width 16 height 16
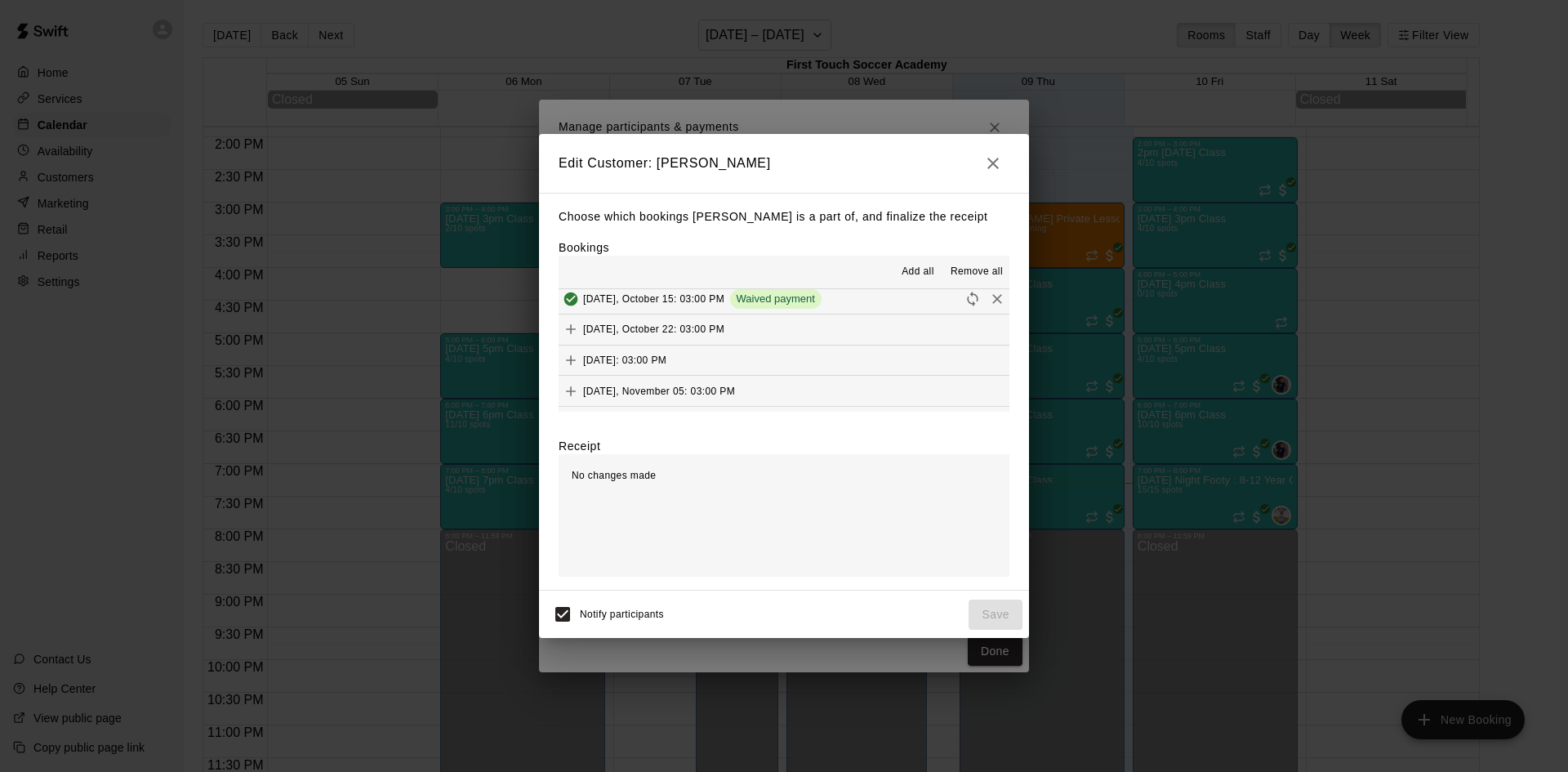
scroll to position [409, 0]
click at [572, 351] on icon "Add" at bounding box center [570, 357] width 16 height 16
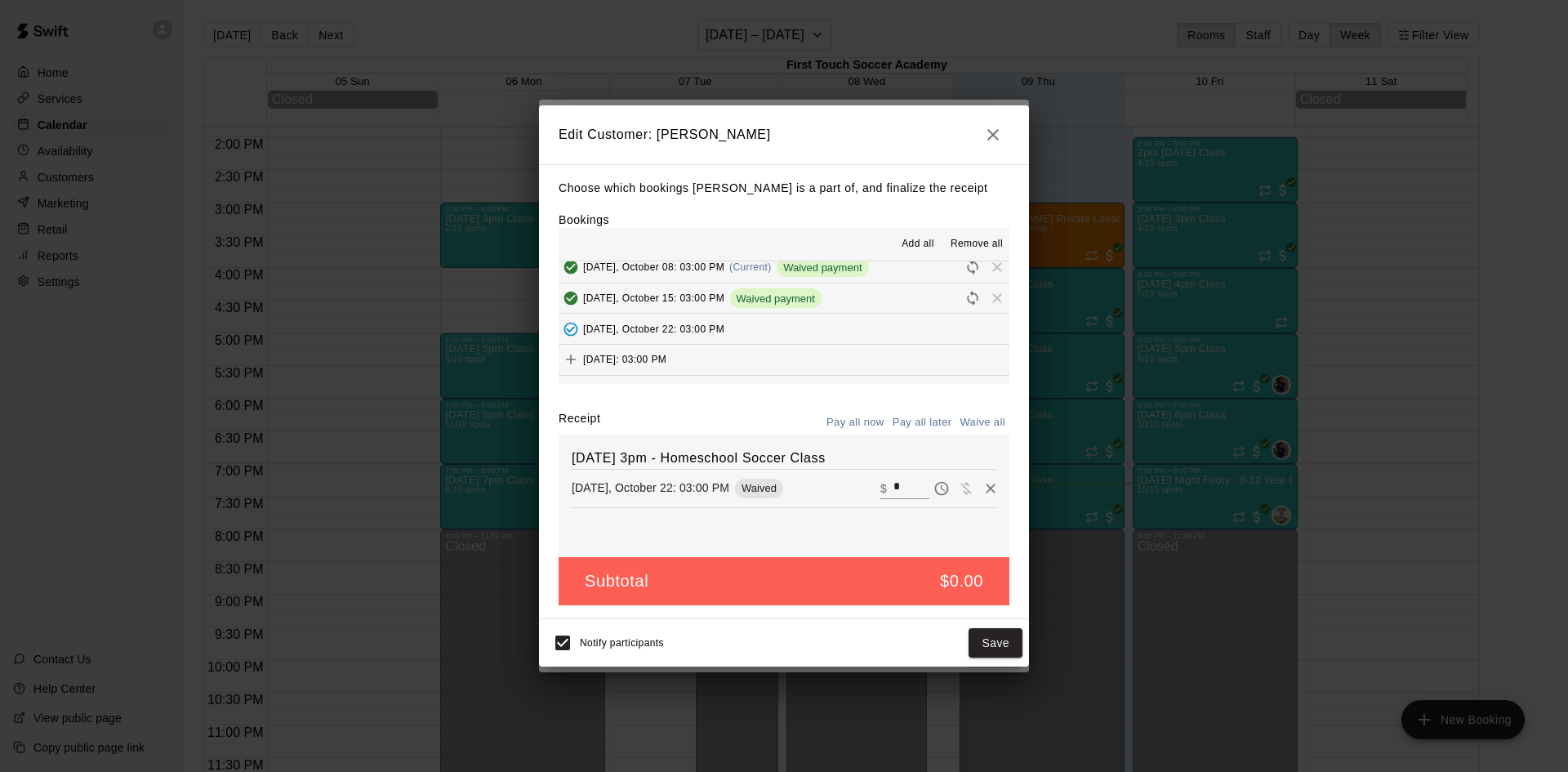
click at [576, 353] on icon "Add" at bounding box center [570, 358] width 16 height 16
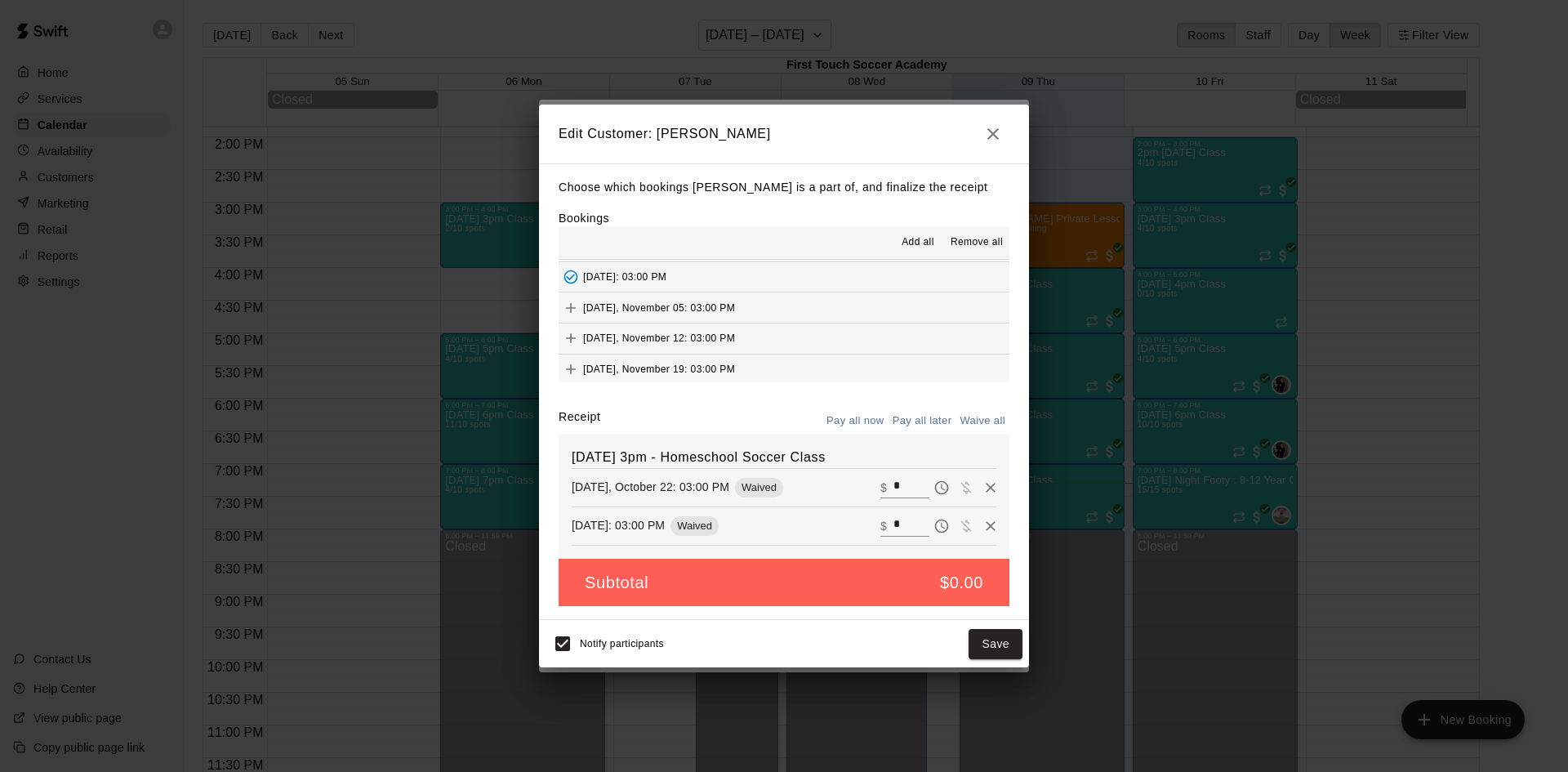
click at [570, 302] on icon "Add" at bounding box center [570, 307] width 16 height 16
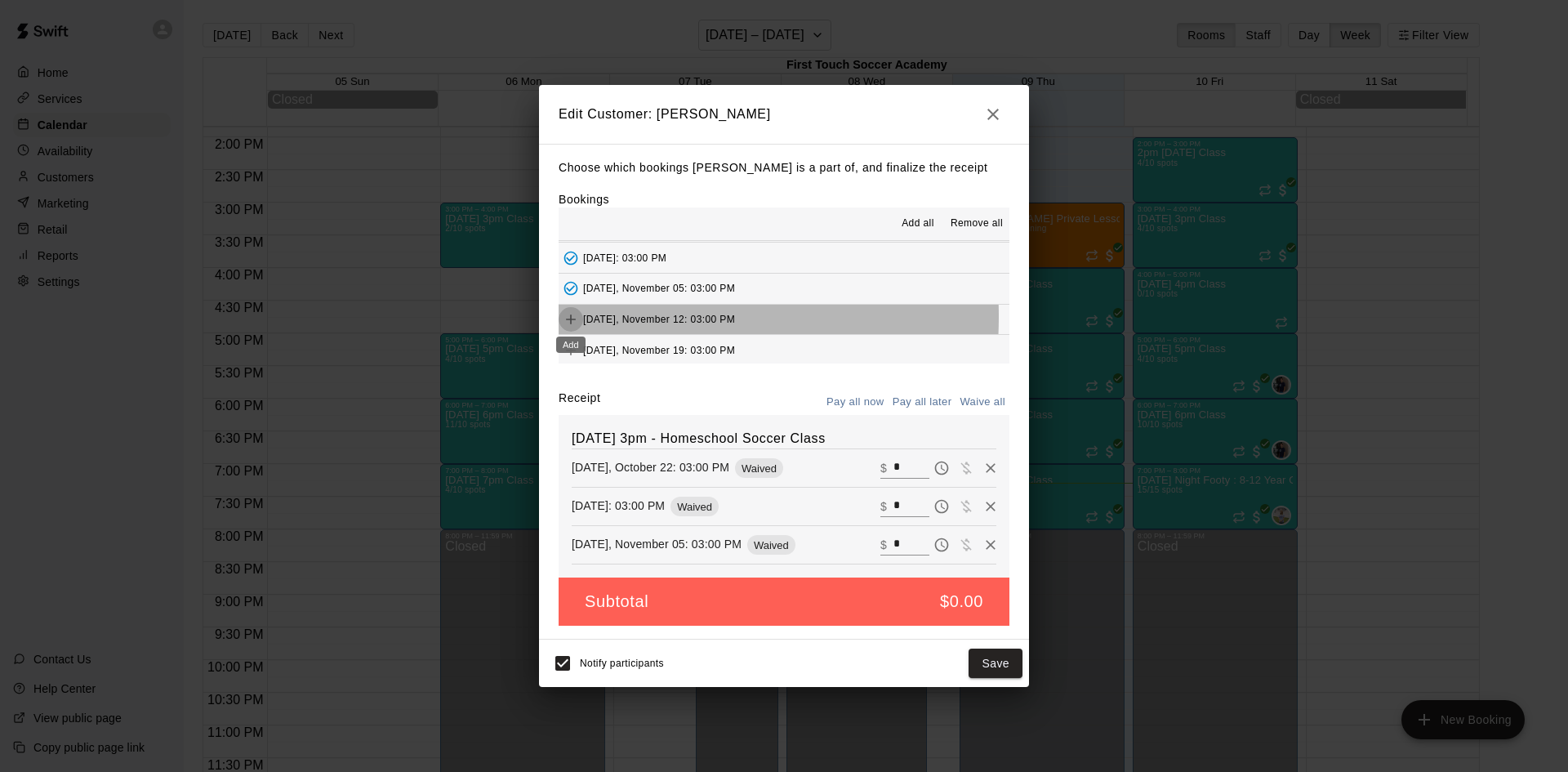
click at [572, 317] on icon "Add" at bounding box center [570, 319] width 16 height 16
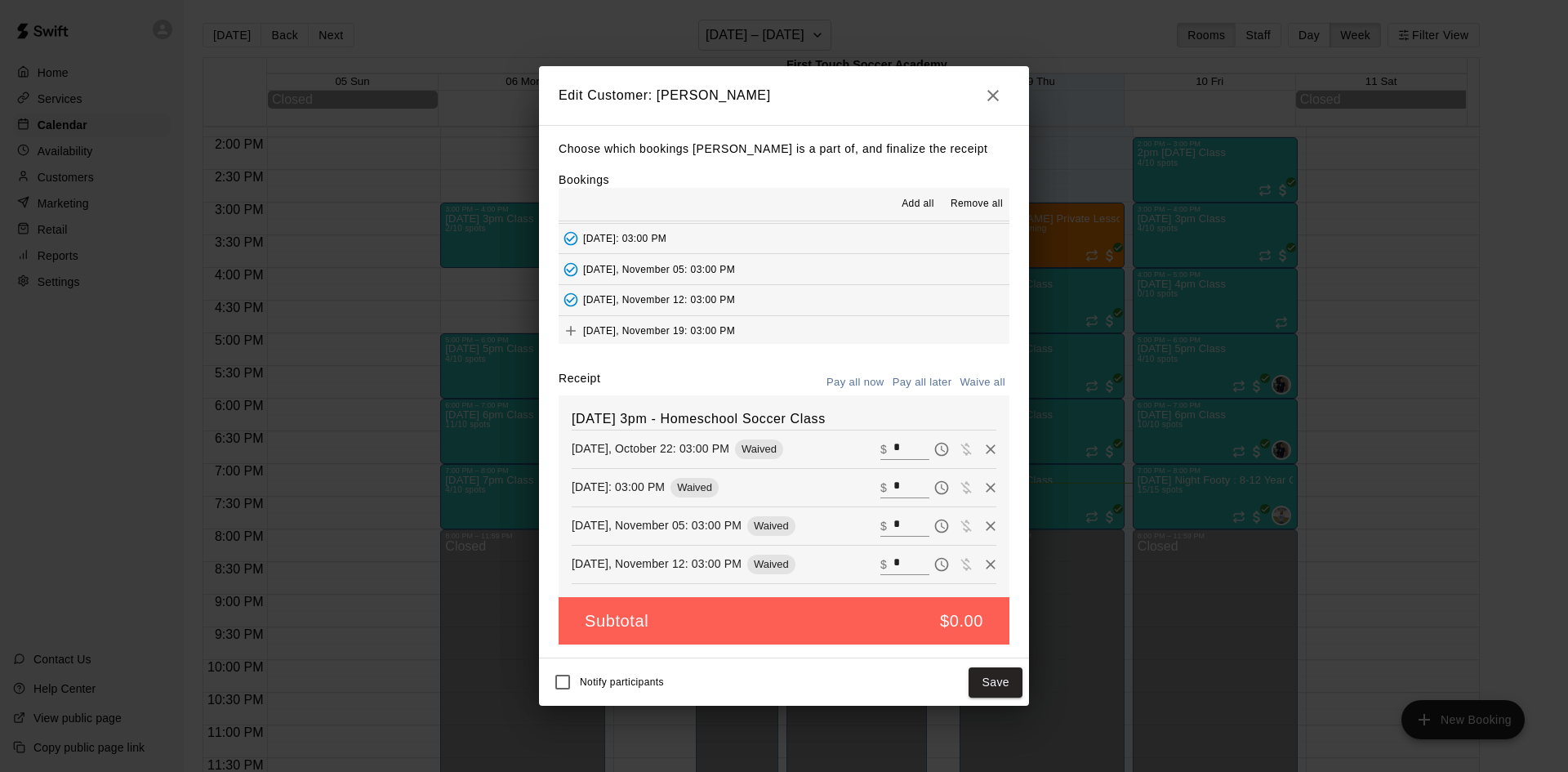
click at [1006, 682] on button "Save" at bounding box center [996, 682] width 54 height 30
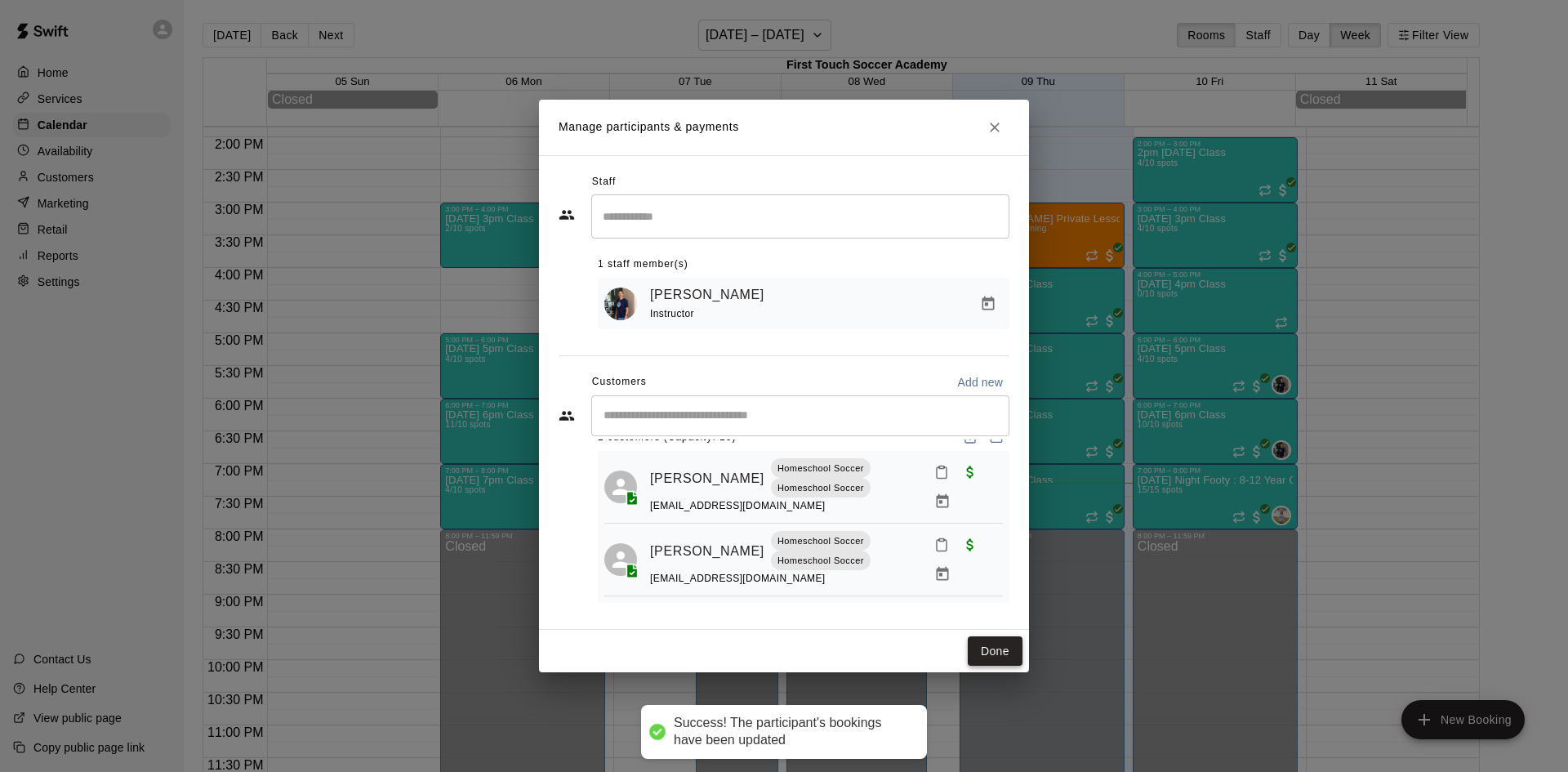
click at [977, 649] on button "Done" at bounding box center [995, 651] width 55 height 30
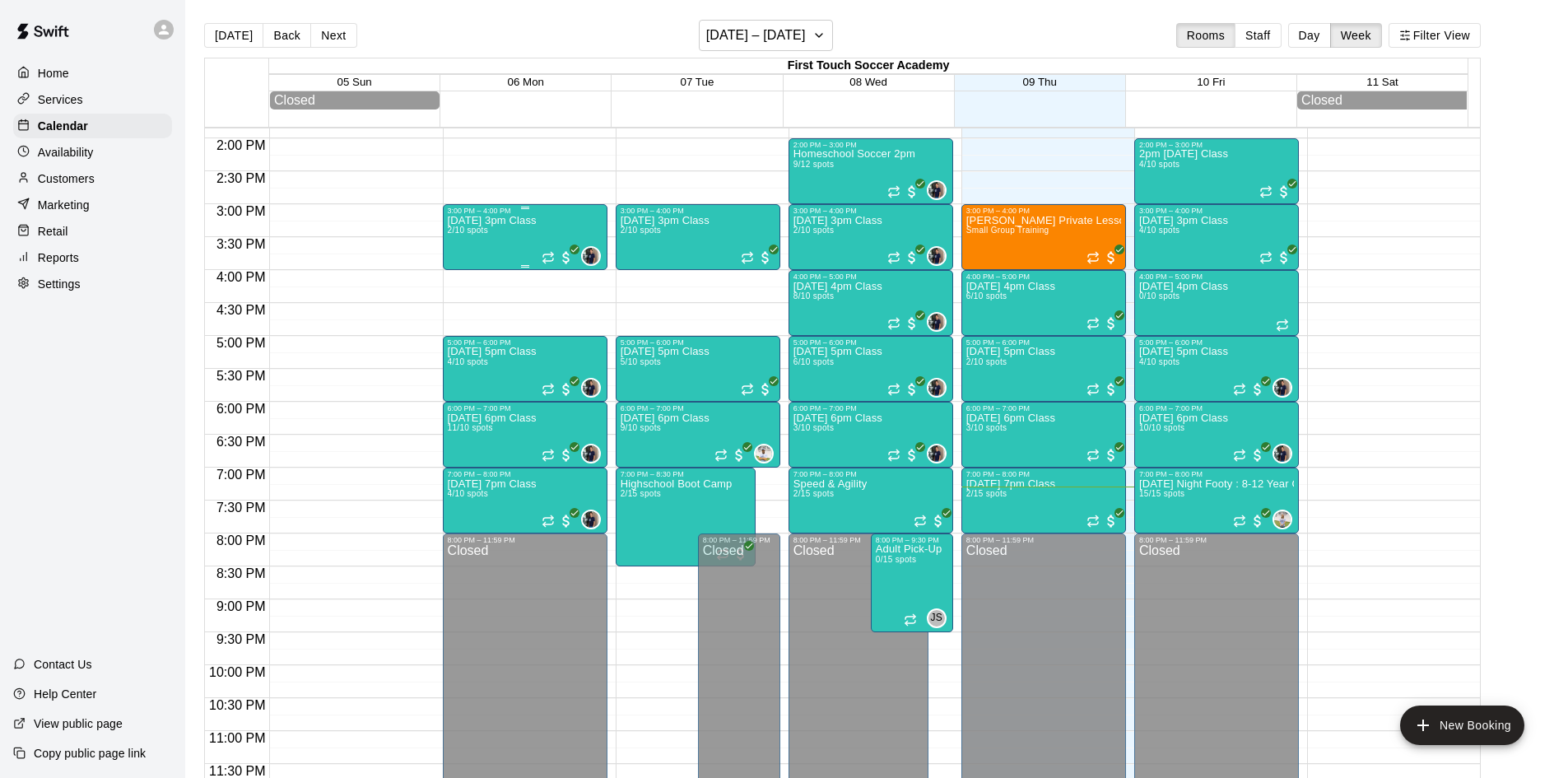
click at [469, 244] on div "[DATE] 3pm Class 2/10 spots" at bounding box center [491, 604] width 89 height 778
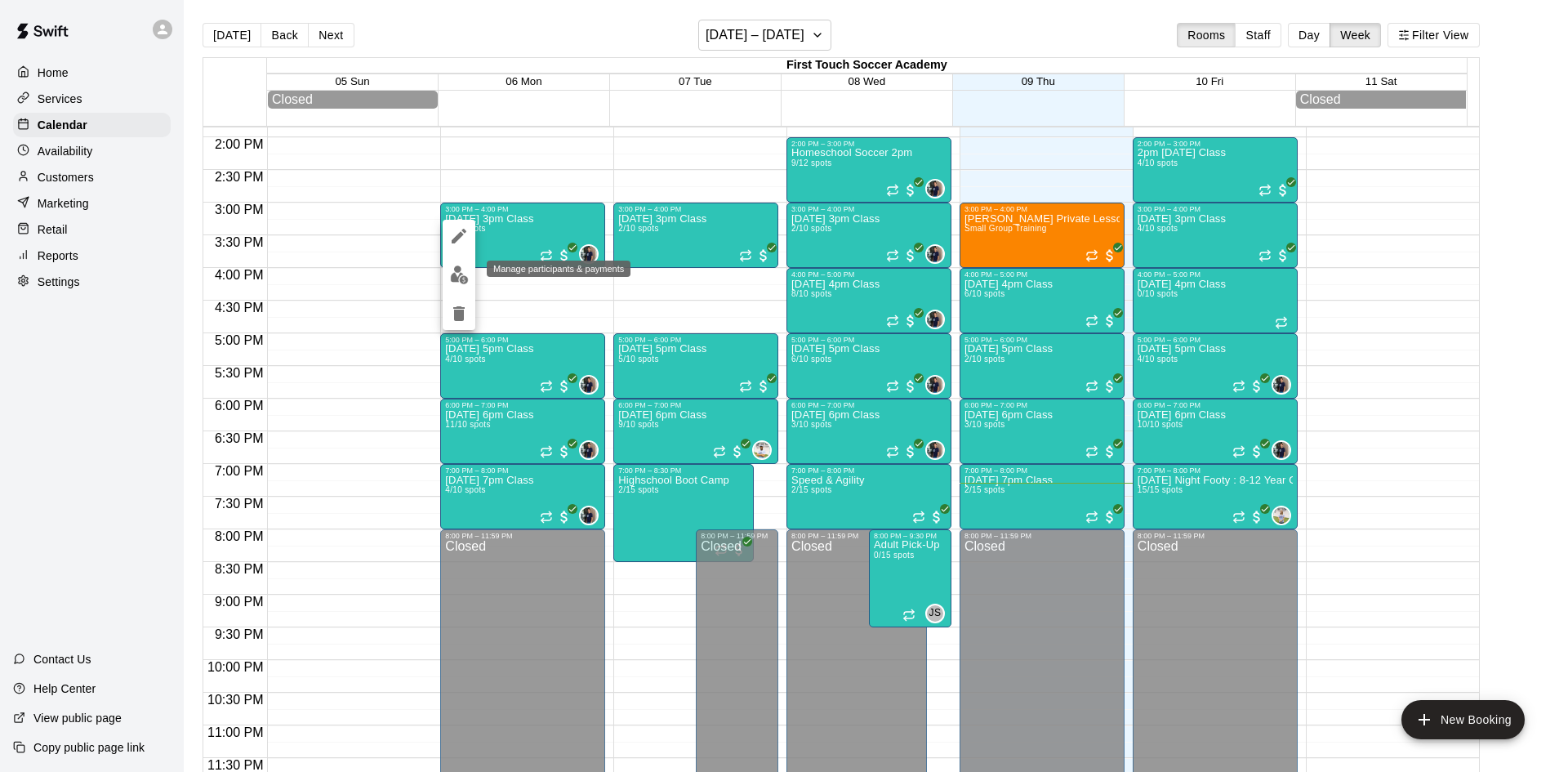
click at [457, 263] on button "edit" at bounding box center [458, 274] width 33 height 32
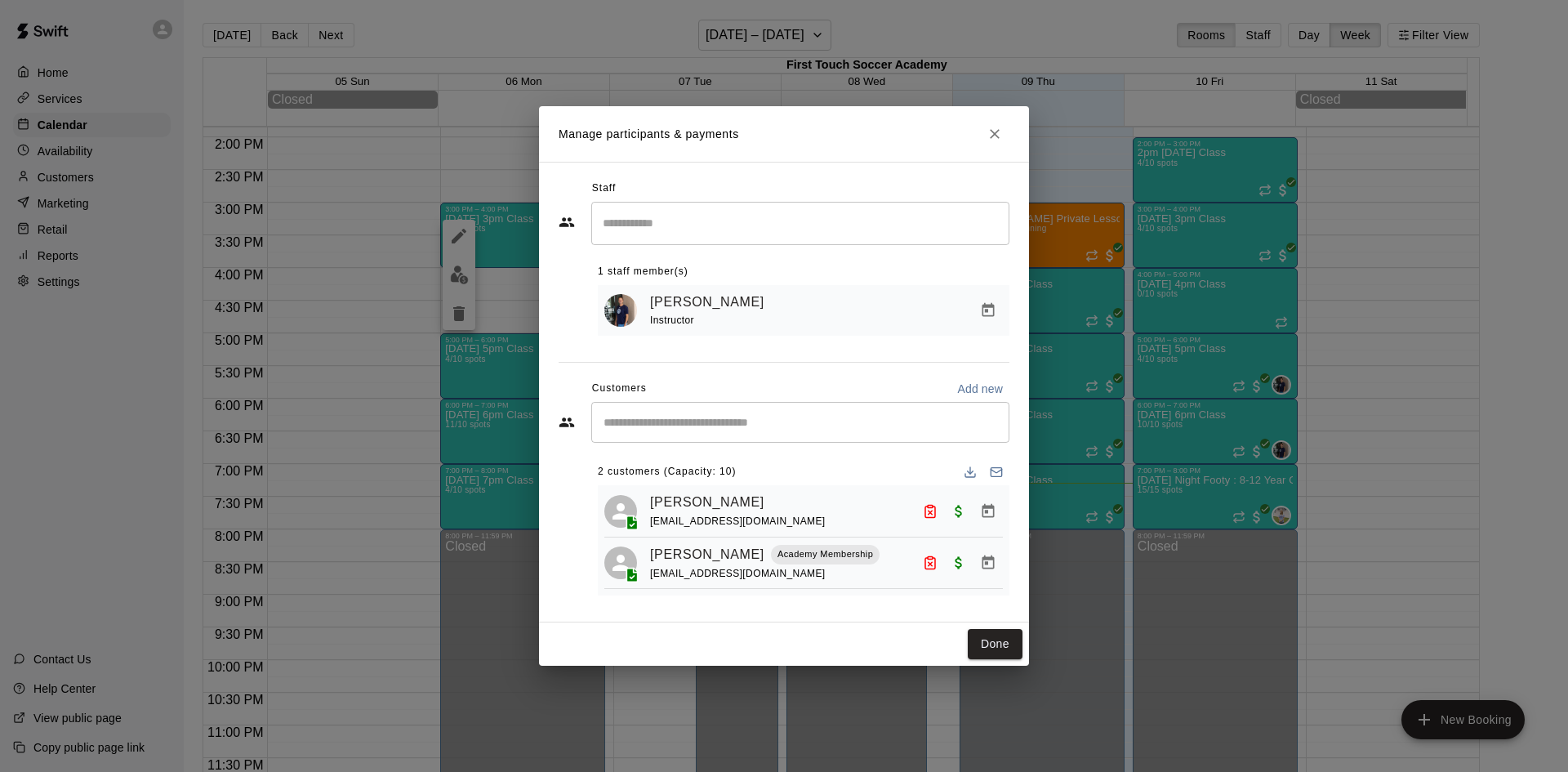
click at [996, 513] on button "Manage bookings & payment" at bounding box center [988, 511] width 29 height 29
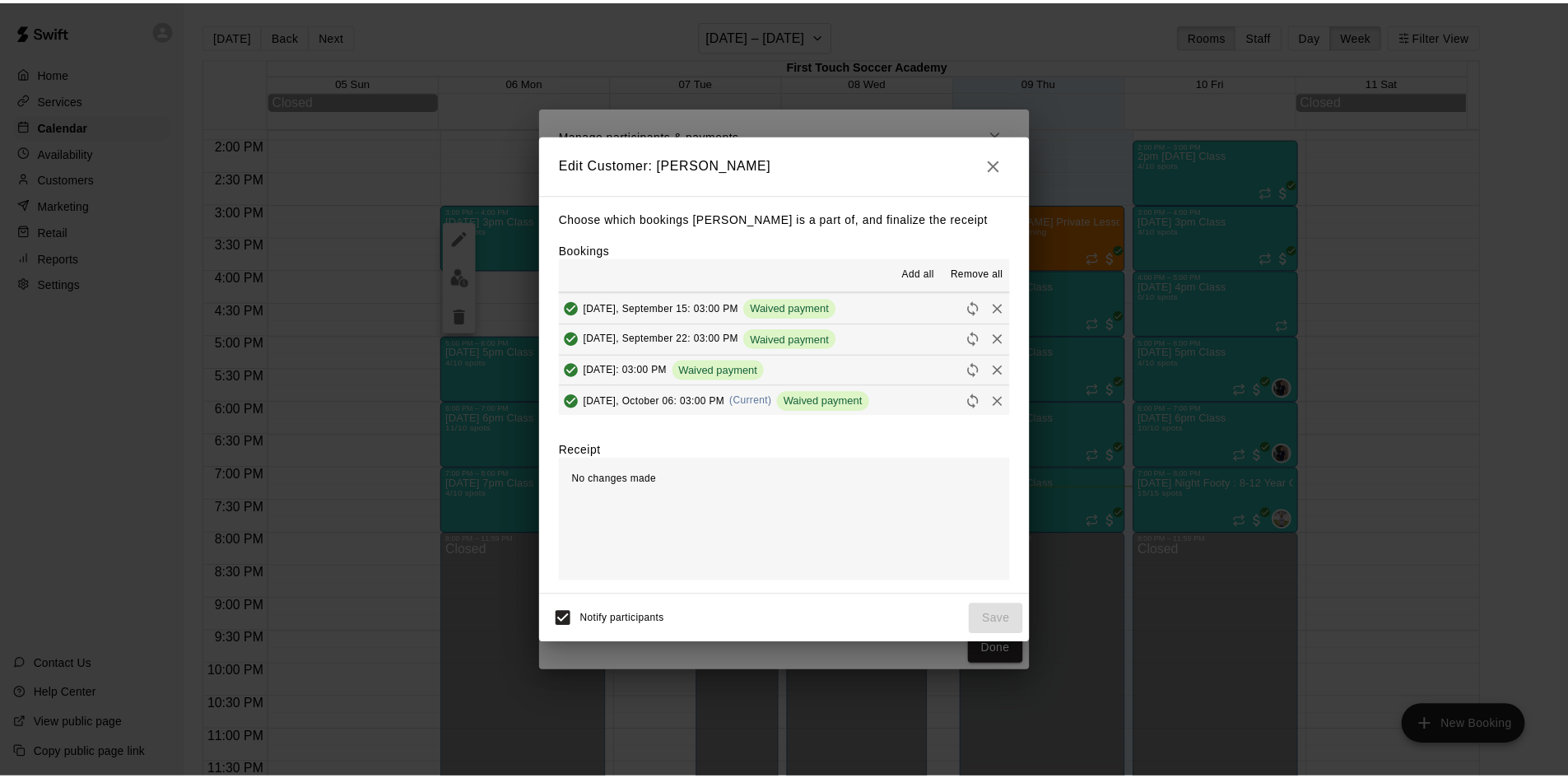
scroll to position [329, 0]
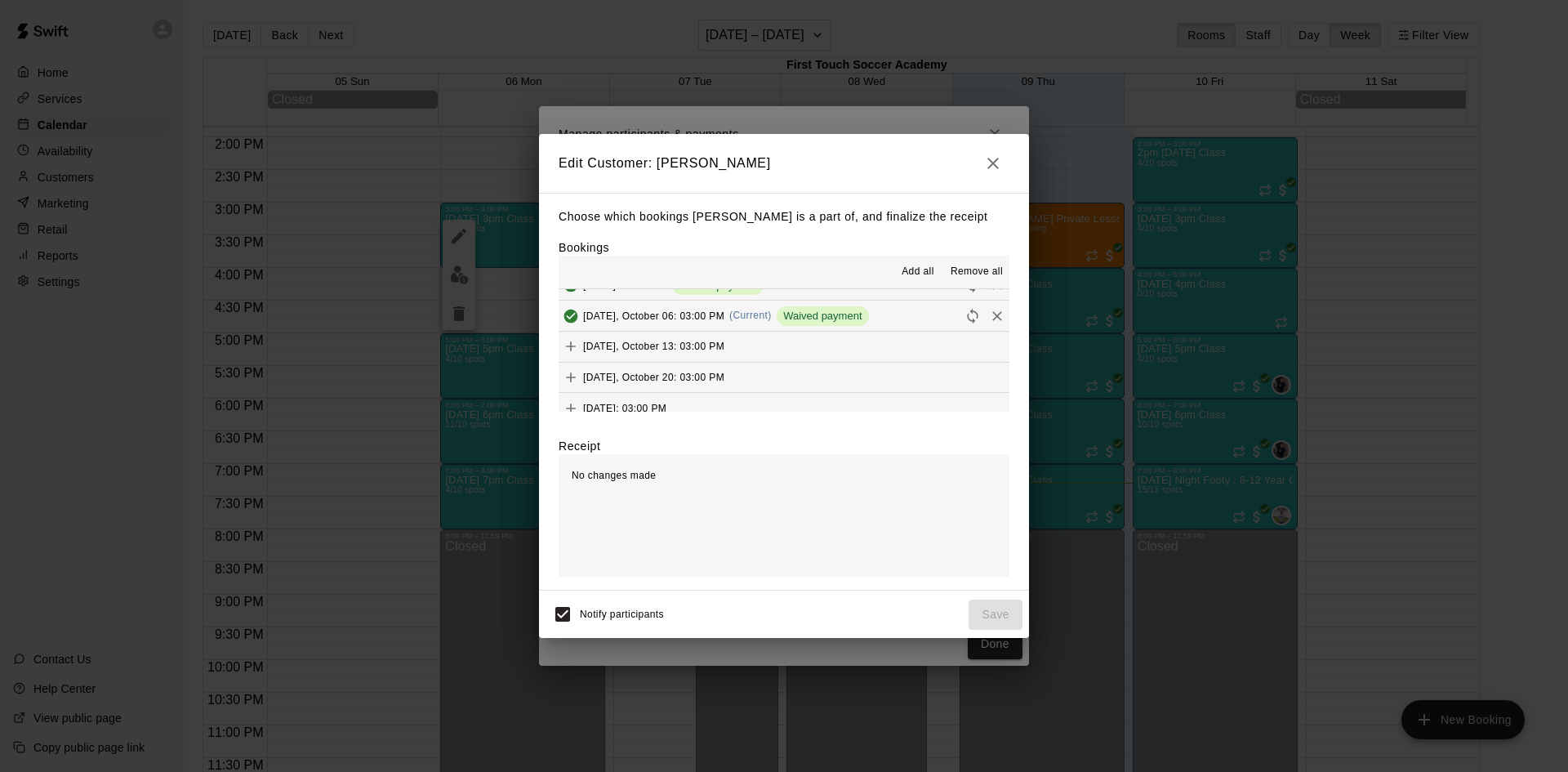
click at [989, 316] on icon "Remove" at bounding box center [996, 316] width 16 height 16
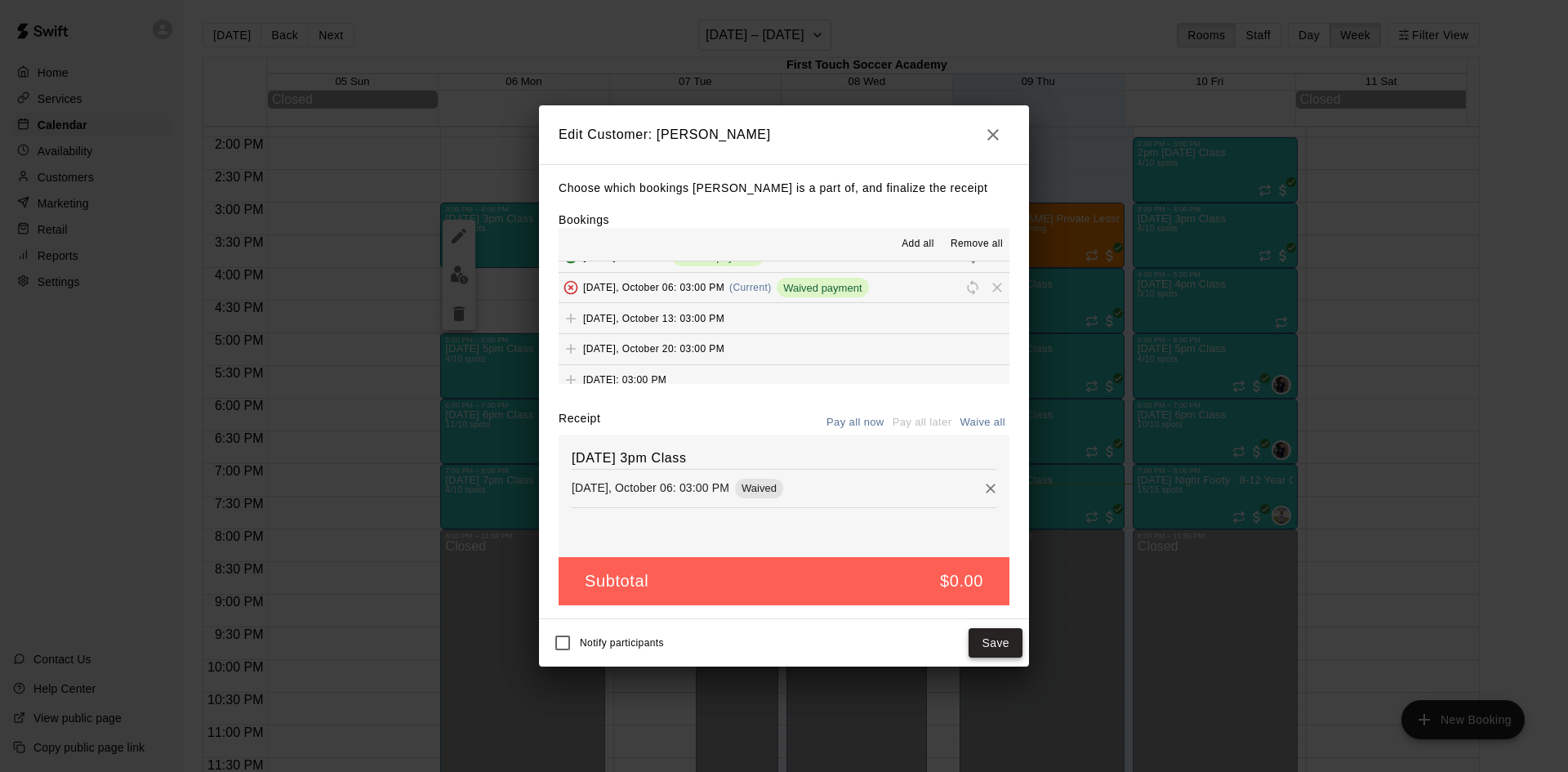
click at [1017, 639] on button "Save" at bounding box center [996, 643] width 54 height 30
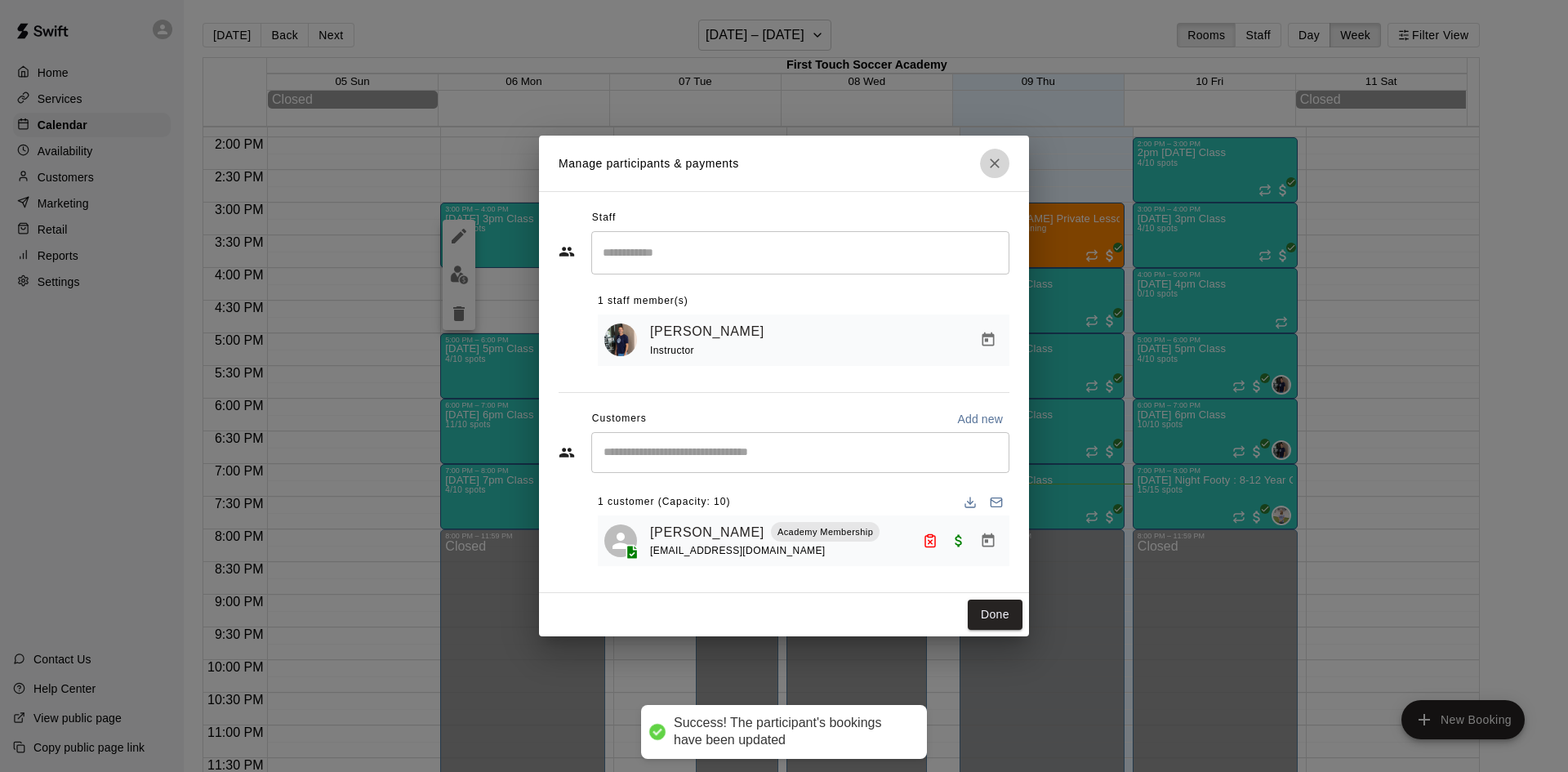
click at [986, 165] on icon "Close" at bounding box center [994, 163] width 16 height 16
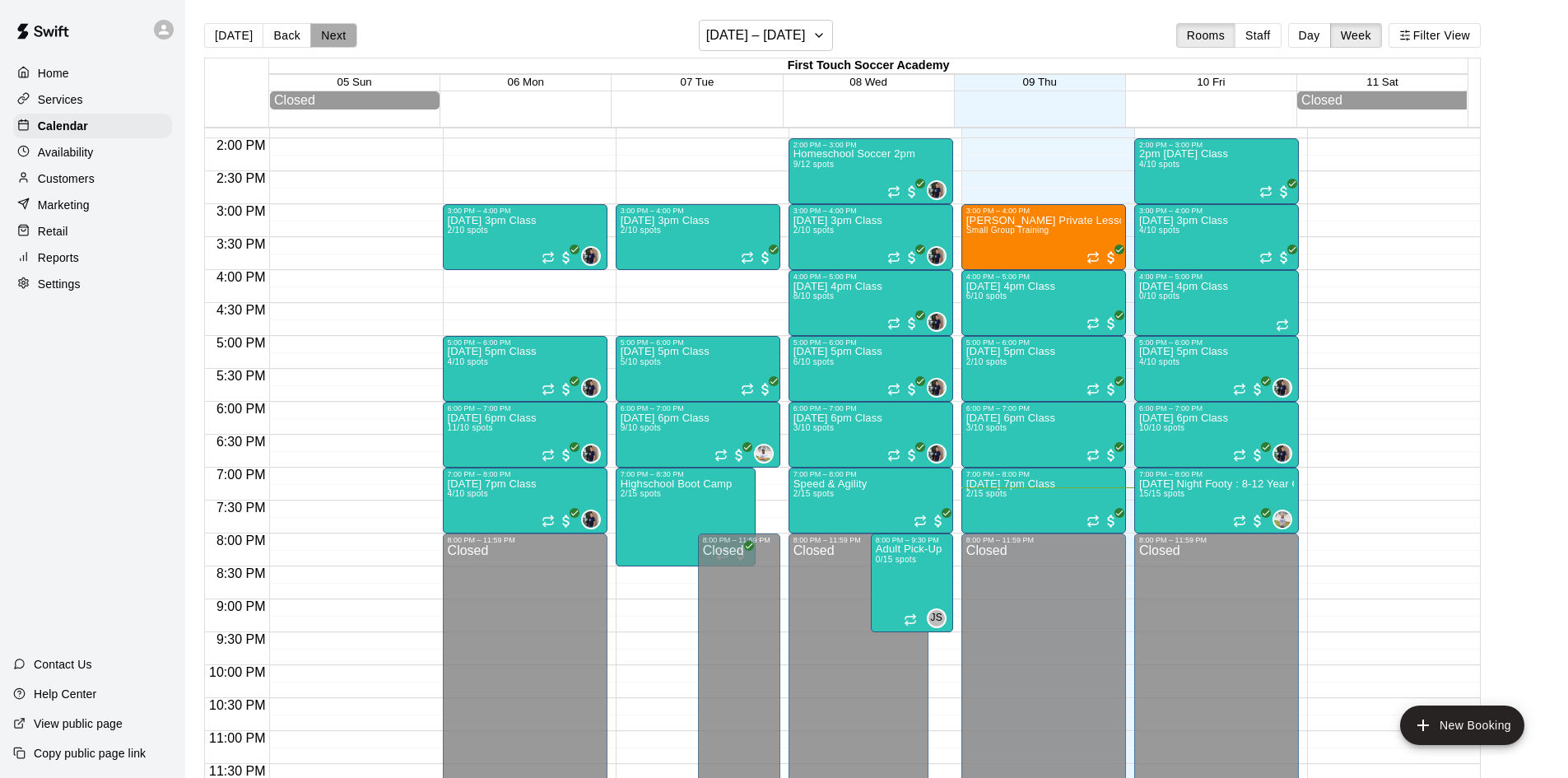
click at [327, 34] on button "Next" at bounding box center [333, 35] width 46 height 25
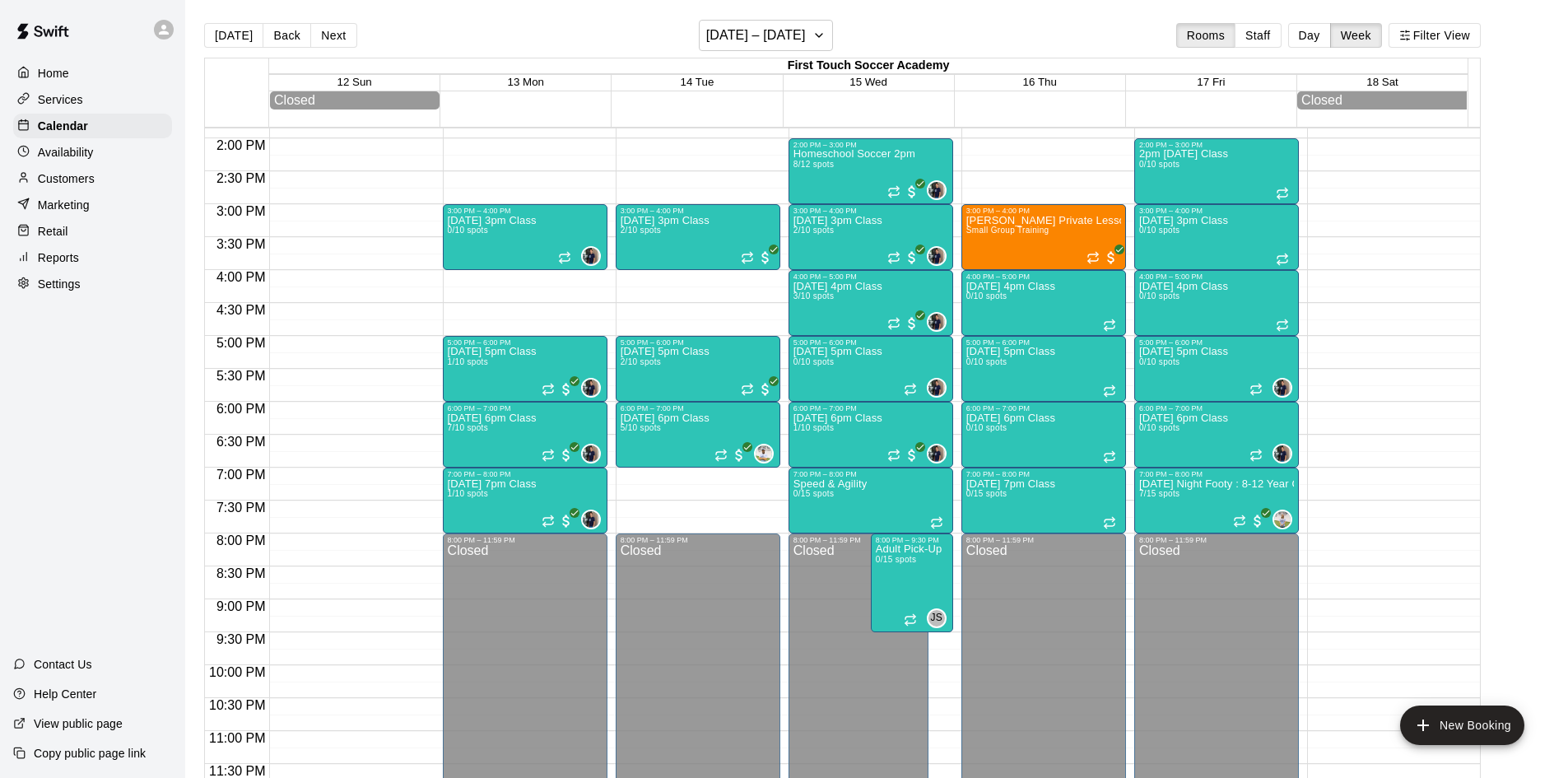
click at [286, 36] on button "Back" at bounding box center [286, 35] width 48 height 25
